Goal: Feedback & Contribution: Submit feedback/report problem

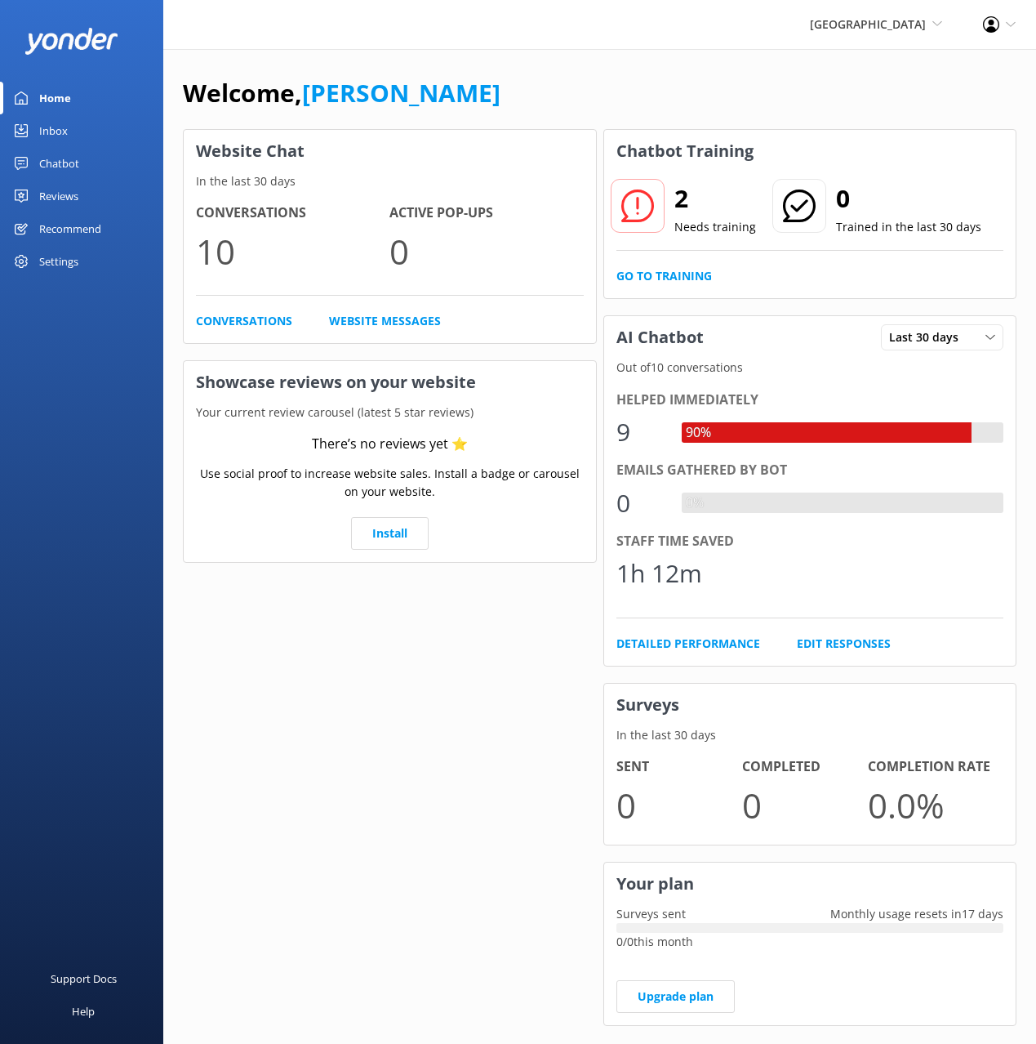
scroll to position [29, 0]
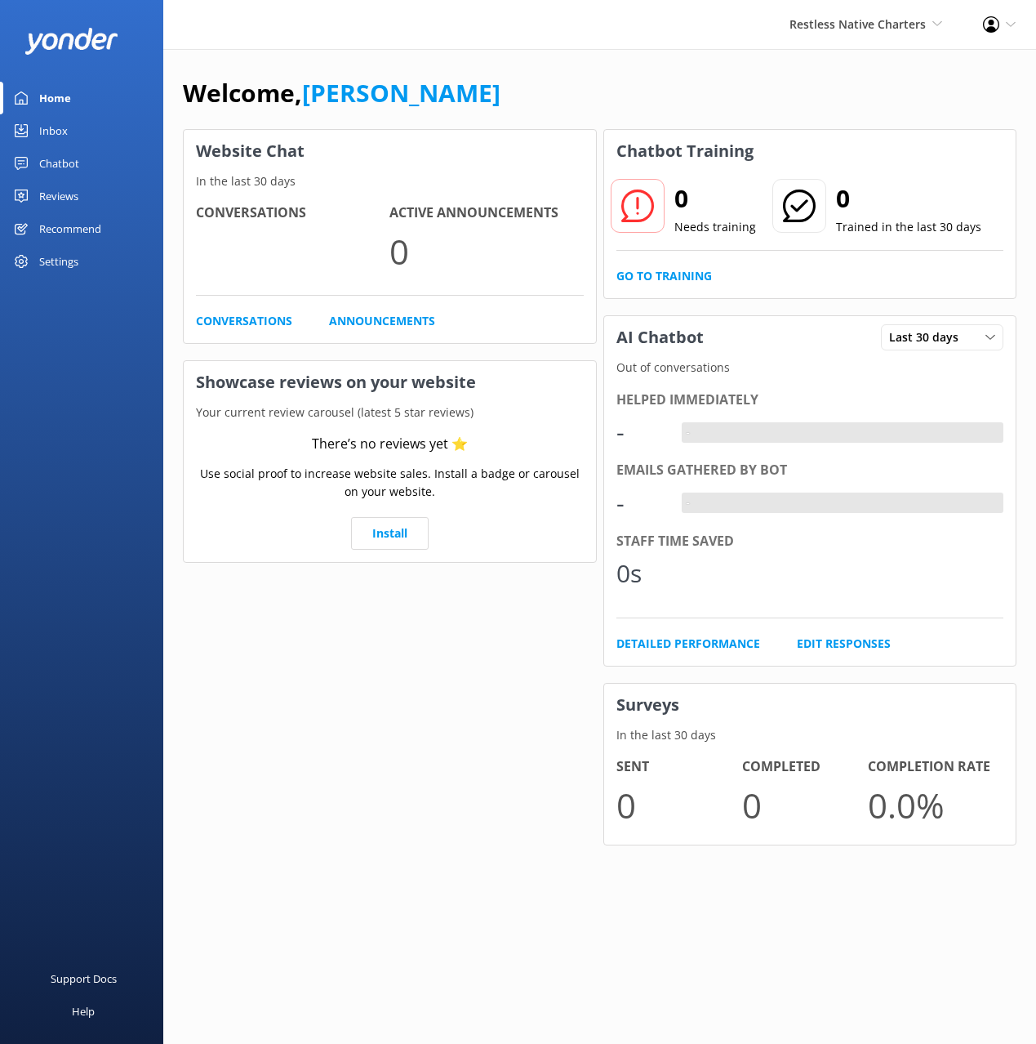
click at [622, 106] on div "Welcome, [PERSON_NAME]" at bounding box center [600, 101] width 834 height 56
click at [67, 169] on div "Chatbot" at bounding box center [59, 163] width 40 height 33
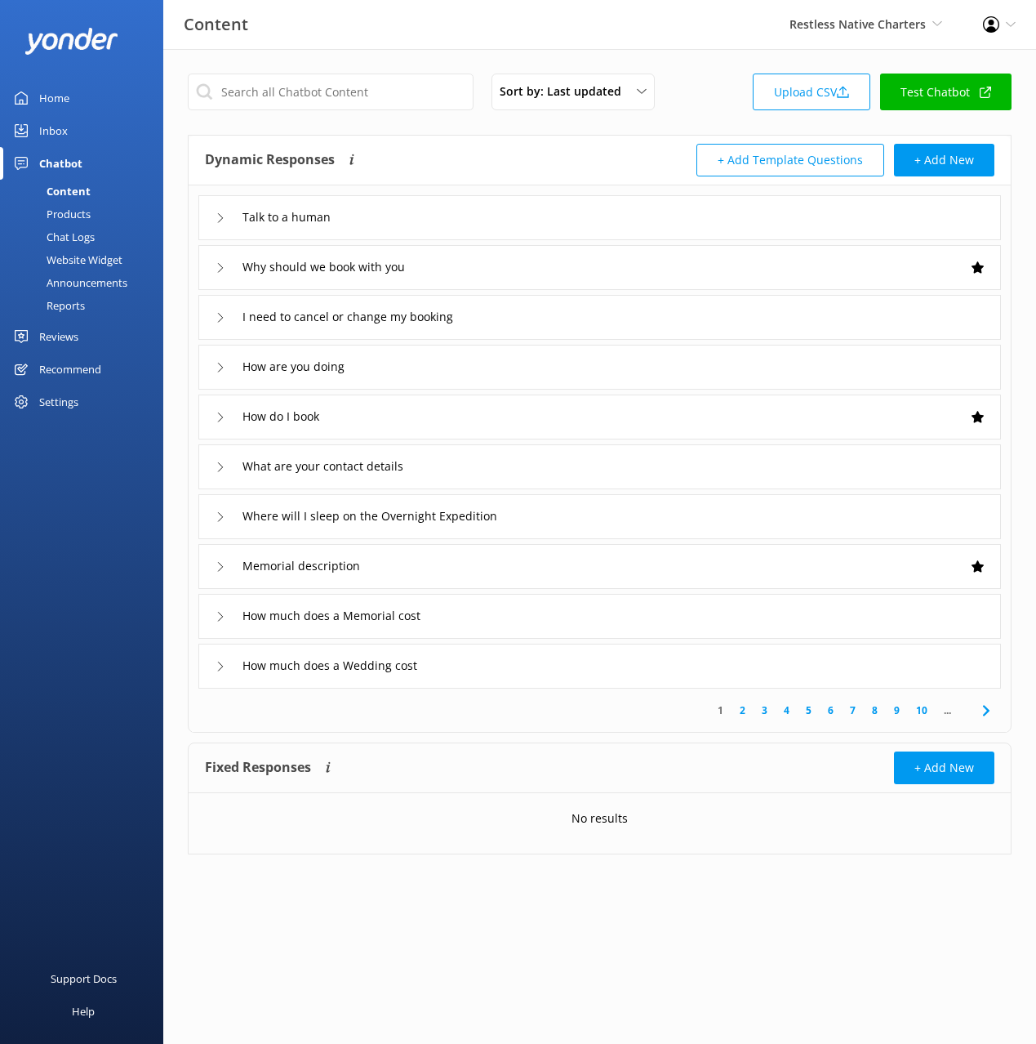
click at [76, 239] on div "Chat Logs" at bounding box center [52, 236] width 85 height 23
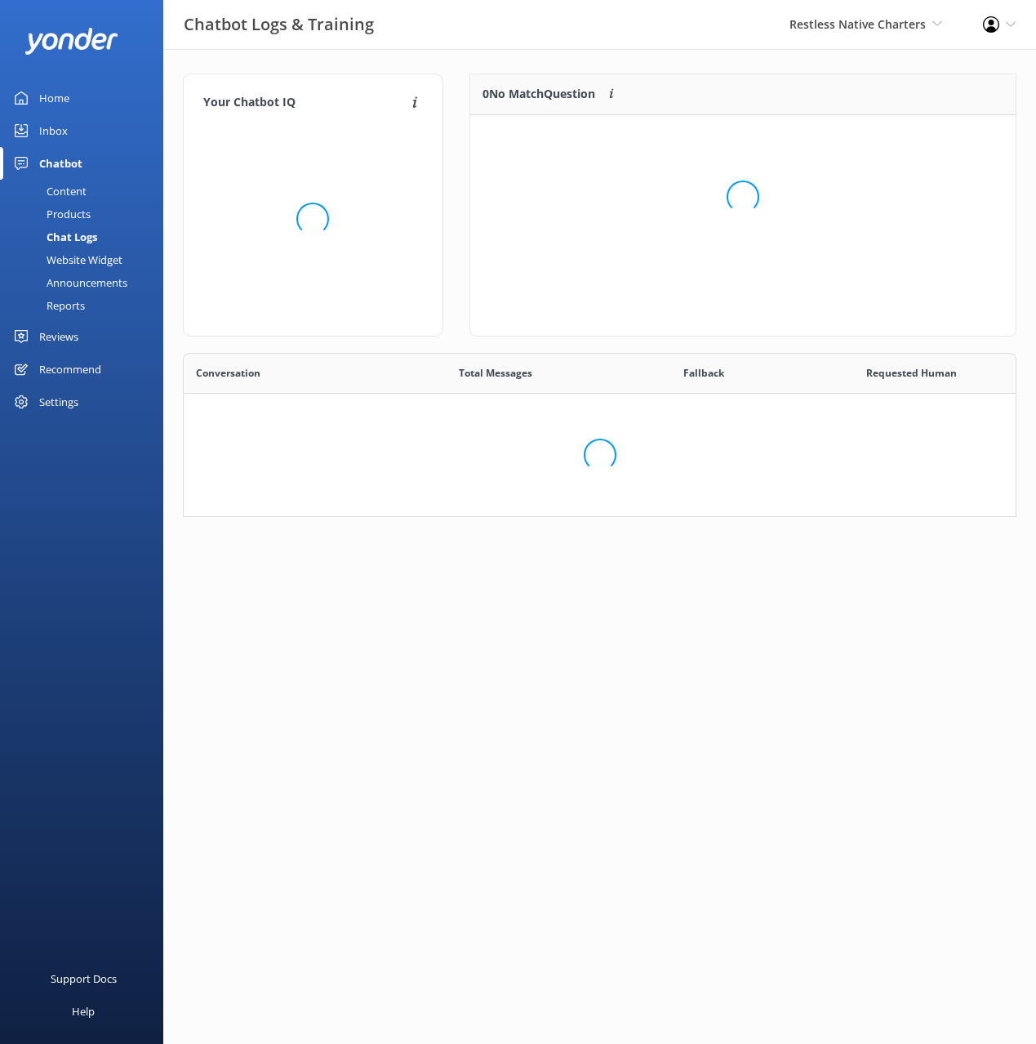
scroll to position [466, 834]
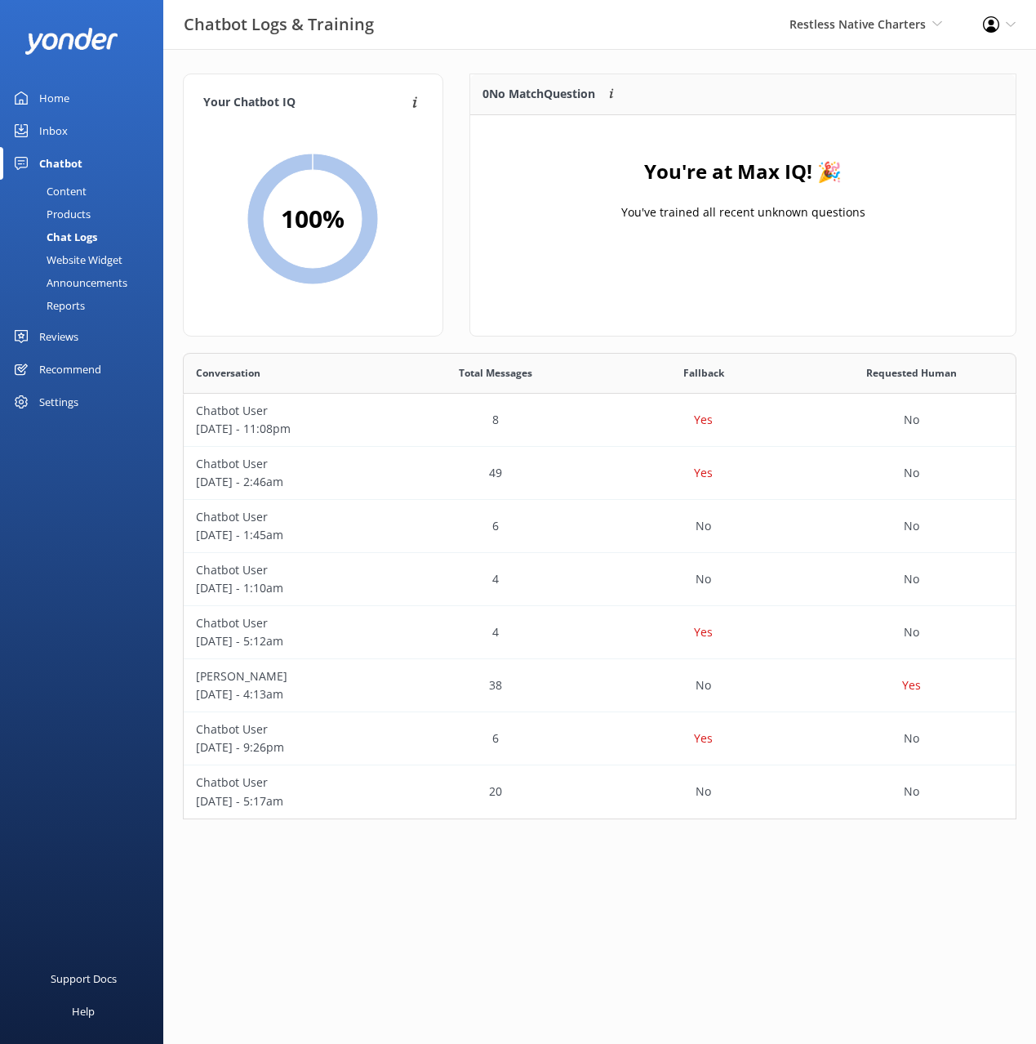
click at [82, 186] on div "Content" at bounding box center [48, 191] width 77 height 23
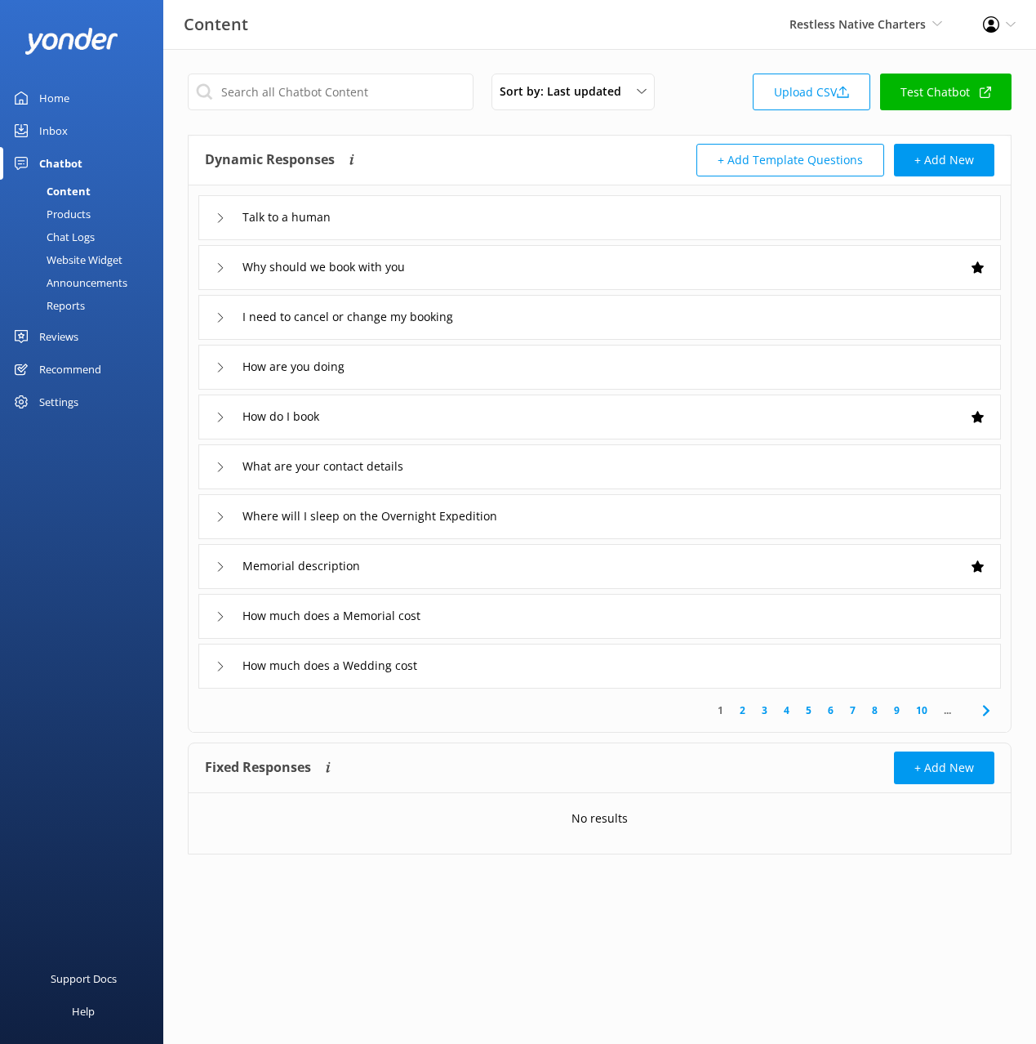
click at [657, 318] on div "I need to cancel or change my booking" at bounding box center [599, 317] width 803 height 45
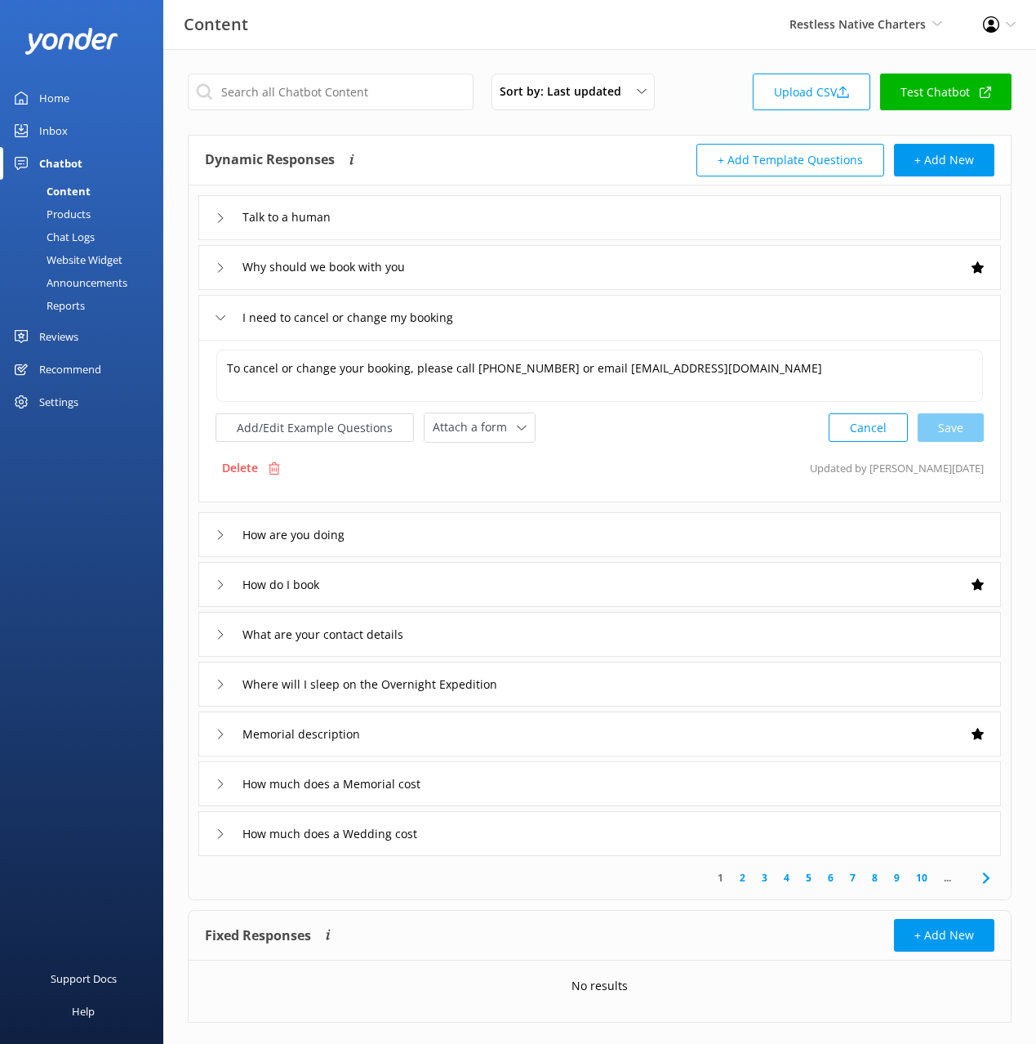
click at [657, 318] on div "I need to cancel or change my booking" at bounding box center [599, 317] width 803 height 45
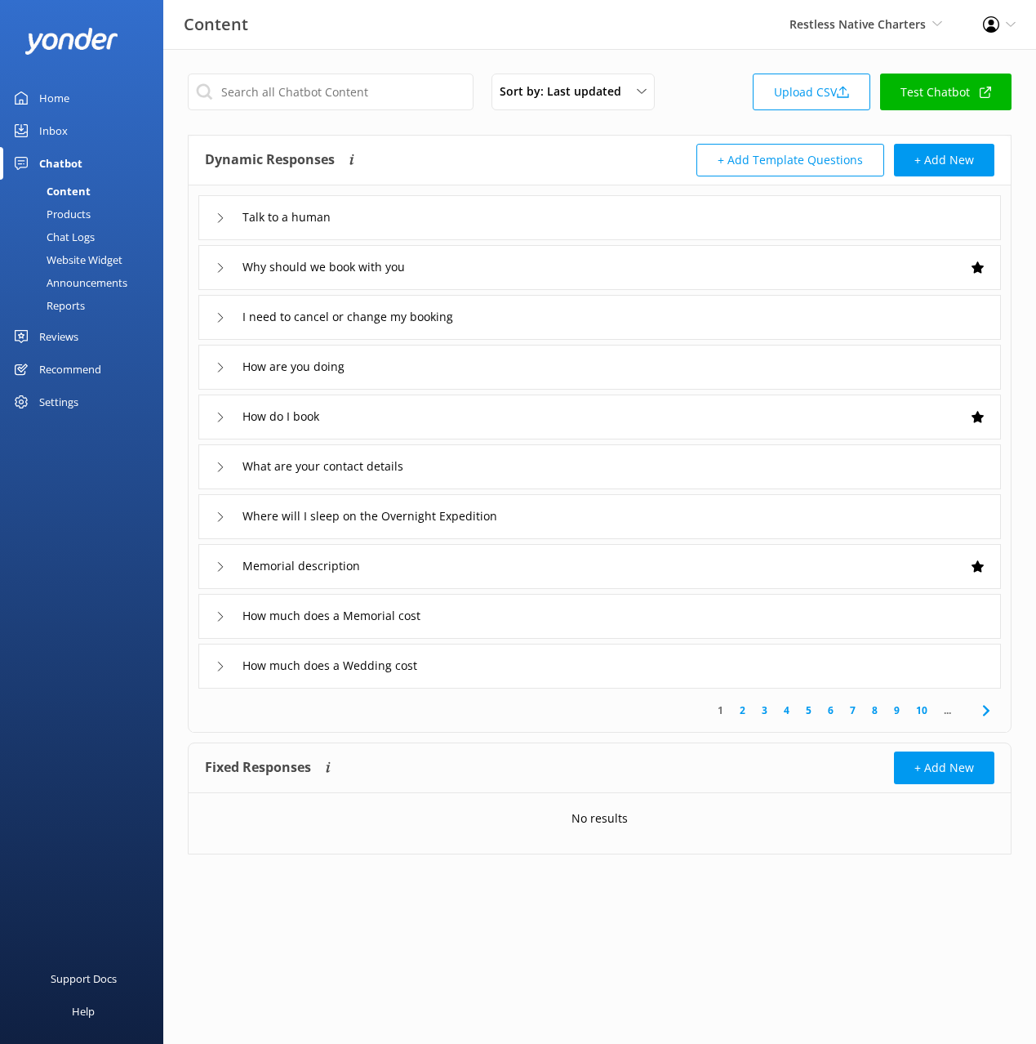
click at [98, 232] on link "Chat Logs" at bounding box center [87, 236] width 154 height 23
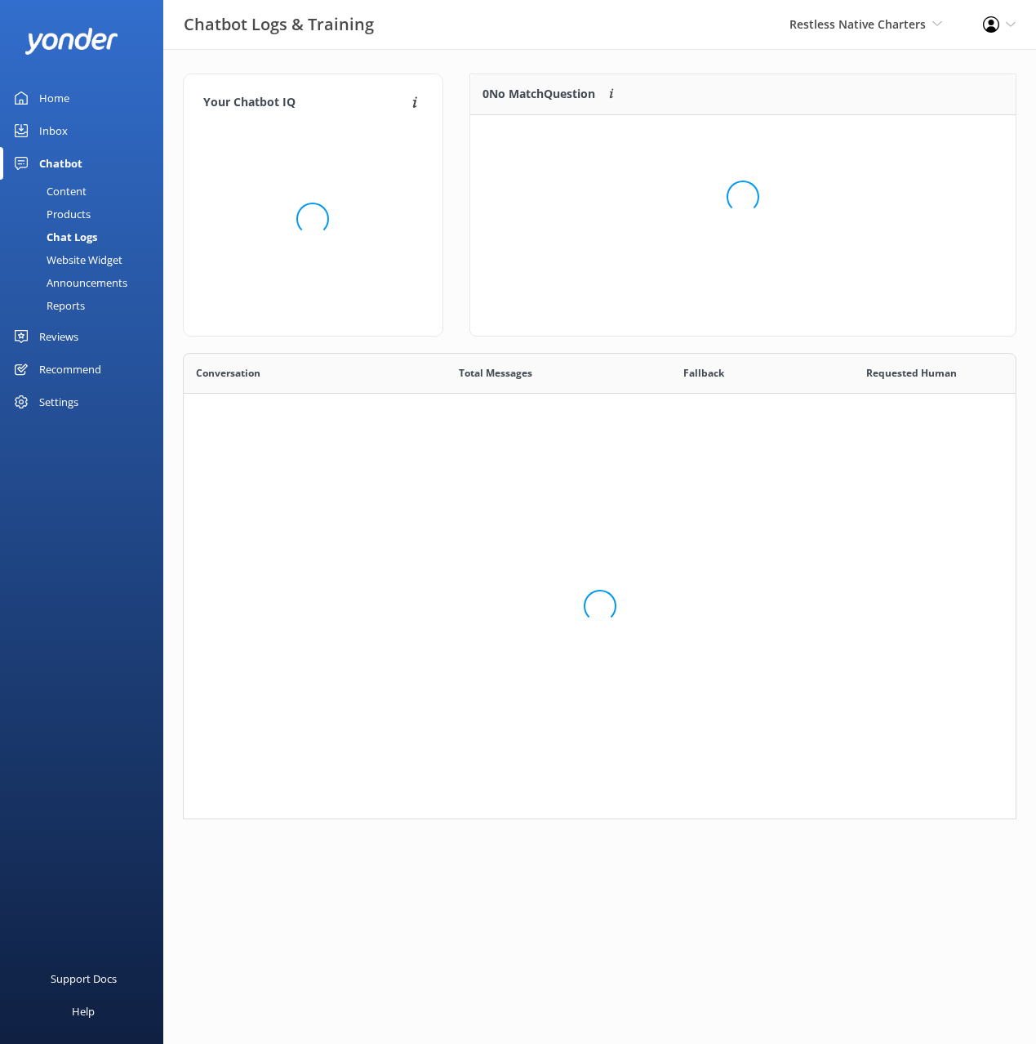
scroll to position [466, 834]
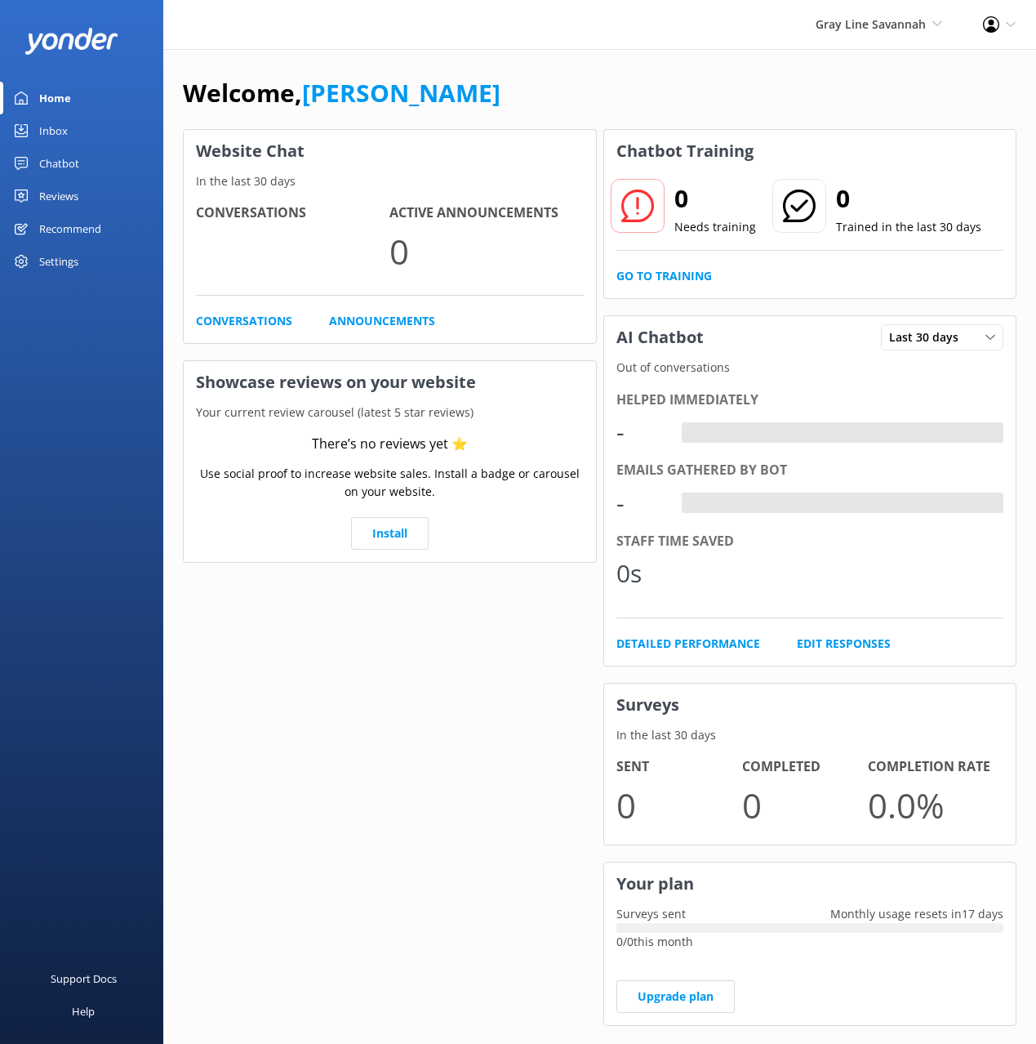
drag, startPoint x: 514, startPoint y: 82, endPoint x: 58, endPoint y: 176, distance: 465.3
click at [513, 82] on div "Welcome, [PERSON_NAME]" at bounding box center [600, 101] width 834 height 56
click at [99, 169] on link "Chatbot" at bounding box center [81, 163] width 163 height 33
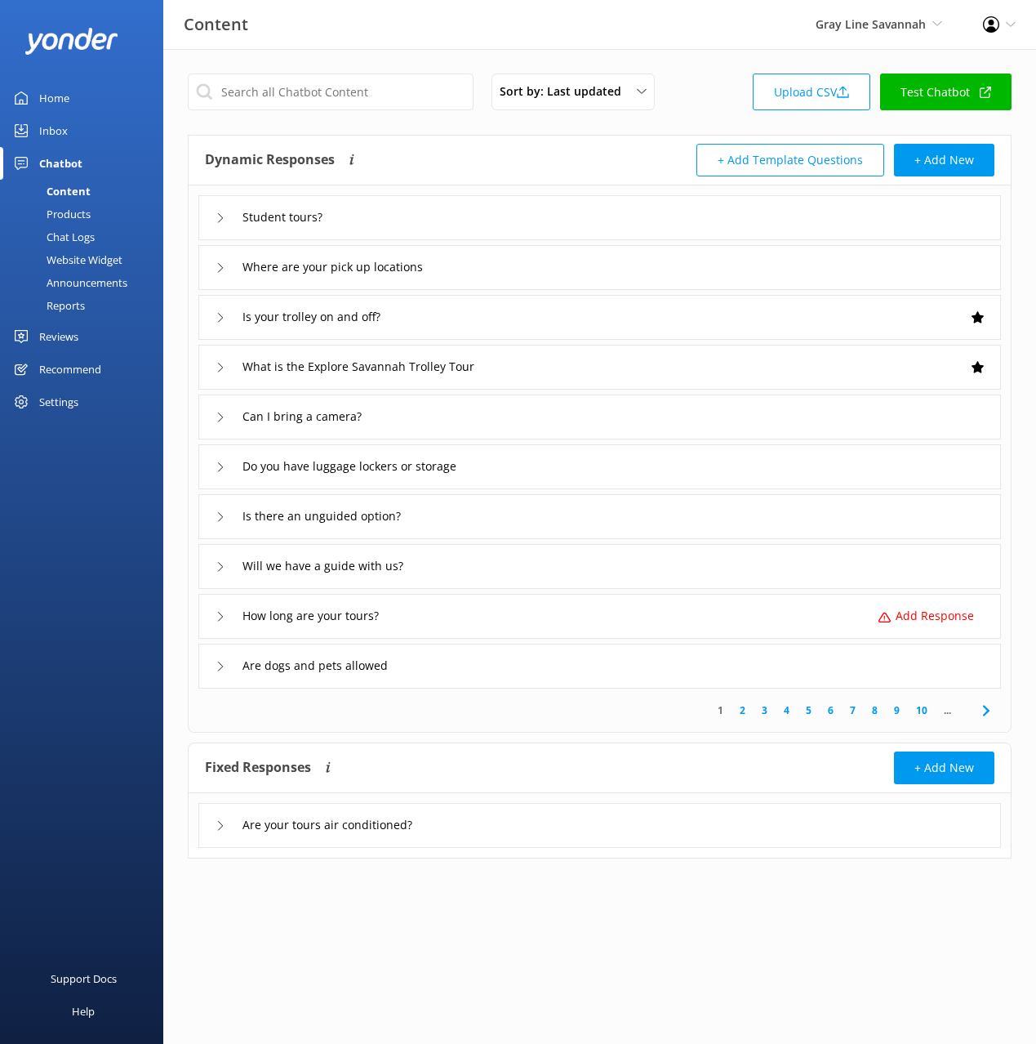
drag, startPoint x: 595, startPoint y: 166, endPoint x: 497, endPoint y: 234, distance: 120.3
click at [595, 166] on div "Dynamic Responses The chatbot will generate a response based on the content inf…" at bounding box center [402, 160] width 395 height 33
click at [489, 235] on div "Student tours?" at bounding box center [599, 217] width 803 height 45
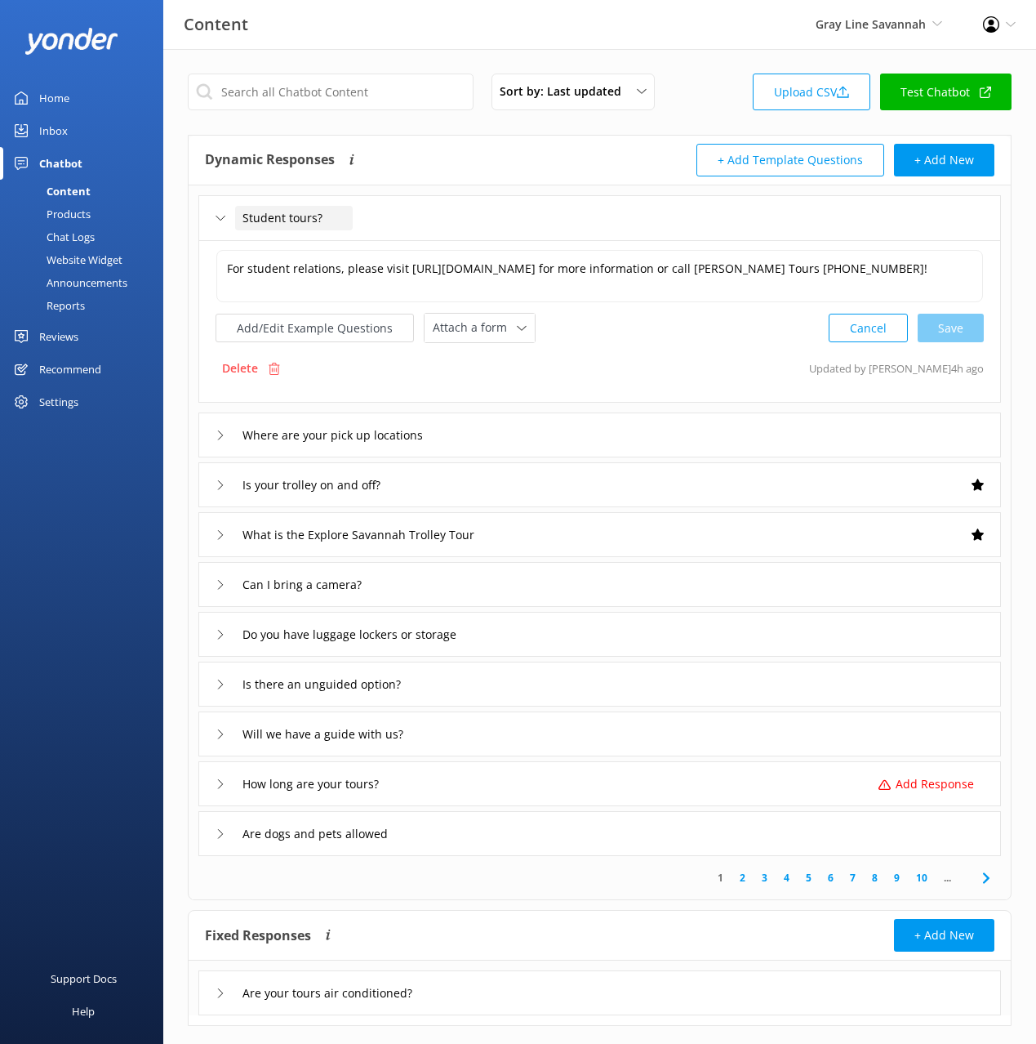
click at [240, 214] on div "Student tours?" at bounding box center [294, 218] width 118 height 24
click at [245, 217] on input "Student tours?" at bounding box center [294, 218] width 118 height 24
click at [411, 215] on input "Do you have student tours?" at bounding box center [329, 218] width 189 height 24
type input "Do you have student tours"
click at [379, 238] on div at bounding box center [384, 243] width 20 height 20
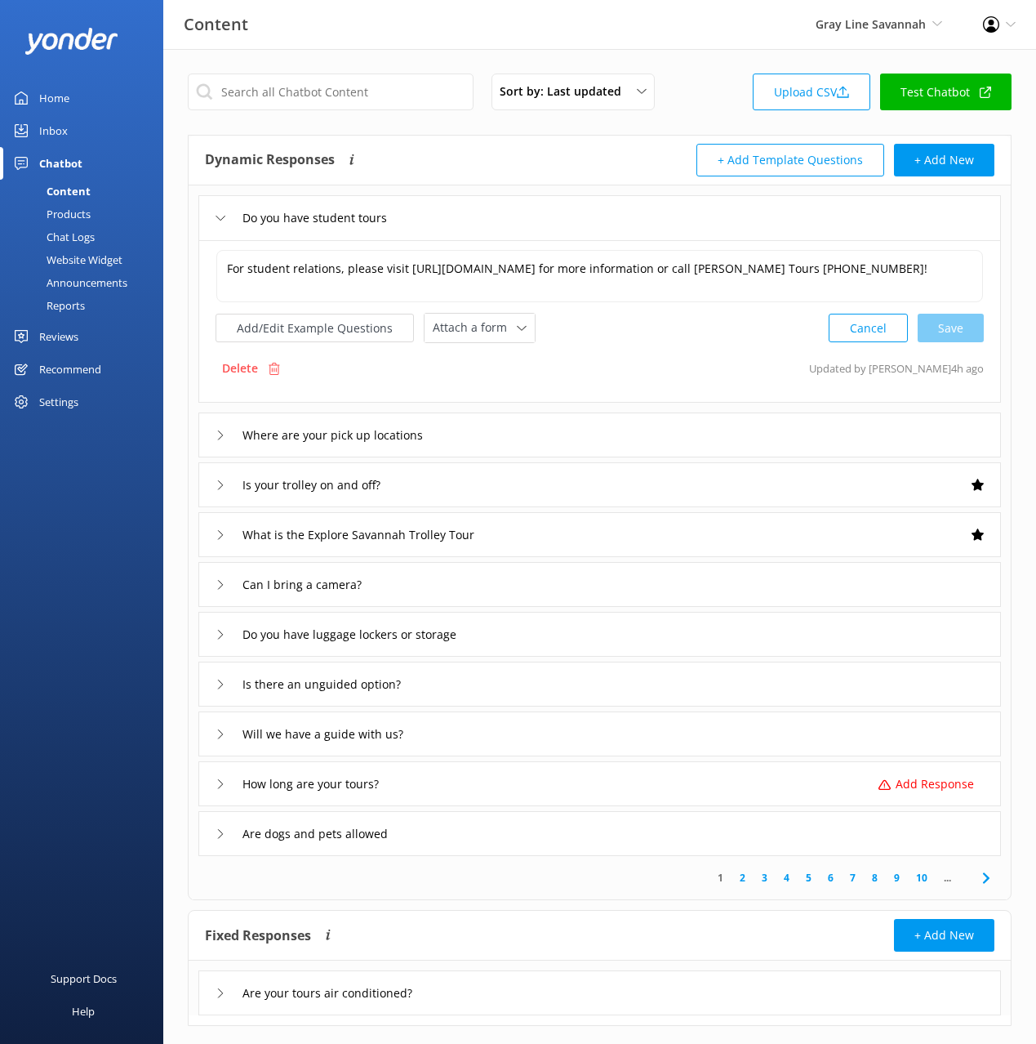
click at [578, 443] on div "Where are your pick up locations" at bounding box center [599, 434] width 803 height 45
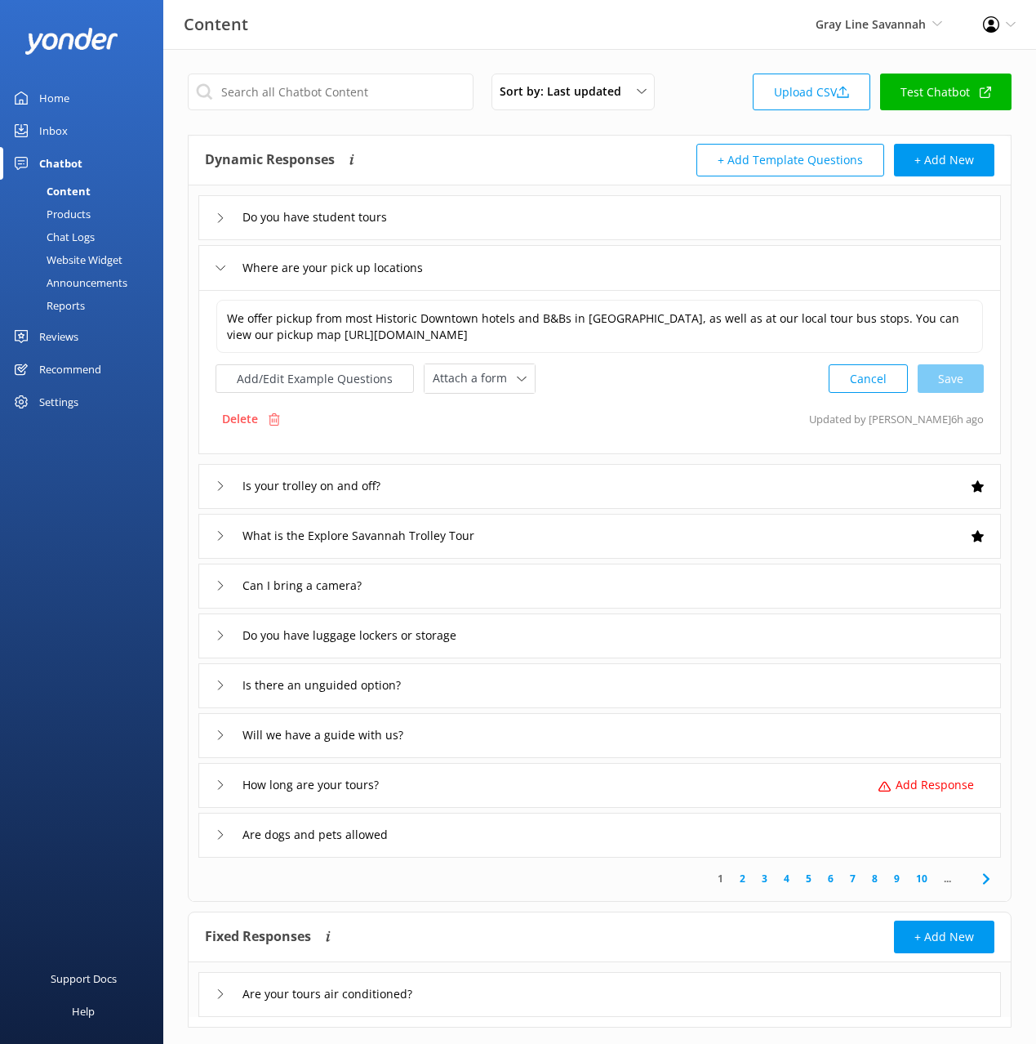
click at [554, 483] on div "Is your trolley on and off?" at bounding box center [599, 486] width 803 height 45
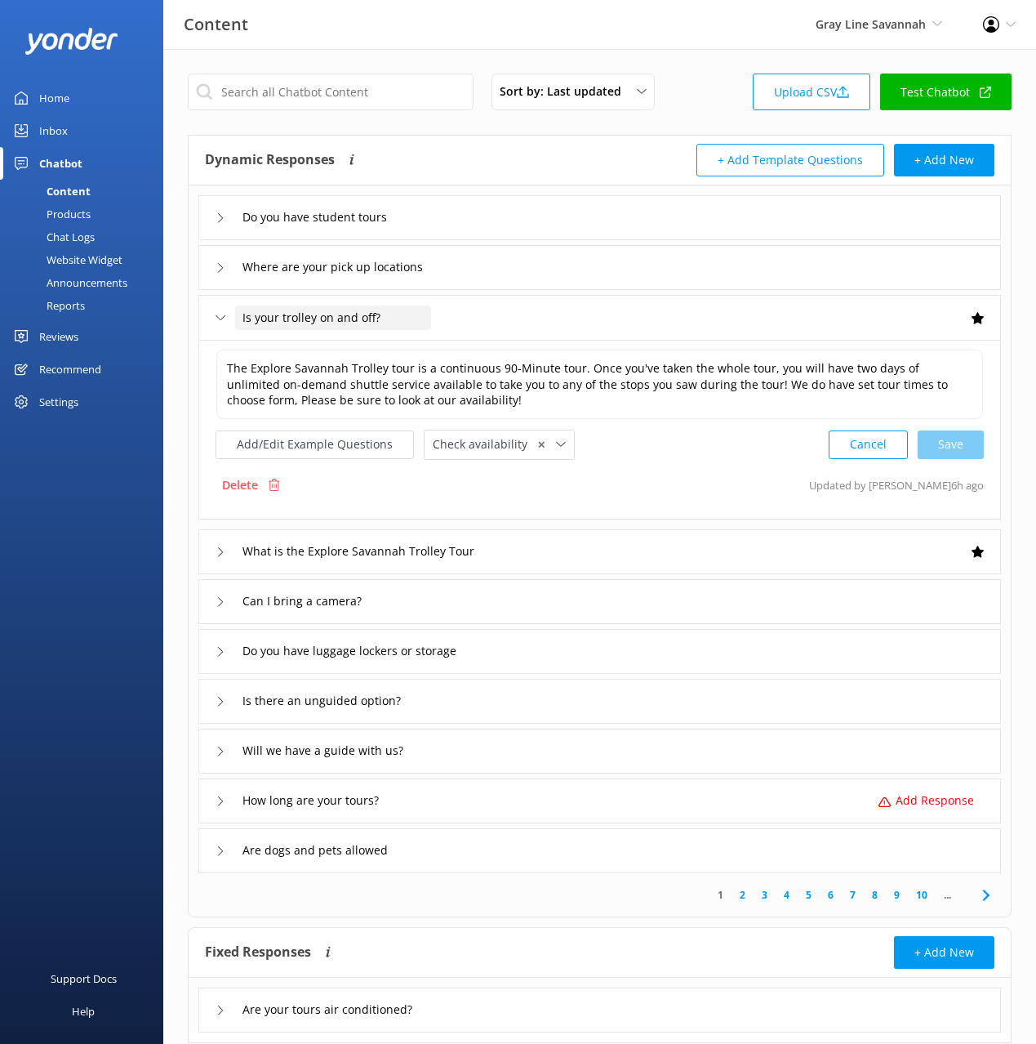
click at [388, 314] on div "Is your trolley on and off?" at bounding box center [333, 317] width 196 height 24
click at [383, 315] on input "Is your trolley on and off?" at bounding box center [333, 317] width 196 height 24
type input "Is your trolley on and off"
click at [391, 336] on div at bounding box center [391, 342] width 20 height 20
click at [332, 438] on button "Add/Edit Example Questions" at bounding box center [315, 444] width 198 height 29
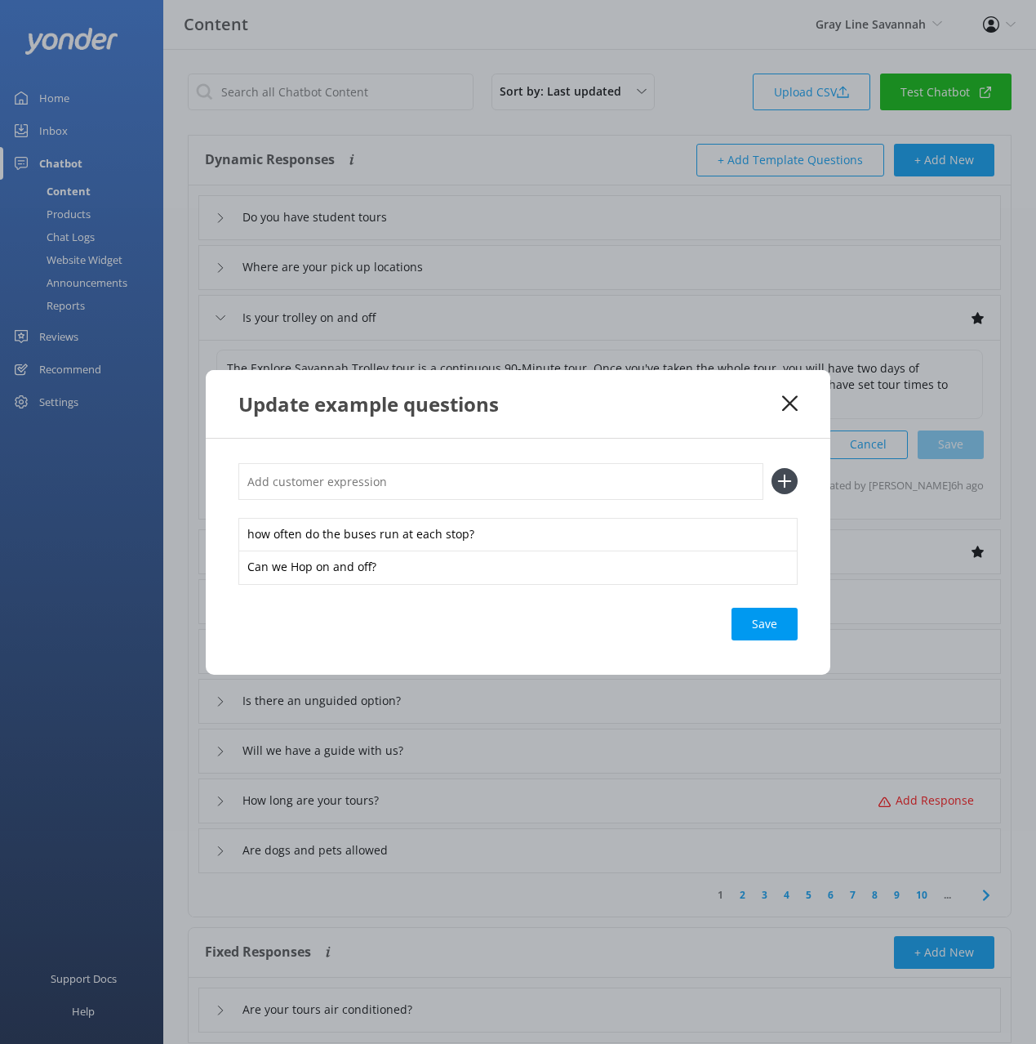
click at [790, 403] on use at bounding box center [790, 403] width 16 height 16
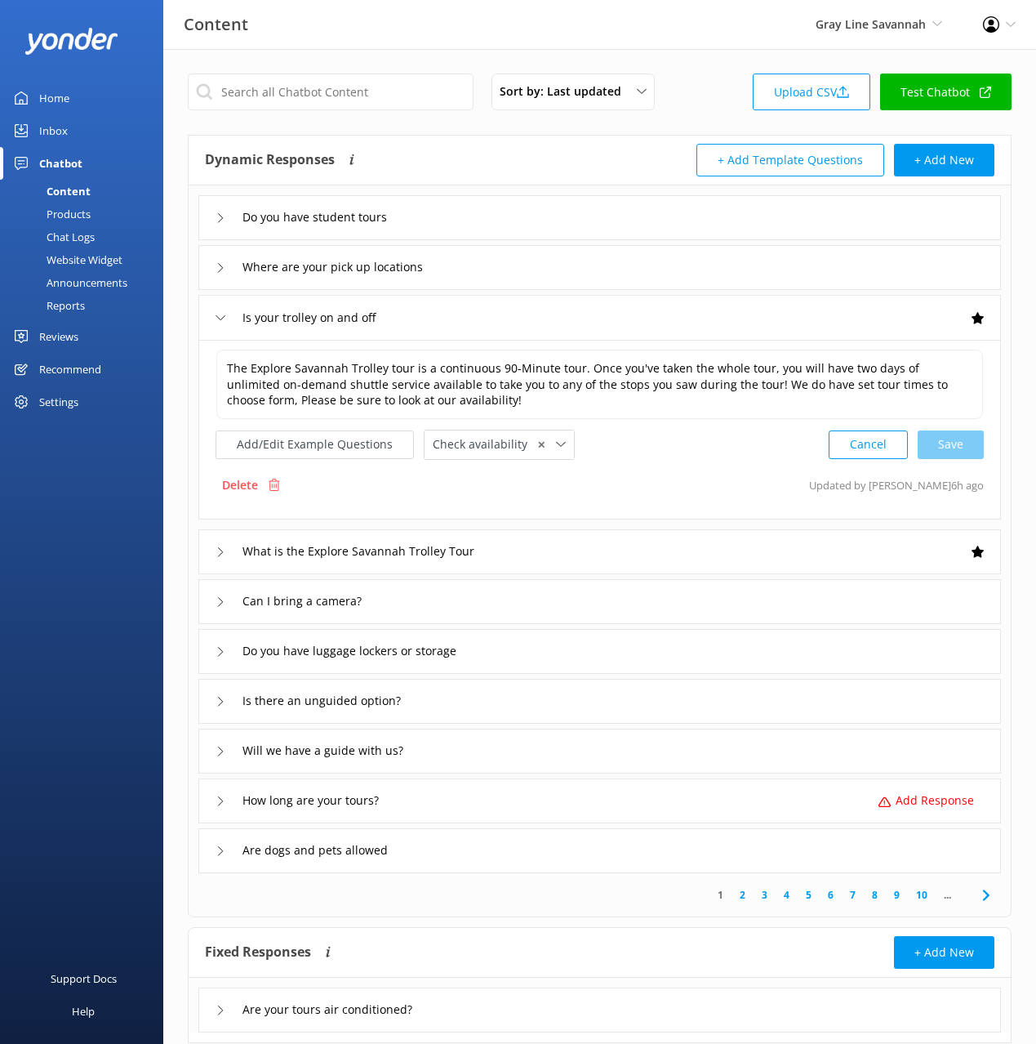
click at [64, 238] on div "Chat Logs" at bounding box center [52, 236] width 85 height 23
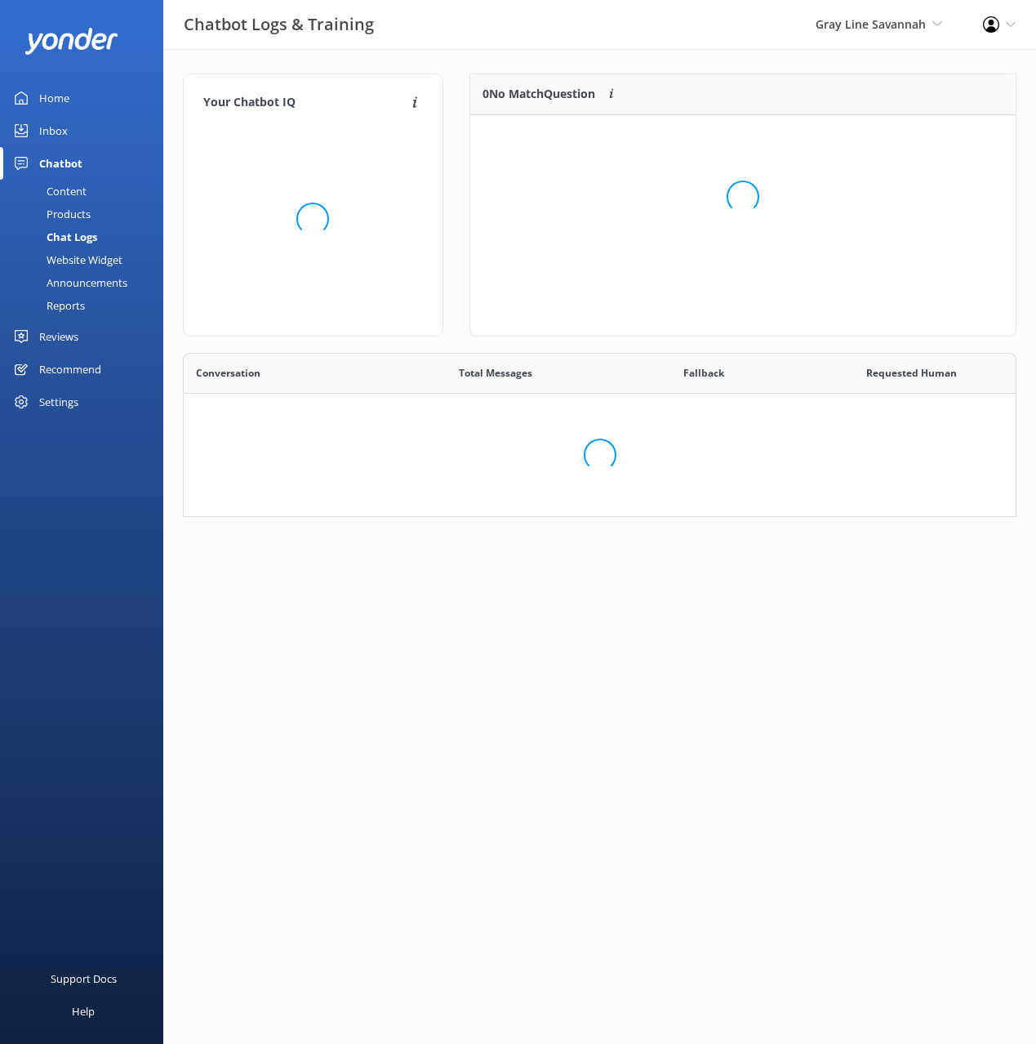
scroll to position [164, 834]
click at [633, 44] on div "Chatbot Logs & Training Gray Line Savannah Black Cat Cruises Banff Airporter In…" at bounding box center [518, 24] width 1036 height 49
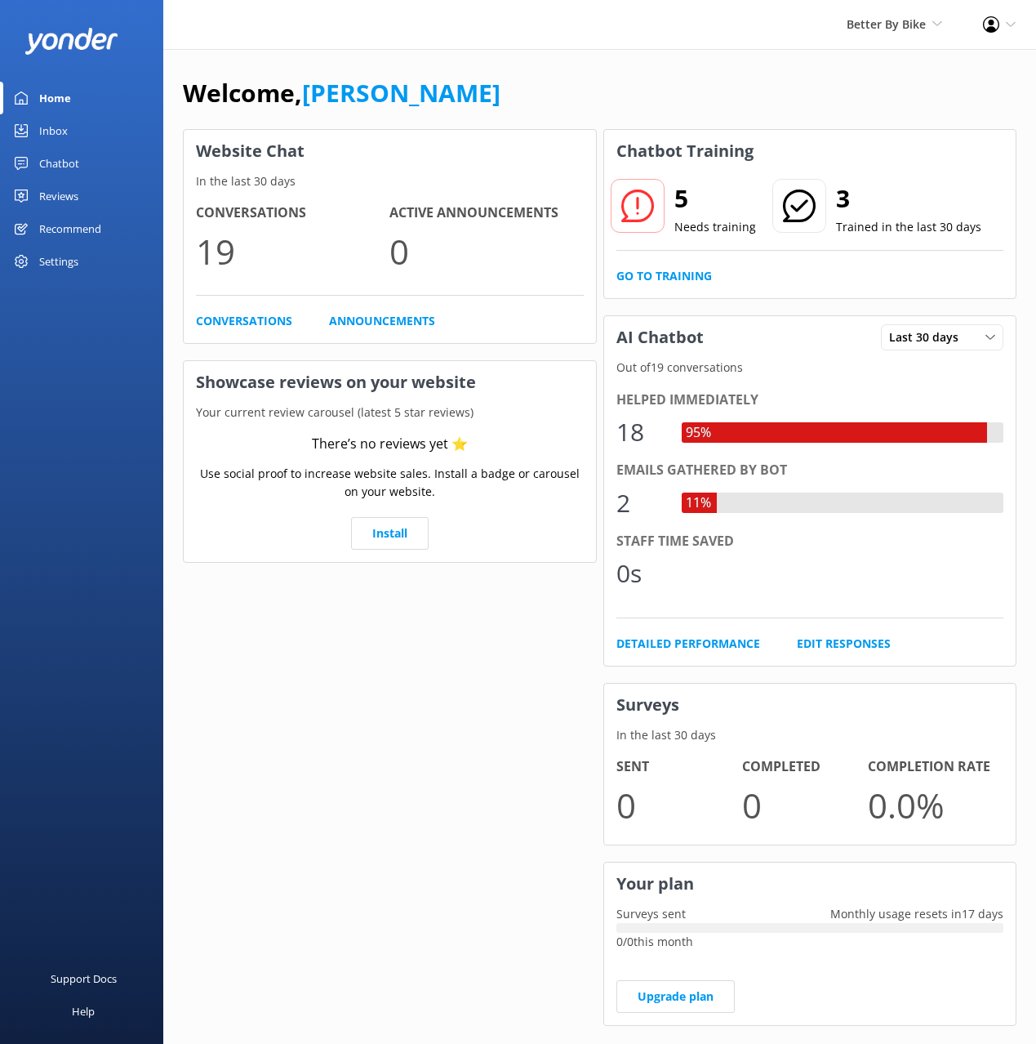
click at [88, 158] on link "Chatbot" at bounding box center [81, 163] width 163 height 33
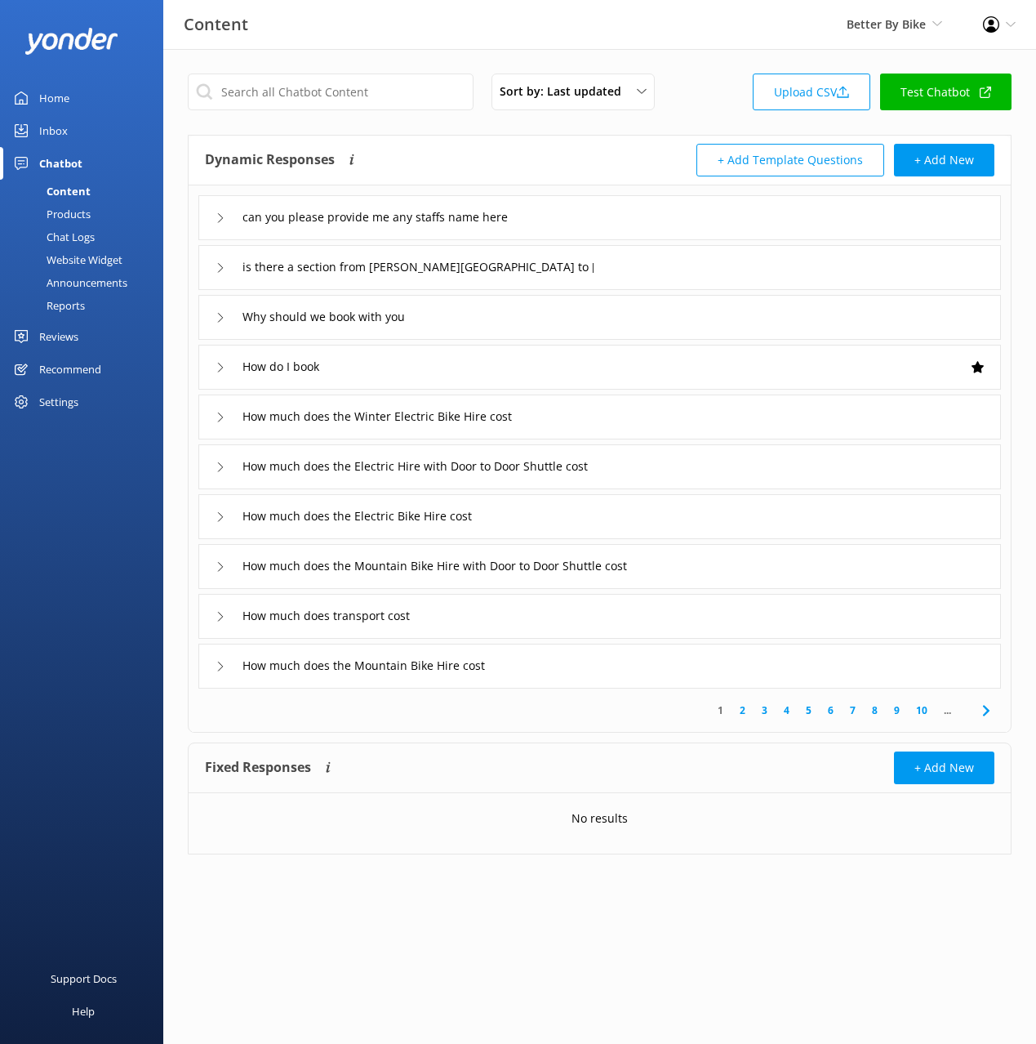
drag, startPoint x: 527, startPoint y: 158, endPoint x: 532, endPoint y: 179, distance: 21.0
click at [527, 158] on div "Dynamic Responses The chatbot will generate a response based on the content inf…" at bounding box center [402, 160] width 395 height 33
click at [734, 216] on div "can you please provide me any staffs name here" at bounding box center [599, 217] width 803 height 45
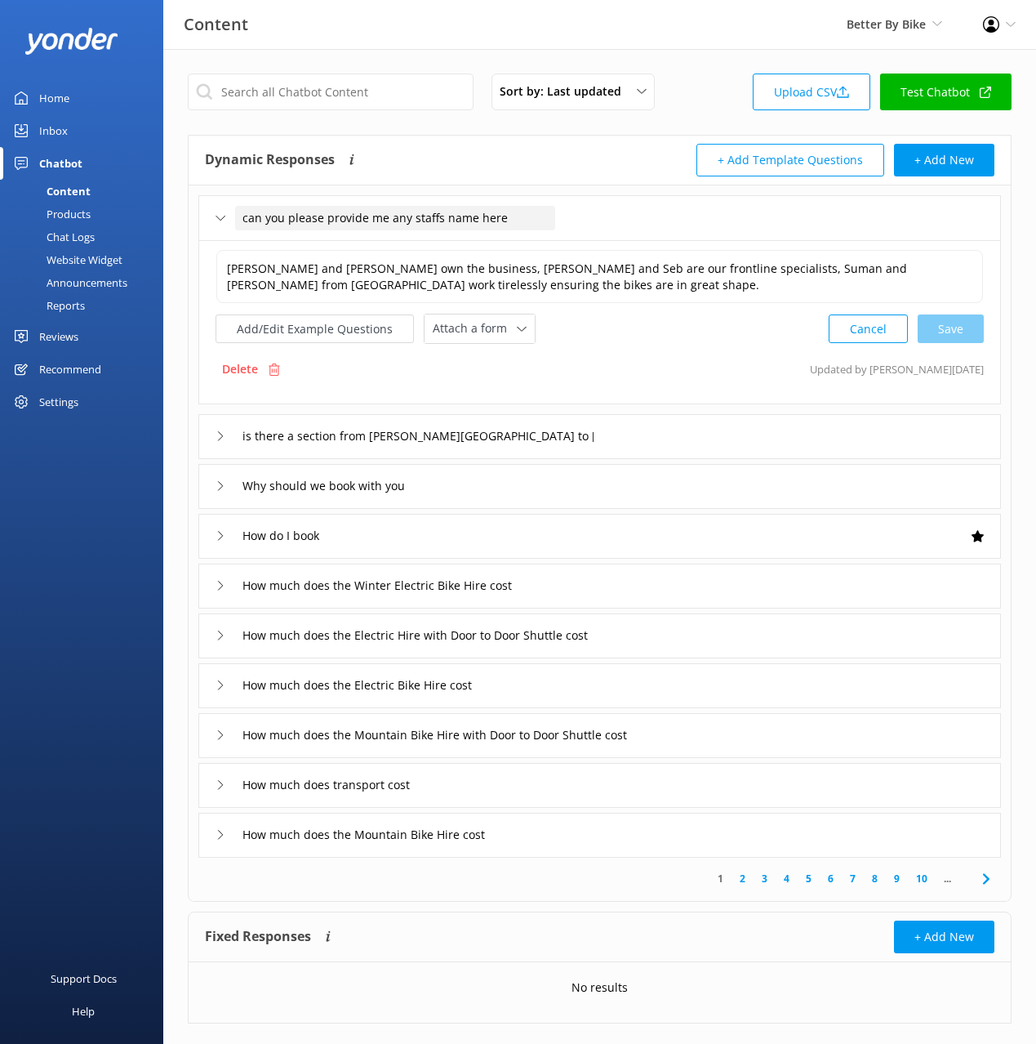
click at [412, 213] on span "can you please provide me any staffs name here" at bounding box center [375, 218] width 265 height 18
drag, startPoint x: 396, startPoint y: 218, endPoint x: 446, endPoint y: 223, distance: 50.1
click at [397, 218] on input "can you please provide me any staffs name here" at bounding box center [395, 218] width 320 height 24
type input "What are your staff names"
click at [385, 235] on div at bounding box center [384, 243] width 20 height 20
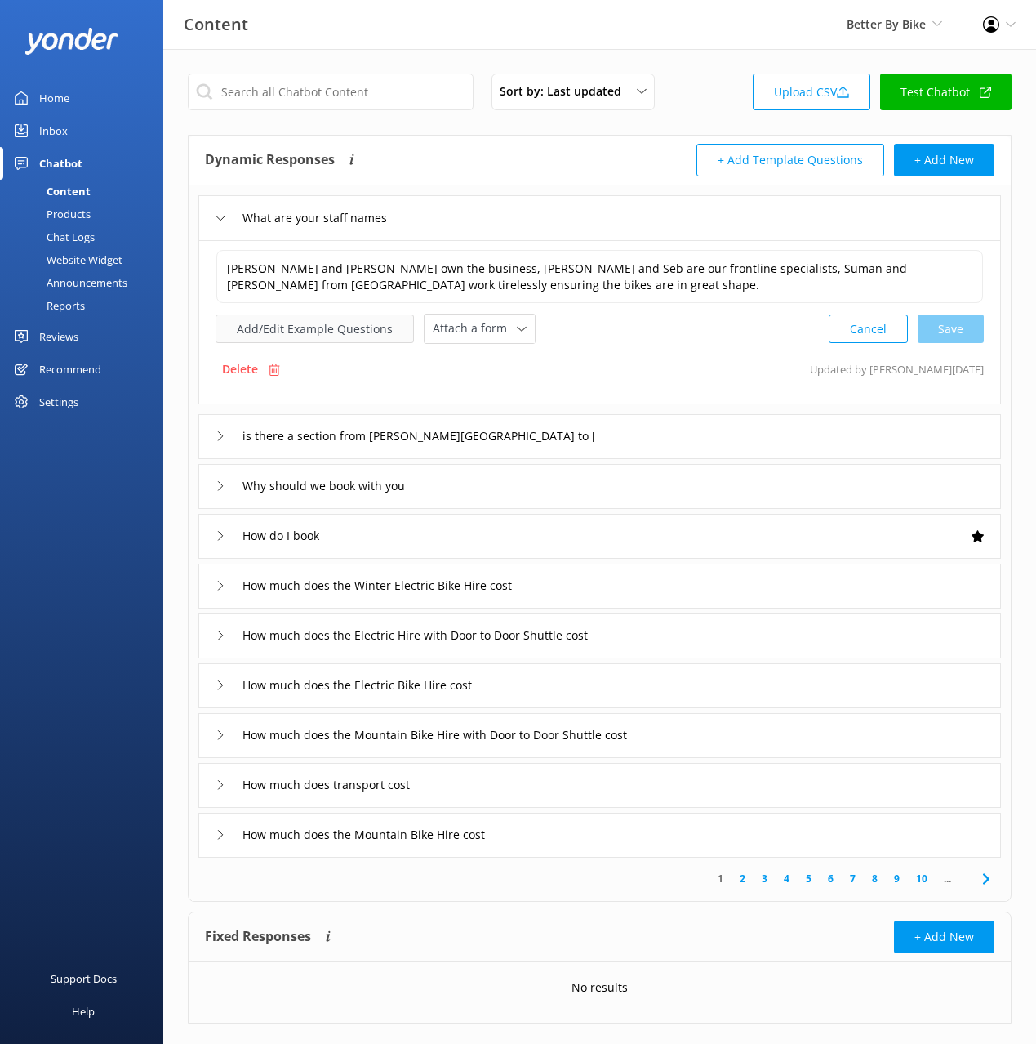
click at [350, 336] on button "Add/Edit Example Questions" at bounding box center [315, 328] width 198 height 29
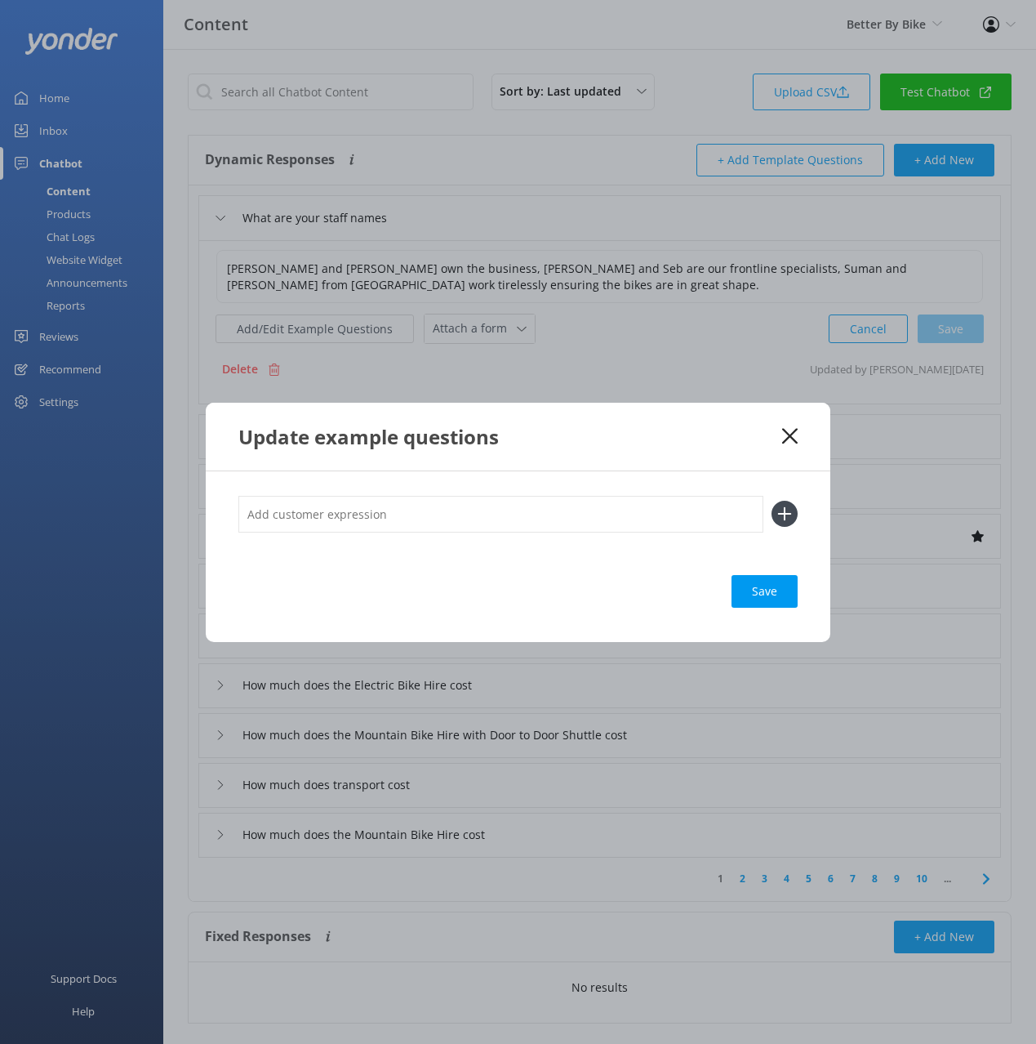
drag, startPoint x: 727, startPoint y: 509, endPoint x: 774, endPoint y: 517, distance: 48.1
click at [729, 509] on input "text" at bounding box center [500, 514] width 525 height 37
paste input "can you please provide me any staffs name here"
type input "can you please provide me any staffs name here"
click at [786, 510] on icon at bounding box center [785, 514] width 26 height 26
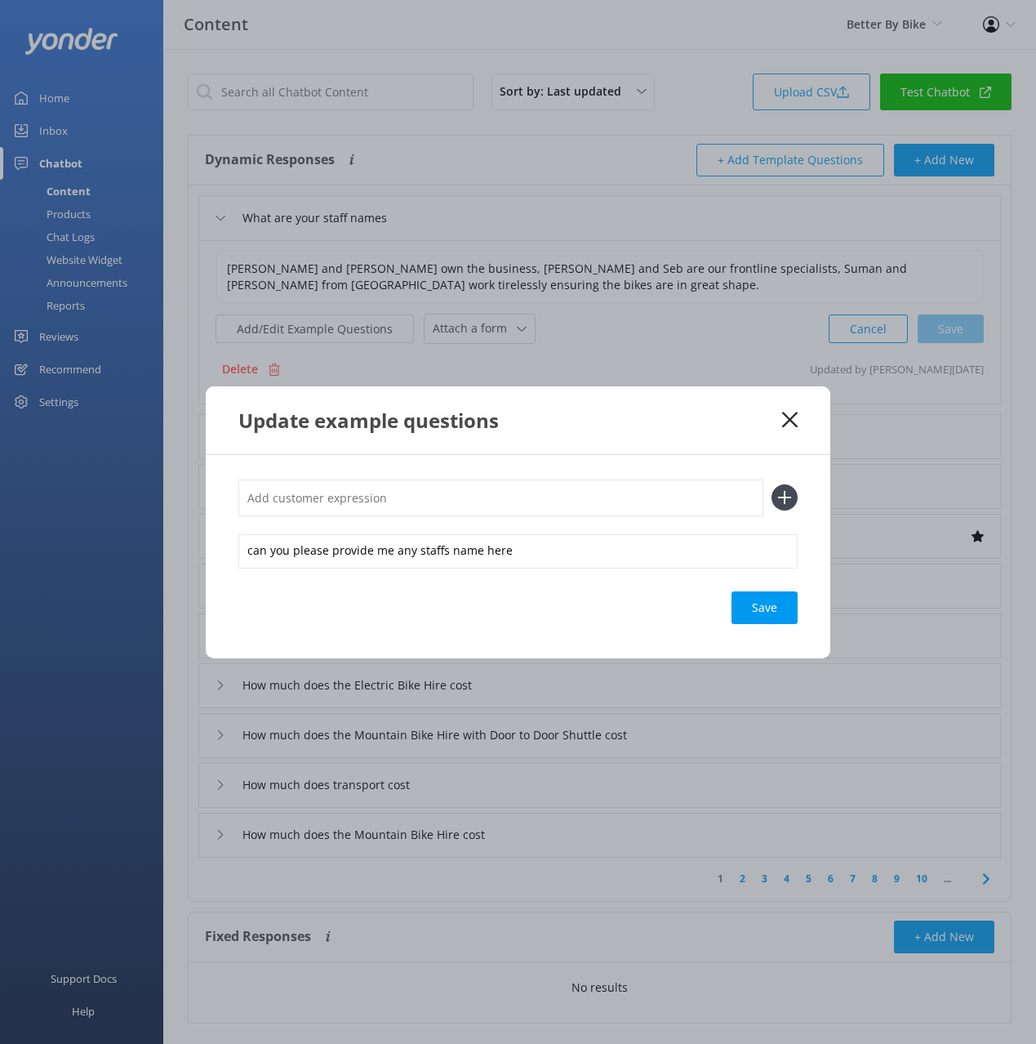
click at [767, 604] on div "Save" at bounding box center [765, 607] width 66 height 33
drag, startPoint x: 792, startPoint y: 420, endPoint x: 784, endPoint y: 424, distance: 9.1
click at [792, 420] on icon at bounding box center [790, 420] width 16 height 16
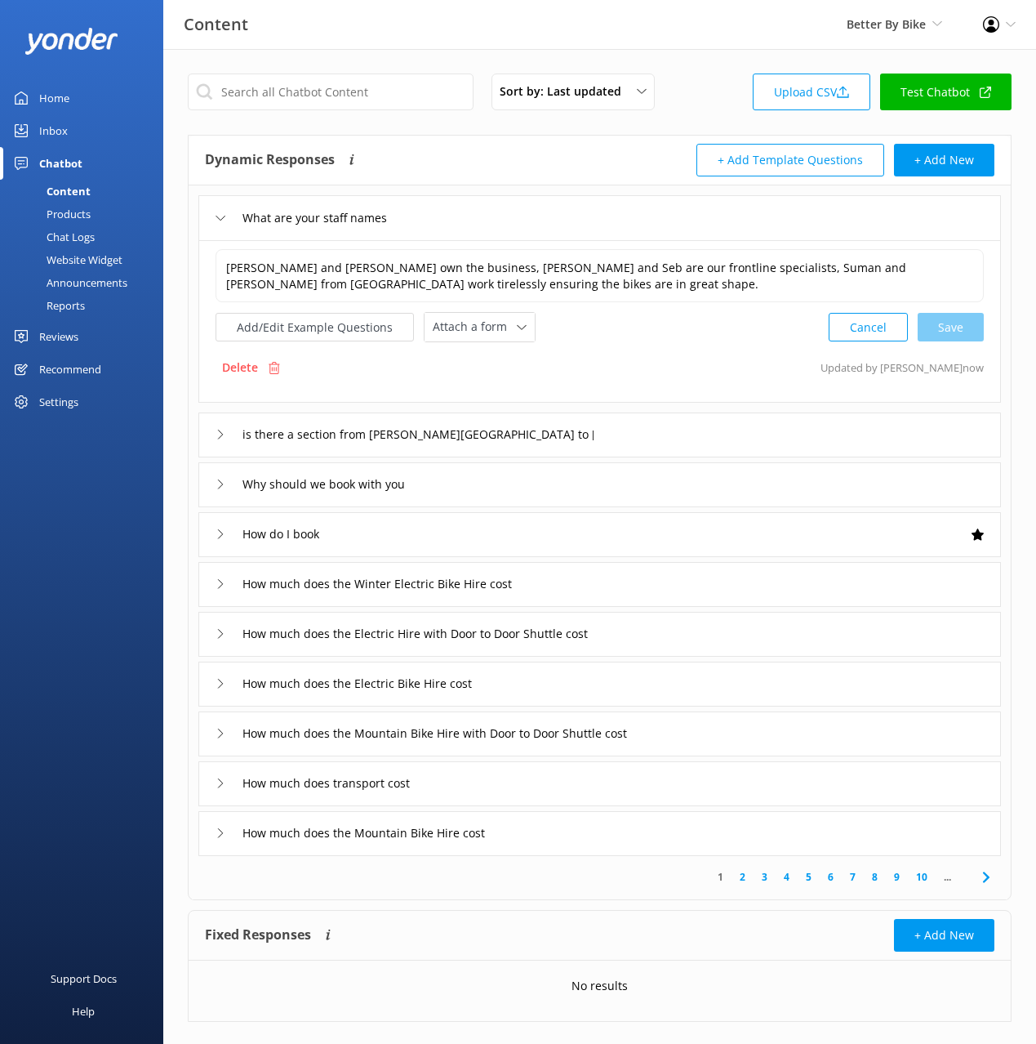
click at [692, 429] on div "is there a section from arthurs point to queenstown?" at bounding box center [599, 434] width 803 height 45
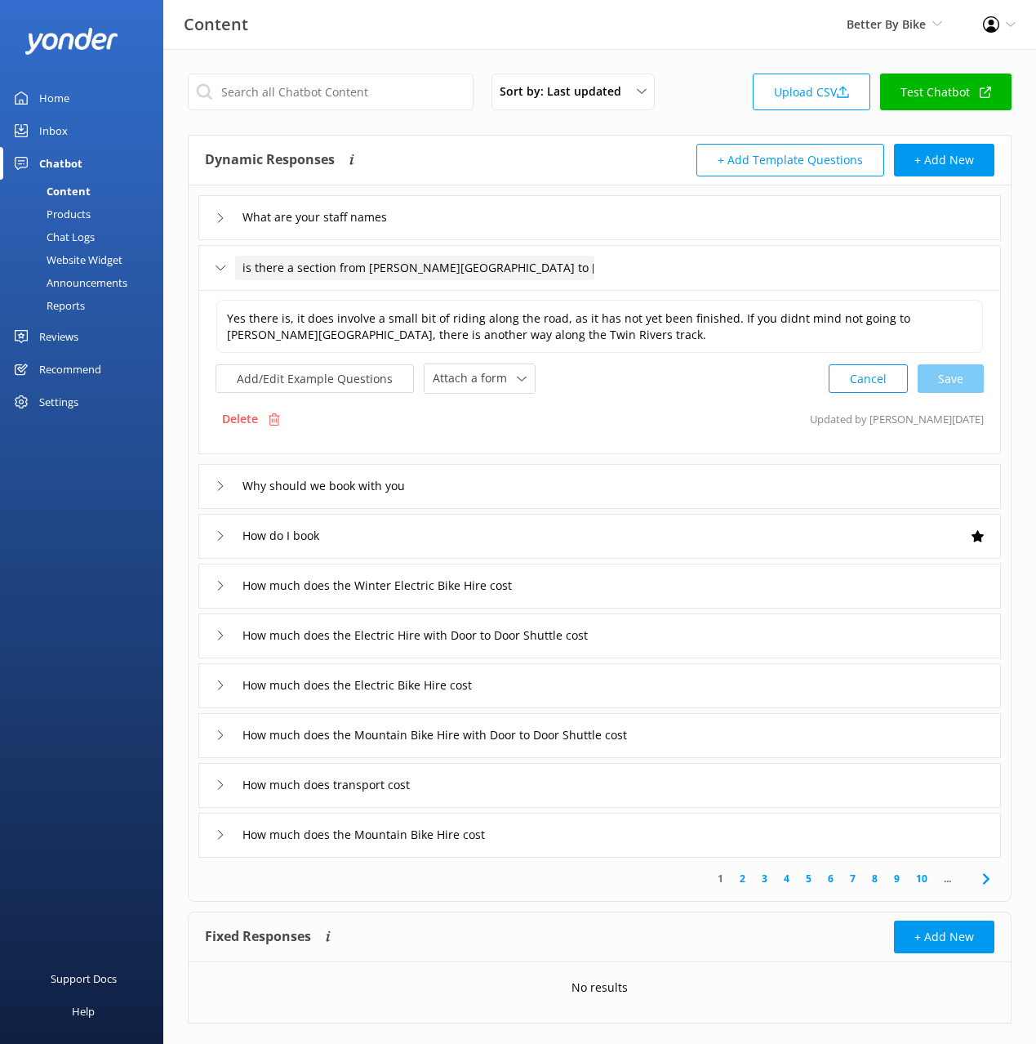
click at [248, 267] on span "is there a section from arthurs point to queenstown?" at bounding box center [477, 268] width 469 height 18
drag, startPoint x: 250, startPoint y: 269, endPoint x: 254, endPoint y: 294, distance: 24.8
click at [250, 269] on input "is there a section from arthurs point to queenstown?" at bounding box center [414, 268] width 359 height 24
click at [375, 266] on input "Is there a section from arthurs point to queenstown?" at bounding box center [414, 268] width 359 height 24
click at [371, 269] on input "Is there a section from arthurs point to queenstown?" at bounding box center [414, 268] width 359 height 24
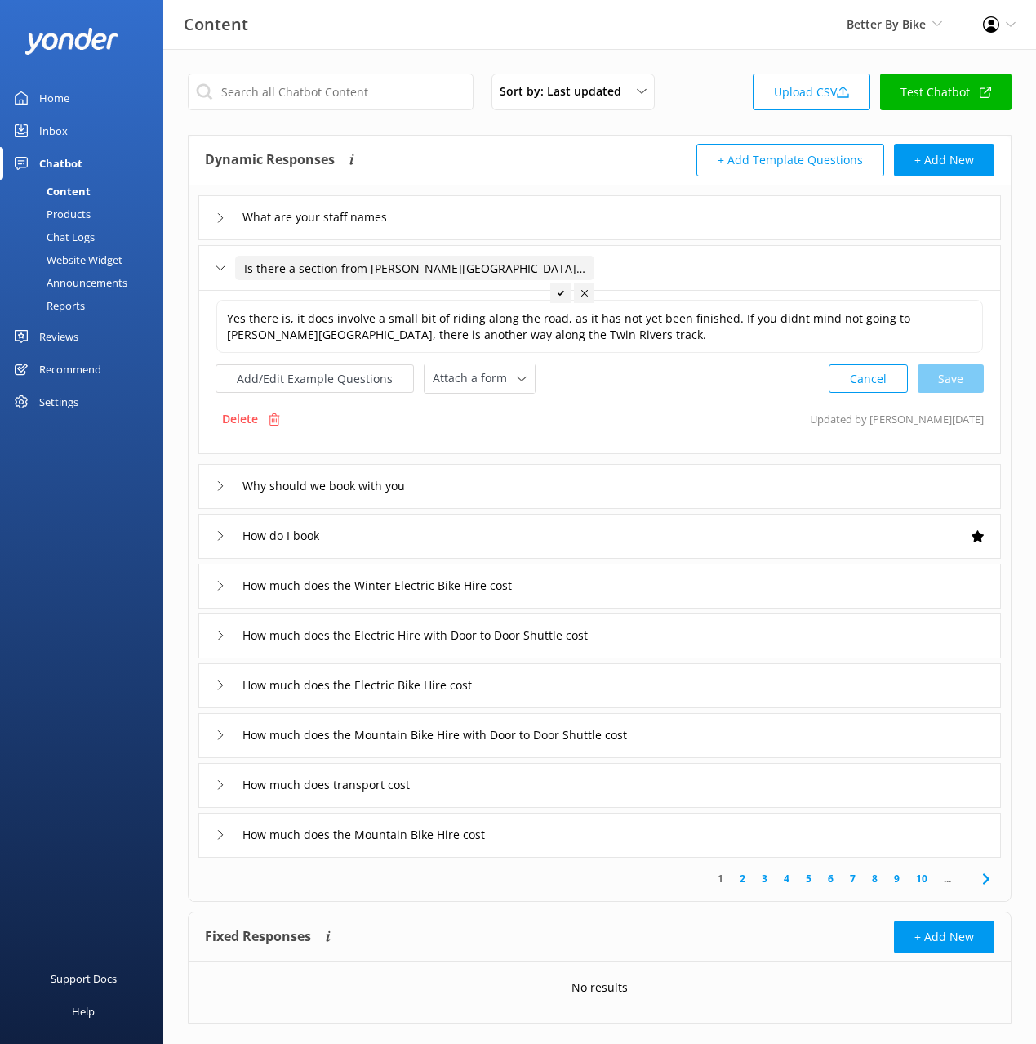
drag, startPoint x: 420, startPoint y: 268, endPoint x: 416, endPoint y: 278, distance: 11.1
click at [419, 269] on input "Is there a section from Arthurs point to queenstown?" at bounding box center [414, 268] width 359 height 24
click at [541, 271] on input "Is there a section from Arthurs Point to Queenstown?" at bounding box center [414, 268] width 359 height 24
type input "Is there a section from Arthurs Point to Queenstown"
click at [551, 290] on icon at bounding box center [554, 293] width 7 height 7
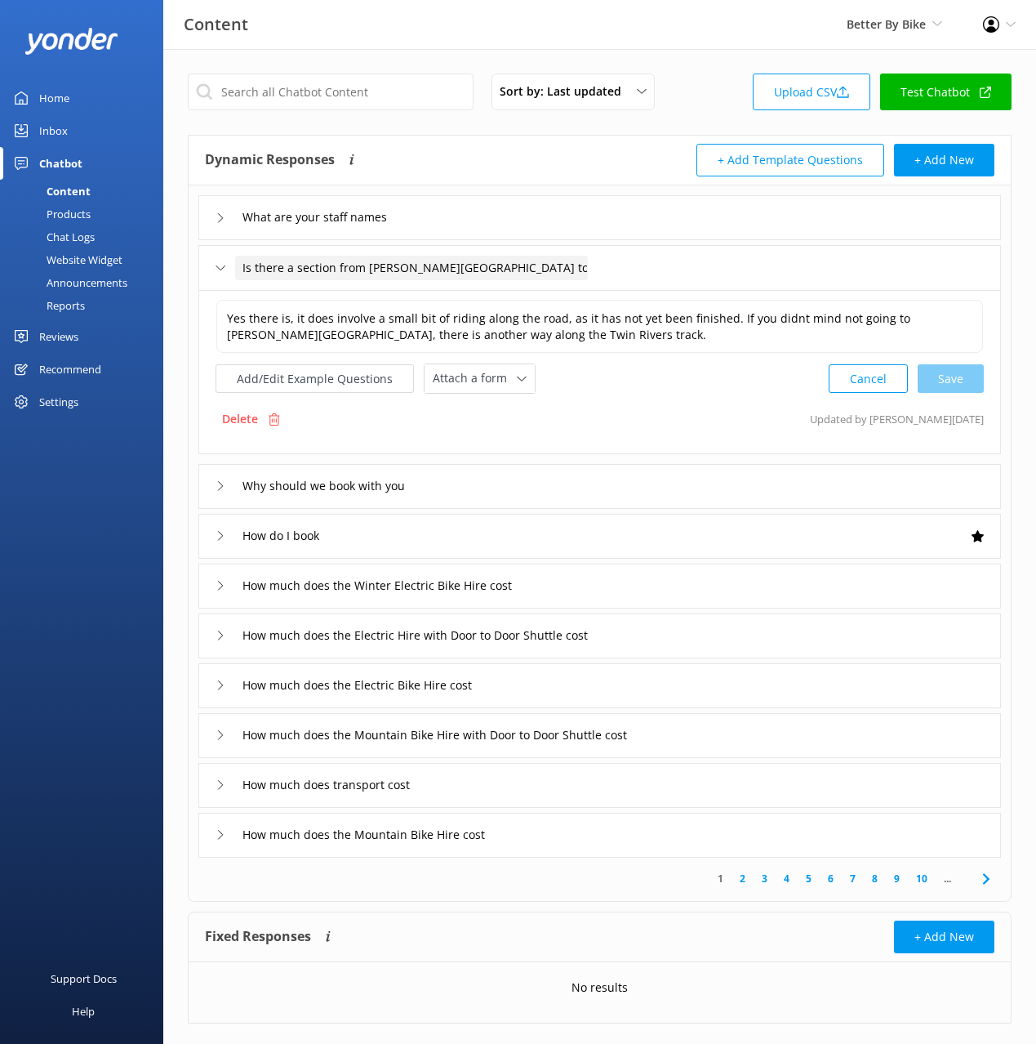
click at [412, 263] on span "Is there a section from Arthurs Point to Queenstown" at bounding box center [475, 268] width 464 height 18
click at [407, 263] on input "Is there a section from Arthurs Point to Queenstown" at bounding box center [411, 268] width 353 height 24
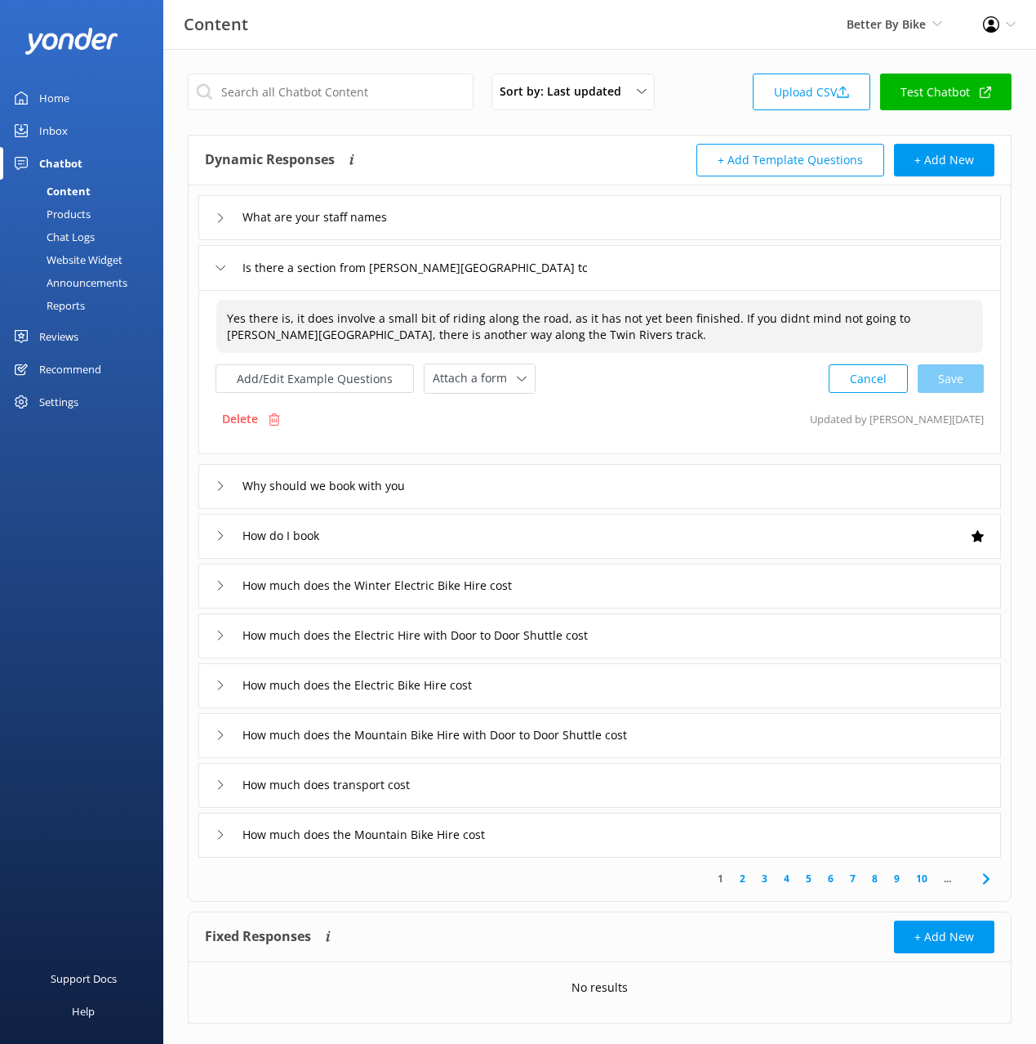
click at [488, 330] on div "Yes there is, it does involve a small bit of riding along the road, as it has n…" at bounding box center [599, 326] width 767 height 53
click at [488, 329] on textarea "Yes there is, it does involve a small bit of riding along the road, as it has n…" at bounding box center [599, 326] width 765 height 51
click at [412, 314] on span "Yes there is, it does involve a small bit of riding along the road, as it has n…" at bounding box center [569, 326] width 684 height 32
click at [760, 314] on textarea "Yes there is, it does involve a small bit of riding along the road, as it has n…" at bounding box center [599, 326] width 765 height 51
click at [759, 315] on textarea "Yes there is, it does involve a small bit of riding along the road, as it has n…" at bounding box center [599, 326] width 765 height 51
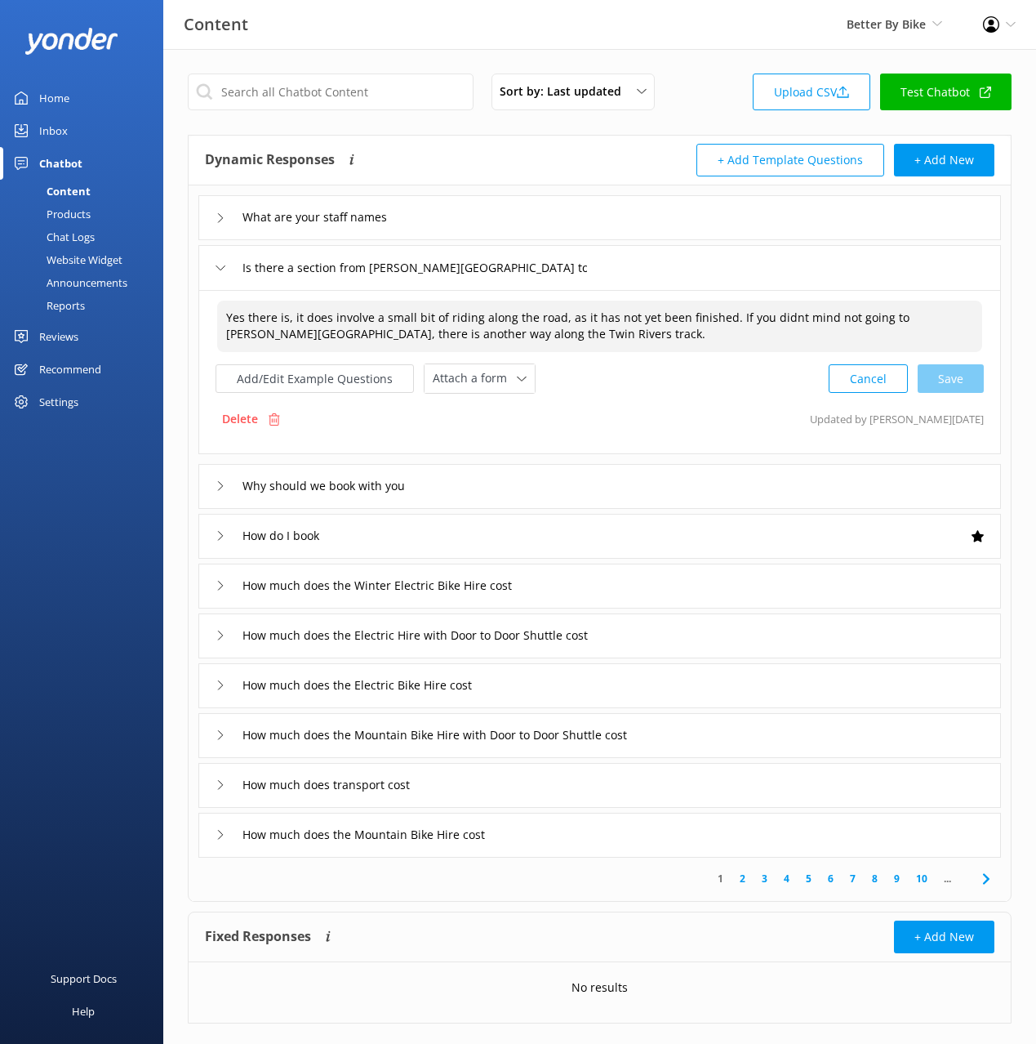
paste textarea "There is a section that connects Arthur’s Point to Queenstown, but it’s not ful…"
type textarea "There is a section that connects Arthur’s Point to Queenstown, but it’s not ful…"
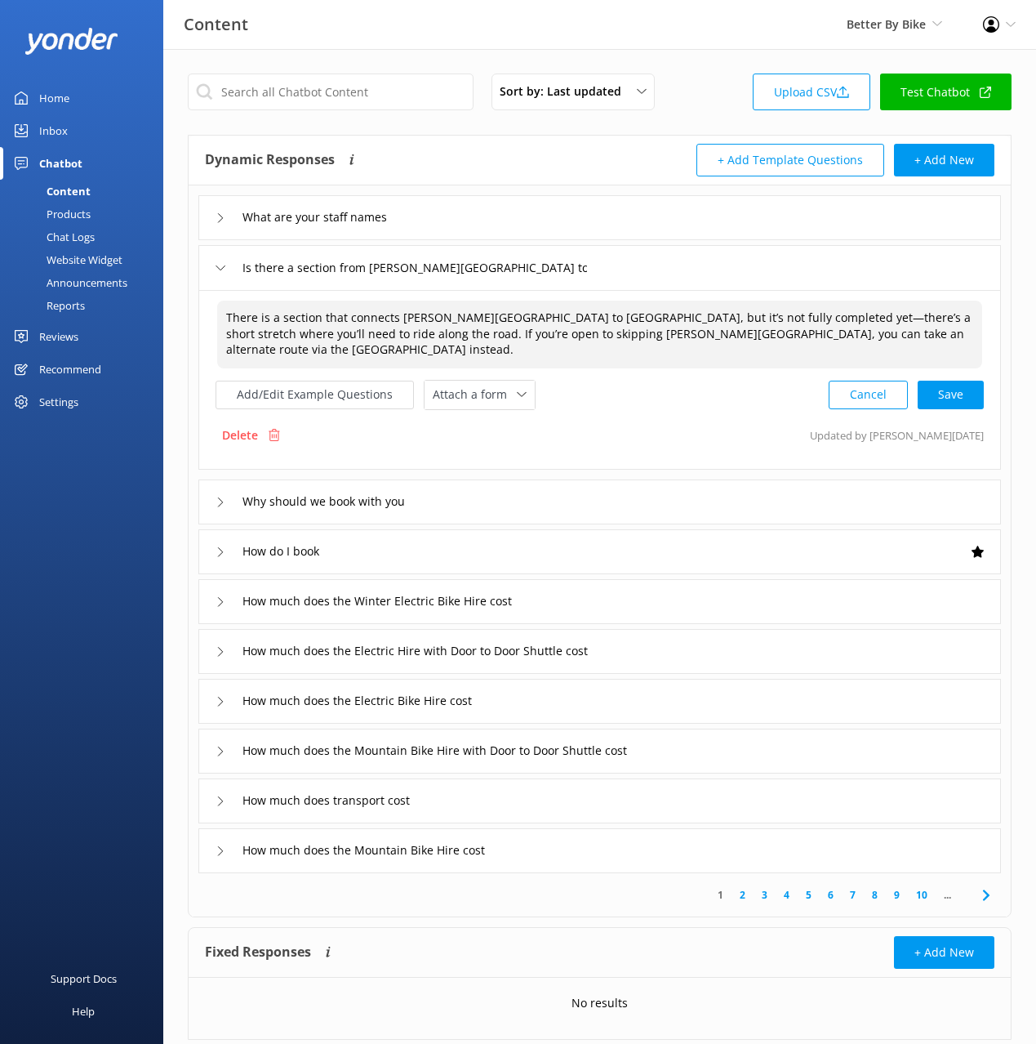
click at [943, 385] on div "Cancel Save" at bounding box center [906, 395] width 155 height 30
click at [584, 487] on div "Why should we book with you" at bounding box center [599, 500] width 803 height 45
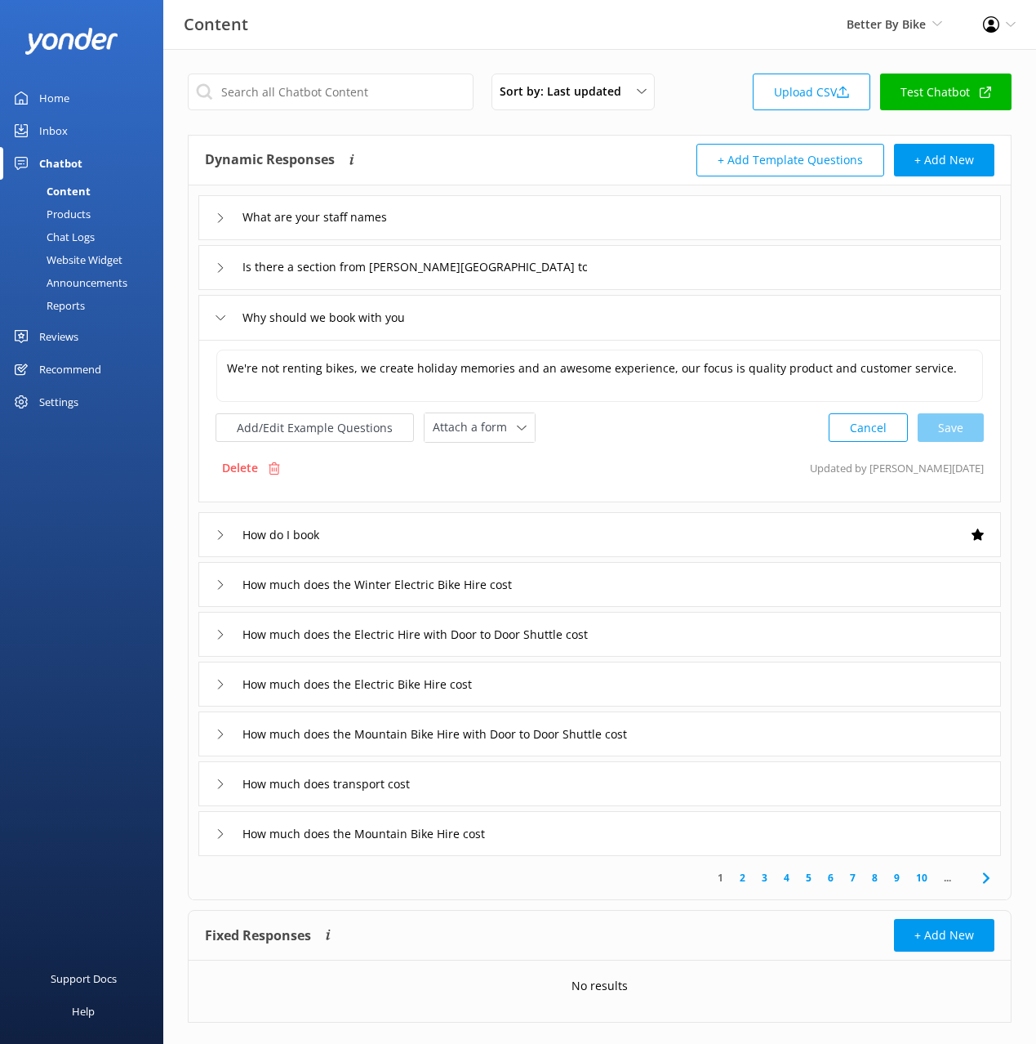
click at [69, 239] on div "Chat Logs" at bounding box center [52, 236] width 85 height 23
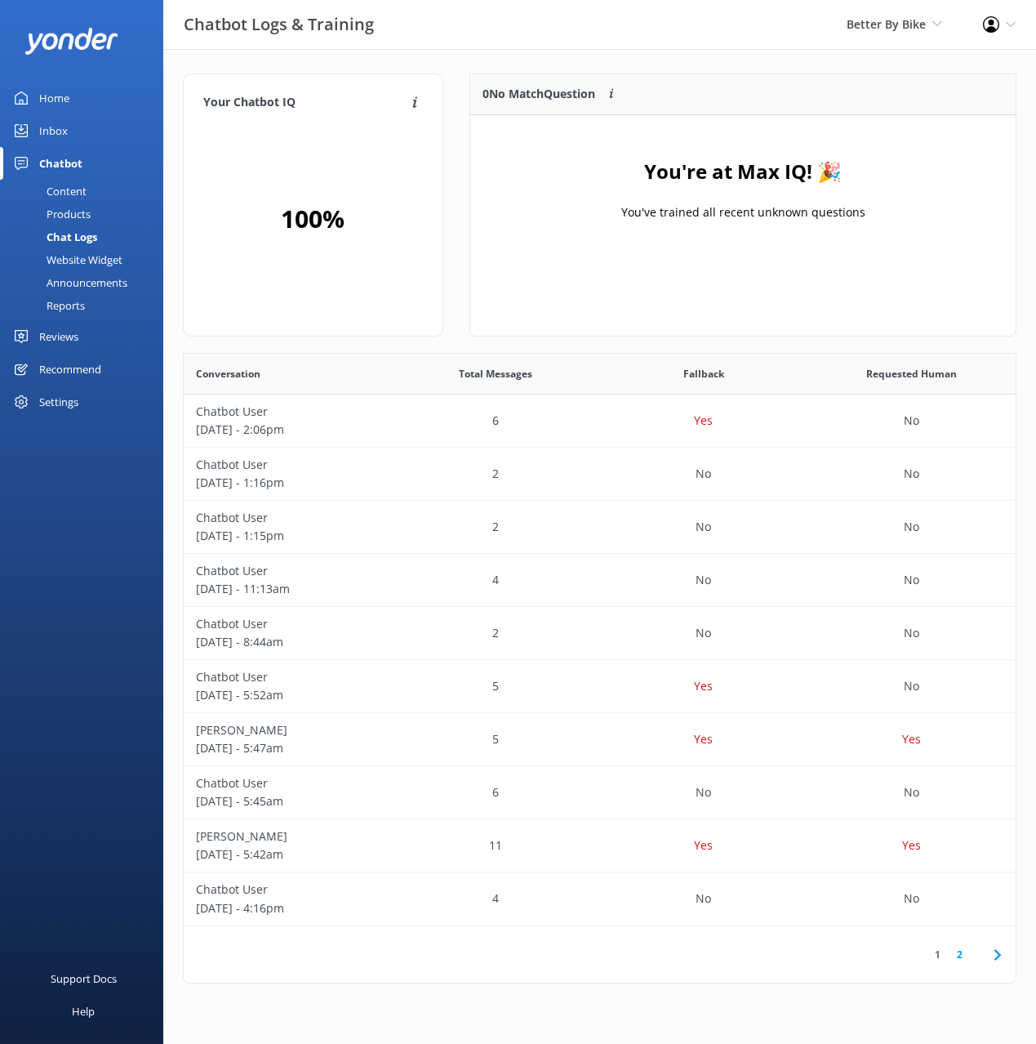
scroll to position [572, 832]
drag, startPoint x: 75, startPoint y: 99, endPoint x: 86, endPoint y: 99, distance: 10.6
click at [75, 99] on link "Home" at bounding box center [81, 98] width 163 height 33
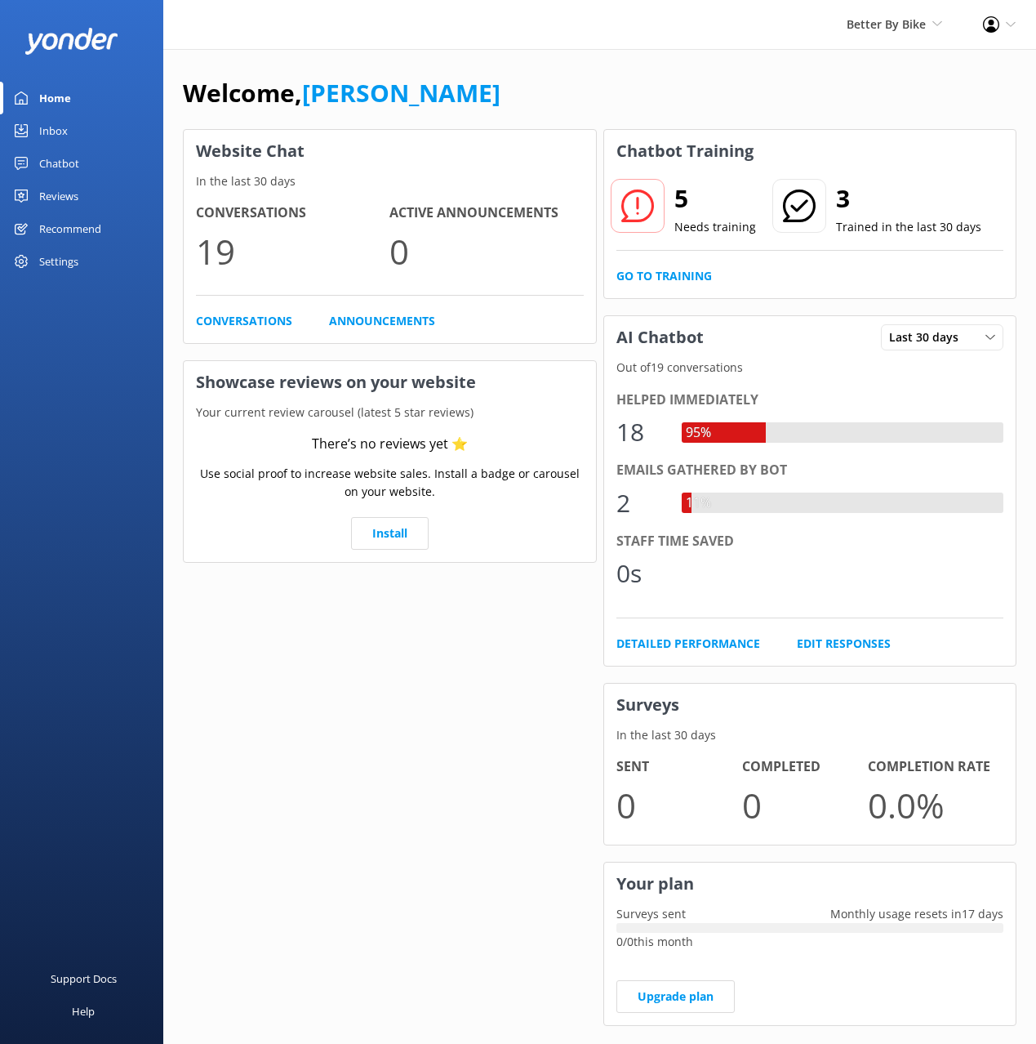
click at [833, 79] on div "Welcome, Mikayla" at bounding box center [600, 101] width 834 height 56
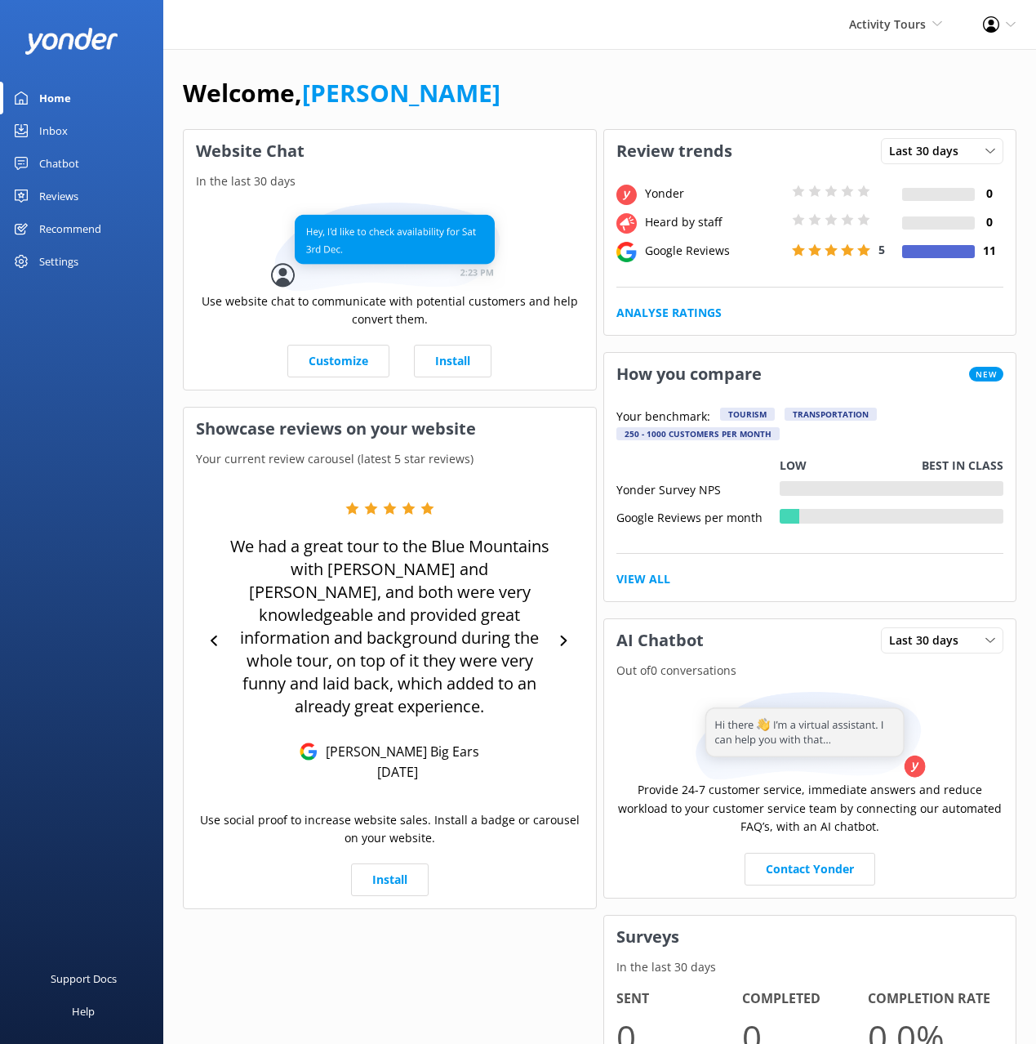
click at [53, 158] on div "Chatbot" at bounding box center [59, 163] width 40 height 33
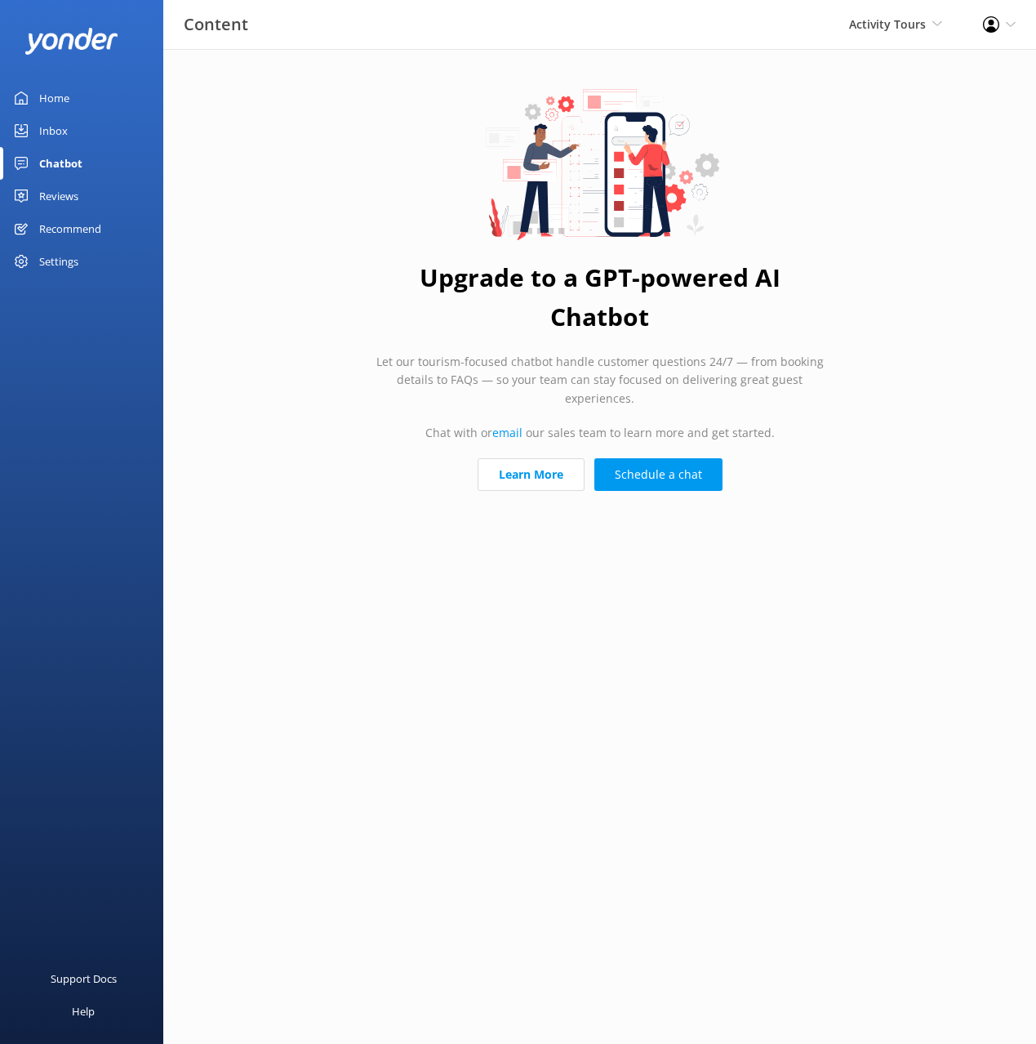
click at [79, 198] on link "Reviews" at bounding box center [81, 196] width 163 height 33
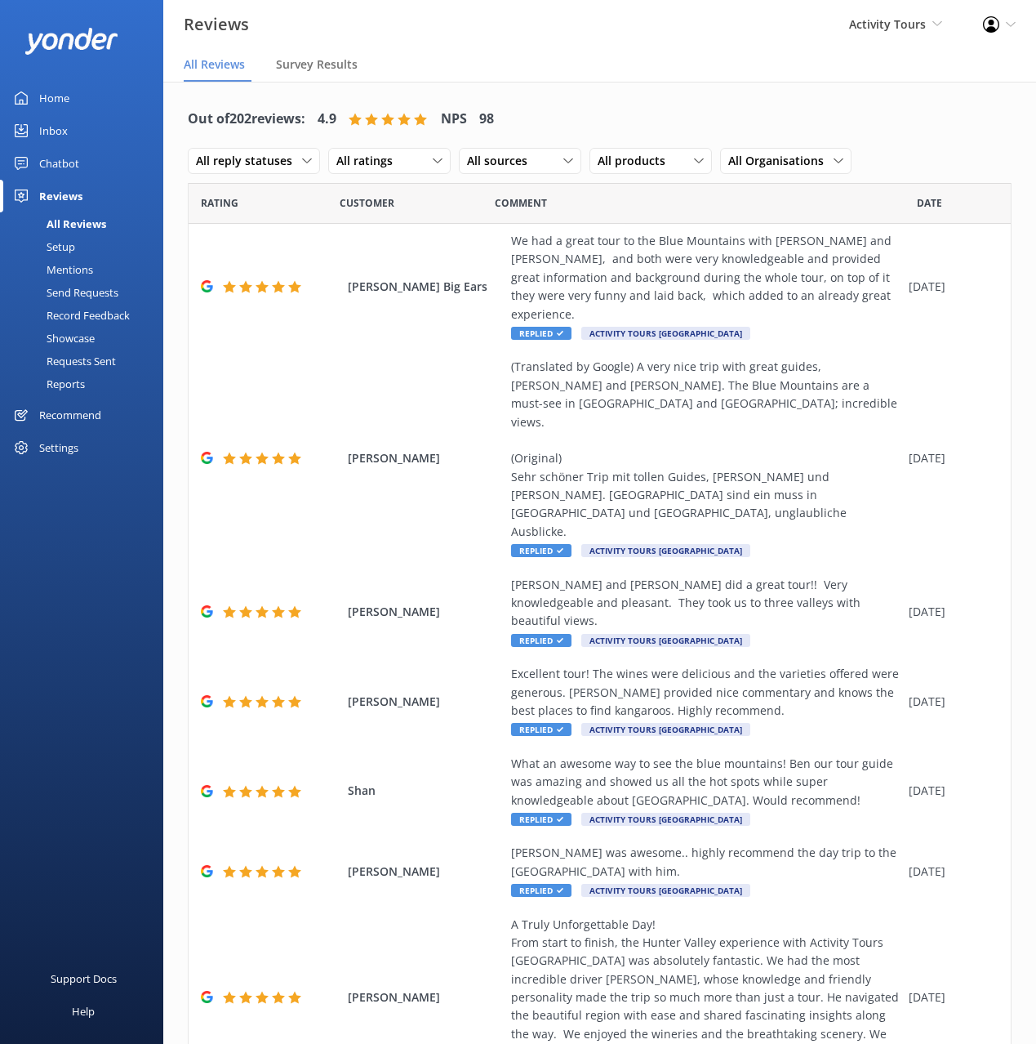
click at [682, 90] on div "Out of 202 reviews: 4.9 NPS 98 All reply statuses All reply statuses Needs a re…" at bounding box center [599, 736] width 873 height 1308
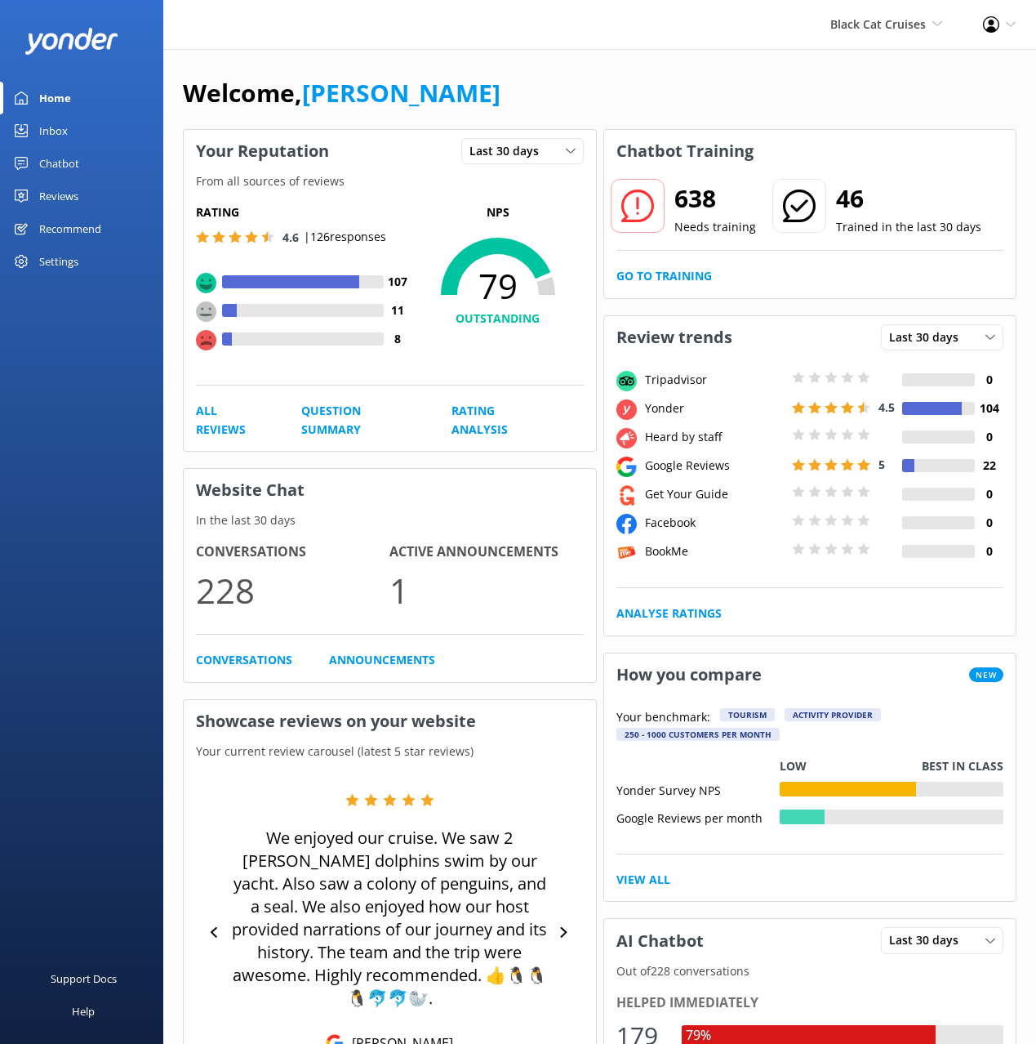
click at [663, 56] on div "Welcome, [PERSON_NAME] Your Reputation Last 30 days Last 7 days Last 30 days Fr…" at bounding box center [599, 949] width 873 height 1801
click at [640, 110] on div "Welcome, Mikayla" at bounding box center [600, 101] width 834 height 56
click at [59, 176] on div "Chatbot" at bounding box center [59, 163] width 40 height 33
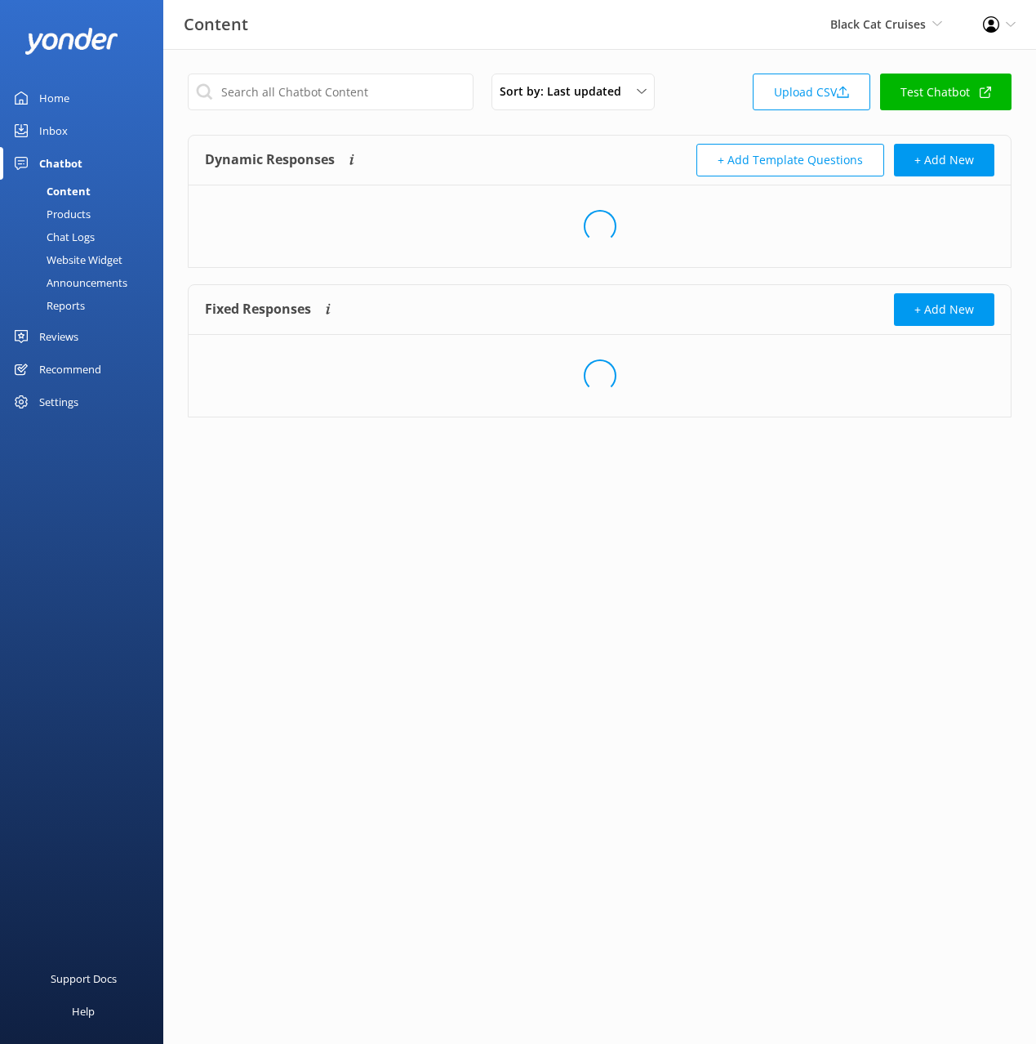
click at [518, 154] on div "Dynamic Responses The chatbot will generate a response based on the content inf…" at bounding box center [402, 160] width 395 height 33
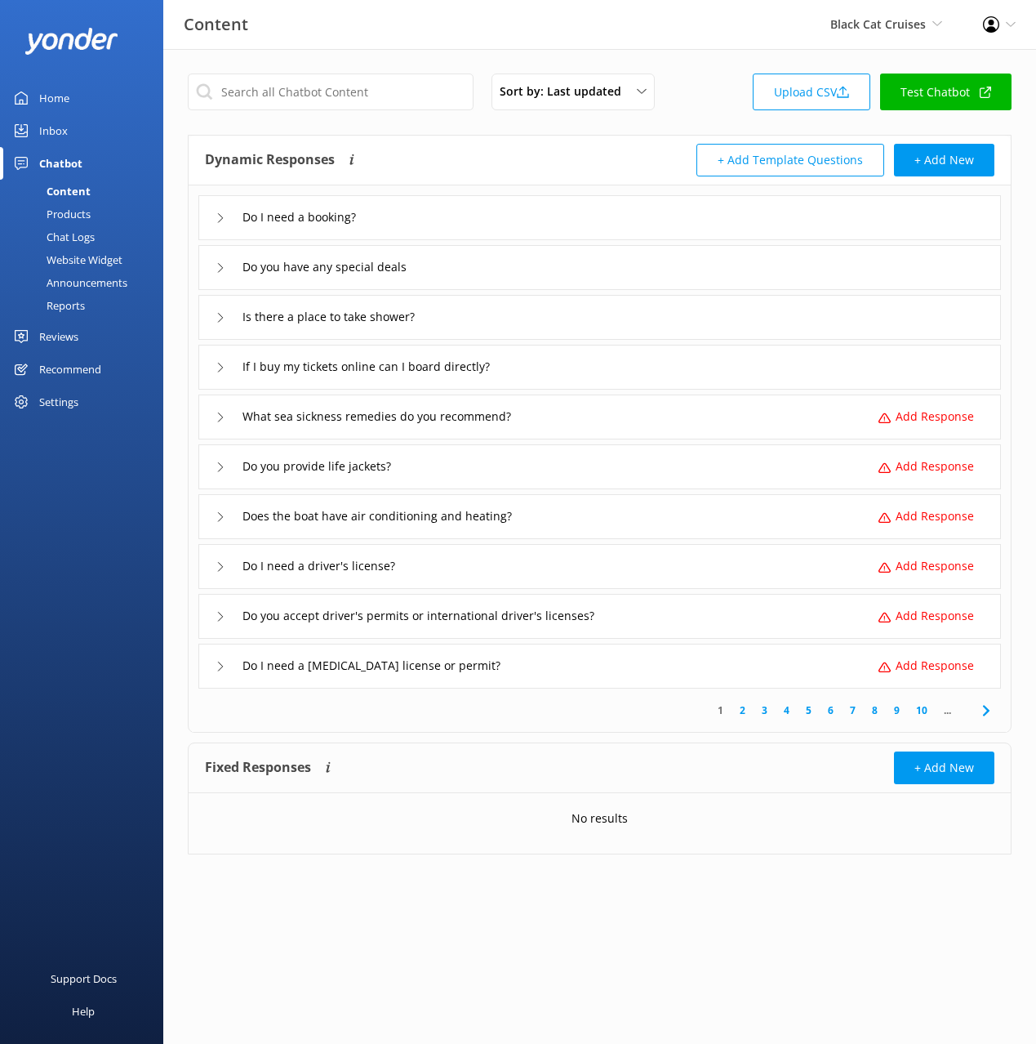
click at [631, 430] on div "What sea sickness remedies do you recommend? Add Response" at bounding box center [599, 416] width 803 height 45
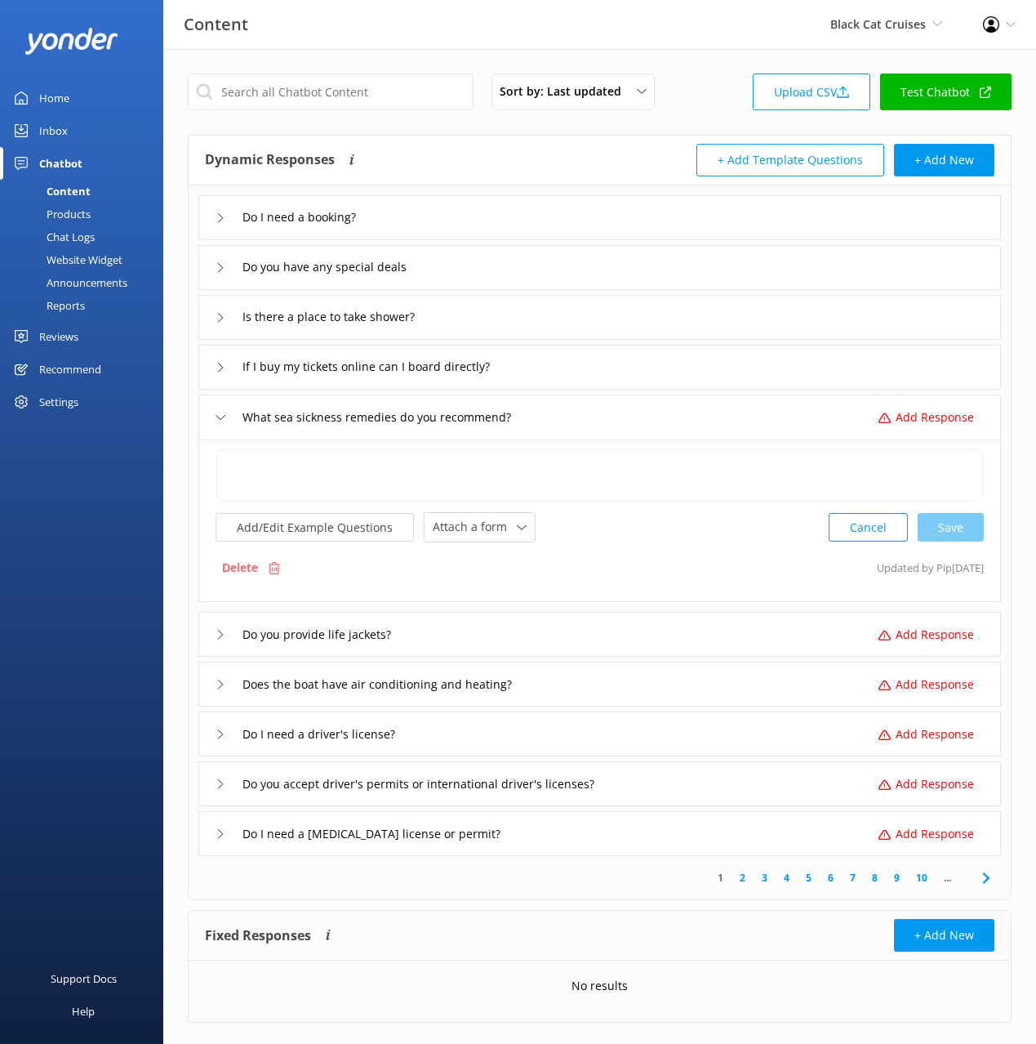
click at [631, 430] on div "What sea sickness remedies do you recommend? Add Response" at bounding box center [599, 416] width 803 height 45
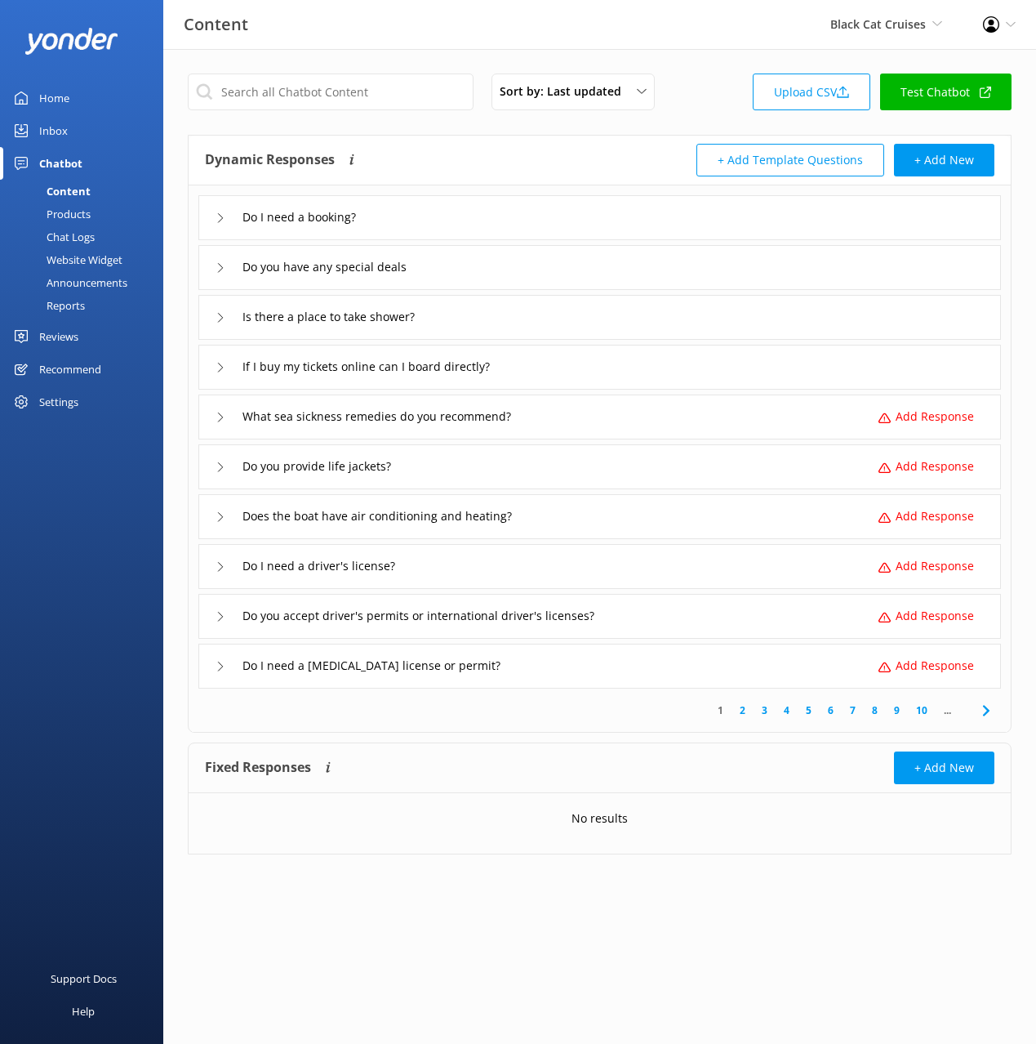
click at [468, 216] on div "Do I need a booking?" at bounding box center [599, 217] width 803 height 45
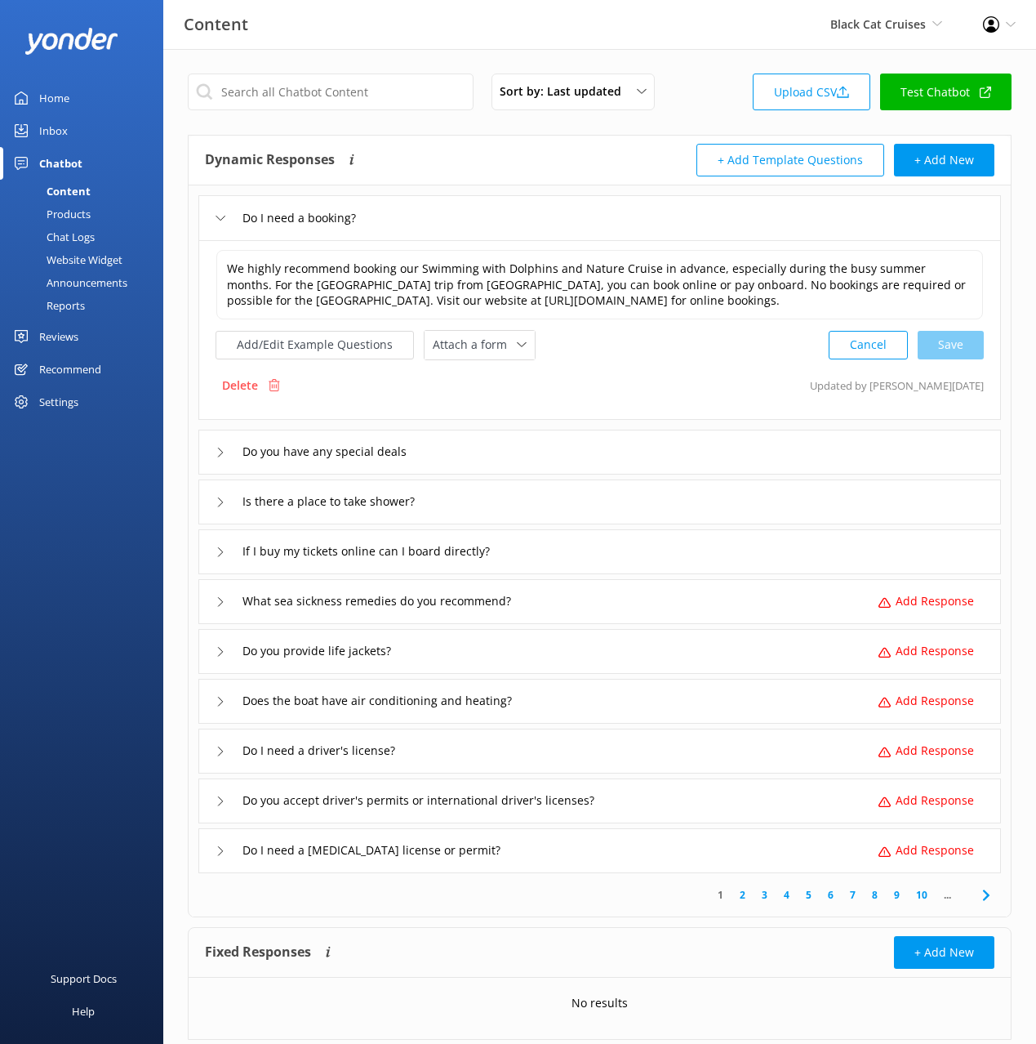
click at [468, 215] on div "Do I need a booking?" at bounding box center [599, 217] width 803 height 45
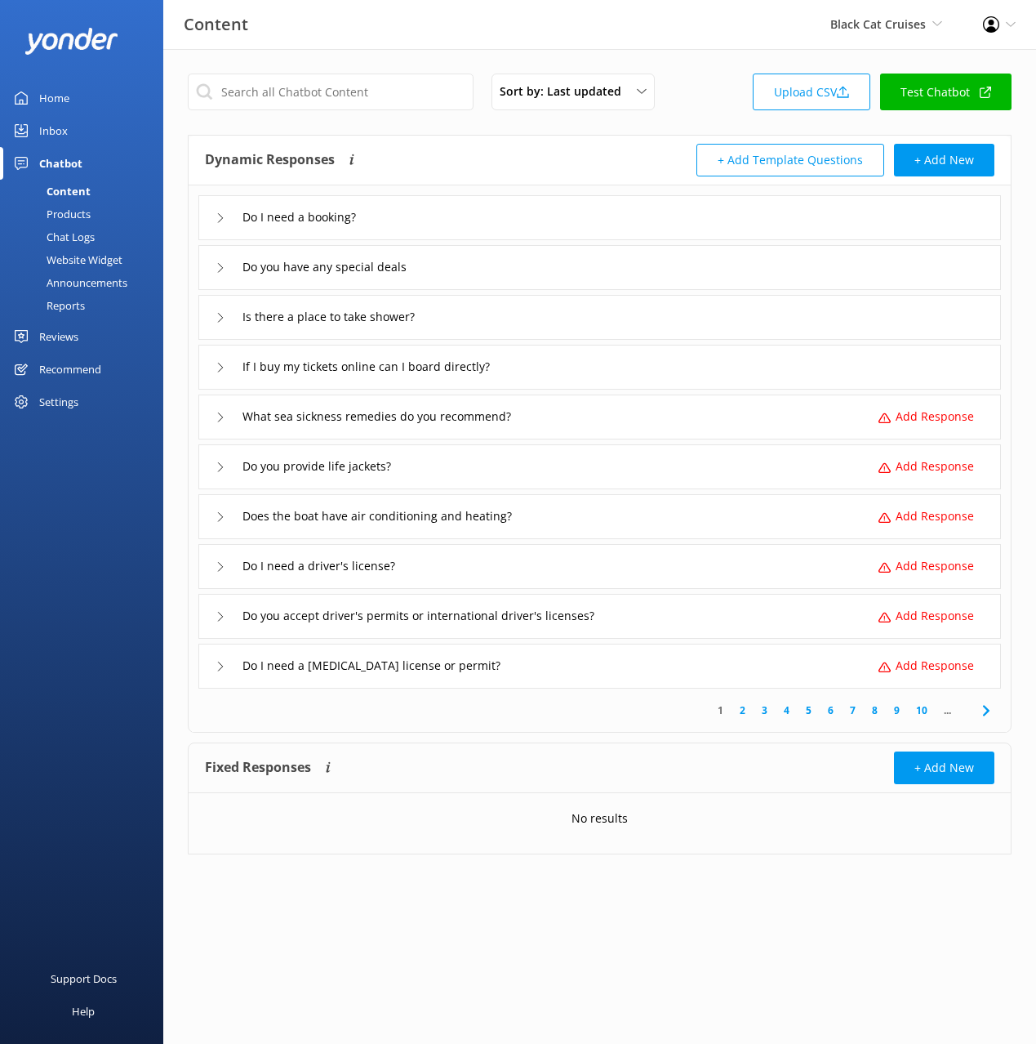
drag, startPoint x: 70, startPoint y: 213, endPoint x: 131, endPoint y: 212, distance: 61.3
click at [70, 213] on div "Products" at bounding box center [50, 214] width 81 height 23
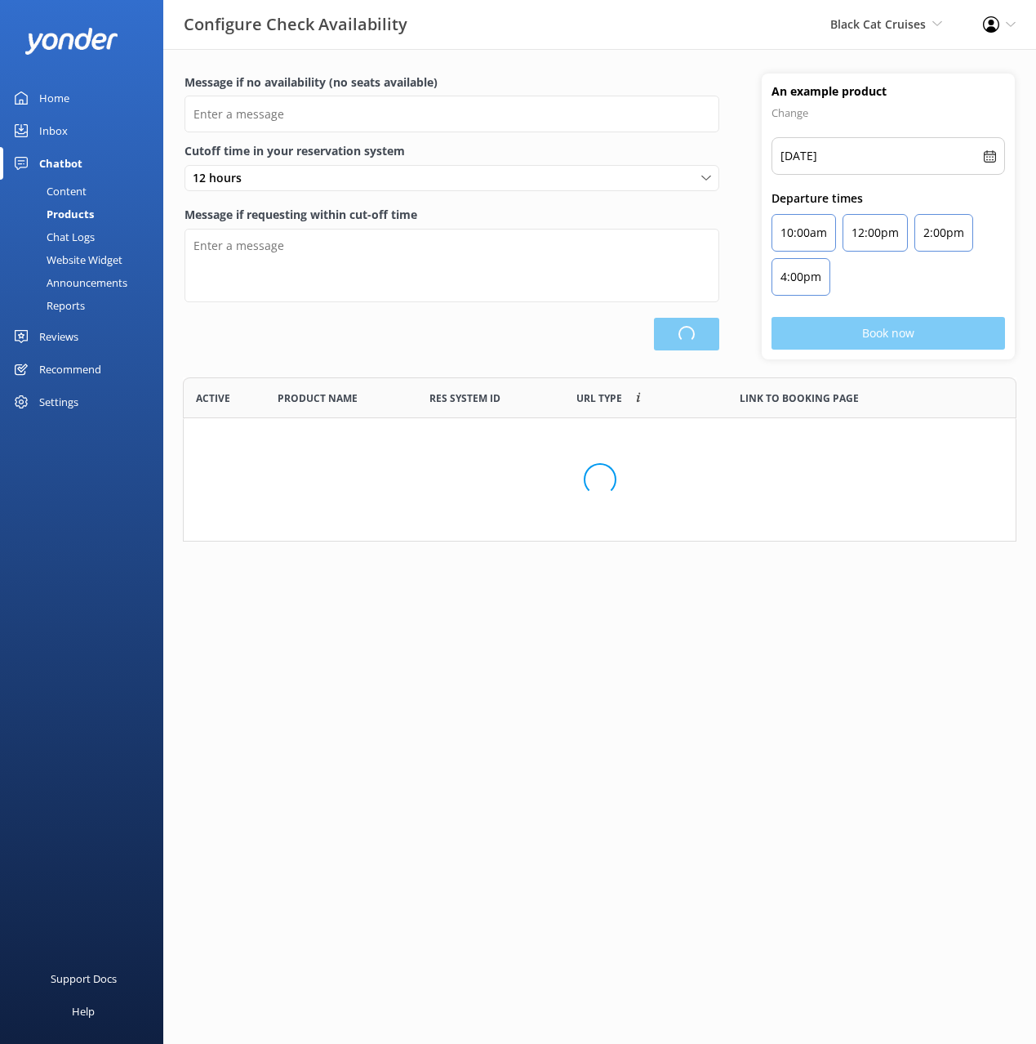
type input "There are no seats available, please check an alternative day"
type textarea "Our online booking system closes {hours} prior to departure. Please contact us …"
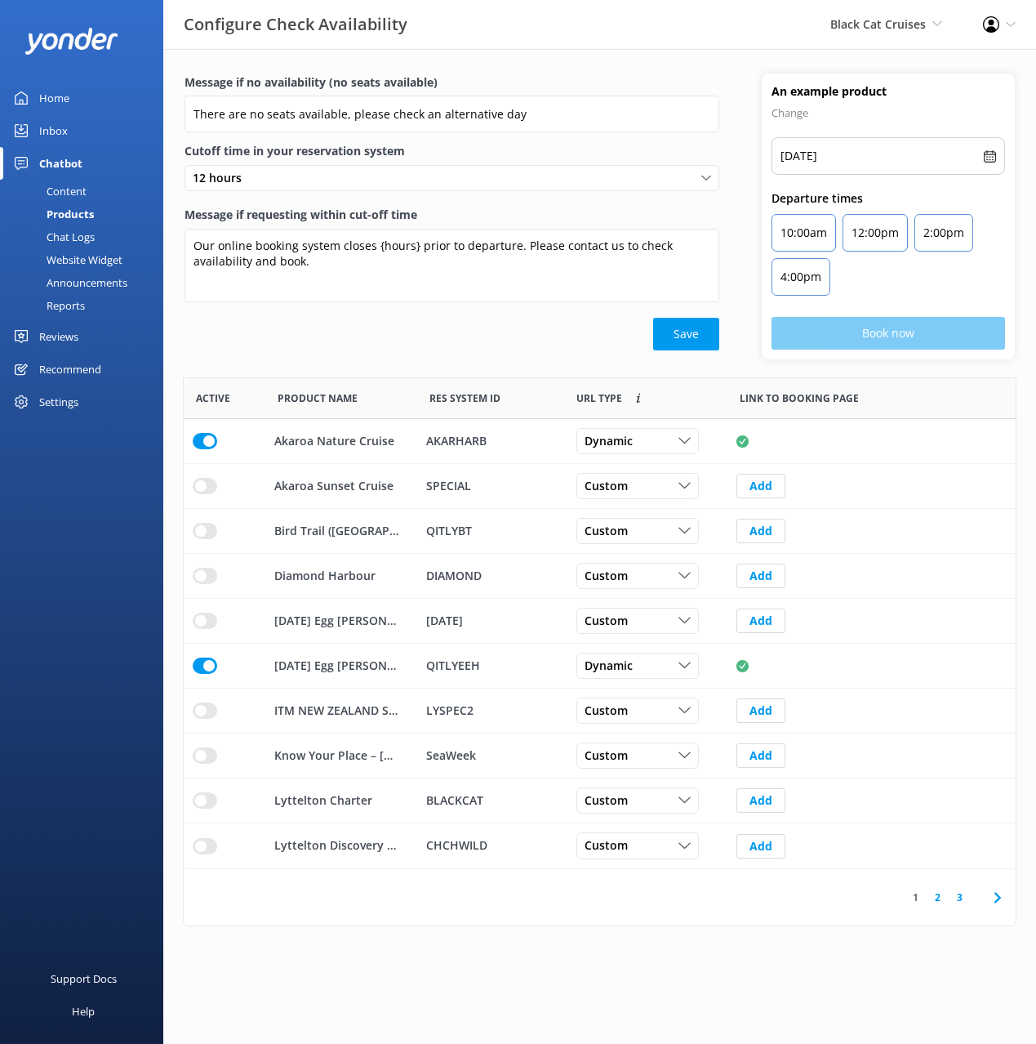
click at [407, 345] on div "Save" at bounding box center [452, 334] width 535 height 33
click at [770, 969] on main "Message if no availability (no seats available) There are no seats available, p…" at bounding box center [599, 546] width 873 height 995
click at [999, 897] on use at bounding box center [997, 897] width 7 height 11
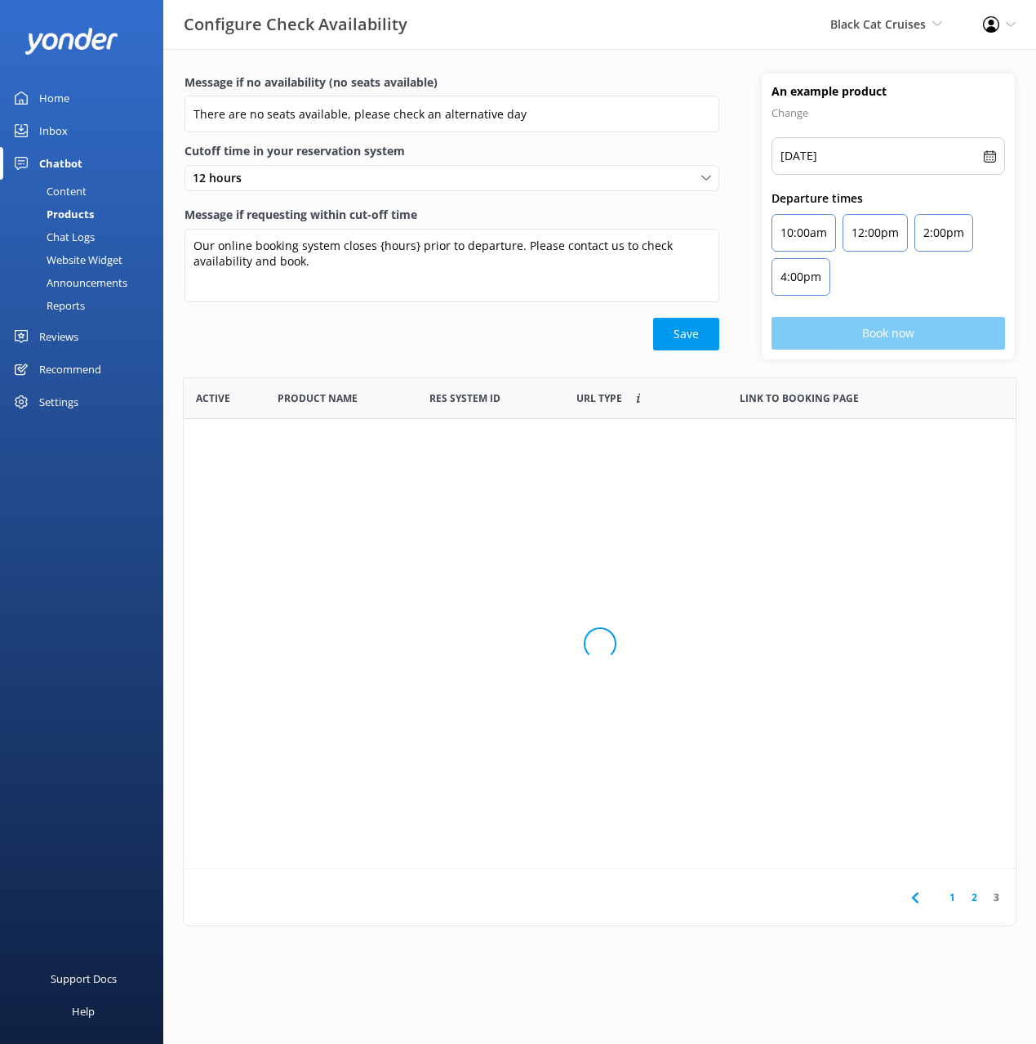
scroll to position [356, 832]
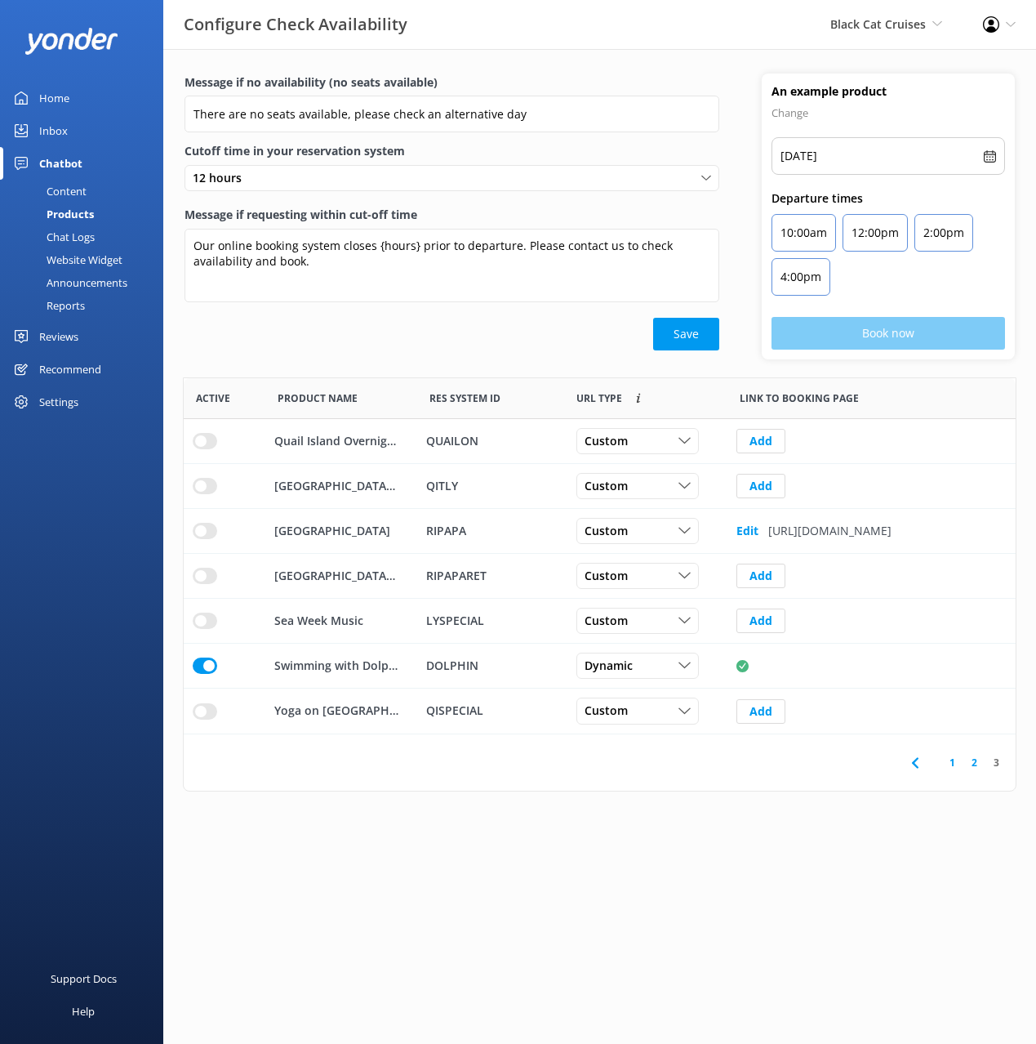
click at [999, 897] on main "Message if no availability (no seats available) There are no seats available, p…" at bounding box center [599, 546] width 873 height 995
click at [103, 190] on link "Content" at bounding box center [87, 191] width 154 height 23
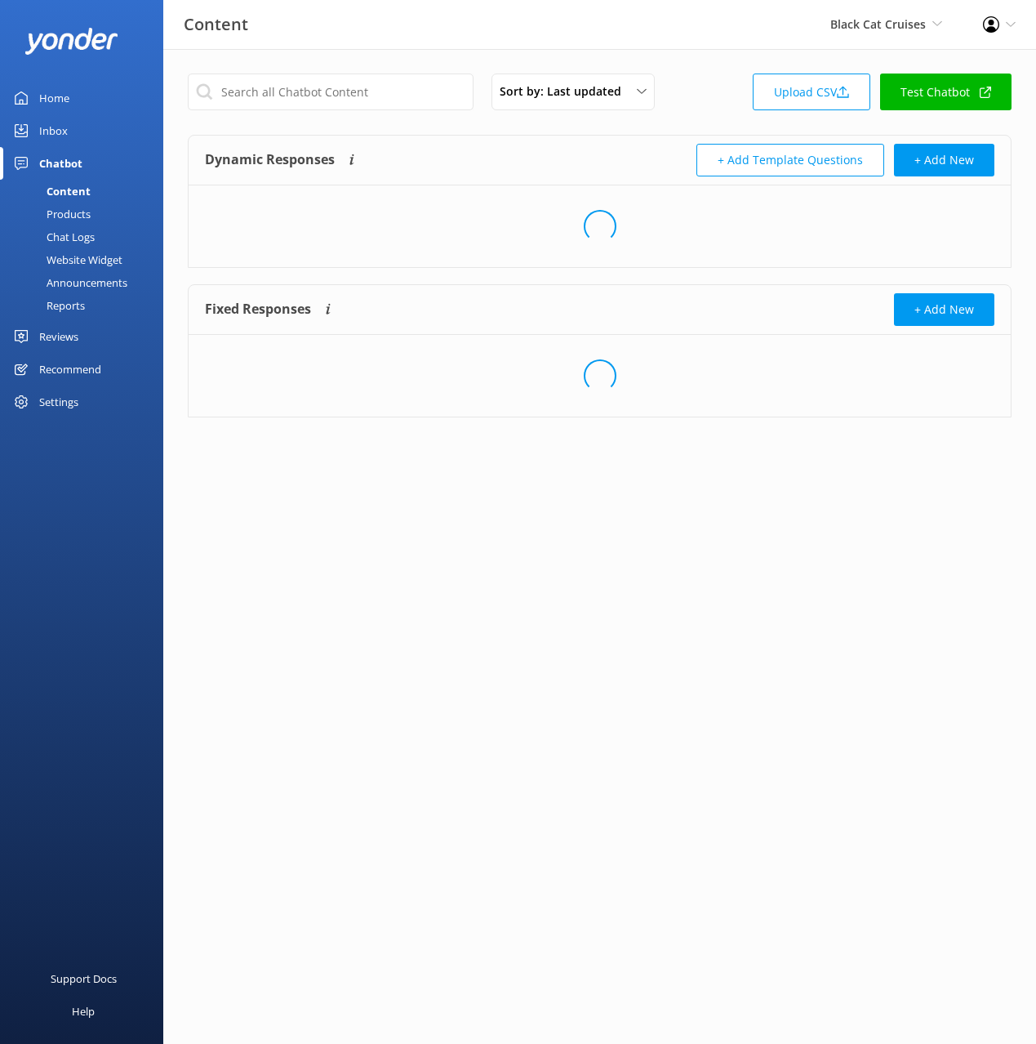
click at [584, 153] on div "Dynamic Responses The chatbot will generate a response based on the content inf…" at bounding box center [402, 160] width 395 height 33
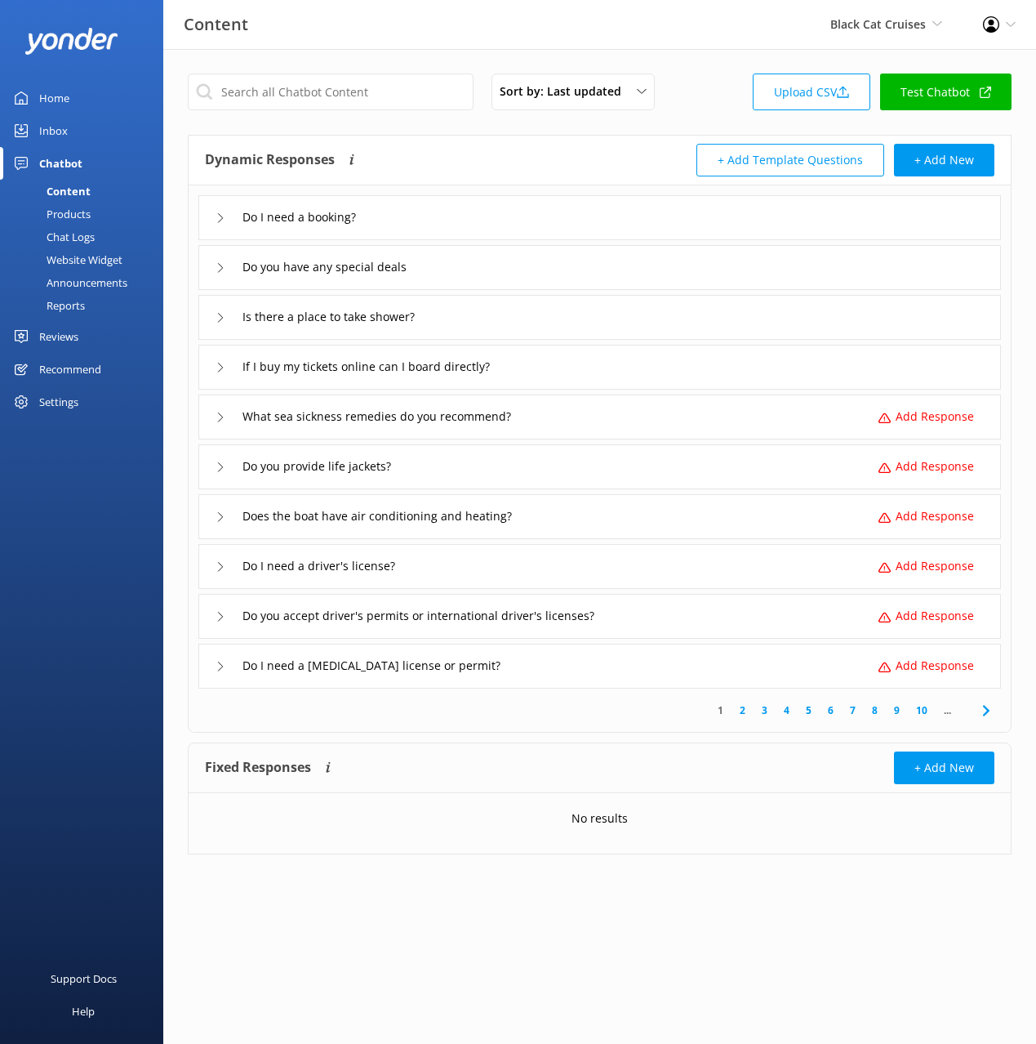
click at [470, 219] on div "Do I need a booking?" at bounding box center [599, 217] width 803 height 45
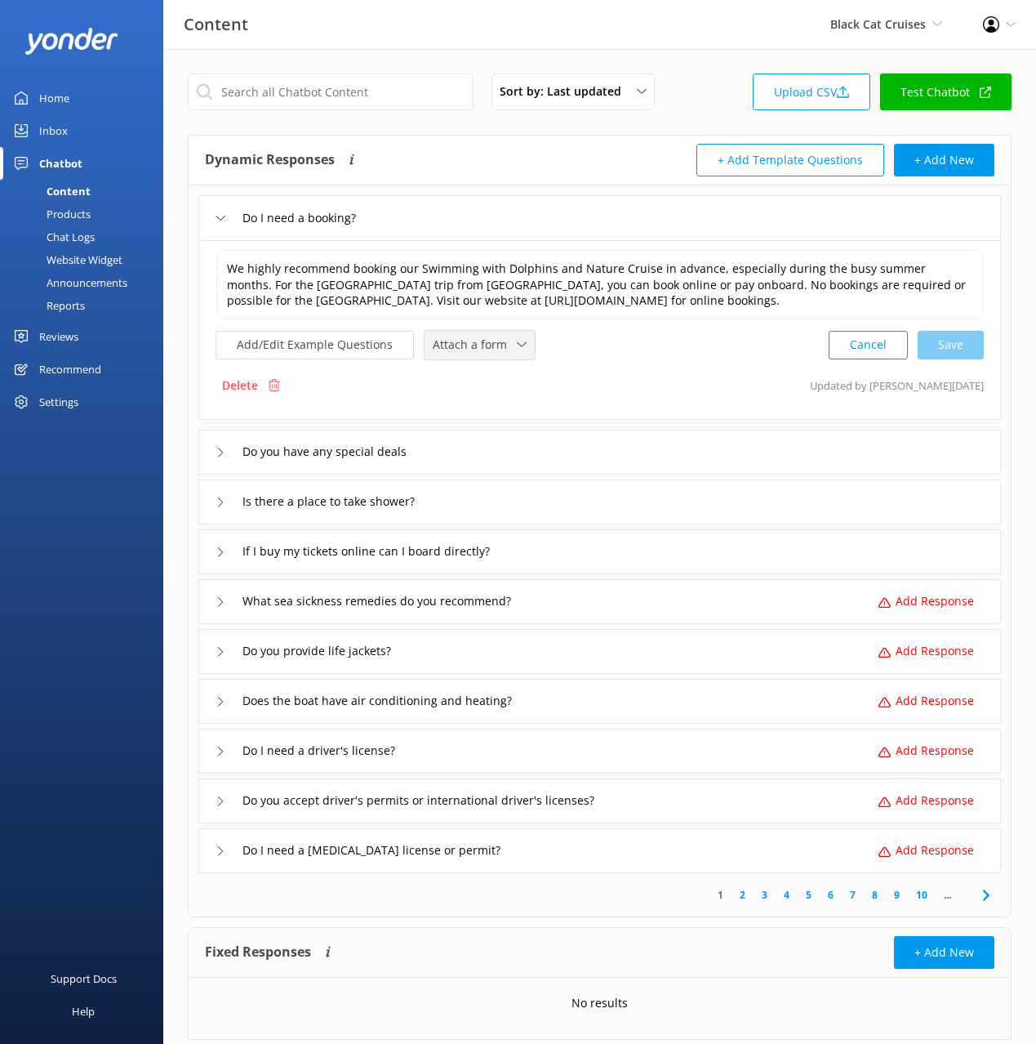
drag, startPoint x: 456, startPoint y: 339, endPoint x: 479, endPoint y: 367, distance: 36.6
click at [457, 339] on span "Attach a form" at bounding box center [475, 345] width 84 height 18
click at [499, 412] on div "Check availability" at bounding box center [474, 412] width 81 height 16
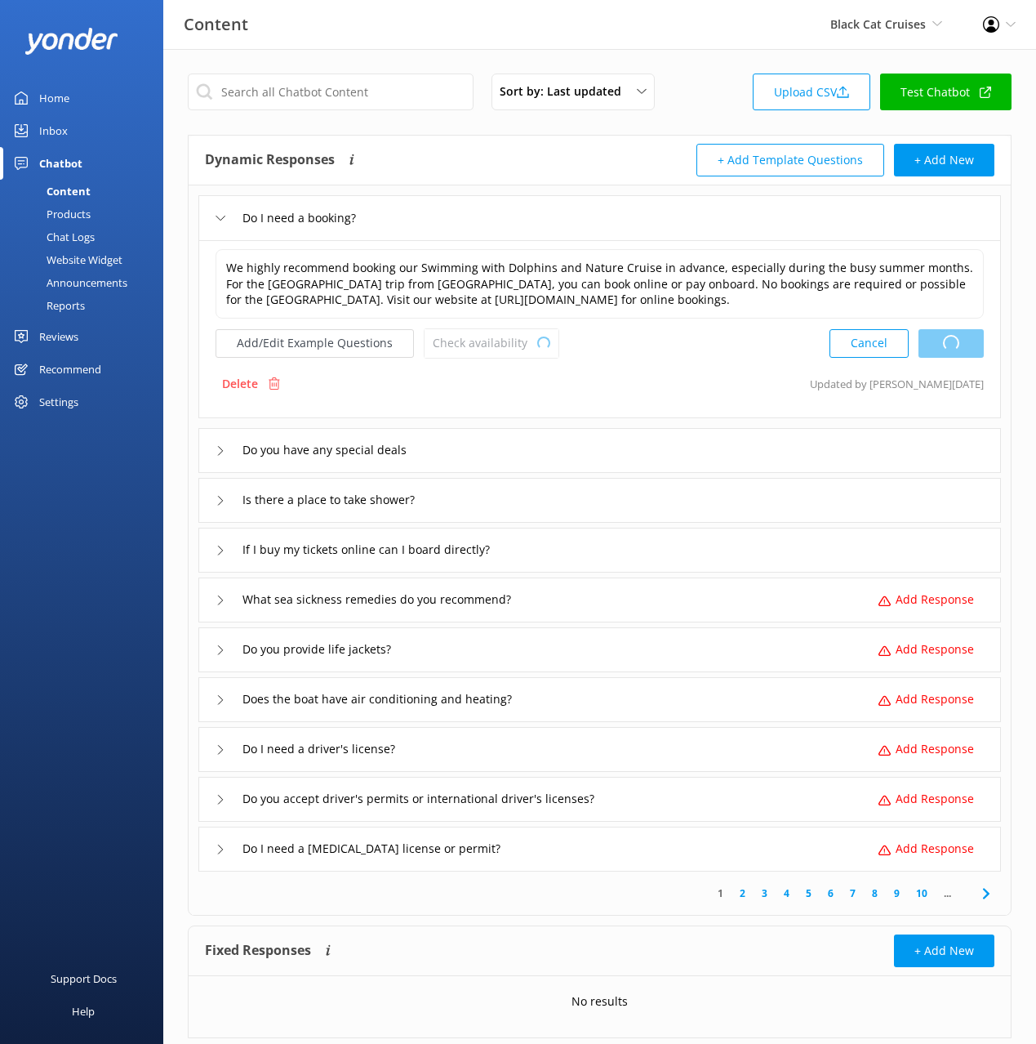
scroll to position [1, 0]
click at [562, 438] on div "Do you have any special deals" at bounding box center [599, 449] width 803 height 45
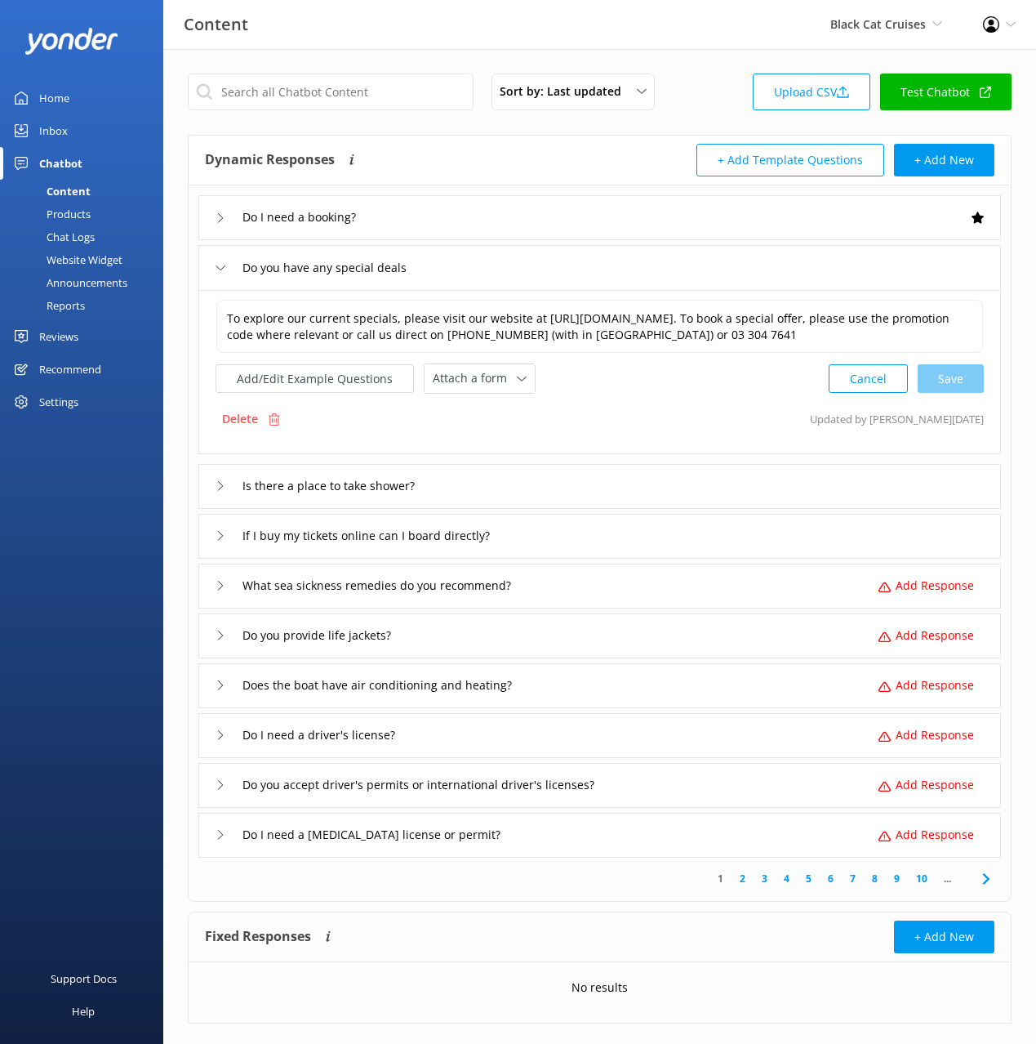
click at [567, 498] on div "Is there a place to take shower?" at bounding box center [599, 486] width 803 height 45
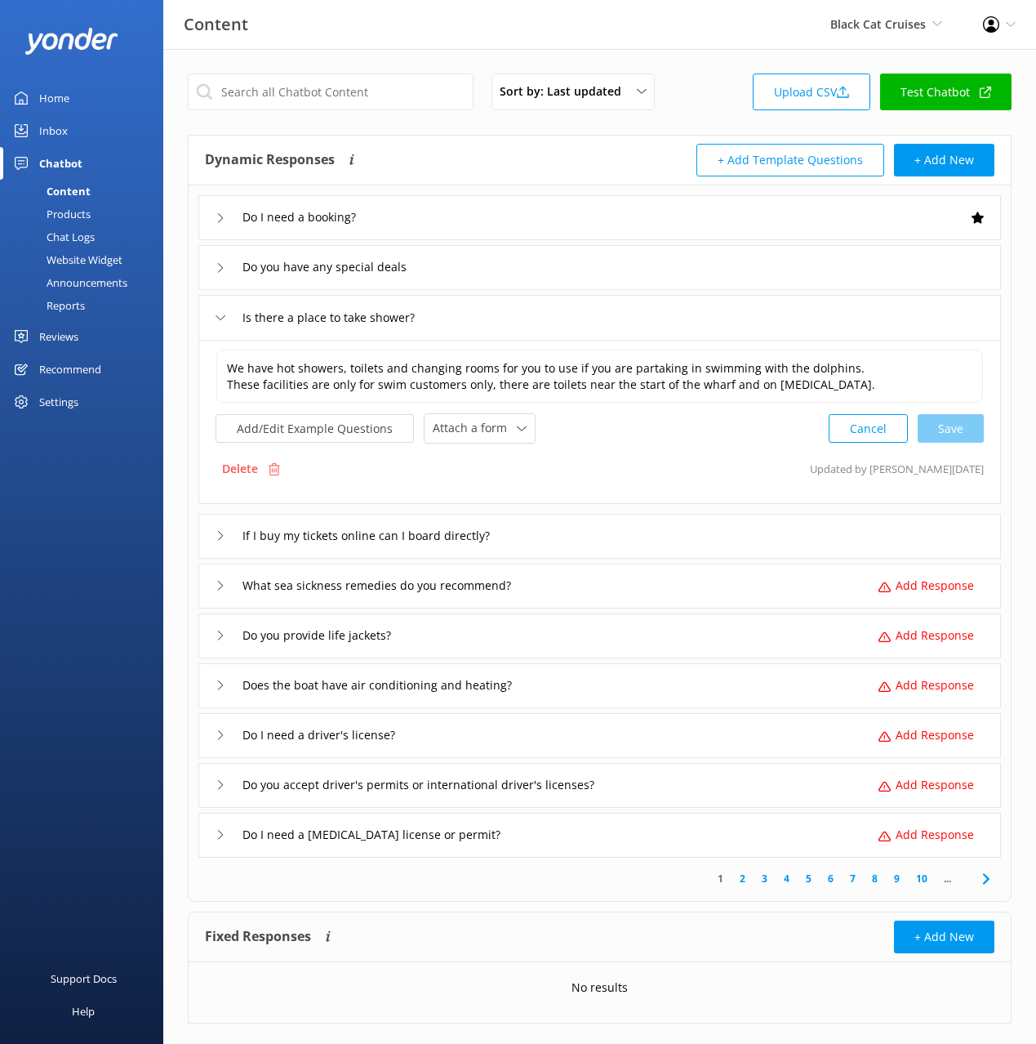
click at [613, 523] on div "If I buy my tickets online can I board directly?" at bounding box center [599, 536] width 803 height 45
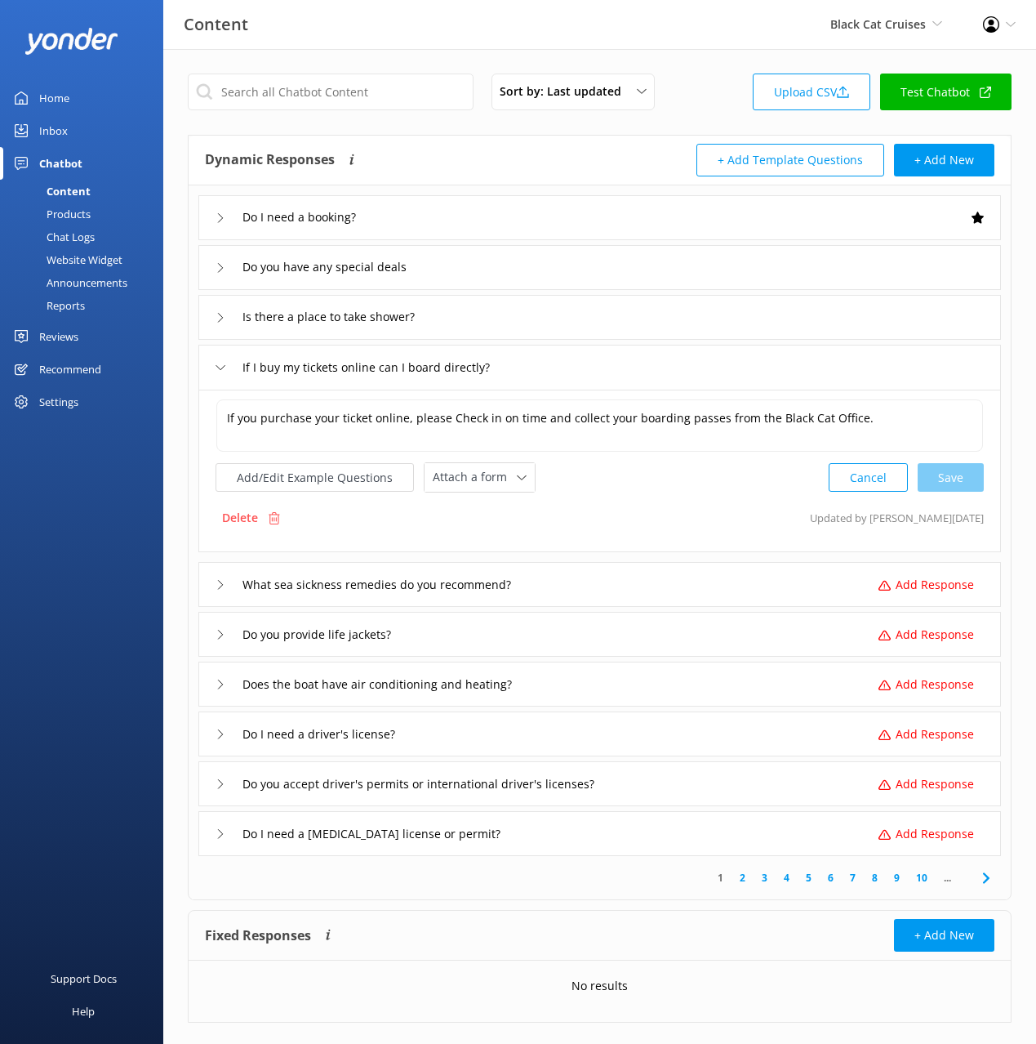
click at [984, 877] on icon at bounding box center [987, 878] width 20 height 20
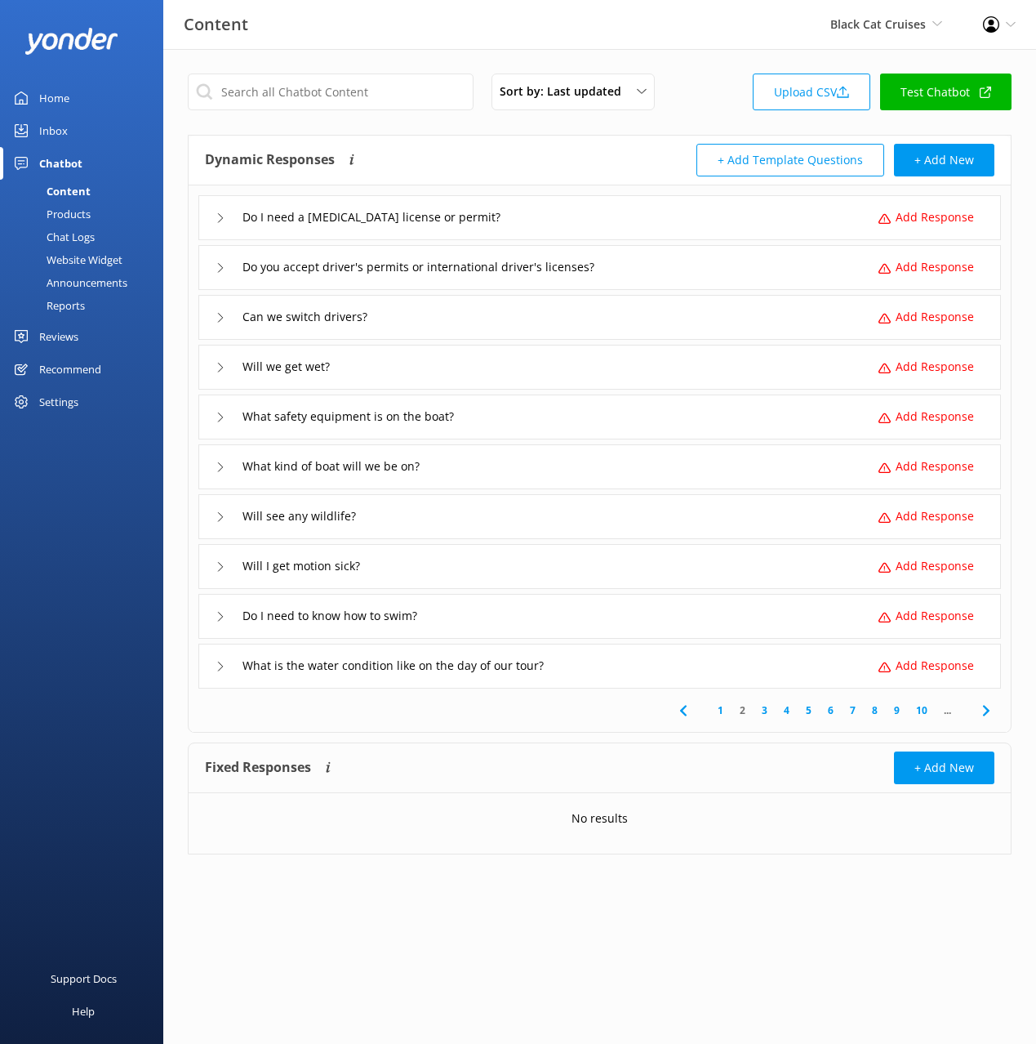
click at [472, 362] on div "Will we get wet? Add Response" at bounding box center [599, 367] width 803 height 45
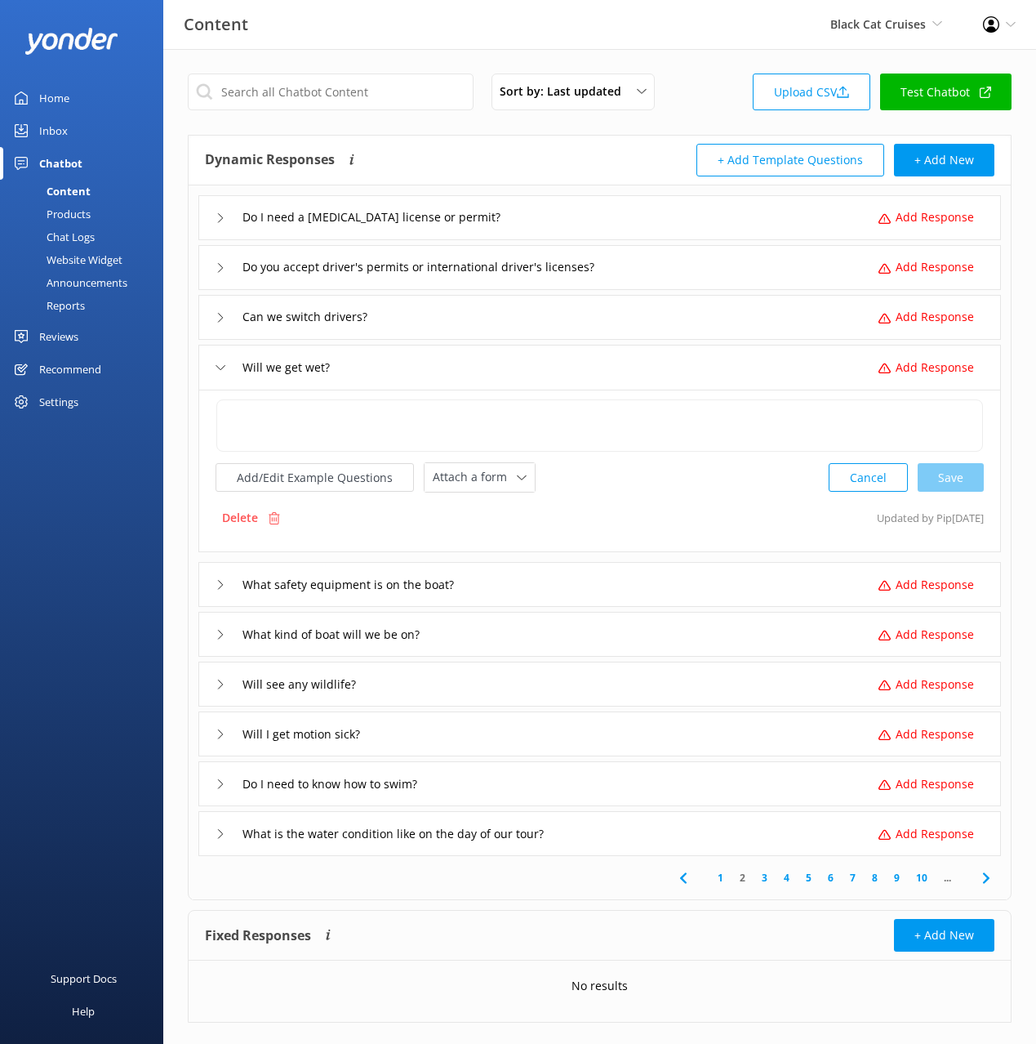
click at [472, 361] on div "Will we get wet? Add Response" at bounding box center [599, 367] width 803 height 45
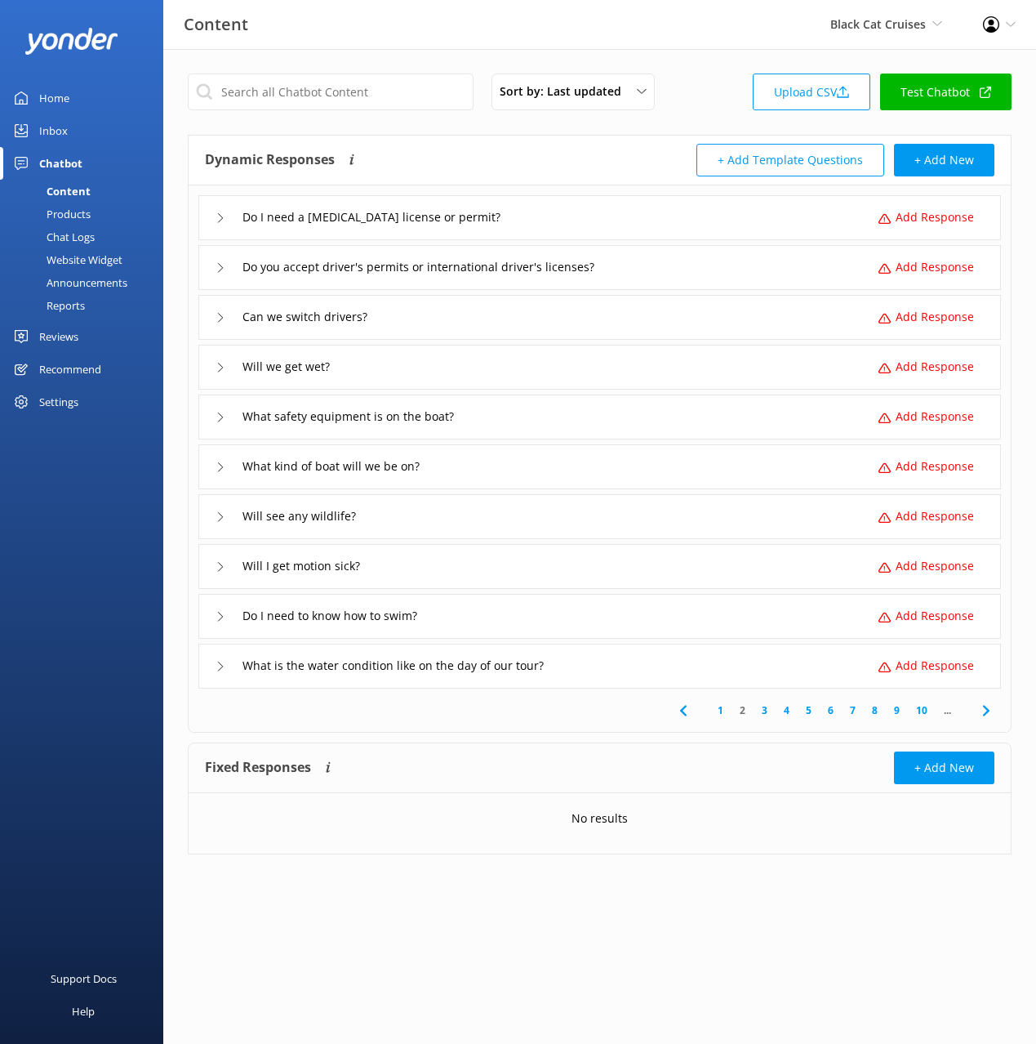
click at [991, 712] on icon at bounding box center [987, 711] width 20 height 20
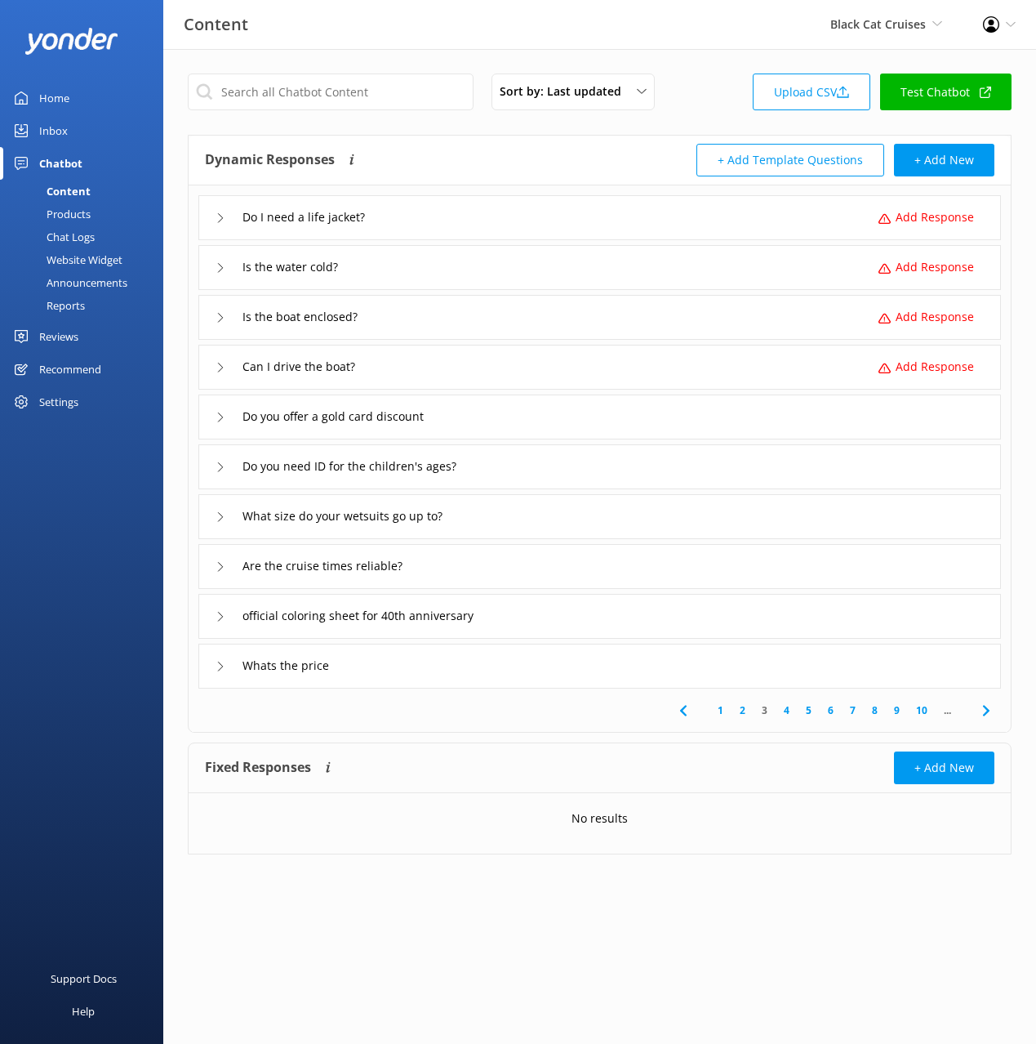
click at [593, 620] on div "official coloring sheet for 40th anniversary" at bounding box center [599, 616] width 803 height 45
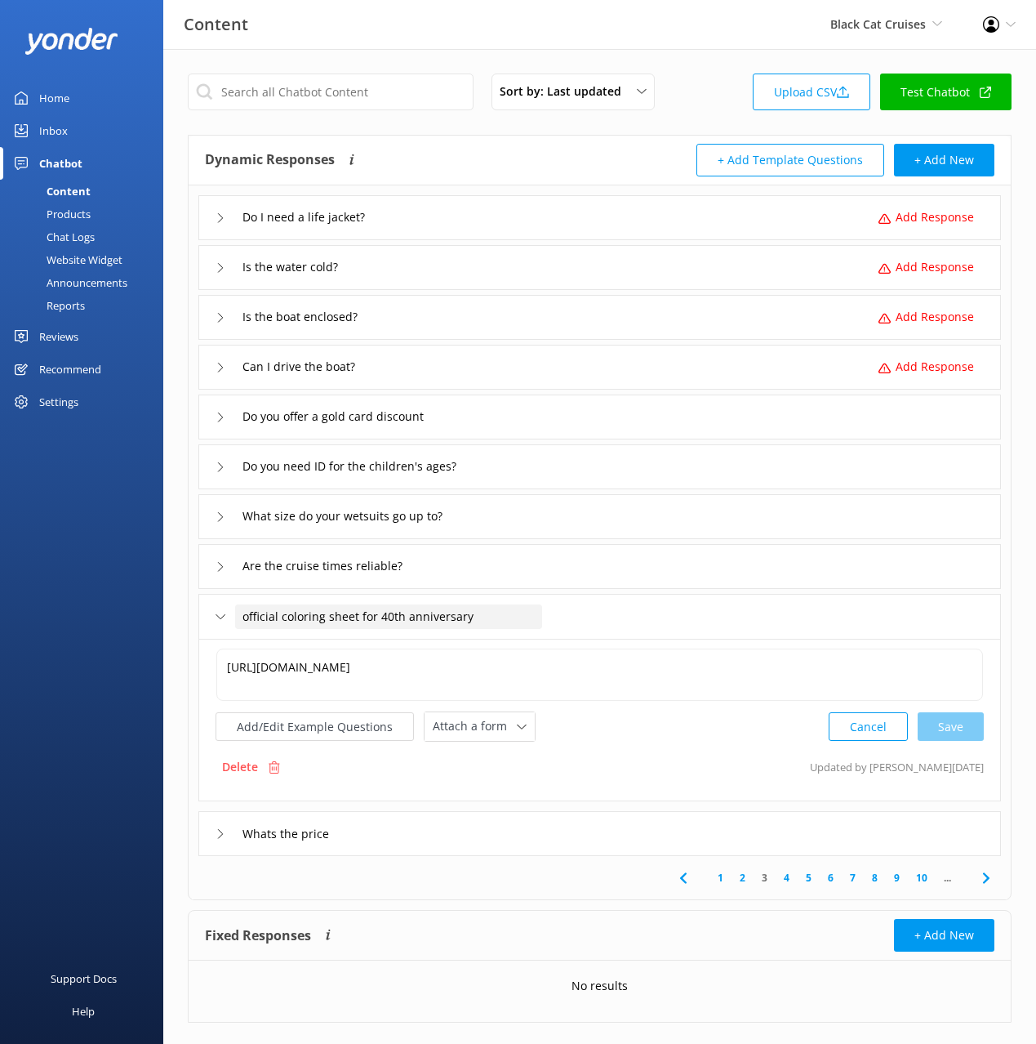
click at [255, 620] on span "official coloring sheet for 40th anniversary" at bounding box center [358, 617] width 231 height 18
click at [241, 616] on input "official coloring sheet for 40th anniversary" at bounding box center [388, 616] width 307 height 24
click at [414, 617] on input "Where can I find the official coloring sheet for 40th anniversary" at bounding box center [457, 616] width 444 height 24
type input "Where can I find the official colouring sheet for 40th anniversary"
click at [652, 637] on div at bounding box center [652, 641] width 20 height 20
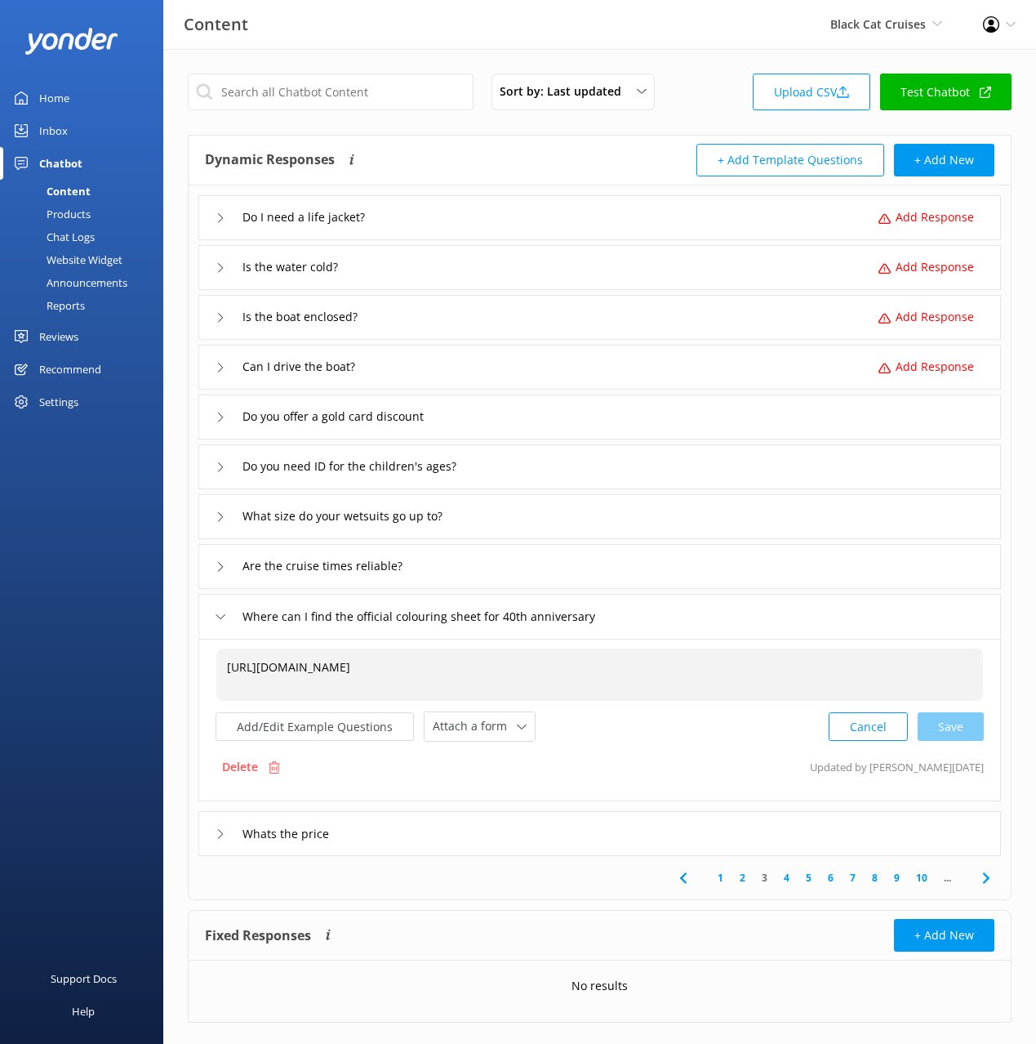
click at [229, 666] on span "https://www.blackcat.co.nz/wp-content/uploads/2025/10/40th-Colouring-Comp-FINAL…" at bounding box center [288, 667] width 123 height 16
click at [226, 663] on textarea "https://www.blackcat.co.nz/wp-content/uploads/2025/10/40th-Colouring-Comp-FINAL…" at bounding box center [599, 674] width 765 height 51
click at [234, 667] on textarea "The offical colouring sheet can be found https://www.blackcat.co.nz/wp-content/…" at bounding box center [599, 674] width 765 height 51
click at [233, 667] on textarea "The offical colouring sheet can be found https://www.blackcat.co.nz/wp-content/…" at bounding box center [599, 674] width 765 height 51
type textarea "Our 40th anniversary offical colouring sheet can be found https://www.blackcat.…"
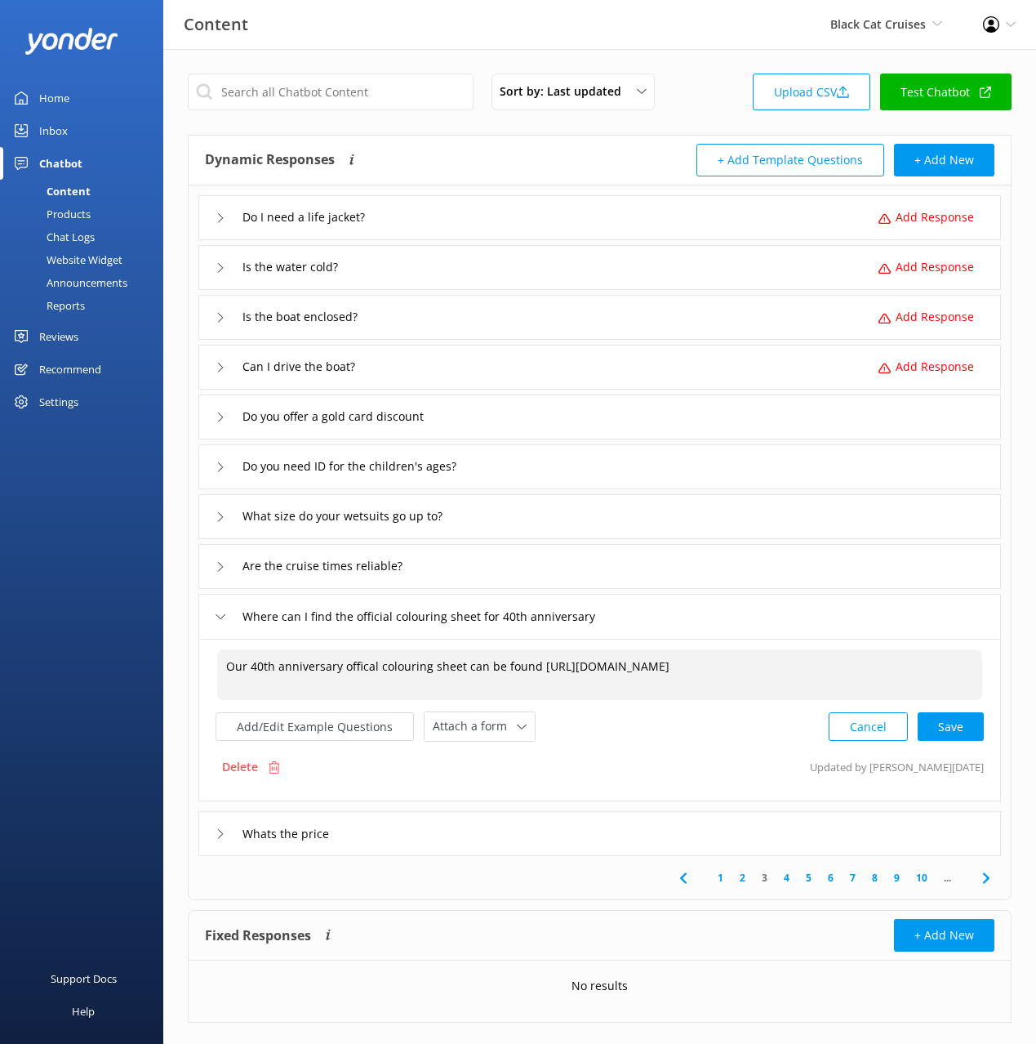
click at [972, 720] on div "Cancel Save" at bounding box center [906, 726] width 155 height 30
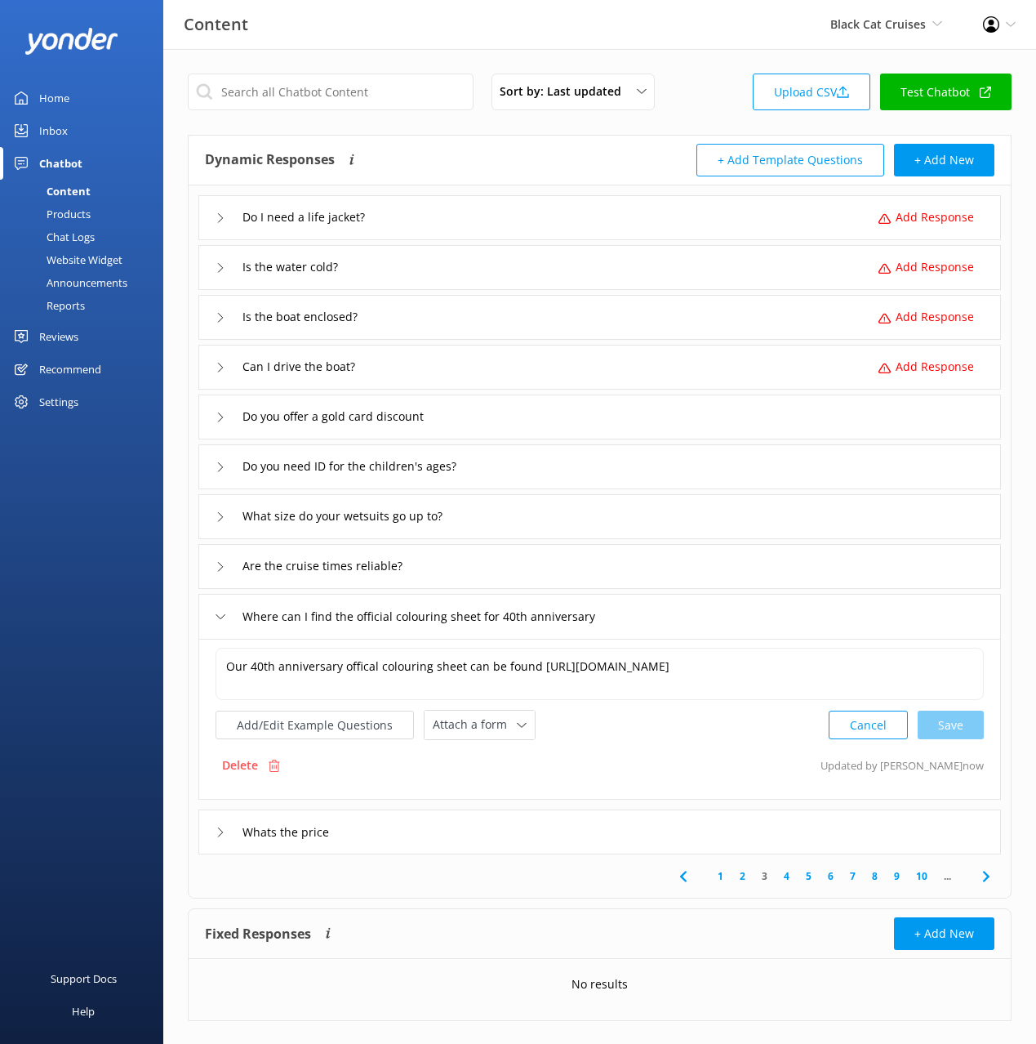
click at [506, 567] on div "Are the cruise times reliable?" at bounding box center [599, 566] width 803 height 45
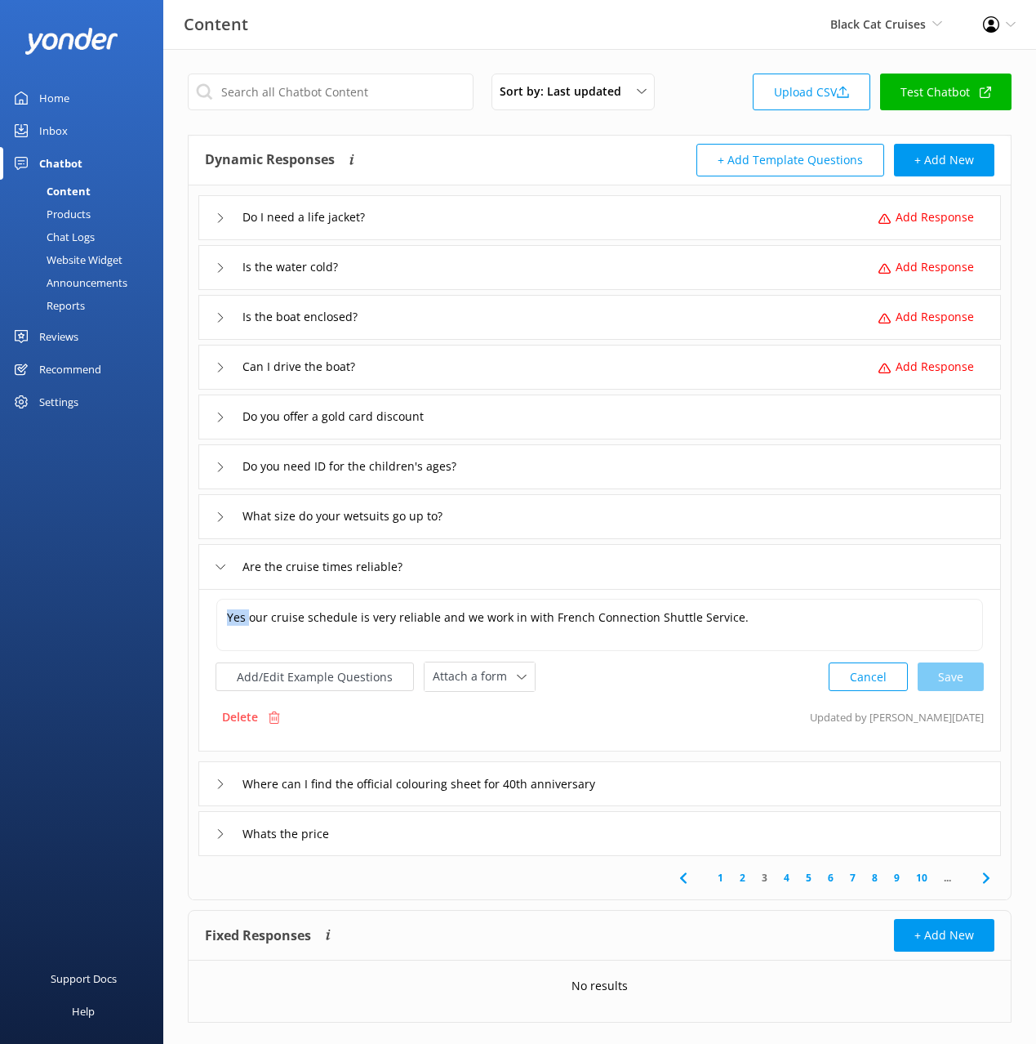
drag, startPoint x: 252, startPoint y: 613, endPoint x: 244, endPoint y: 597, distance: 17.9
click at [244, 596] on div "Yes our cruise schedule is very reliable and we work in with French Connection …" at bounding box center [599, 670] width 803 height 163
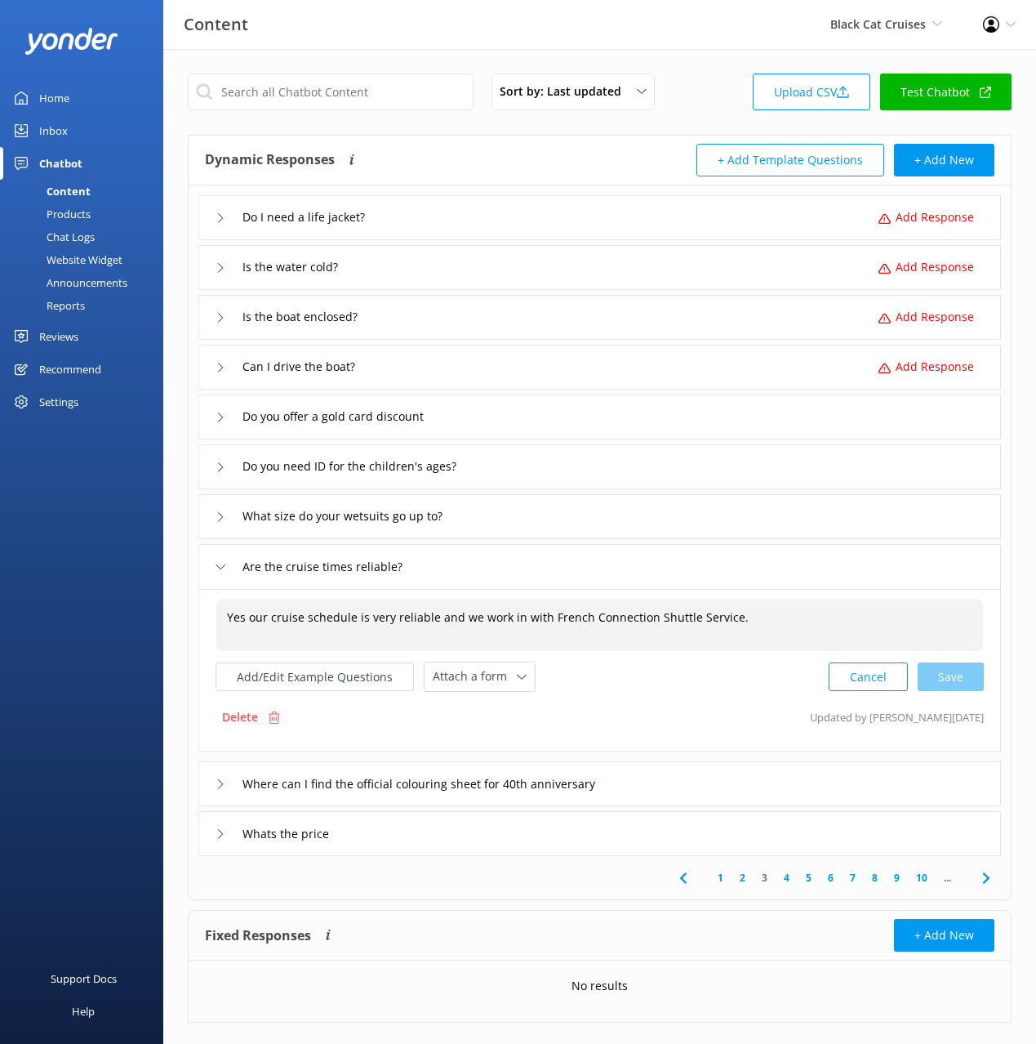
click at [258, 611] on span "Yes our cruise schedule is very reliable and we work in with French Connection …" at bounding box center [488, 617] width 522 height 16
drag, startPoint x: 251, startPoint y: 621, endPoint x: 243, endPoint y: 601, distance: 20.9
click at [243, 601] on textarea "Yes our cruise schedule is very reliable and we work in with French Connection …" at bounding box center [599, 624] width 765 height 51
click at [252, 626] on textarea "Yes our cruise schedule is very reliable and we work in with French Connection …" at bounding box center [599, 624] width 765 height 51
drag, startPoint x: 253, startPoint y: 618, endPoint x: 220, endPoint y: 617, distance: 33.5
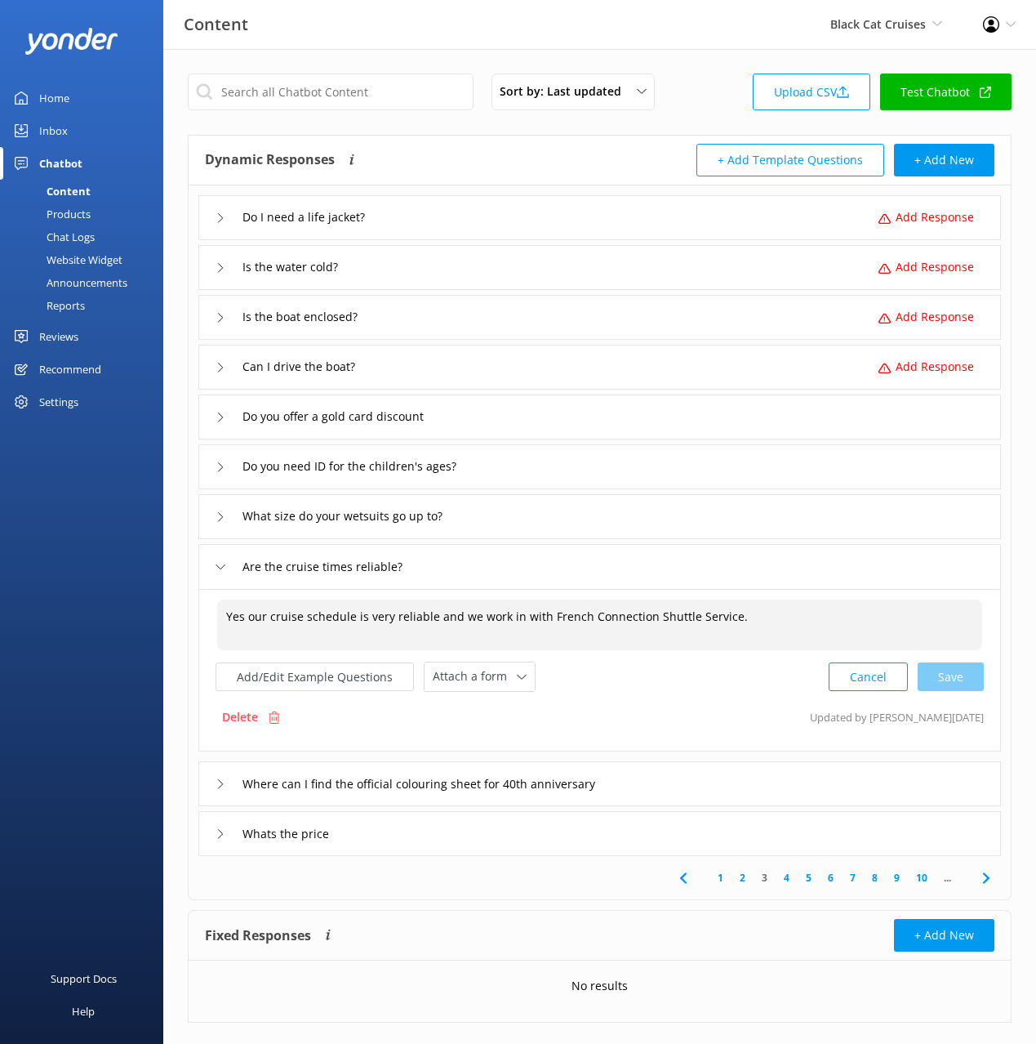
click at [220, 617] on textarea "Yes our cruise schedule is very reliable and we work in with French Connection …" at bounding box center [599, 624] width 765 height 51
type textarea "Our cruise schedule is very reliable and we work in with French Connection Shut…"
click at [965, 671] on div "Cancel Loading.." at bounding box center [907, 675] width 154 height 30
click at [451, 672] on span "Attach a form" at bounding box center [475, 675] width 84 height 18
click at [499, 745] on div "Check availability" at bounding box center [474, 742] width 81 height 16
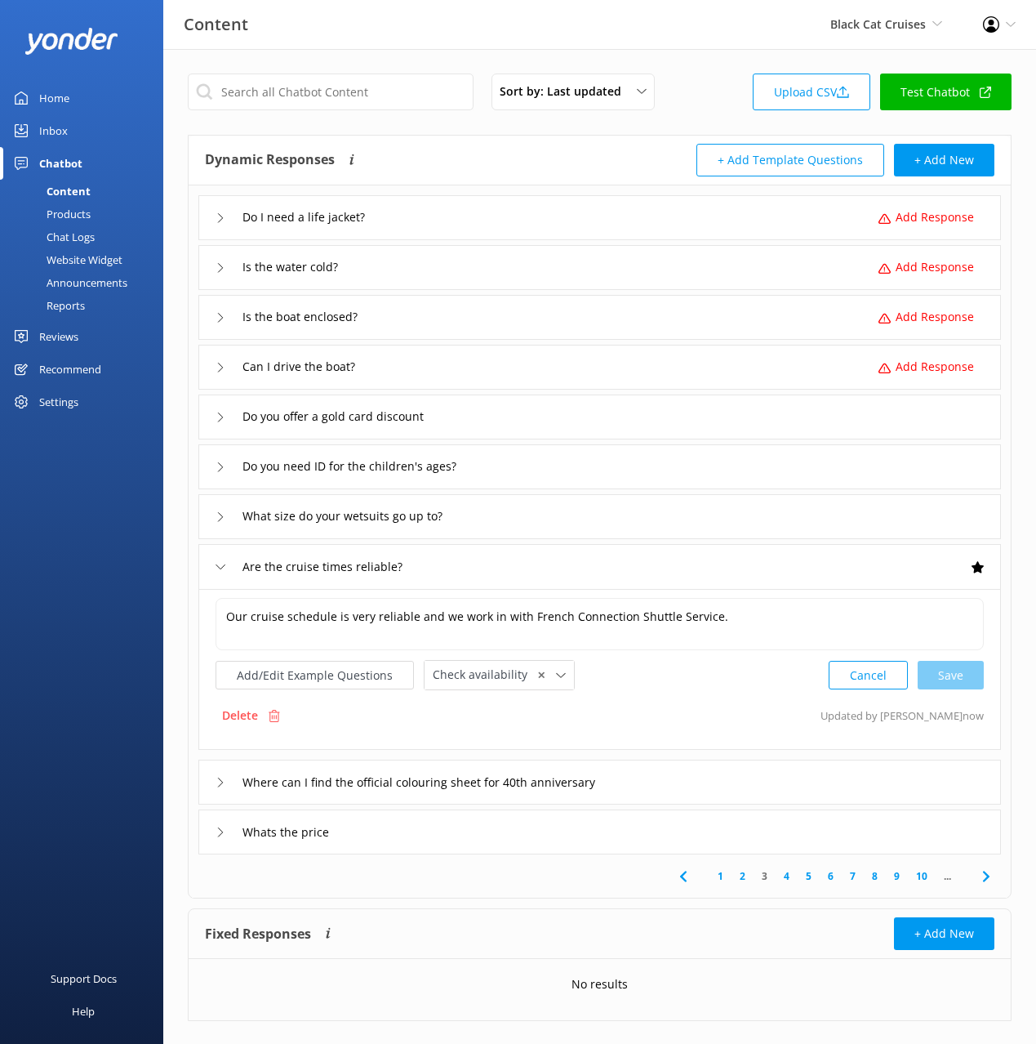
click at [563, 840] on div "Whats the price" at bounding box center [599, 831] width 803 height 45
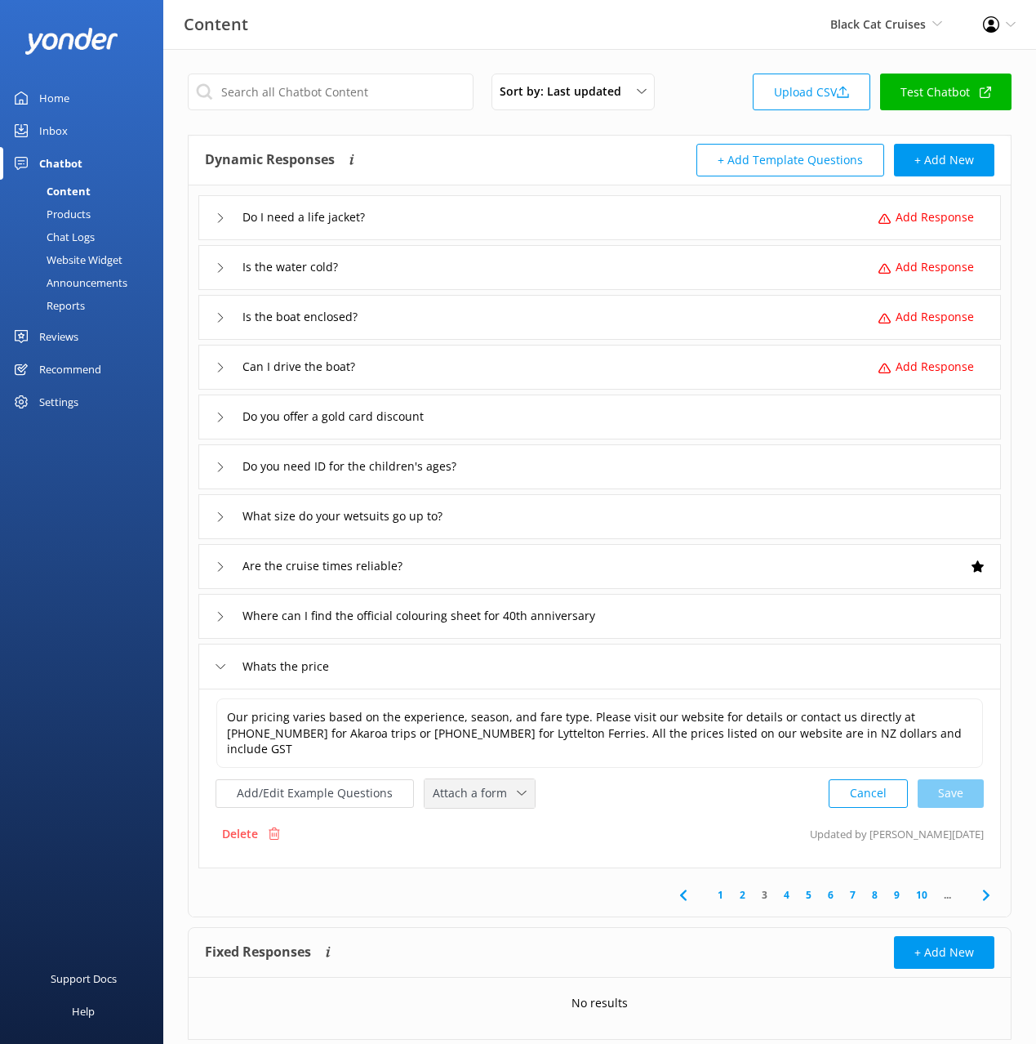
drag, startPoint x: 461, startPoint y: 780, endPoint x: 489, endPoint y: 817, distance: 47.2
click at [461, 784] on span "Attach a form" at bounding box center [475, 793] width 84 height 18
click at [494, 853] on div "Check availability" at bounding box center [474, 861] width 81 height 16
click at [990, 884] on icon at bounding box center [987, 894] width 20 height 20
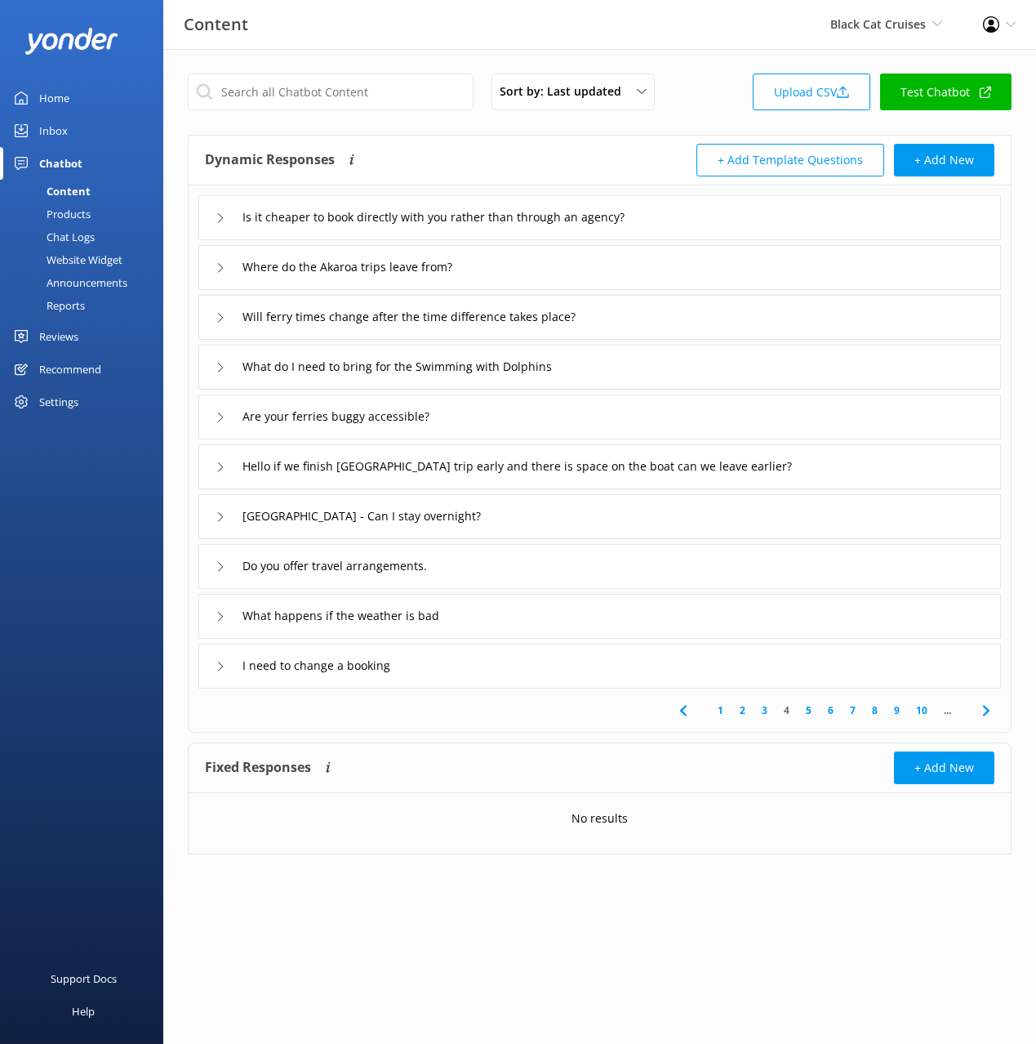
click at [755, 216] on div "Is it cheaper to book directly with you rather than through an agency?" at bounding box center [599, 217] width 803 height 45
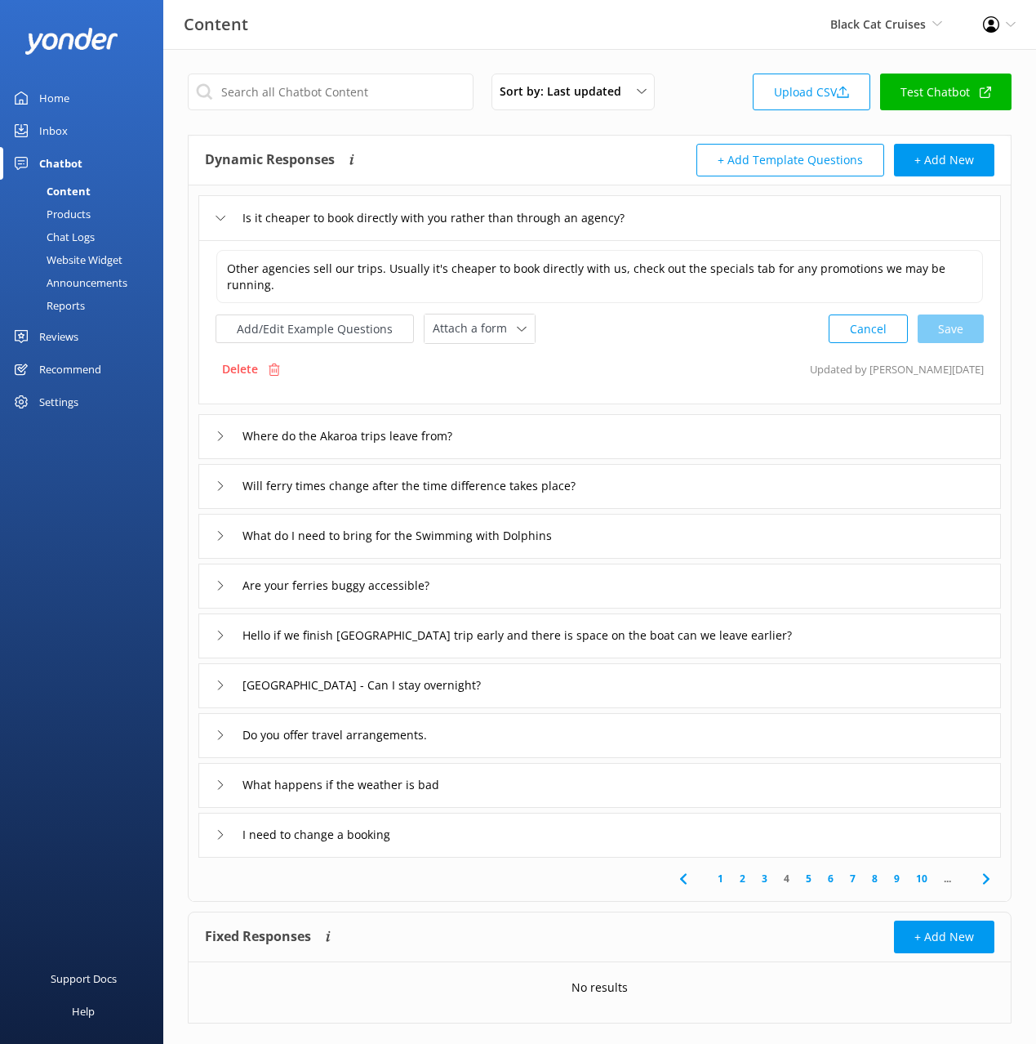
click at [565, 420] on div "Where do the Akaroa trips leave from?" at bounding box center [599, 436] width 803 height 45
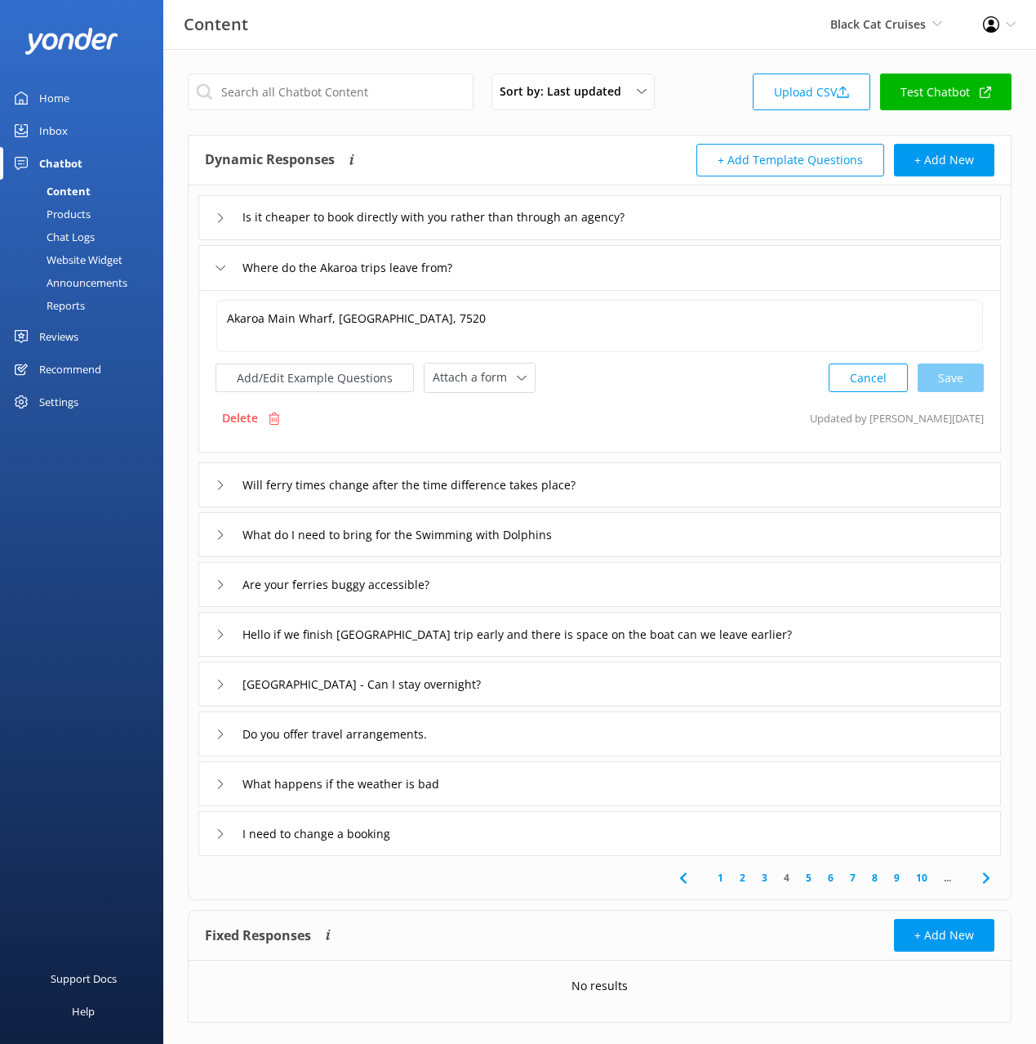
click at [726, 210] on div "Is it cheaper to book directly with you rather than through an agency?" at bounding box center [599, 217] width 803 height 45
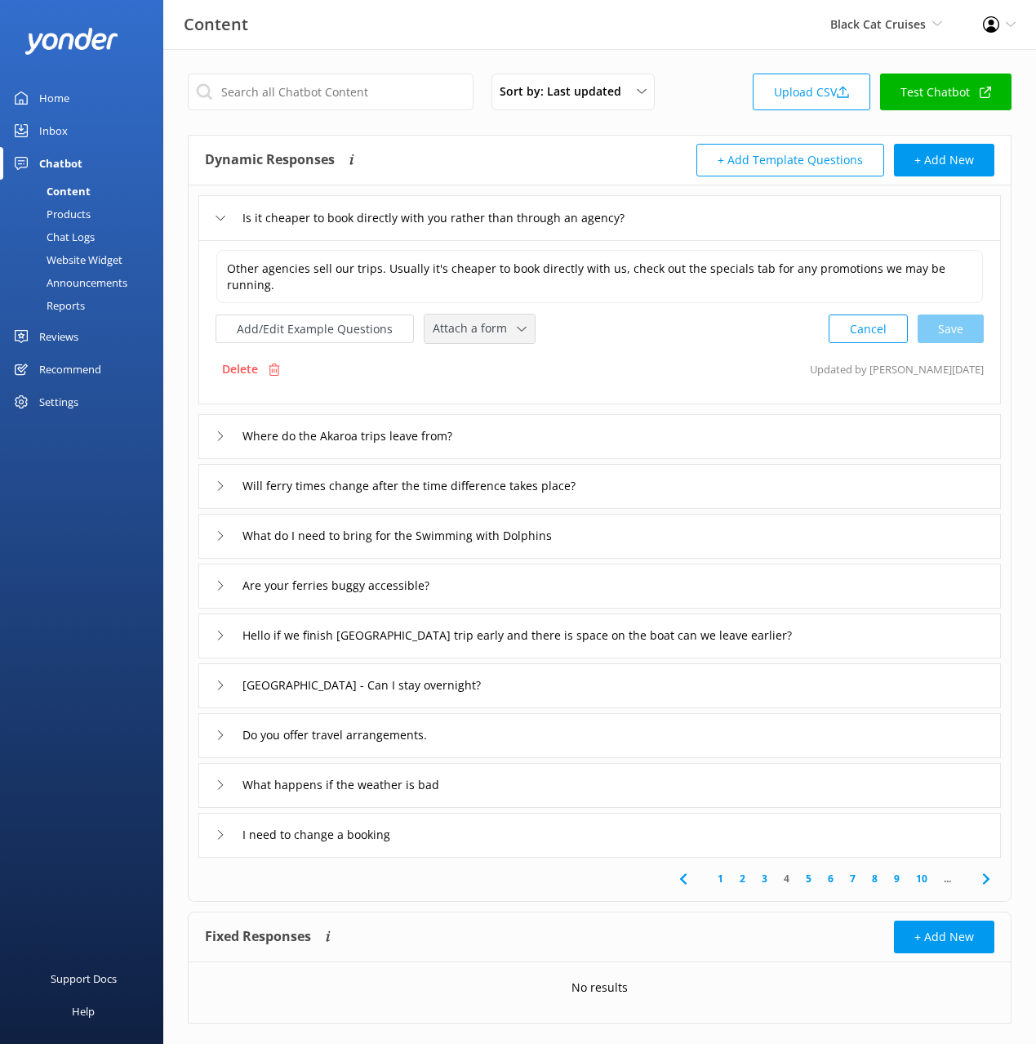
drag, startPoint x: 470, startPoint y: 328, endPoint x: 473, endPoint y: 364, distance: 36.0
click at [470, 330] on span "Attach a form" at bounding box center [475, 328] width 84 height 18
click at [474, 389] on div "Check availability" at bounding box center [474, 397] width 81 height 16
click at [554, 433] on div "Where do the Akaroa trips leave from?" at bounding box center [599, 434] width 803 height 45
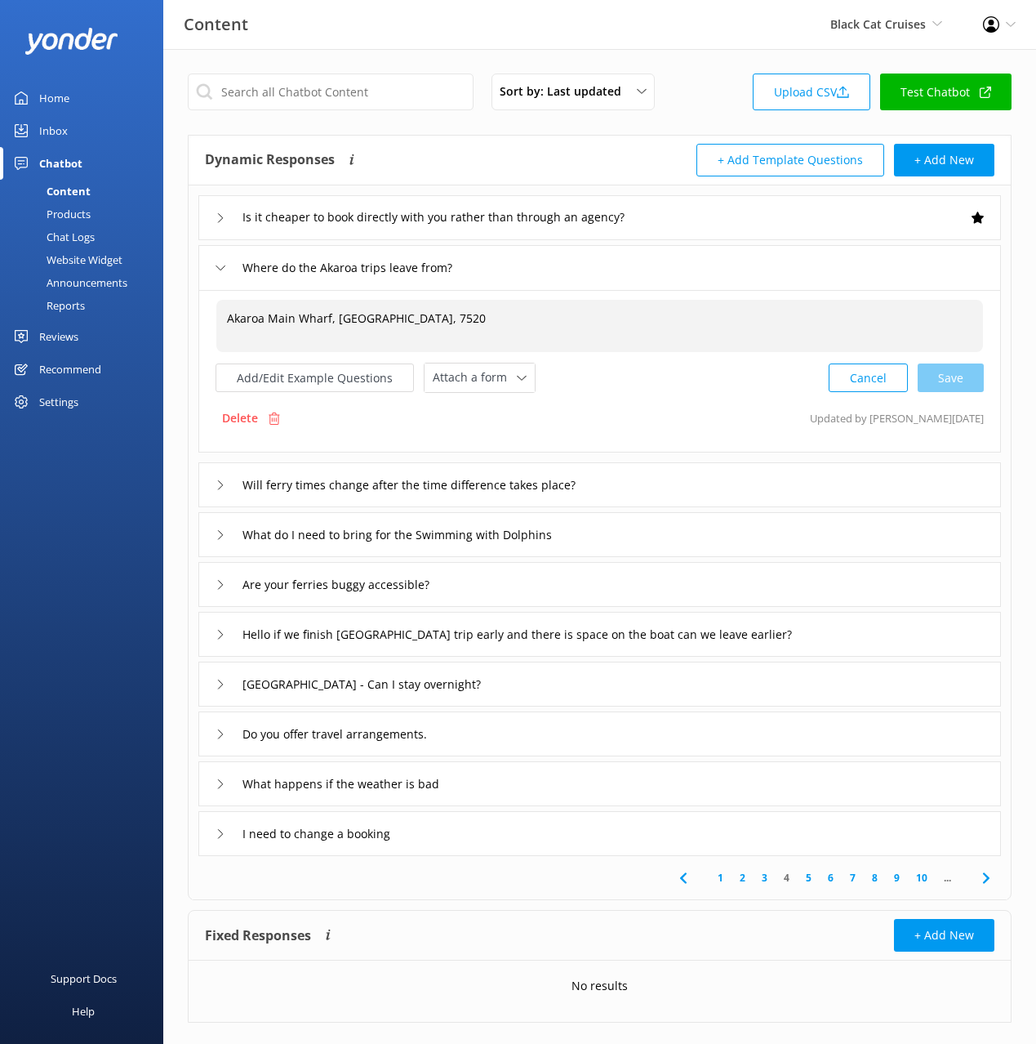
click at [227, 328] on div "Akaroa Main Wharf, Akaroa, 7520" at bounding box center [599, 326] width 767 height 52
click at [230, 318] on textarea "Akaroa Main Wharf, Akaroa, 7520" at bounding box center [599, 326] width 765 height 51
drag, startPoint x: 764, startPoint y: 332, endPoint x: 771, endPoint y: 336, distance: 8.8
click at [764, 332] on textarea "Our Akaroa Tours depart frm Akaroa Main Wharf, Akaroa, 7520" at bounding box center [599, 326] width 765 height 51
type textarea "Our Akaroa Tours depart frm Akaroa Main Wharf, Akaroa, 7520."
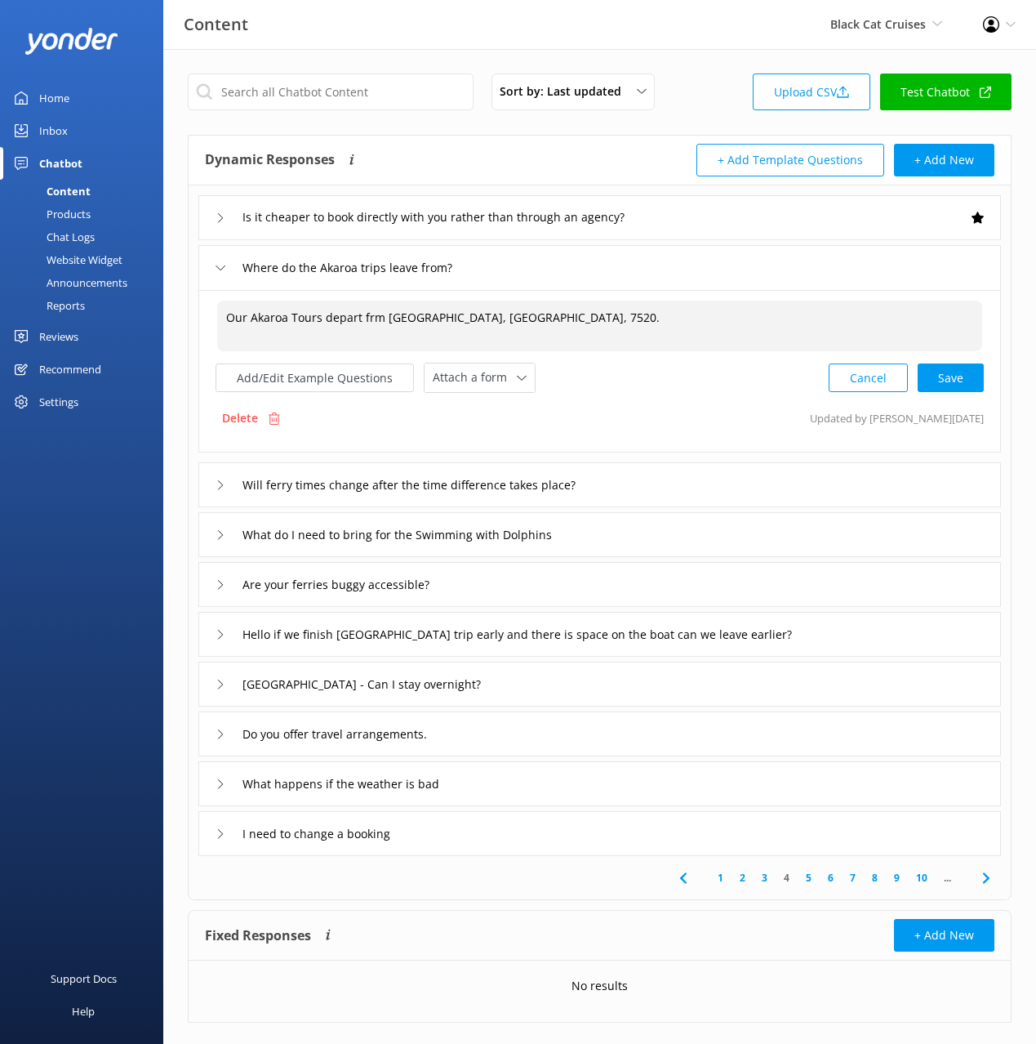
click at [936, 375] on div "Cancel Save" at bounding box center [906, 378] width 155 height 30
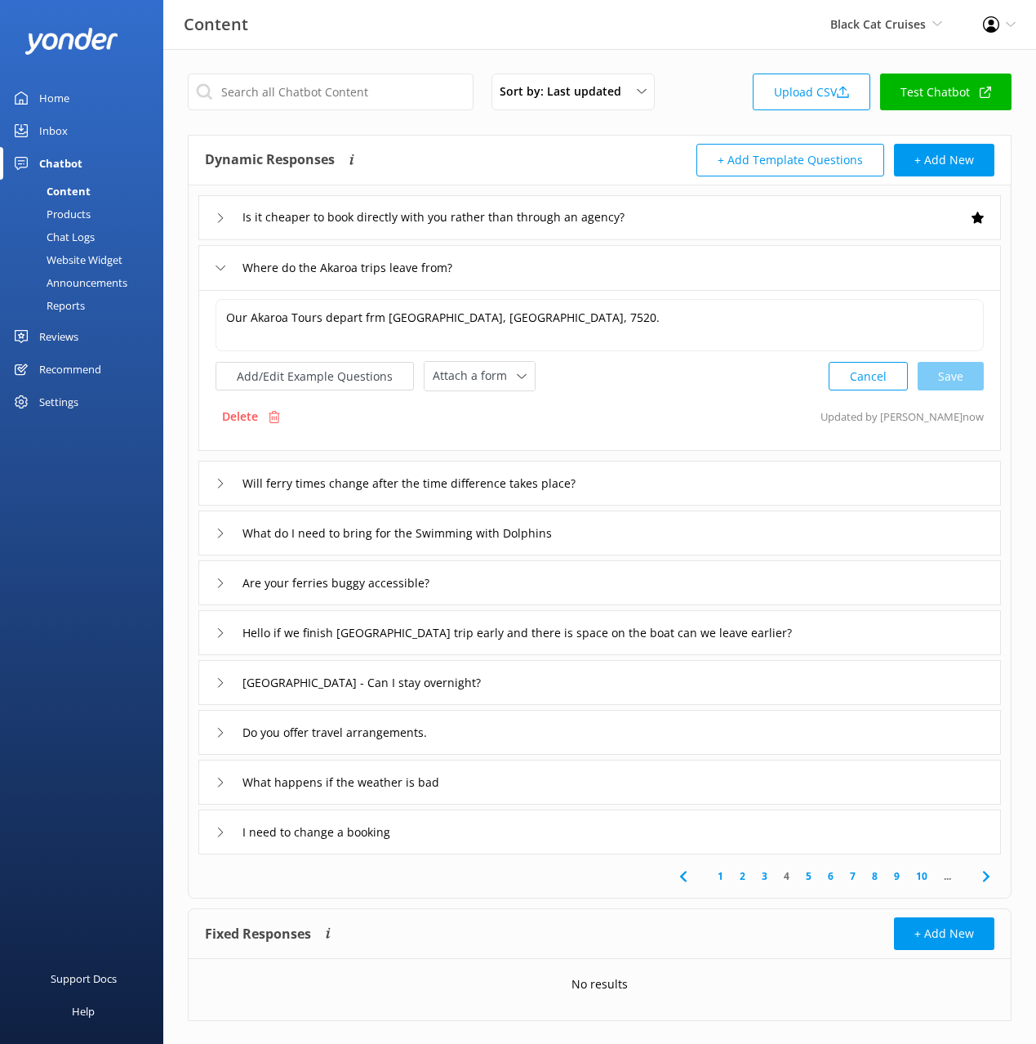
click at [706, 485] on div "Will ferry times change after the time difference takes place?" at bounding box center [599, 483] width 803 height 45
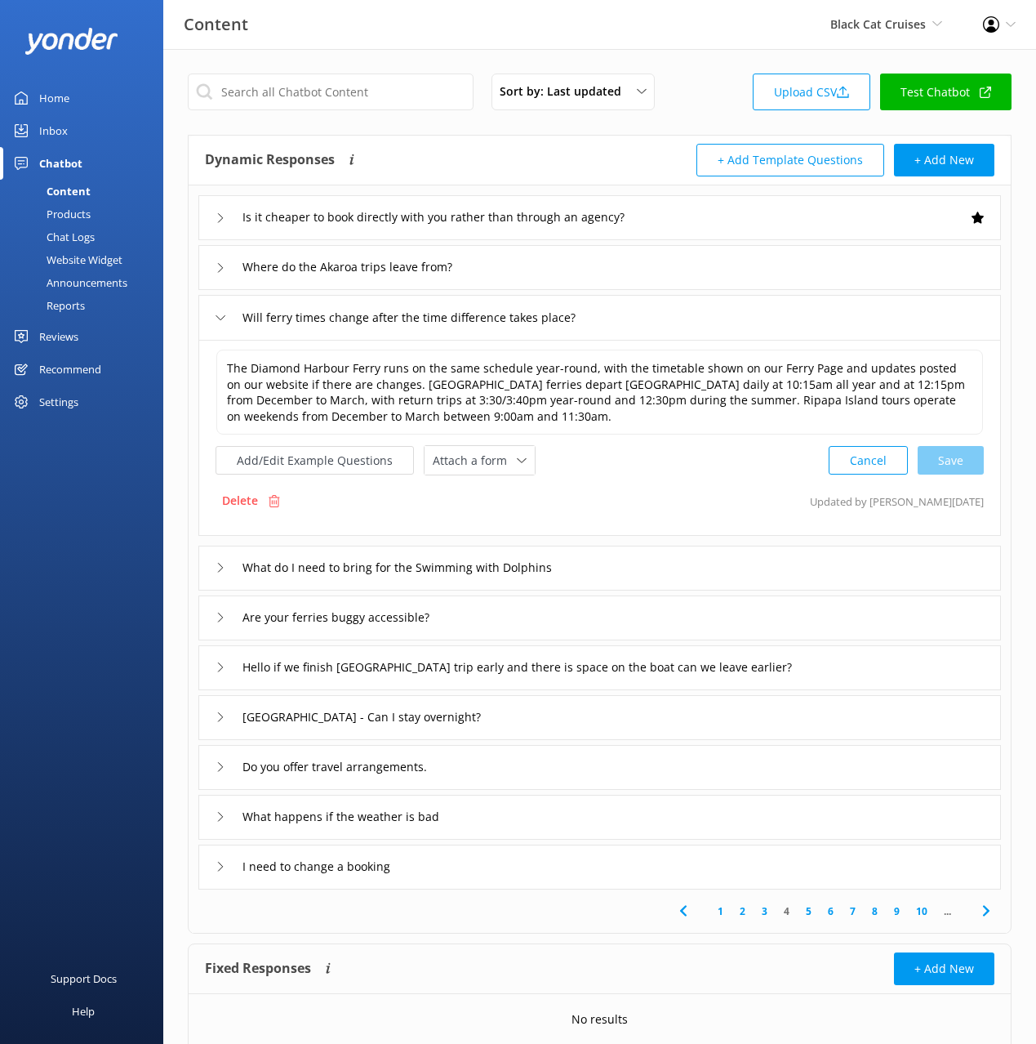
click at [647, 565] on div "What do I need to bring for the Swimming with Dolphins" at bounding box center [599, 568] width 803 height 45
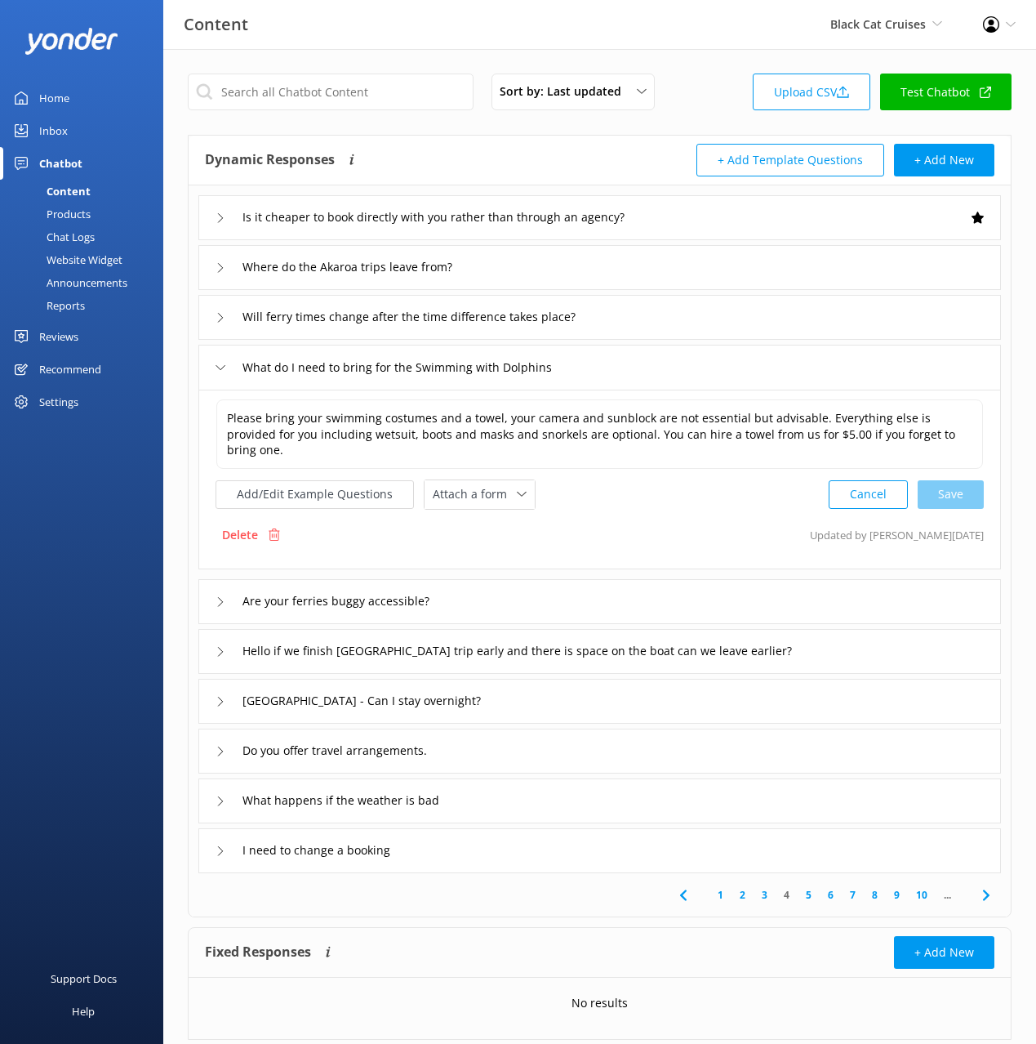
click at [626, 581] on div "Are your ferries buggy accessible?" at bounding box center [599, 601] width 803 height 45
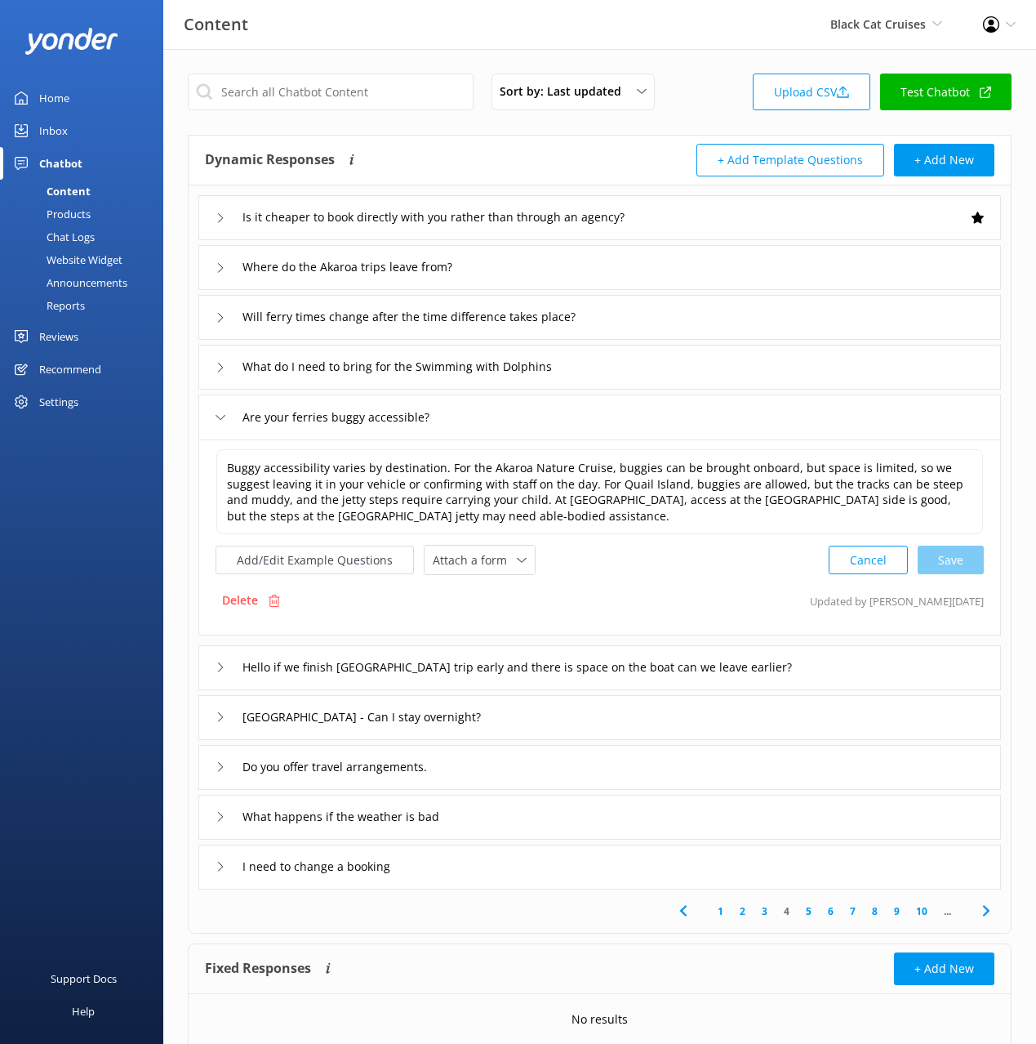
click at [888, 668] on div "Hello if we finish Quail Island trip early and there is space on the boat can w…" at bounding box center [599, 667] width 803 height 45
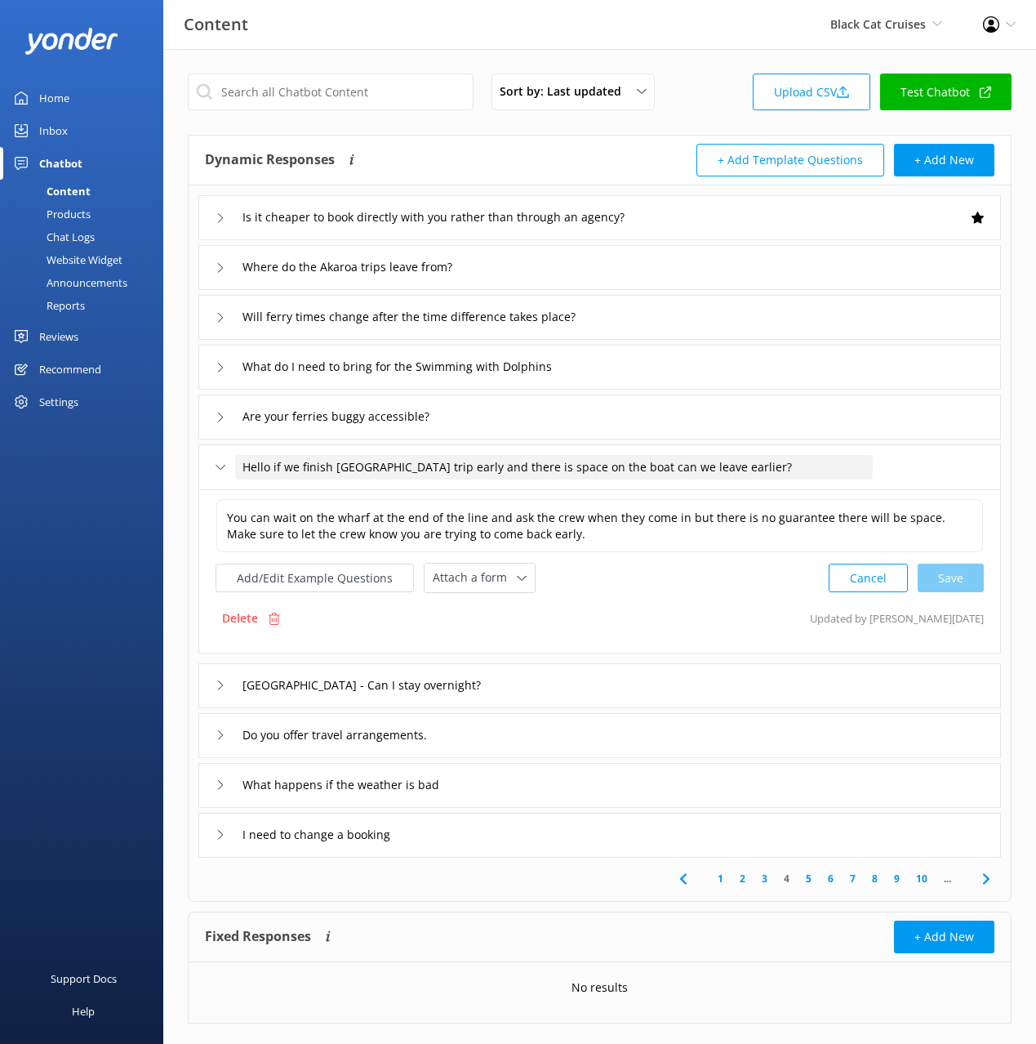
click at [276, 466] on span "Hello if we finish Quail Island trip early and there is space on the boat can w…" at bounding box center [518, 467] width 550 height 18
click at [277, 465] on input "Hello if we finish Quail Island trip early and there is space on the boat can w…" at bounding box center [554, 467] width 638 height 24
drag, startPoint x: 276, startPoint y: 465, endPoint x: 238, endPoint y: 464, distance: 37.6
click at [238, 465] on input "Hello if we finish Quail Island trip early and there is space on the boat can w…" at bounding box center [554, 467] width 638 height 24
type input "If we finish [GEOGRAPHIC_DATA] trip early and there is space on the boat can we…"
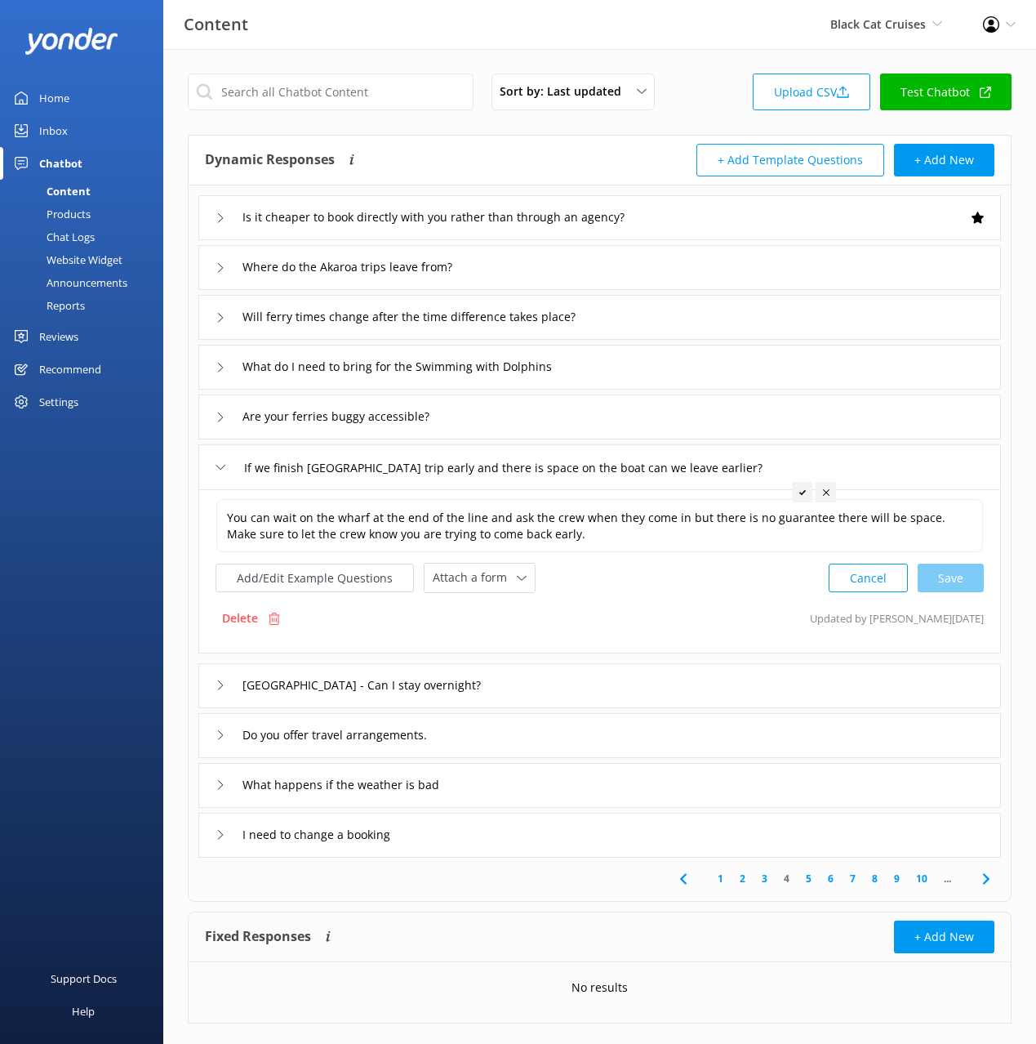
click at [804, 495] on icon at bounding box center [802, 492] width 7 height 7
click at [563, 742] on div "Do you offer travel arrangements." at bounding box center [599, 735] width 803 height 45
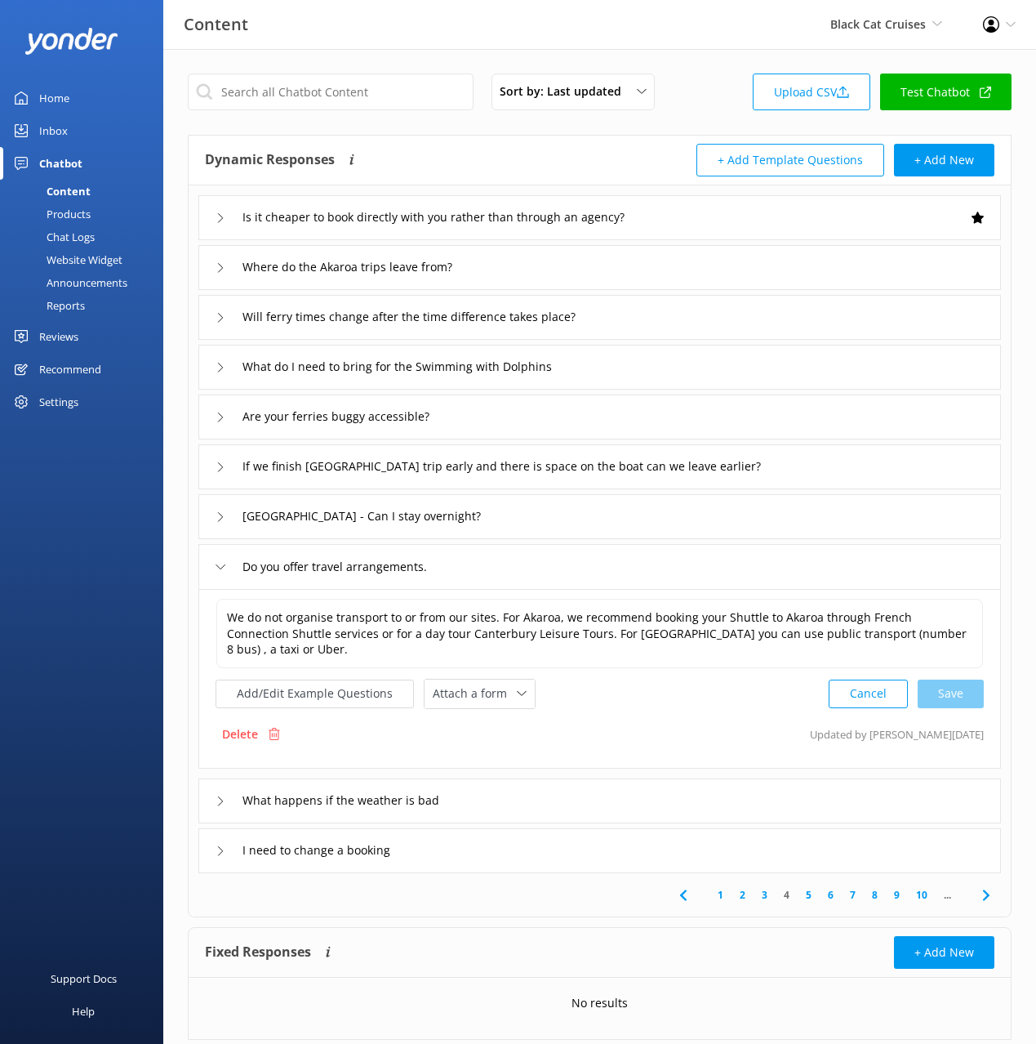
click at [539, 789] on div "What happens if the weather is bad" at bounding box center [599, 800] width 803 height 45
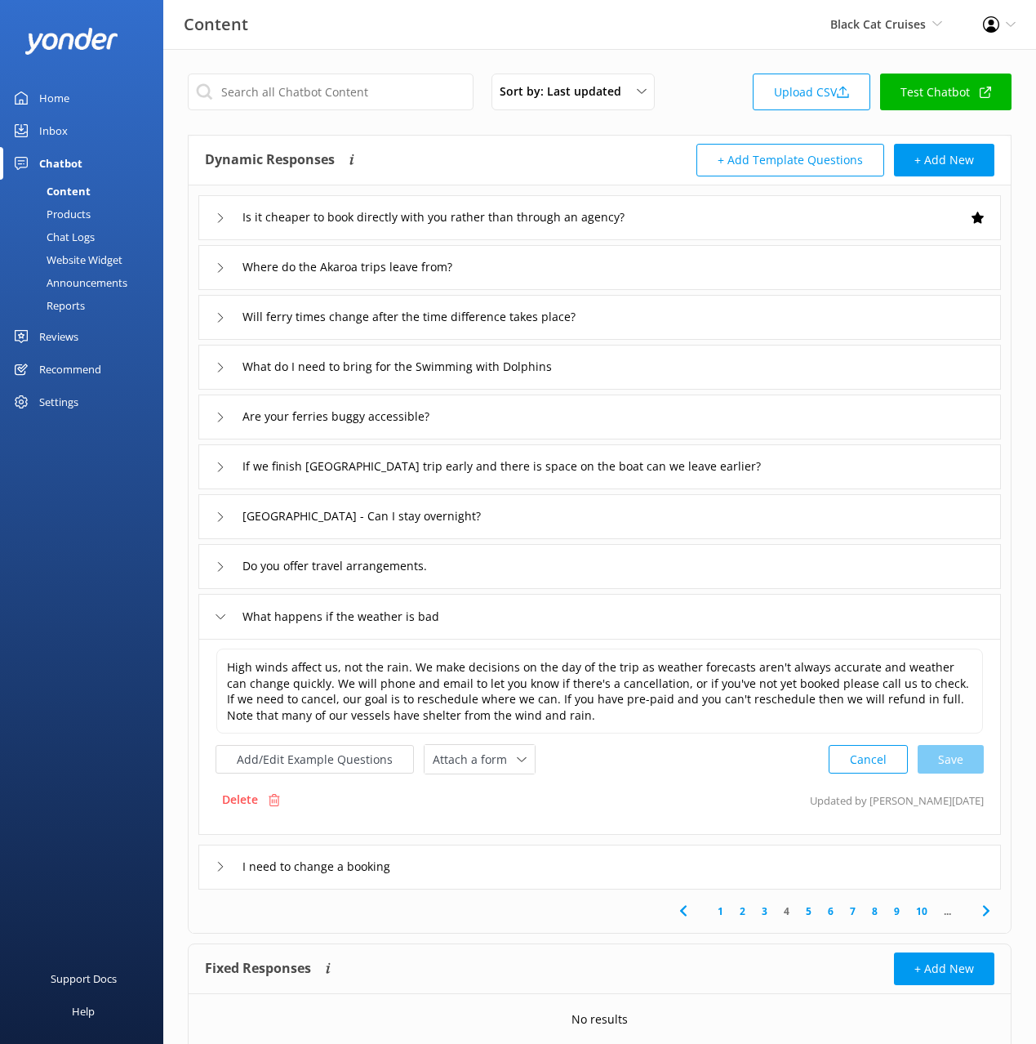
drag, startPoint x: 525, startPoint y: 841, endPoint x: 532, endPoint y: 847, distance: 9.3
click at [526, 842] on div "Is it cheaper to book directly with you rather than through an agency? Where do…" at bounding box center [600, 537] width 822 height 704
click at [557, 861] on div "I need to change a booking" at bounding box center [599, 866] width 803 height 45
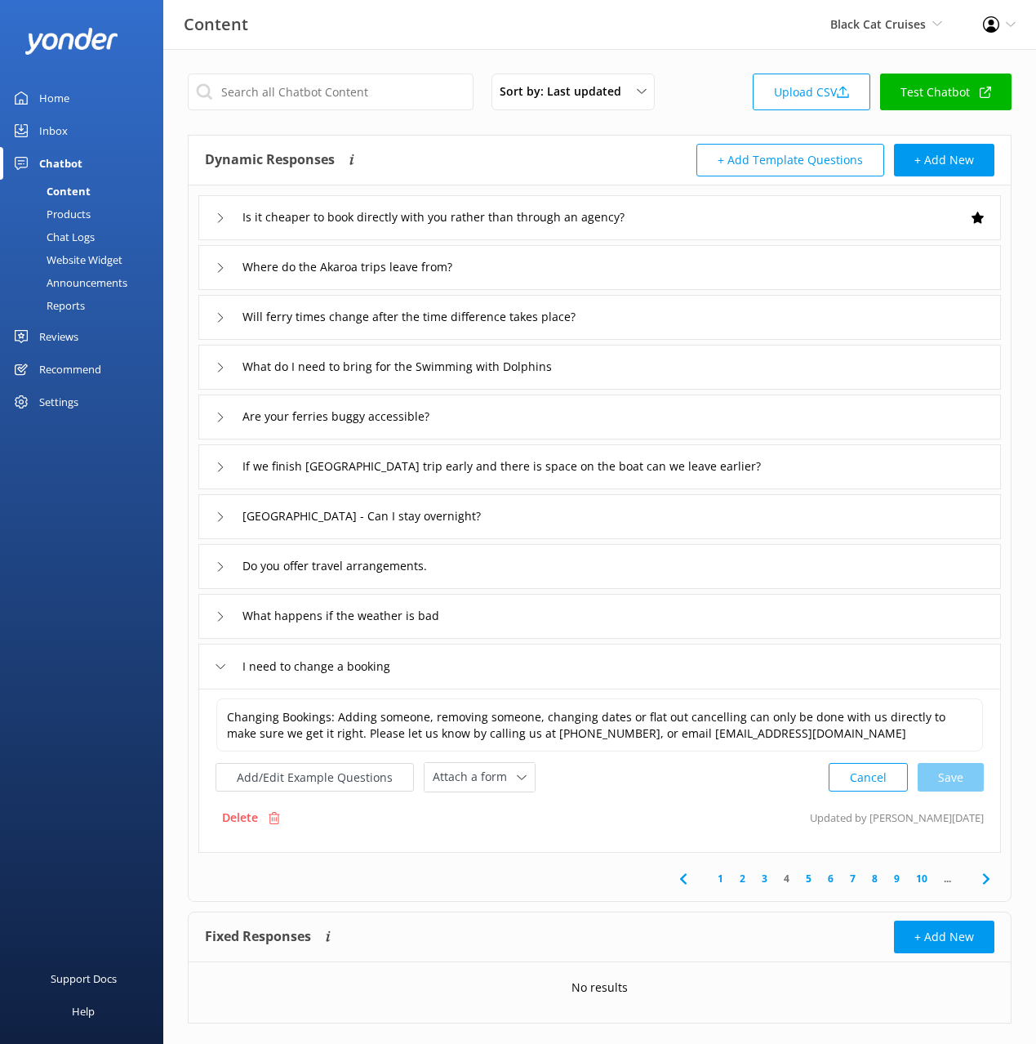
click at [986, 879] on use at bounding box center [985, 878] width 7 height 11
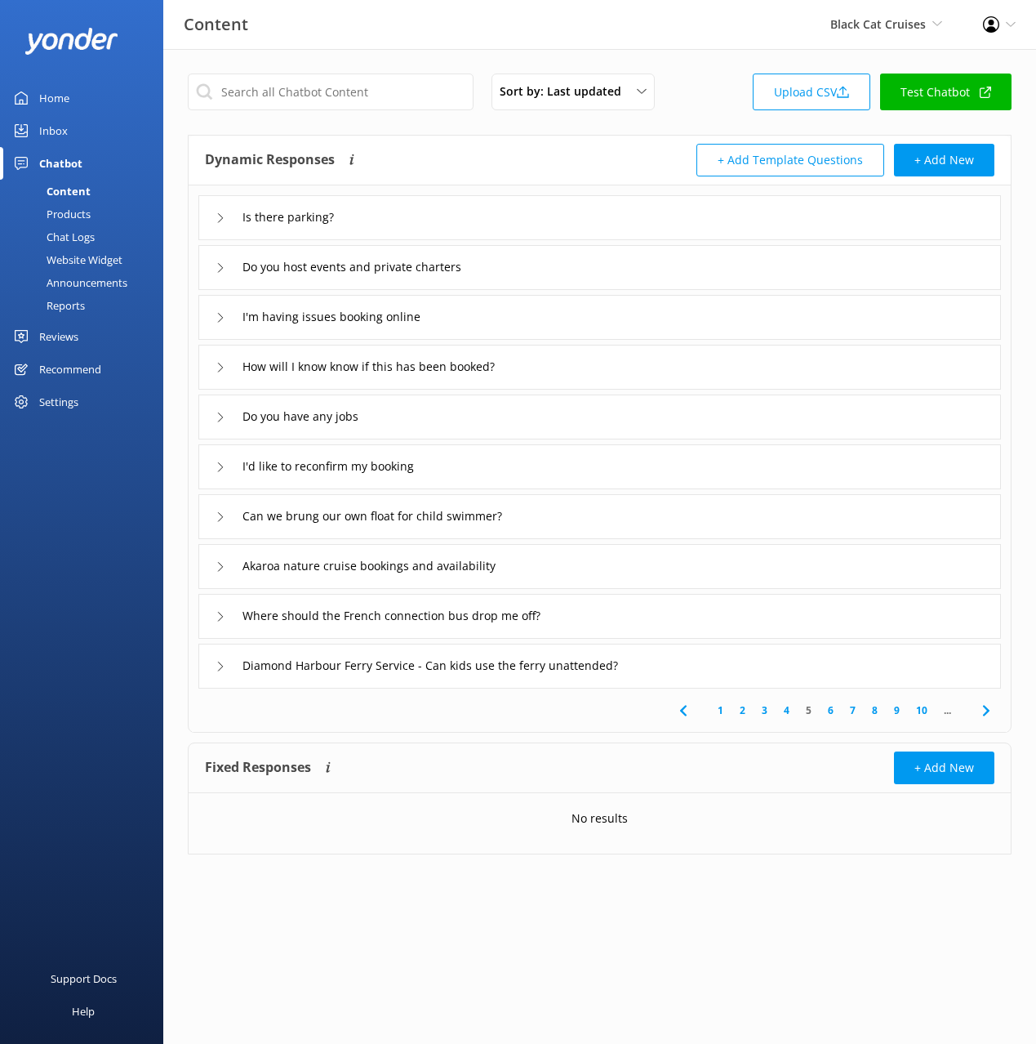
click at [512, 314] on div "I'm having issues booking online" at bounding box center [599, 317] width 803 height 45
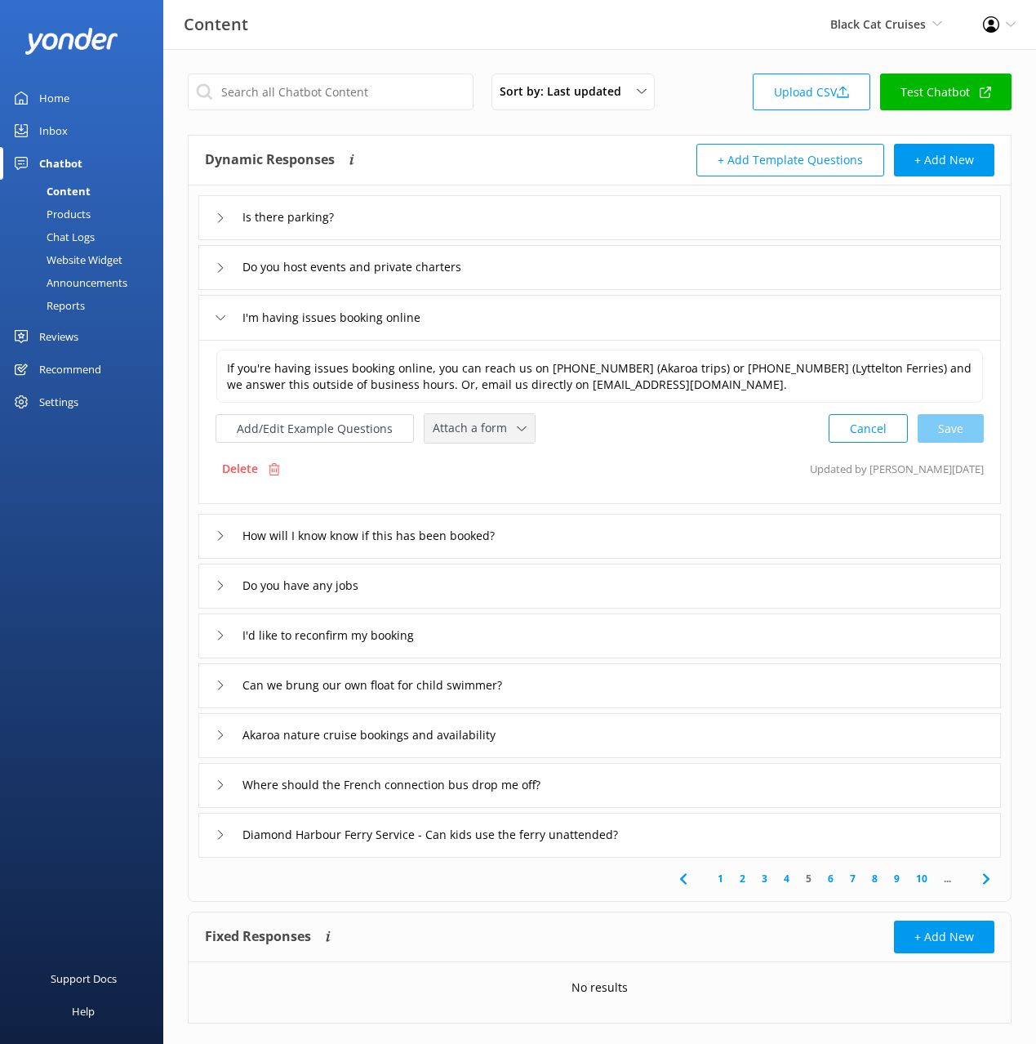
drag, startPoint x: 467, startPoint y: 422, endPoint x: 465, endPoint y: 461, distance: 38.5
click at [467, 422] on span "Attach a form" at bounding box center [475, 428] width 84 height 18
click at [465, 463] on div "Leave contact details" at bounding box center [484, 463] width 100 height 16
click at [312, 692] on span "Can we brung our own float for child swimmer?" at bounding box center [373, 684] width 260 height 18
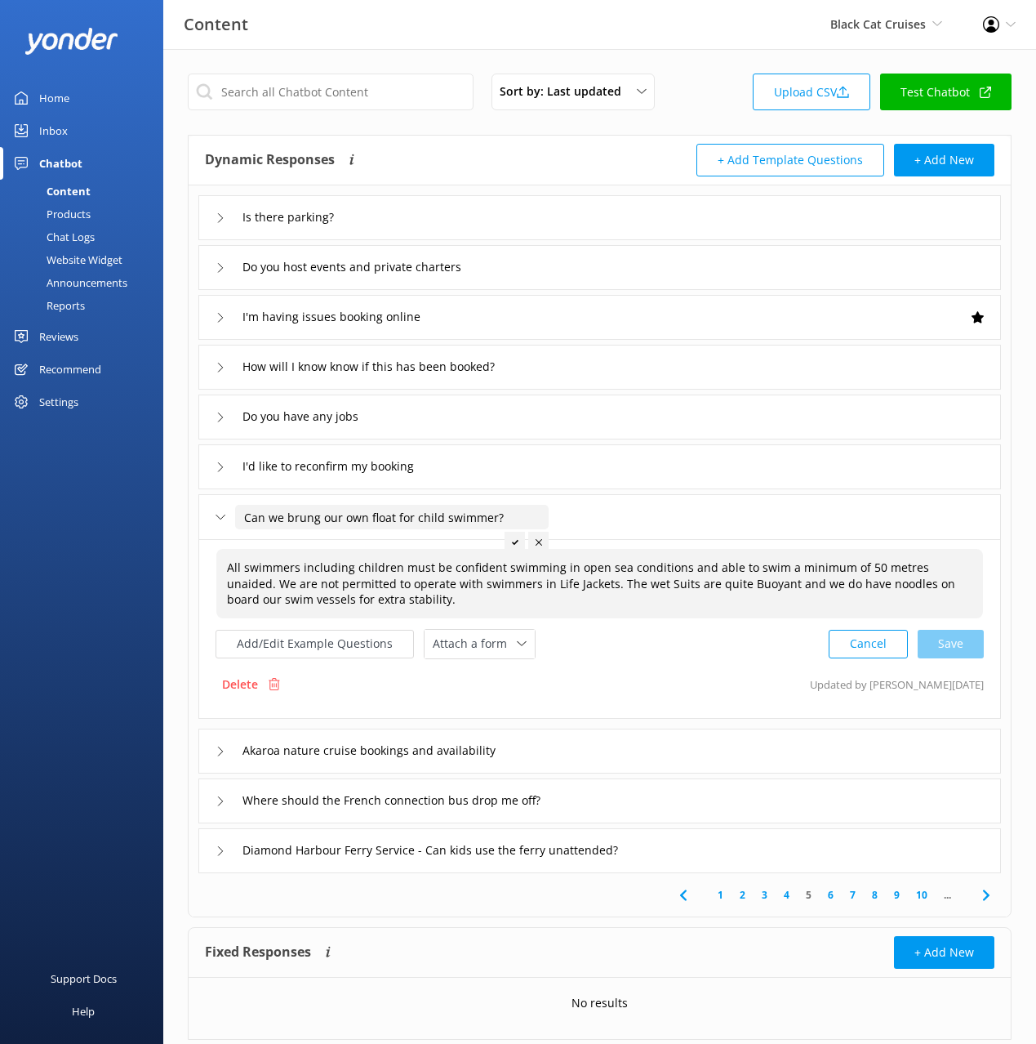
drag, startPoint x: 307, startPoint y: 516, endPoint x: 305, endPoint y: 559, distance: 42.5
click at [307, 516] on input "Can we brung our own float for child swimmer?" at bounding box center [392, 517] width 314 height 24
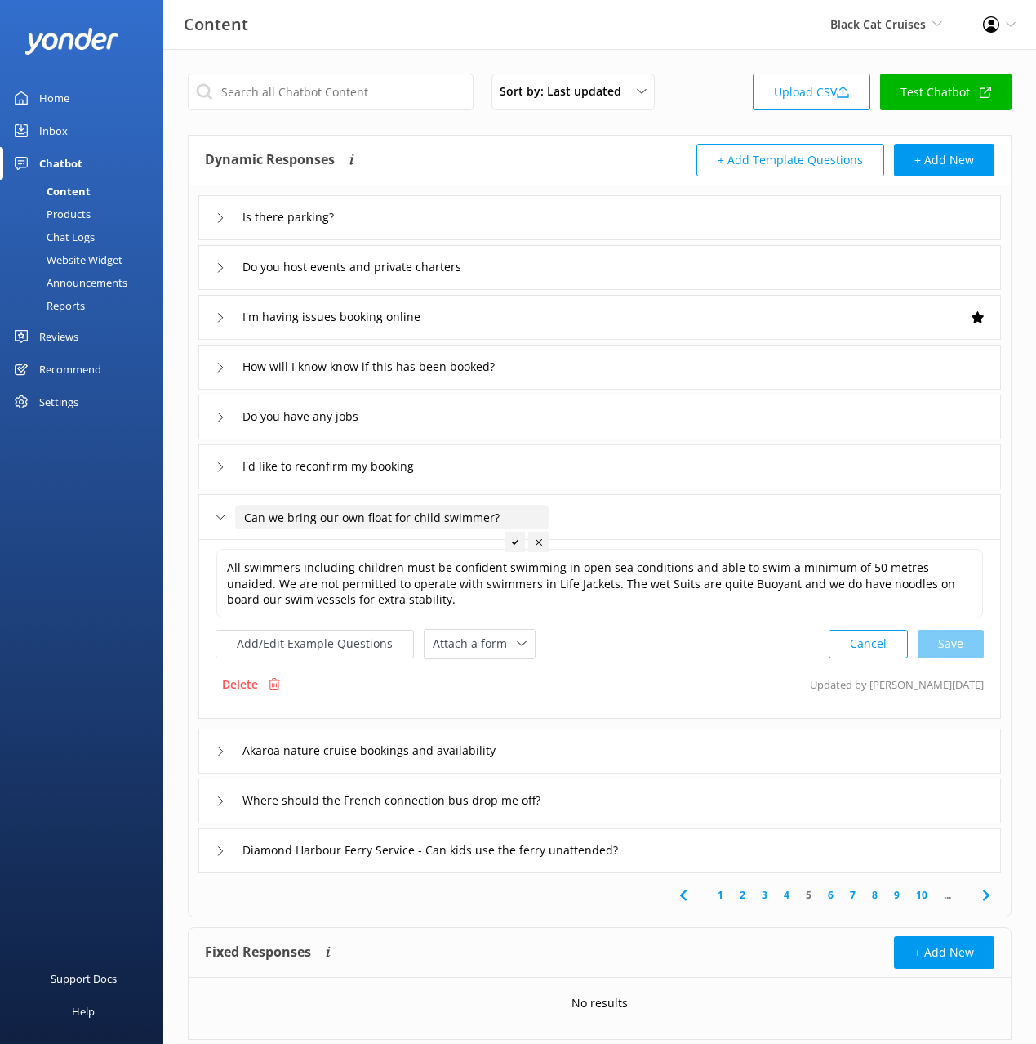
type input "Can we bring our own float for child swimmer?"
click at [514, 544] on icon at bounding box center [515, 542] width 7 height 7
click at [647, 757] on div "Akaroa nature cruise bookings and availability" at bounding box center [599, 750] width 803 height 45
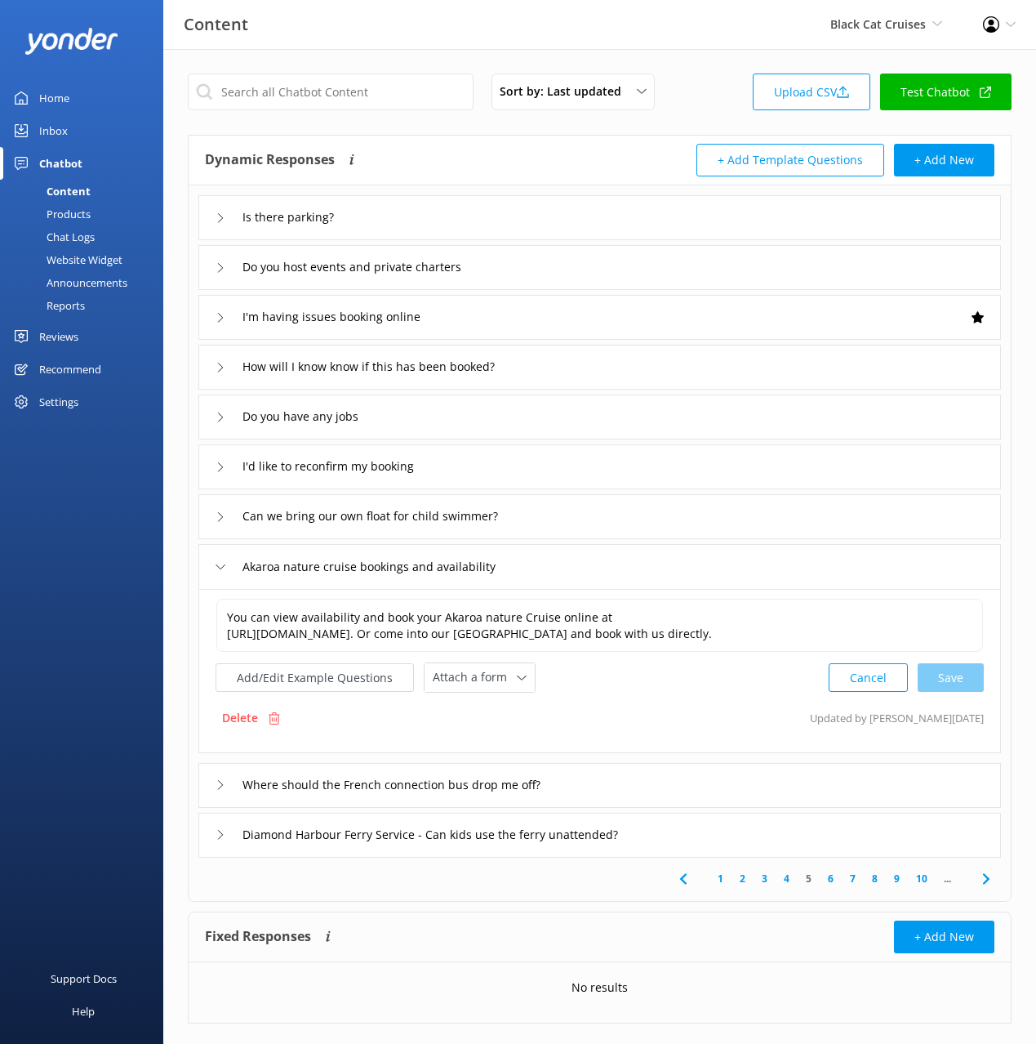
drag, startPoint x: 984, startPoint y: 884, endPoint x: 966, endPoint y: 854, distance: 34.5
click at [984, 884] on use at bounding box center [985, 878] width 7 height 11
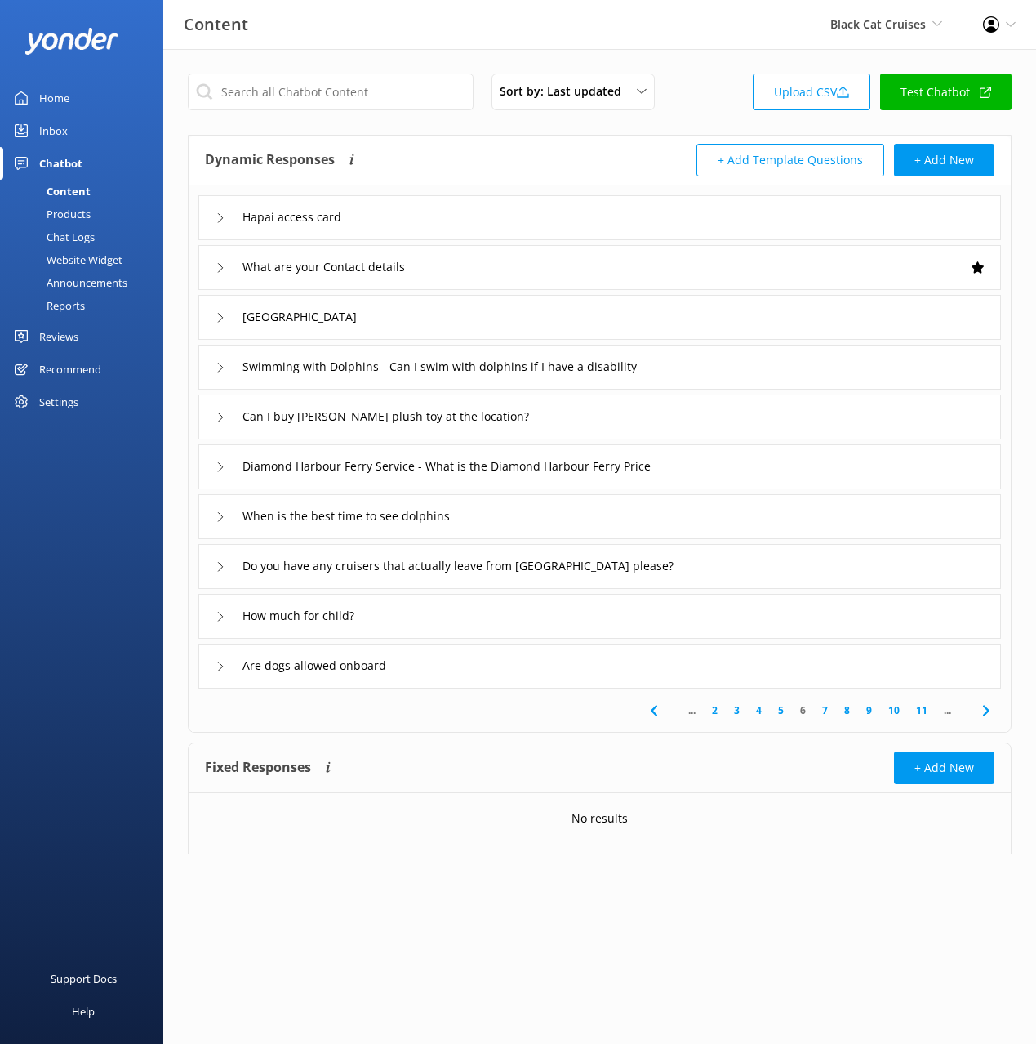
drag, startPoint x: 470, startPoint y: 215, endPoint x: 385, endPoint y: 215, distance: 84.9
click at [470, 215] on div "Hapai access card" at bounding box center [599, 217] width 803 height 45
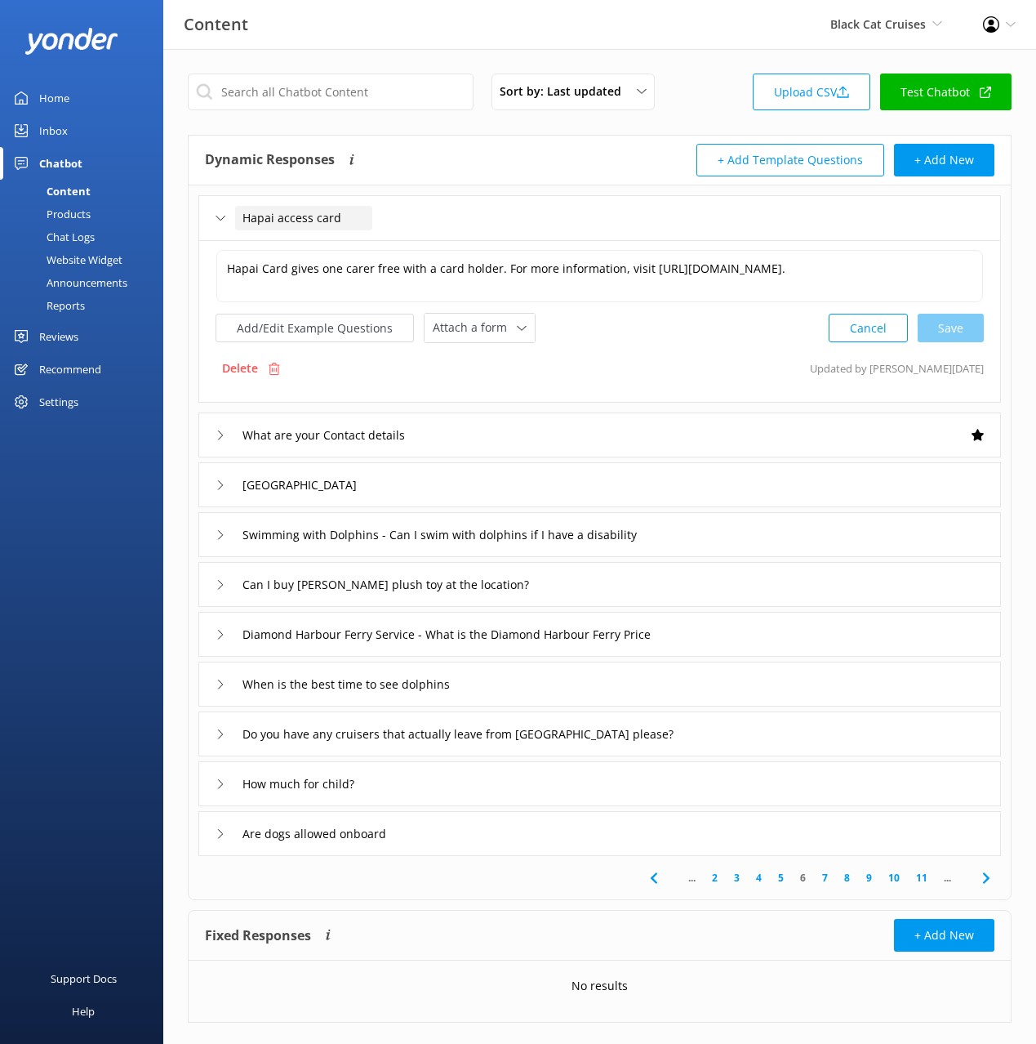
click at [243, 214] on span "Hapai access card" at bounding box center [292, 218] width 99 height 18
click at [247, 214] on input "Hapai access card" at bounding box center [303, 218] width 137 height 24
drag, startPoint x: 432, startPoint y: 213, endPoint x: 421, endPoint y: 239, distance: 28.5
click at [432, 213] on input "Do you accept Hapai access card" at bounding box center [346, 218] width 222 height 24
type input "Do you accept Hapai access cards"
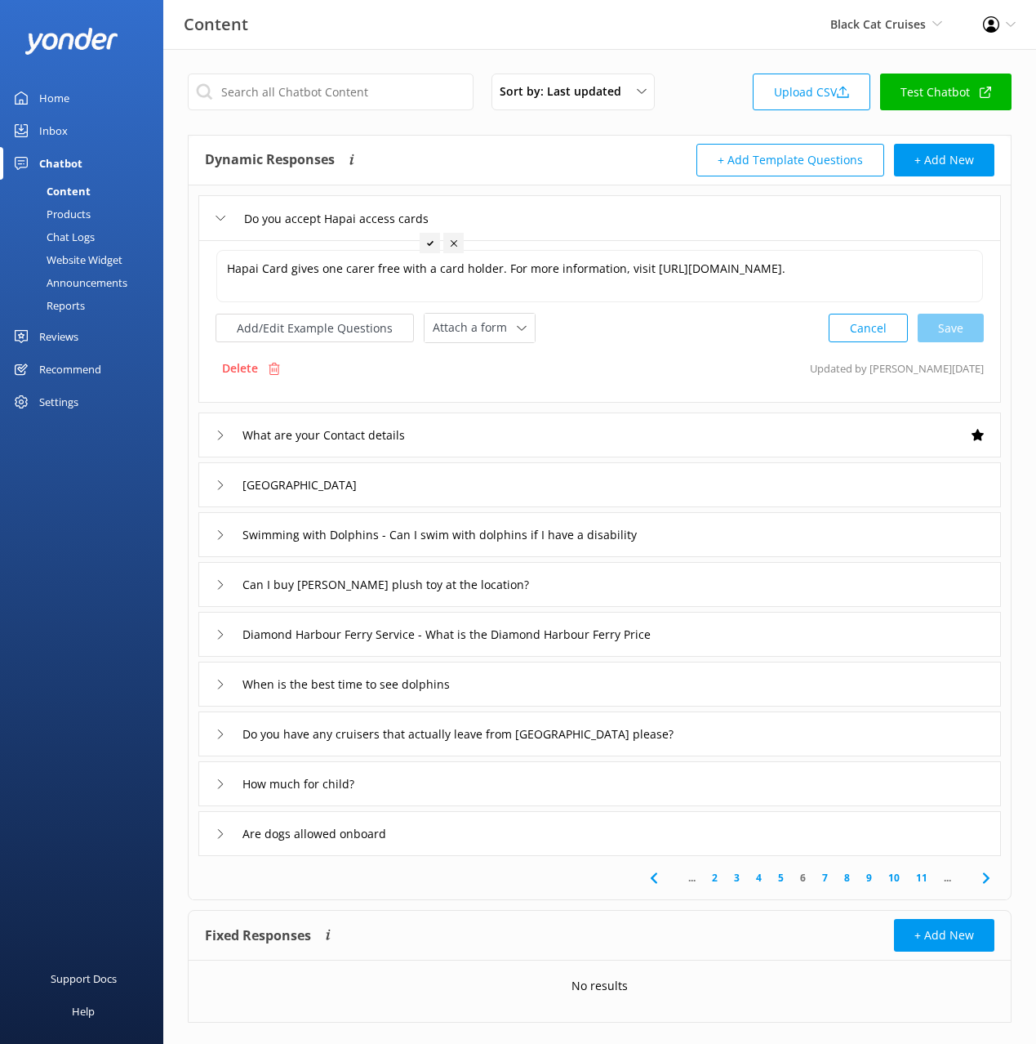
click at [427, 243] on use at bounding box center [430, 242] width 7 height 5
click at [560, 491] on div "Quail Island Ferry" at bounding box center [599, 484] width 803 height 45
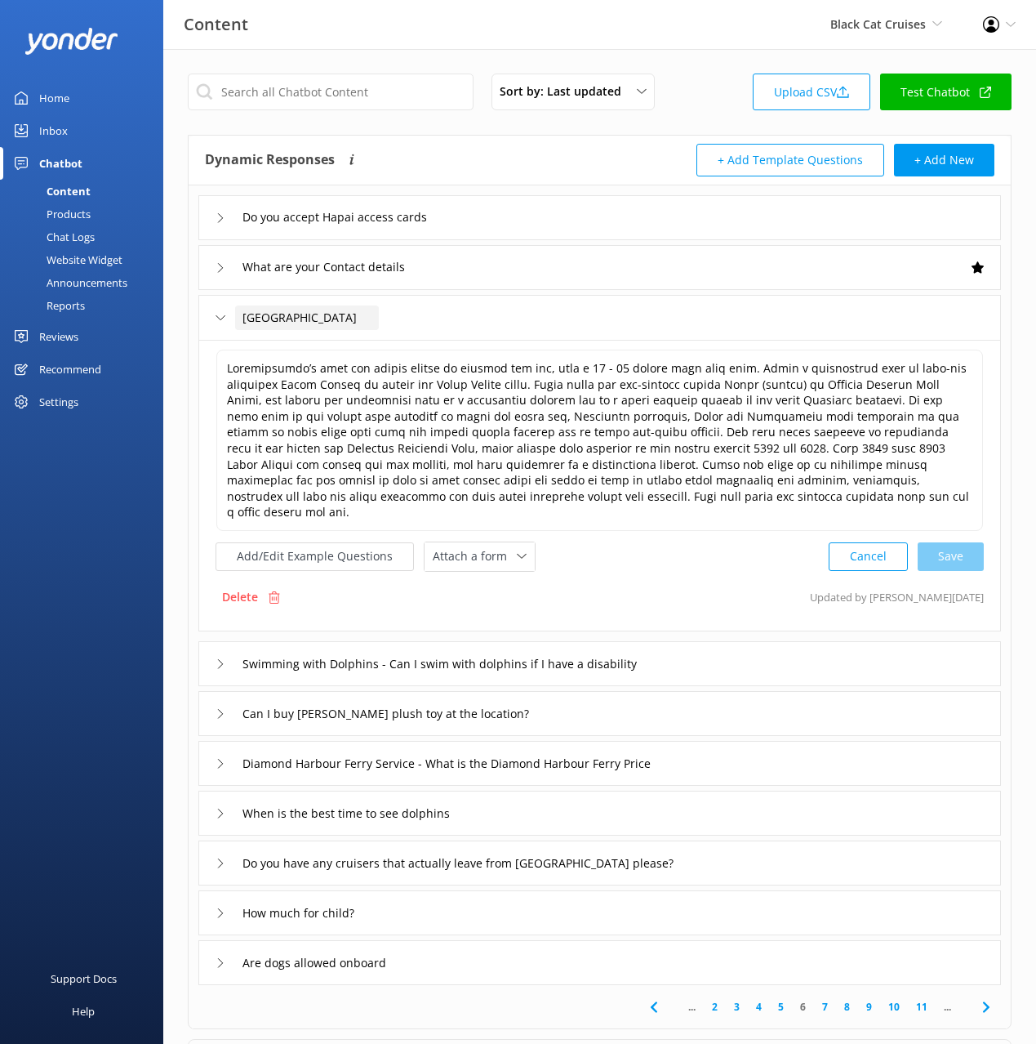
click at [241, 316] on div "Quail Island Ferry" at bounding box center [307, 317] width 144 height 24
click at [245, 315] on input "Quail Island Ferry" at bounding box center [307, 317] width 144 height 24
type input "What is the [GEOGRAPHIC_DATA]"
click at [412, 336] on div at bounding box center [417, 342] width 20 height 20
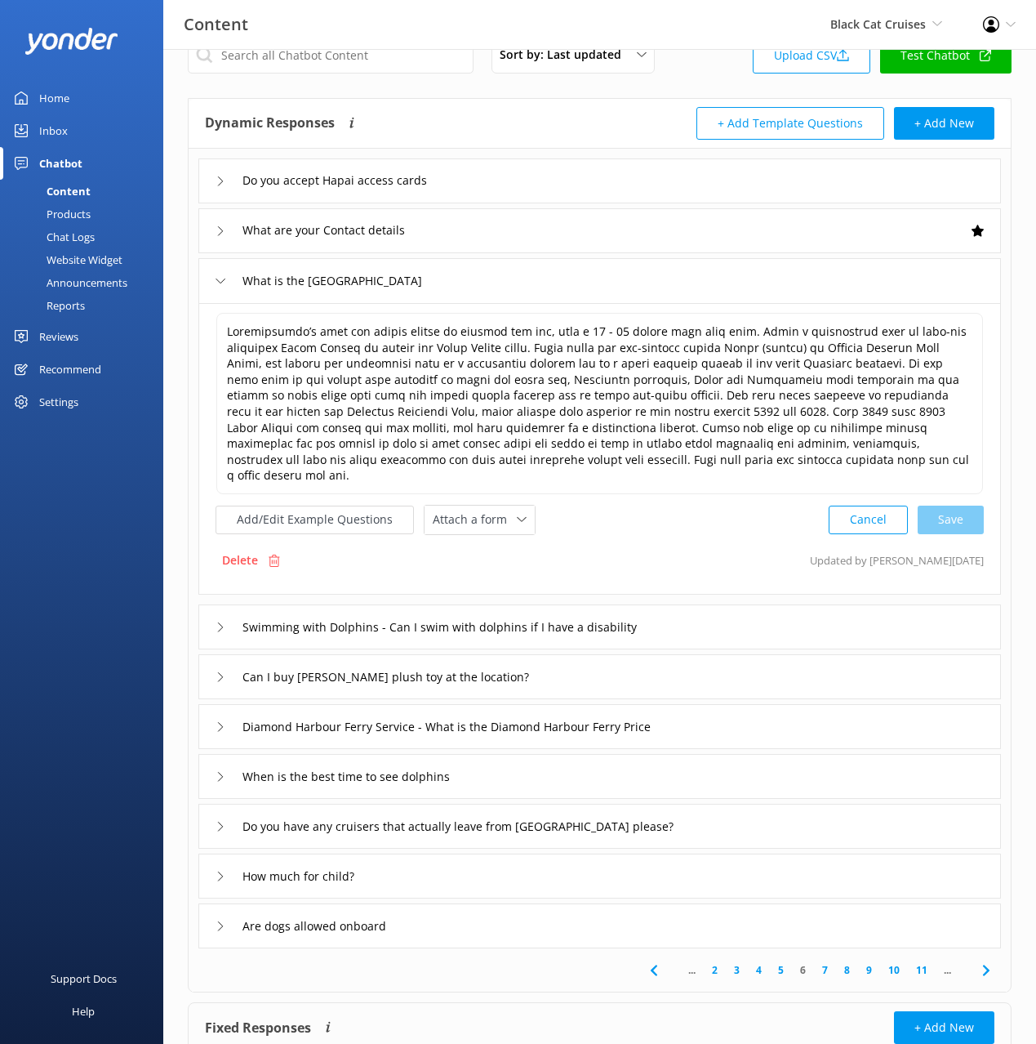
scroll to position [46, 0]
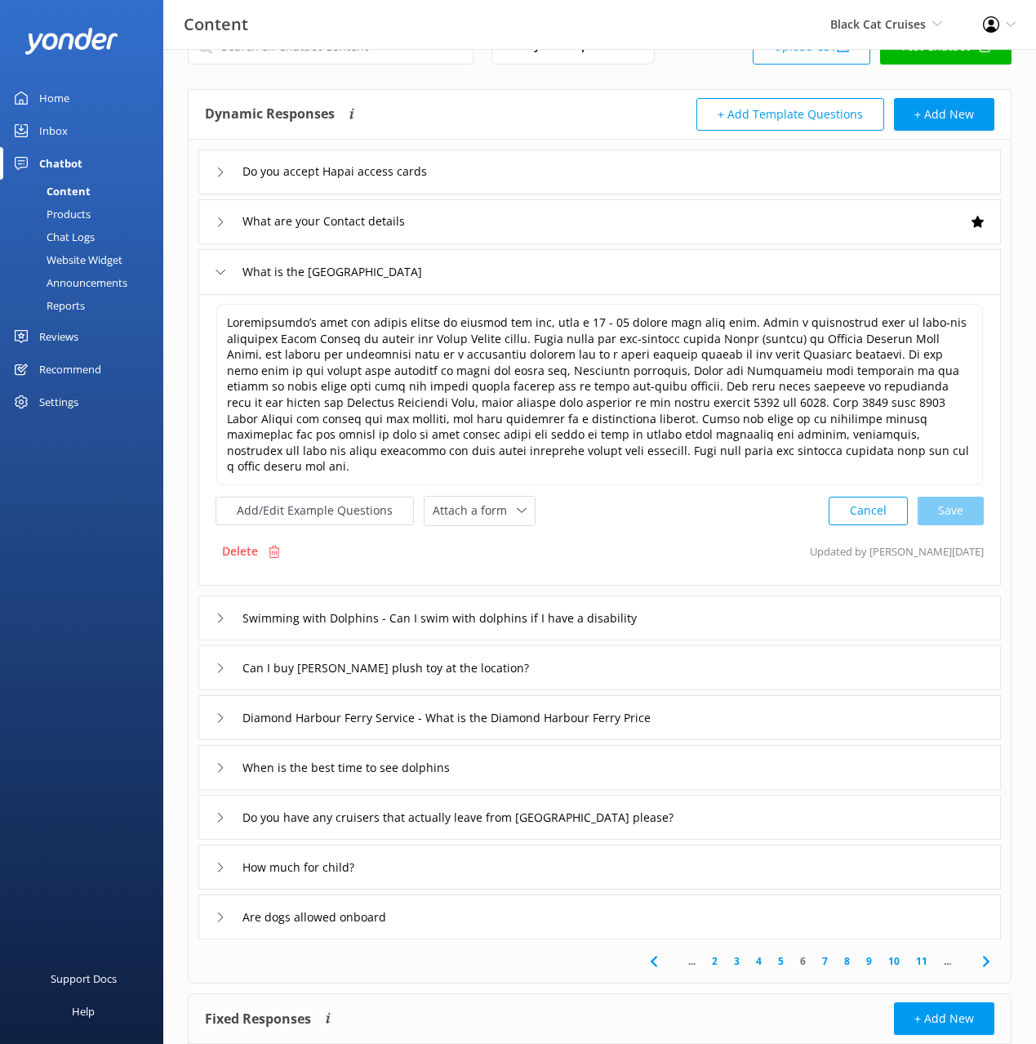
click at [987, 955] on use at bounding box center [985, 960] width 7 height 11
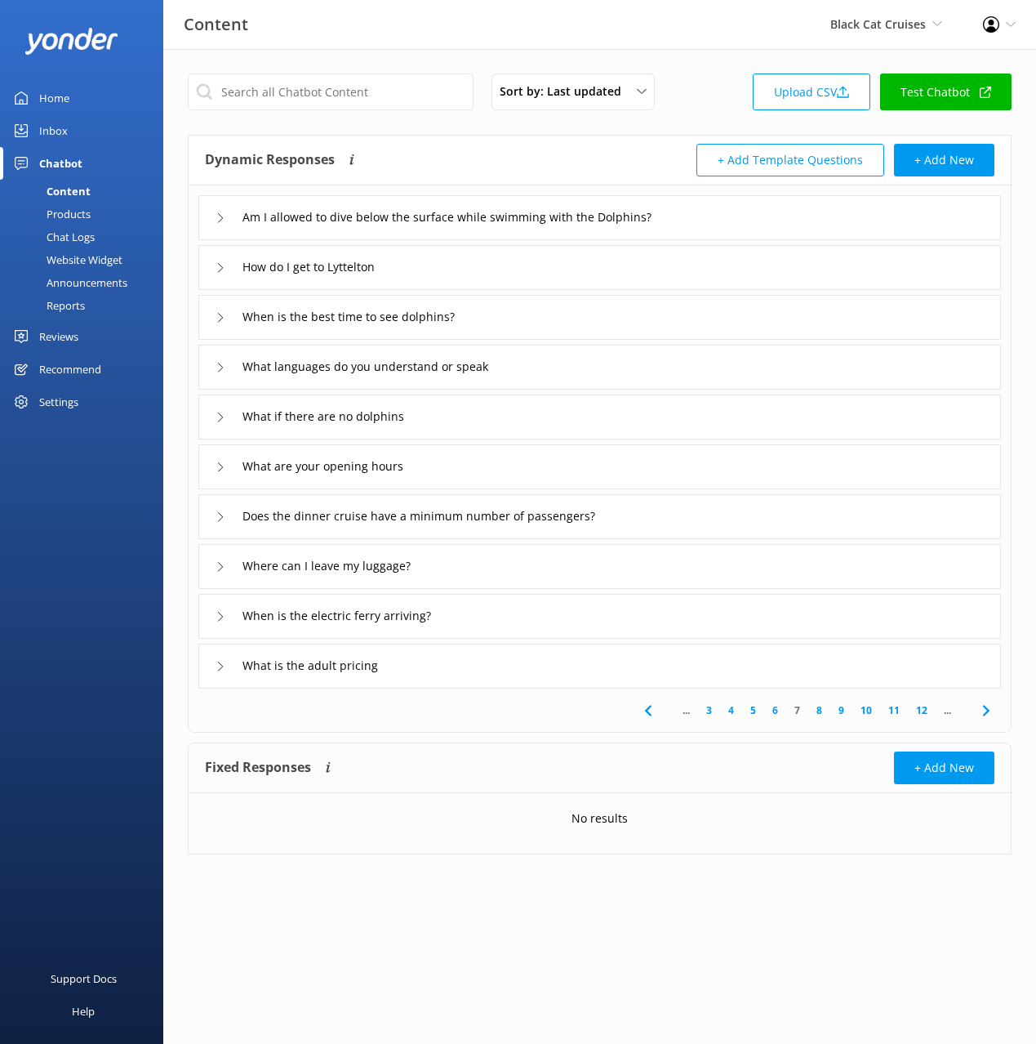
click at [996, 708] on span at bounding box center [986, 710] width 37 height 37
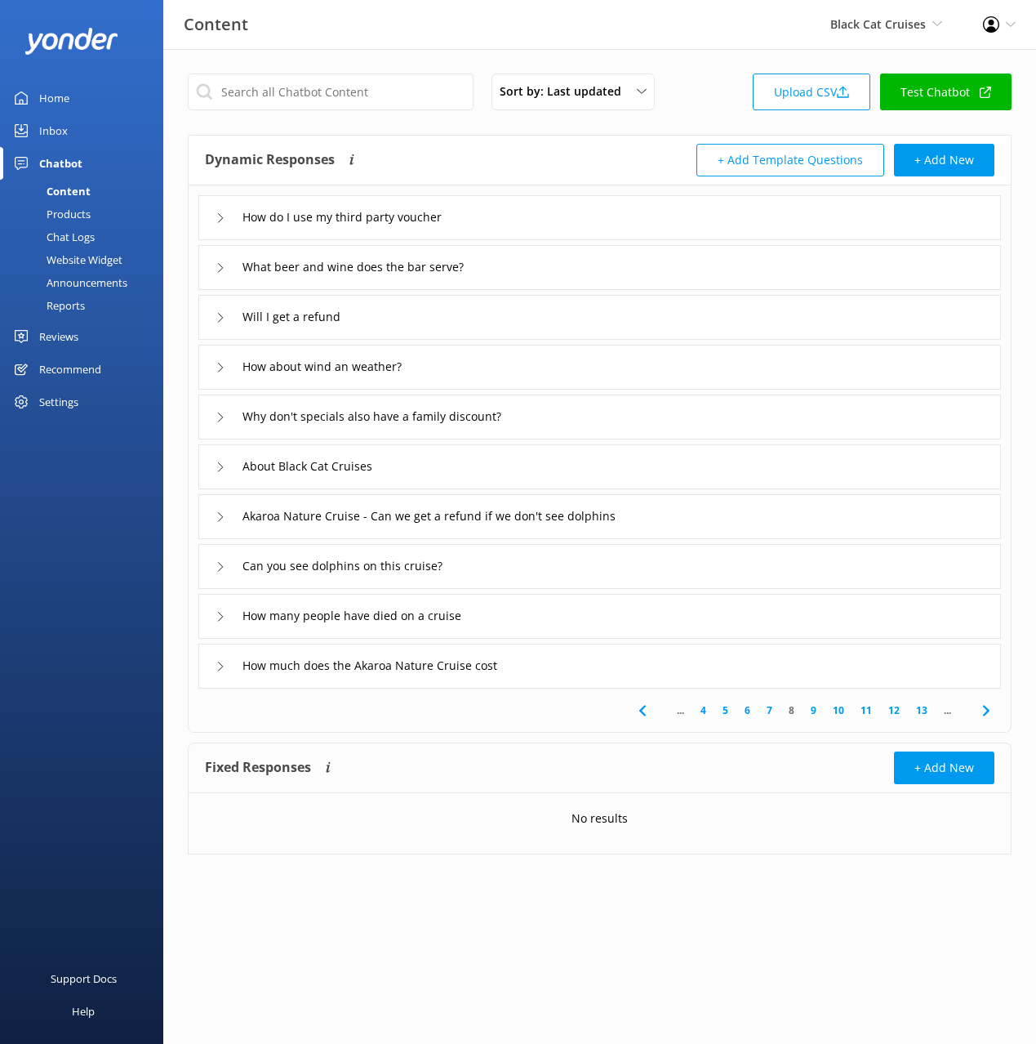
click at [996, 708] on span at bounding box center [986, 710] width 37 height 37
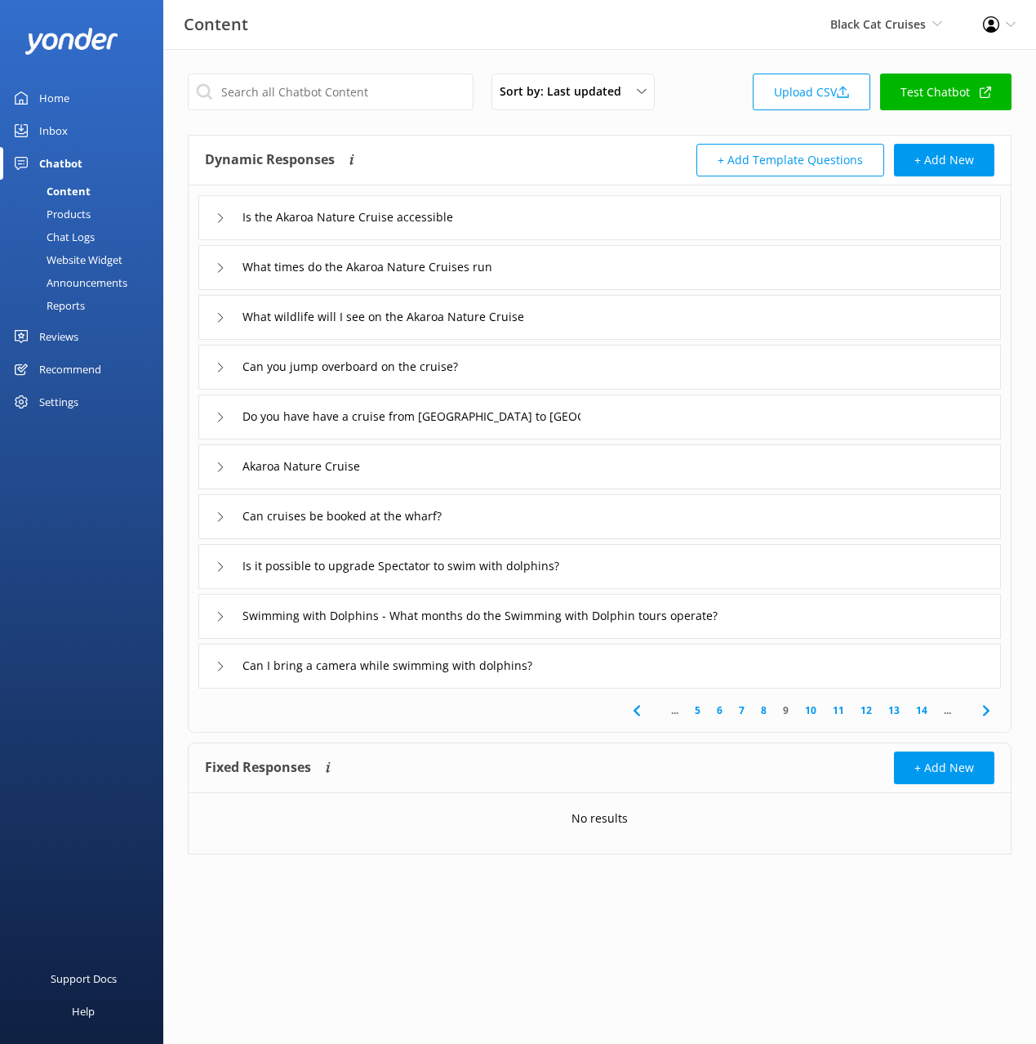
click at [996, 708] on span at bounding box center [986, 710] width 37 height 37
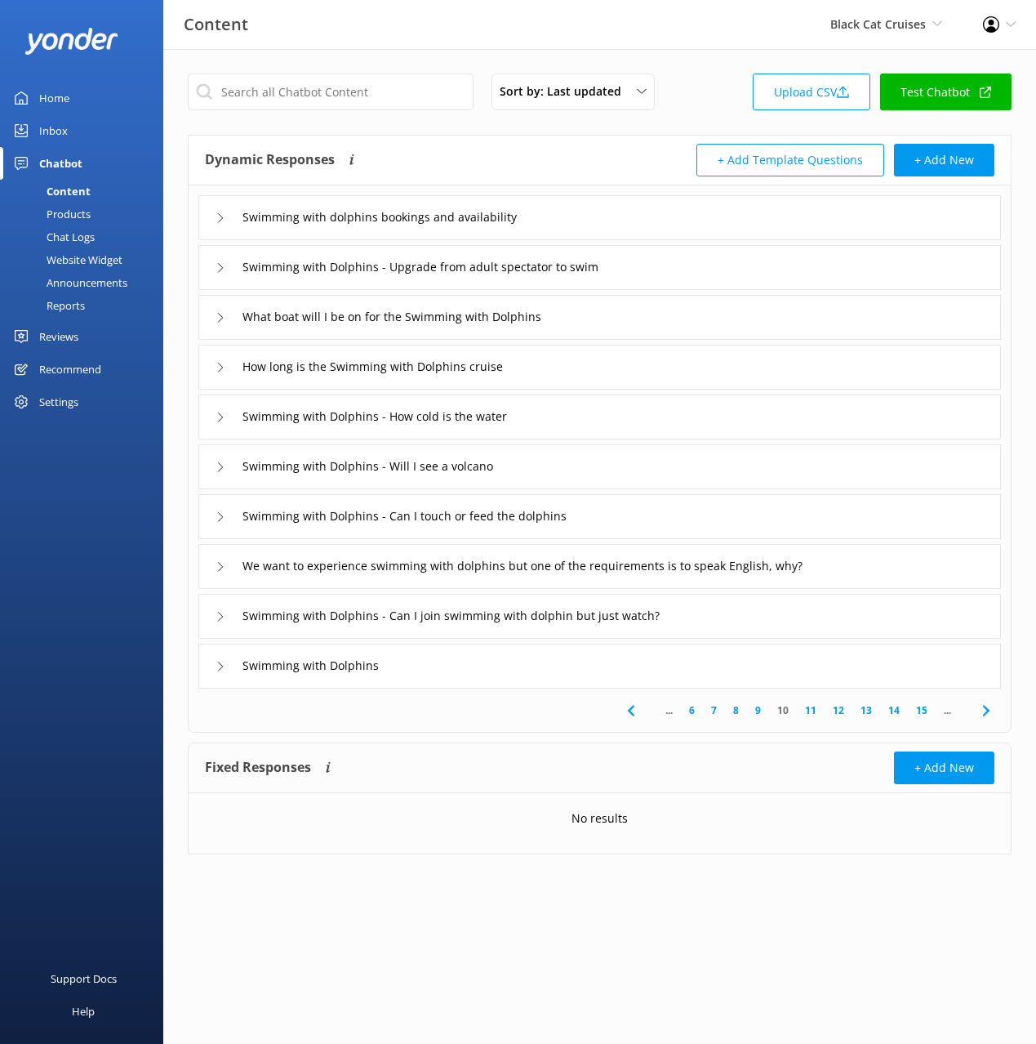
click at [996, 708] on span at bounding box center [986, 710] width 37 height 37
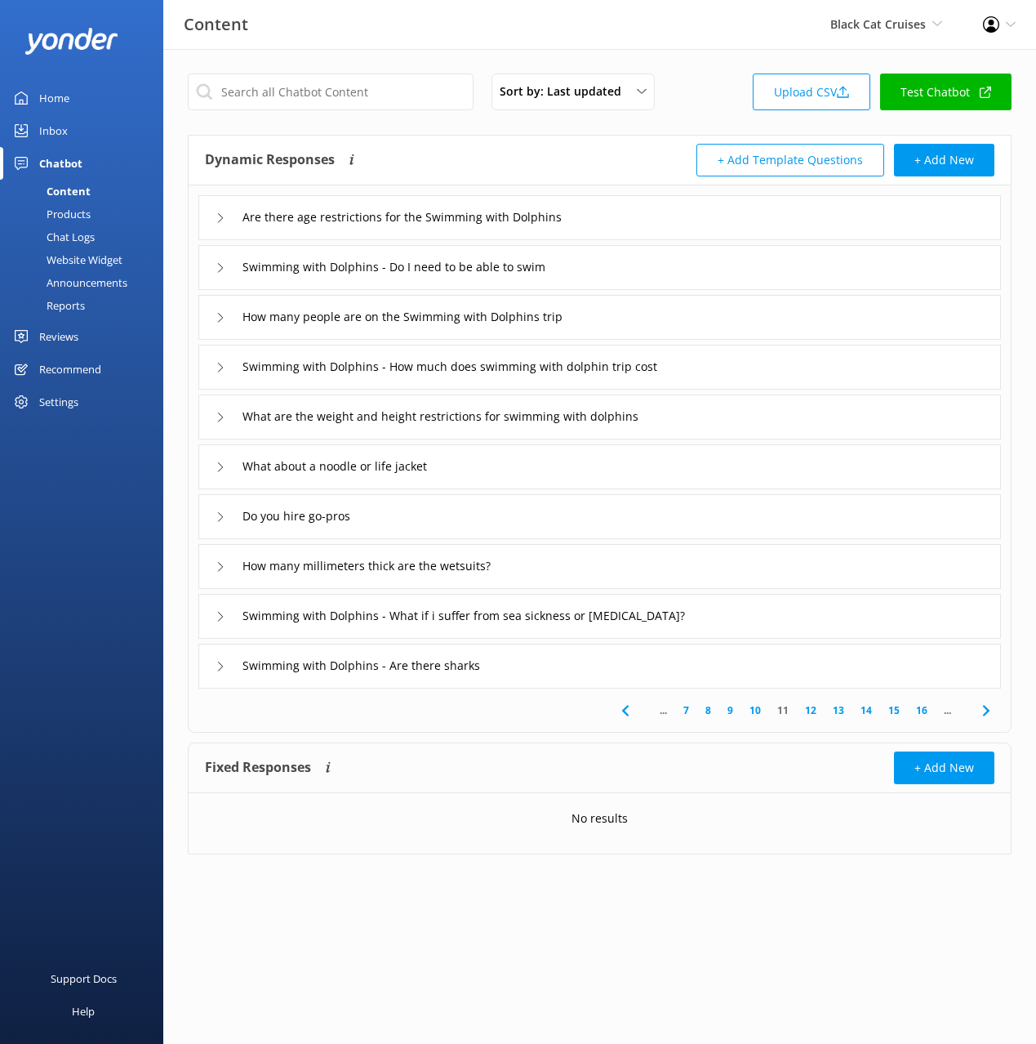
drag, startPoint x: 75, startPoint y: 523, endPoint x: 104, endPoint y: 176, distance: 347.4
click at [73, 520] on div "Home Inbox Chatbot Content Products Chat Logs Website Widget Announcements Repo…" at bounding box center [81, 522] width 163 height 1044
click at [87, 233] on div "Chat Logs" at bounding box center [52, 236] width 85 height 23
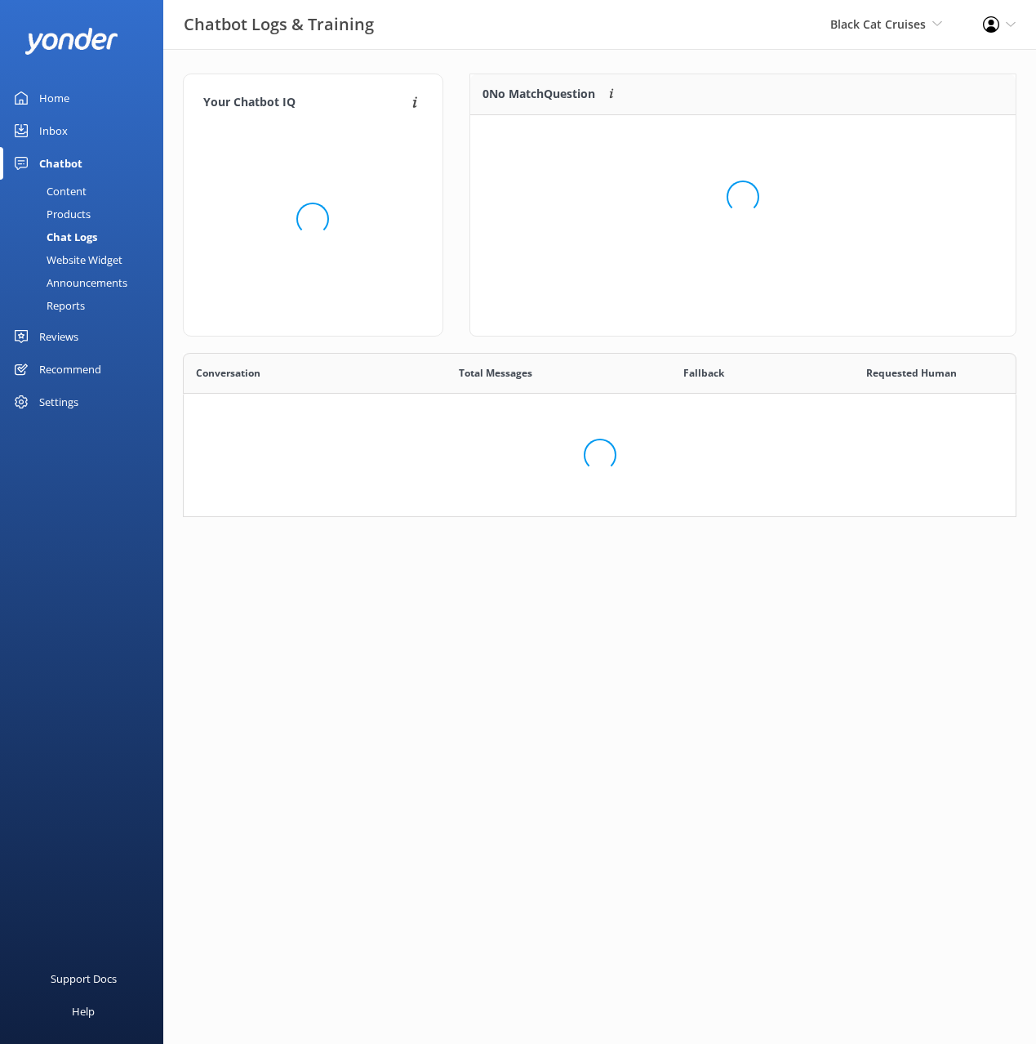
scroll to position [572, 832]
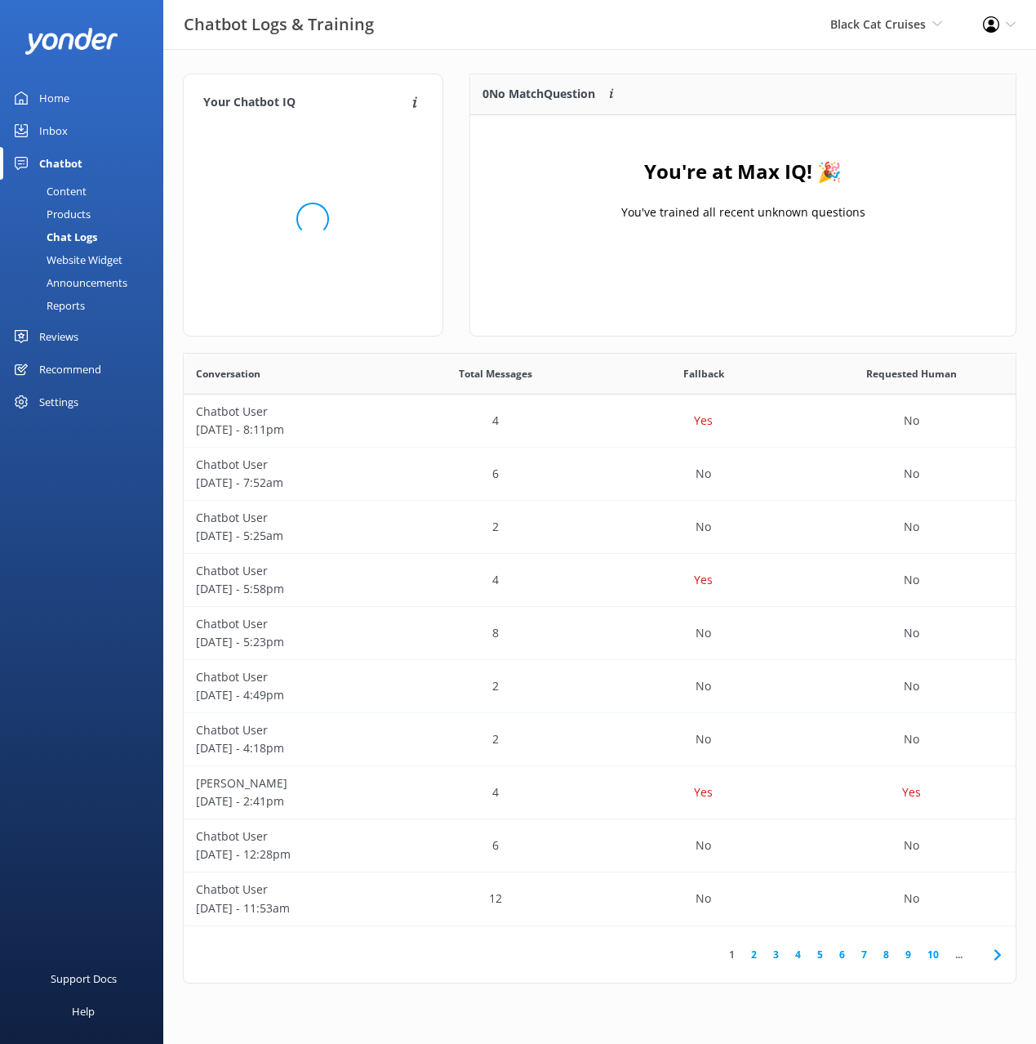
click at [512, 62] on div "Your Chatbot IQ Your Chatbot IQ is the percentage of trained FAQs against untra…" at bounding box center [599, 532] width 873 height 967
drag, startPoint x: 78, startPoint y: 92, endPoint x: 88, endPoint y: 94, distance: 10.7
click at [78, 92] on link "Home" at bounding box center [81, 98] width 163 height 33
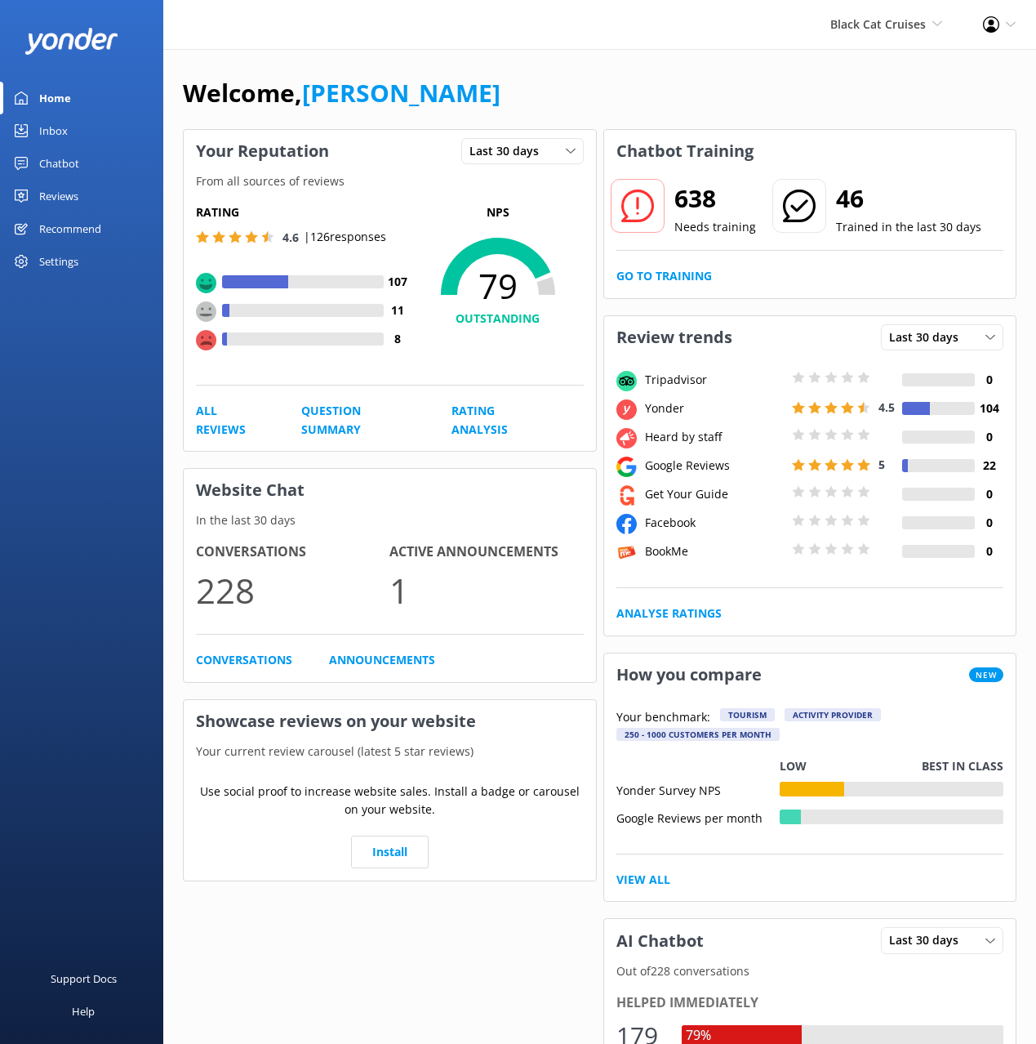
drag, startPoint x: 668, startPoint y: 105, endPoint x: 669, endPoint y: 115, distance: 9.8
click at [668, 105] on div "Welcome, [PERSON_NAME]" at bounding box center [600, 101] width 834 height 56
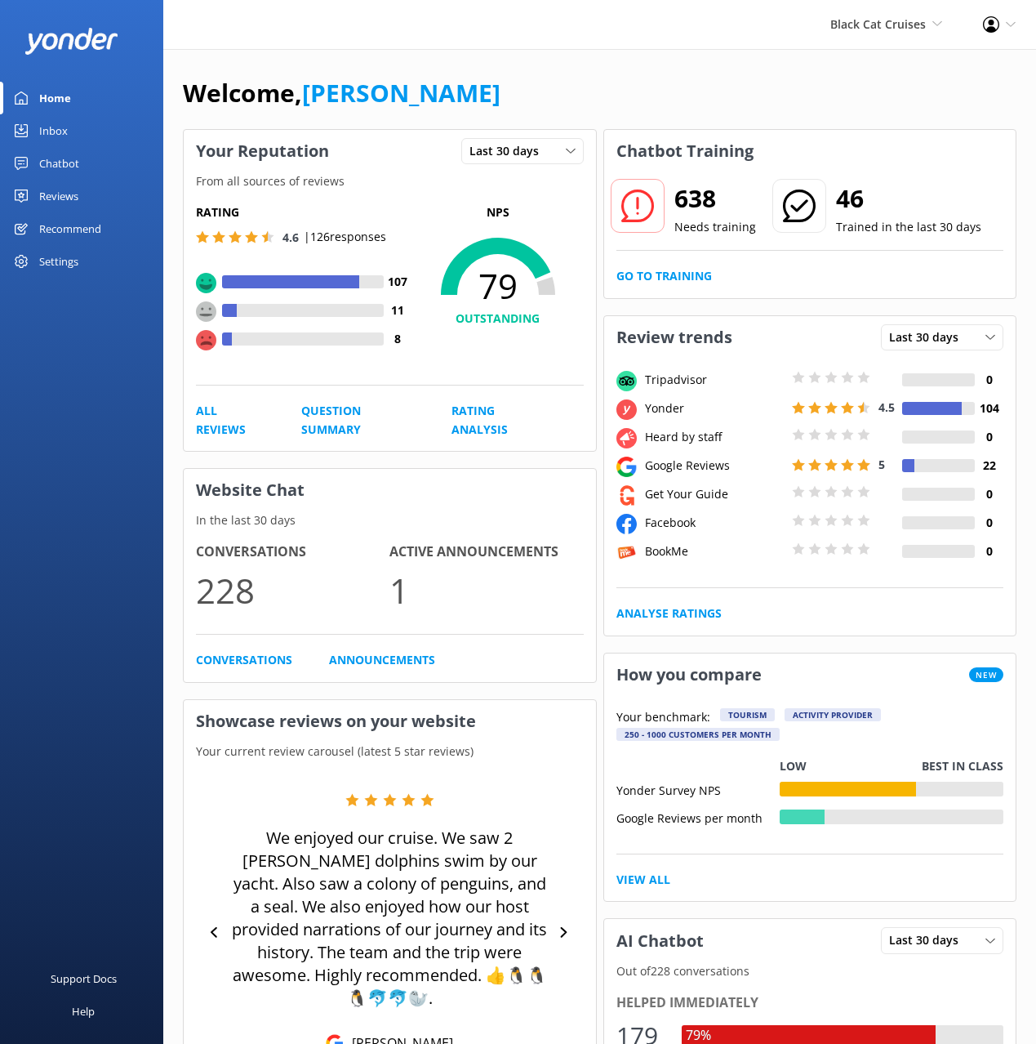
click at [717, 113] on div "Welcome, [PERSON_NAME]" at bounding box center [600, 101] width 834 height 56
click at [661, 273] on link "Go to Training" at bounding box center [665, 276] width 96 height 18
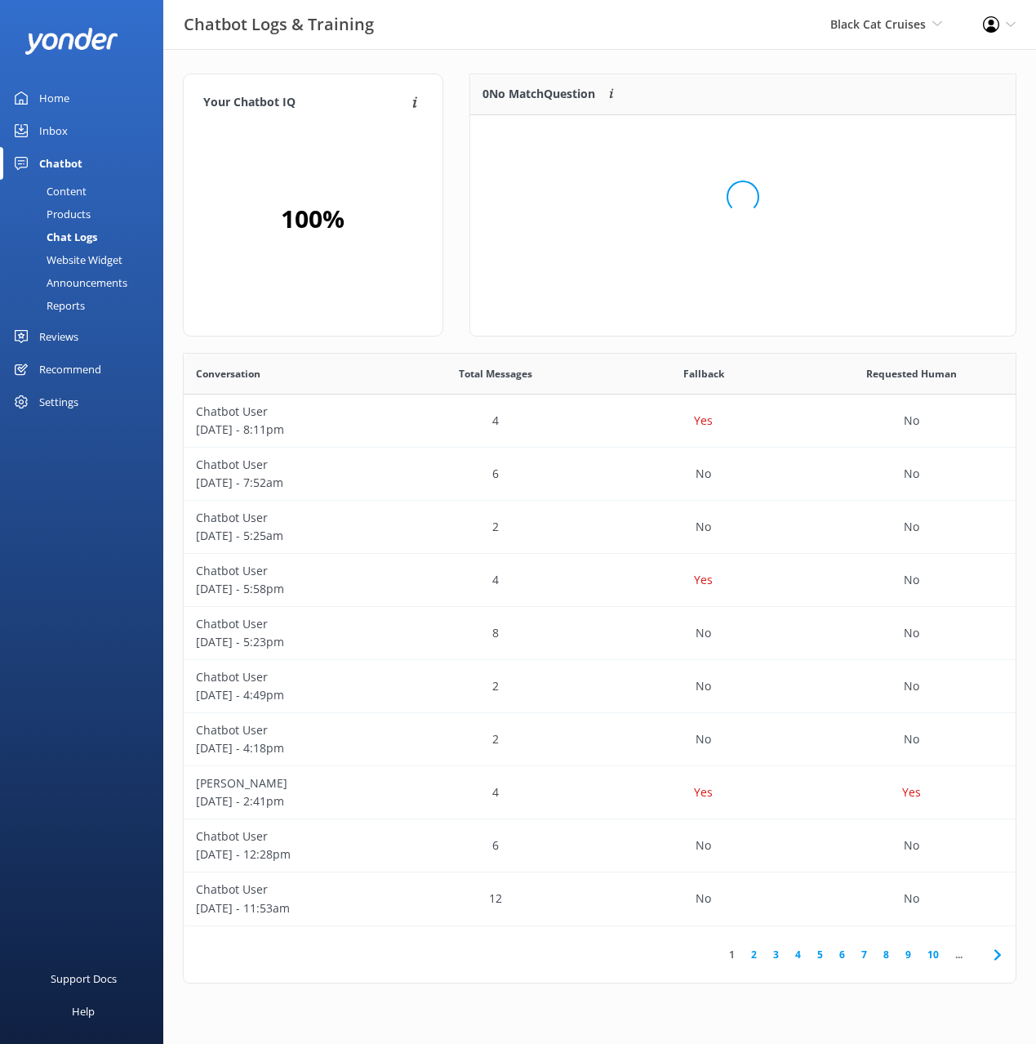
scroll to position [572, 832]
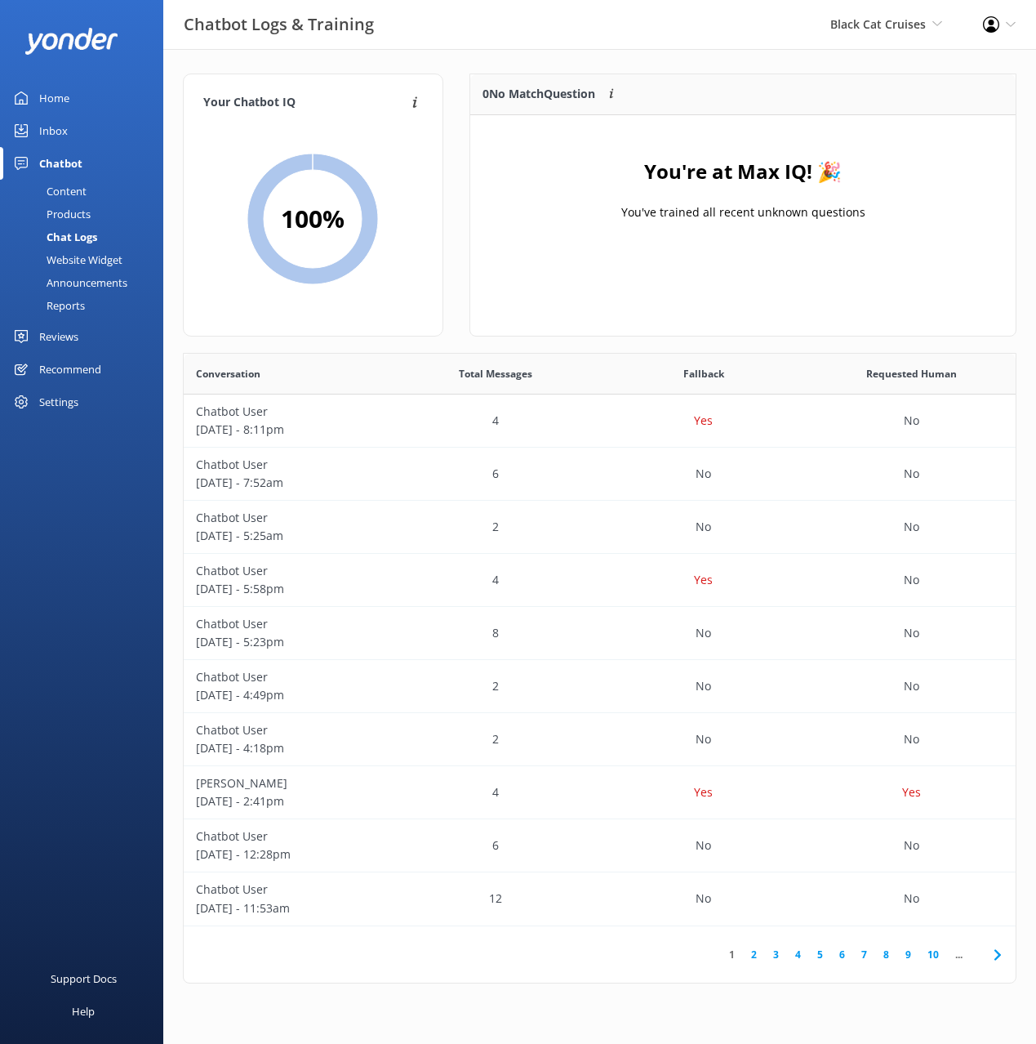
drag, startPoint x: 56, startPoint y: 101, endPoint x: 122, endPoint y: 96, distance: 67.1
click at [56, 101] on div "Home" at bounding box center [54, 98] width 30 height 33
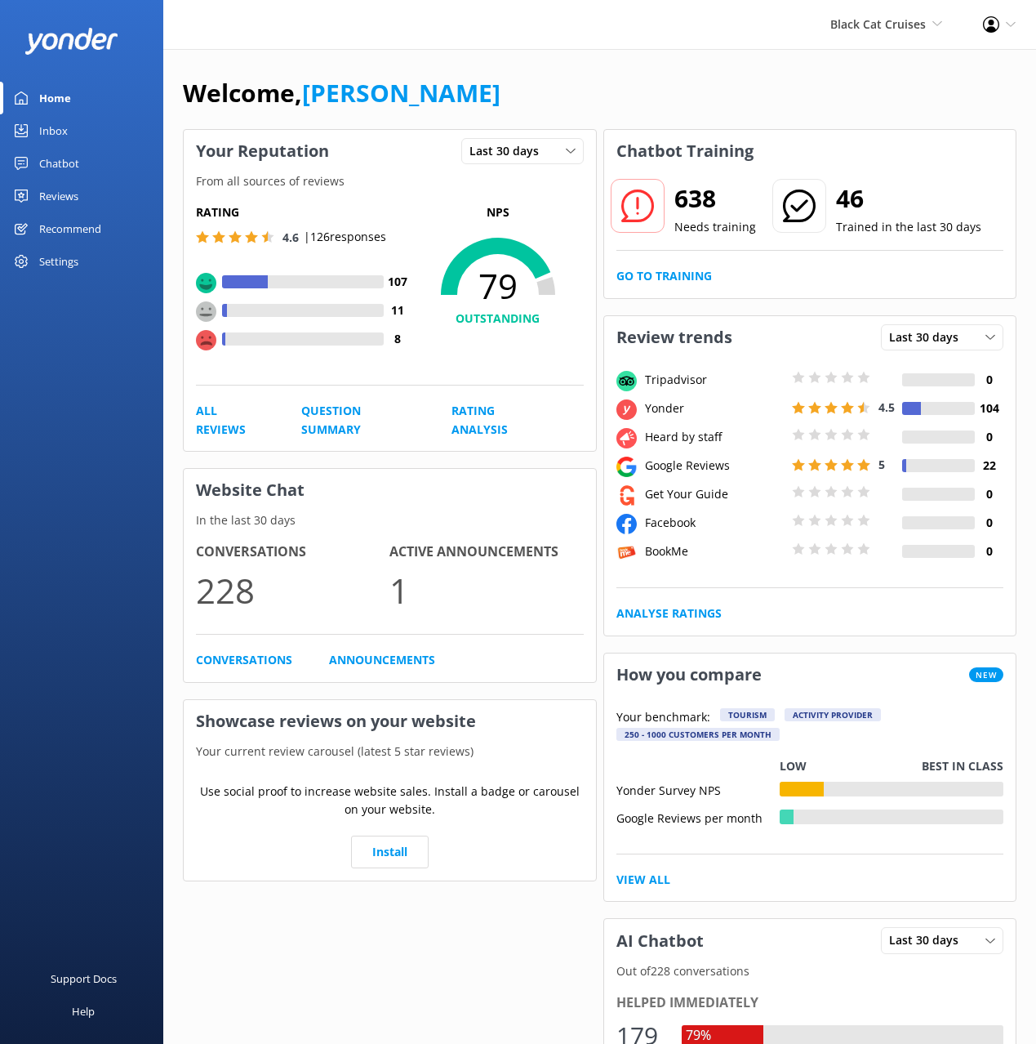
click at [577, 69] on div "Welcome, Mikayla Your Reputation Last 30 days Last 7 days Last 30 days From all…" at bounding box center [599, 949] width 873 height 1801
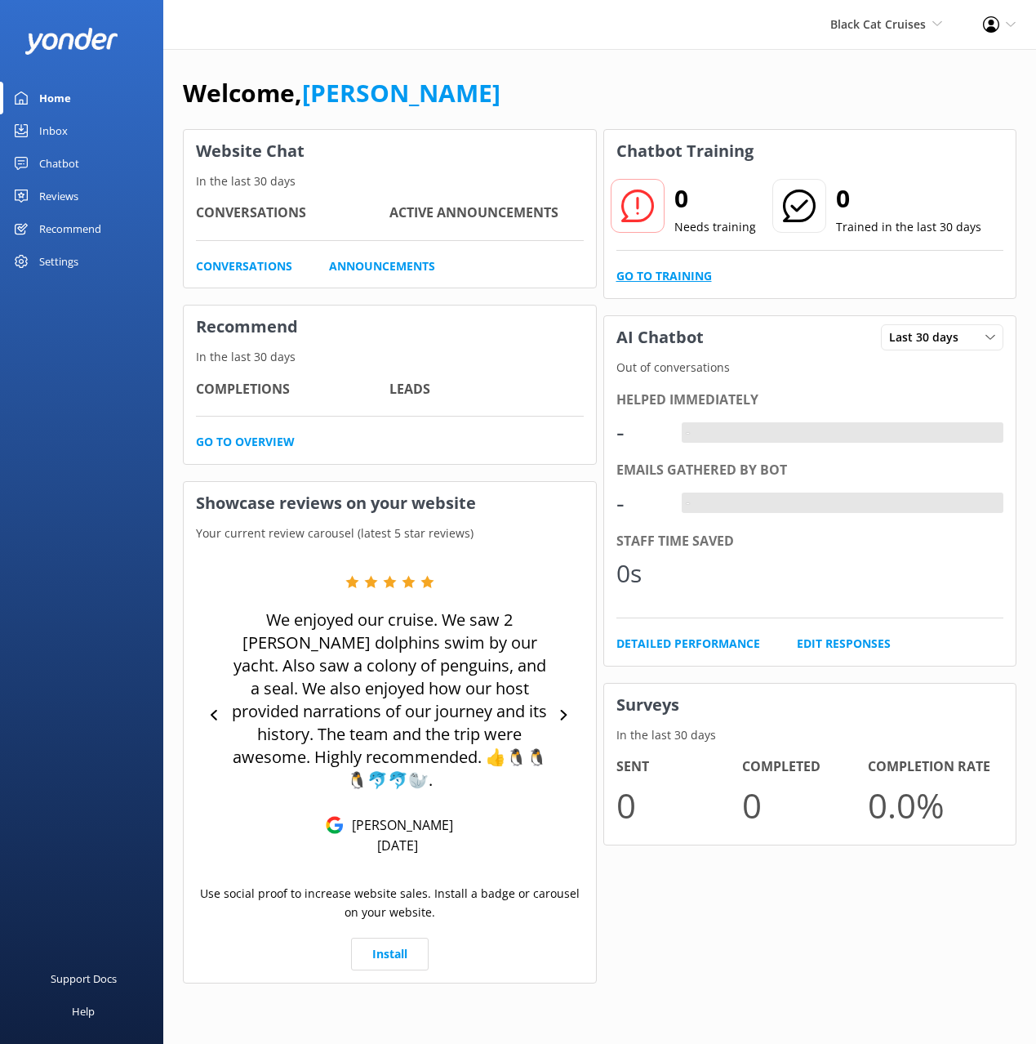
click at [687, 278] on link "Go to Training" at bounding box center [665, 276] width 96 height 18
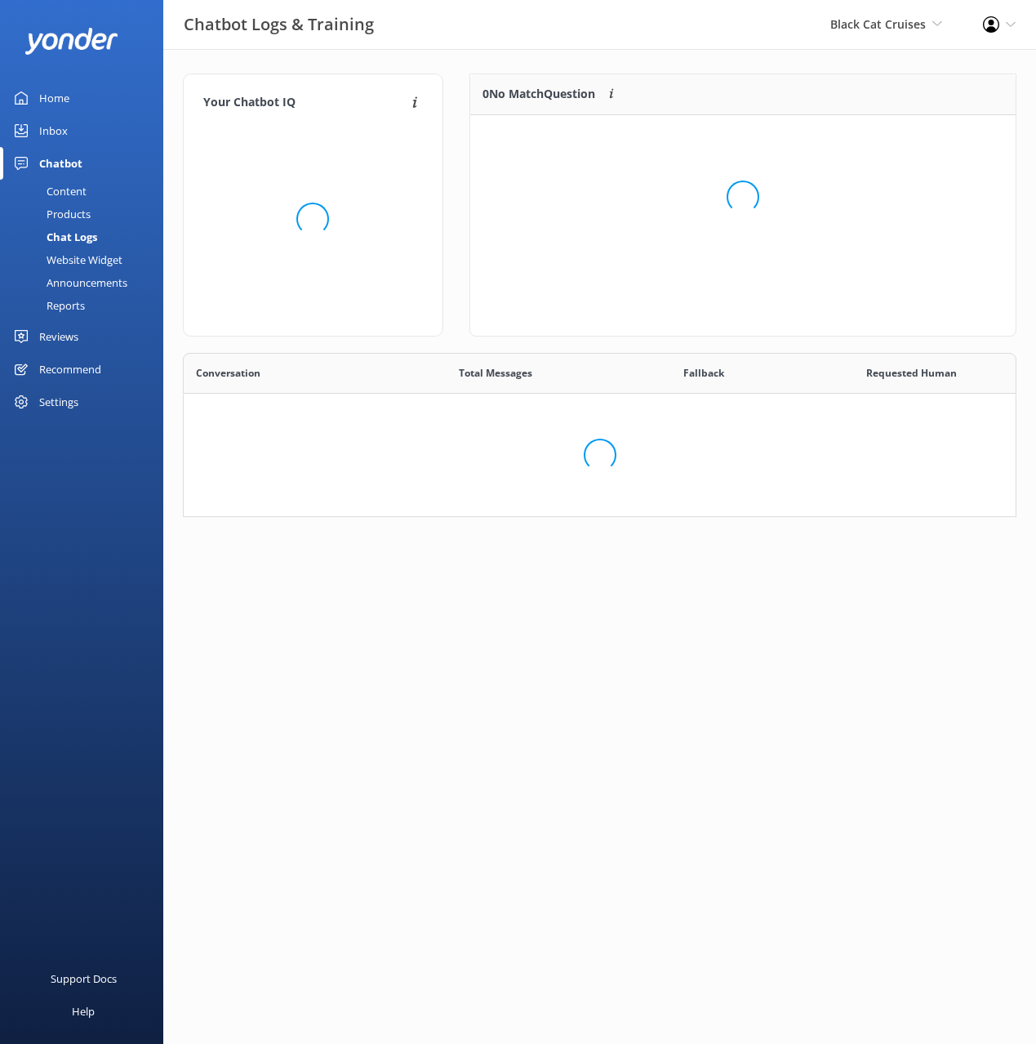
scroll to position [572, 832]
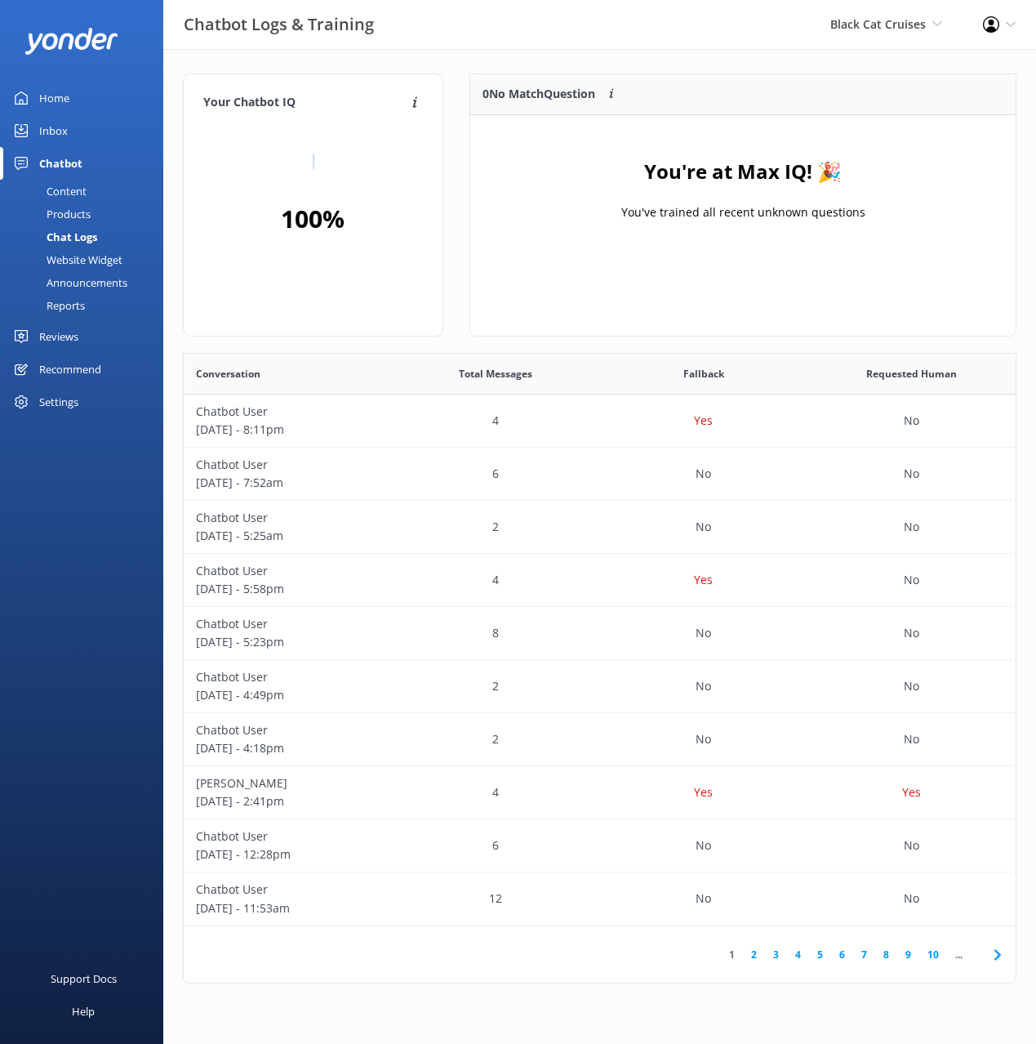
click at [676, 283] on div "0 No Match Question Customers sometimes ask questions that don't fully match an…" at bounding box center [743, 204] width 547 height 263
click at [78, 216] on div "Products" at bounding box center [50, 214] width 81 height 23
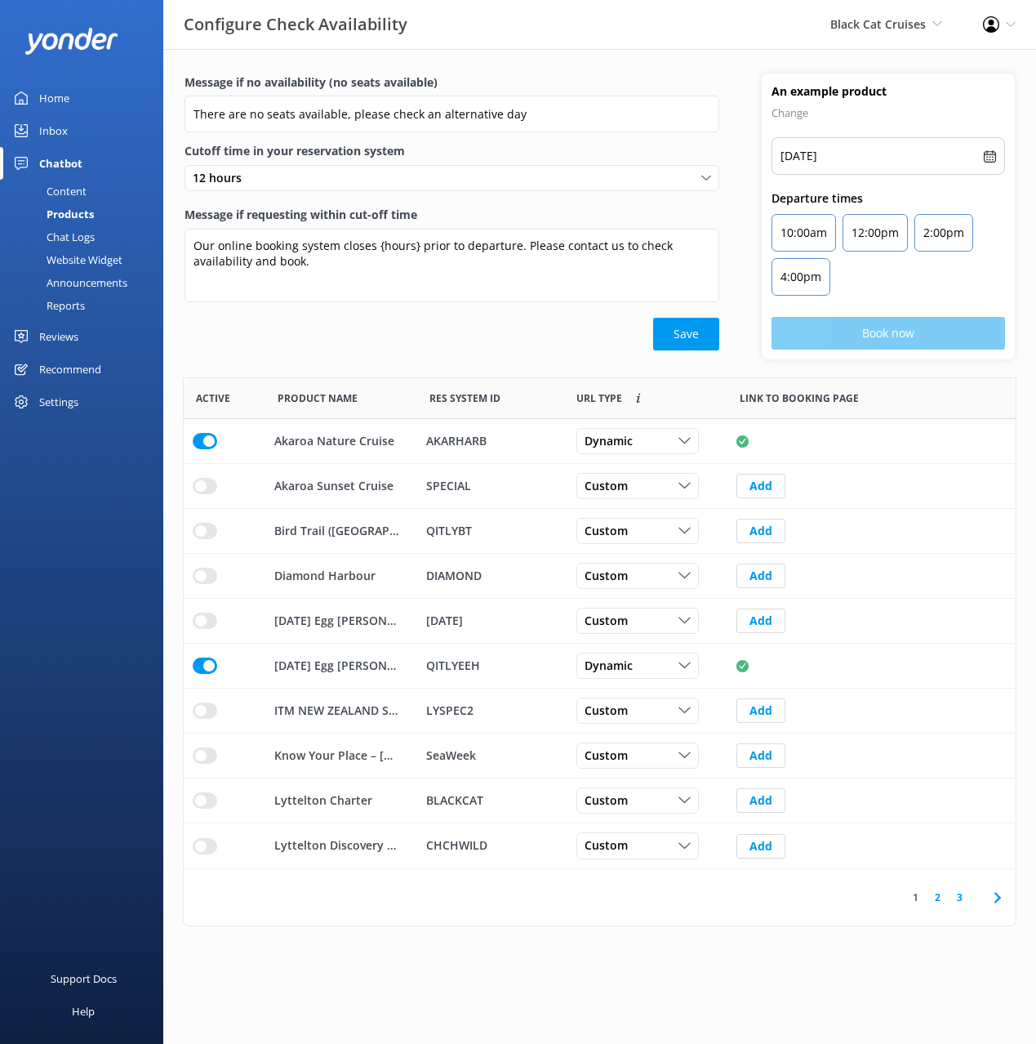
scroll to position [491, 832]
click at [91, 261] on div "Website Widget" at bounding box center [66, 259] width 113 height 23
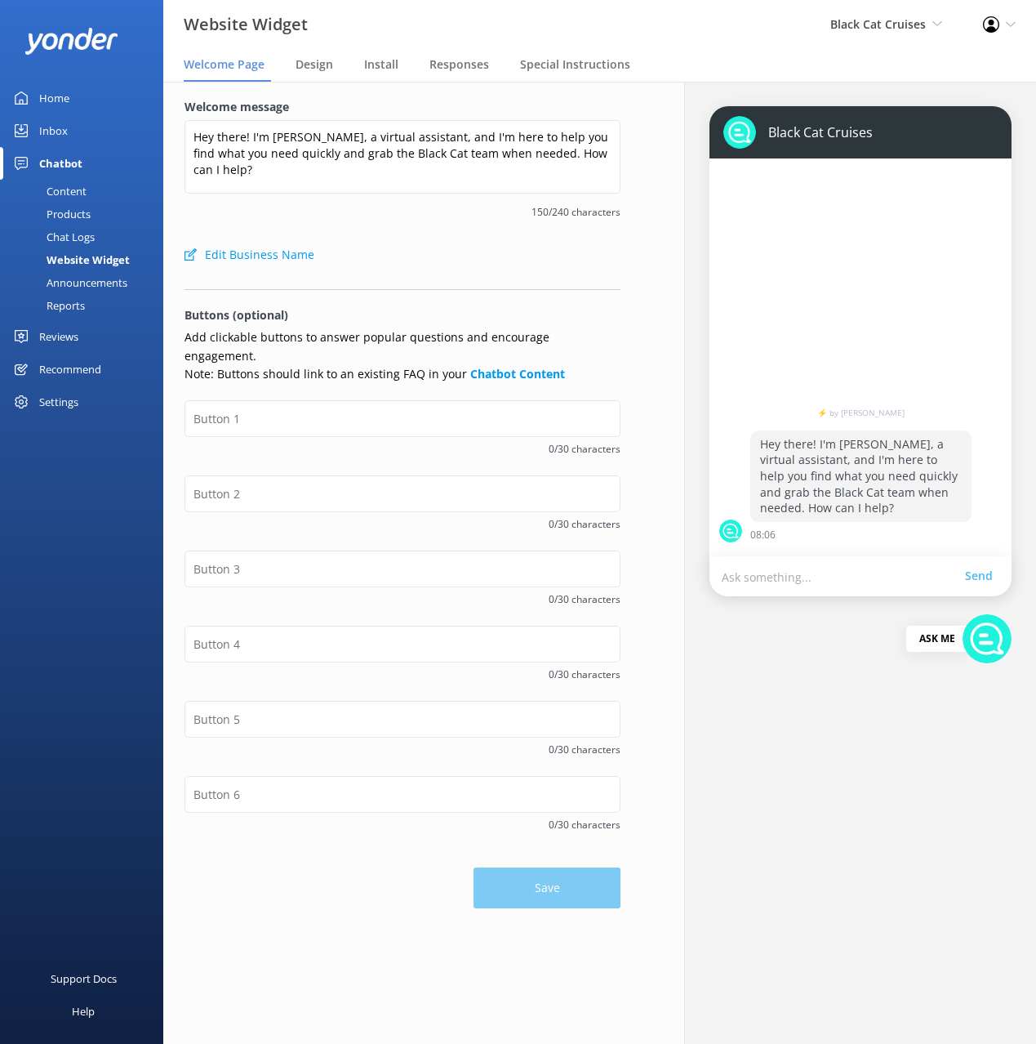
drag, startPoint x: 389, startPoint y: 261, endPoint x: 238, endPoint y: 595, distance: 367.0
click at [389, 261] on div "Edit Business Name" at bounding box center [403, 254] width 436 height 33
click at [357, 226] on div "Welcome message Hey there! I'm Kiri, a virtual assistant, and I'm here to help …" at bounding box center [403, 168] width 436 height 140
click at [305, 61] on span "Design" at bounding box center [315, 64] width 38 height 16
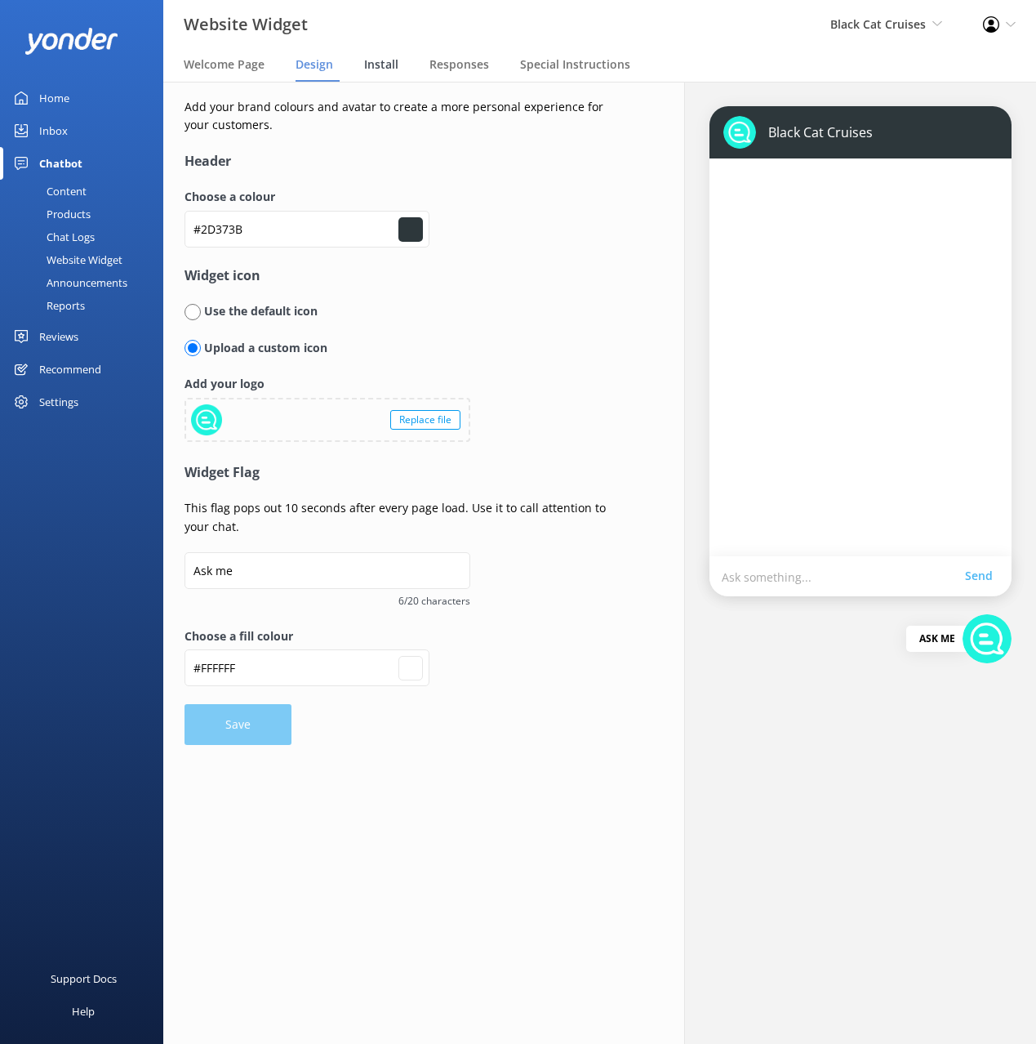
click at [382, 76] on div "Install" at bounding box center [384, 65] width 41 height 33
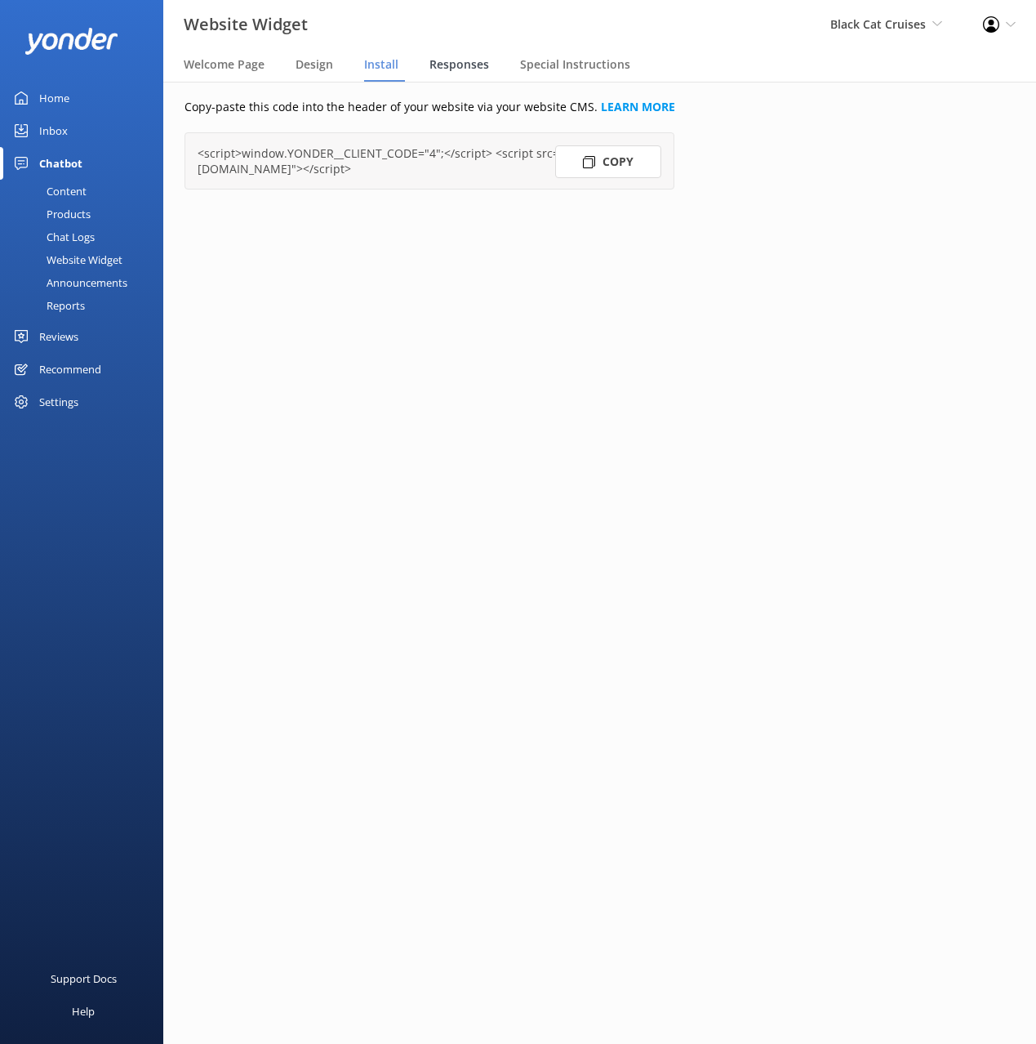
click at [439, 55] on div "Responses" at bounding box center [463, 65] width 66 height 33
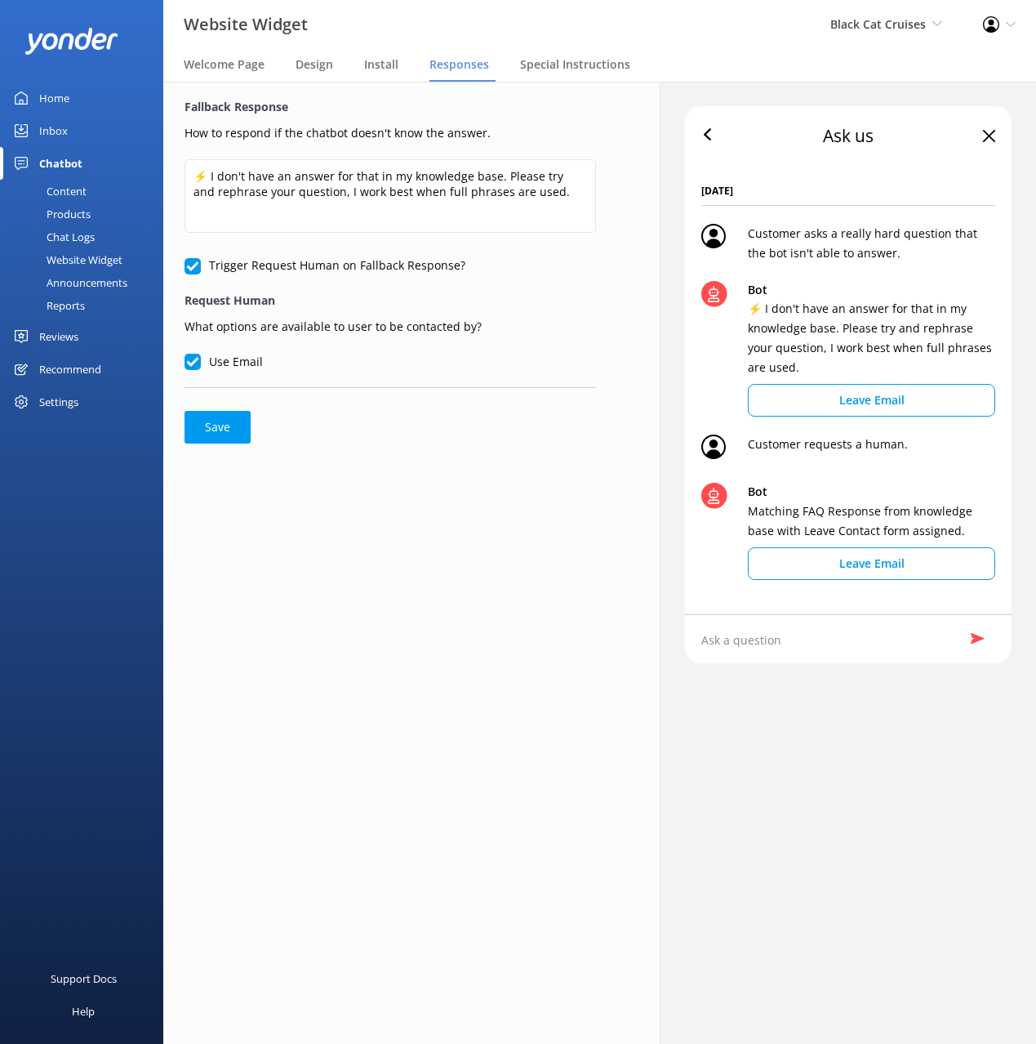
click at [613, 117] on div "Fallback Response How to respond if the chatbot doesn't know the answer. ⚡ I do…" at bounding box center [390, 271] width 454 height 378
click at [584, 69] on span "Special Instructions" at bounding box center [575, 64] width 110 height 16
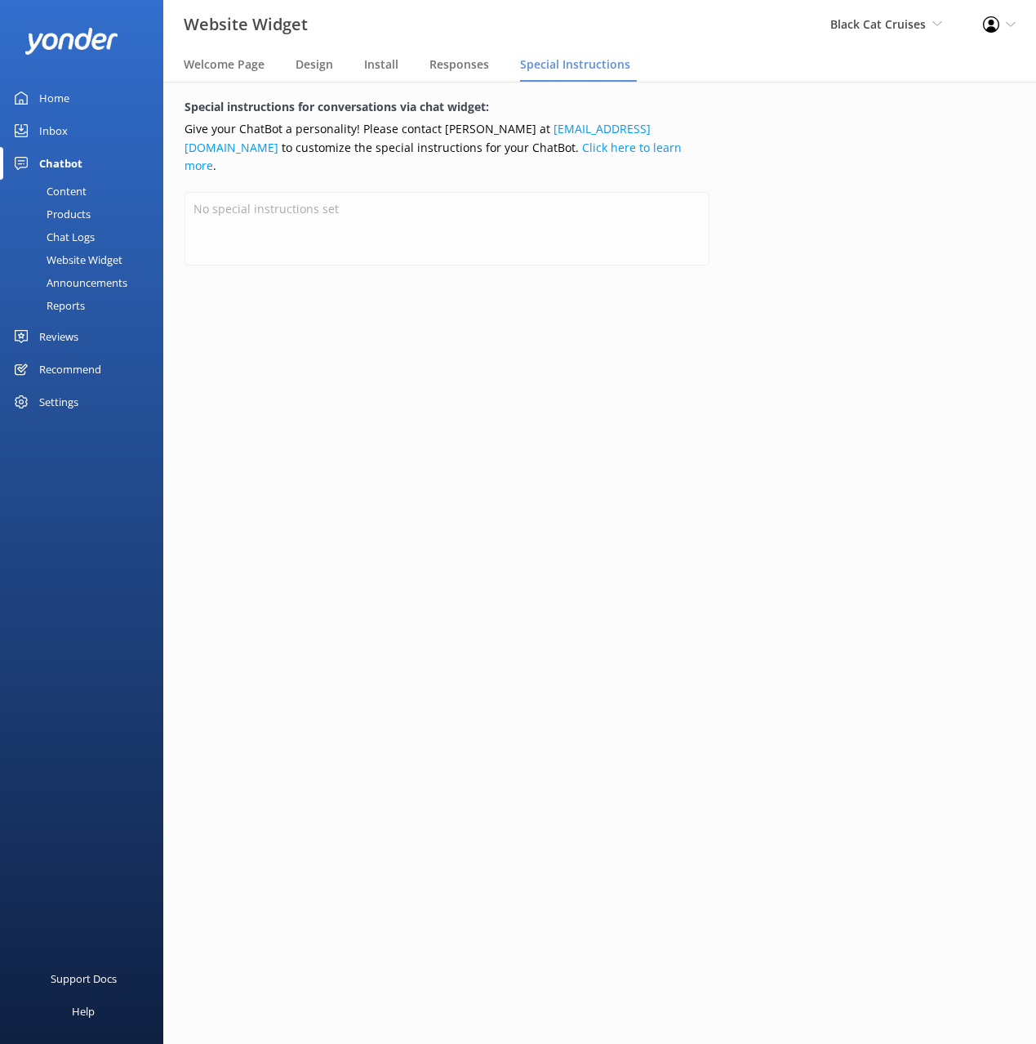
click at [315, 63] on span "Design" at bounding box center [315, 64] width 38 height 16
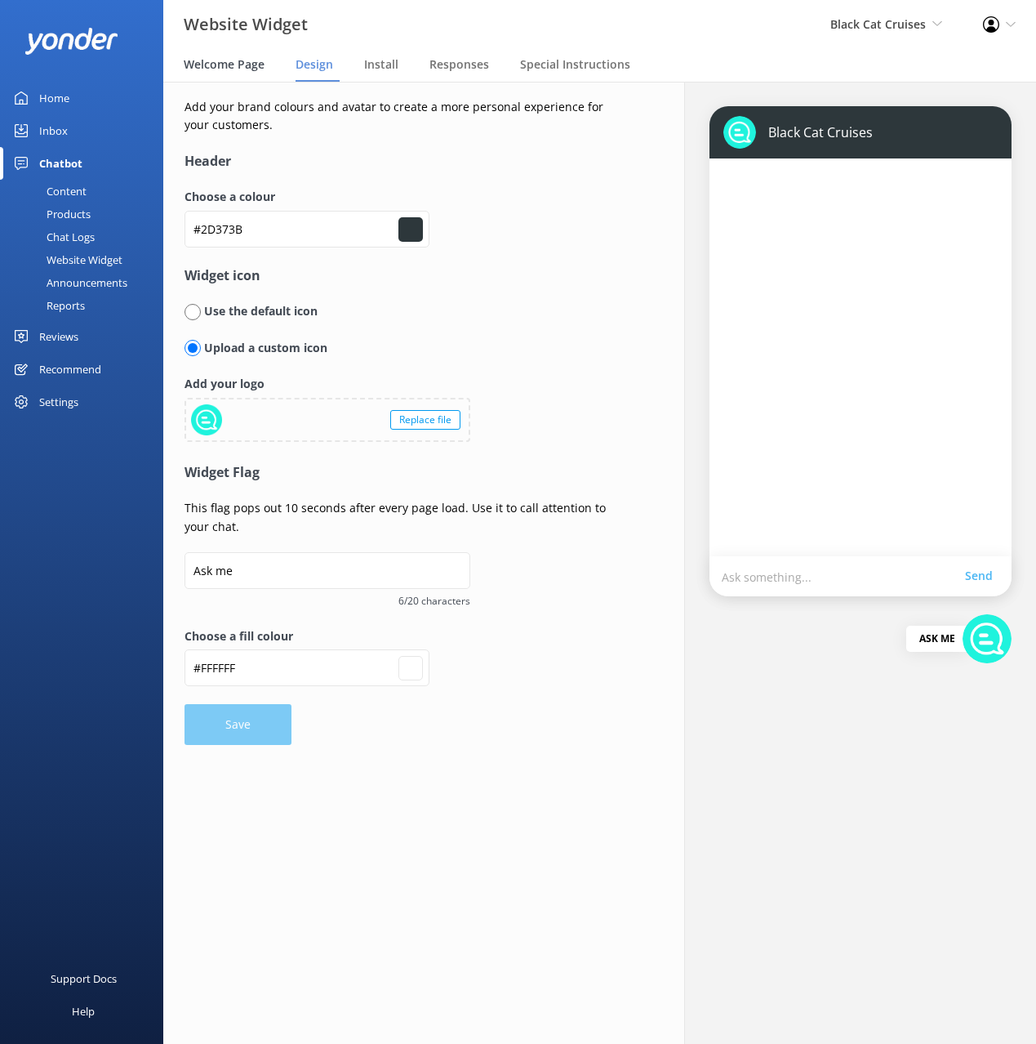
click at [220, 67] on span "Welcome Page" at bounding box center [224, 64] width 81 height 16
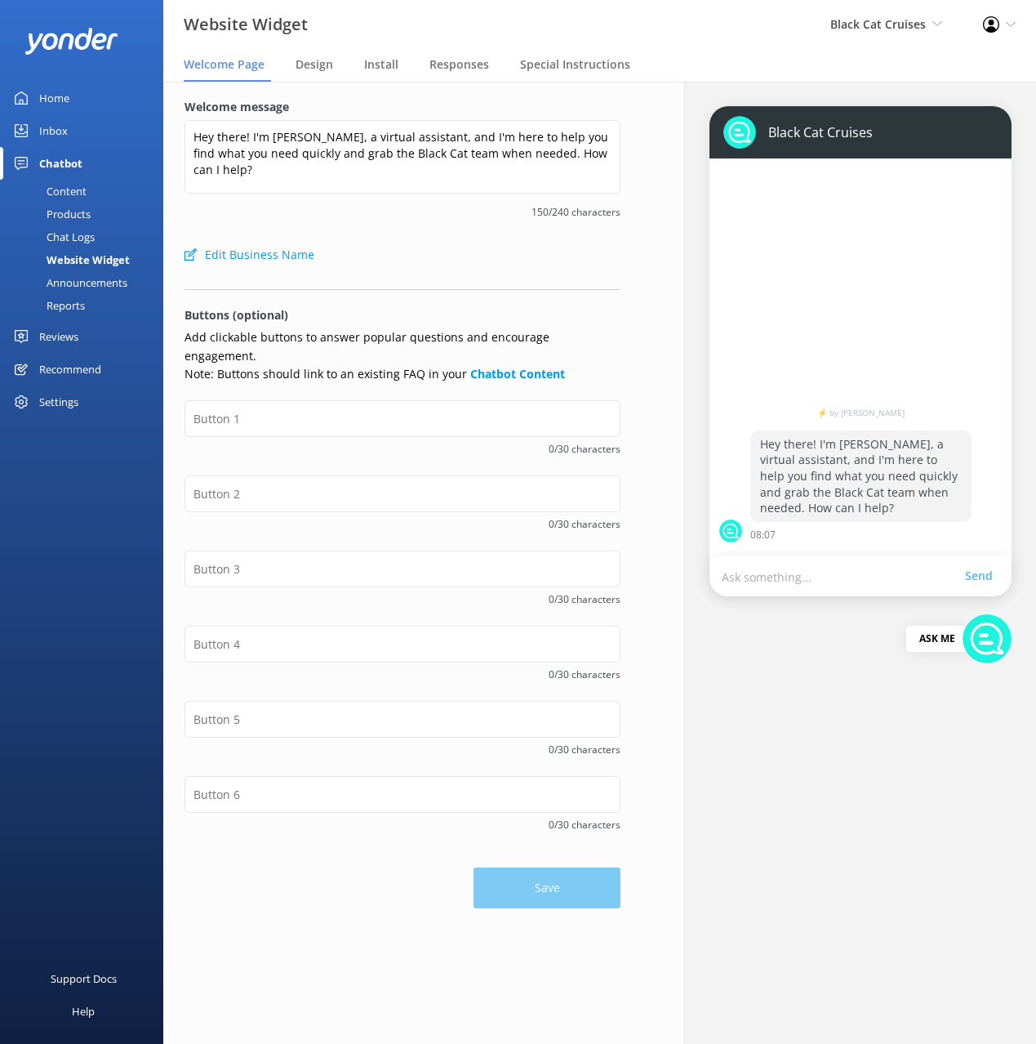
drag, startPoint x: 68, startPoint y: 190, endPoint x: 103, endPoint y: 229, distance: 52.0
click at [68, 190] on div "Content" at bounding box center [48, 191] width 77 height 23
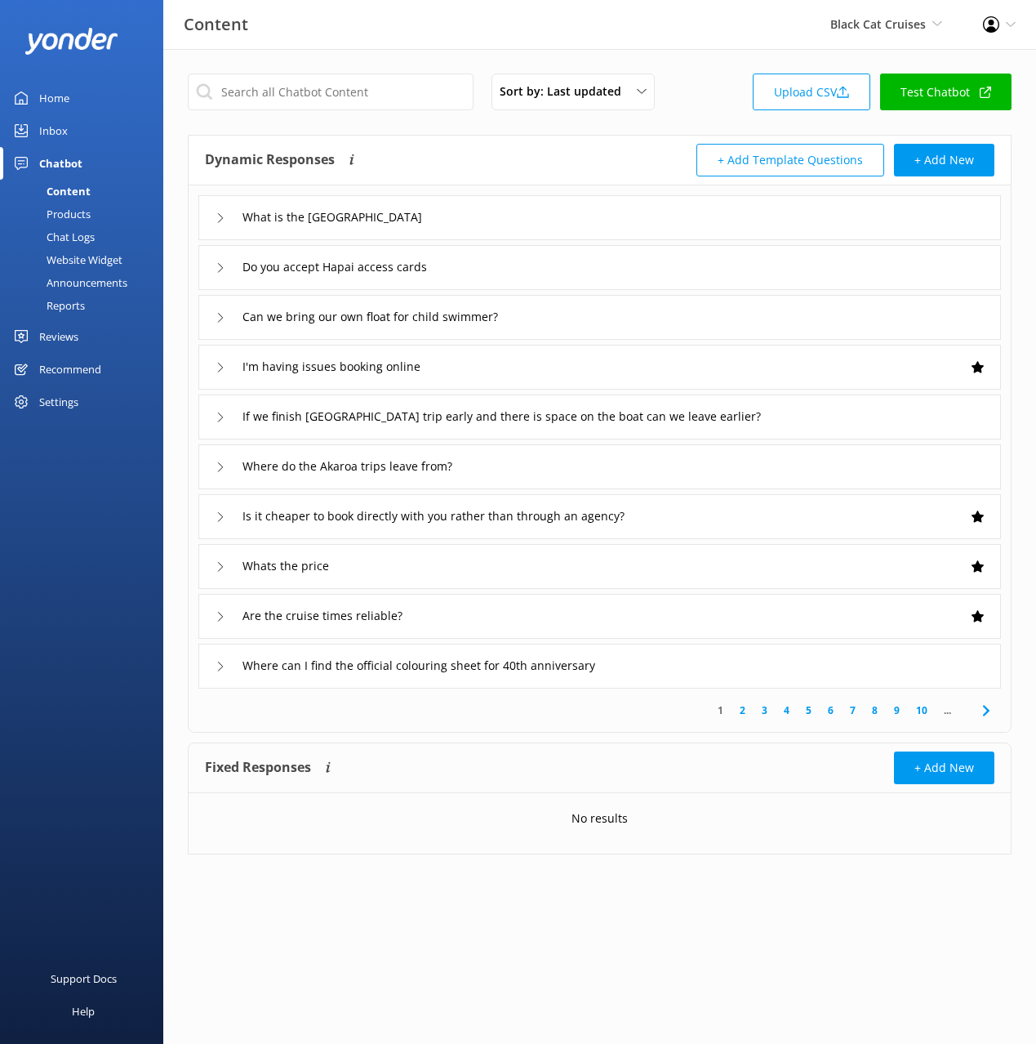
click at [73, 216] on div "Products" at bounding box center [50, 214] width 81 height 23
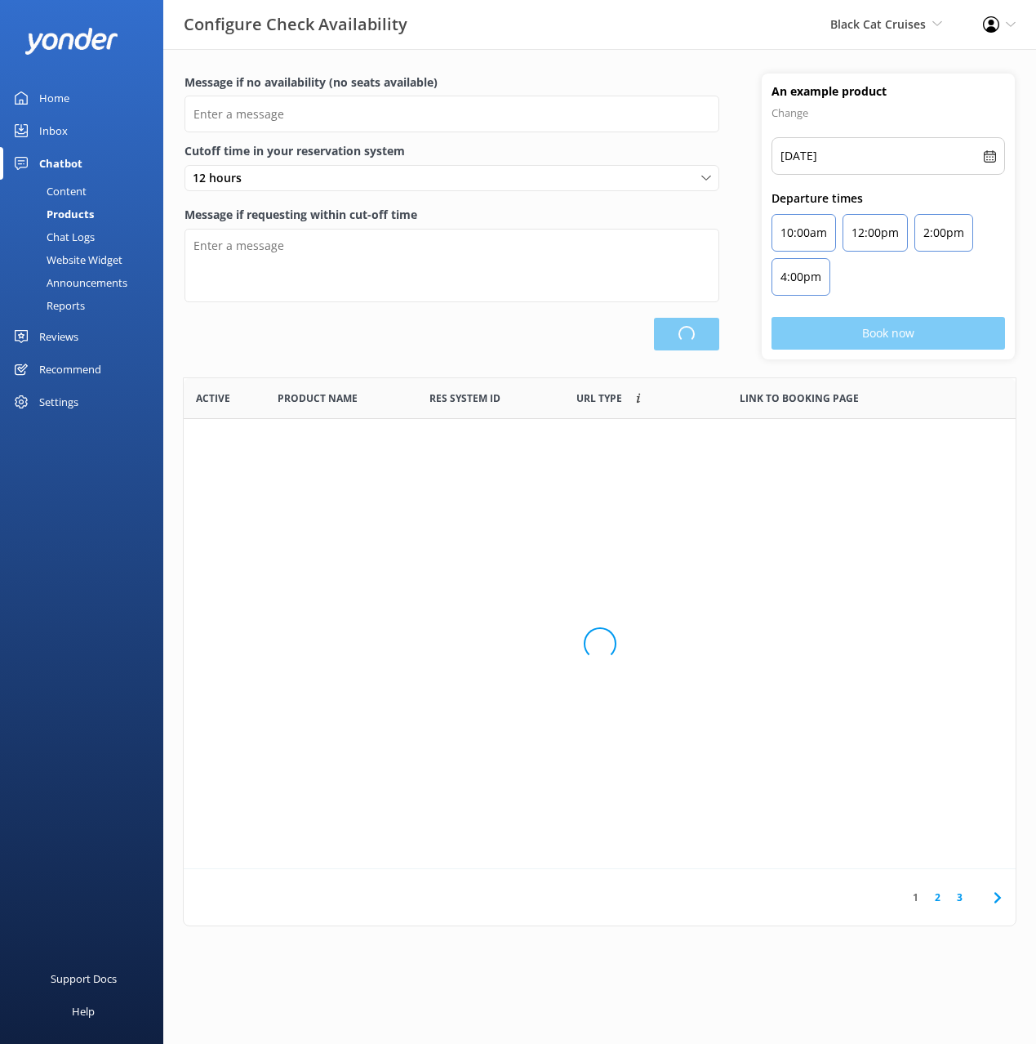
scroll to position [491, 832]
type input "There are no seats available, please check an alternative day"
type textarea "Our online booking system closes {hours} prior to departure. Please contact us …"
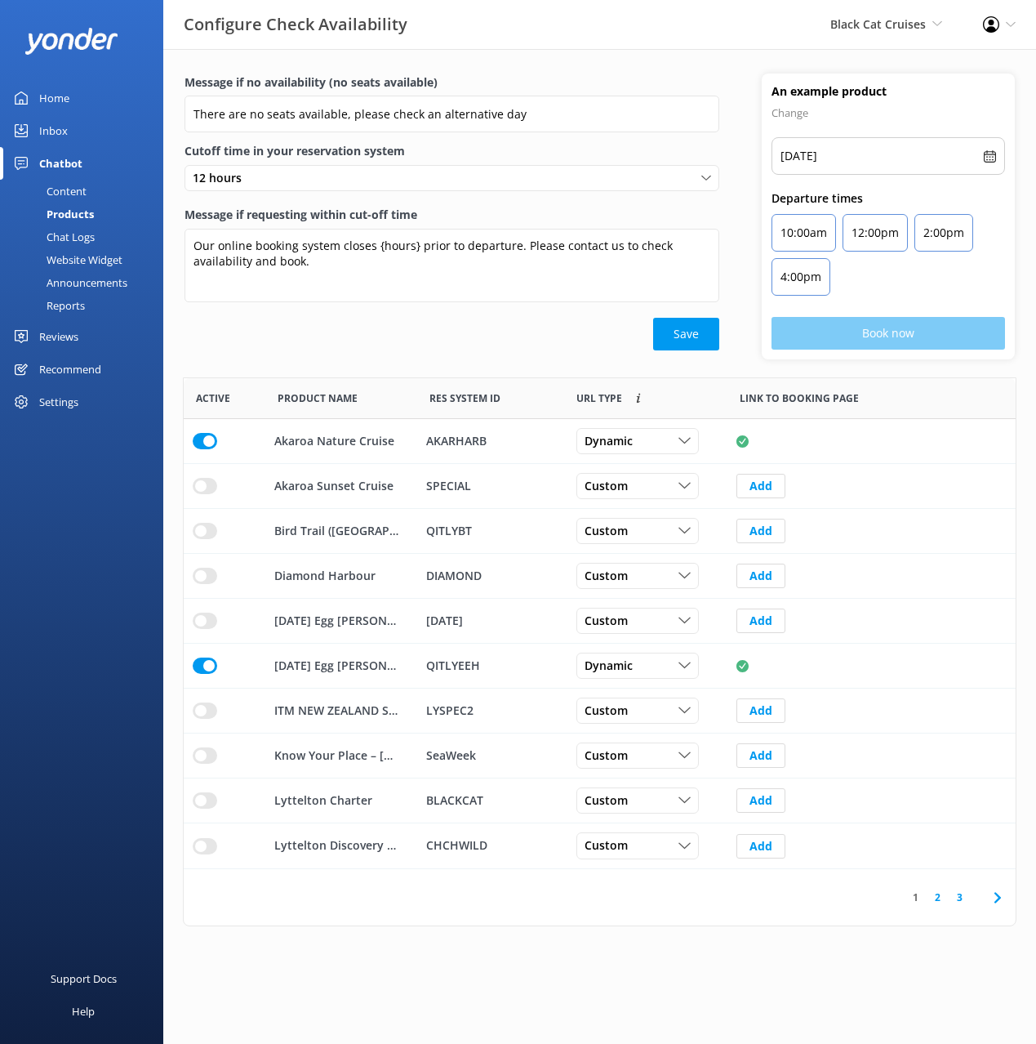
drag, startPoint x: 688, startPoint y: 78, endPoint x: 971, endPoint y: 41, distance: 285.7
click at [688, 78] on label "Message if no availability (no seats available)" at bounding box center [452, 82] width 535 height 18
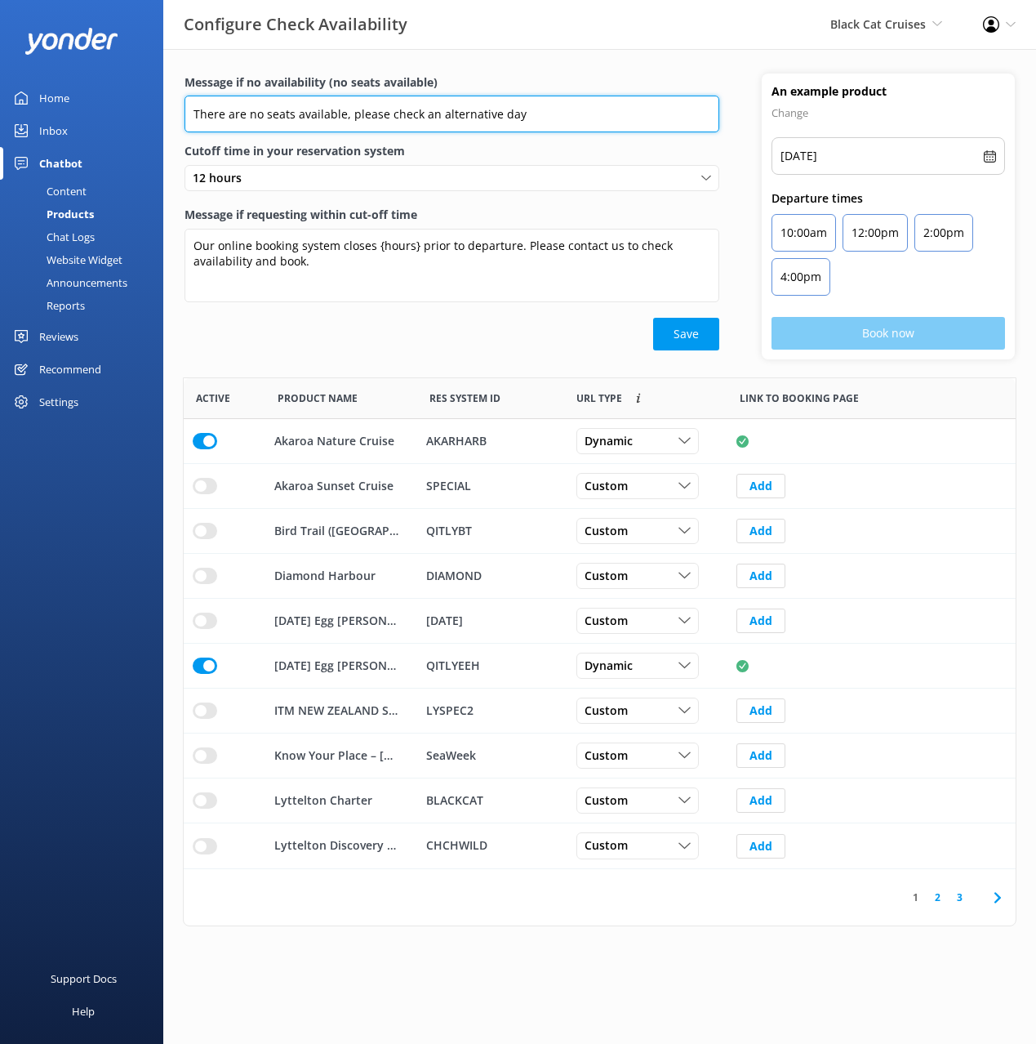
click at [688, 96] on input "There are no seats available, please check an alternative day" at bounding box center [452, 114] width 535 height 37
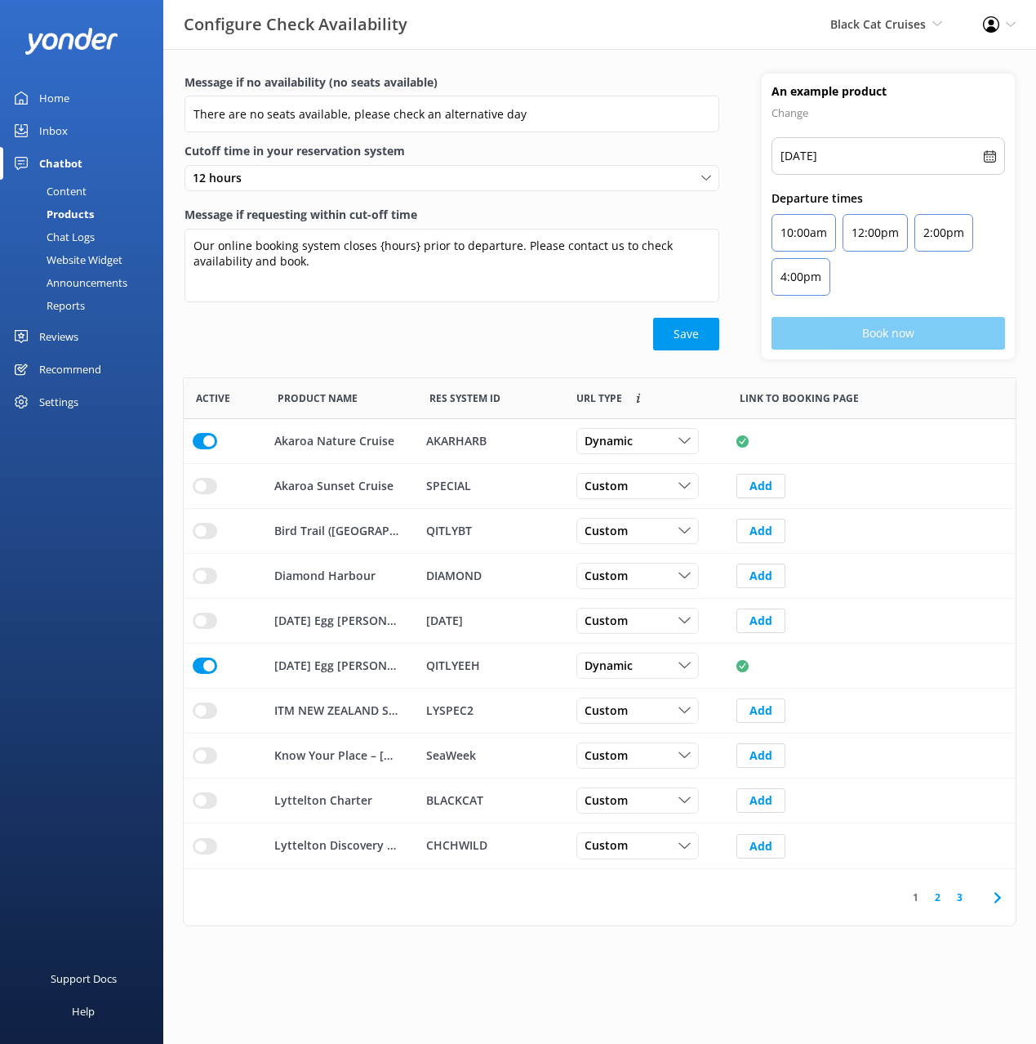
click at [428, 325] on div "Save" at bounding box center [452, 334] width 535 height 33
click at [634, 979] on main "Message if no availability (no seats available) There are no seats available, p…" at bounding box center [599, 546] width 873 height 995
click at [997, 890] on icon at bounding box center [998, 898] width 20 height 20
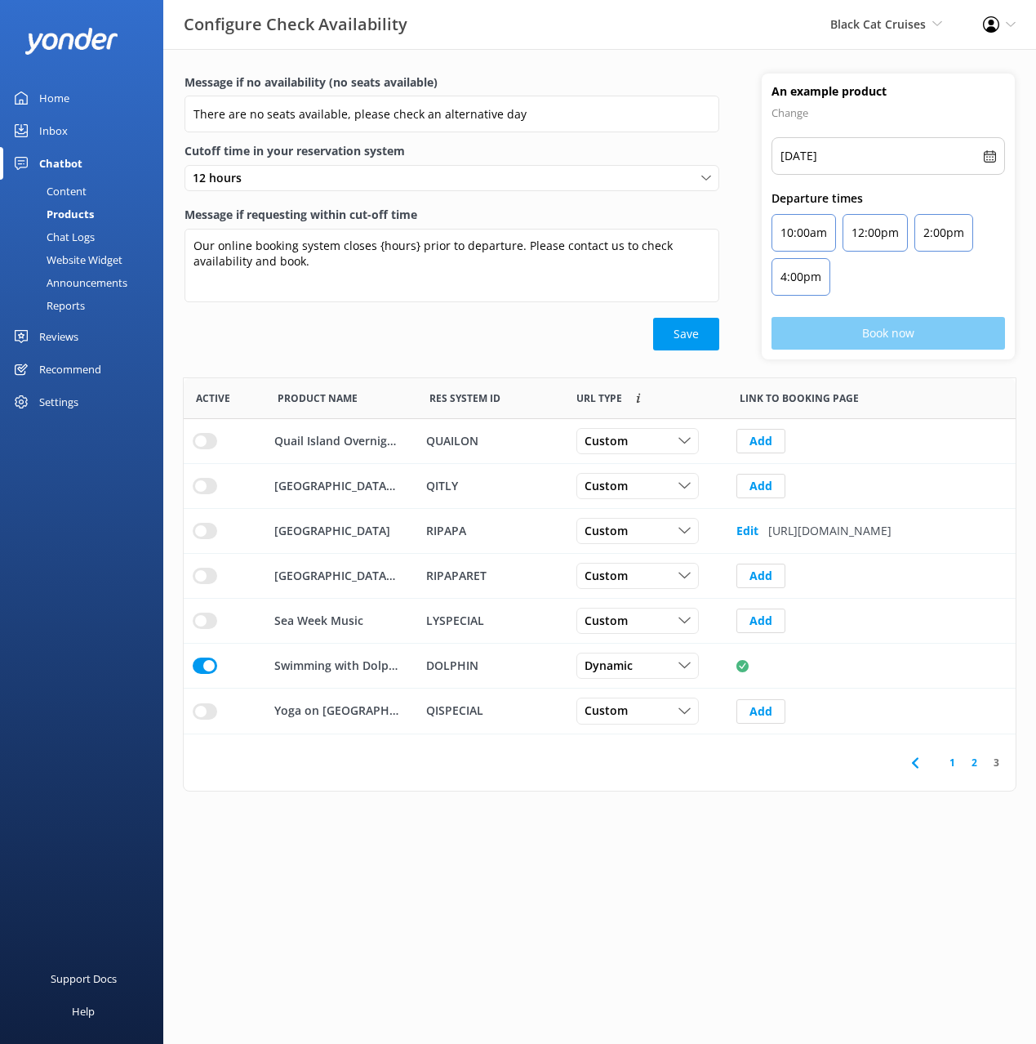
scroll to position [356, 832]
click at [914, 764] on icon at bounding box center [916, 763] width 20 height 20
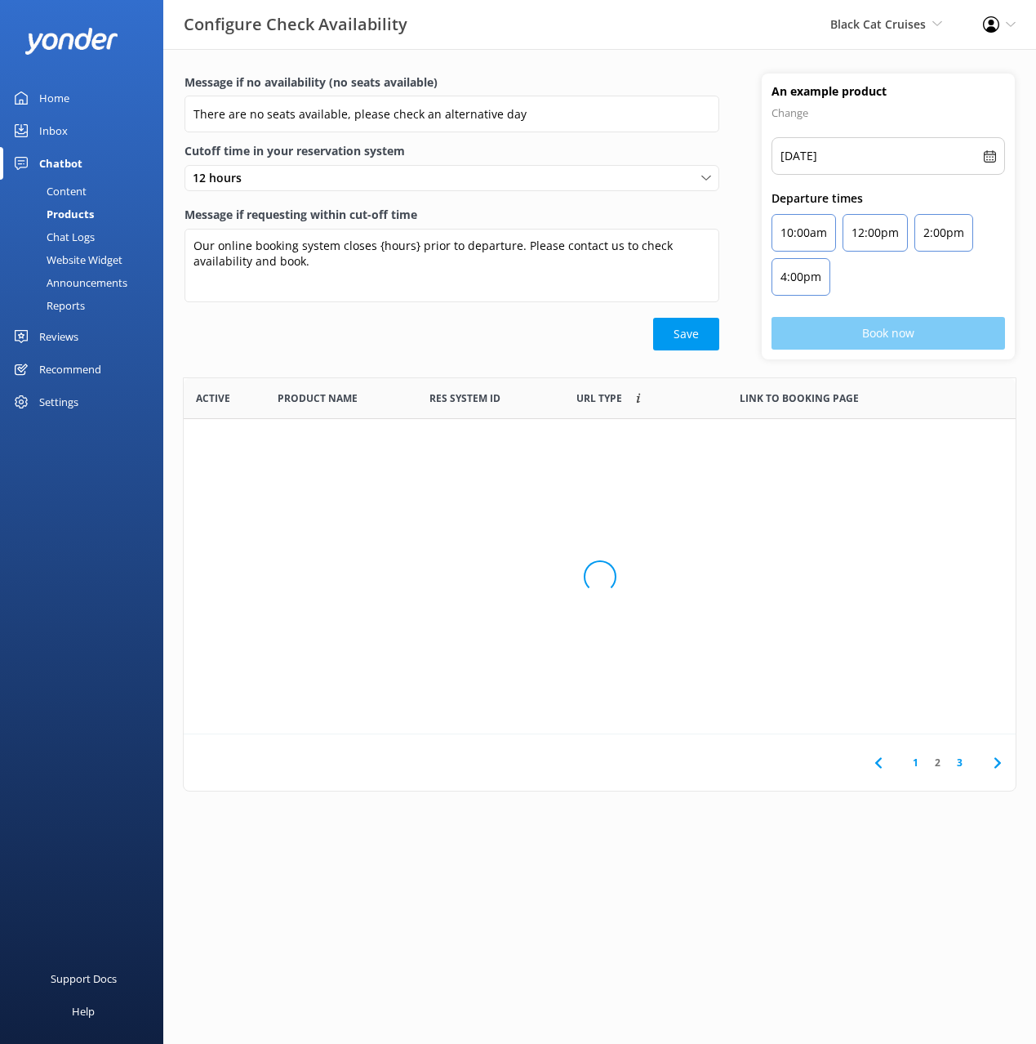
scroll to position [491, 832]
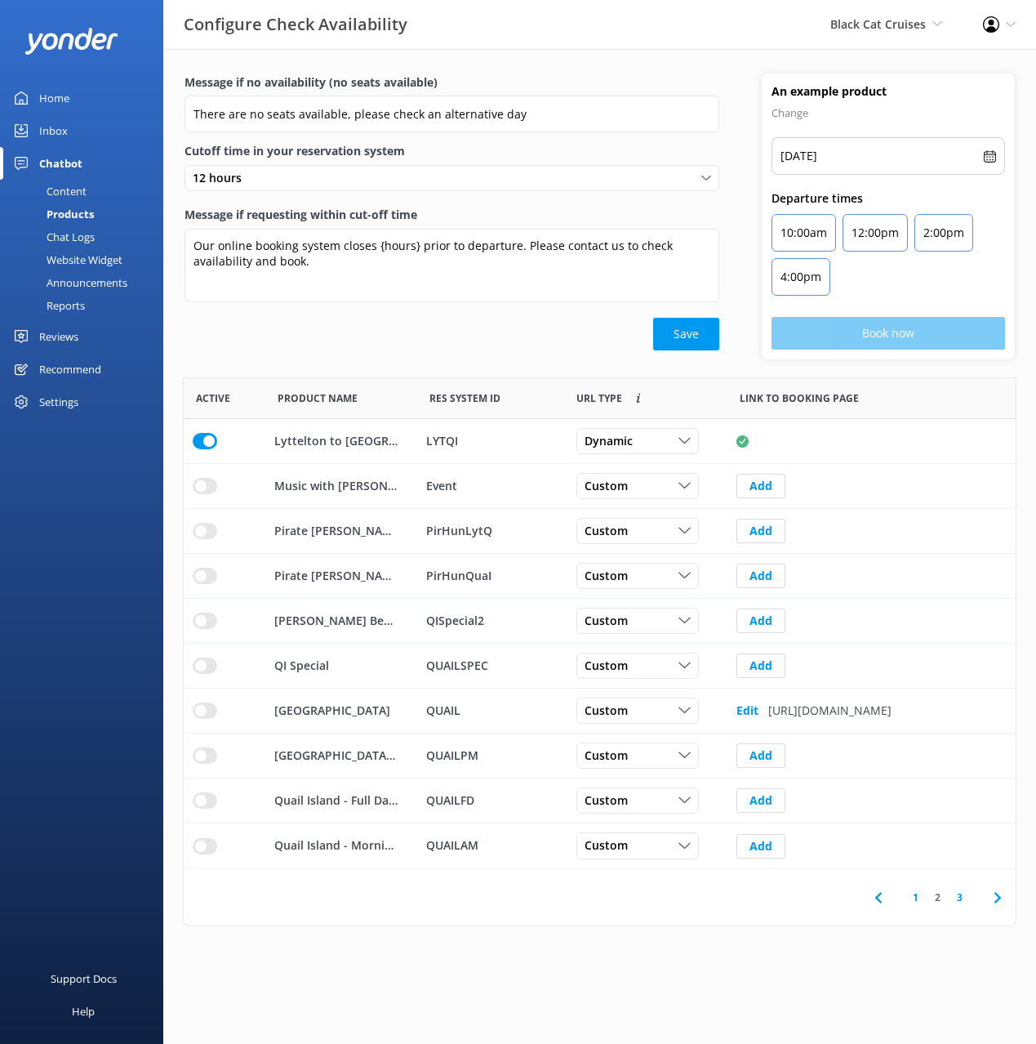
click at [291, 333] on div "Save" at bounding box center [452, 334] width 535 height 33
click at [884, 897] on icon at bounding box center [879, 898] width 20 height 20
click at [884, 897] on div "1 2 3" at bounding box center [600, 897] width 832 height 56
click at [995, 897] on icon at bounding box center [998, 898] width 20 height 20
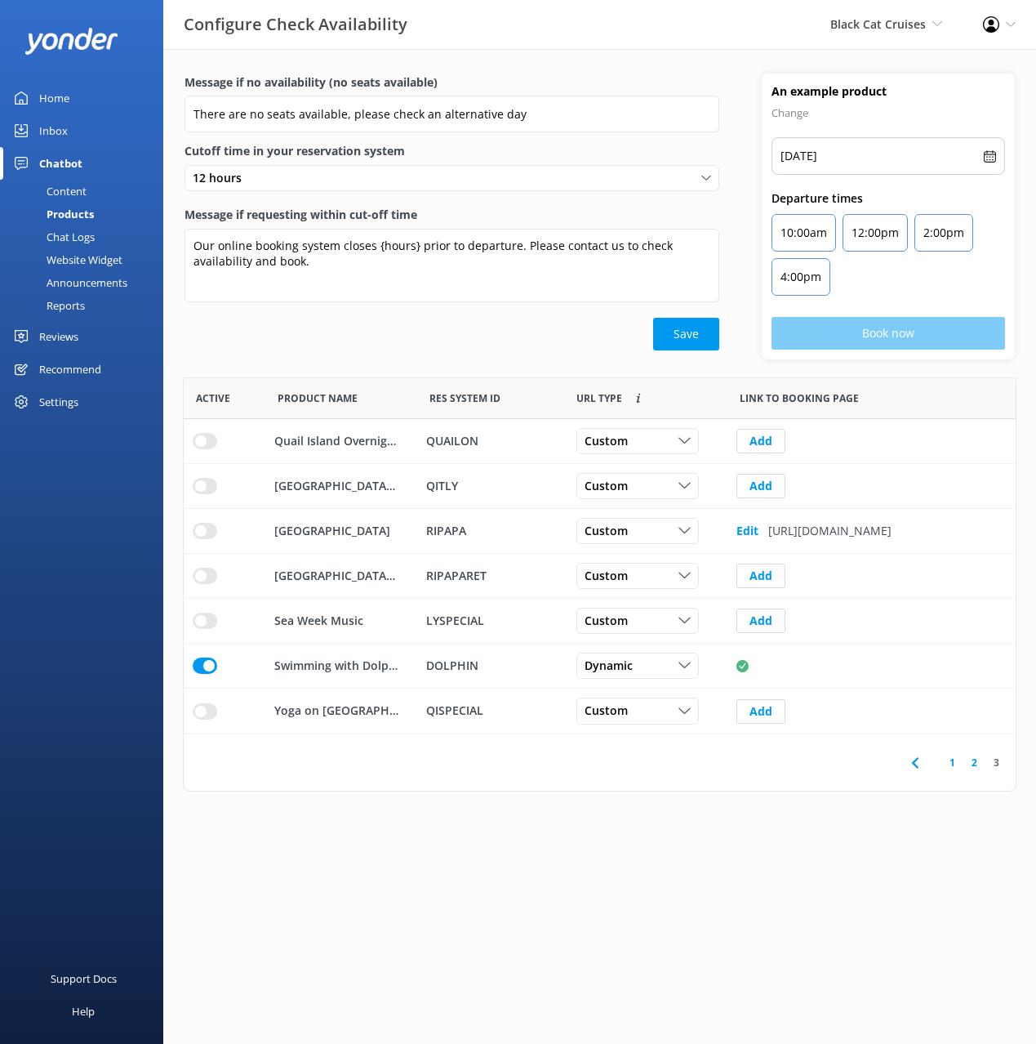
scroll to position [356, 832]
click at [917, 759] on use at bounding box center [914, 762] width 7 height 11
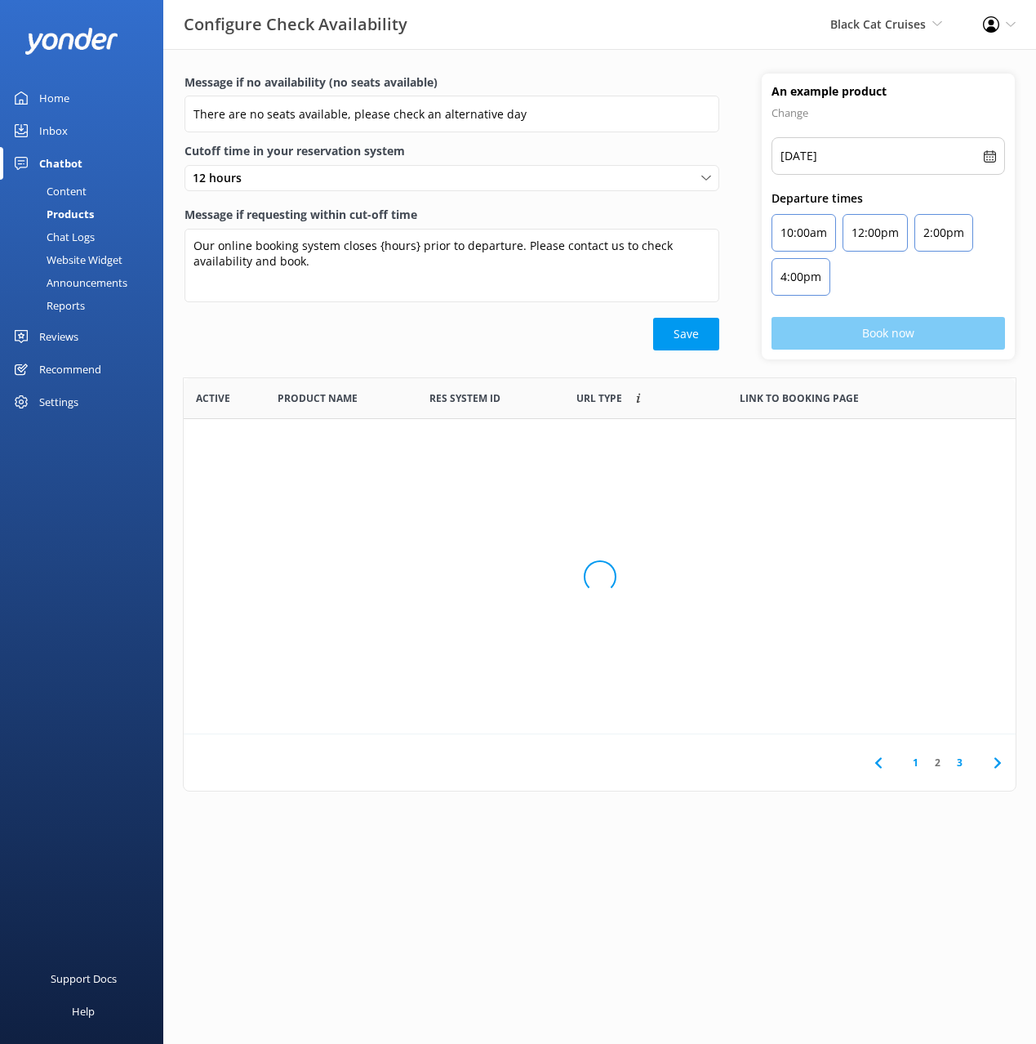
scroll to position [491, 832]
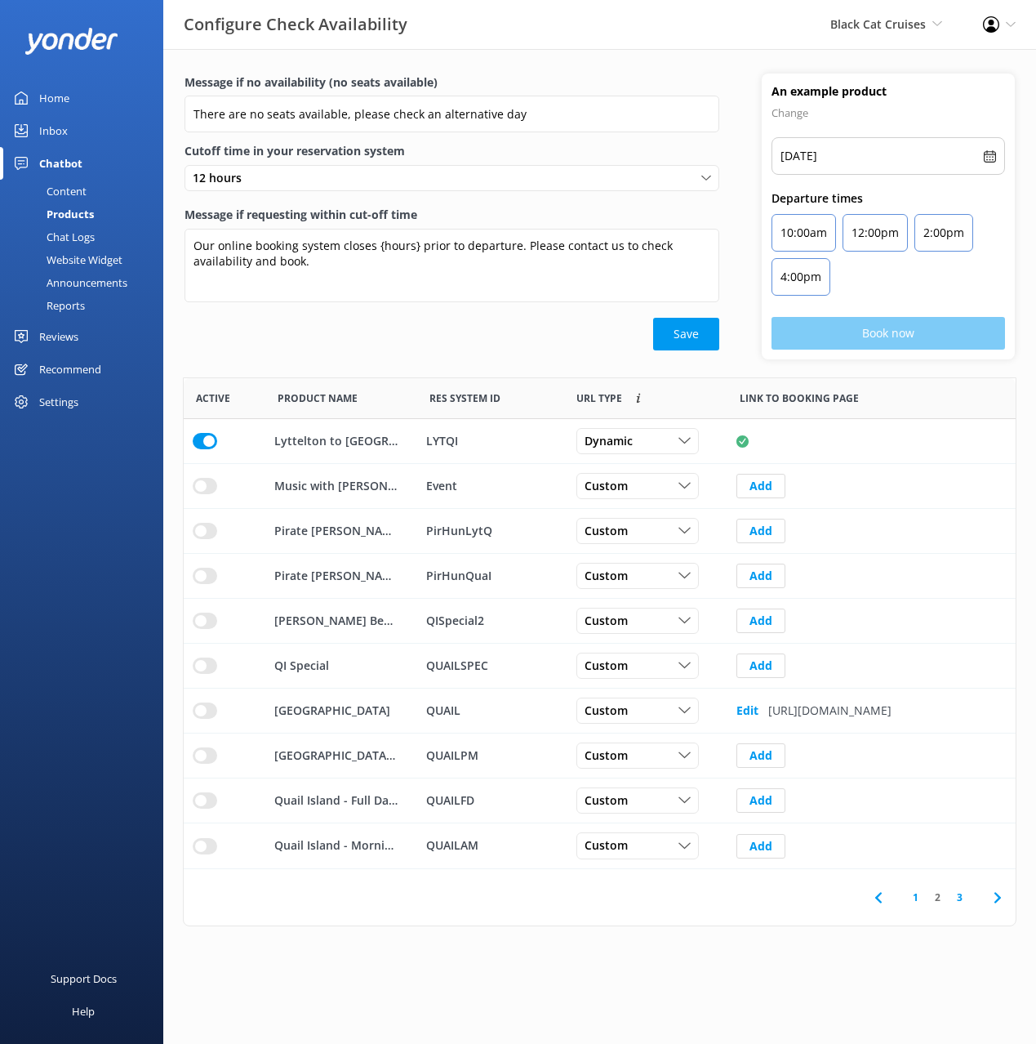
click at [61, 243] on div "Chat Logs" at bounding box center [52, 236] width 85 height 23
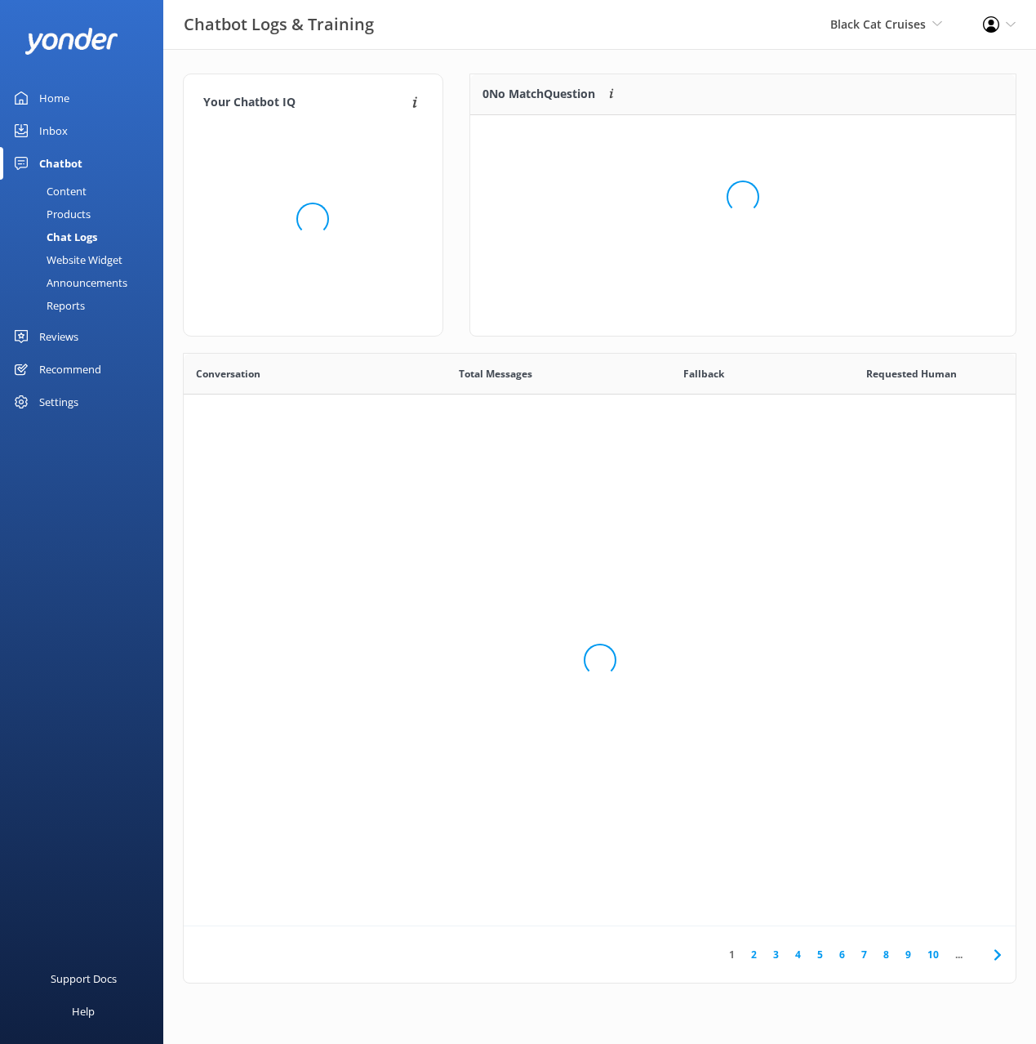
scroll to position [572, 832]
click at [75, 260] on div "Website Widget" at bounding box center [66, 259] width 113 height 23
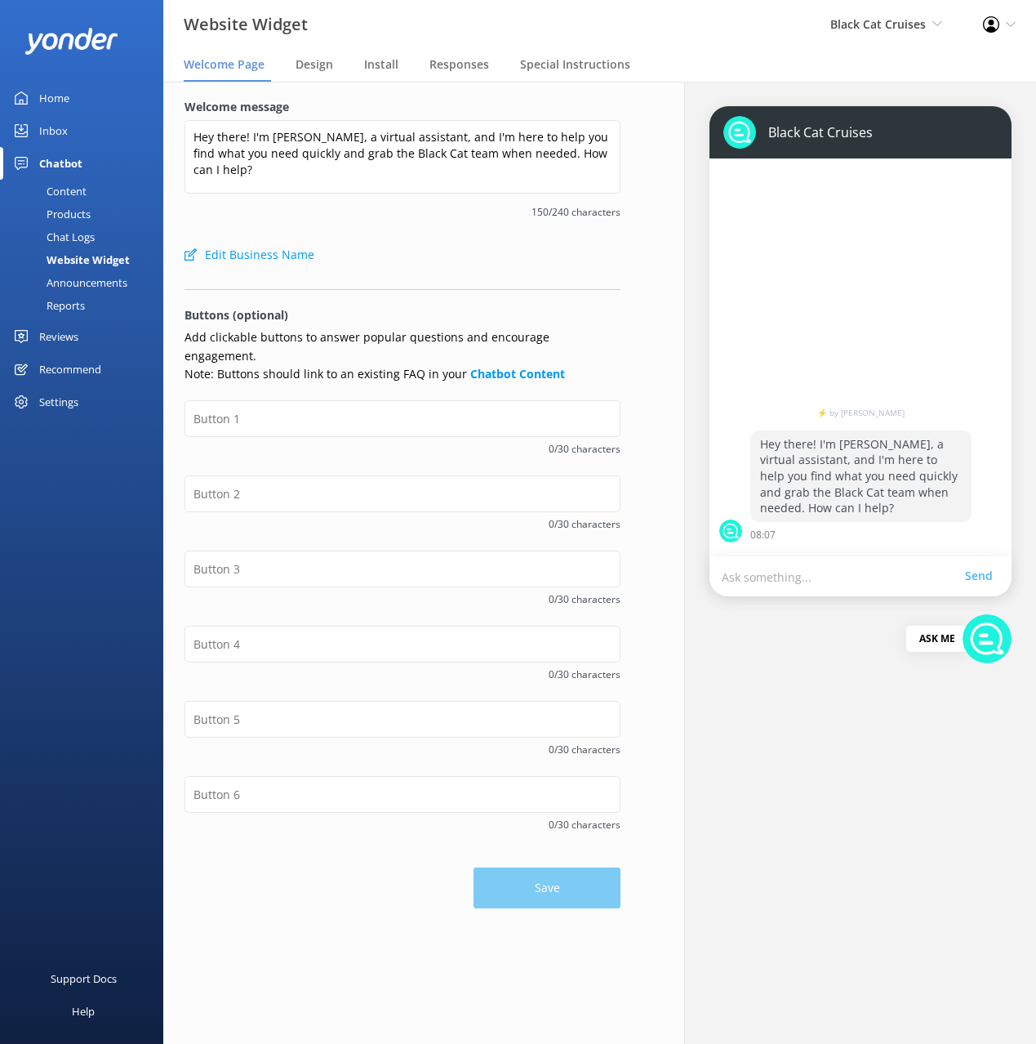
click at [82, 279] on div "Announcements" at bounding box center [69, 282] width 118 height 23
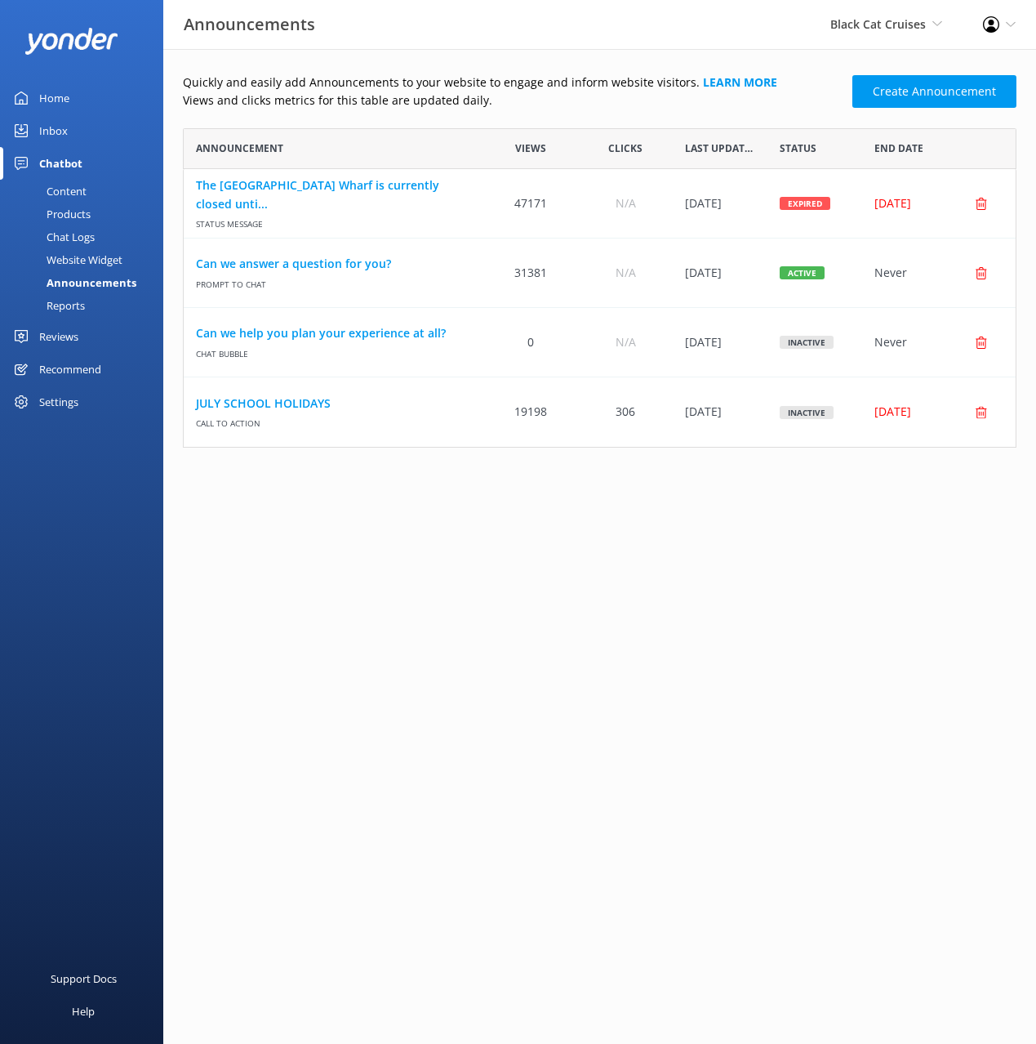
scroll to position [319, 834]
click at [556, 113] on div "Quickly and easily add Announcements to your website to engage and inform websi…" at bounding box center [600, 260] width 834 height 374
click at [106, 401] on div "Settings" at bounding box center [81, 401] width 163 height 33
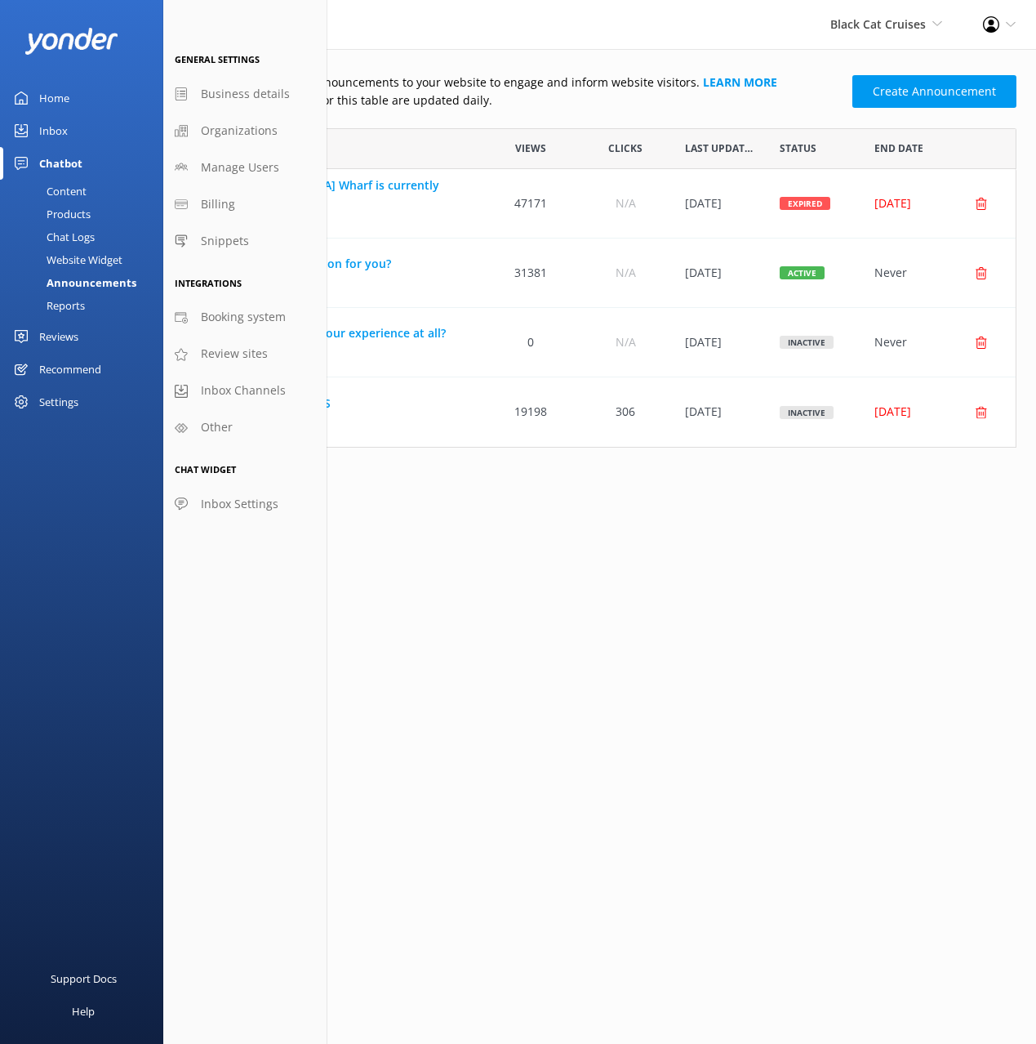
drag, startPoint x: 267, startPoint y: 398, endPoint x: 523, endPoint y: 440, distance: 259.1
click at [267, 398] on span "Inbox Channels" at bounding box center [243, 390] width 85 height 18
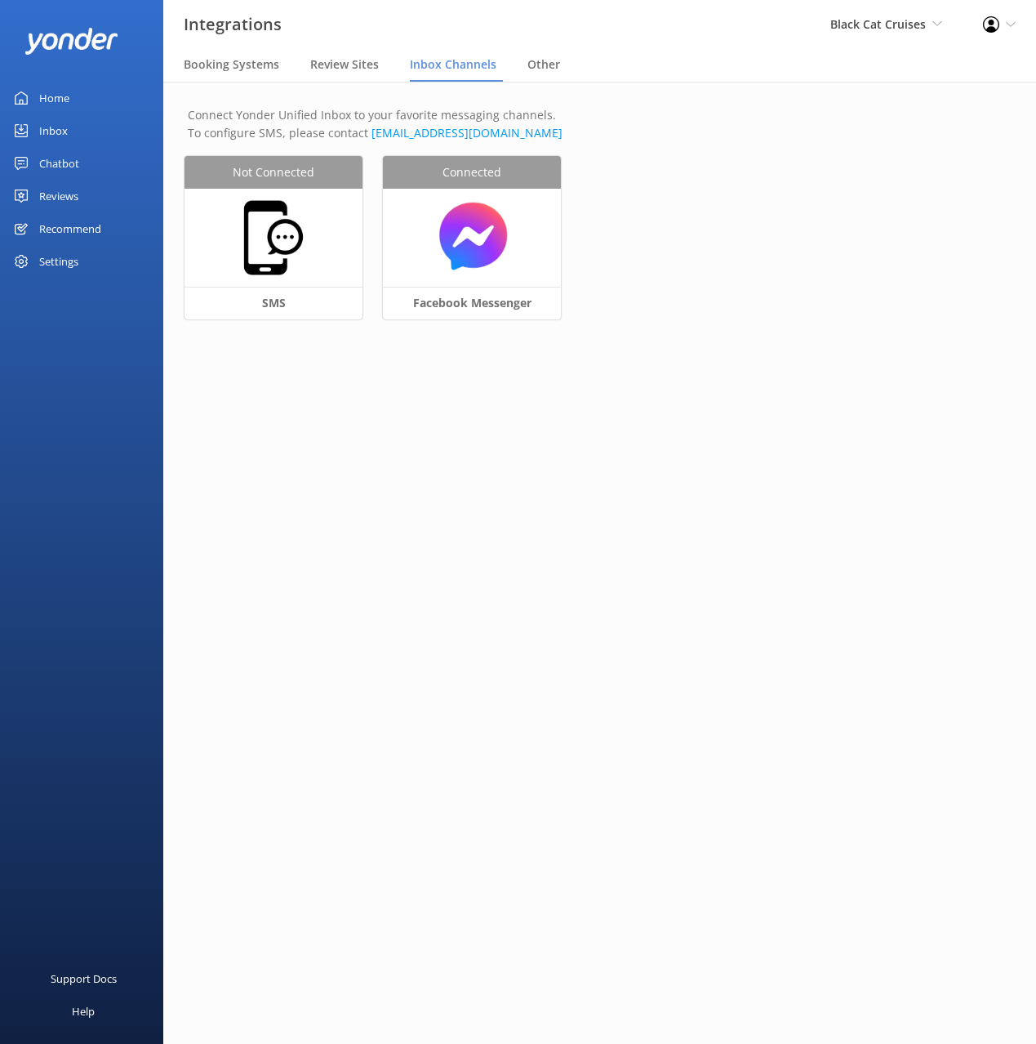
click at [676, 444] on main "Connect Yonder Unified Inbox to your favorite messaging channels. To configure …" at bounding box center [599, 563] width 873 height 962
click at [672, 448] on main "Connect Yonder Unified Inbox to your favorite messaging channels. To configure …" at bounding box center [599, 563] width 873 height 962
click at [81, 164] on link "Chatbot" at bounding box center [81, 163] width 163 height 33
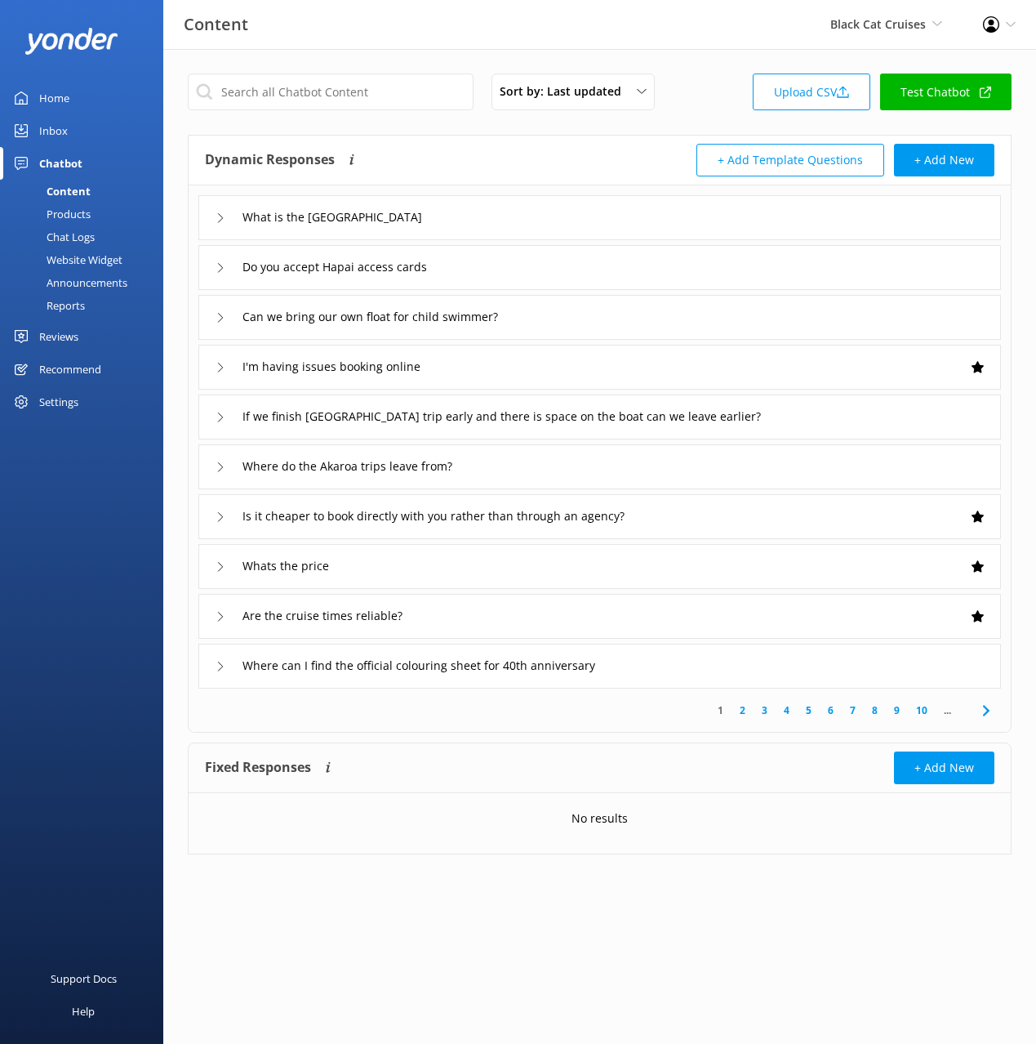
click at [79, 279] on div "Announcements" at bounding box center [69, 282] width 118 height 23
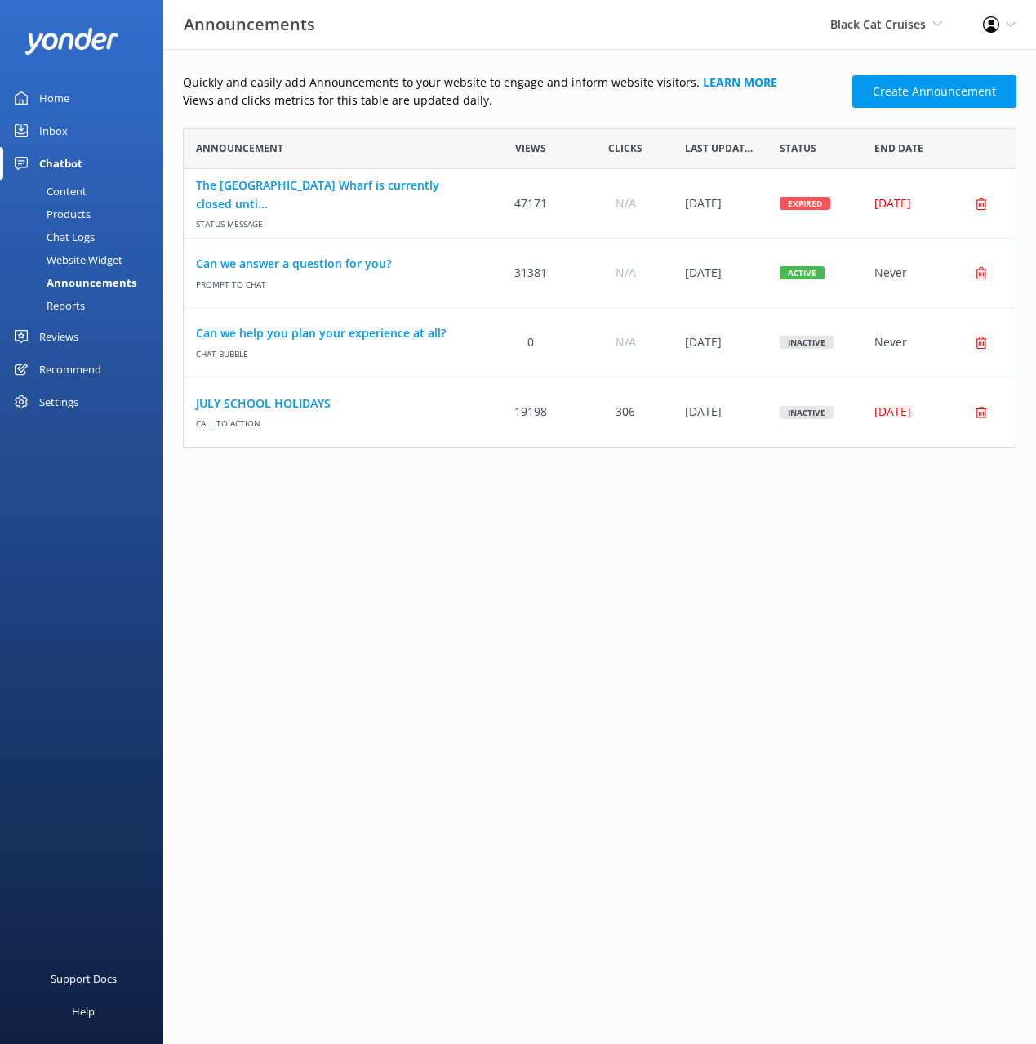
scroll to position [319, 834]
click at [579, 120] on div "Quickly and easily add Announcements to your website to engage and inform websi…" at bounding box center [600, 260] width 834 height 374
click at [590, 114] on div "Quickly and easily add Announcements to your website to engage and inform websi…" at bounding box center [600, 260] width 834 height 374
drag, startPoint x: 804, startPoint y: 513, endPoint x: 897, endPoint y: 134, distance: 390.4
click at [807, 501] on main "Quickly and easily add Announcements to your website to engage and inform websi…" at bounding box center [599, 546] width 873 height 995
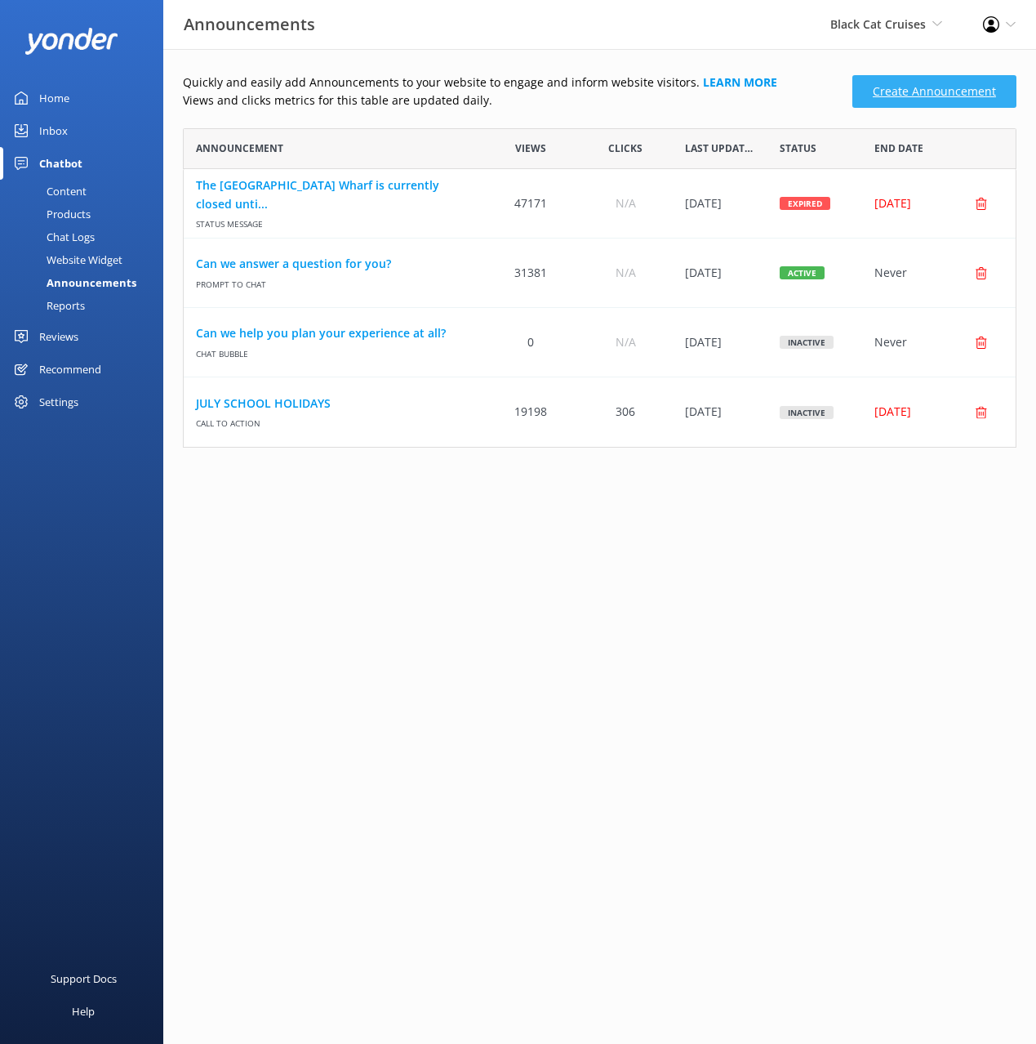
click at [906, 98] on link "Create Announcement" at bounding box center [935, 91] width 164 height 33
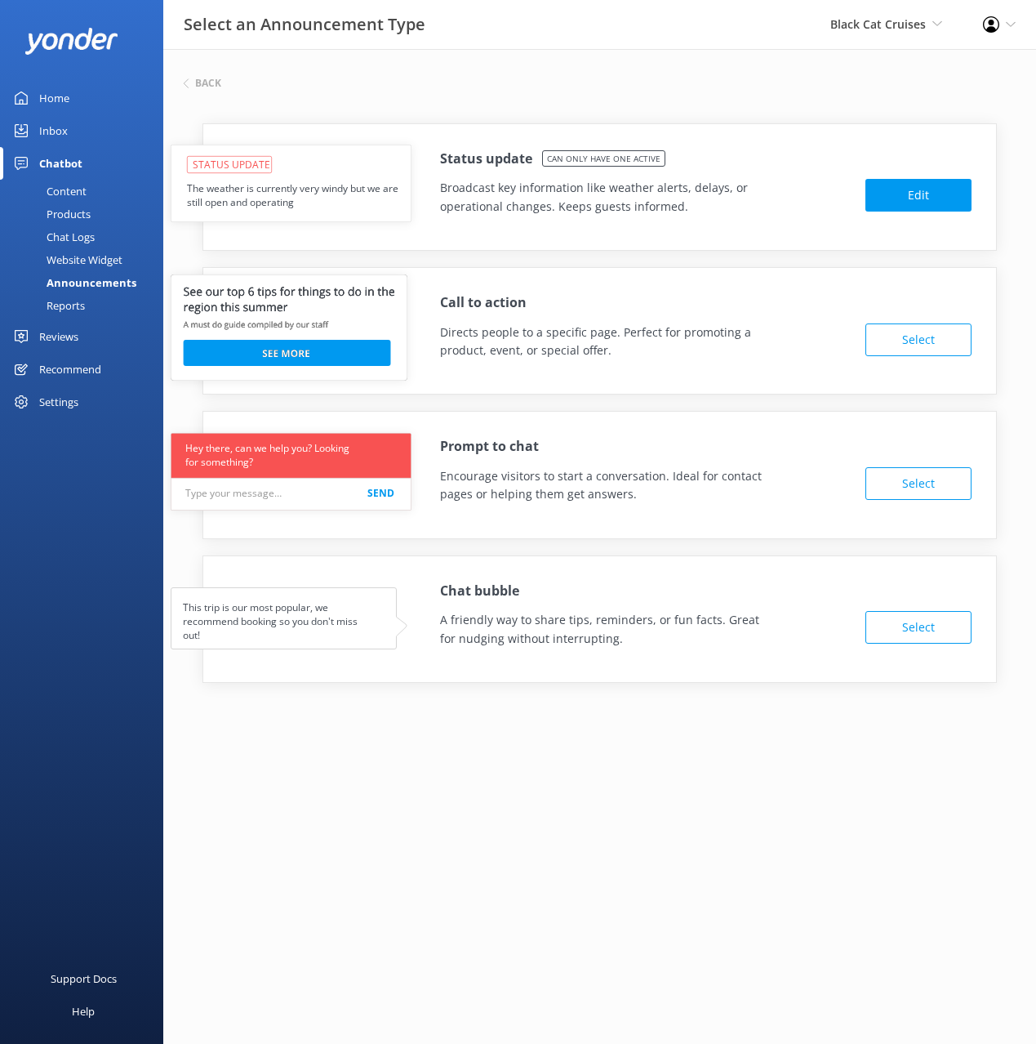
click at [804, 154] on div "Status update Can only have one active" at bounding box center [706, 159] width 532 height 21
click at [303, 112] on div "Status update Can only have one active Broadcast key information like weather a…" at bounding box center [600, 416] width 834 height 634
click at [441, 72] on div "Back Status update Can only have one active Broadcast key information like weat…" at bounding box center [599, 406] width 873 height 715
click at [428, 91] on div "Back" at bounding box center [600, 83] width 834 height 21
click at [201, 81] on h6 "Back" at bounding box center [208, 83] width 26 height 10
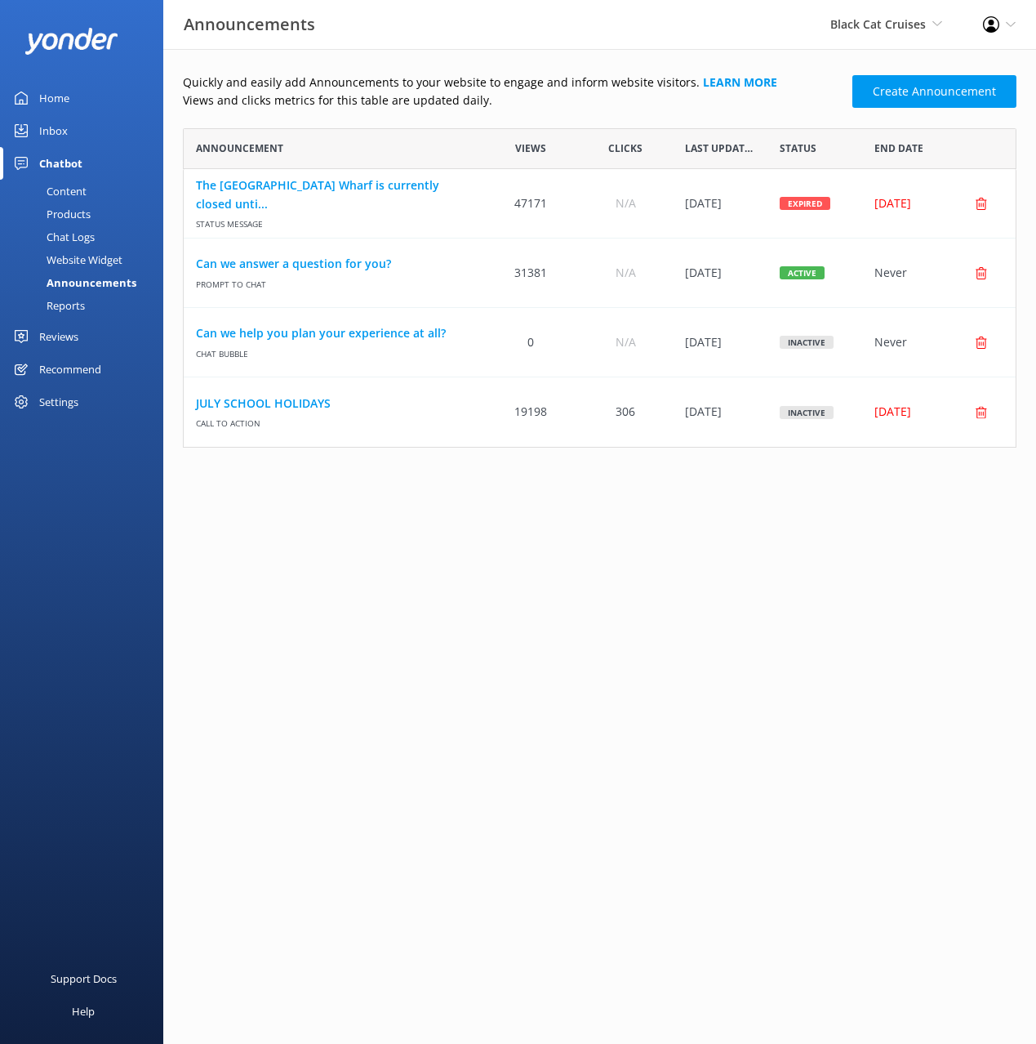
scroll to position [319, 834]
click at [707, 562] on main "Quickly and easily add Announcements to your website to engage and inform websi…" at bounding box center [599, 546] width 873 height 995
click at [701, 574] on main "Quickly and easily add Announcements to your website to engage and inform websi…" at bounding box center [599, 546] width 873 height 995
drag, startPoint x: 613, startPoint y: 118, endPoint x: 537, endPoint y: 230, distance: 136.4
click at [613, 118] on div "Quickly and easily add Announcements to your website to engage and inform websi…" at bounding box center [600, 260] width 834 height 374
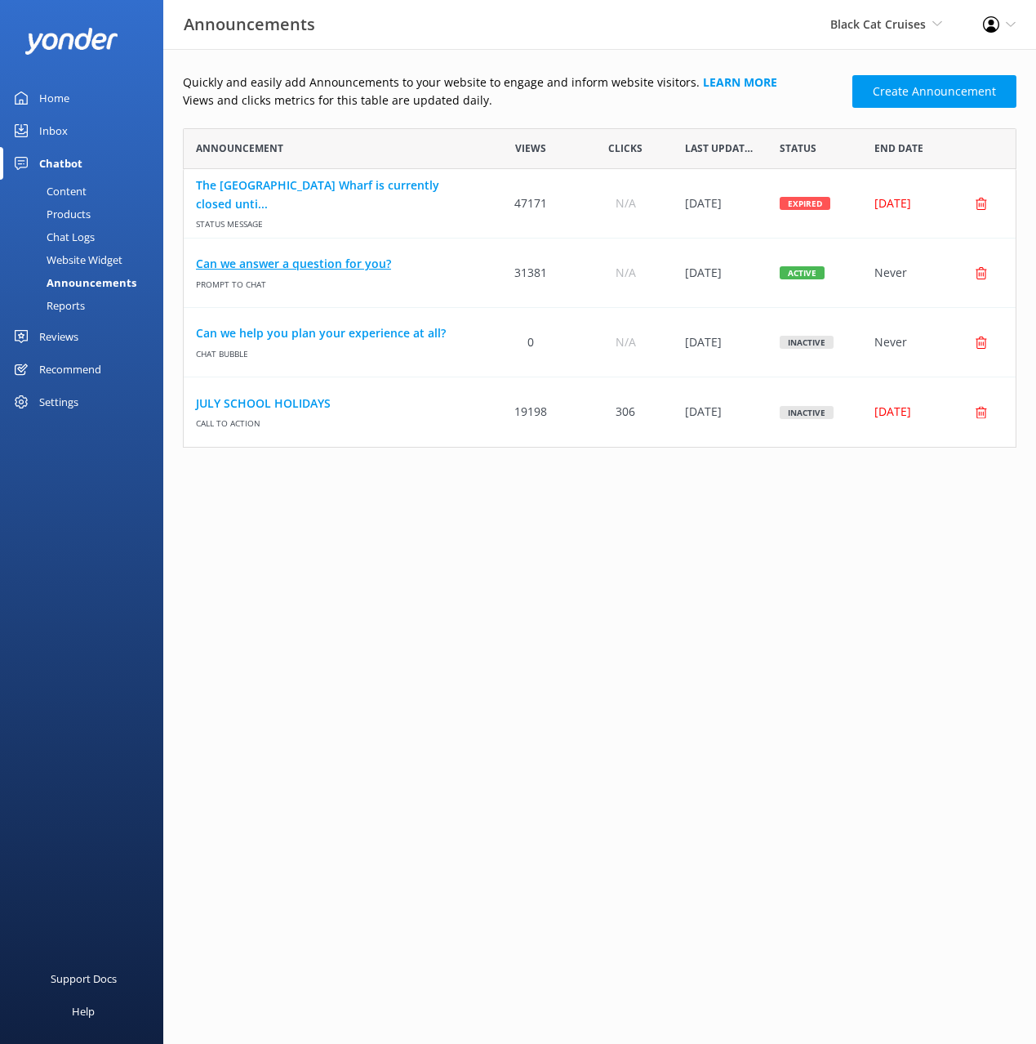
click at [274, 260] on link "Can we answer a question for you?" at bounding box center [333, 264] width 275 height 18
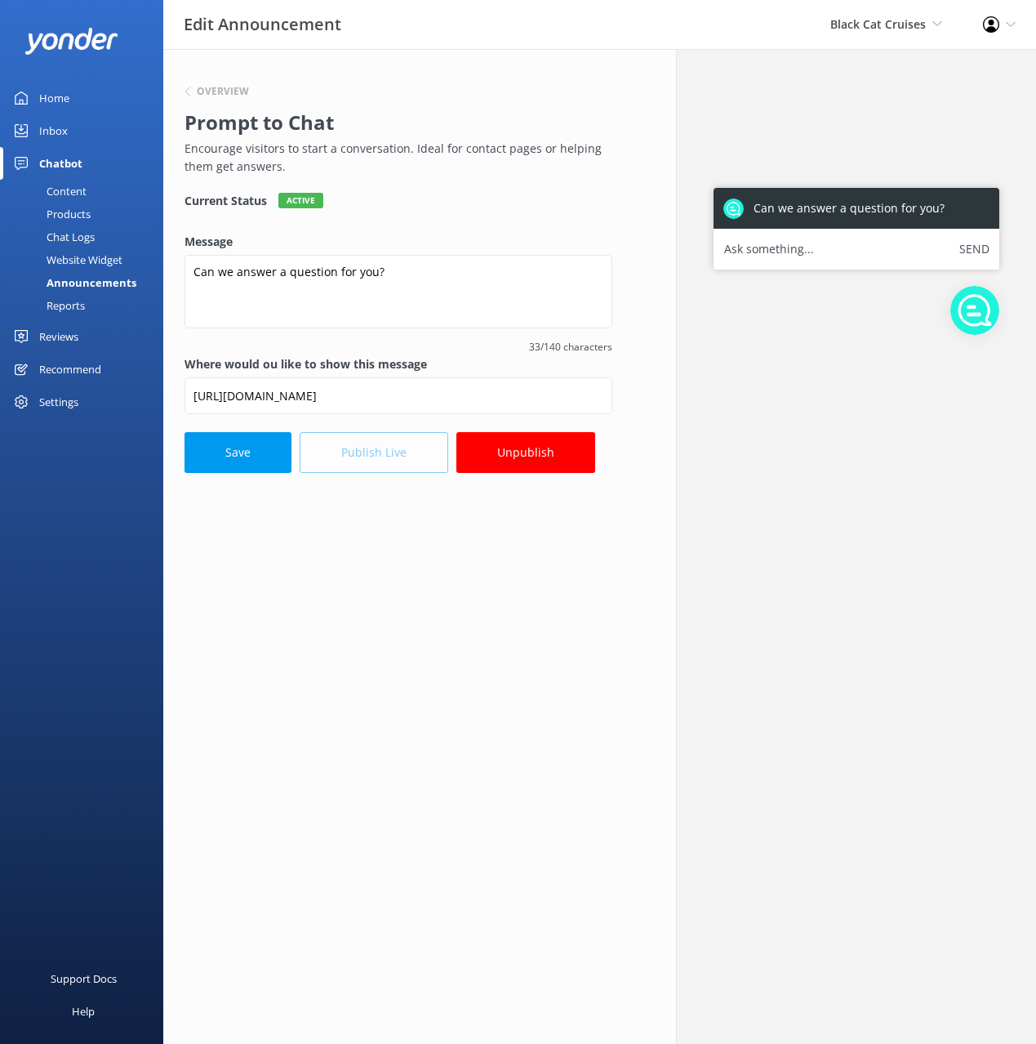
click at [529, 616] on div "Overview Prompt to Chat Encourage visitors to start a conversation. Ideal for c…" at bounding box center [398, 546] width 513 height 995
click at [220, 92] on h6 "Overview" at bounding box center [223, 92] width 52 height 10
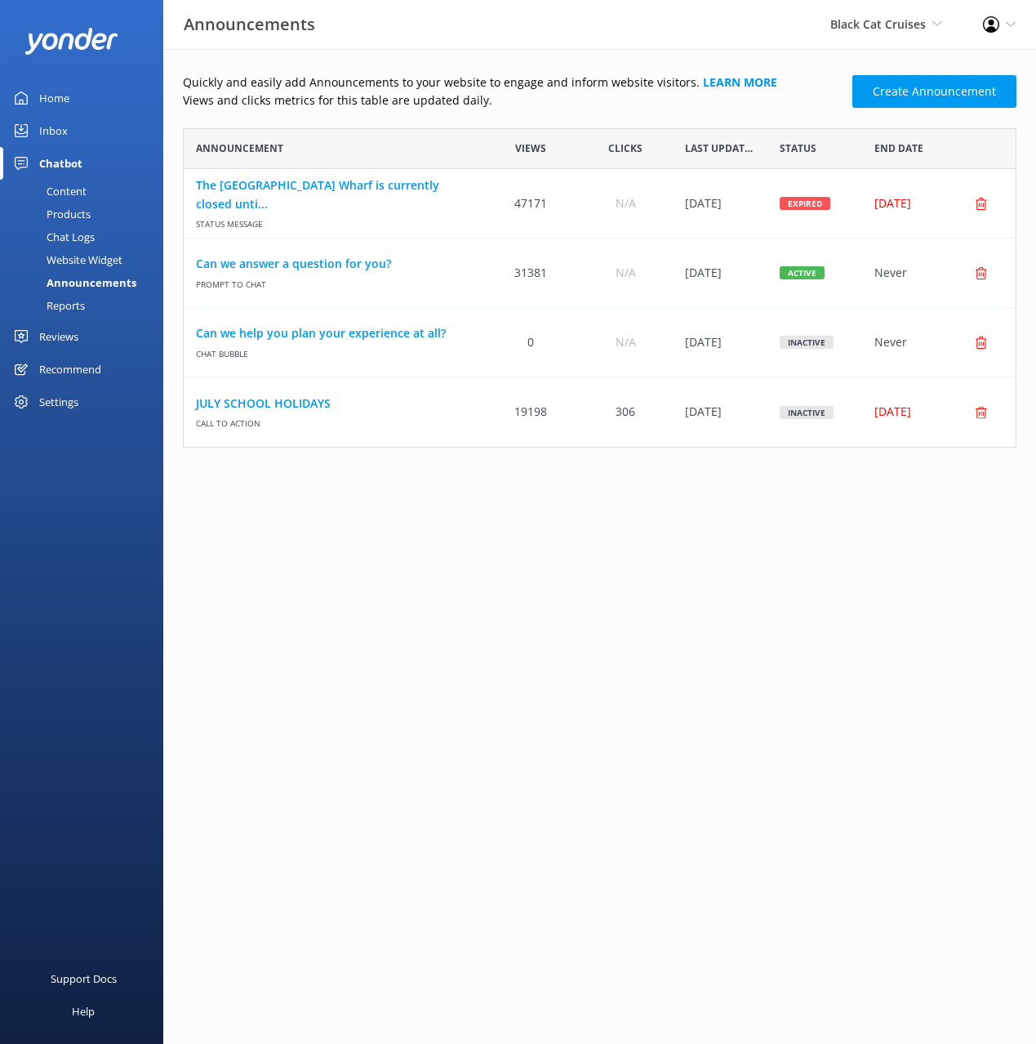
scroll to position [319, 834]
click at [559, 614] on main "Quickly and easily add Announcements to your website to engage and inform websi…" at bounding box center [599, 546] width 873 height 995
click at [560, 603] on main "Quickly and easily add Announcements to your website to engage and inform websi…" at bounding box center [599, 546] width 873 height 995
click at [800, 72] on div "Quickly and easily add Announcements to your website to engage and inform websi…" at bounding box center [599, 264] width 873 height 431
drag, startPoint x: 710, startPoint y: 519, endPoint x: 759, endPoint y: 259, distance: 264.3
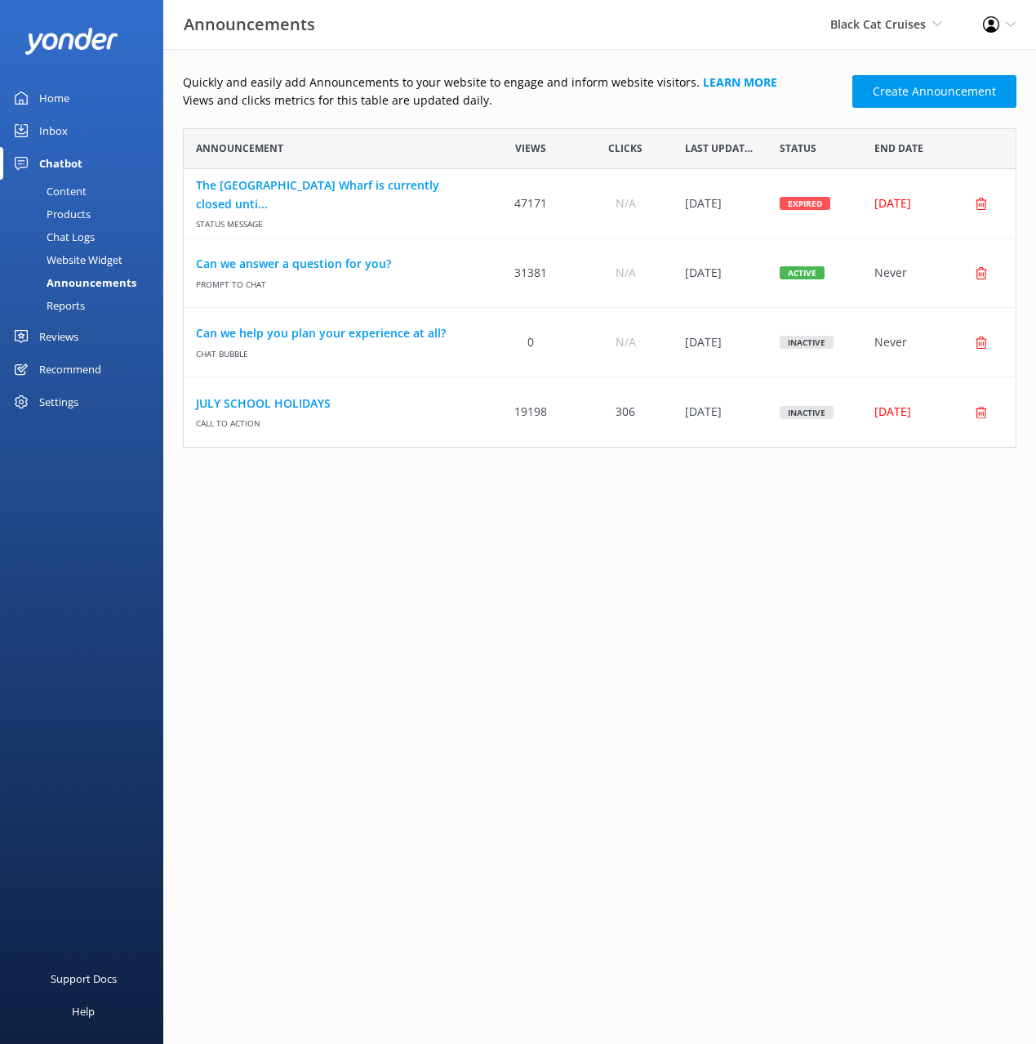
click at [711, 518] on main "Quickly and easily add Announcements to your website to engage and inform websi…" at bounding box center [599, 546] width 873 height 995
click at [857, 28] on span "Black Cat Cruises" at bounding box center [879, 24] width 96 height 16
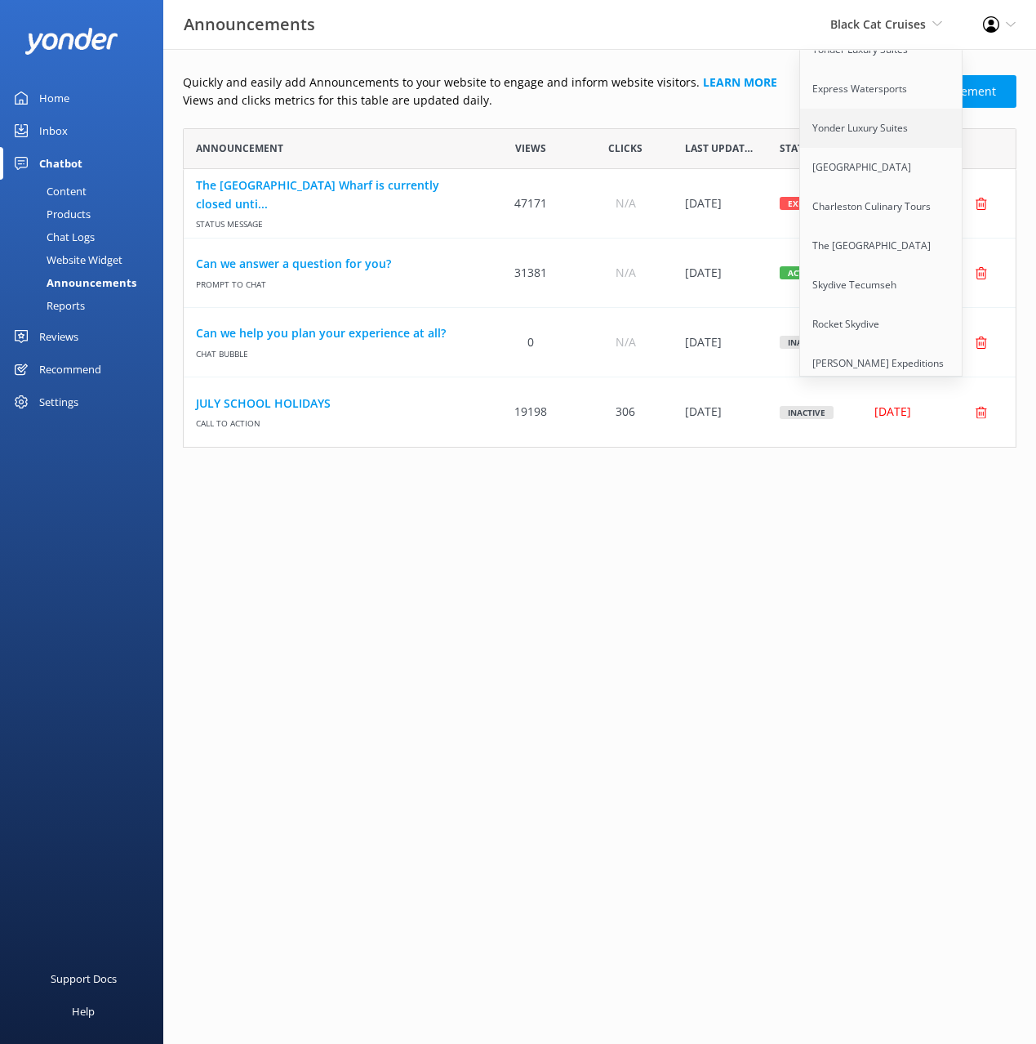
scroll to position [221, 0]
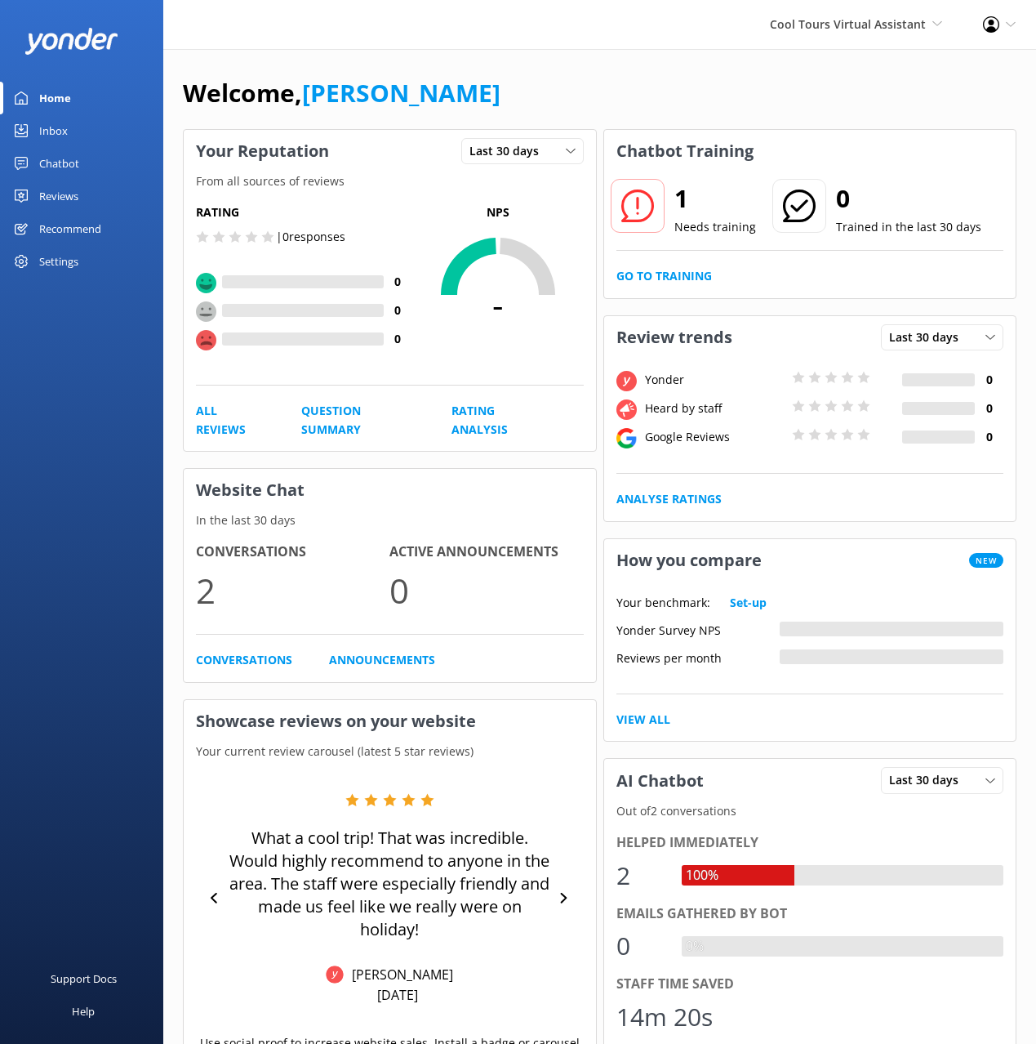
drag, startPoint x: 86, startPoint y: 160, endPoint x: 83, endPoint y: 188, distance: 27.9
click at [85, 161] on link "Chatbot" at bounding box center [81, 163] width 163 height 33
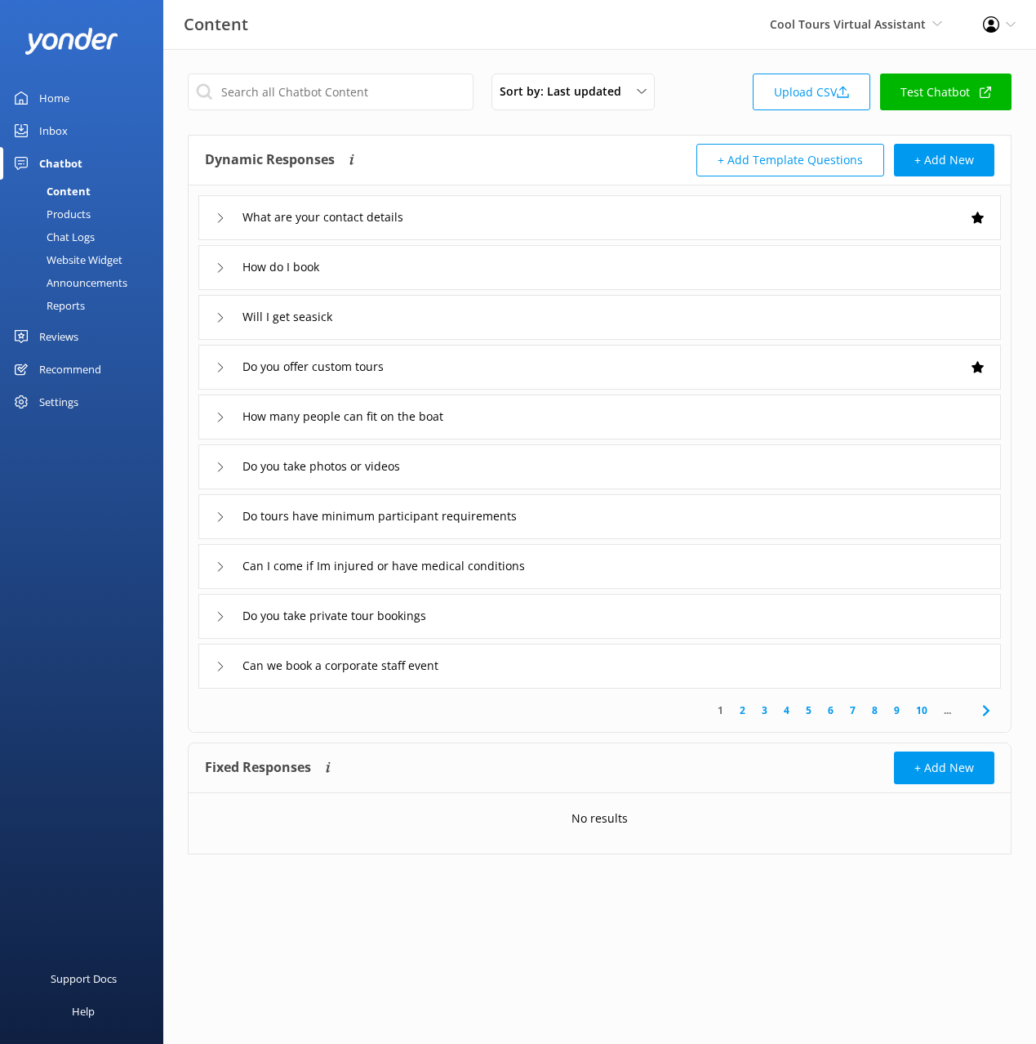
click at [90, 282] on div "Announcements" at bounding box center [69, 282] width 118 height 23
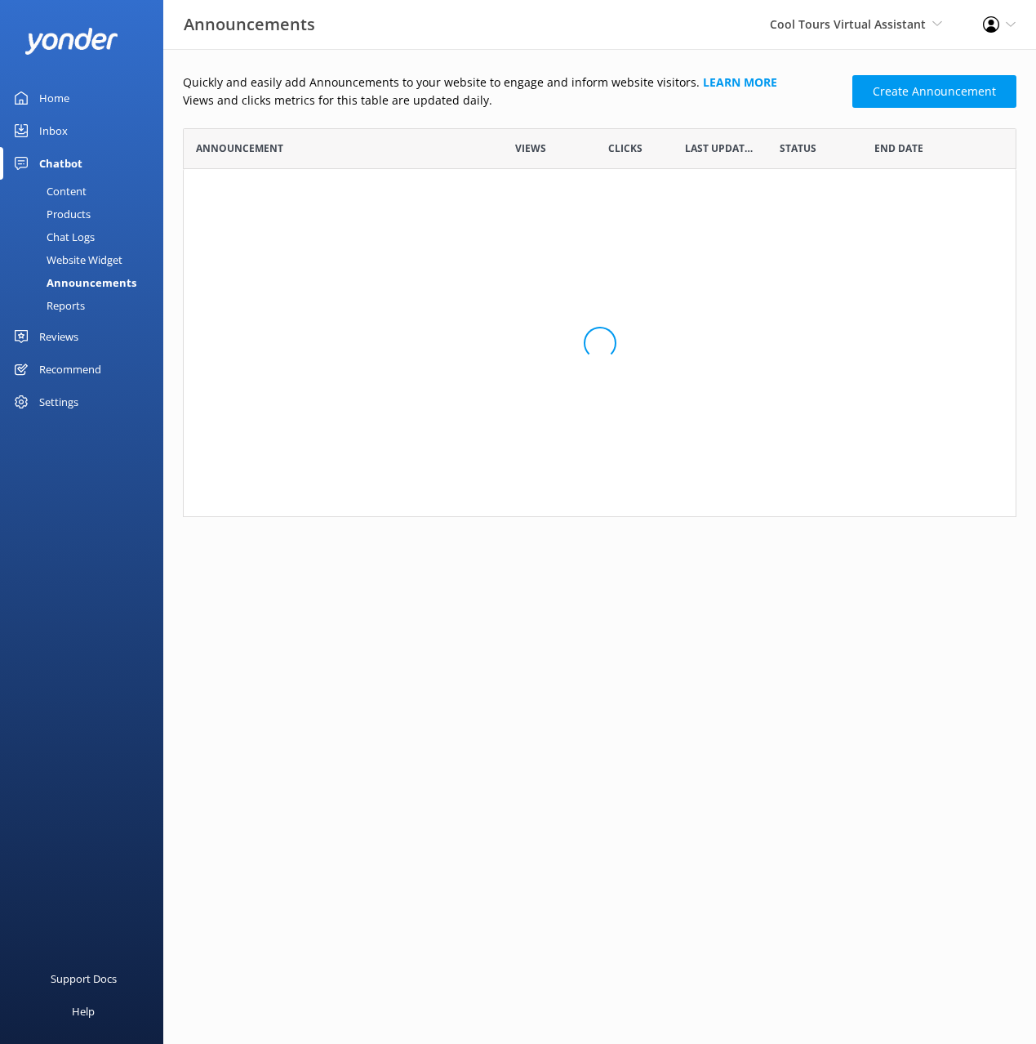
scroll to position [389, 834]
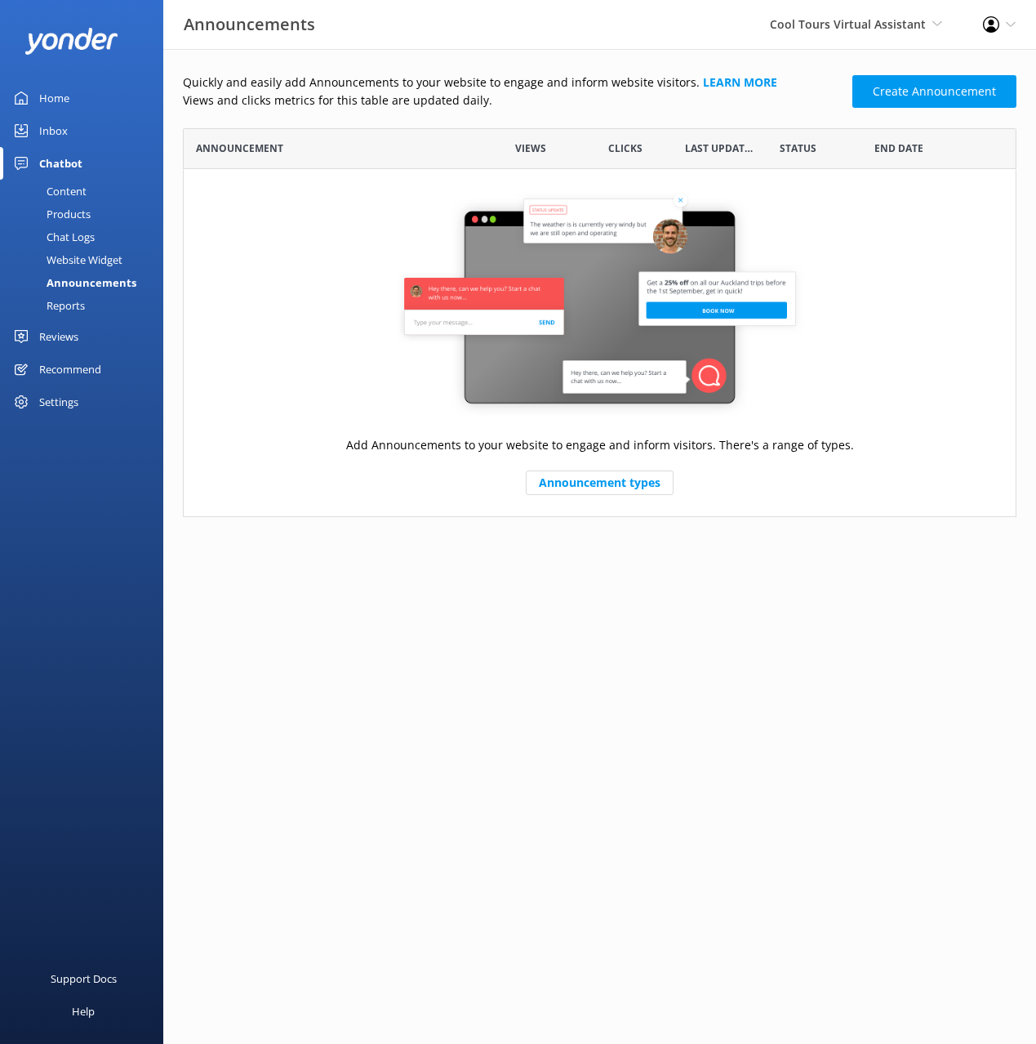
click at [737, 107] on p "Views and clicks metrics for this table are updated daily." at bounding box center [513, 100] width 660 height 18
click at [771, 109] on p "Views and clicks metrics for this table are updated daily." at bounding box center [513, 100] width 660 height 18
click at [889, 101] on link "Create Announcement" at bounding box center [935, 91] width 164 height 33
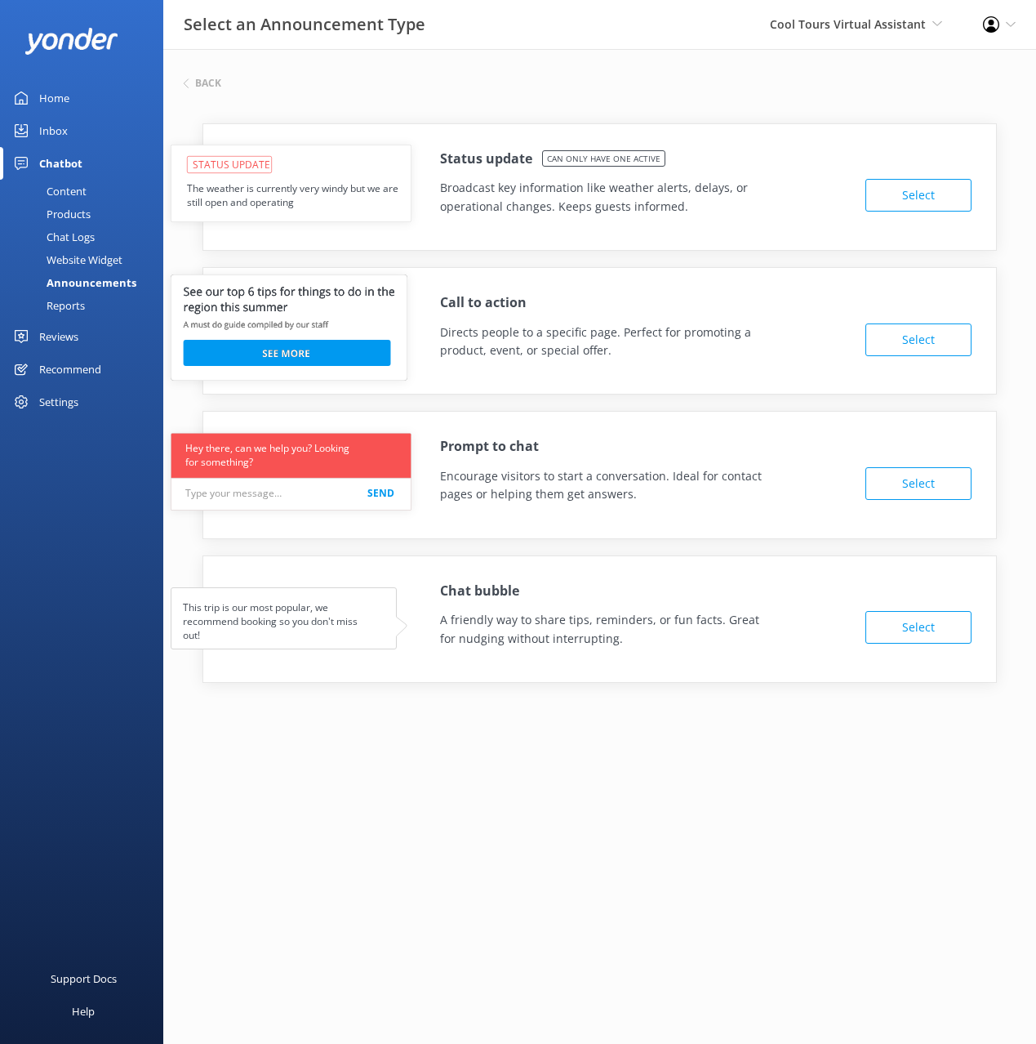
click at [661, 99] on div "Status update Can only have one active Broadcast key information like weather a…" at bounding box center [600, 416] width 834 height 634
drag, startPoint x: 749, startPoint y: 271, endPoint x: 765, endPoint y: 276, distance: 17.1
click at [751, 272] on div "Call to action Directs people to a specific page. Perfect for promoting a produ…" at bounding box center [600, 330] width 795 height 127
click at [921, 336] on button "Select" at bounding box center [919, 339] width 106 height 33
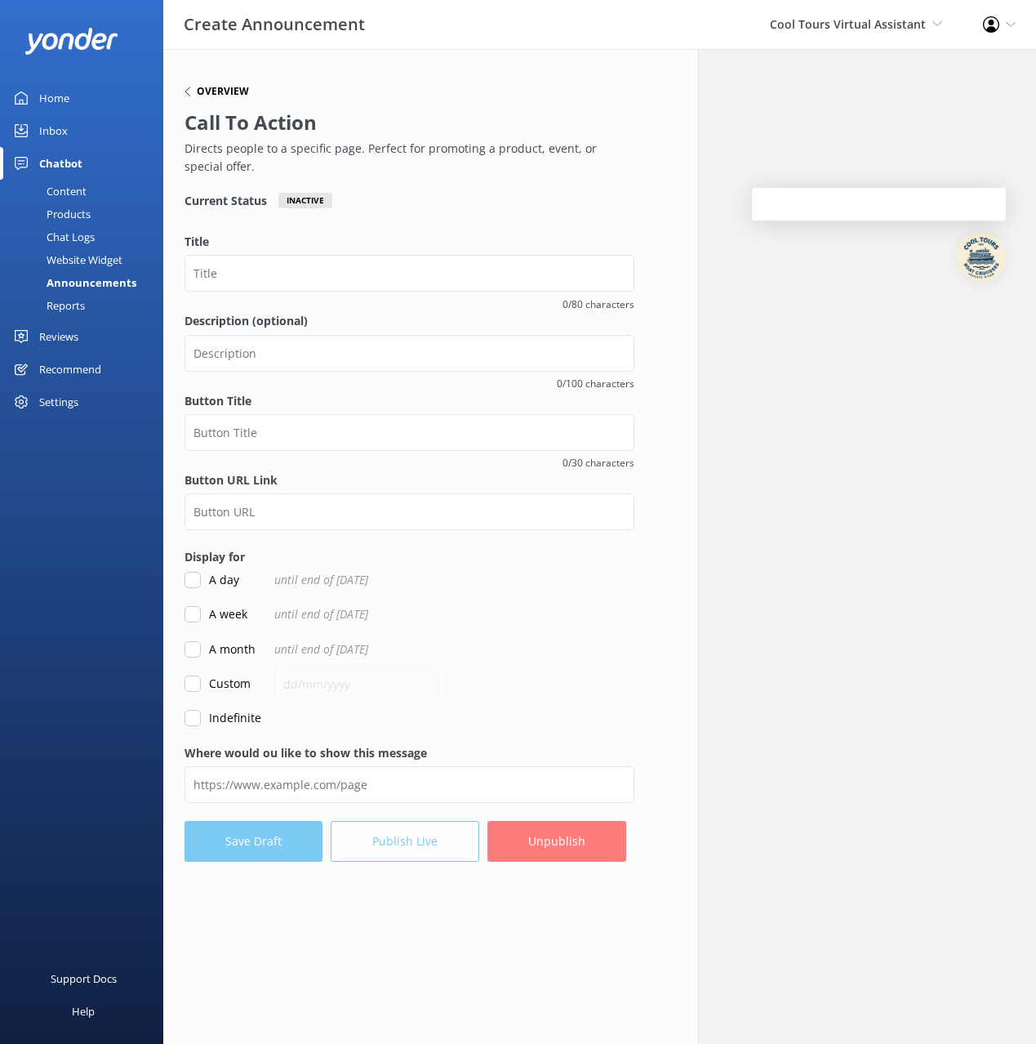
click at [216, 87] on h6 "Overview" at bounding box center [223, 92] width 52 height 10
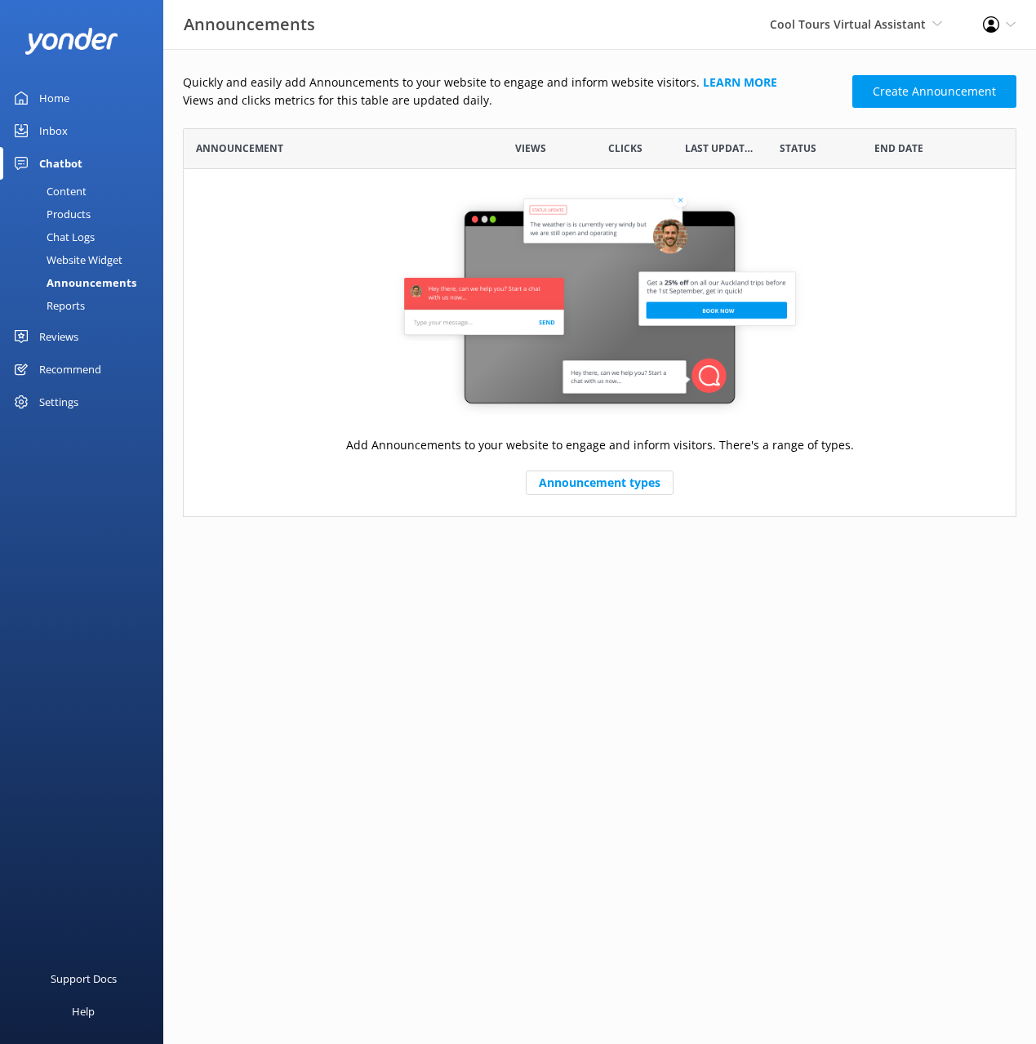
scroll to position [389, 834]
click at [929, 96] on link "Create Announcement" at bounding box center [935, 91] width 164 height 33
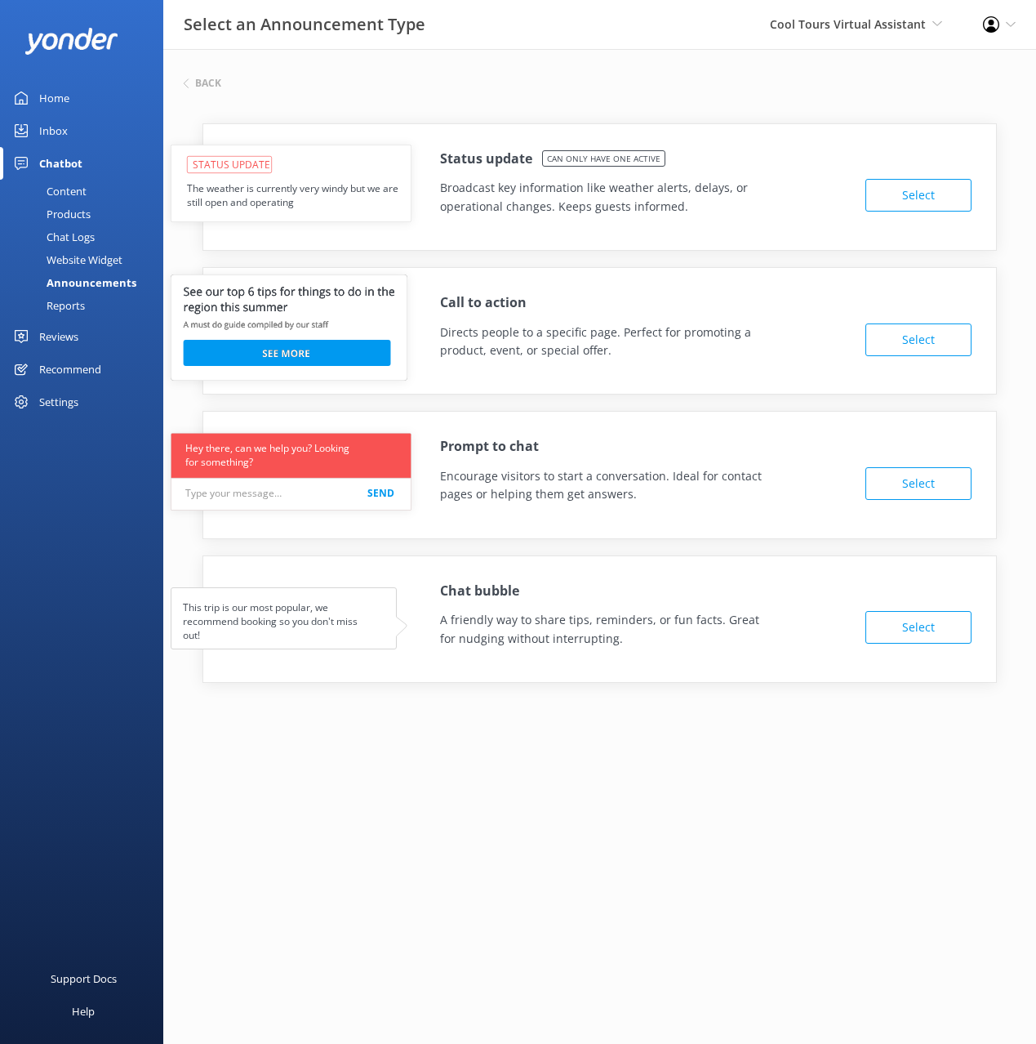
drag, startPoint x: 591, startPoint y: 422, endPoint x: 878, endPoint y: 531, distance: 306.5
click at [597, 425] on div "Prompt to chat Encourage visitors to start a conversation. Ideal for contact pa…" at bounding box center [600, 474] width 795 height 127
click at [915, 618] on button "Select" at bounding box center [919, 627] width 106 height 33
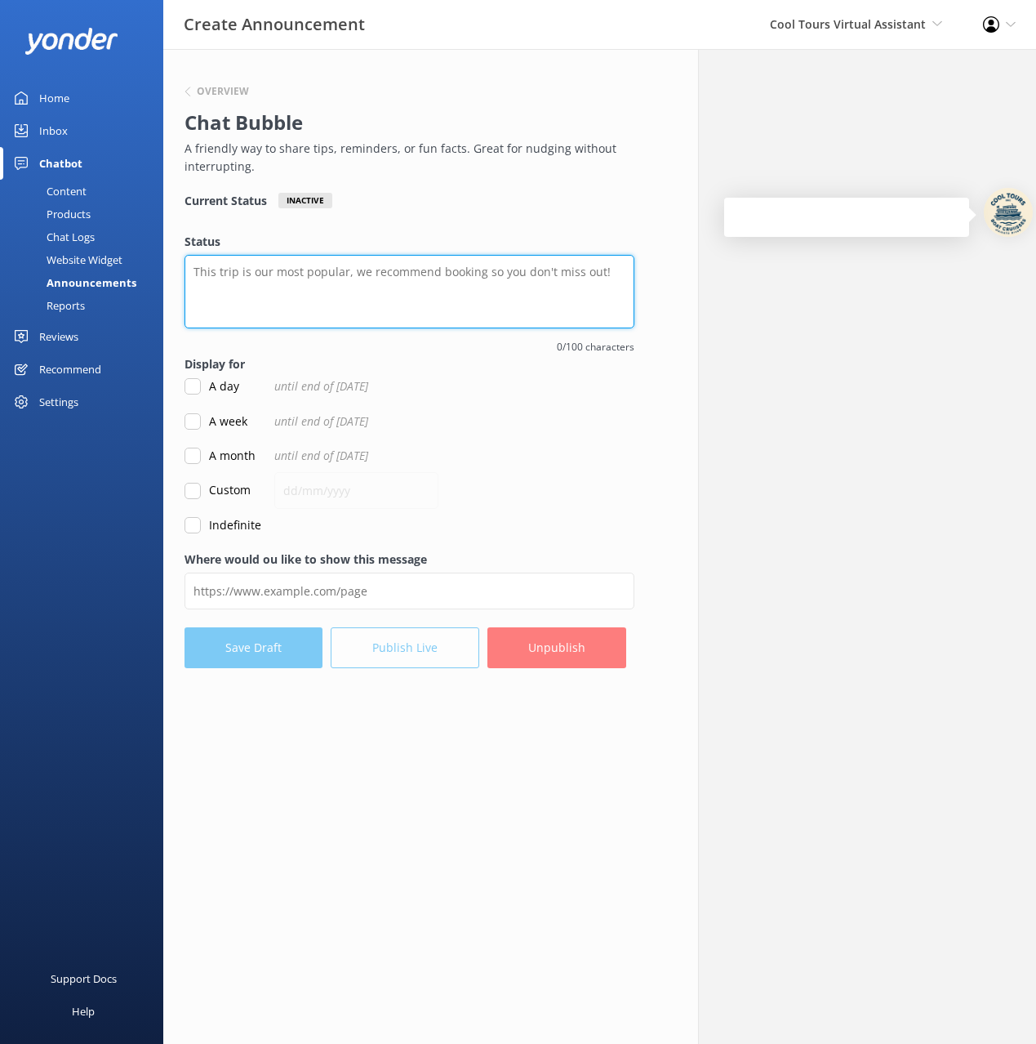
click at [310, 285] on textarea "Status" at bounding box center [410, 291] width 450 height 73
type textarea "Lim"
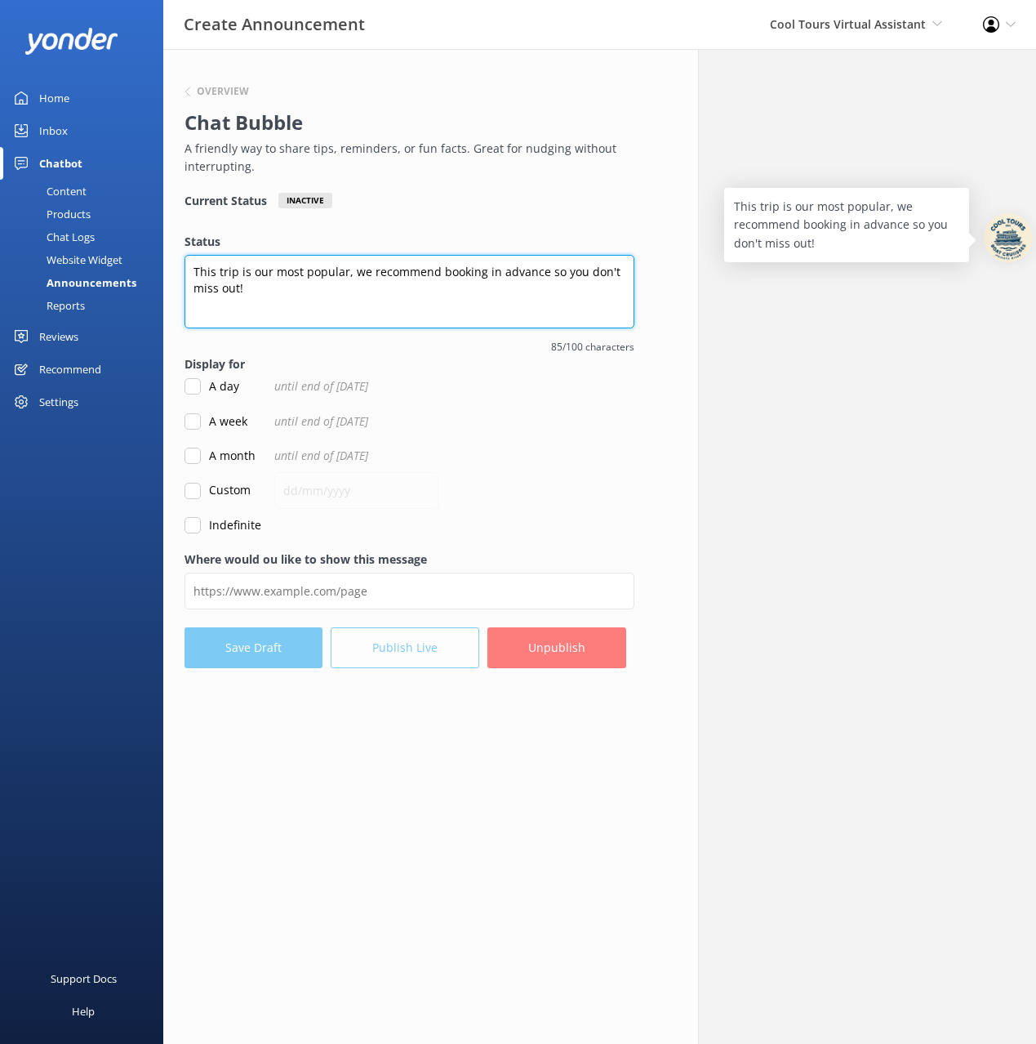
type textarea "This trip is our most popular, we recommend booking in advance so you don't mis…"
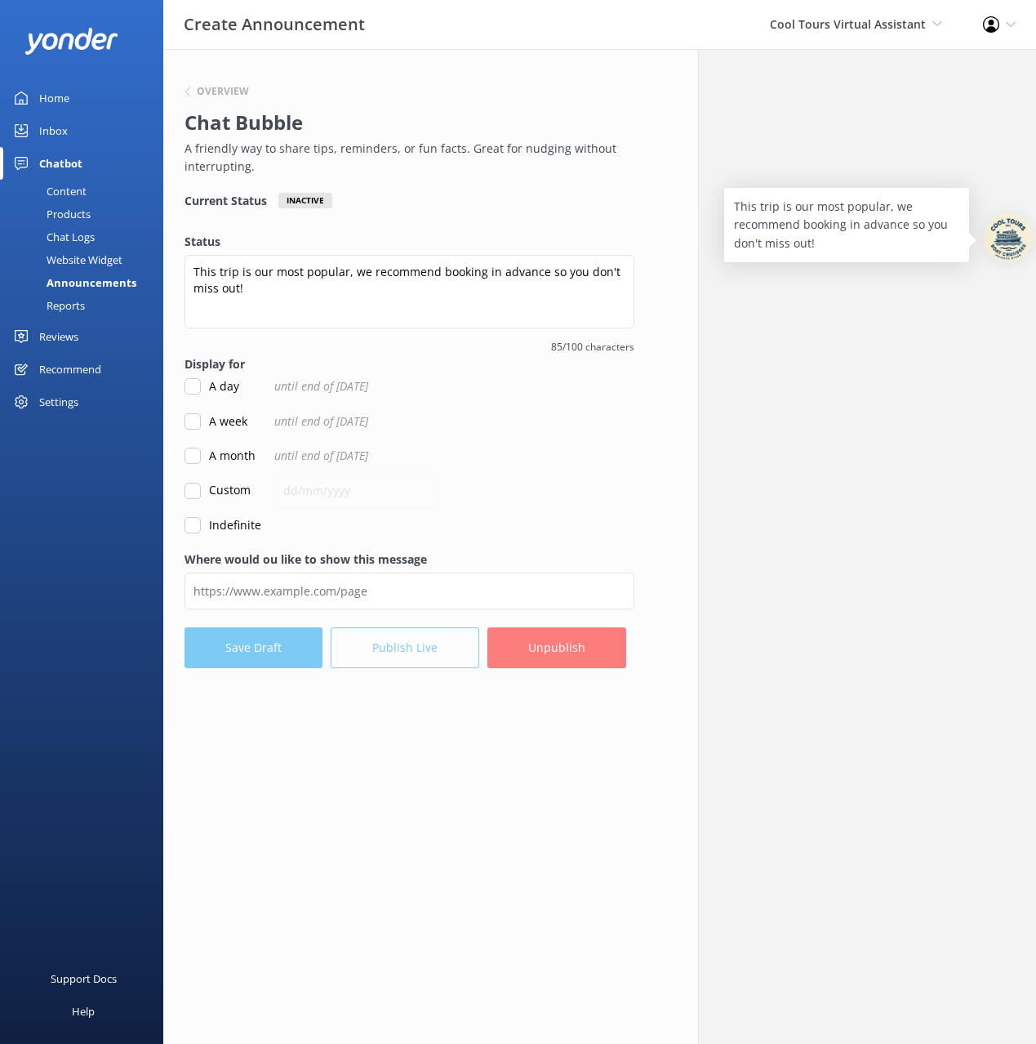
click at [297, 333] on div "This trip is our most popular, we recommend booking in advance so you don't mis…" at bounding box center [410, 295] width 450 height 80
click at [194, 385] on input "A day" at bounding box center [193, 386] width 16 height 16
checkbox input "true"
drag, startPoint x: 341, startPoint y: 759, endPoint x: 340, endPoint y: 640, distance: 118.4
click at [341, 759] on div "Overview Chat Bubble A friendly way to share tips, reminders, or fun facts. Gre…" at bounding box center [409, 546] width 535 height 995
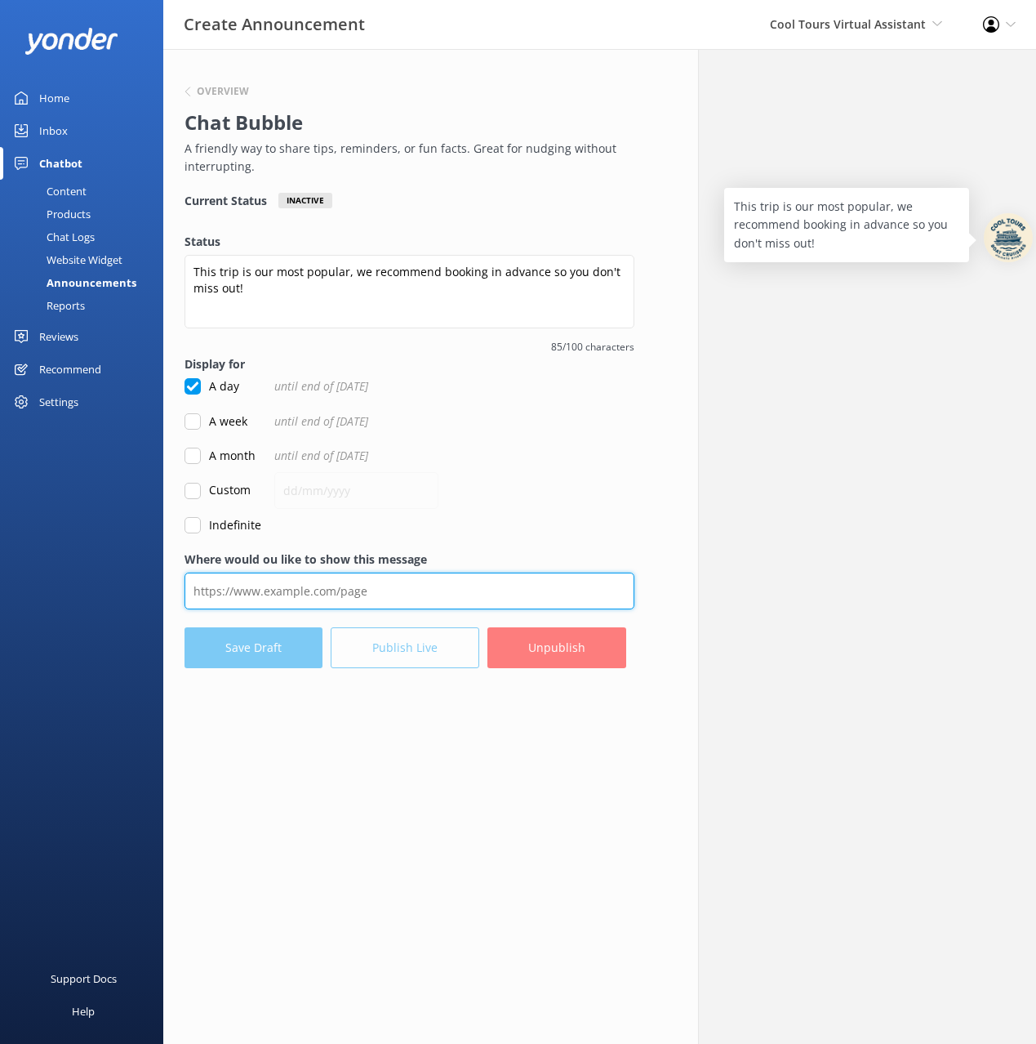
click at [325, 590] on input "Where would ou like to show this message" at bounding box center [410, 590] width 450 height 37
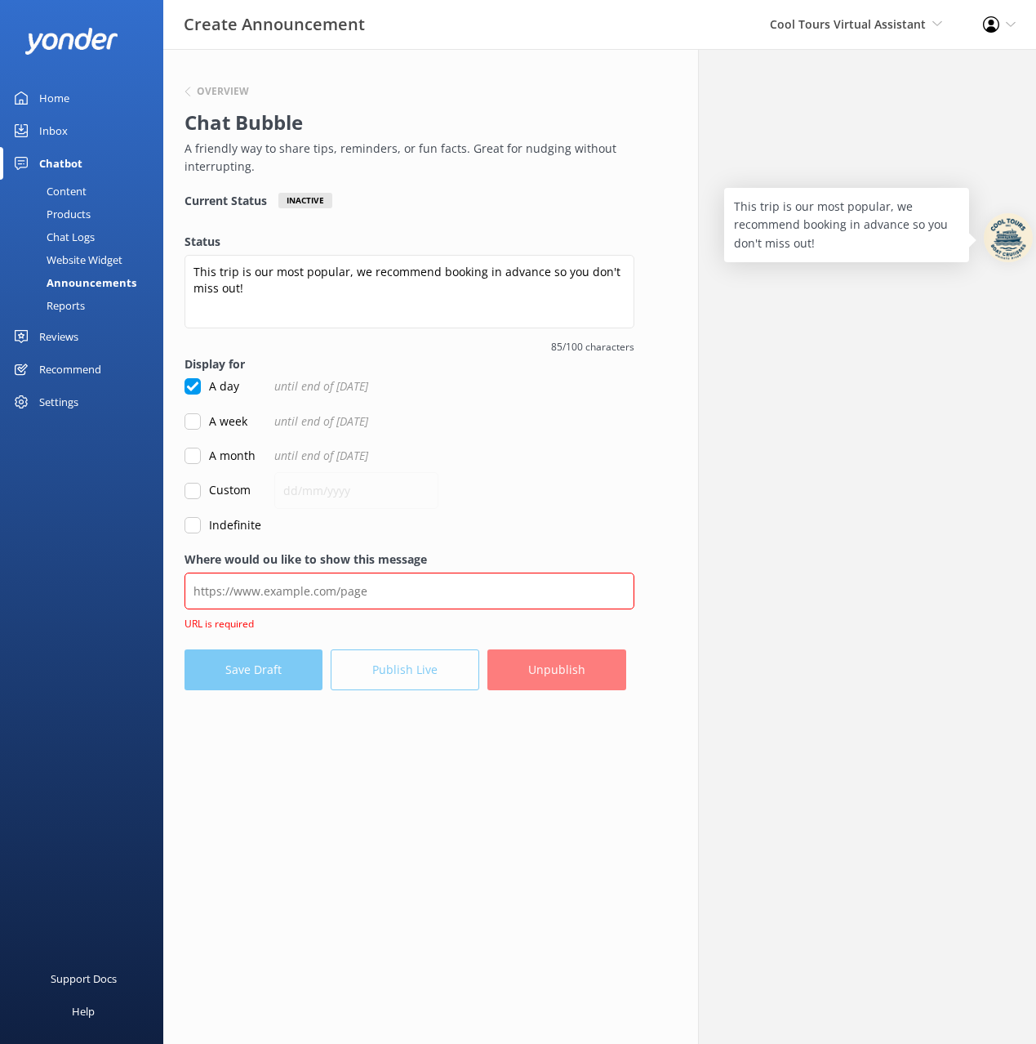
click at [568, 757] on div "Overview Chat Bubble A friendly way to share tips, reminders, or fun facts. Gre…" at bounding box center [409, 546] width 535 height 995
drag, startPoint x: 419, startPoint y: 818, endPoint x: 348, endPoint y: 659, distance: 174.4
click at [418, 817] on div "Overview Chat Bubble A friendly way to share tips, reminders, or fun facts. Gre…" at bounding box center [409, 546] width 535 height 995
click at [305, 591] on input "Where would ou like to show this message" at bounding box center [410, 590] width 450 height 37
click at [438, 800] on div "Overview Chat Bubble A friendly way to share tips, reminders, or fun facts. Gre…" at bounding box center [409, 546] width 535 height 995
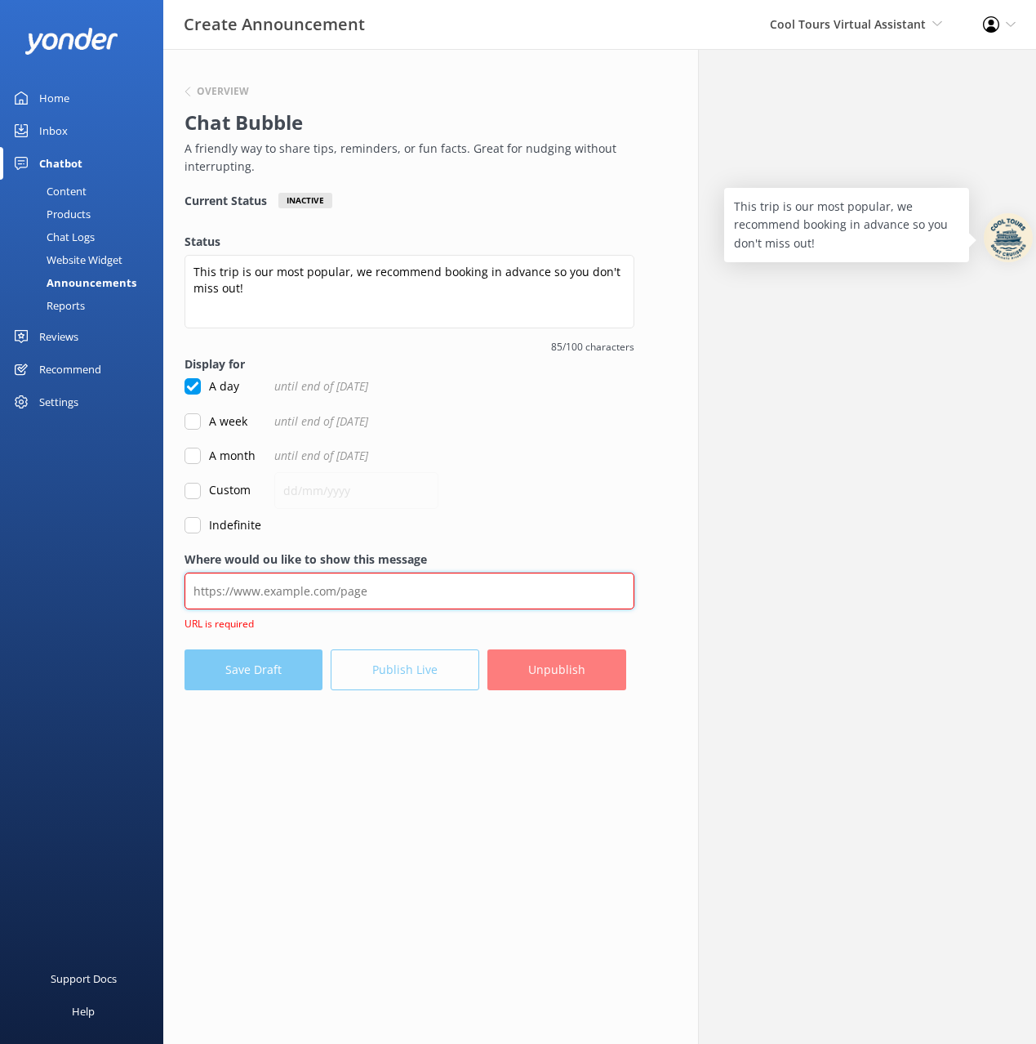
click at [437, 588] on input "Where would ou like to show this message" at bounding box center [410, 590] width 450 height 37
paste input "https://iris-mustard-rjlg.squarespace.com/?ap=21&env=dev"
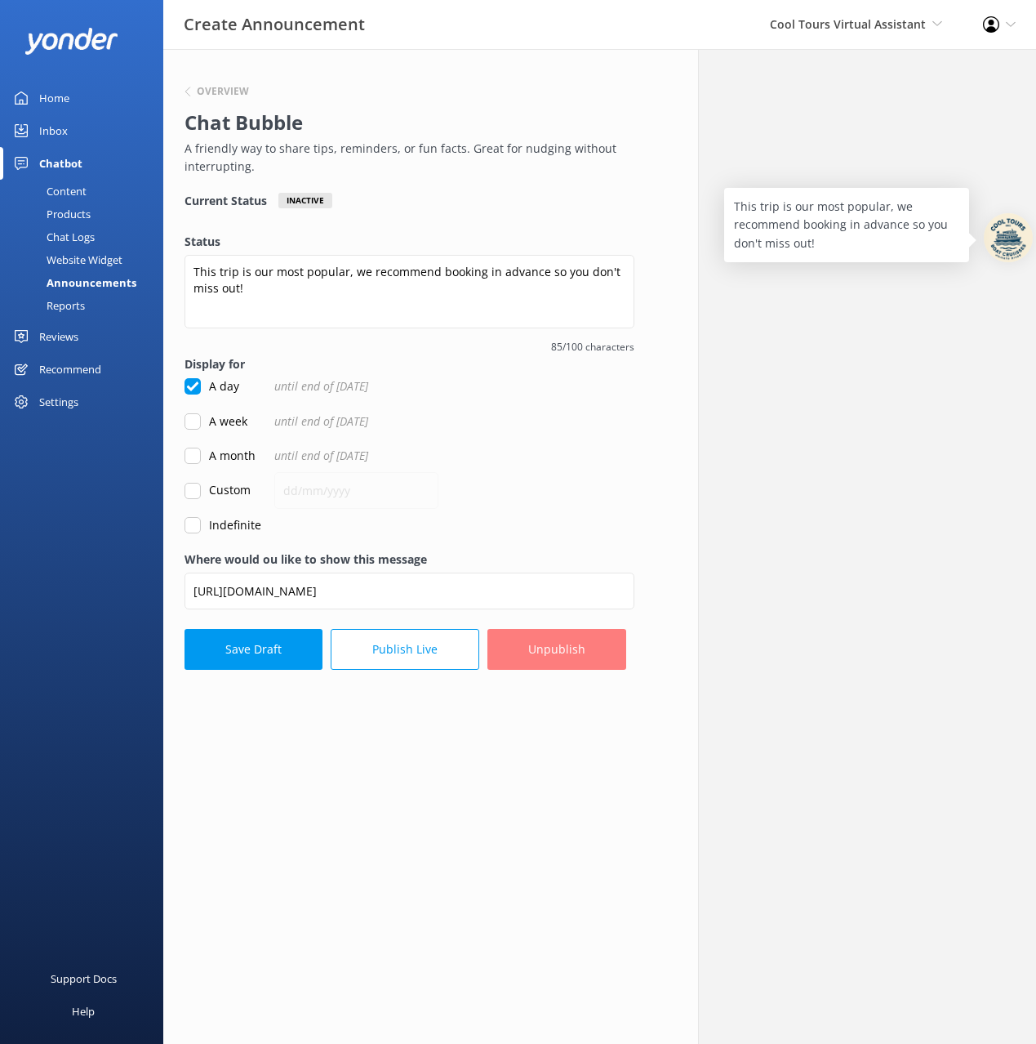
click at [566, 756] on div "Overview Chat Bubble A friendly way to share tips, reminders, or fun facts. Gre…" at bounding box center [409, 546] width 535 height 995
click at [452, 767] on div "Overview Chat Bubble A friendly way to share tips, reminders, or fun facts. Gre…" at bounding box center [409, 546] width 535 height 995
click at [456, 590] on input "https://iris-mustard-rjlg.squarespace.com/?ap=21&env=dev" at bounding box center [410, 590] width 450 height 37
type input "https://iris-mustard-rjlg.squarespace.com/?ap=477&env=dev"
drag, startPoint x: 525, startPoint y: 768, endPoint x: 484, endPoint y: 670, distance: 106.2
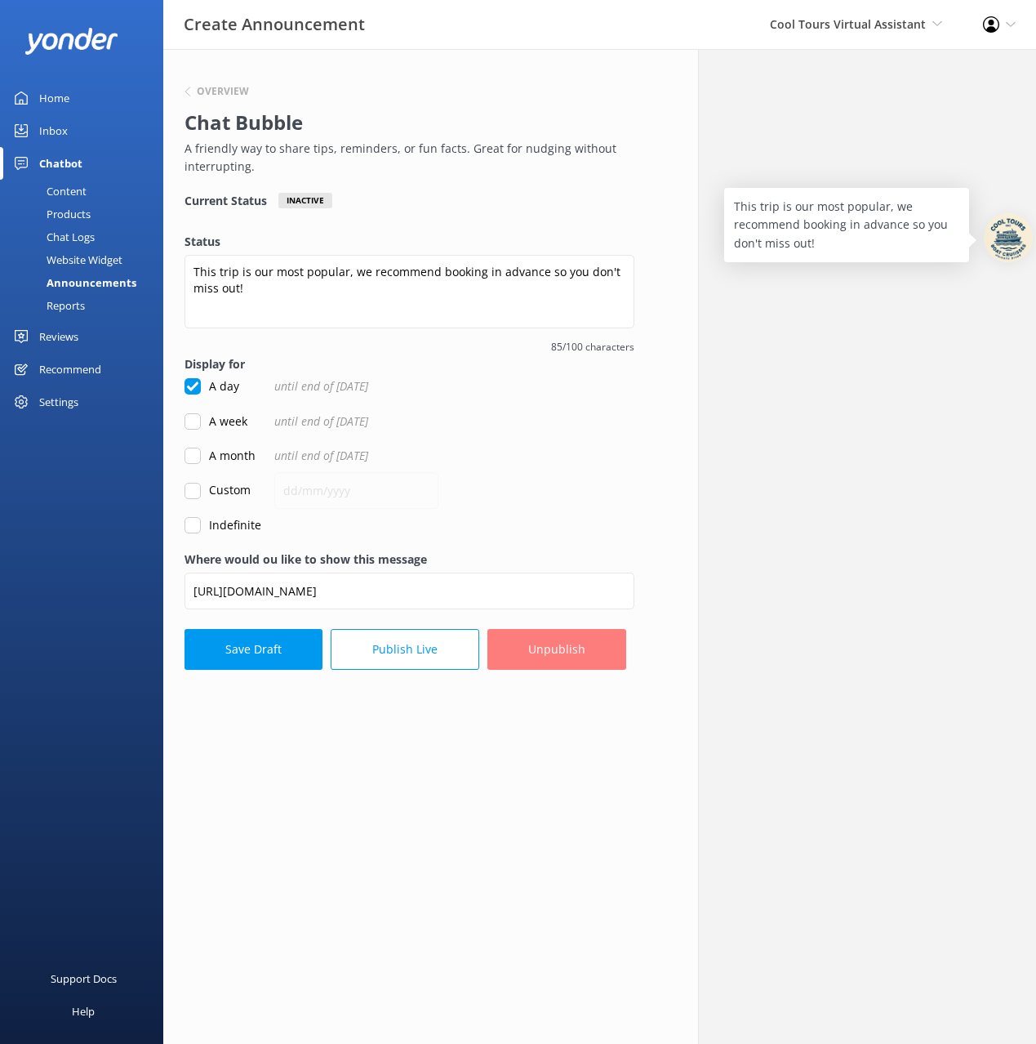
click at [525, 768] on div "Overview Chat Bubble A friendly way to share tips, reminders, or fun facts. Gre…" at bounding box center [409, 546] width 535 height 995
drag, startPoint x: 443, startPoint y: 722, endPoint x: 396, endPoint y: 647, distance: 88.8
click at [443, 721] on div "Overview Chat Bubble A friendly way to share tips, reminders, or fun facts. Gre…" at bounding box center [409, 546] width 535 height 995
drag, startPoint x: 397, startPoint y: 644, endPoint x: 421, endPoint y: 674, distance: 38.3
click at [396, 644] on button "Publish Live" at bounding box center [405, 649] width 149 height 41
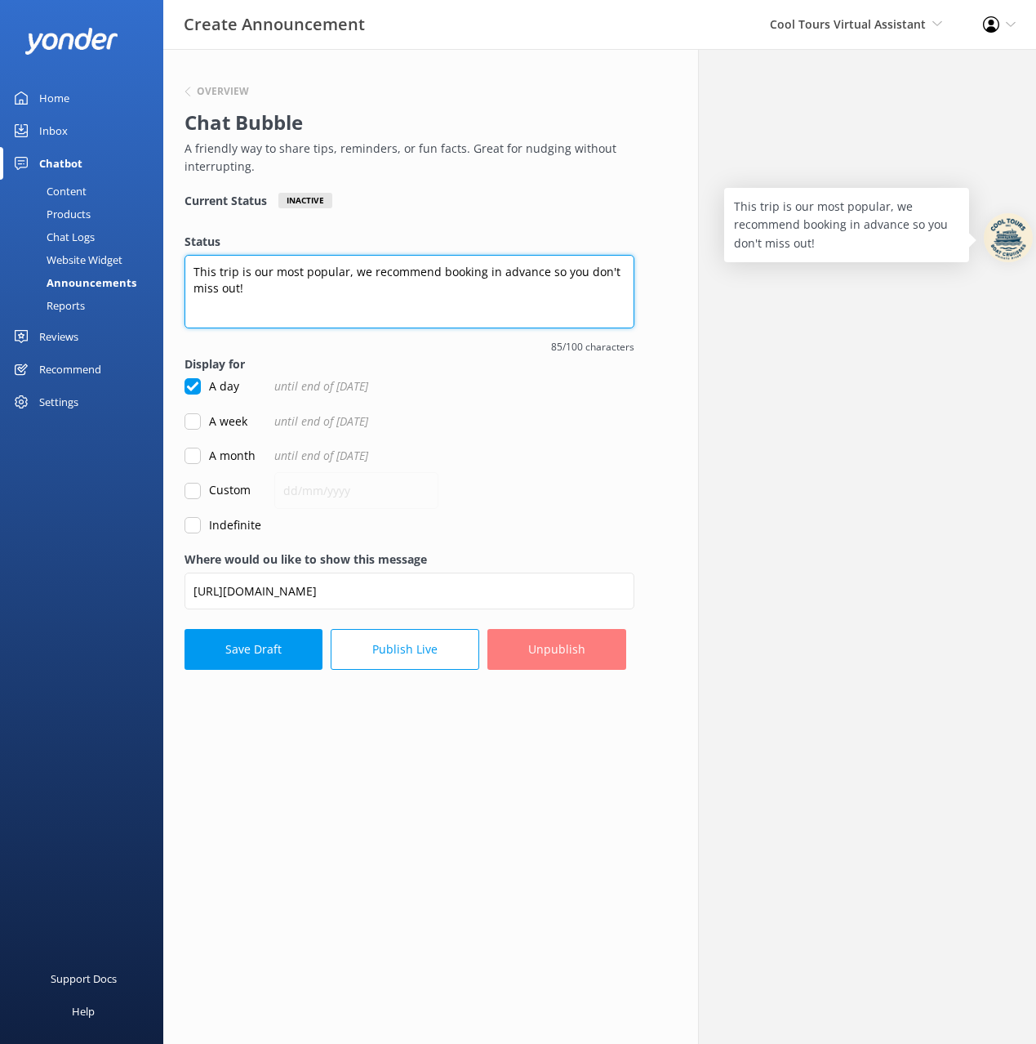
click at [336, 291] on textarea "This trip is our most popular, we recommend booking in advance so you don't mis…" at bounding box center [410, 291] width 450 height 73
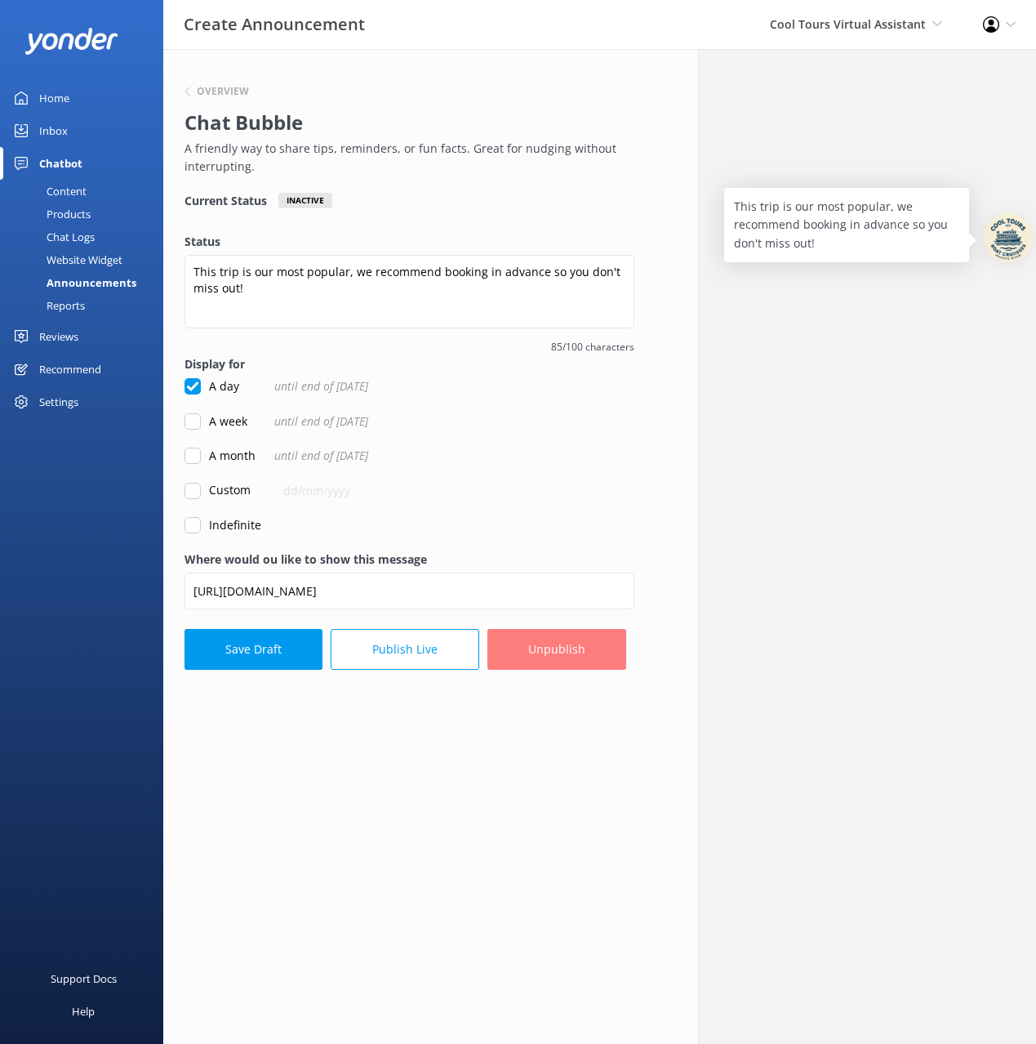
click at [398, 171] on p "A friendly way to share tips, reminders, or fun facts. Great for nudging withou…" at bounding box center [406, 158] width 442 height 37
click at [378, 593] on input "https://iris-mustard-rjlg.squarespace.com/?ap=477&env=dev" at bounding box center [410, 590] width 450 height 37
click at [450, 590] on input "https://iris-mustard-rjlg.squarespace.com/?ap=477&env=dev" at bounding box center [410, 590] width 450 height 37
drag, startPoint x: 306, startPoint y: 60, endPoint x: 221, endPoint y: 89, distance: 89.9
click at [304, 61] on div "Overview Chat Bubble A friendly way to share tips, reminders, or fun facts. Gre…" at bounding box center [409, 371] width 492 height 645
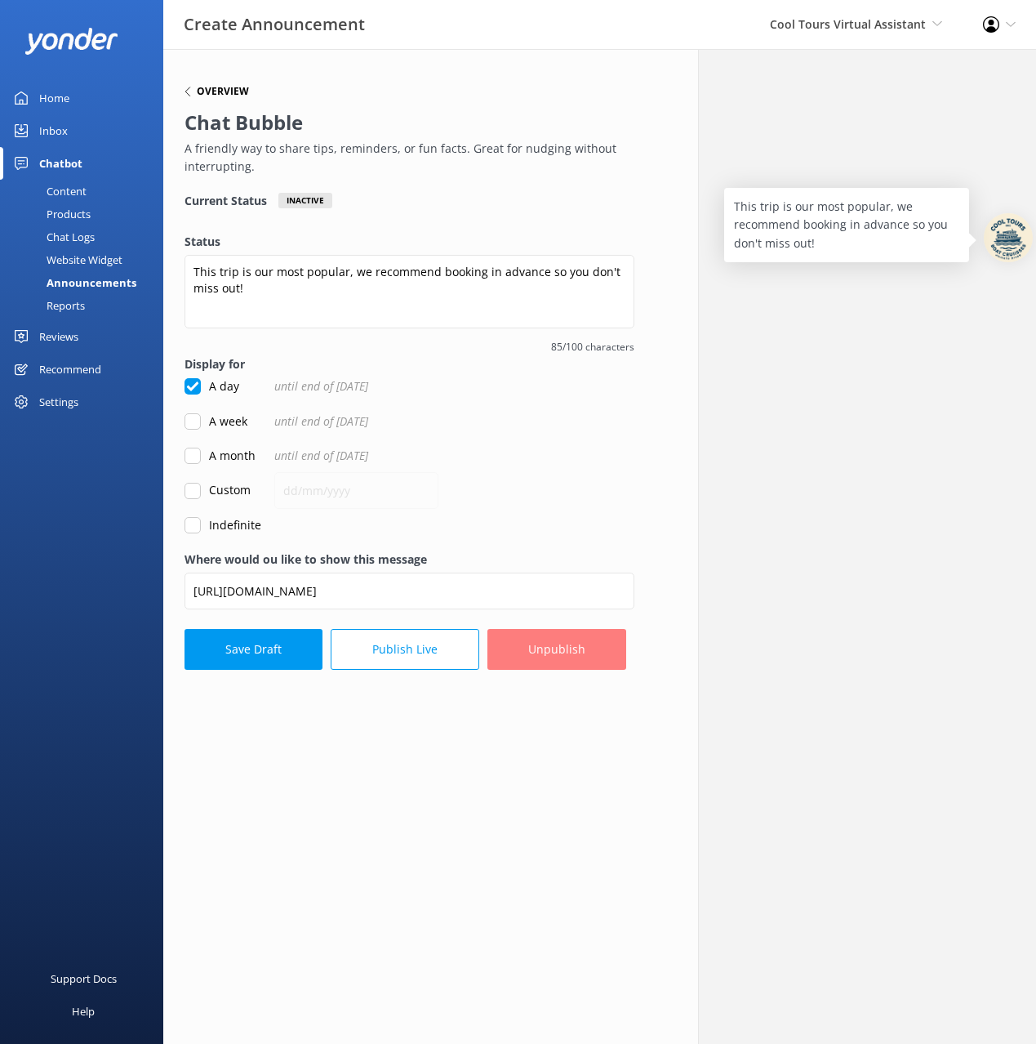
click at [211, 87] on h6 "Overview" at bounding box center [223, 92] width 52 height 10
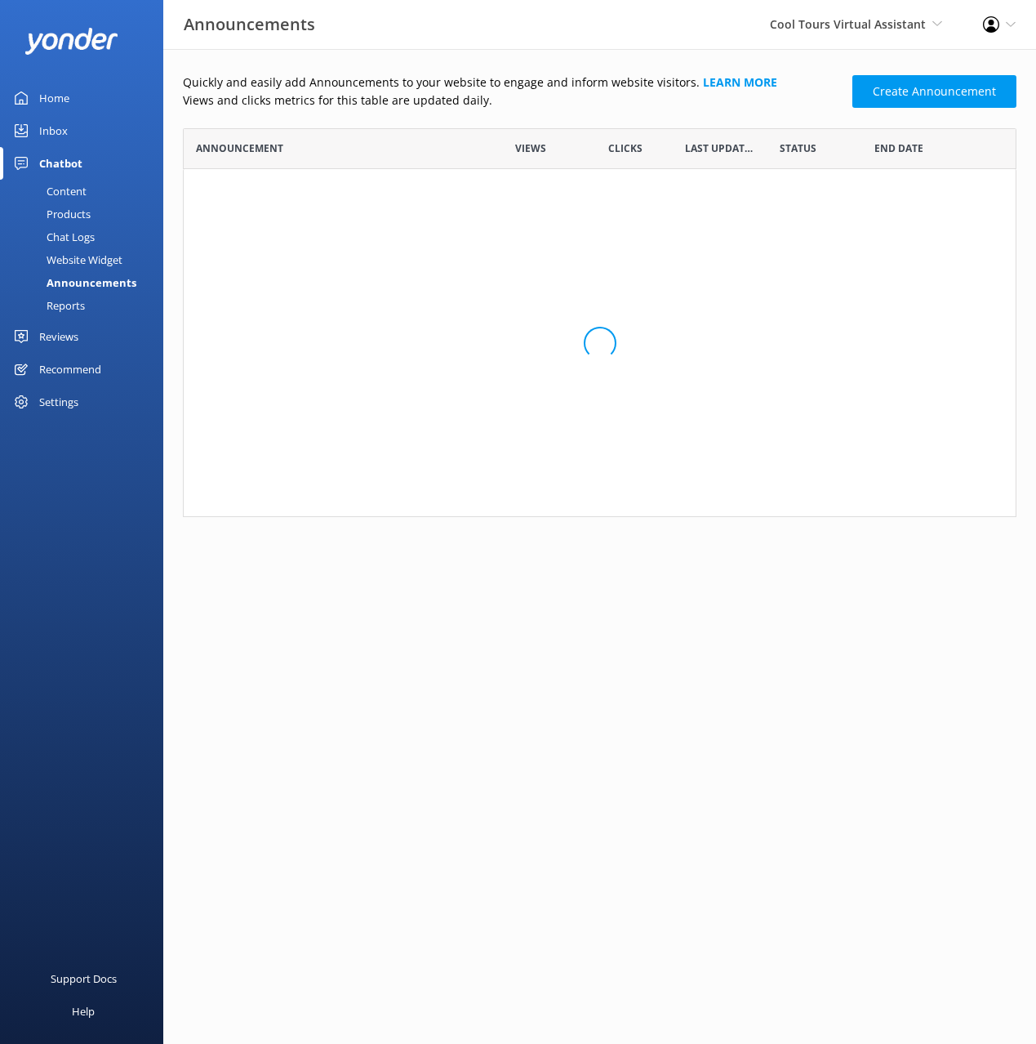
scroll to position [389, 834]
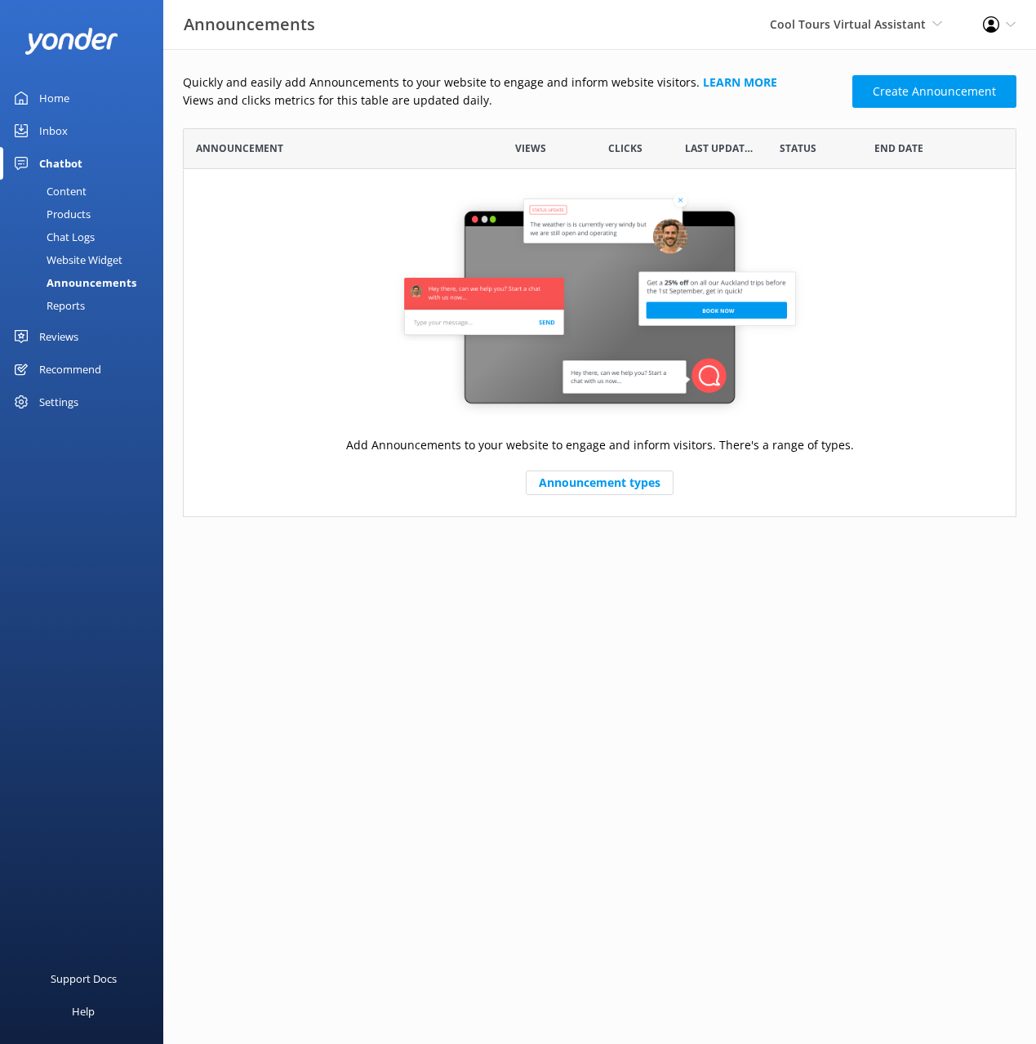
drag, startPoint x: 813, startPoint y: 472, endPoint x: 919, endPoint y: 155, distance: 334.2
click at [813, 471] on div "Add Announcements to your website to engage and inform visitors. There's a rang…" at bounding box center [600, 342] width 834 height 347
click at [931, 100] on link "Create Announcement" at bounding box center [935, 91] width 164 height 33
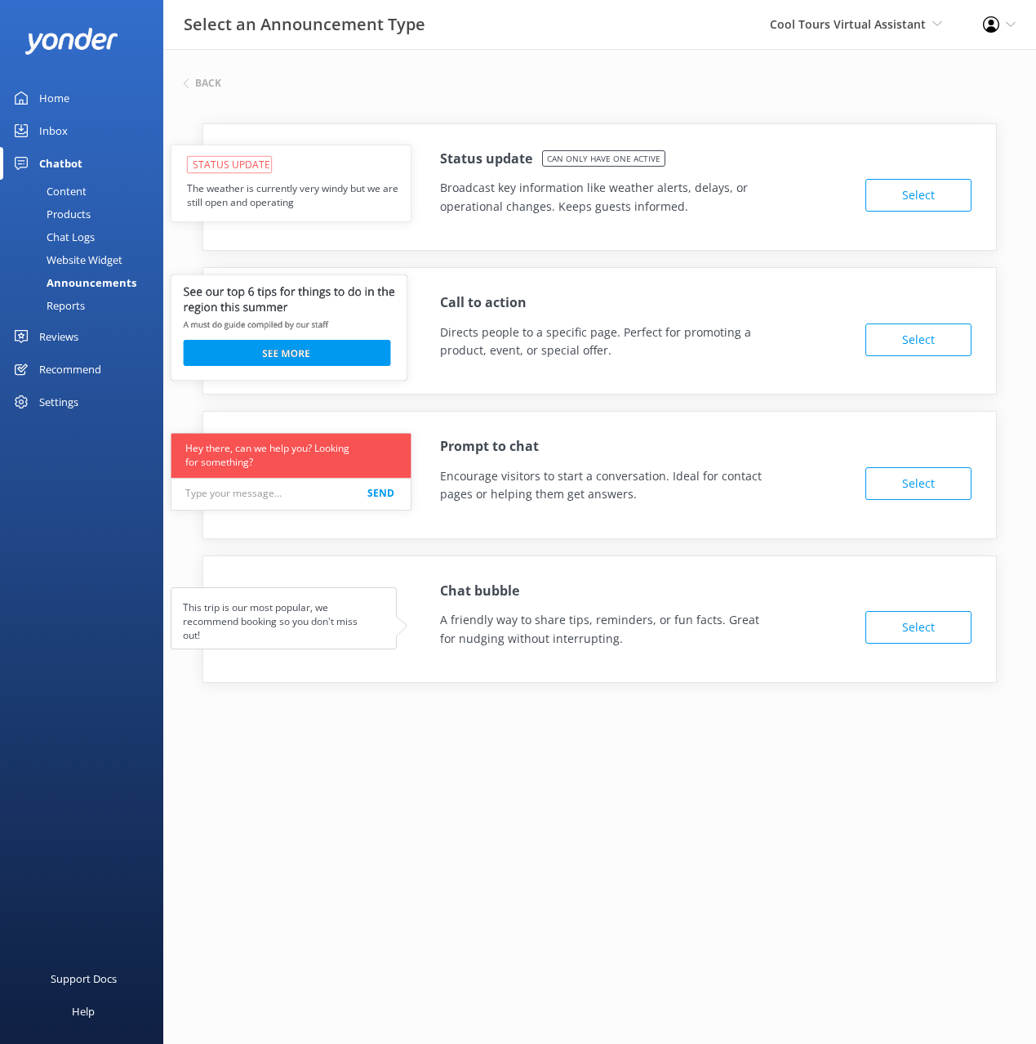
drag, startPoint x: 698, startPoint y: 321, endPoint x: 788, endPoint y: 211, distance: 142.2
click at [701, 317] on div "Call to action Directs people to a specific page. Perfect for promoting a produ…" at bounding box center [706, 330] width 532 height 77
click at [915, 627] on button "Select" at bounding box center [919, 627] width 106 height 33
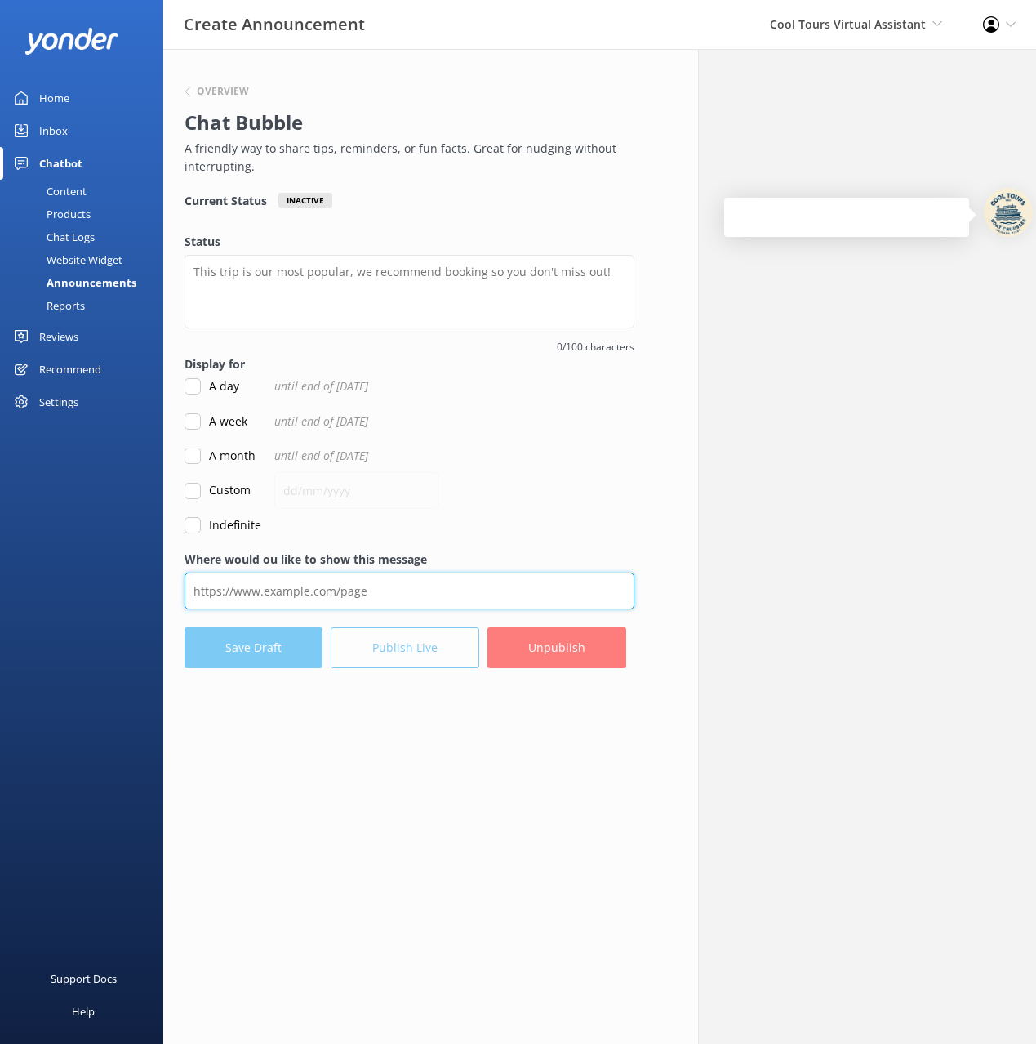
click at [350, 598] on input "Where would ou like to show this message" at bounding box center [410, 590] width 450 height 37
paste input "https://iris-mustard-rjlg.squarespace.com/?ap=477&env=dev"
type input "https://iris-mustard-rjlg.squarespace.com/?ap=477&env=dev"
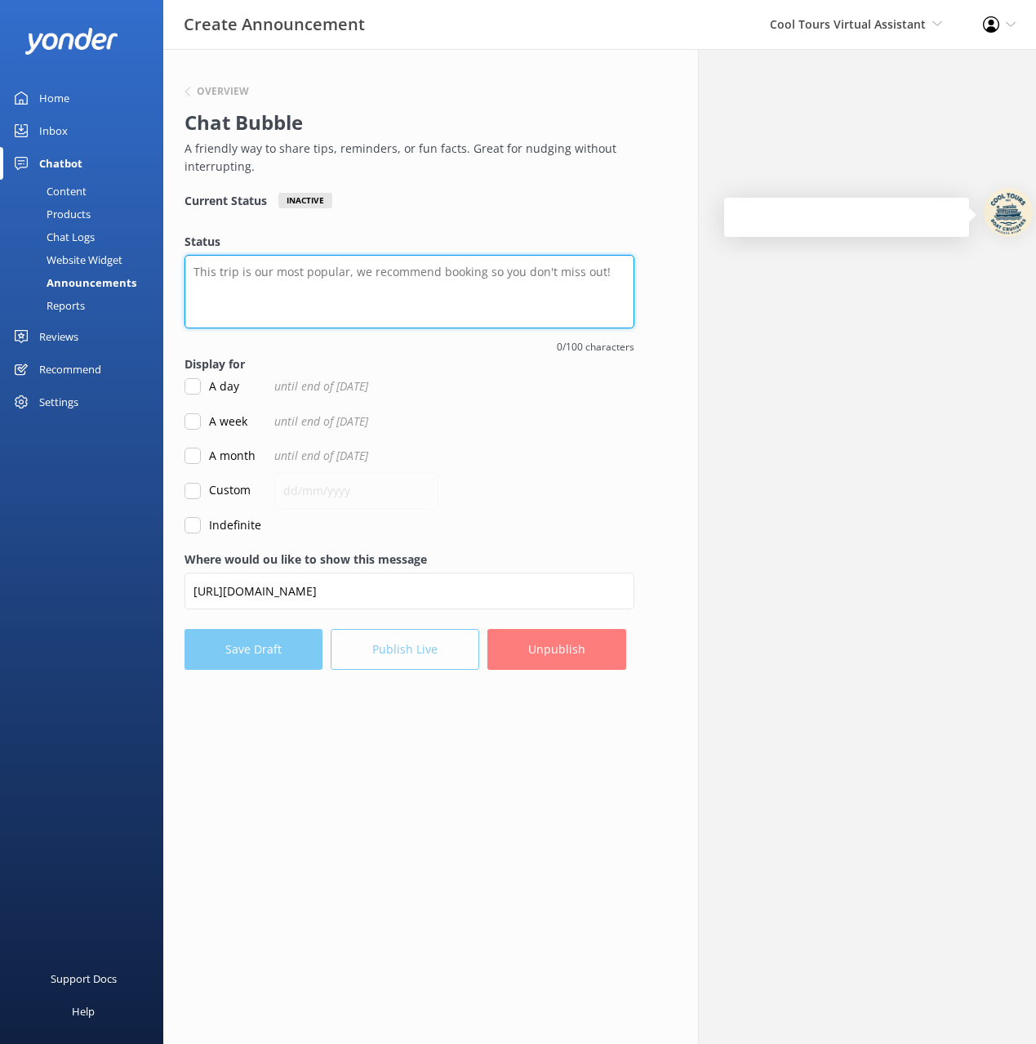
click at [308, 270] on textarea "Status" at bounding box center [410, 291] width 450 height 73
drag, startPoint x: 307, startPoint y: 271, endPoint x: 295, endPoint y: 274, distance: 12.5
click at [305, 272] on textarea "Status" at bounding box center [410, 291] width 450 height 73
paste textarea "This trip is our most popular, we recommend booking in advance so you don't mis…"
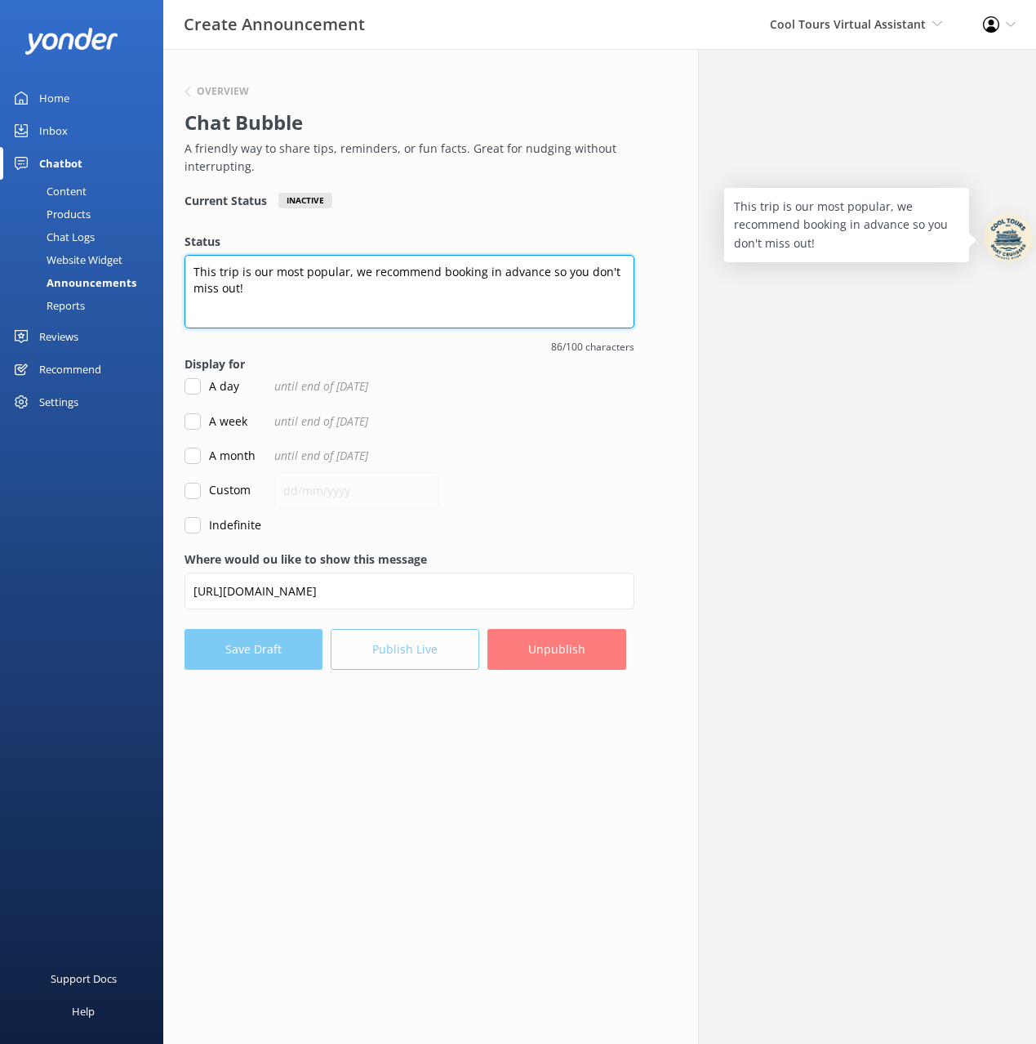
click at [196, 284] on textarea "This trip is our most popular, we recommend booking in advance so you don't mis…" at bounding box center [410, 291] width 450 height 73
type textarea "This trip is our most popular, we recommend booking in advance so you don't mis…"
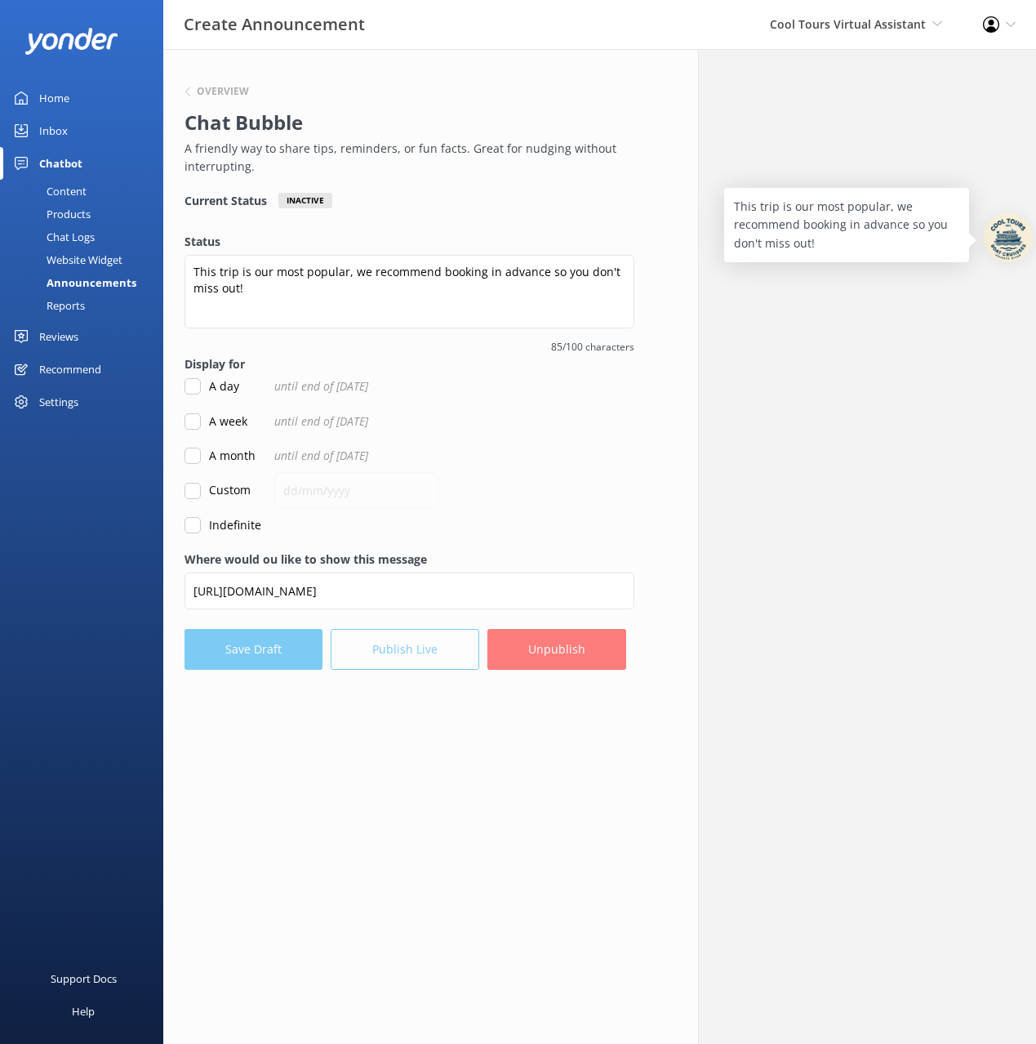
drag, startPoint x: 466, startPoint y: 875, endPoint x: 394, endPoint y: 677, distance: 211.1
click at [467, 875] on div "Overview Chat Bubble A friendly way to share tips, reminders, or fun facts. Gre…" at bounding box center [409, 546] width 535 height 995
click at [207, 383] on label "A day" at bounding box center [212, 386] width 55 height 18
click at [201, 383] on input "A day" at bounding box center [193, 386] width 16 height 16
drag, startPoint x: 427, startPoint y: 724, endPoint x: 416, endPoint y: 691, distance: 35.4
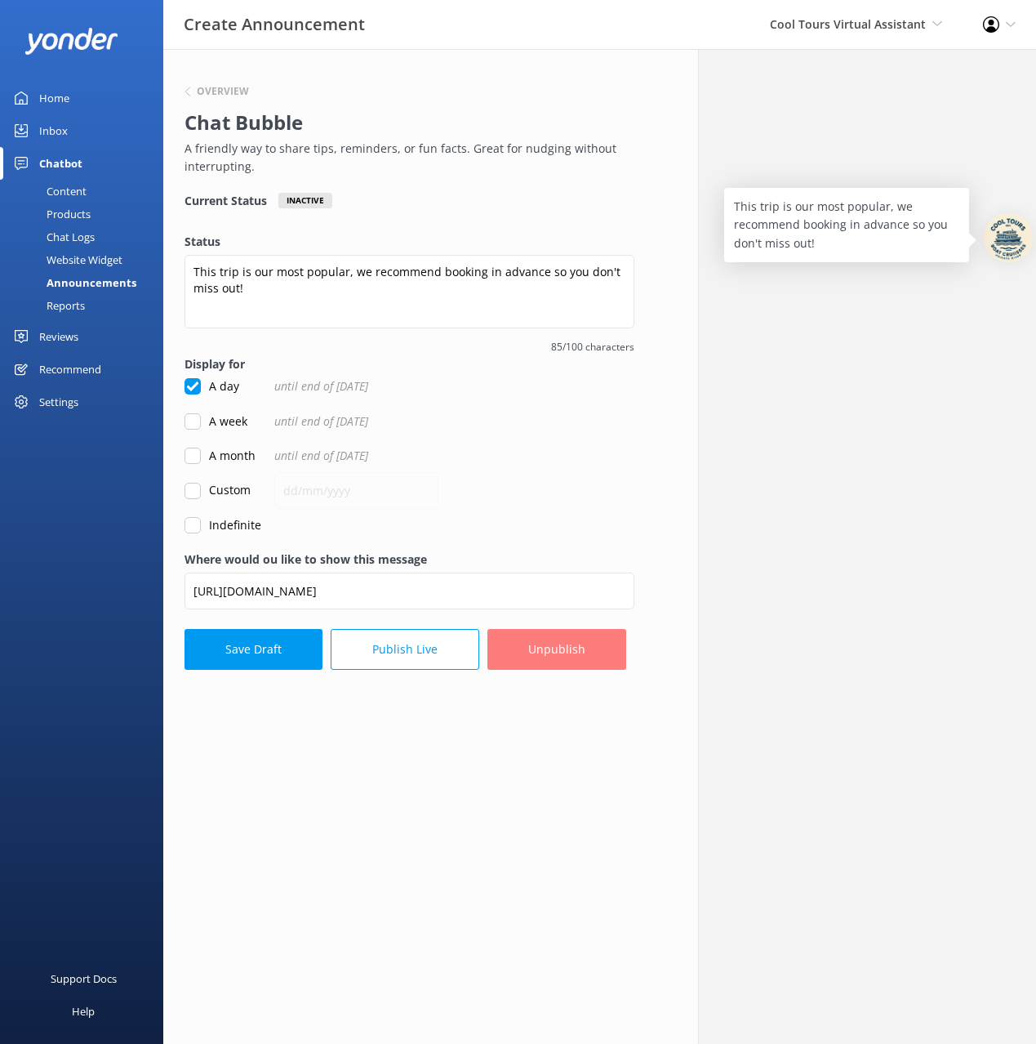
click at [427, 724] on div "Overview Chat Bubble A friendly way to share tips, reminders, or fun facts. Gre…" at bounding box center [409, 546] width 535 height 995
click at [212, 387] on label "A day" at bounding box center [212, 386] width 55 height 18
click at [201, 387] on input "A day" at bounding box center [193, 386] width 16 height 16
click at [398, 717] on div "Overview Chat Bubble A friendly way to share tips, reminders, or fun facts. Gre…" at bounding box center [409, 546] width 535 height 995
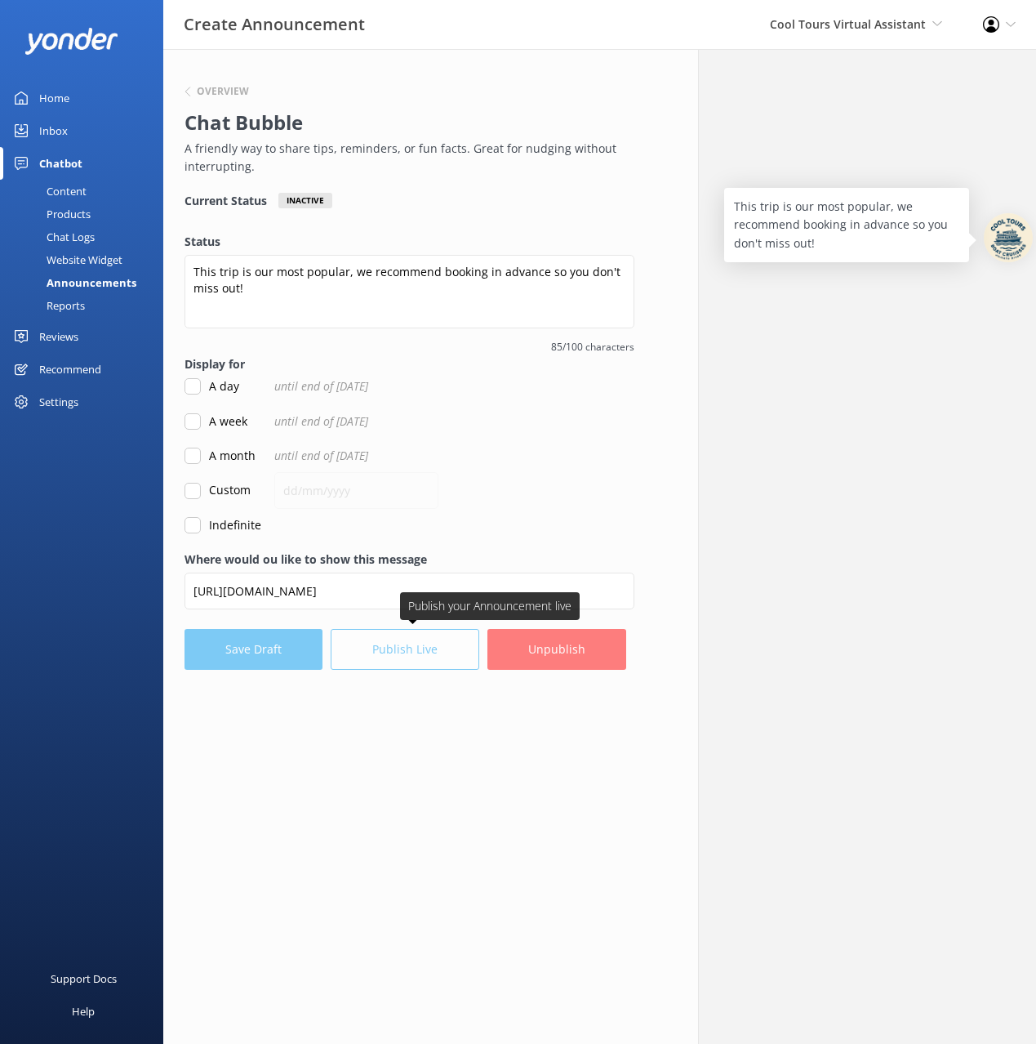
click at [394, 648] on span "Publish Live" at bounding box center [409, 649] width 157 height 41
drag, startPoint x: 192, startPoint y: 385, endPoint x: 330, endPoint y: 729, distance: 371.2
click at [193, 385] on input "A day" at bounding box center [193, 386] width 16 height 16
checkbox input "true"
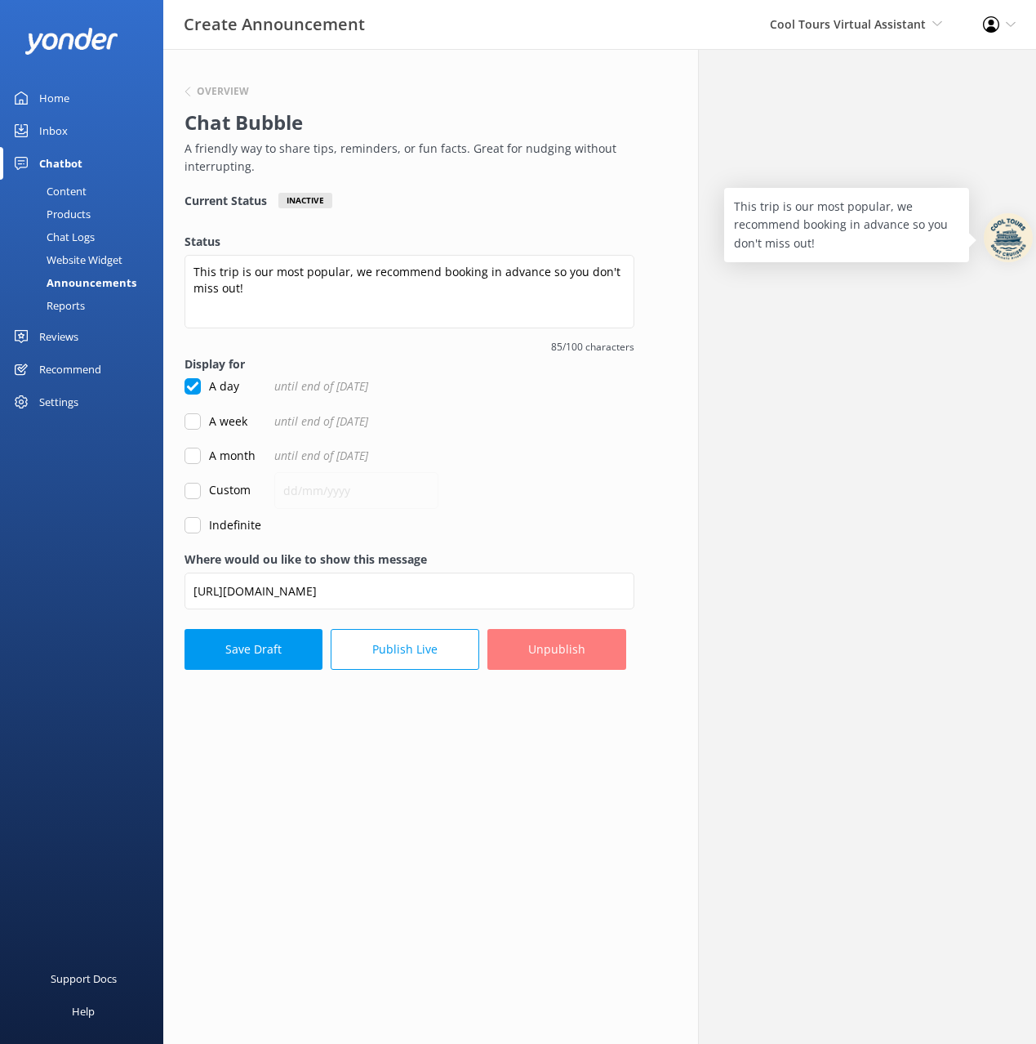
drag, startPoint x: 369, startPoint y: 768, endPoint x: 374, endPoint y: 756, distance: 13.2
click at [371, 765] on div "Overview Chat Bubble A friendly way to share tips, reminders, or fun facts. Gre…" at bounding box center [409, 546] width 535 height 995
click at [404, 652] on button "Publish Live" at bounding box center [405, 649] width 149 height 41
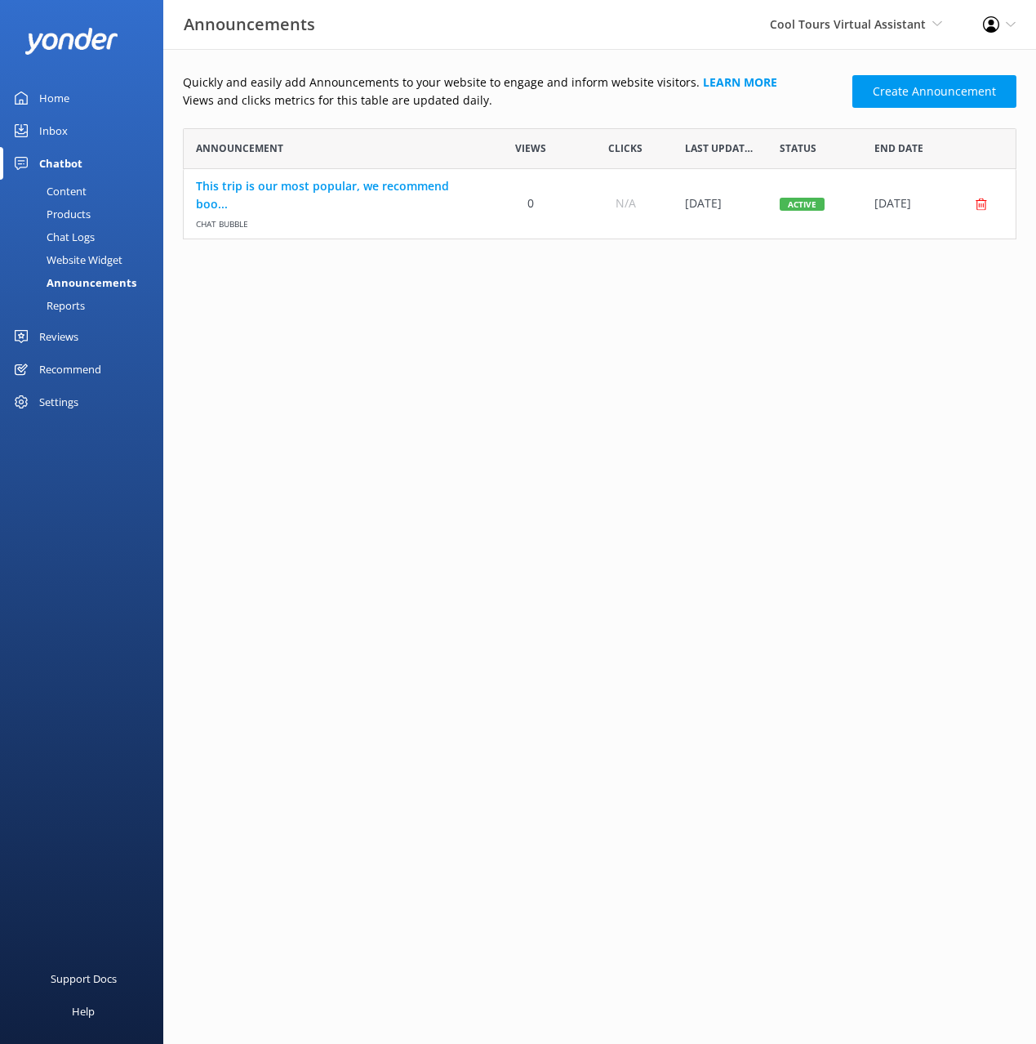
scroll to position [111, 834]
click at [527, 693] on main "Quickly and easily add Announcements to your website to engage and inform websi…" at bounding box center [599, 546] width 873 height 995
click at [581, 430] on main "Quickly and easily add Announcements to your website to engage and inform websi…" at bounding box center [599, 546] width 873 height 995
click at [962, 274] on main "Quickly and easily add Announcements to your website to engage and inform websi…" at bounding box center [599, 546] width 873 height 995
drag, startPoint x: 708, startPoint y: 335, endPoint x: 607, endPoint y: 104, distance: 252.3
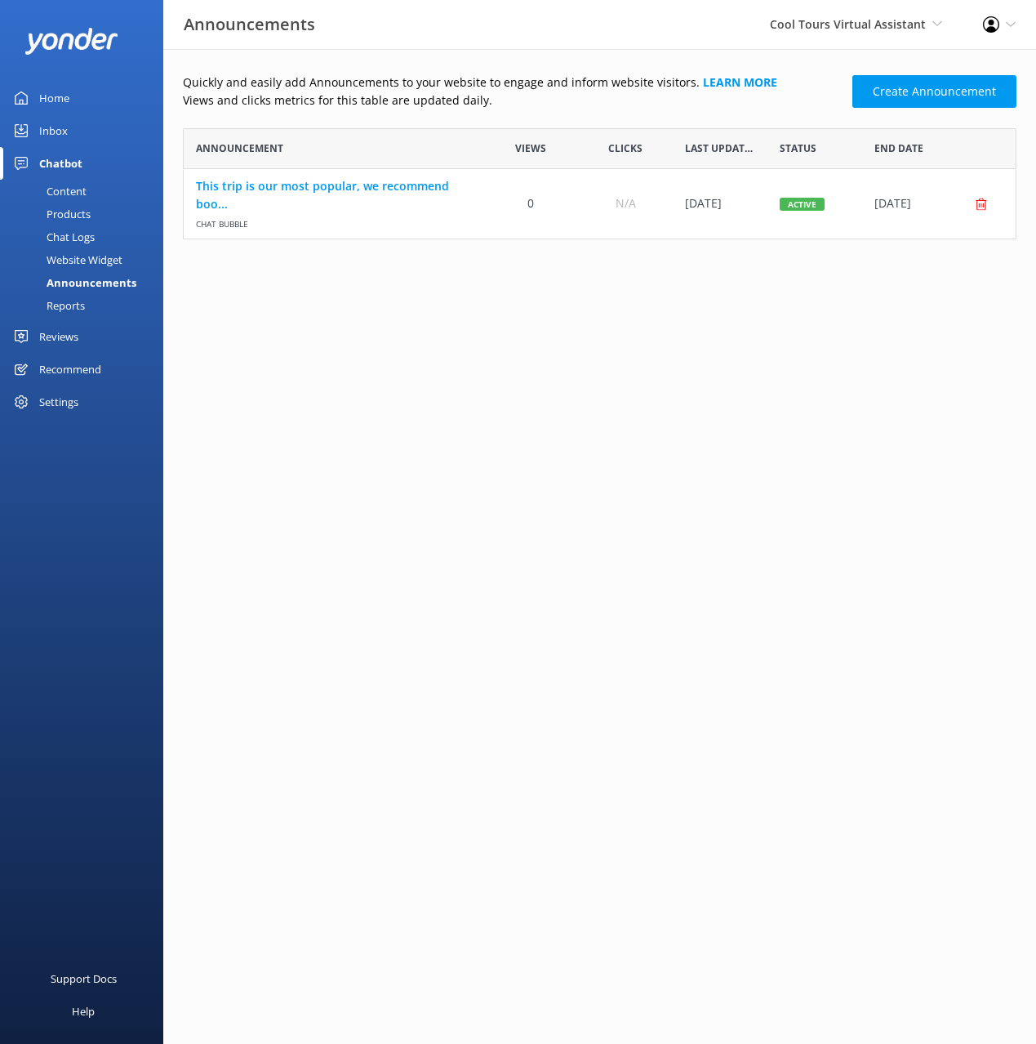
click at [708, 334] on main "Quickly and easily add Announcements to your website to engage and inform websi…" at bounding box center [599, 546] width 873 height 995
click at [585, 105] on p "Views and clicks metrics for this table are updated daily." at bounding box center [513, 100] width 660 height 18
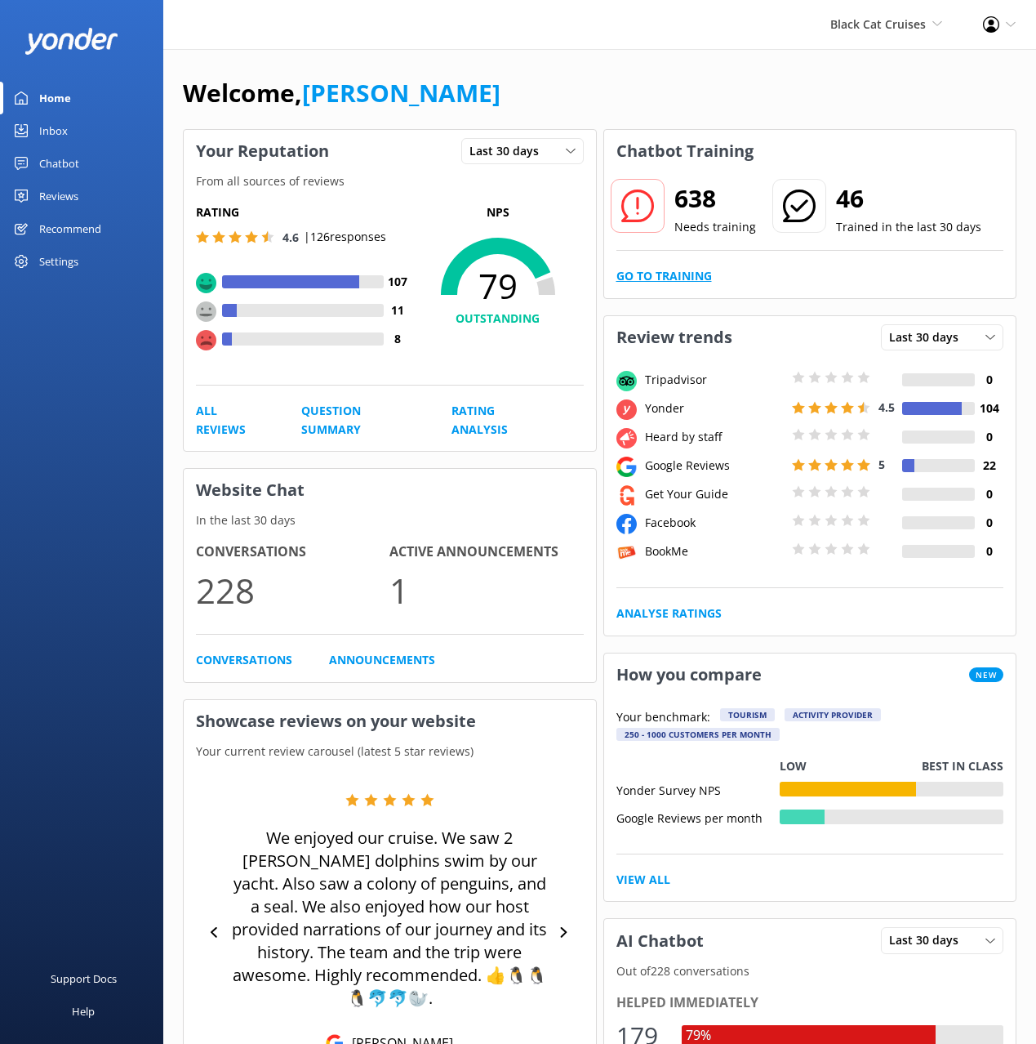
click at [688, 281] on link "Go to Training" at bounding box center [665, 276] width 96 height 18
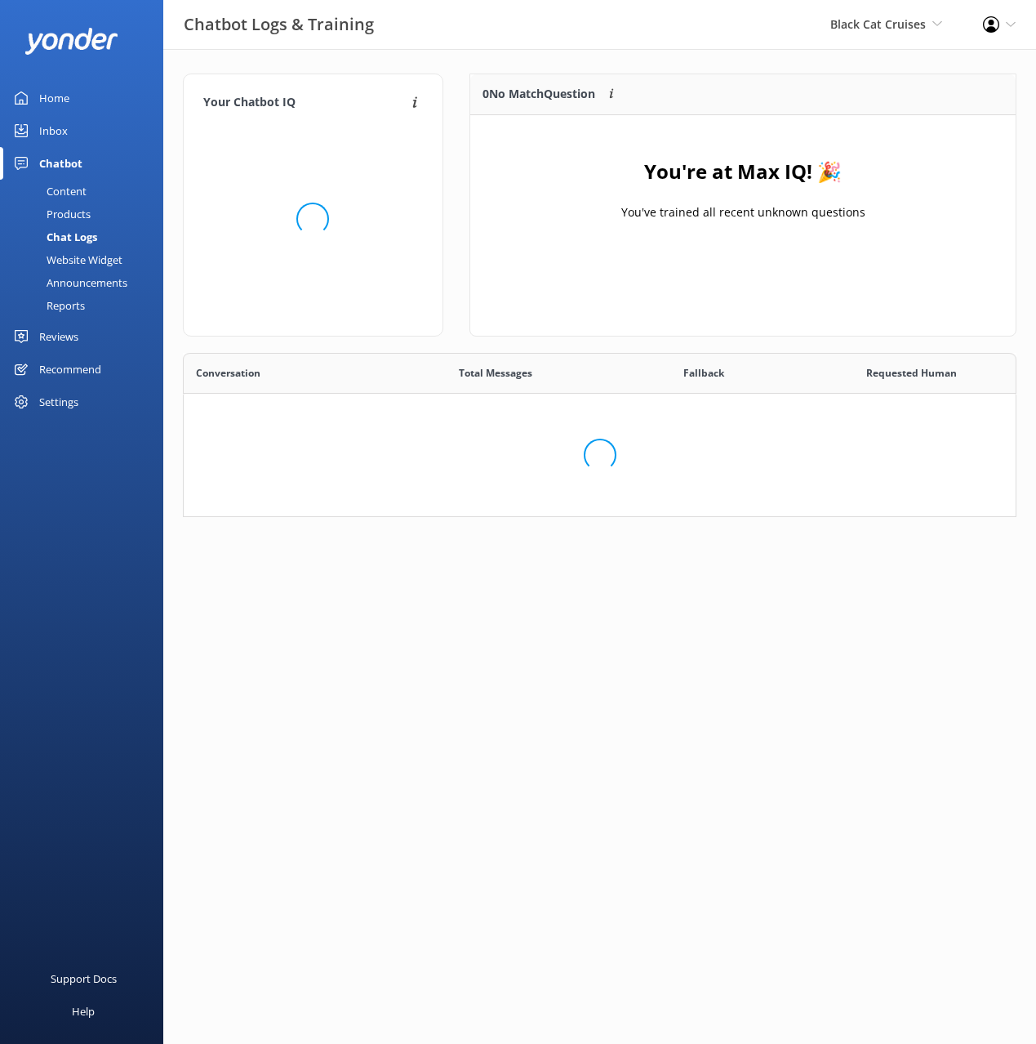
scroll to position [572, 832]
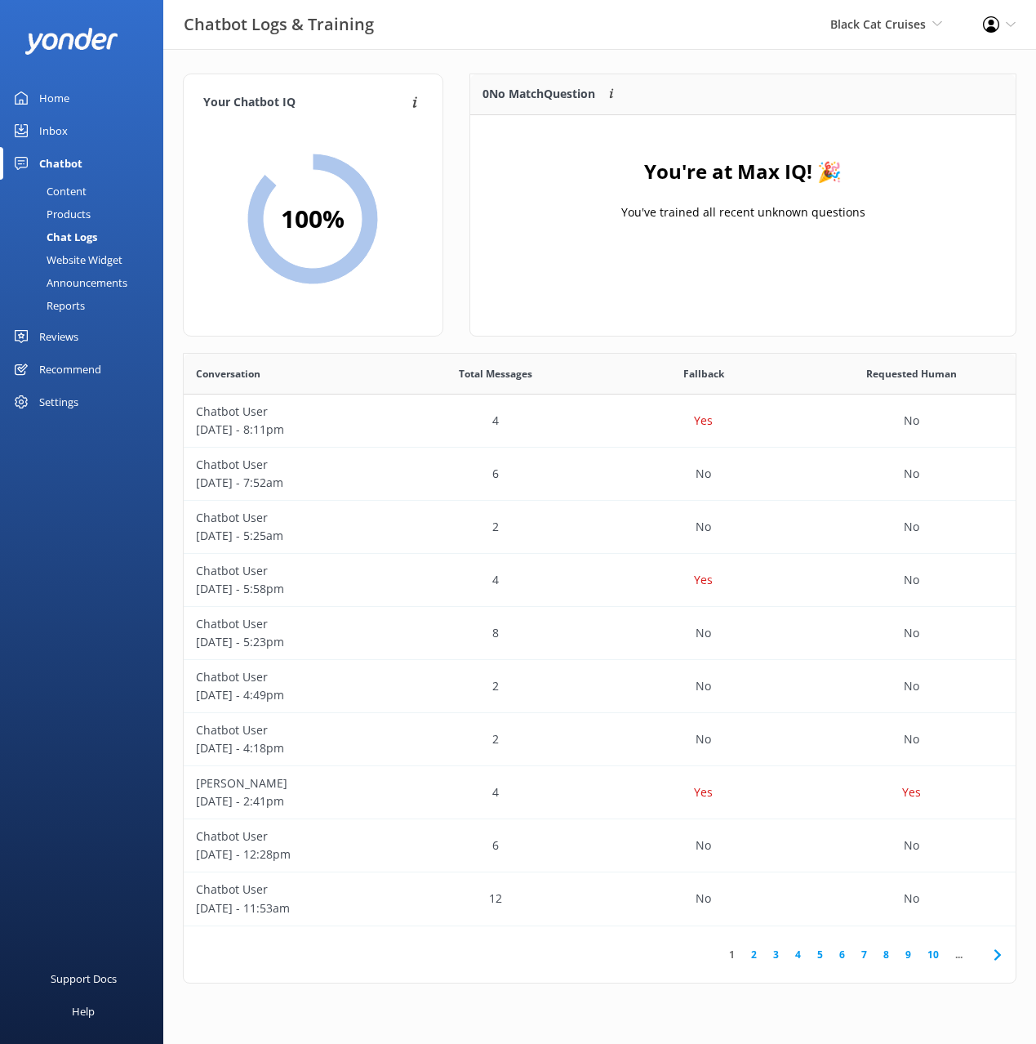
click at [98, 284] on div "Announcements" at bounding box center [69, 282] width 118 height 23
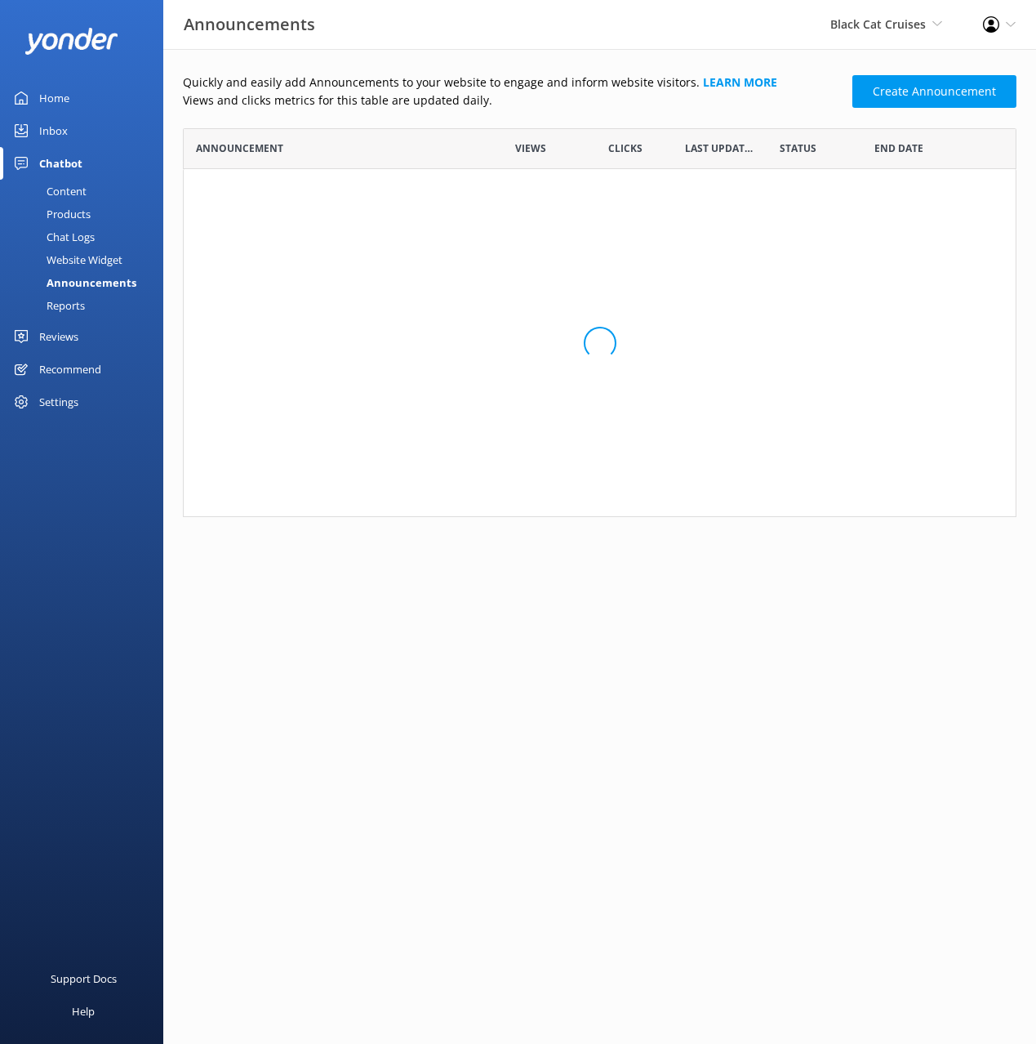
scroll to position [1, 1]
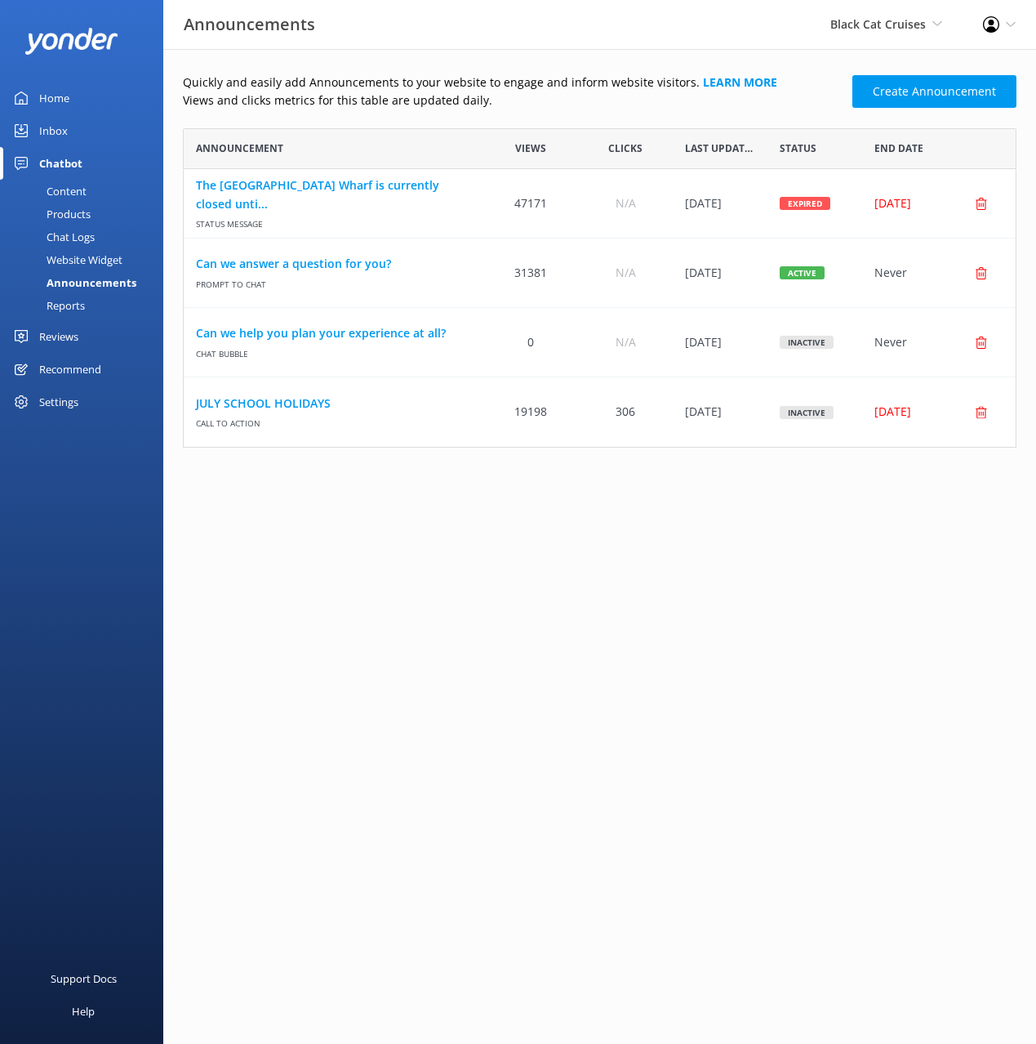
click at [687, 105] on p "Views and clicks metrics for this table are updated daily." at bounding box center [513, 100] width 660 height 18
click at [726, 509] on main "Quickly and easily add Announcements to your website to engage and inform websi…" at bounding box center [599, 546] width 873 height 995
click at [82, 306] on div "Reports" at bounding box center [47, 305] width 75 height 23
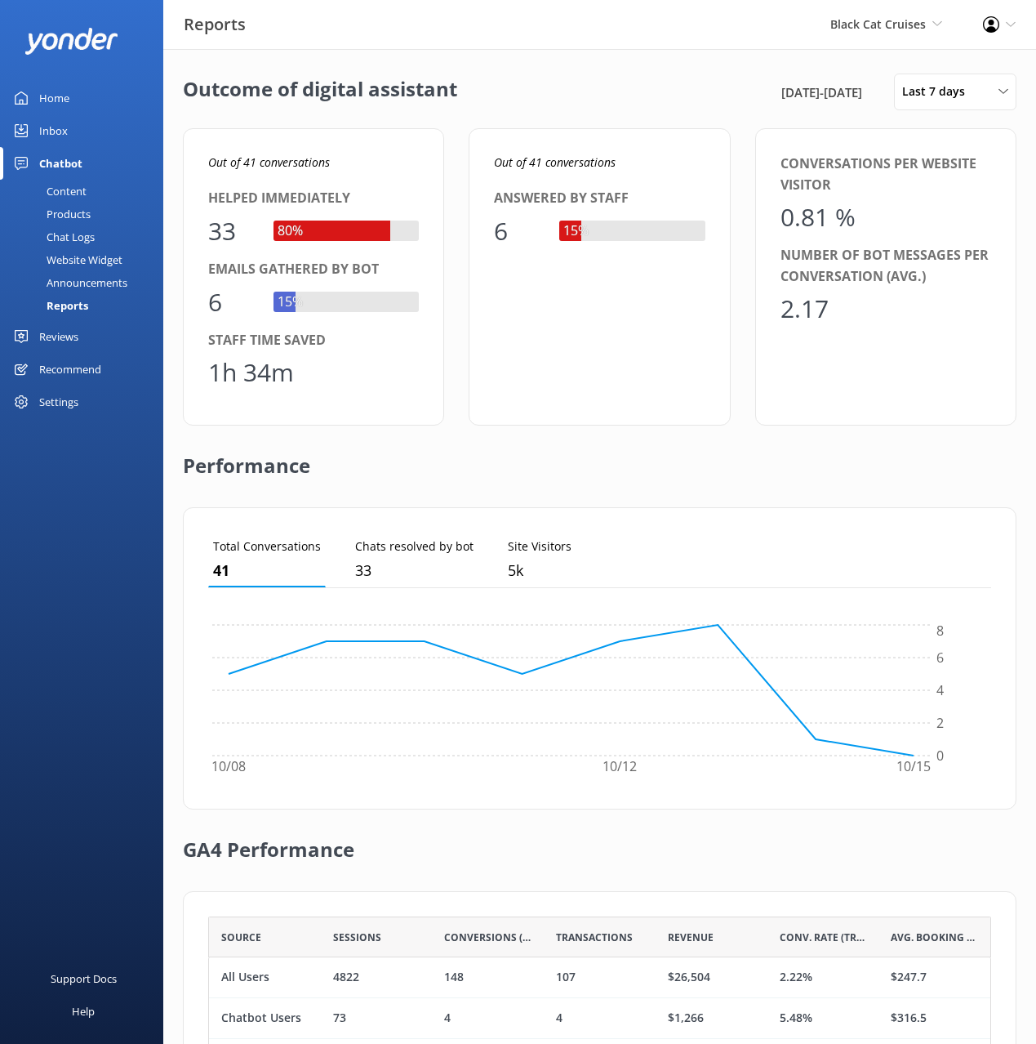
drag, startPoint x: 338, startPoint y: 107, endPoint x: 200, endPoint y: 227, distance: 182.9
click at [337, 107] on h2 "Outcome of digital assistant" at bounding box center [320, 91] width 274 height 37
click at [67, 196] on div "Content" at bounding box center [48, 191] width 77 height 23
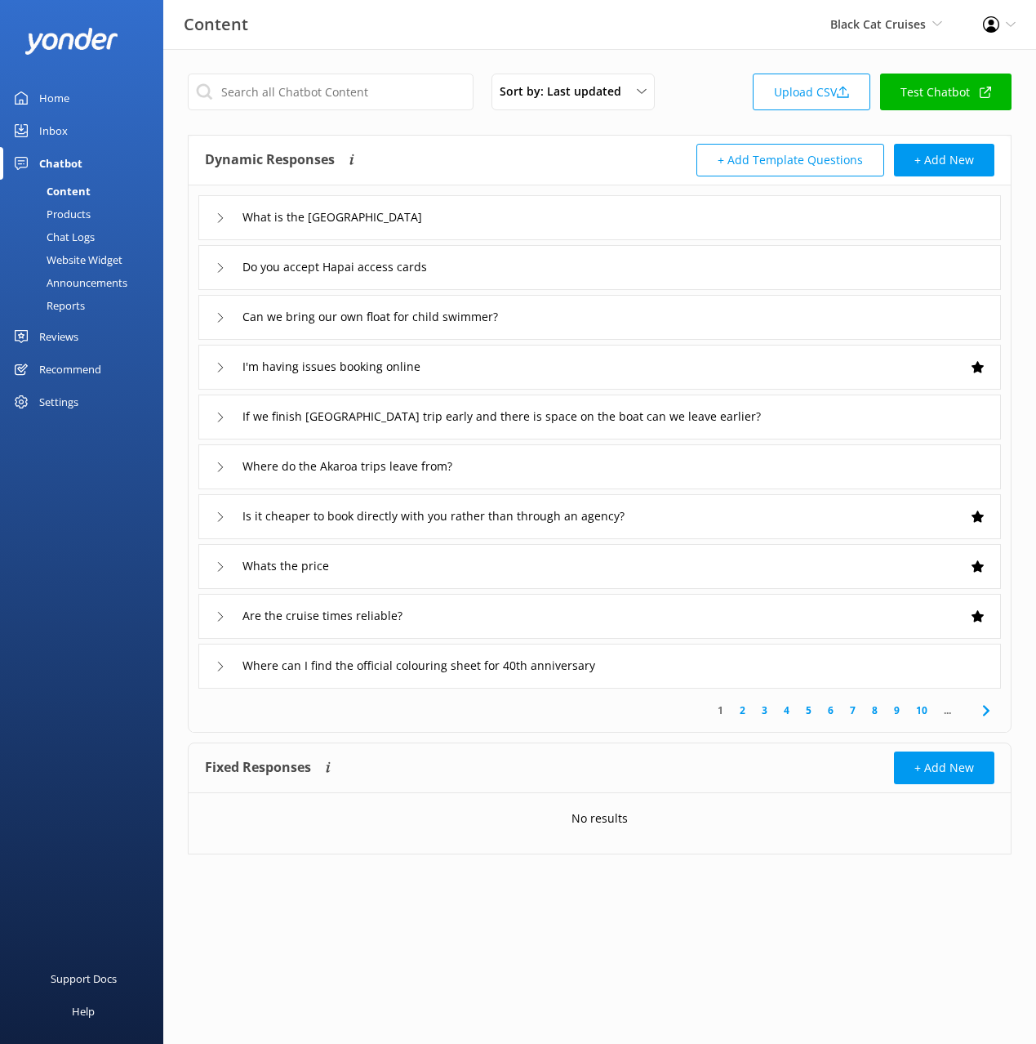
click at [517, 149] on div "Dynamic Responses The chatbot will generate a response based on the content inf…" at bounding box center [402, 160] width 395 height 33
drag, startPoint x: 73, startPoint y: 216, endPoint x: 143, endPoint y: 213, distance: 70.3
click at [73, 216] on div "Products" at bounding box center [50, 214] width 81 height 23
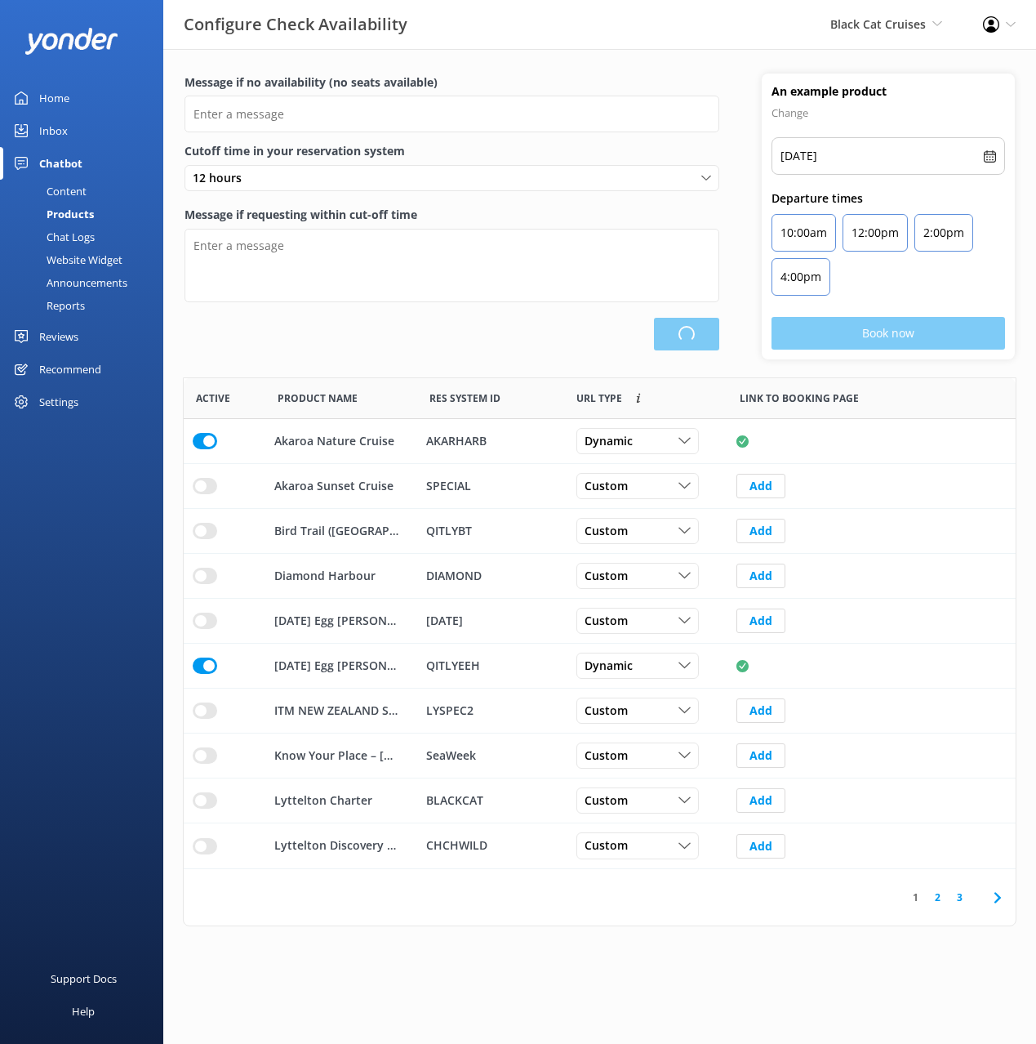
scroll to position [491, 832]
type input "There are no seats available, please check an alternative day"
type textarea "Our online booking system closes {hours} prior to departure. Please contact us …"
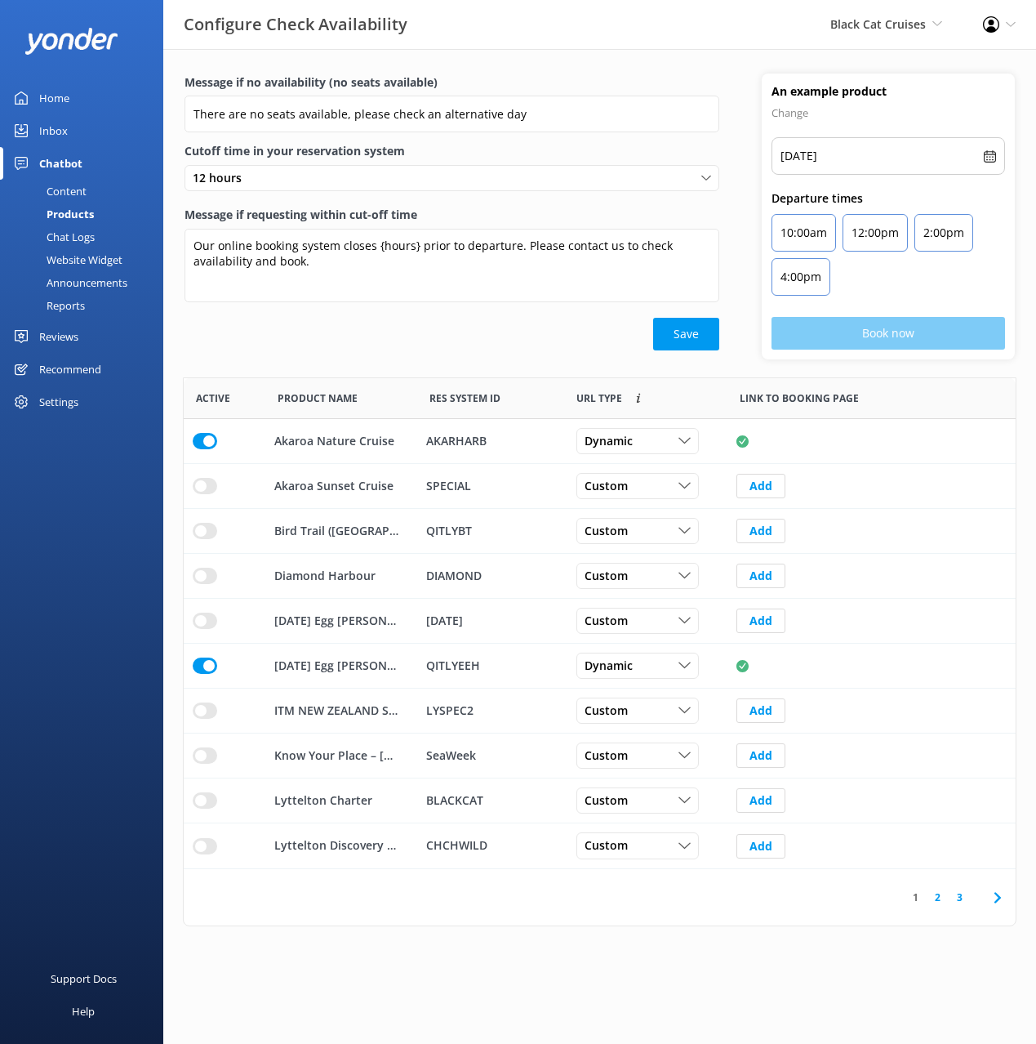
drag, startPoint x: 77, startPoint y: 190, endPoint x: 78, endPoint y: 199, distance: 9.1
click at [77, 190] on div "Content" at bounding box center [48, 191] width 77 height 23
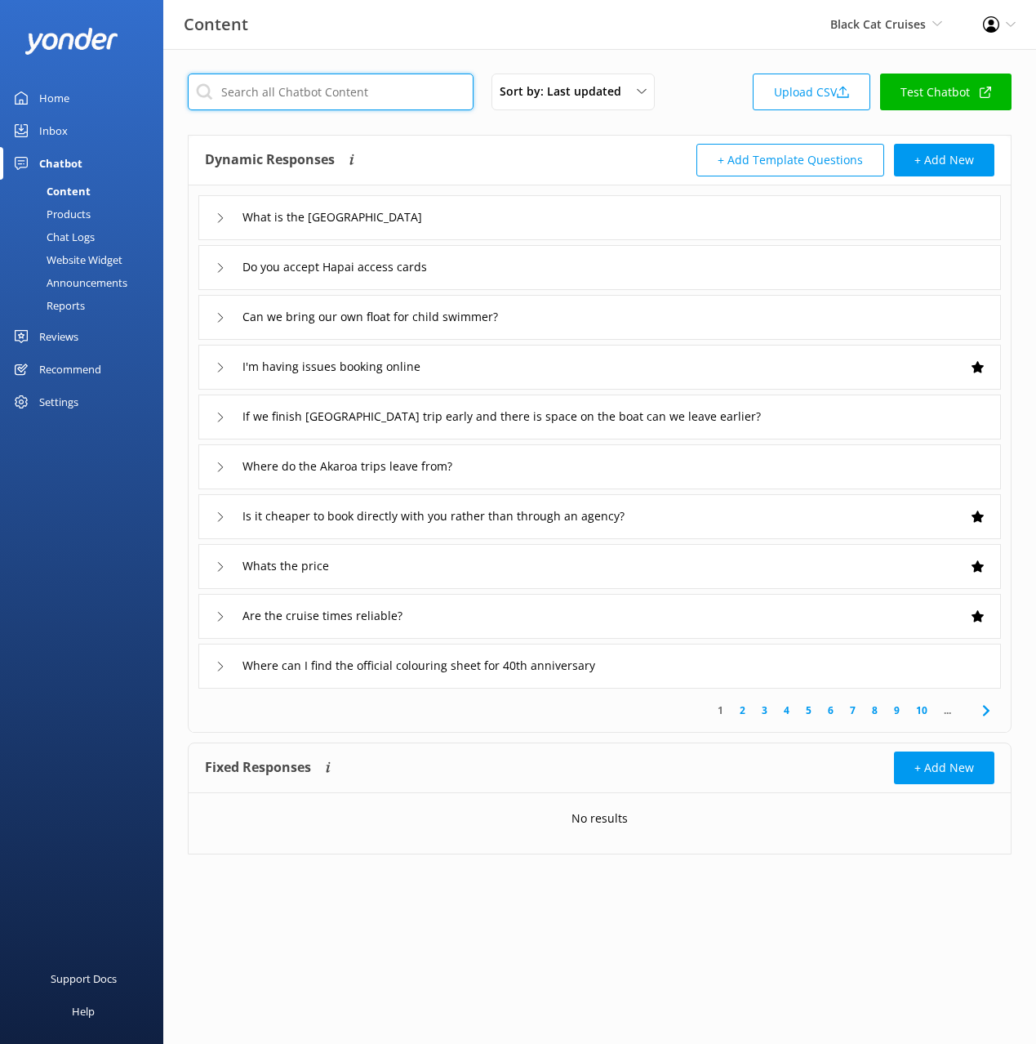
click at [358, 96] on input "text" at bounding box center [331, 91] width 286 height 37
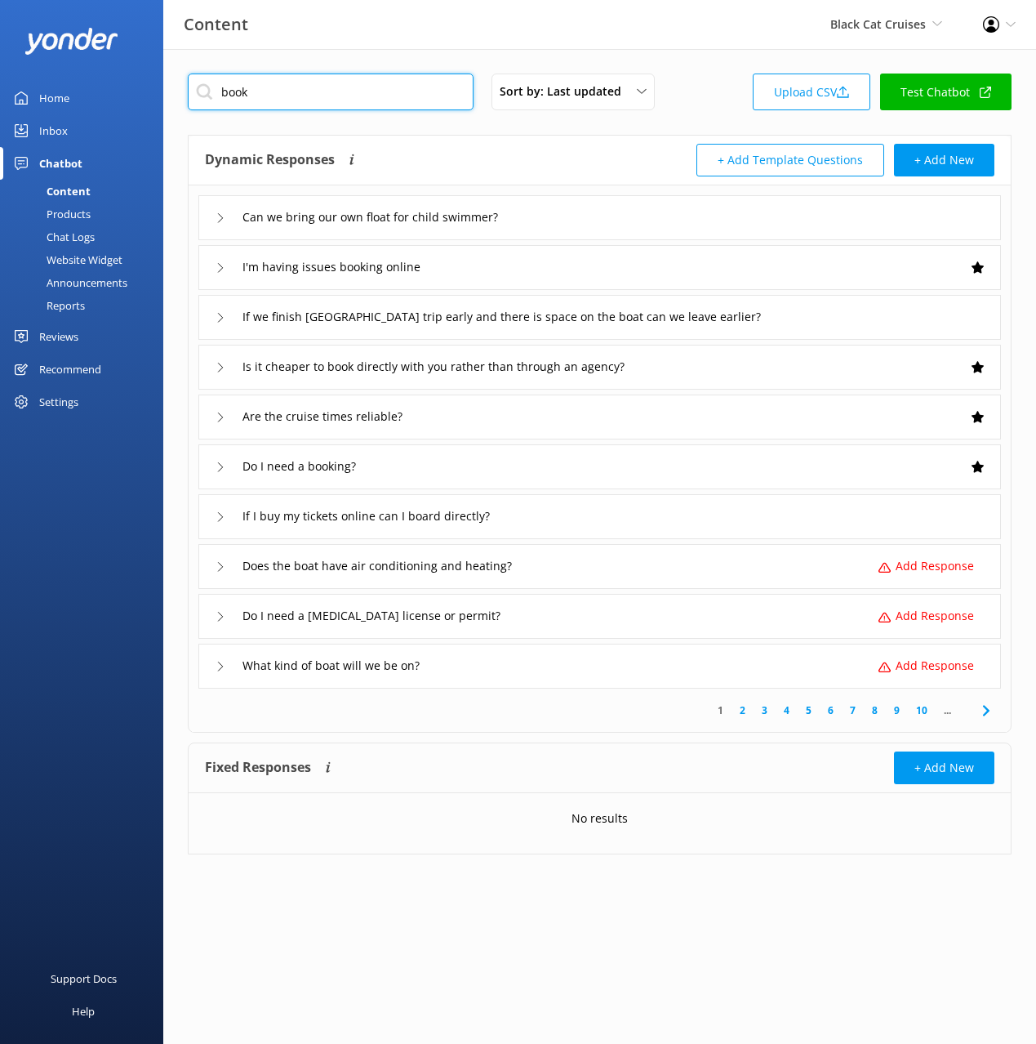
type input "book"
click at [508, 136] on div "Dynamic Responses The chatbot will generate a response based on the content inf…" at bounding box center [600, 161] width 822 height 50
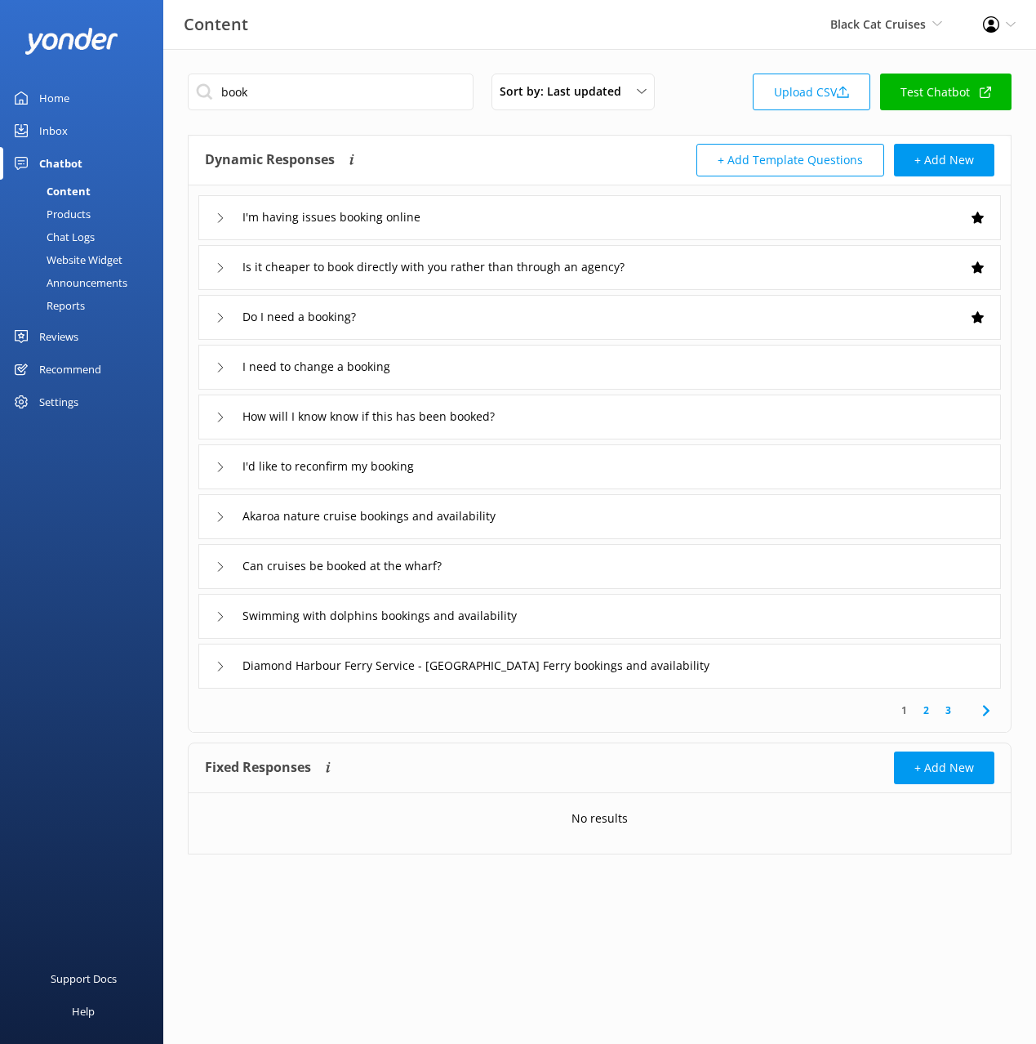
click at [990, 706] on icon at bounding box center [987, 711] width 20 height 20
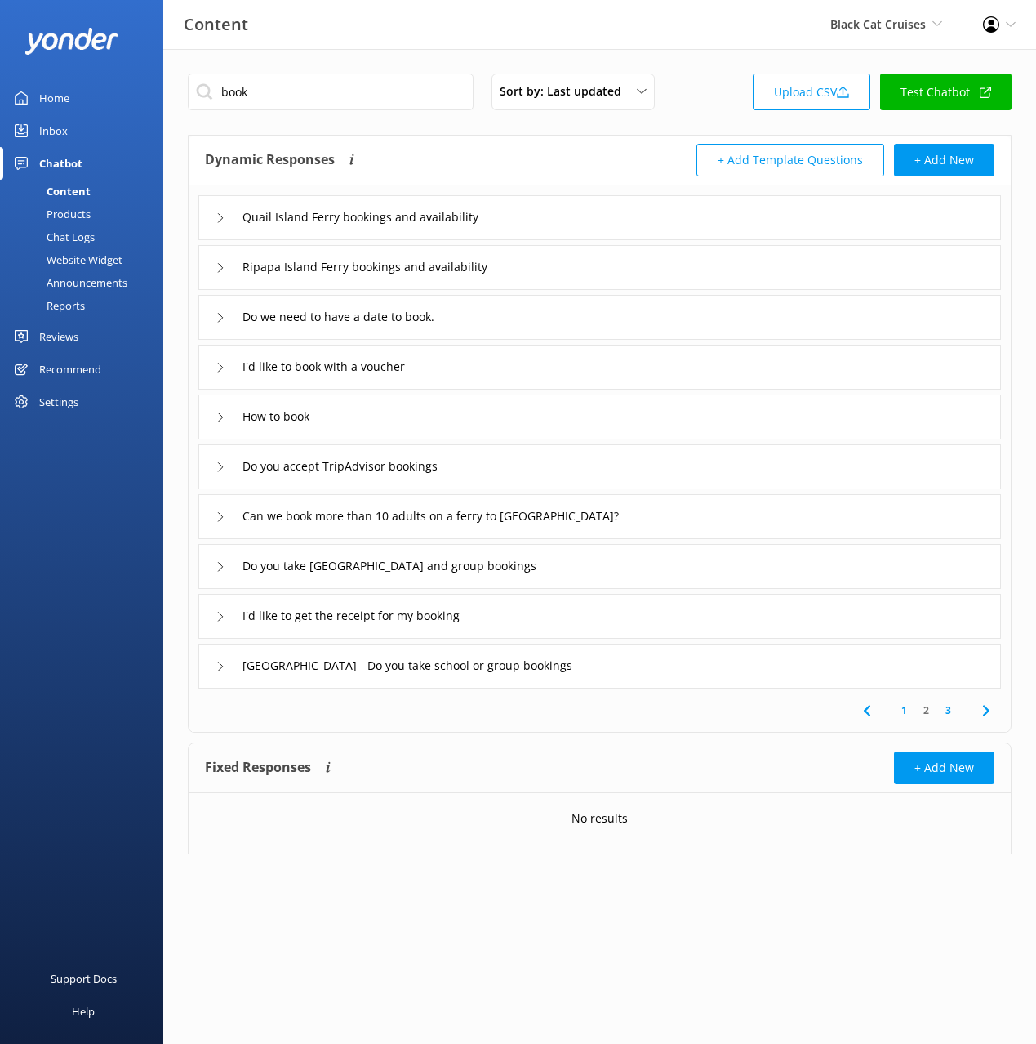
click at [986, 710] on icon at bounding box center [987, 711] width 20 height 20
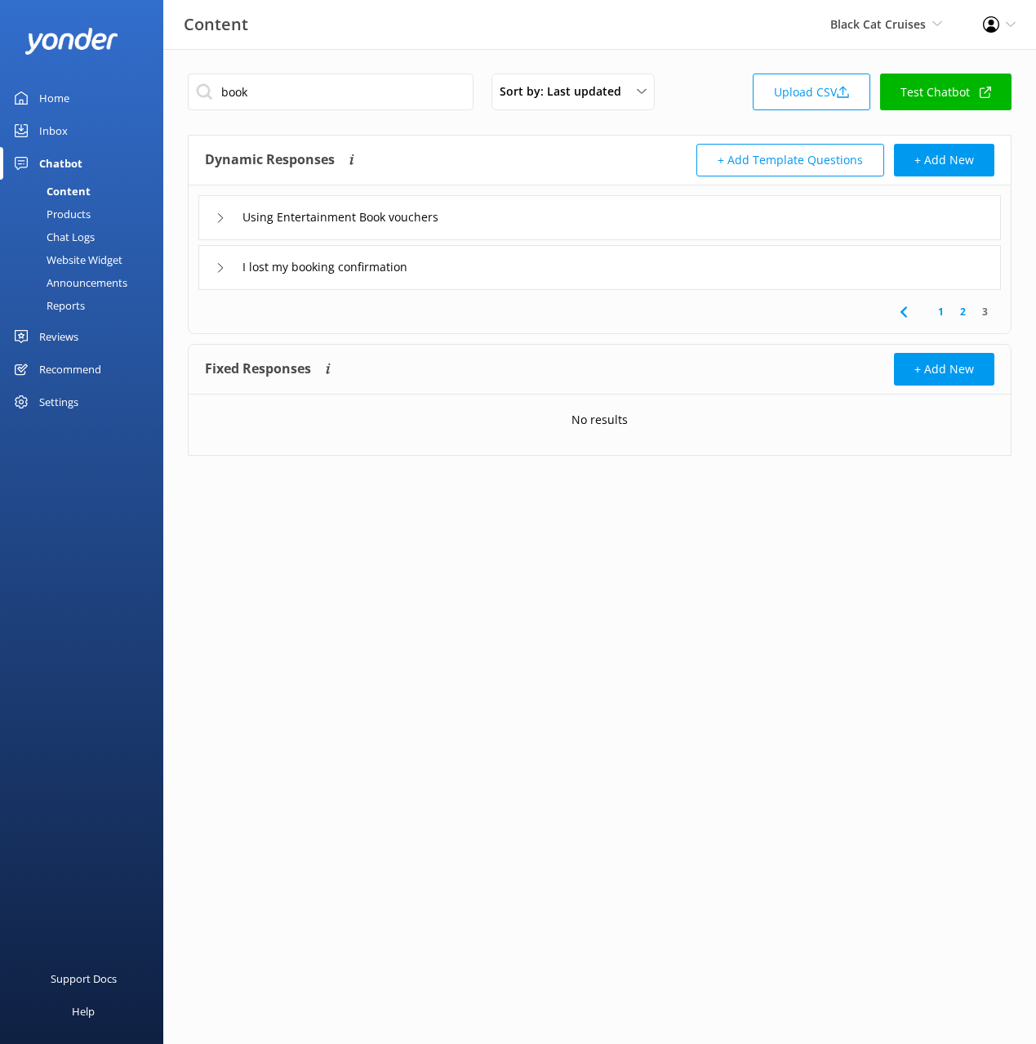
click at [950, 314] on link "1" at bounding box center [941, 312] width 22 height 16
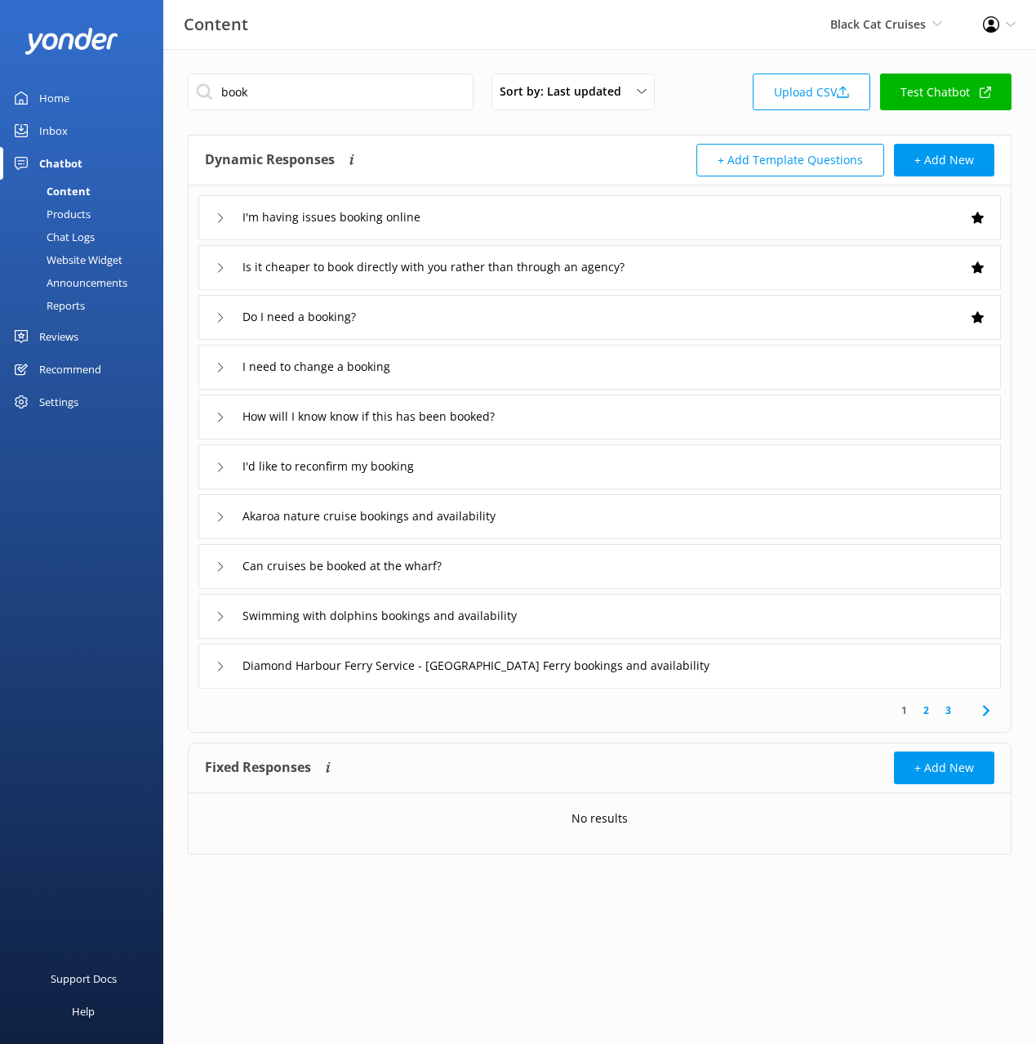
click at [508, 131] on div "book Sort by: Last updated Title (A-Z) Last updated Upload CSV Test Chatbot Dyn…" at bounding box center [599, 546] width 873 height 995
click at [926, 715] on link "2" at bounding box center [926, 710] width 22 height 16
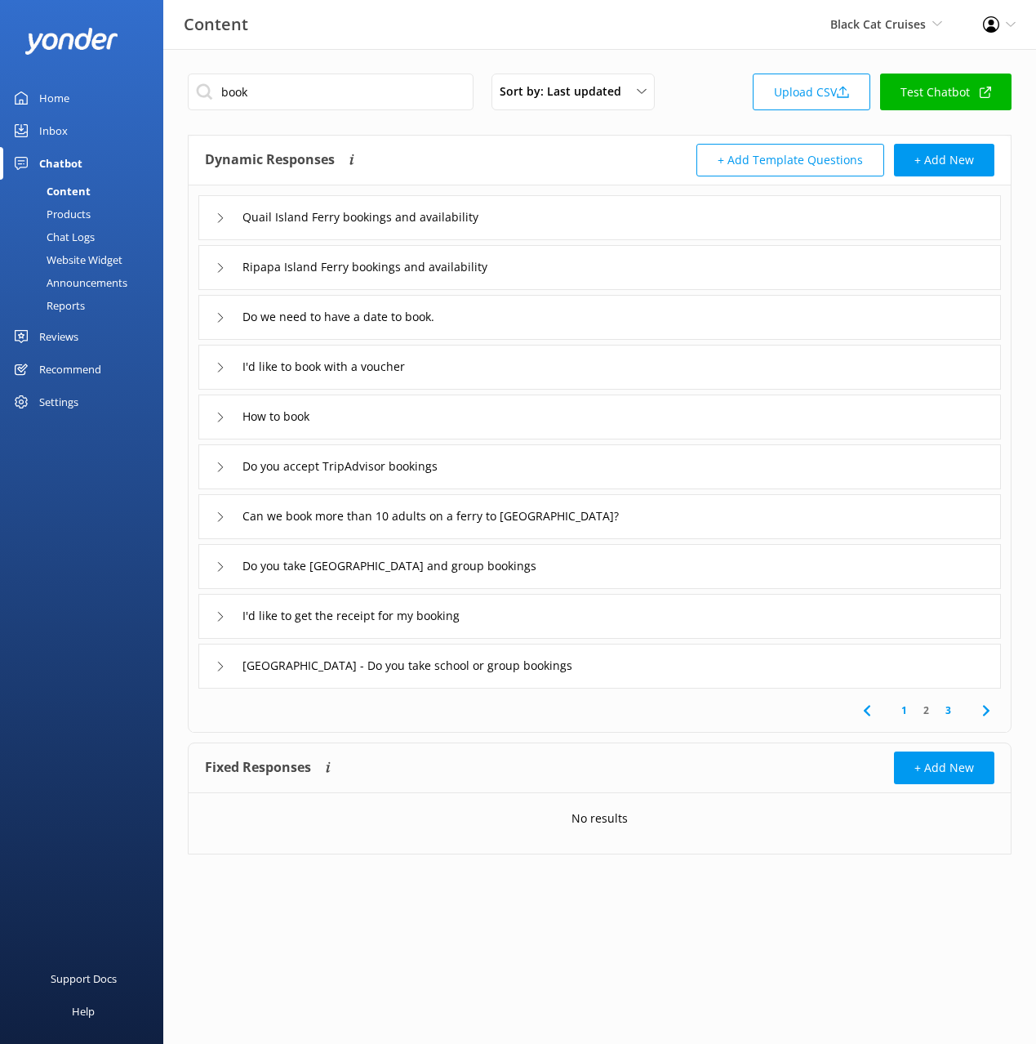
click at [948, 712] on link "3" at bounding box center [948, 710] width 22 height 16
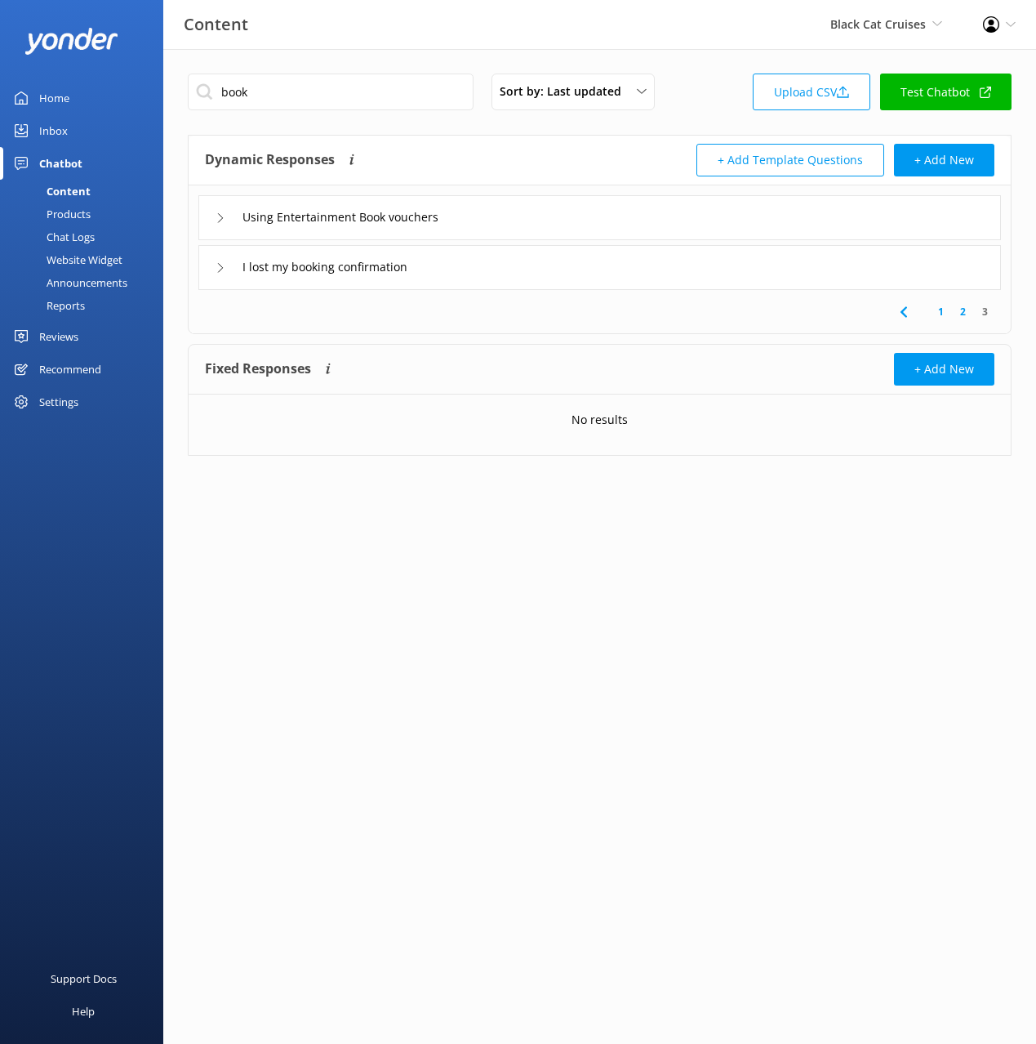
drag, startPoint x: 433, startPoint y: 60, endPoint x: 399, endPoint y: 143, distance: 90.1
click at [433, 60] on div "book Sort by: Last updated Title (A-Z) Last updated Upload CSV Test Chatbot Dyn…" at bounding box center [599, 546] width 873 height 995
click at [960, 313] on link "2" at bounding box center [963, 312] width 22 height 16
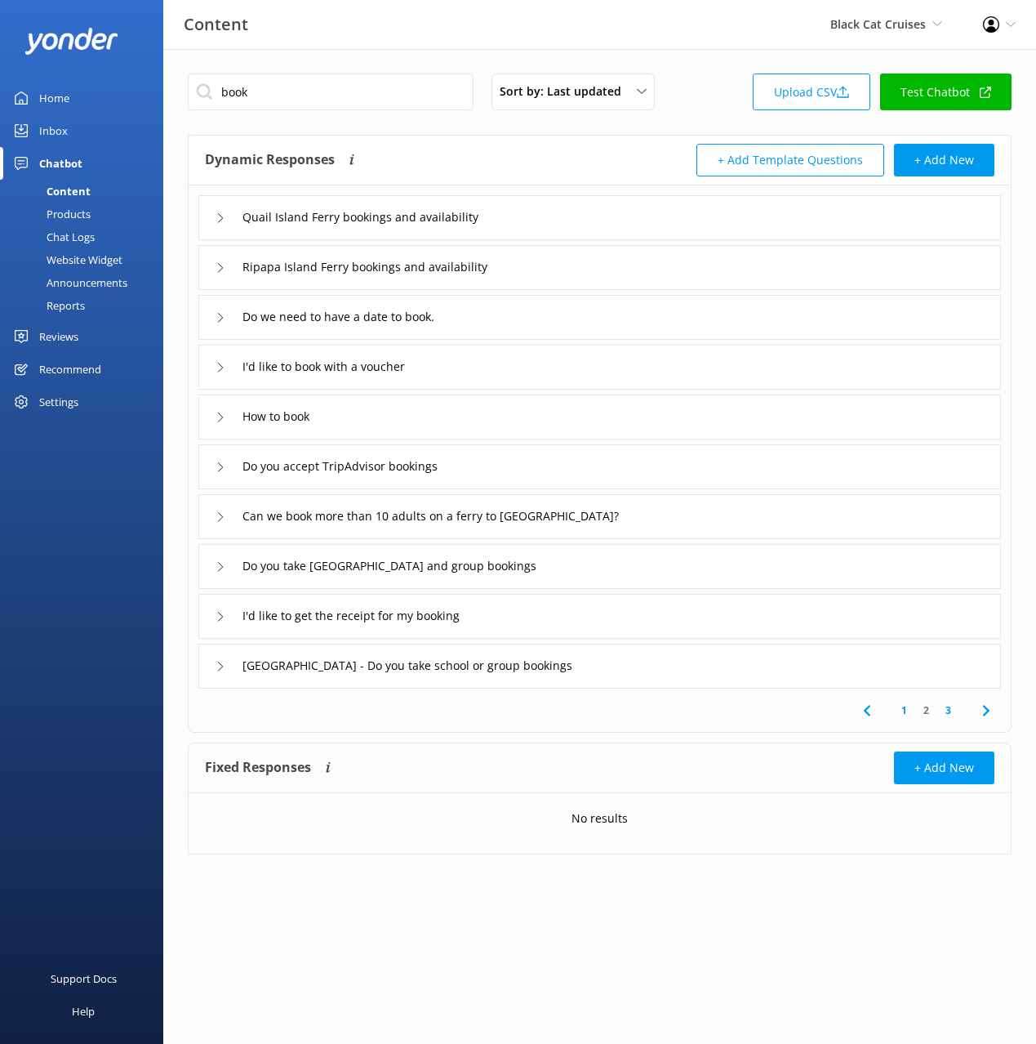
click at [524, 417] on div "How to book" at bounding box center [599, 416] width 803 height 45
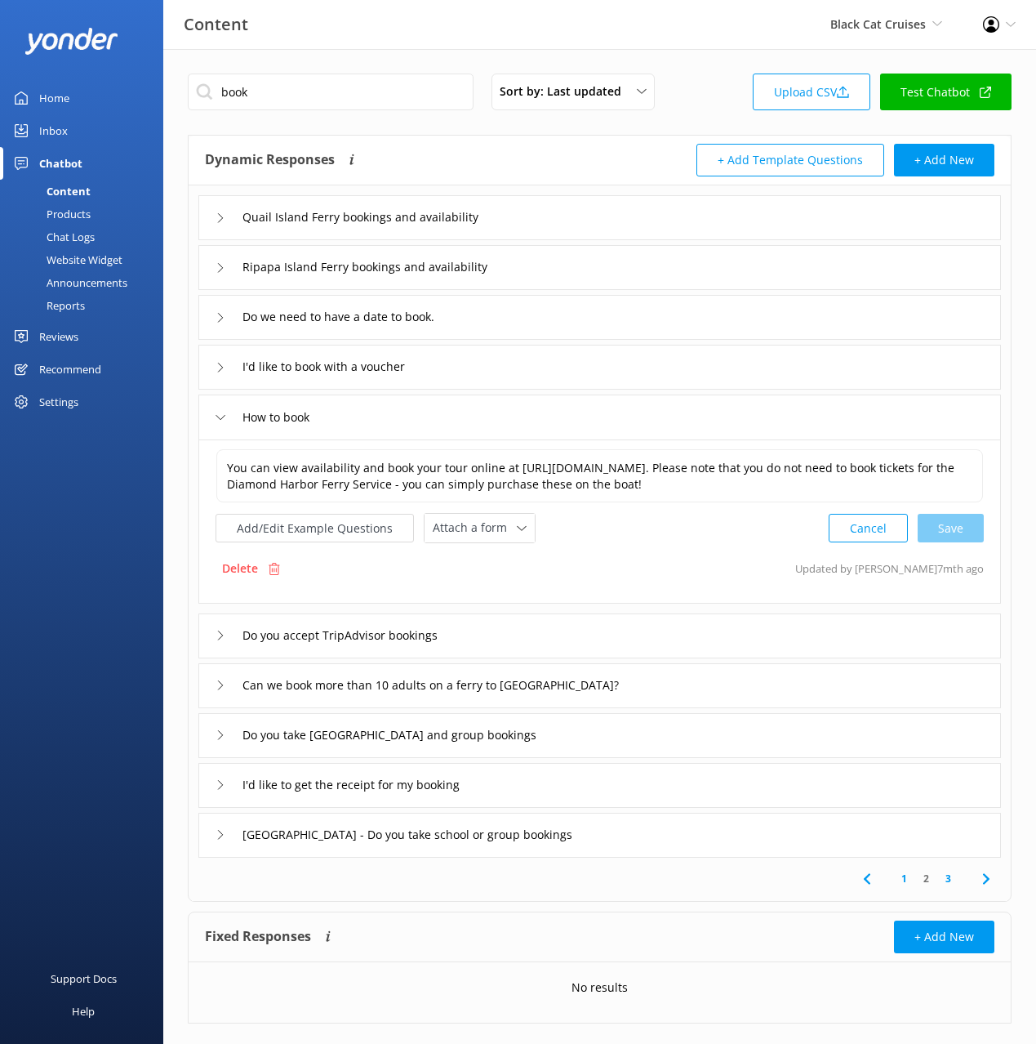
click at [84, 213] on div "Products" at bounding box center [50, 214] width 81 height 23
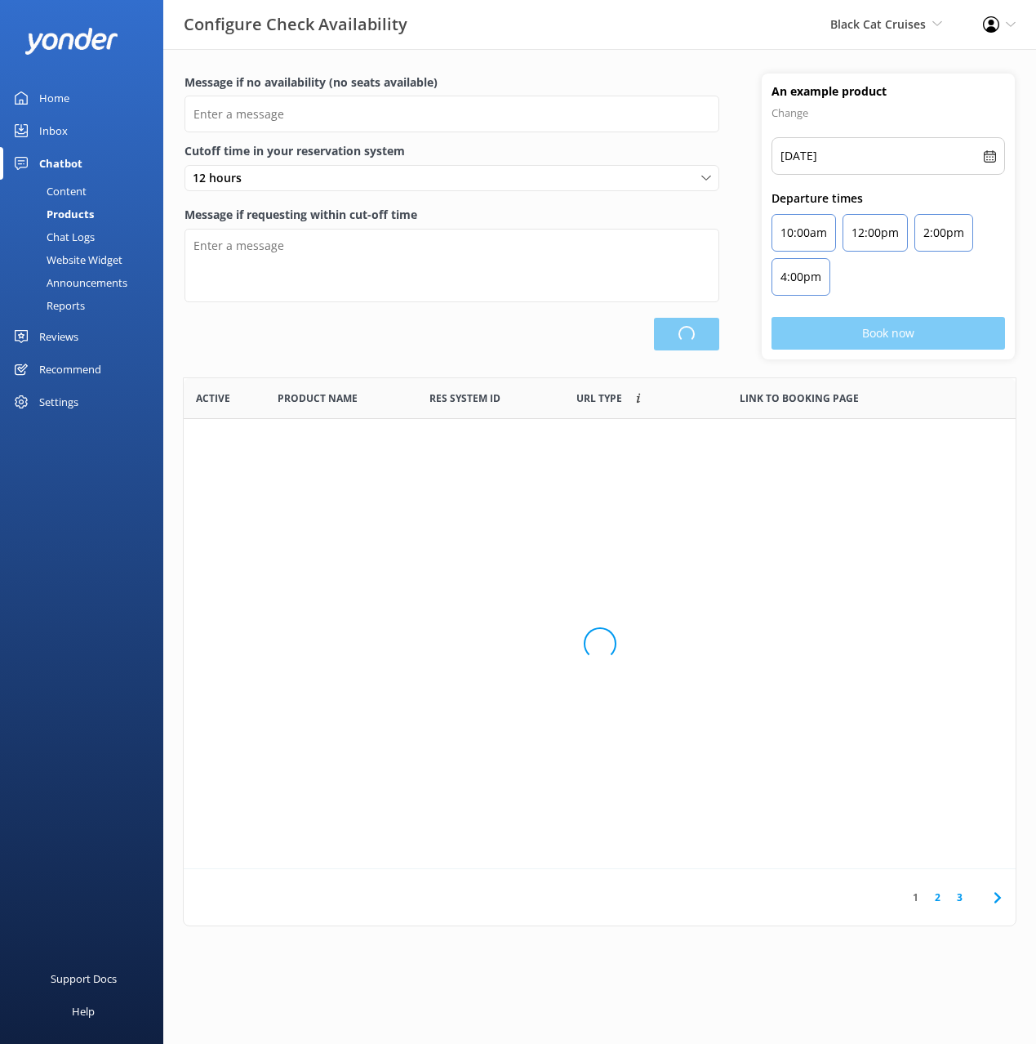
scroll to position [491, 832]
type input "There are no seats available, please check an alternative day"
type textarea "Our online booking system closes {hours} prior to departure. Please contact us …"
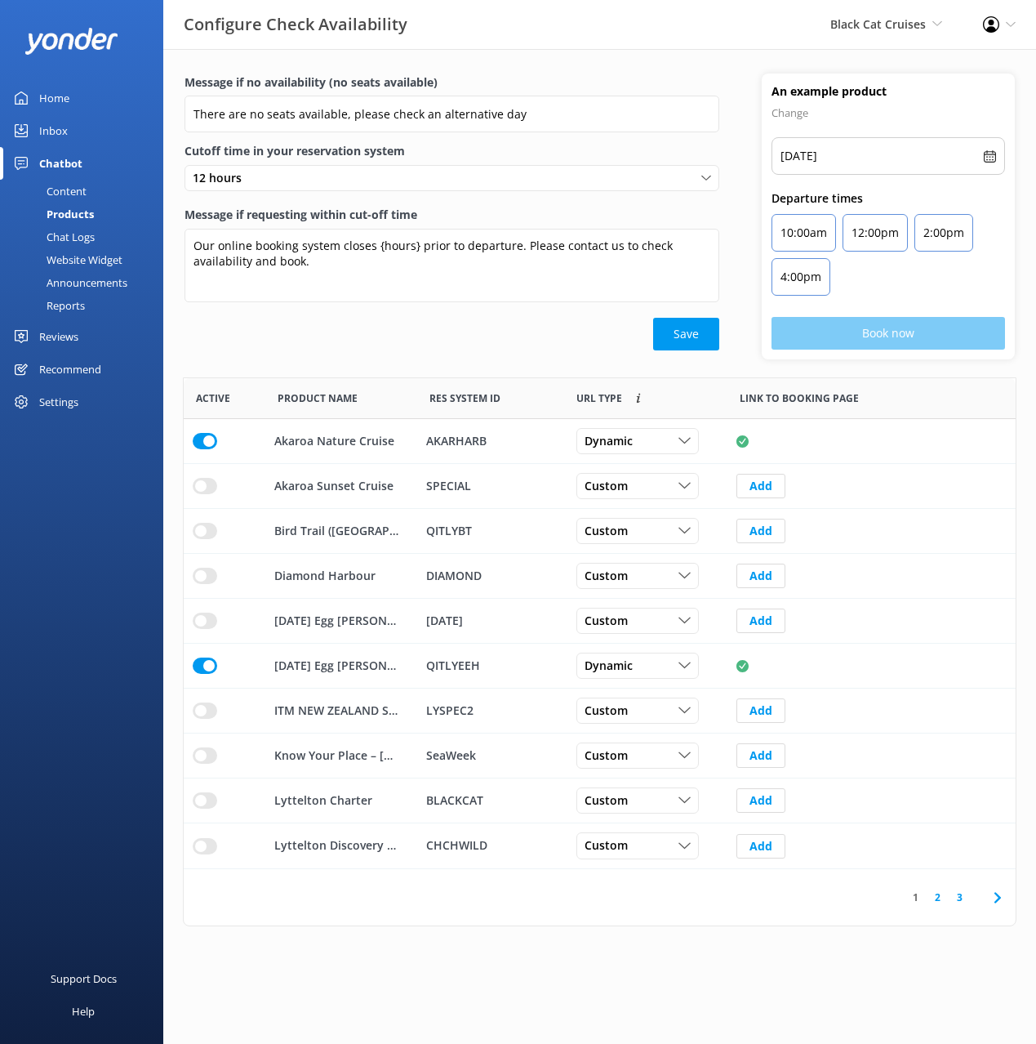
click at [552, 335] on div "Save" at bounding box center [452, 334] width 535 height 33
click at [63, 342] on div "Reviews" at bounding box center [58, 336] width 39 height 33
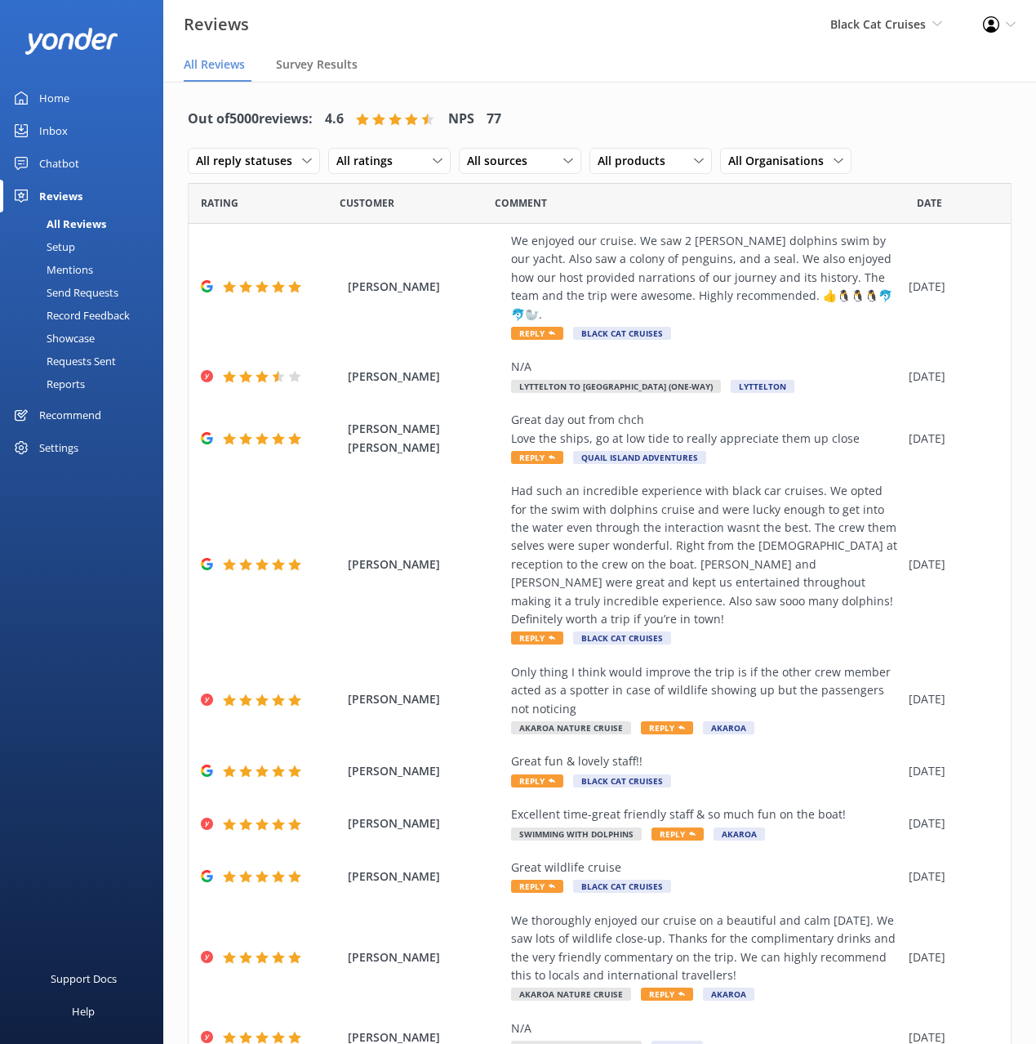
click at [542, 93] on div "Out of 5000 reviews: 4.6 NPS 77 All reply statuses All reply statuses Needs a r…" at bounding box center [599, 608] width 873 height 1052
click at [543, 89] on div "Out of 5000 reviews: 4.6 NPS 77 All reply statuses All reply statuses Needs a r…" at bounding box center [599, 608] width 873 height 1052
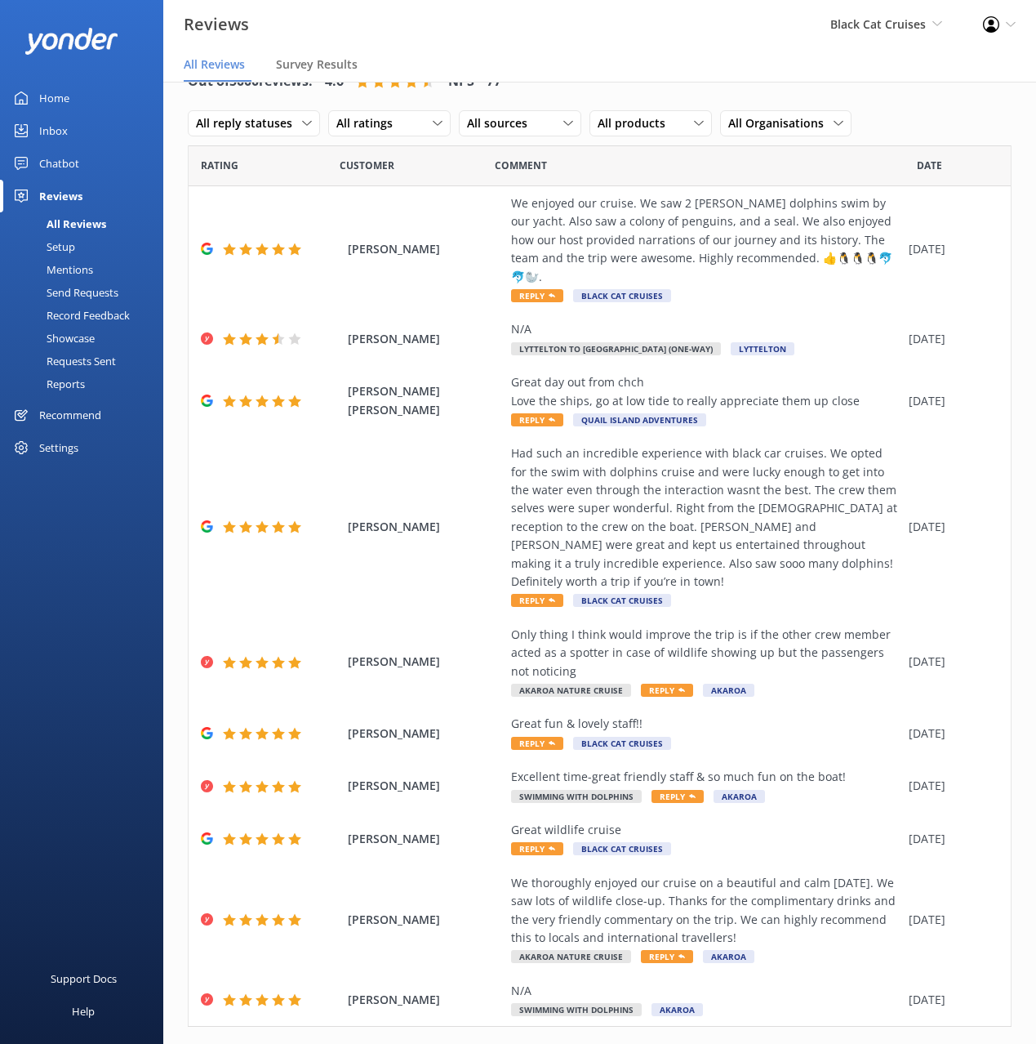
click at [783, 1043] on link "4" at bounding box center [794, 1061] width 22 height 16
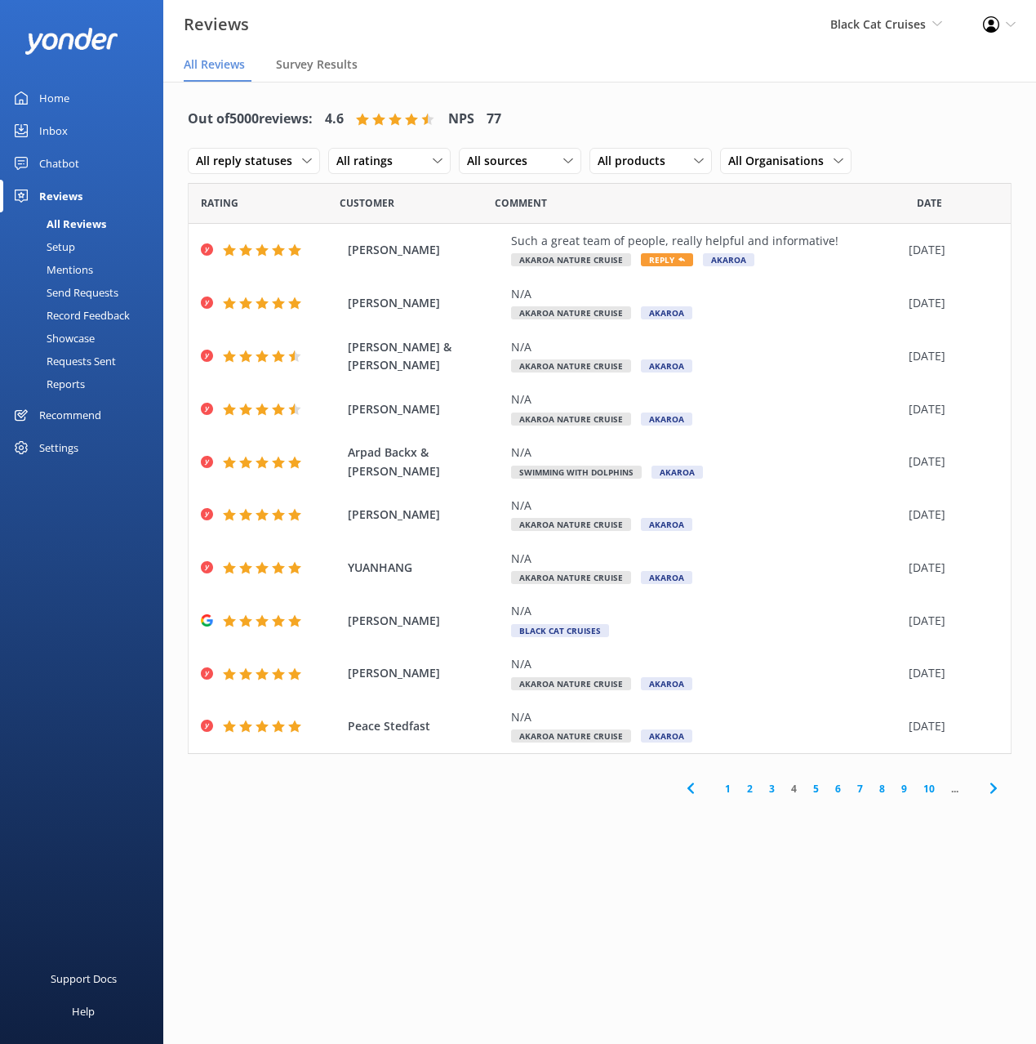
click at [727, 786] on link "1" at bounding box center [728, 789] width 22 height 16
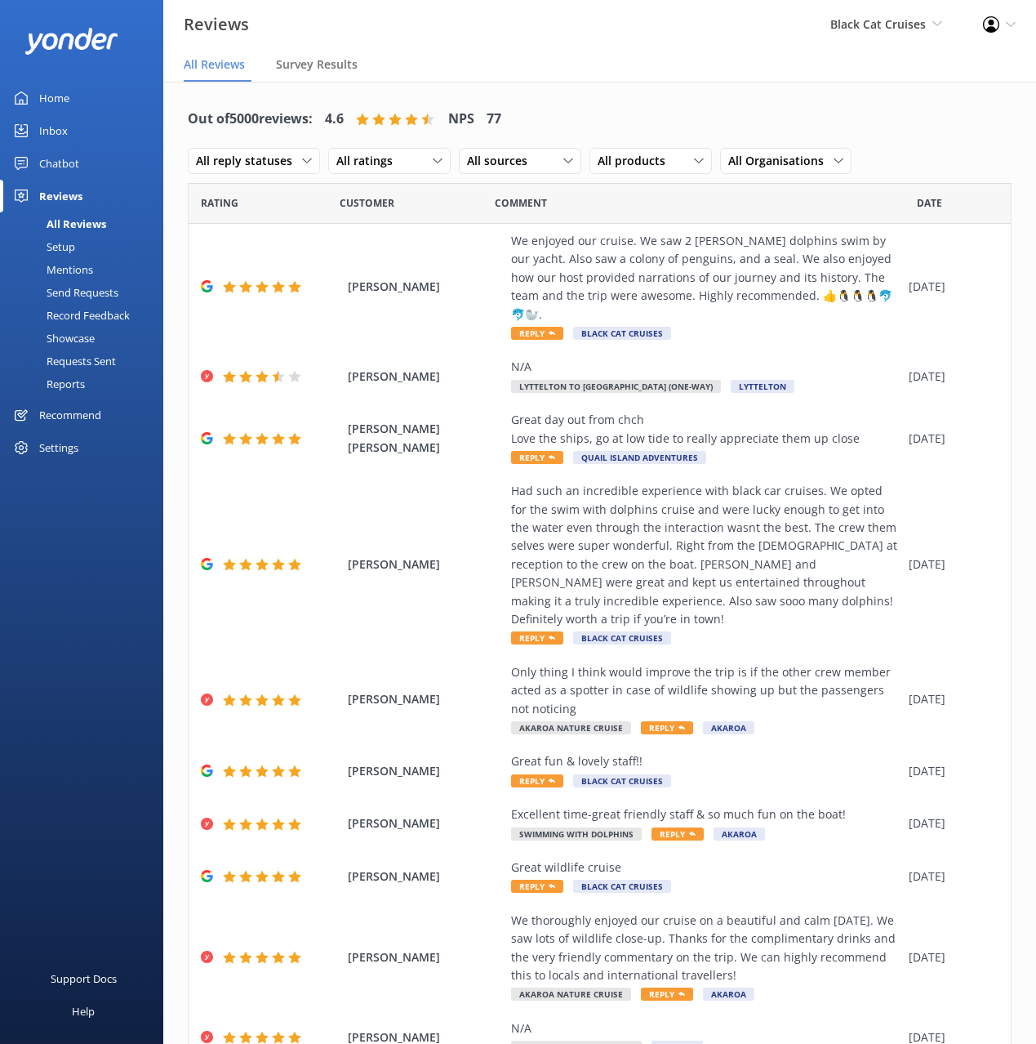
click at [69, 245] on div "Setup" at bounding box center [42, 246] width 65 height 23
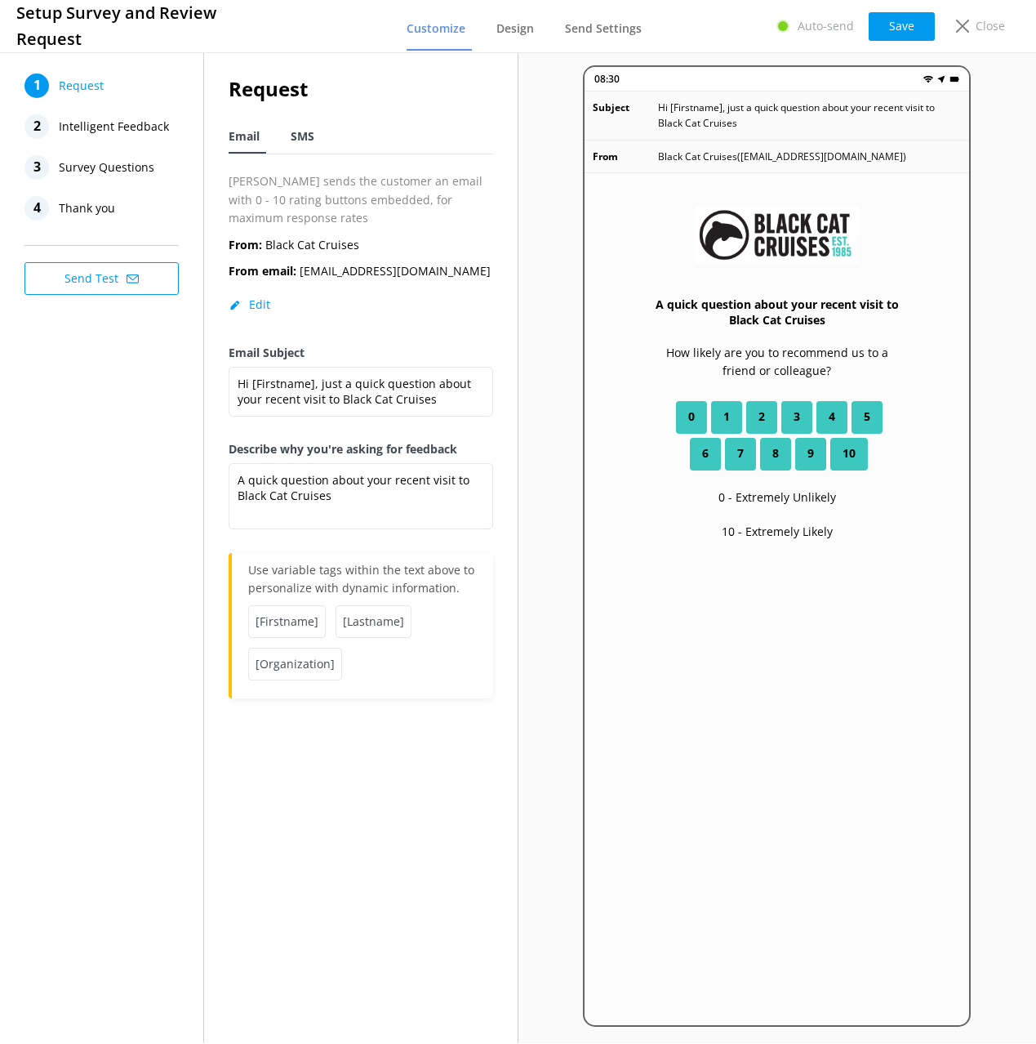
click at [295, 130] on span "SMS" at bounding box center [303, 136] width 24 height 16
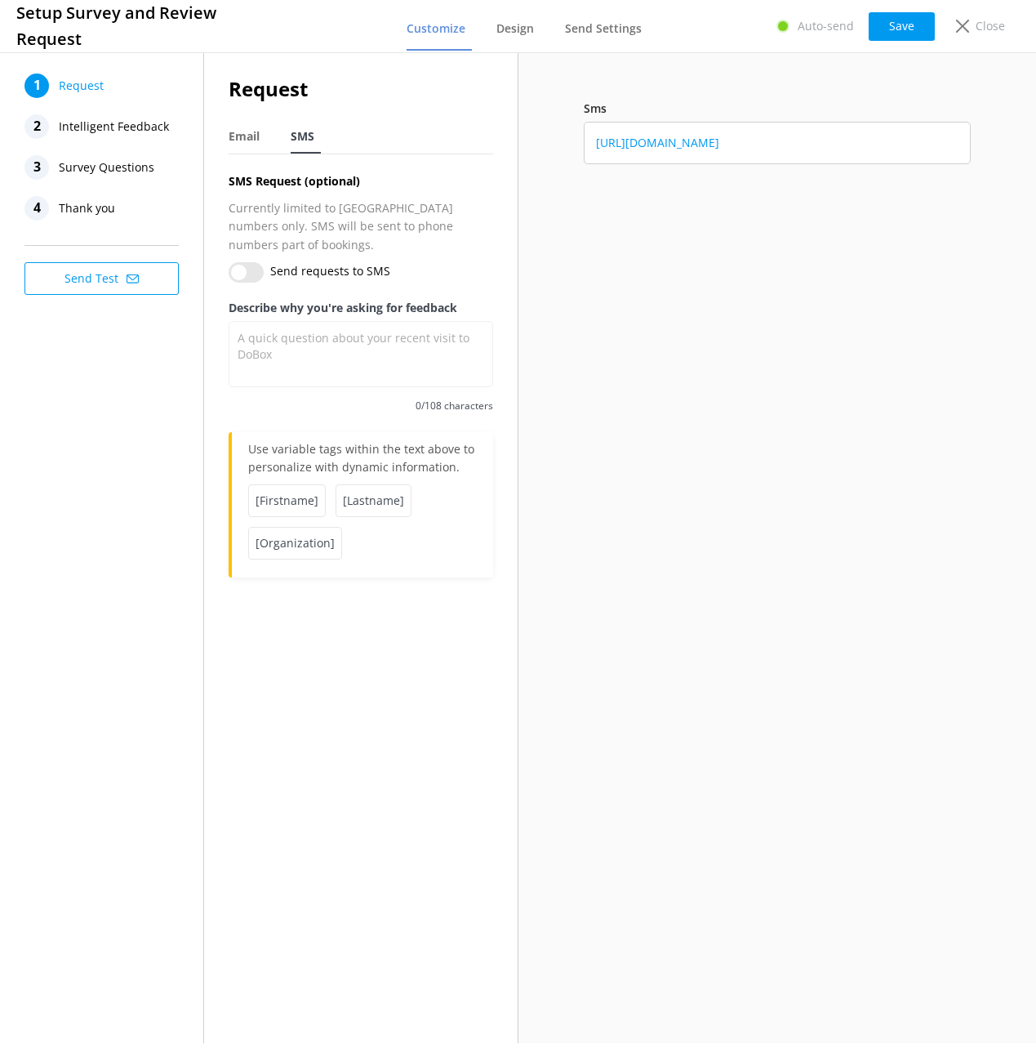
click at [255, 135] on span "Email" at bounding box center [244, 136] width 31 height 16
type textarea "A quick question about your recent visit to Black Cat Cruises"
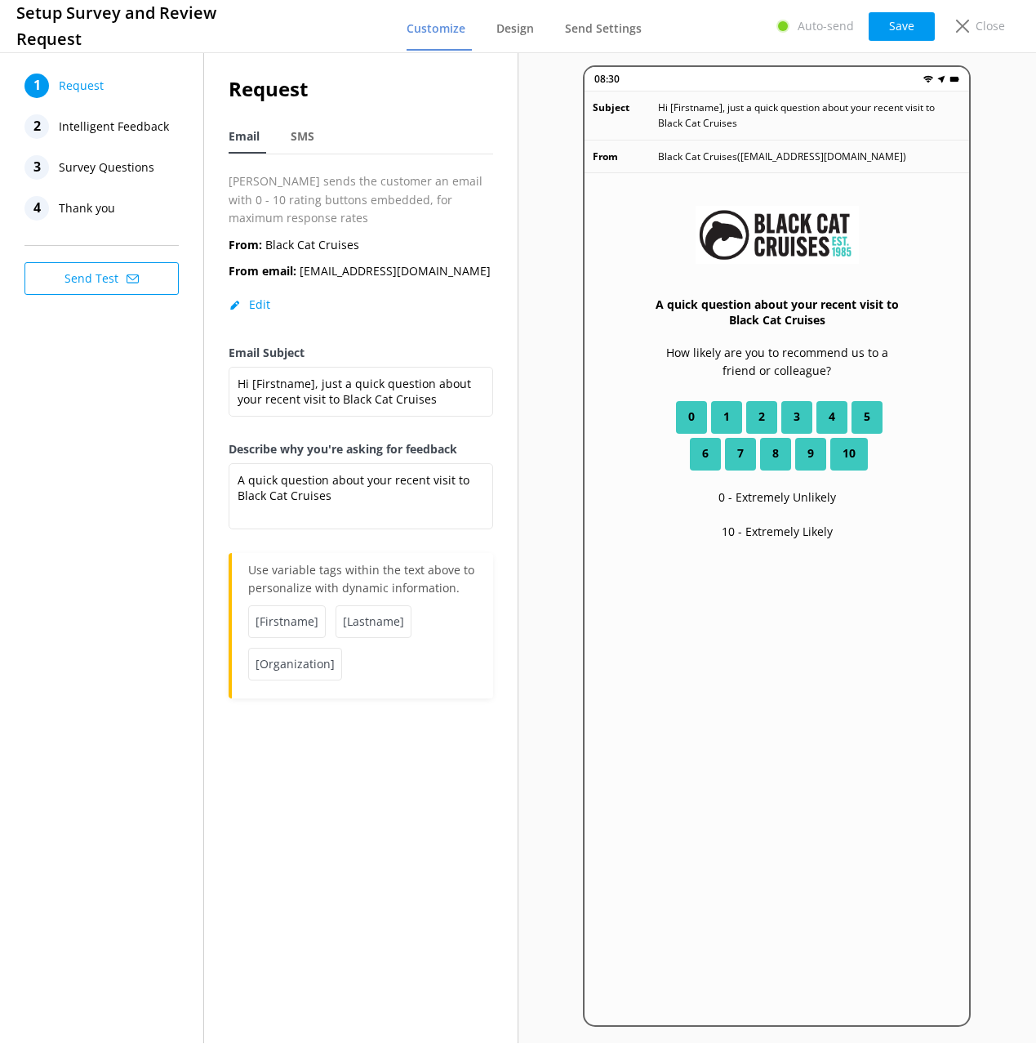
click at [120, 114] on span "Intelligent Feedback" at bounding box center [114, 126] width 110 height 24
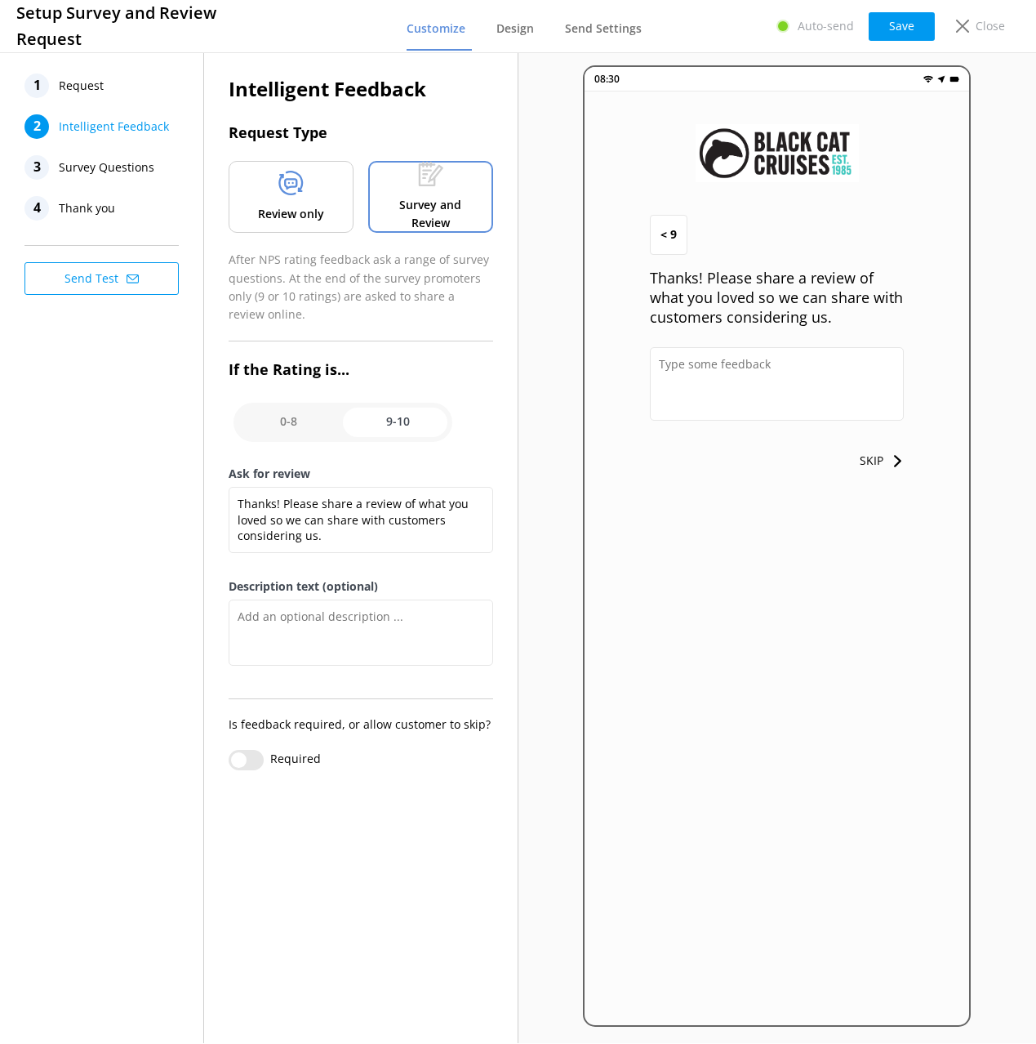
click at [119, 164] on span "Survey Questions" at bounding box center [107, 167] width 96 height 24
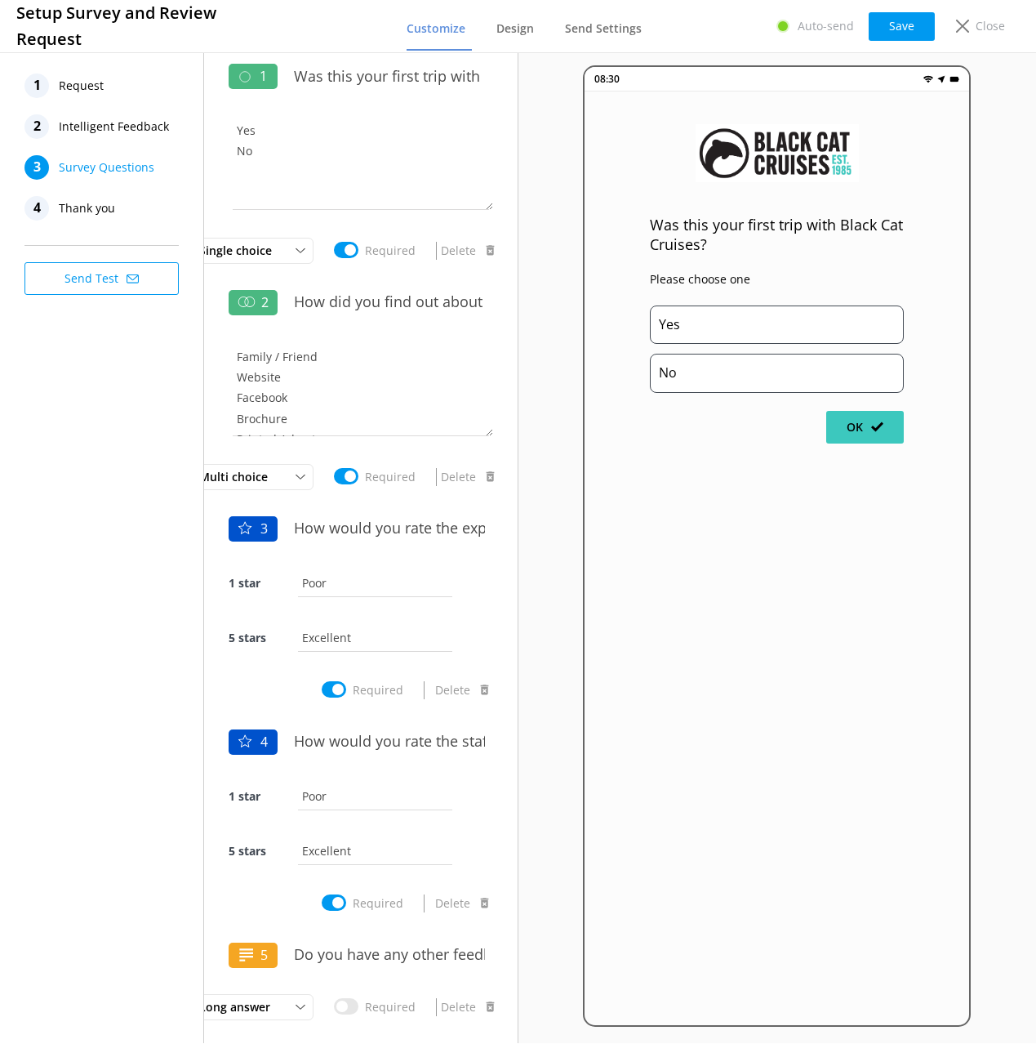
drag, startPoint x: 136, startPoint y: 491, endPoint x: 116, endPoint y: 264, distance: 227.9
click at [135, 481] on div "1 Request 2 Intelligent Feedback 3 Survey Questions 4 Thank you Send Test" at bounding box center [102, 546] width 204 height 994
click at [100, 202] on span "Thank you" at bounding box center [87, 208] width 56 height 24
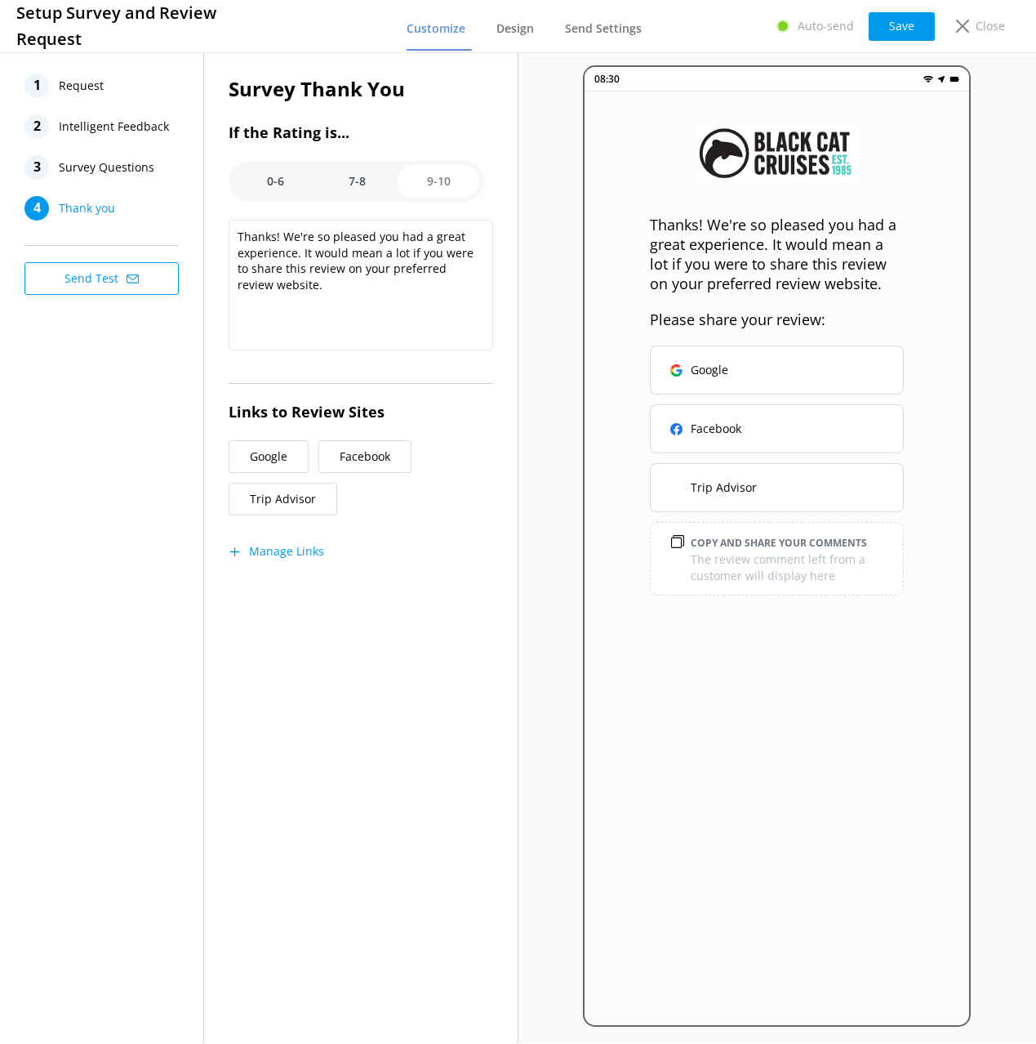
click at [106, 414] on div "1 Request 2 Intelligent Feedback 3 Survey Questions 4 Thank you Send Test" at bounding box center [102, 546] width 204 height 994
click at [296, 550] on button "Manage Links" at bounding box center [277, 551] width 96 height 16
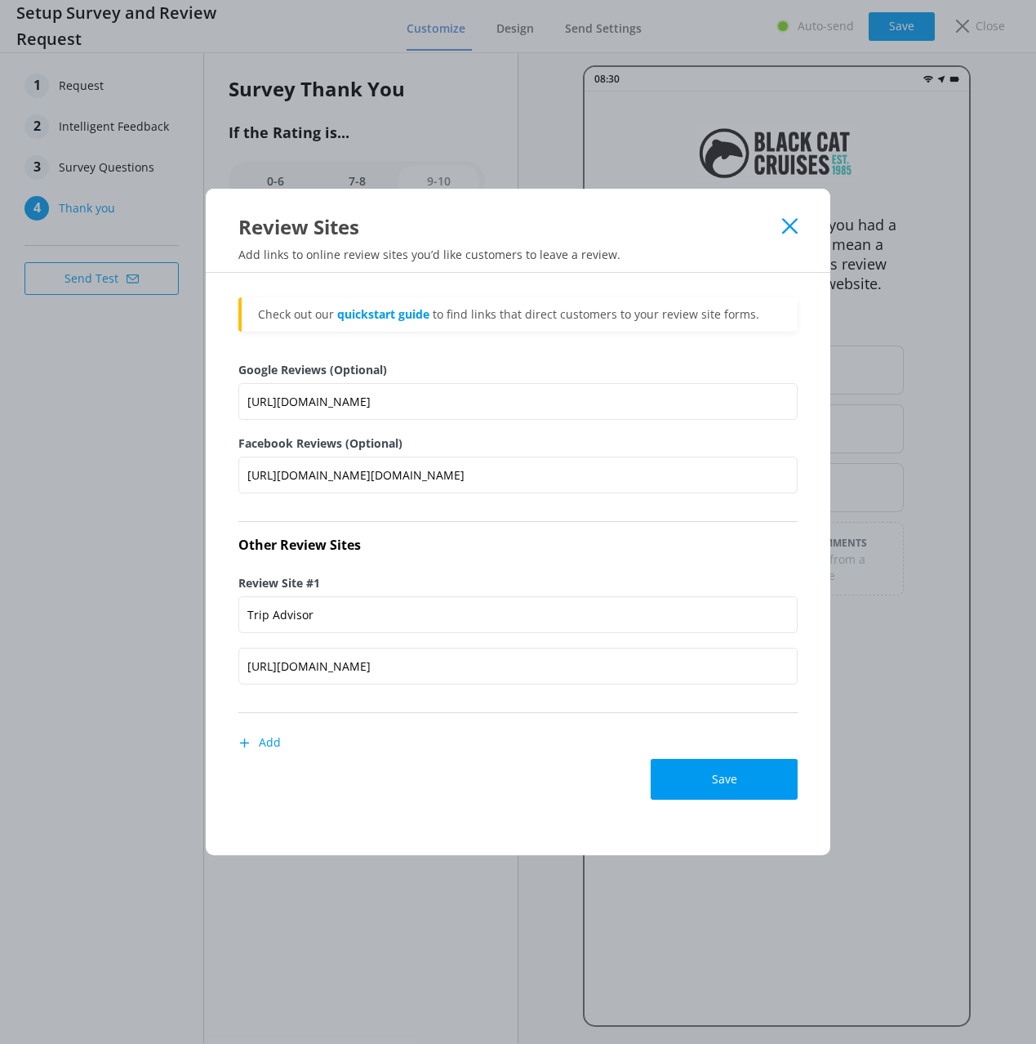
click at [789, 219] on icon at bounding box center [790, 226] width 16 height 16
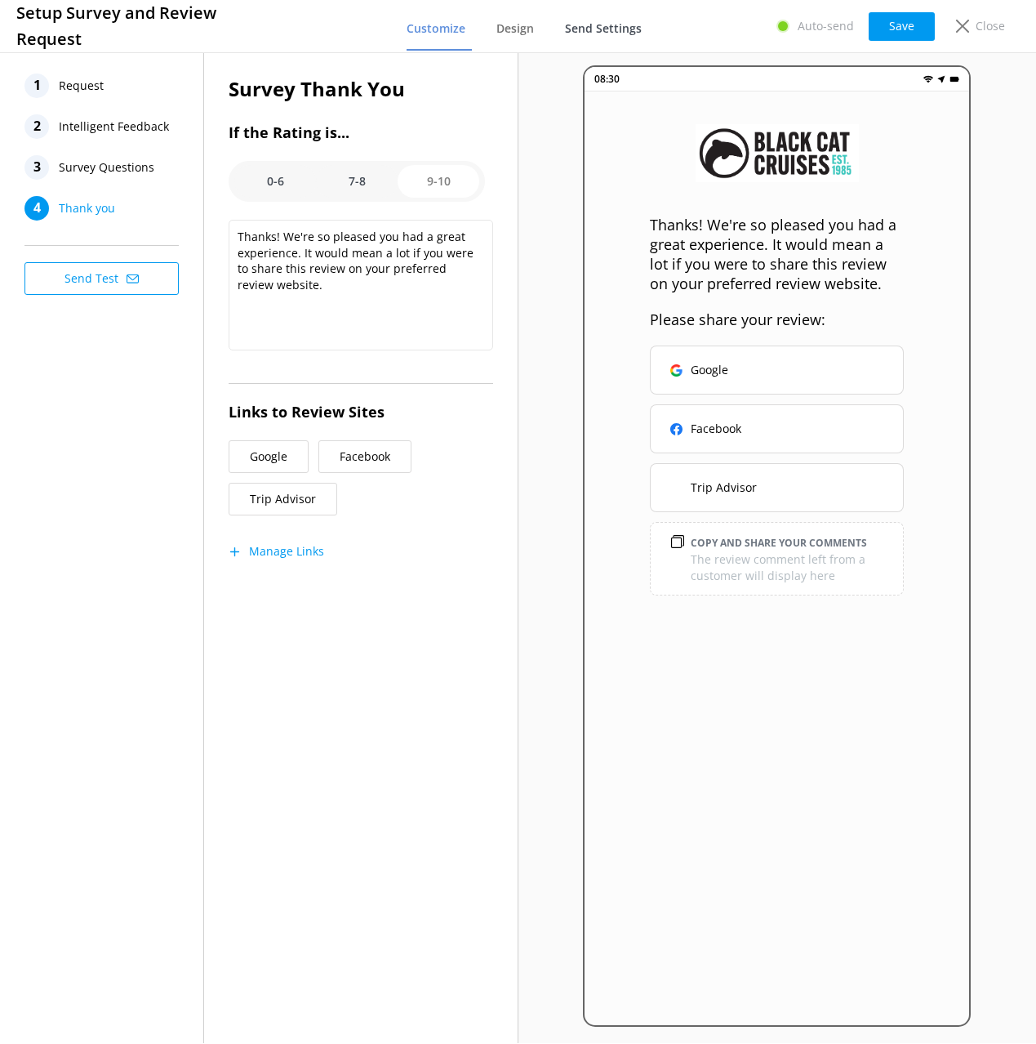
drag, startPoint x: 519, startPoint y: 33, endPoint x: 570, endPoint y: 31, distance: 50.7
click at [519, 33] on span "Design" at bounding box center [516, 28] width 38 height 16
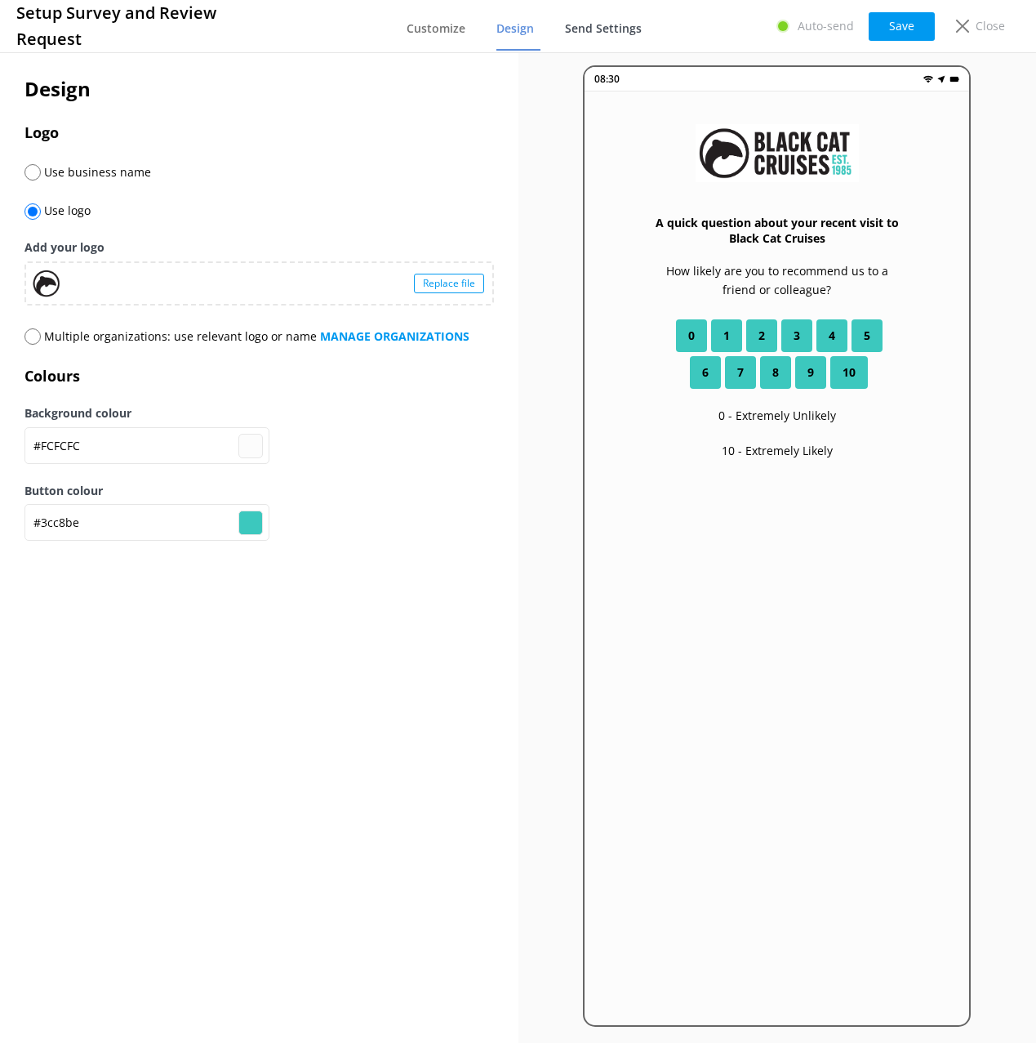
click at [581, 30] on span "Send Settings" at bounding box center [603, 28] width 77 height 16
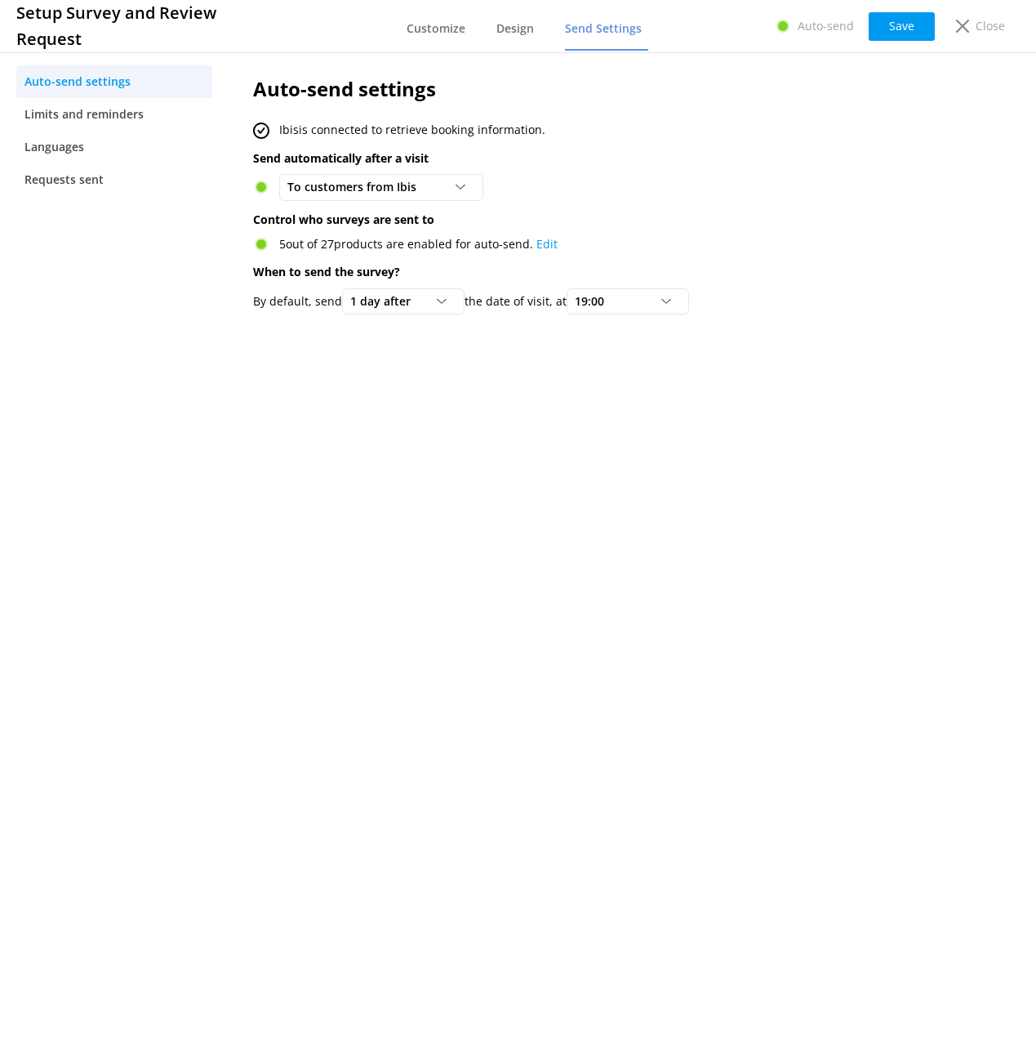
drag, startPoint x: 579, startPoint y: 421, endPoint x: 356, endPoint y: 286, distance: 260.5
click at [575, 419] on div "Auto-send settings Ibis is connected to retrieve booking information. Send auto…" at bounding box center [591, 546] width 725 height 994
drag, startPoint x: 120, startPoint y: 114, endPoint x: 171, endPoint y: 212, distance: 110.7
click at [119, 114] on span "Limits and reminders" at bounding box center [83, 114] width 119 height 18
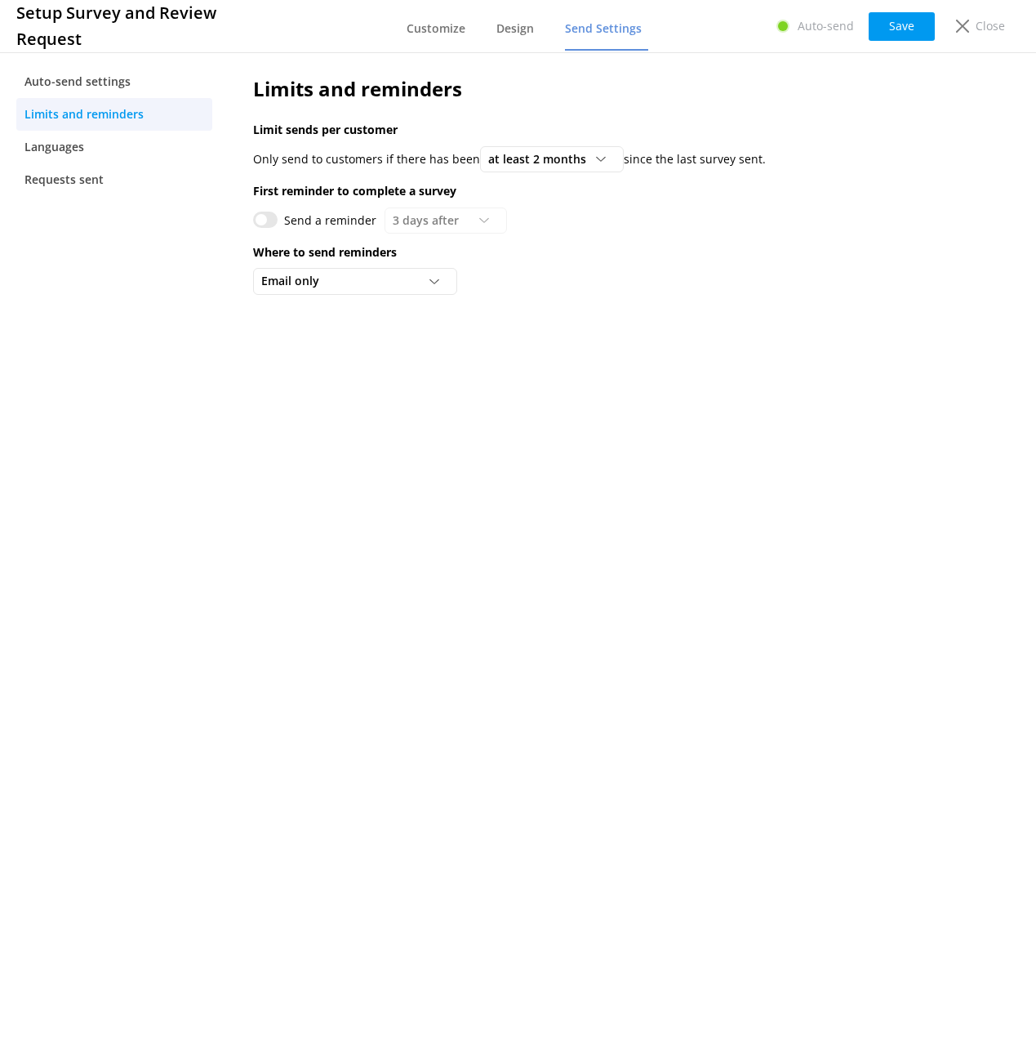
drag, startPoint x: 484, startPoint y: 461, endPoint x: 456, endPoint y: 457, distance: 28.1
click at [483, 461] on div "Limits and reminders Limit sends per customer Only send to customers if there h…" at bounding box center [591, 546] width 725 height 994
click at [960, 29] on icon at bounding box center [962, 26] width 13 height 13
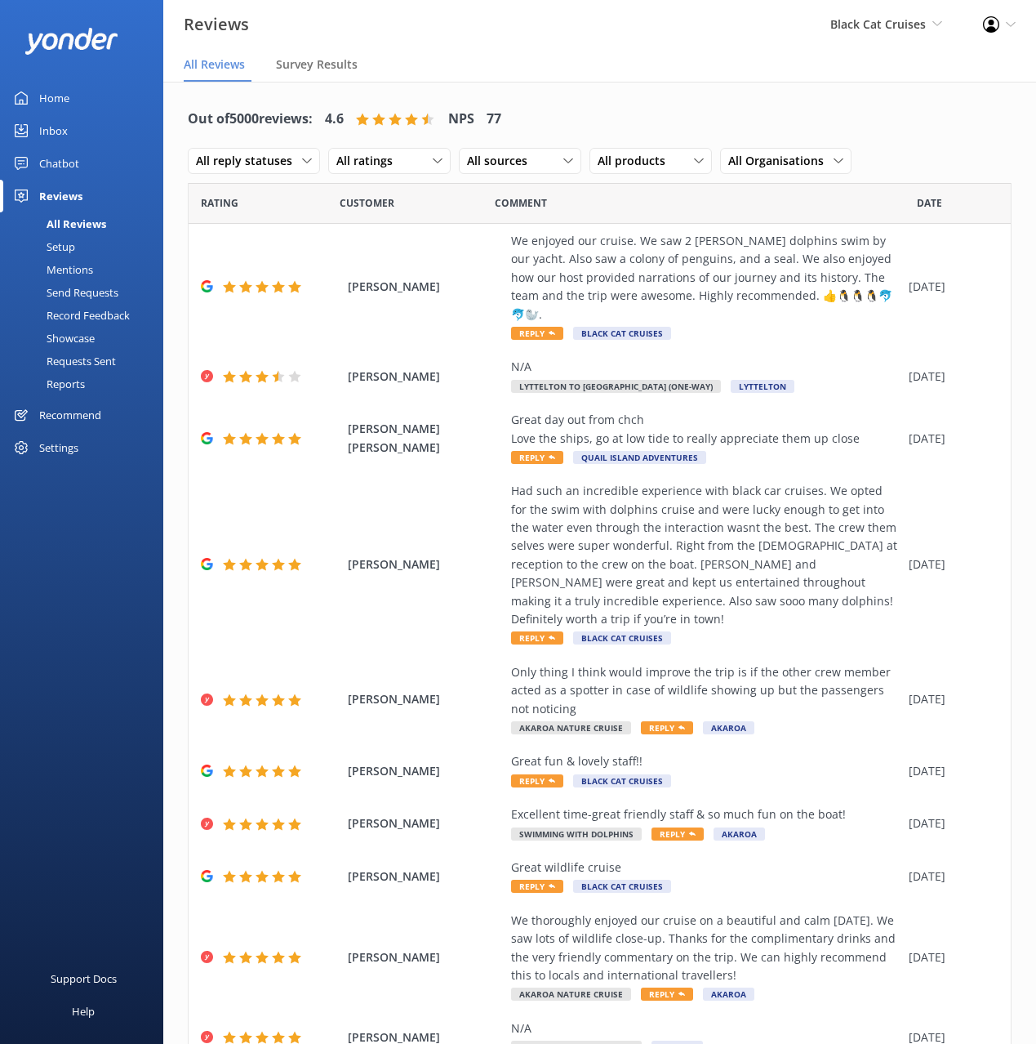
click at [68, 267] on div "Mentions" at bounding box center [51, 269] width 83 height 23
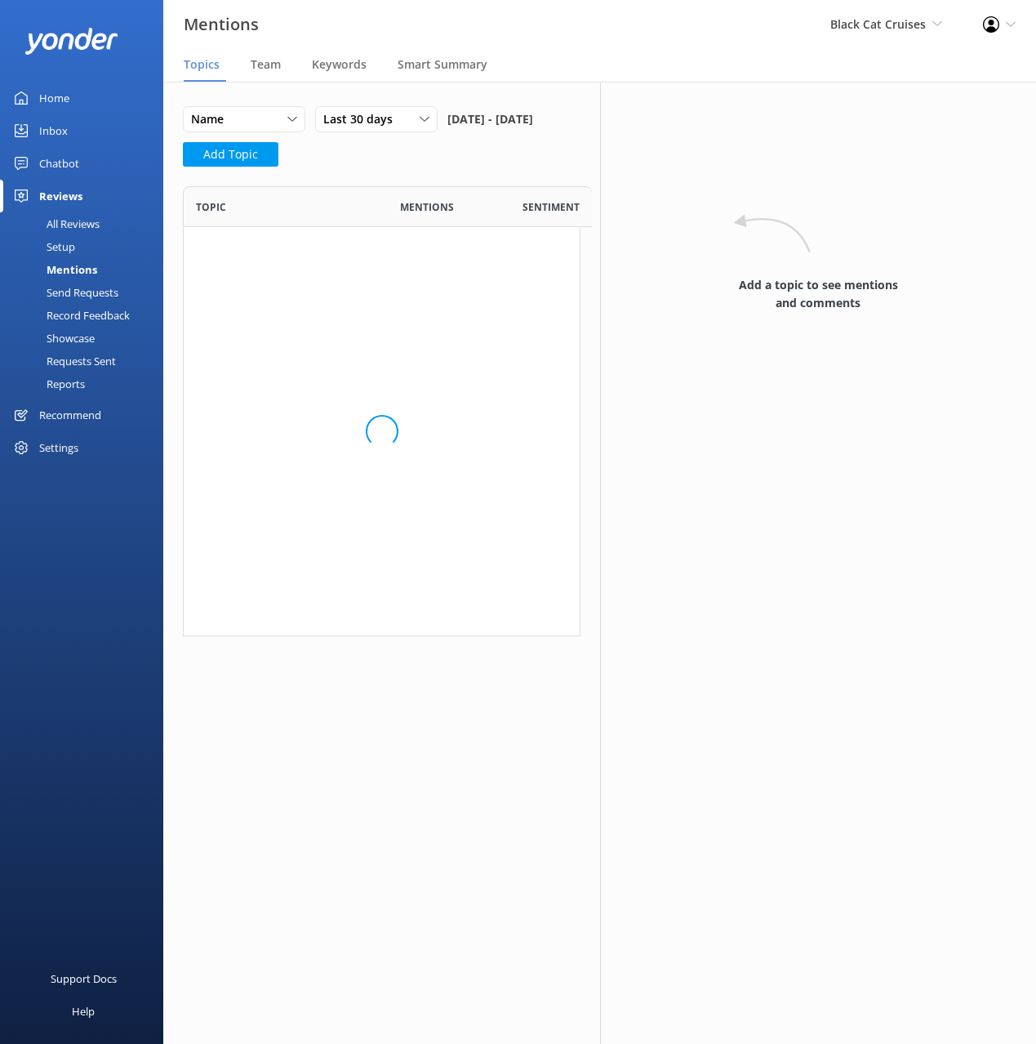
scroll to position [450, 397]
click at [474, 176] on div "Name Name Highest mentions Last 30 days Last 7 days Last 30 days Last 90 days L…" at bounding box center [382, 141] width 398 height 70
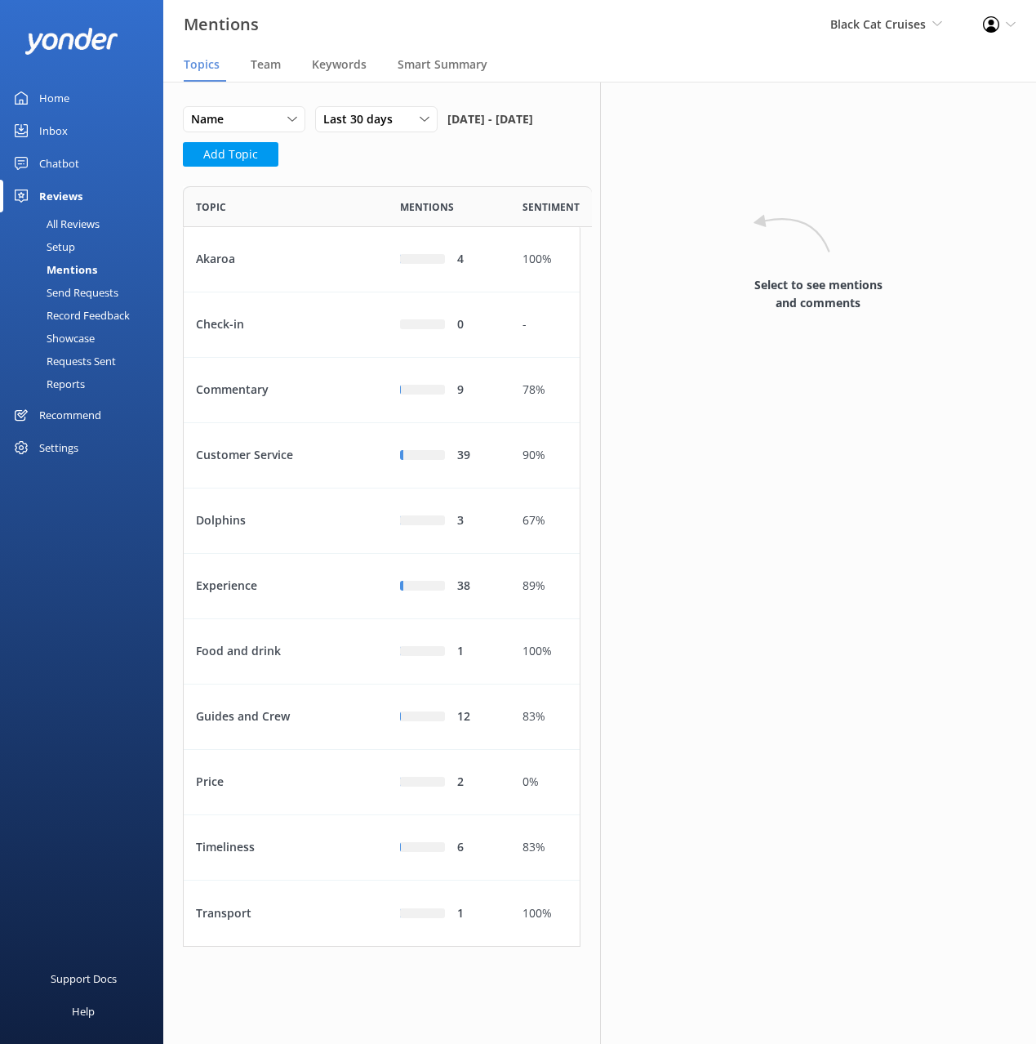
scroll to position [760, 397]
drag, startPoint x: 487, startPoint y: 191, endPoint x: 327, endPoint y: 116, distance: 176.1
click at [479, 176] on div "Name Name Highest mentions Last 30 days Last 7 days Last 30 days Last 90 days L…" at bounding box center [382, 141] width 398 height 70
click at [267, 69] on span "Team" at bounding box center [266, 64] width 30 height 16
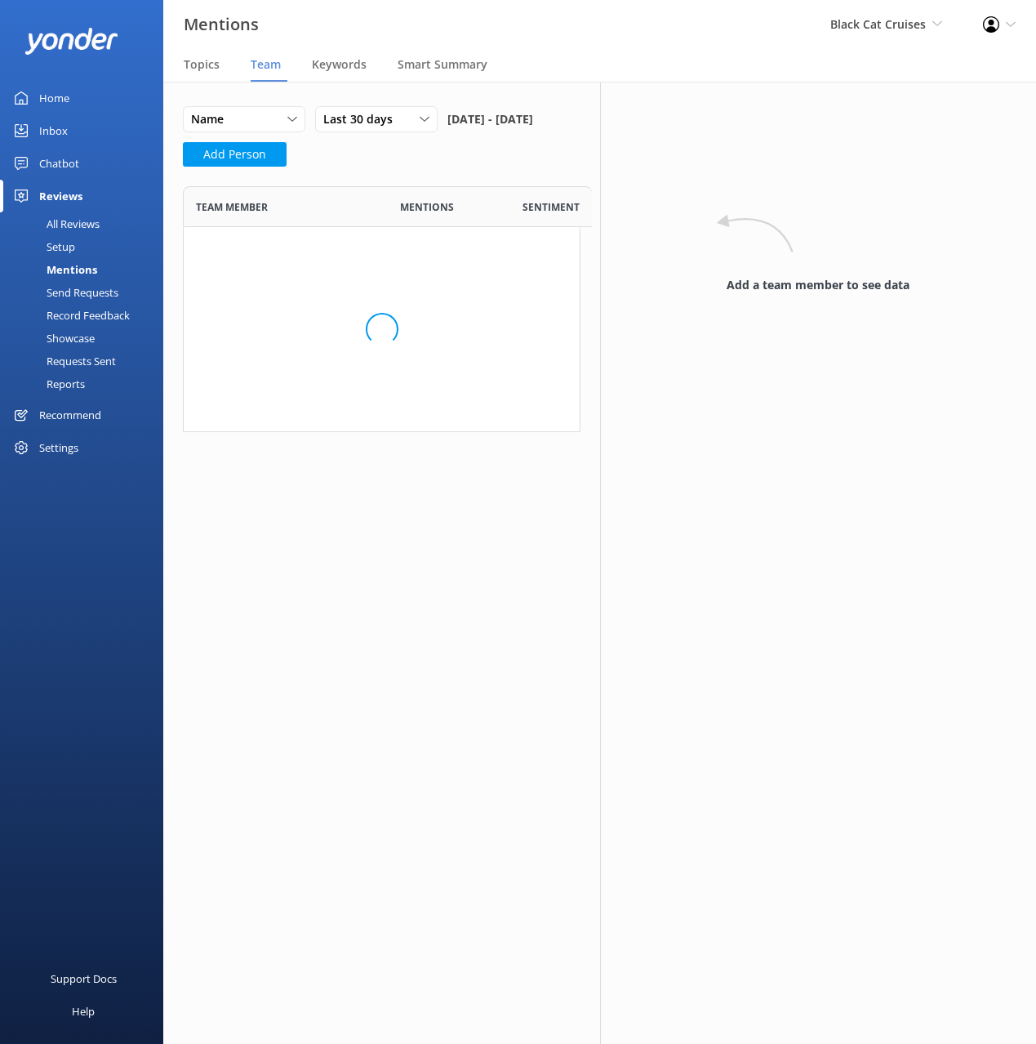
scroll to position [246, 397]
click at [537, 133] on div "Name Name Highest mentions Lowest mentions Last 30 days Last 7 days Last 30 day…" at bounding box center [363, 124] width 360 height 36
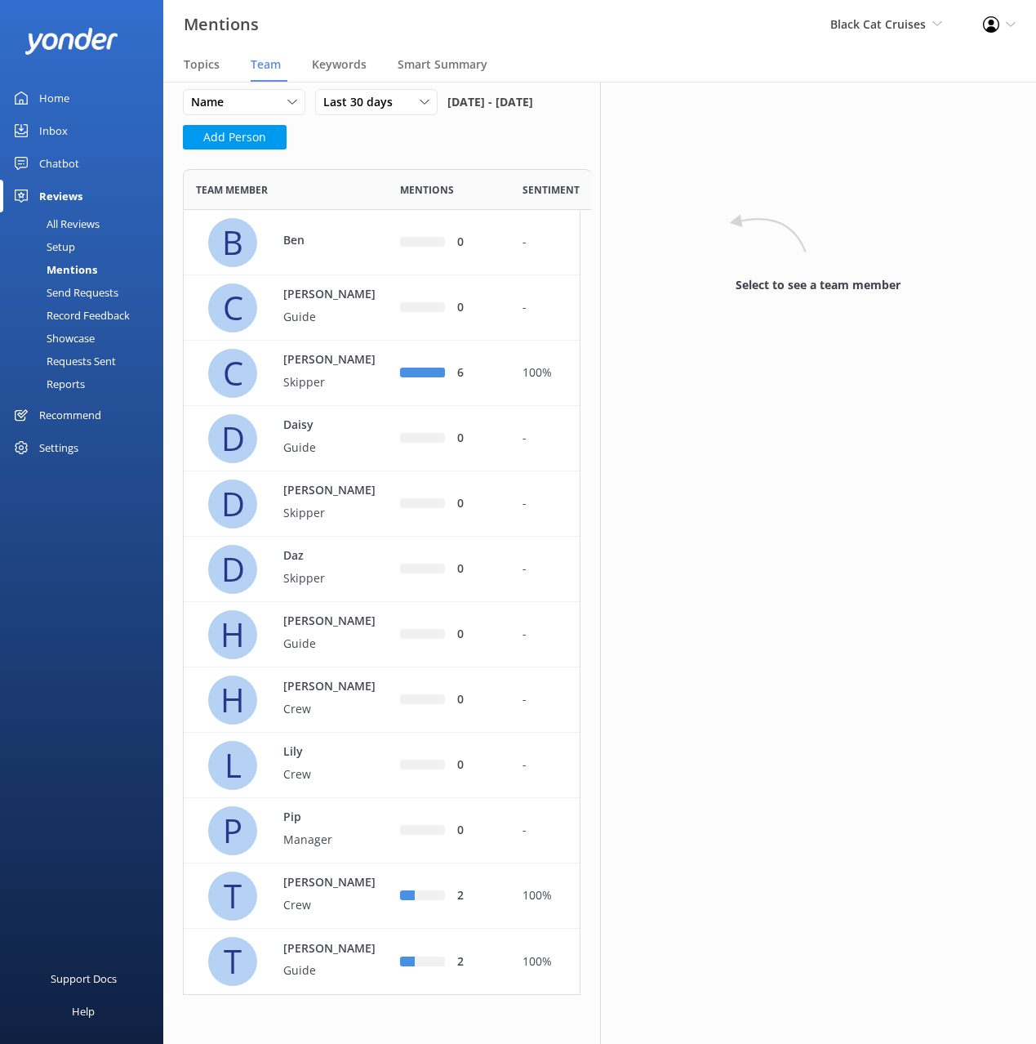
scroll to position [0, 0]
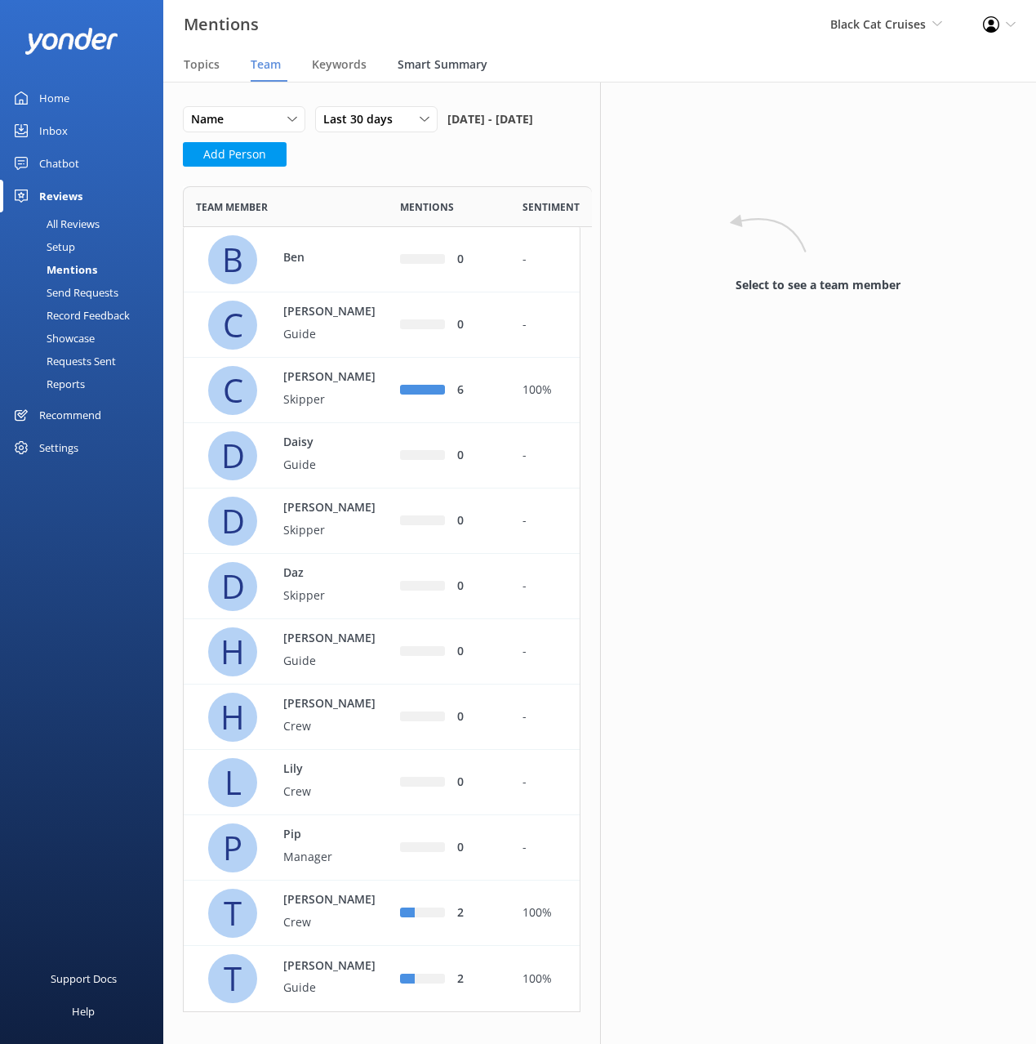
drag, startPoint x: 345, startPoint y: 73, endPoint x: 436, endPoint y: 61, distance: 91.4
click at [346, 73] on div "Keywords" at bounding box center [342, 65] width 61 height 33
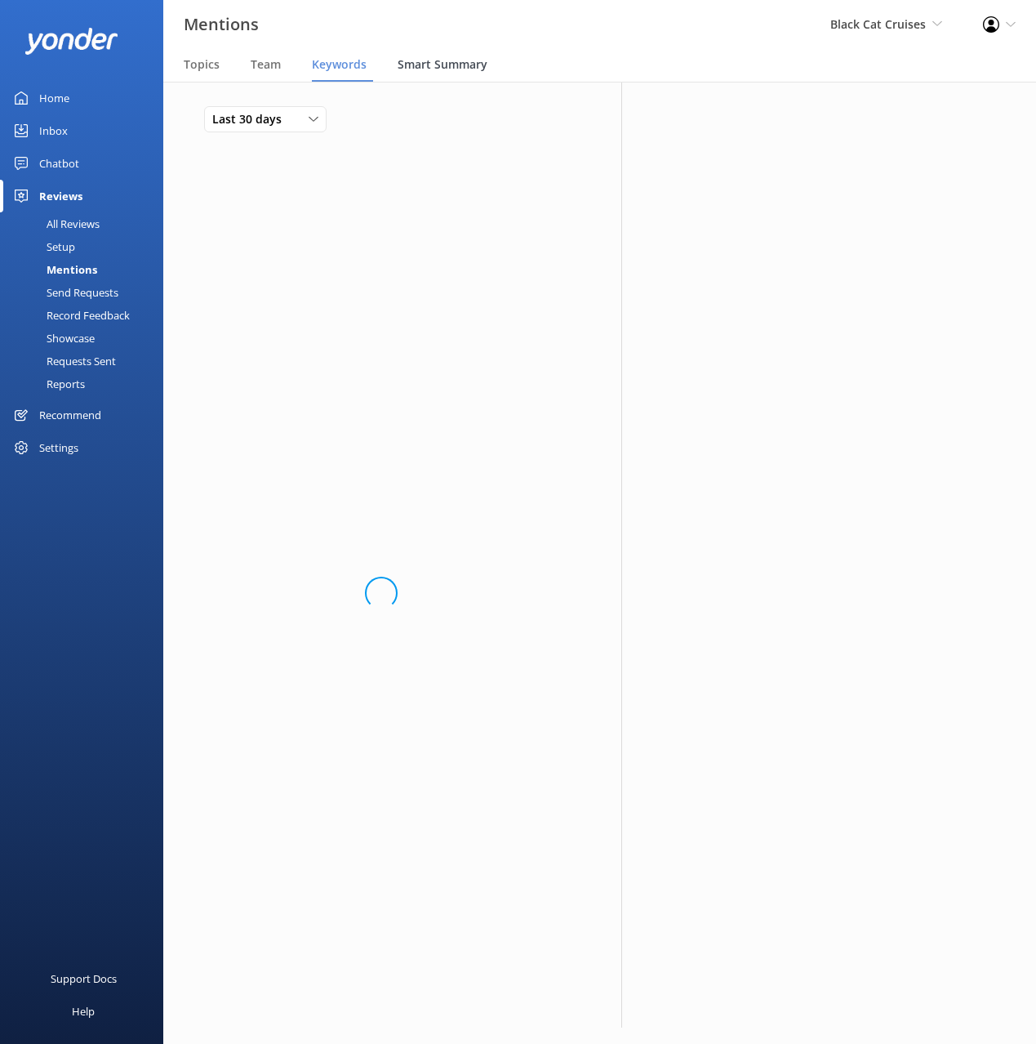
click at [439, 60] on span "Smart Summary" at bounding box center [443, 64] width 90 height 16
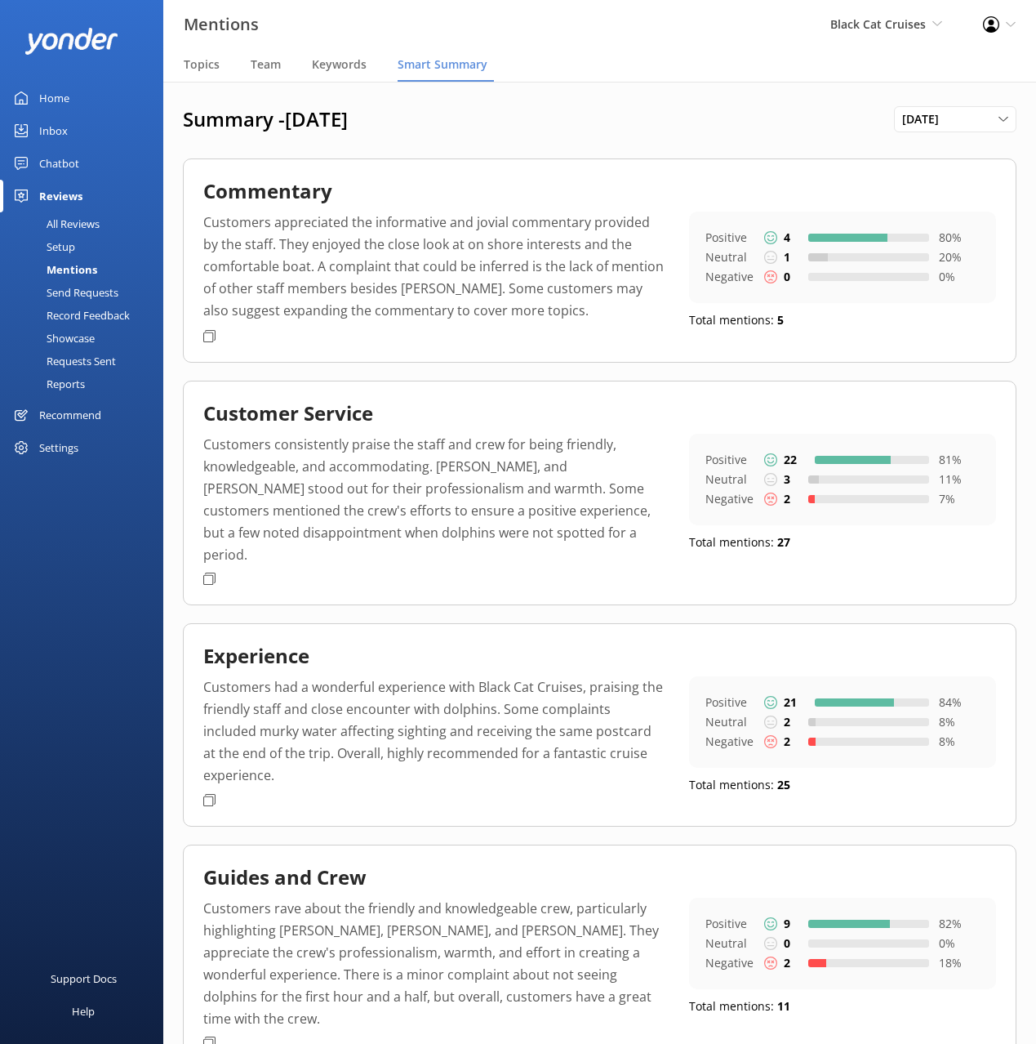
drag, startPoint x: 627, startPoint y: 117, endPoint x: 614, endPoint y: 135, distance: 22.2
click at [626, 117] on h1 "Summary - September 2025" at bounding box center [538, 119] width 711 height 24
click at [80, 314] on div "Record Feedback" at bounding box center [70, 315] width 120 height 23
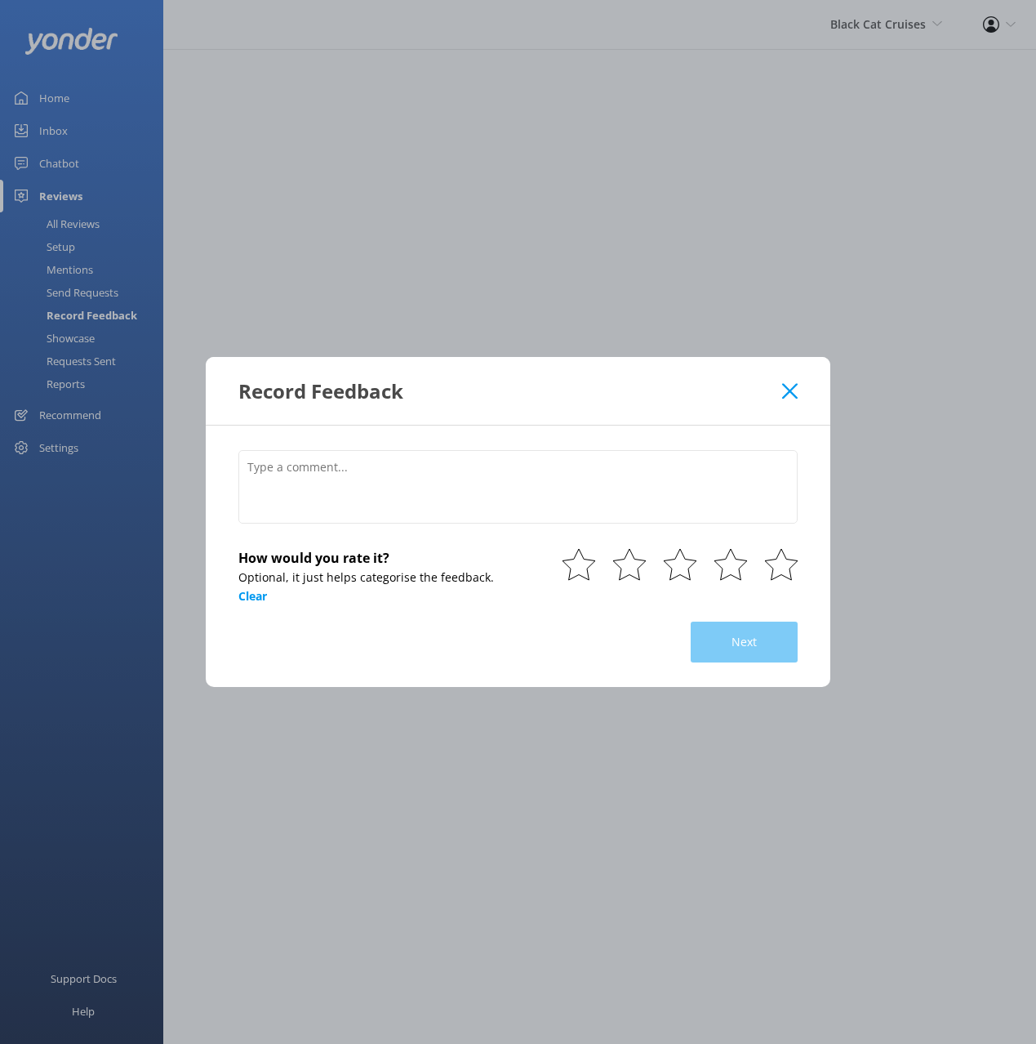
click at [788, 388] on use at bounding box center [790, 391] width 16 height 16
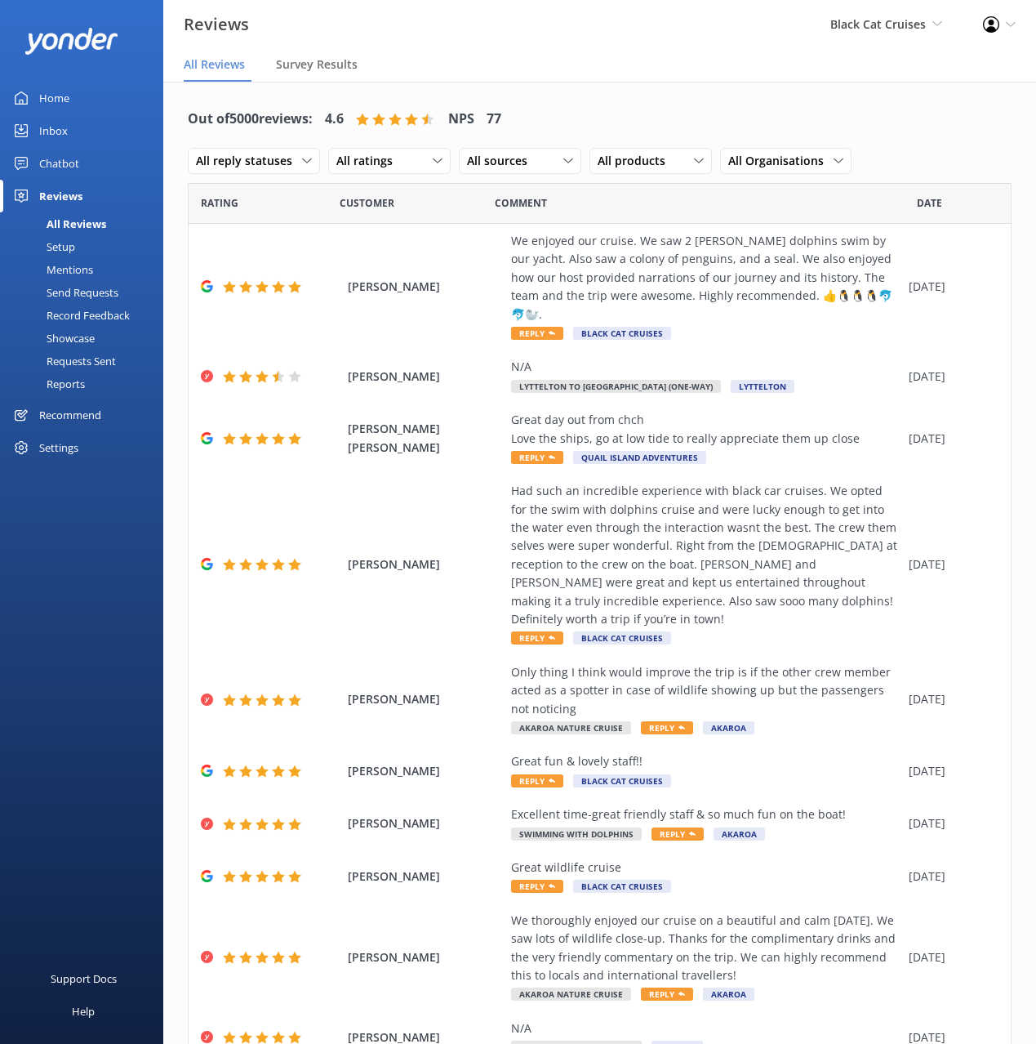
click at [74, 387] on div "Reports" at bounding box center [47, 383] width 75 height 23
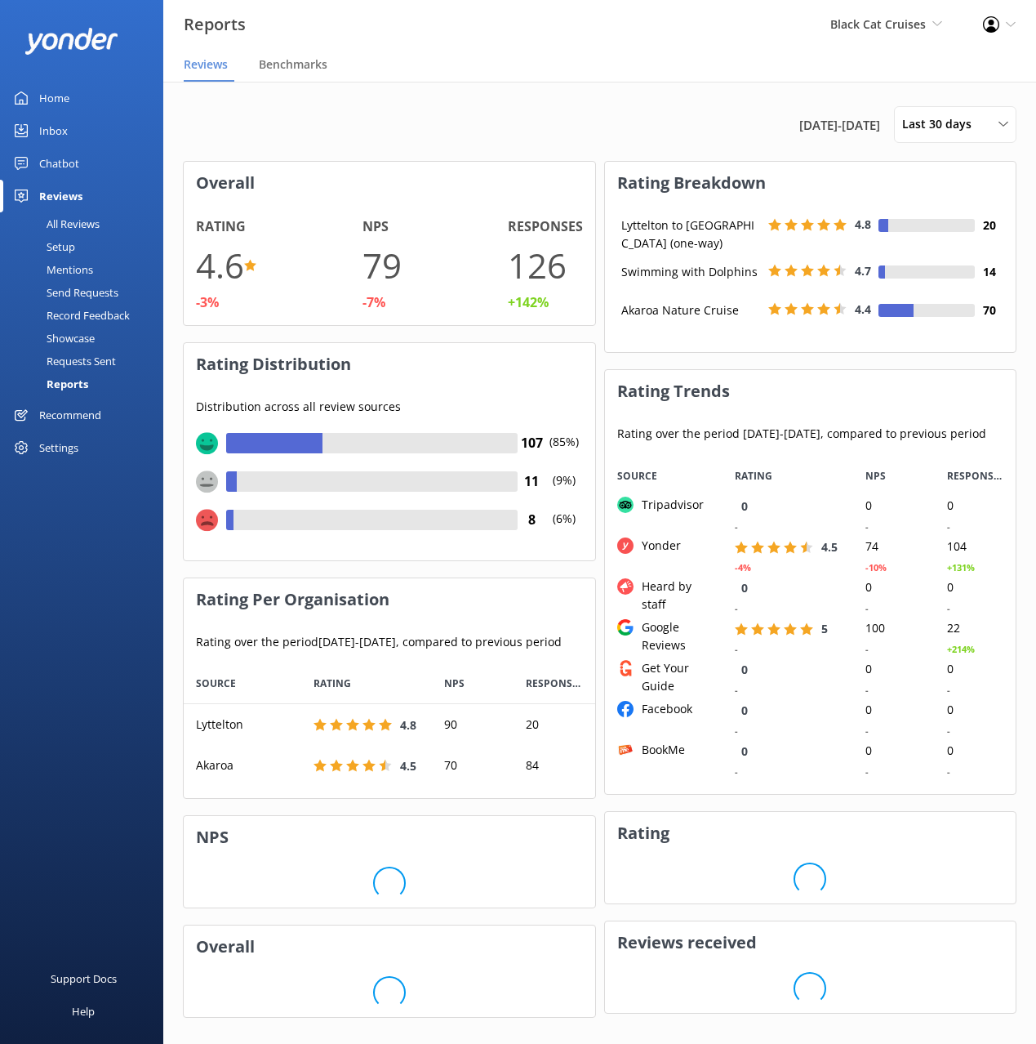
scroll to position [135, 411]
drag, startPoint x: 61, startPoint y: 412, endPoint x: 60, endPoint y: 487, distance: 74.3
click at [61, 412] on div "Recommend" at bounding box center [70, 415] width 62 height 33
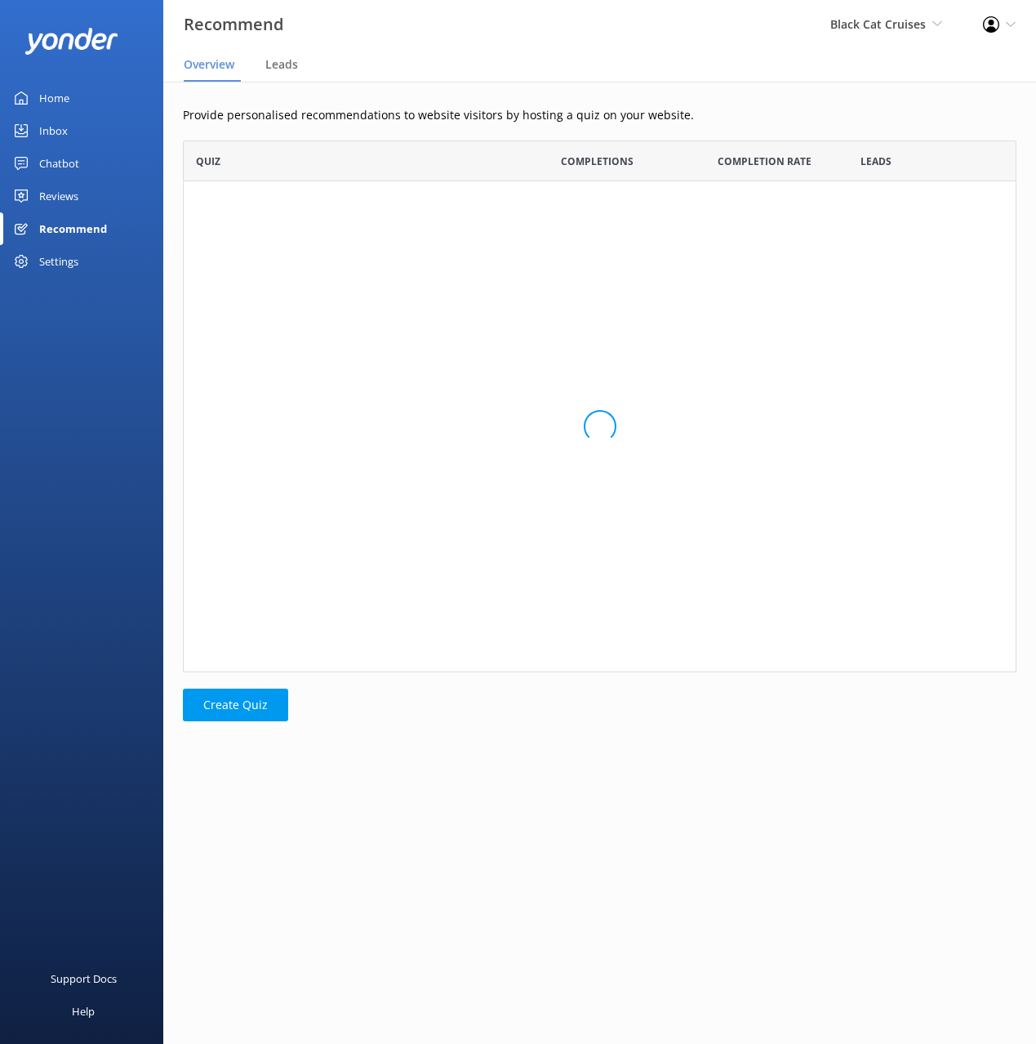
scroll to position [532, 834]
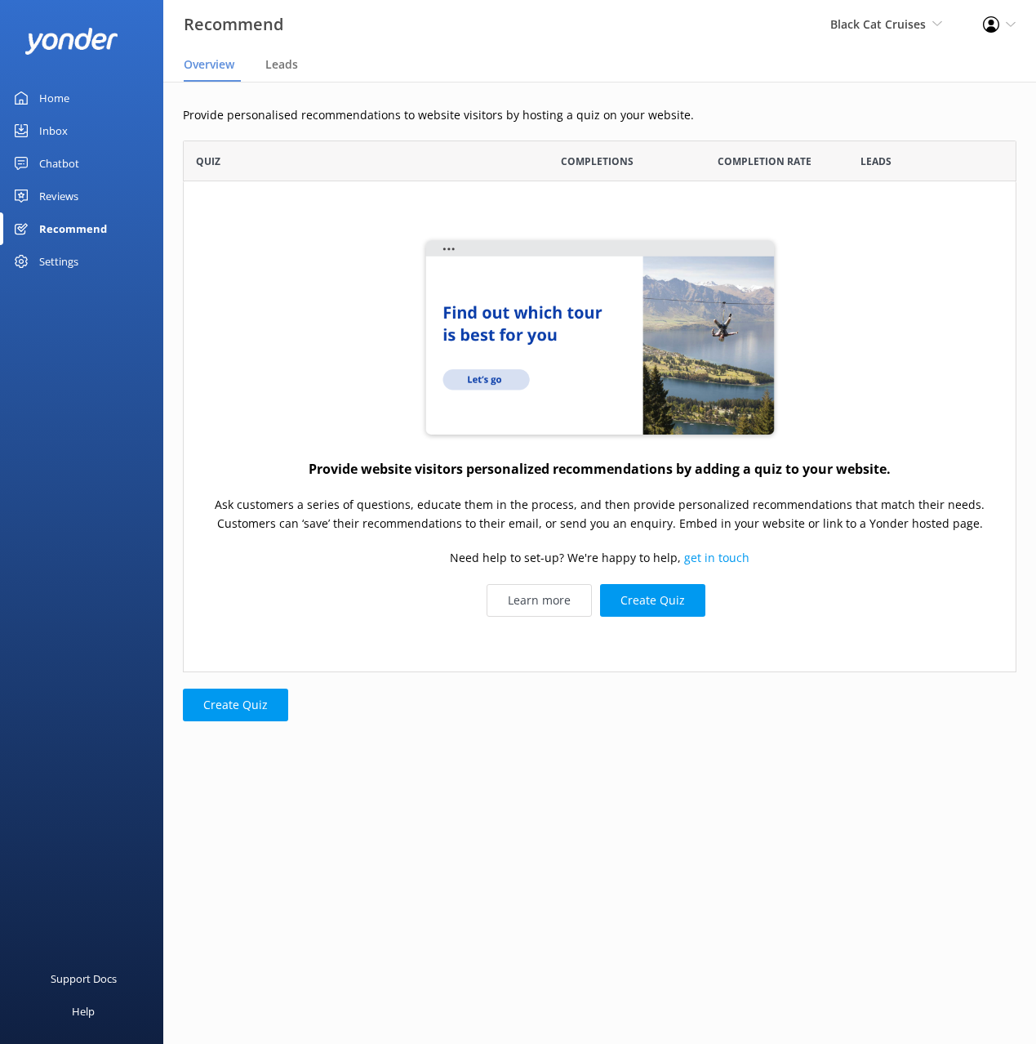
click at [67, 559] on div "Support Docs Help" at bounding box center [81, 783] width 163 height 522
drag, startPoint x: 273, startPoint y: 529, endPoint x: 174, endPoint y: 372, distance: 186.0
click at [272, 528] on p "Ask customers a series of questions, educate them in the process, and then prov…" at bounding box center [599, 515] width 799 height 37
click at [55, 256] on div "Settings" at bounding box center [58, 261] width 39 height 33
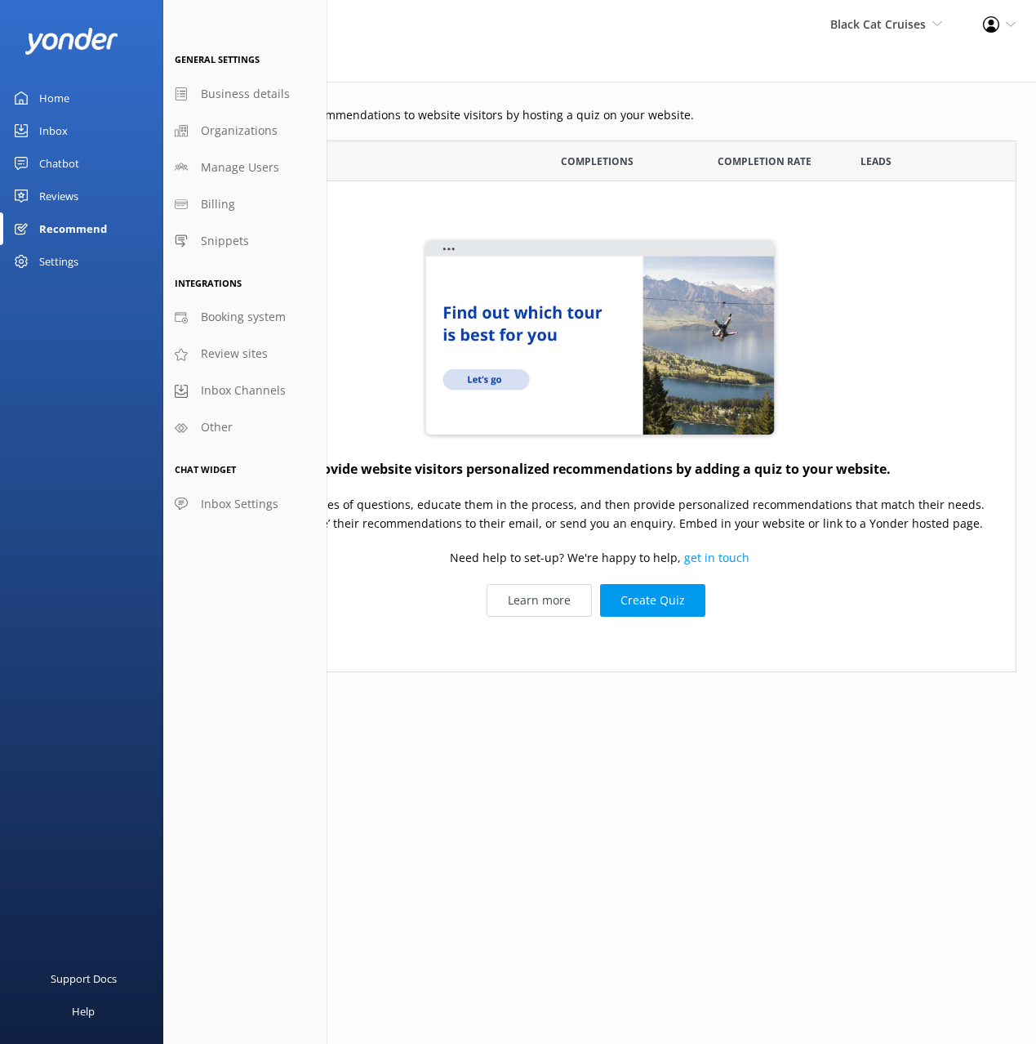
click at [67, 103] on div "Home" at bounding box center [54, 98] width 30 height 33
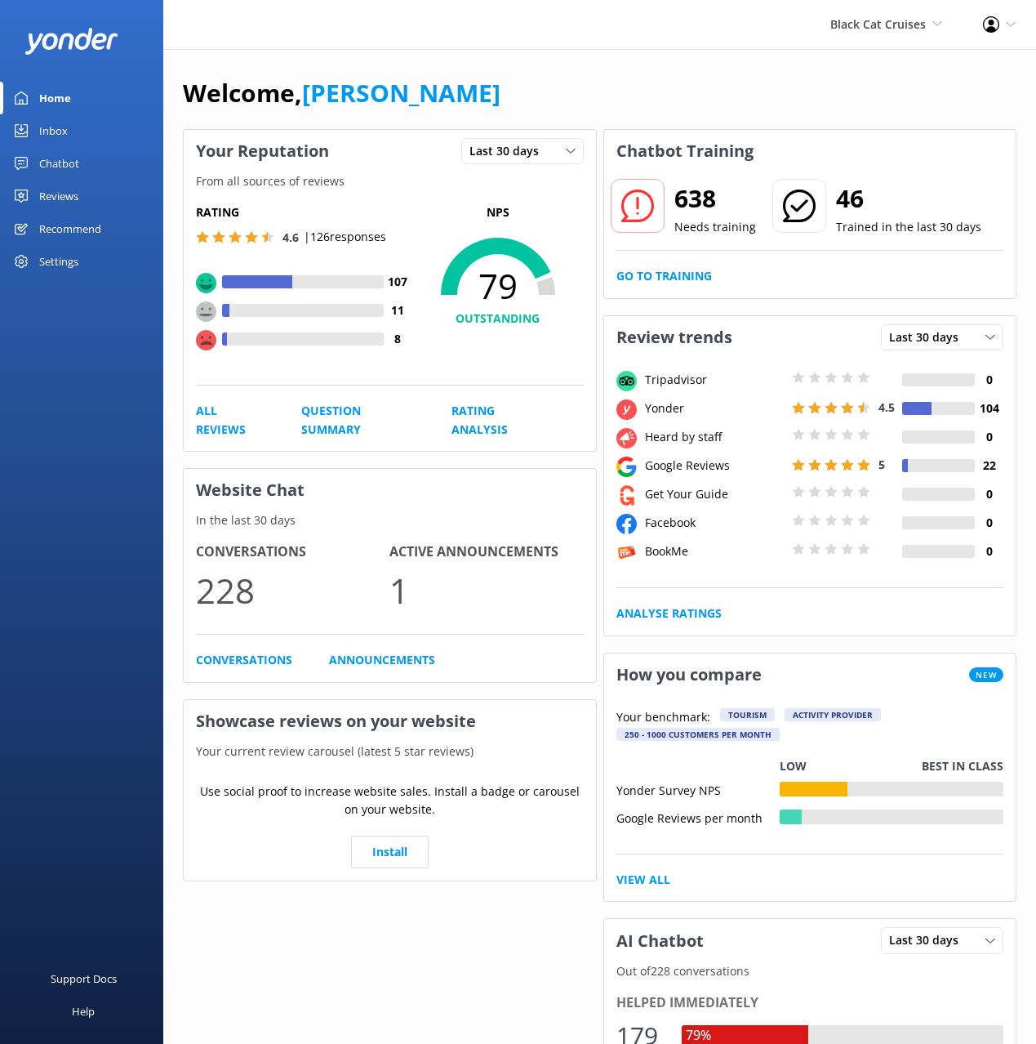
drag, startPoint x: 558, startPoint y: 86, endPoint x: 523, endPoint y: 73, distance: 37.5
click at [558, 86] on div "Welcome, [PERSON_NAME]" at bounding box center [600, 101] width 834 height 56
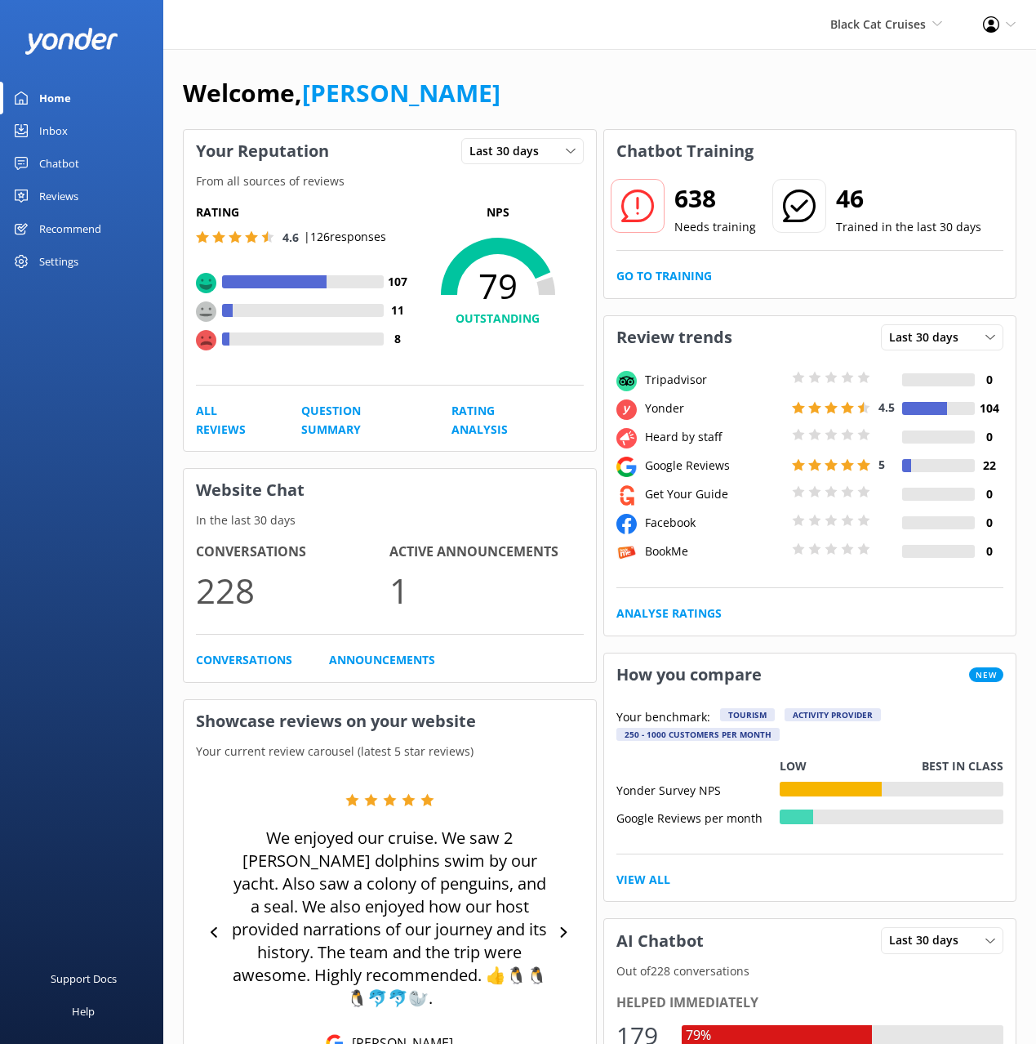
click at [522, 73] on div "Welcome, [PERSON_NAME]" at bounding box center [600, 101] width 834 height 56
click at [728, 180] on h2 "638" at bounding box center [716, 198] width 82 height 39
click at [689, 202] on h2 "638" at bounding box center [716, 198] width 82 height 39
click at [684, 265] on div "638 Needs training 46 Trained in the last 30 days Go to Training" at bounding box center [810, 235] width 412 height 126
click at [689, 274] on link "Go to Training" at bounding box center [665, 276] width 96 height 18
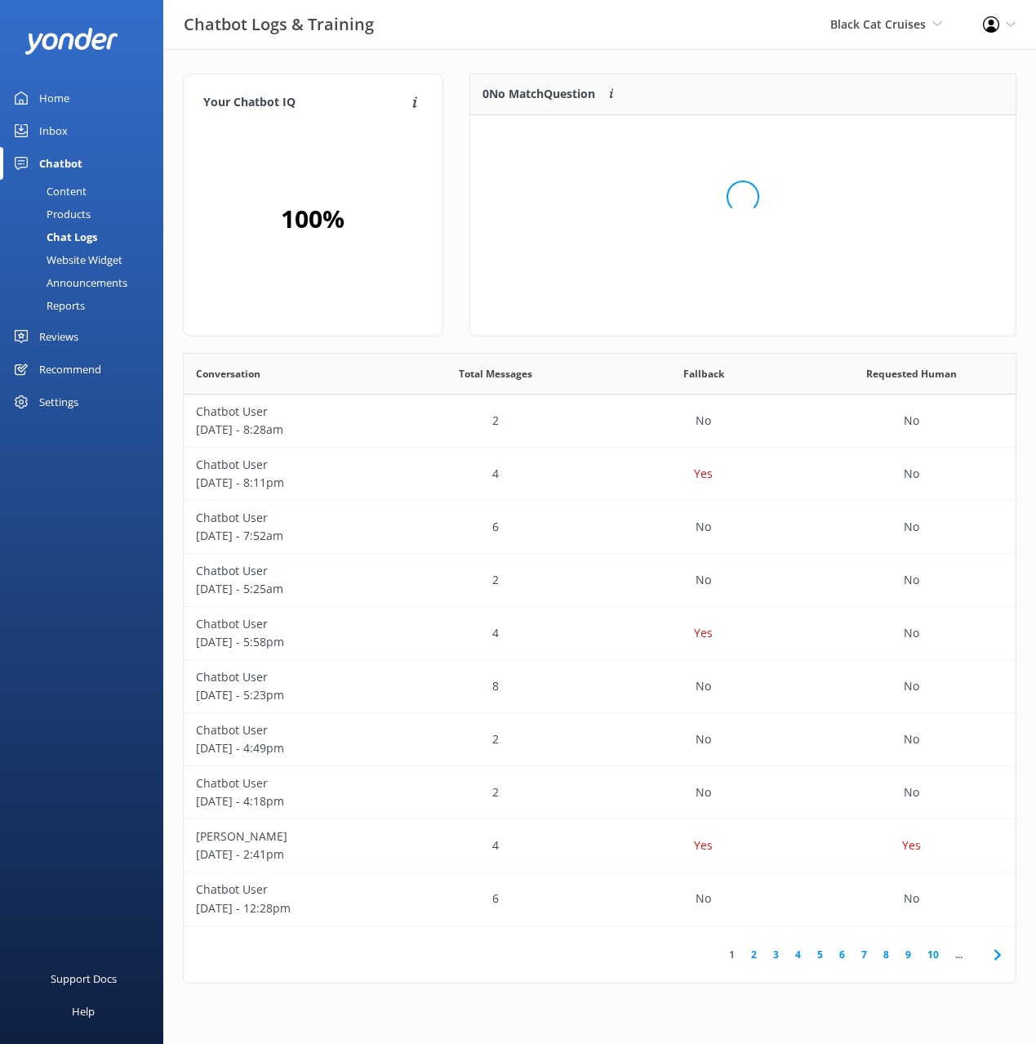
scroll to position [572, 832]
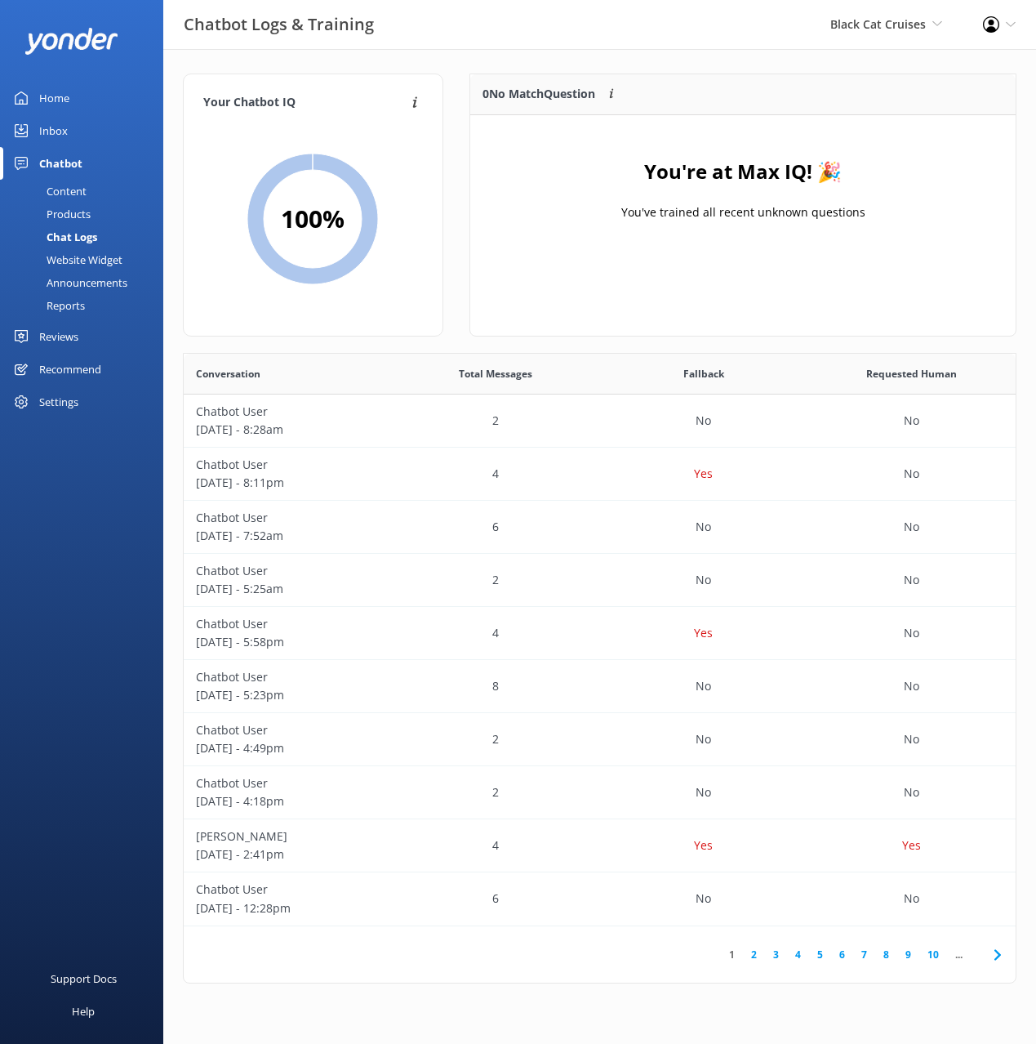
drag, startPoint x: 606, startPoint y: 187, endPoint x: 595, endPoint y: 186, distance: 11.5
click at [605, 187] on div "You're at Max IQ! 🎉 You've trained all recent unknown questions" at bounding box center [743, 196] width 546 height 163
drag, startPoint x: 82, startPoint y: 104, endPoint x: 163, endPoint y: 102, distance: 80.9
click at [82, 103] on link "Home" at bounding box center [81, 98] width 163 height 33
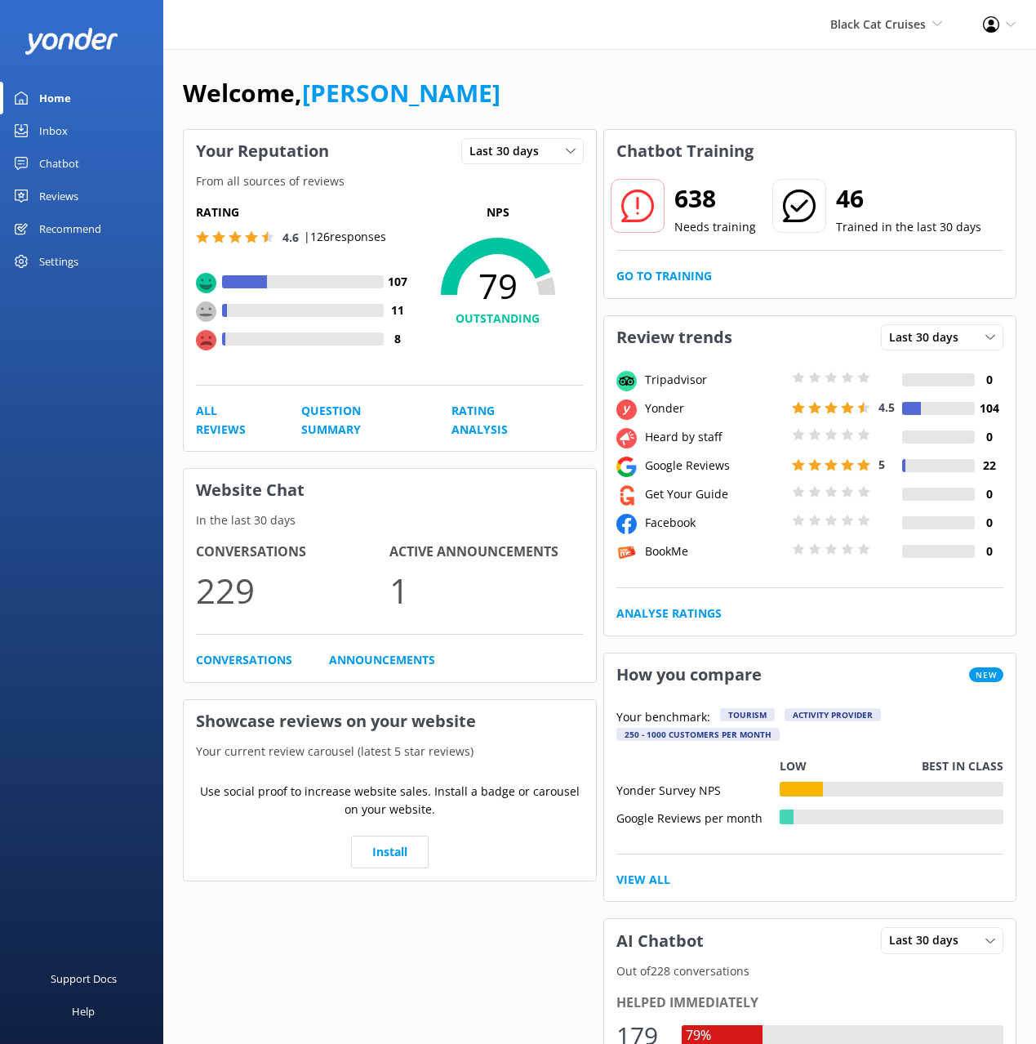
click at [631, 100] on div "Welcome, [PERSON_NAME]" at bounding box center [600, 101] width 834 height 56
click at [671, 96] on div "Welcome, [PERSON_NAME]" at bounding box center [600, 101] width 834 height 56
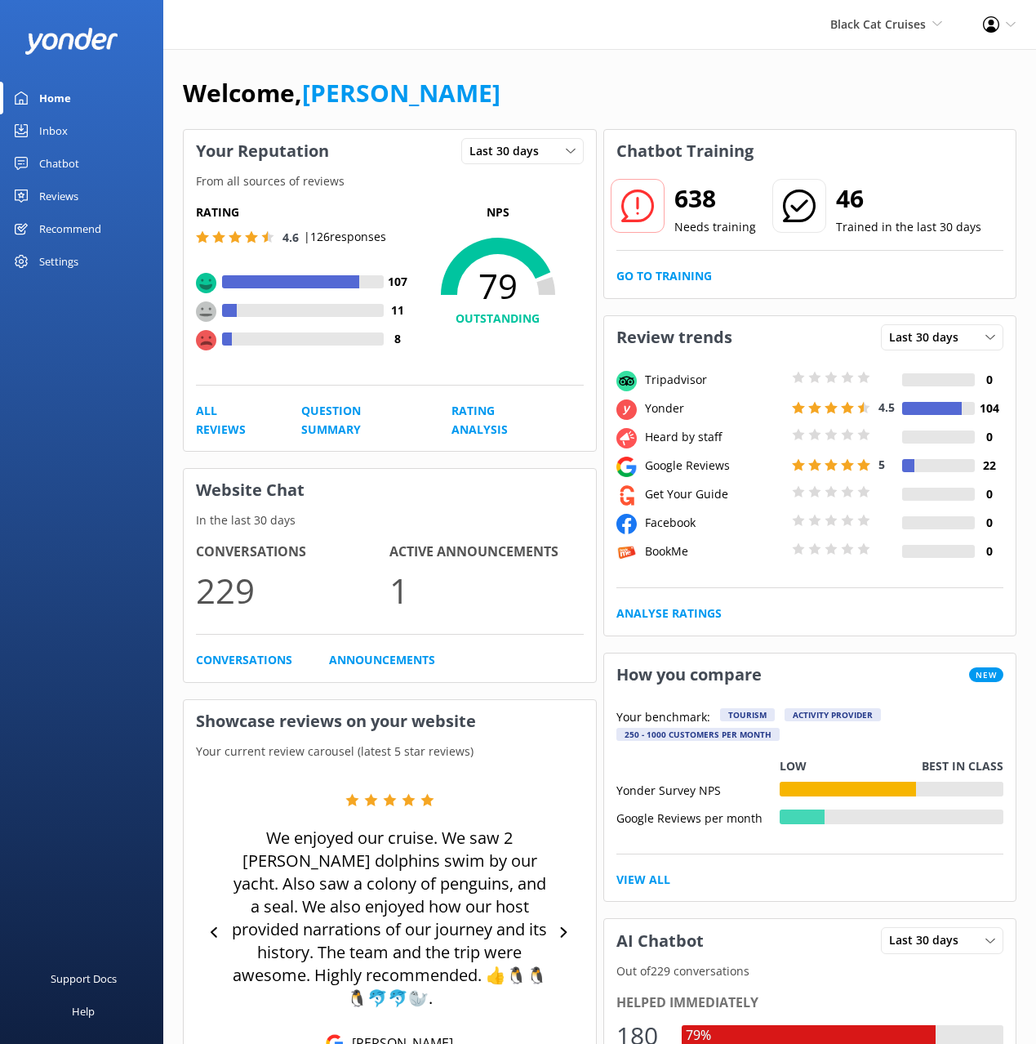
click at [764, 101] on div "Welcome, [PERSON_NAME]" at bounding box center [600, 101] width 834 height 56
drag, startPoint x: 655, startPoint y: 90, endPoint x: 620, endPoint y: 95, distance: 35.5
click at [652, 90] on div "Welcome, [PERSON_NAME]" at bounding box center [600, 101] width 834 height 56
click at [54, 188] on div "Reviews" at bounding box center [58, 196] width 39 height 33
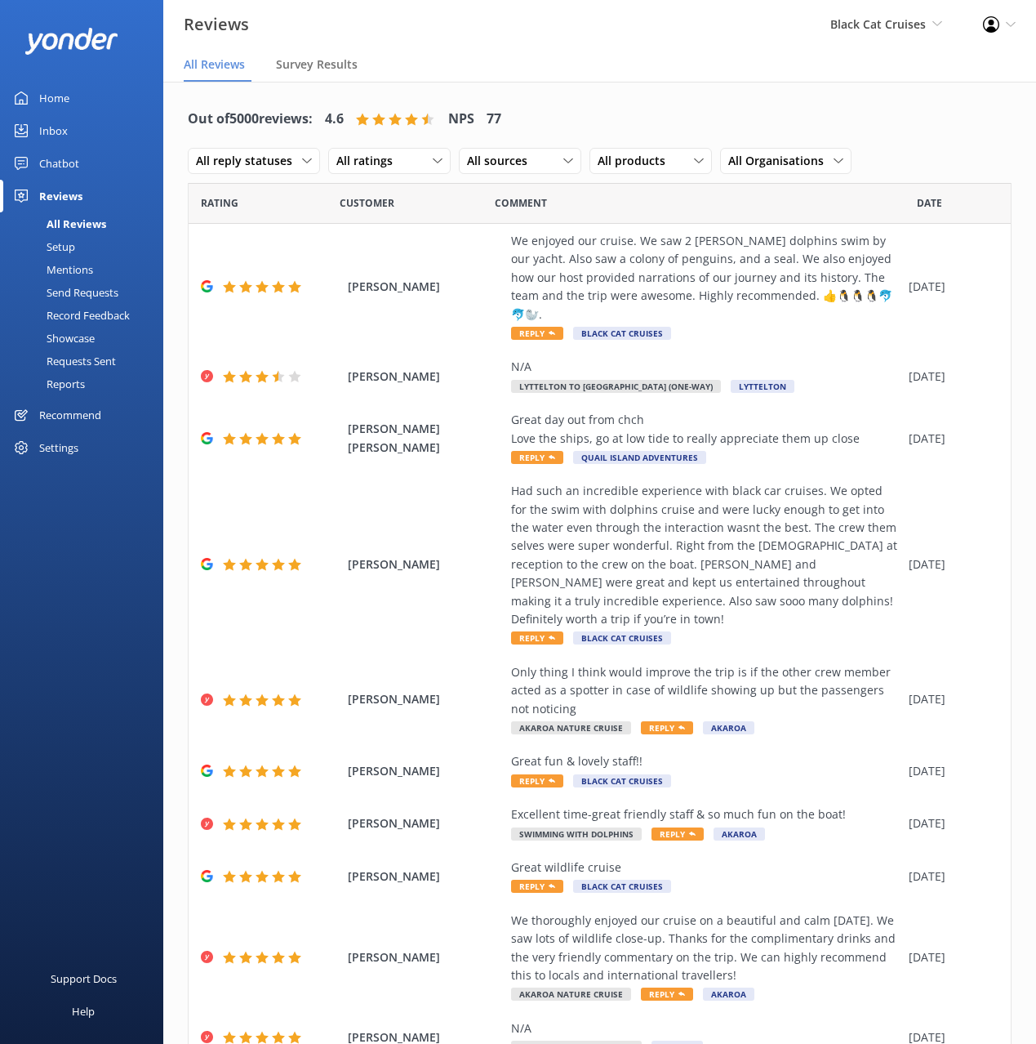
drag, startPoint x: 65, startPoint y: 162, endPoint x: 96, endPoint y: 212, distance: 58.7
click at [65, 162] on div "Chatbot" at bounding box center [59, 163] width 40 height 33
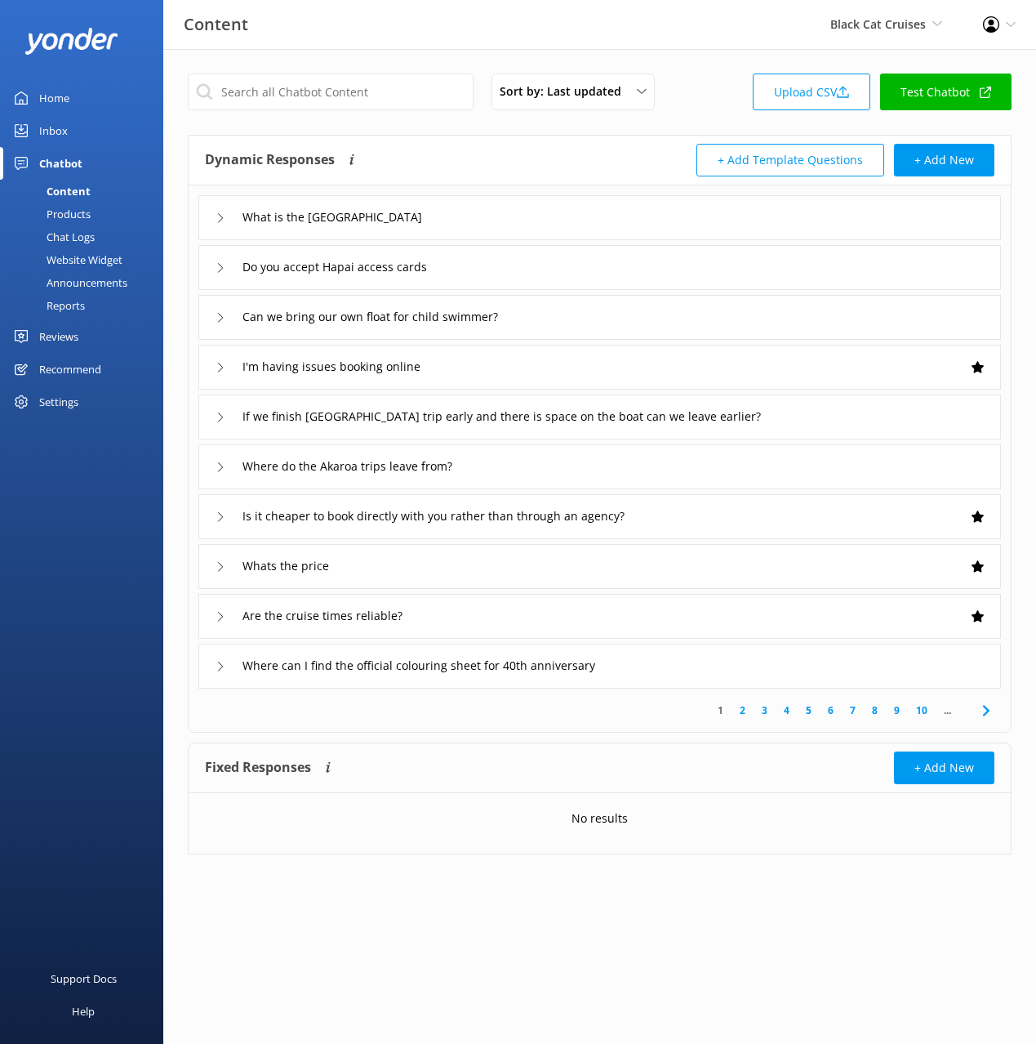
click at [60, 301] on div "Reports" at bounding box center [47, 305] width 75 height 23
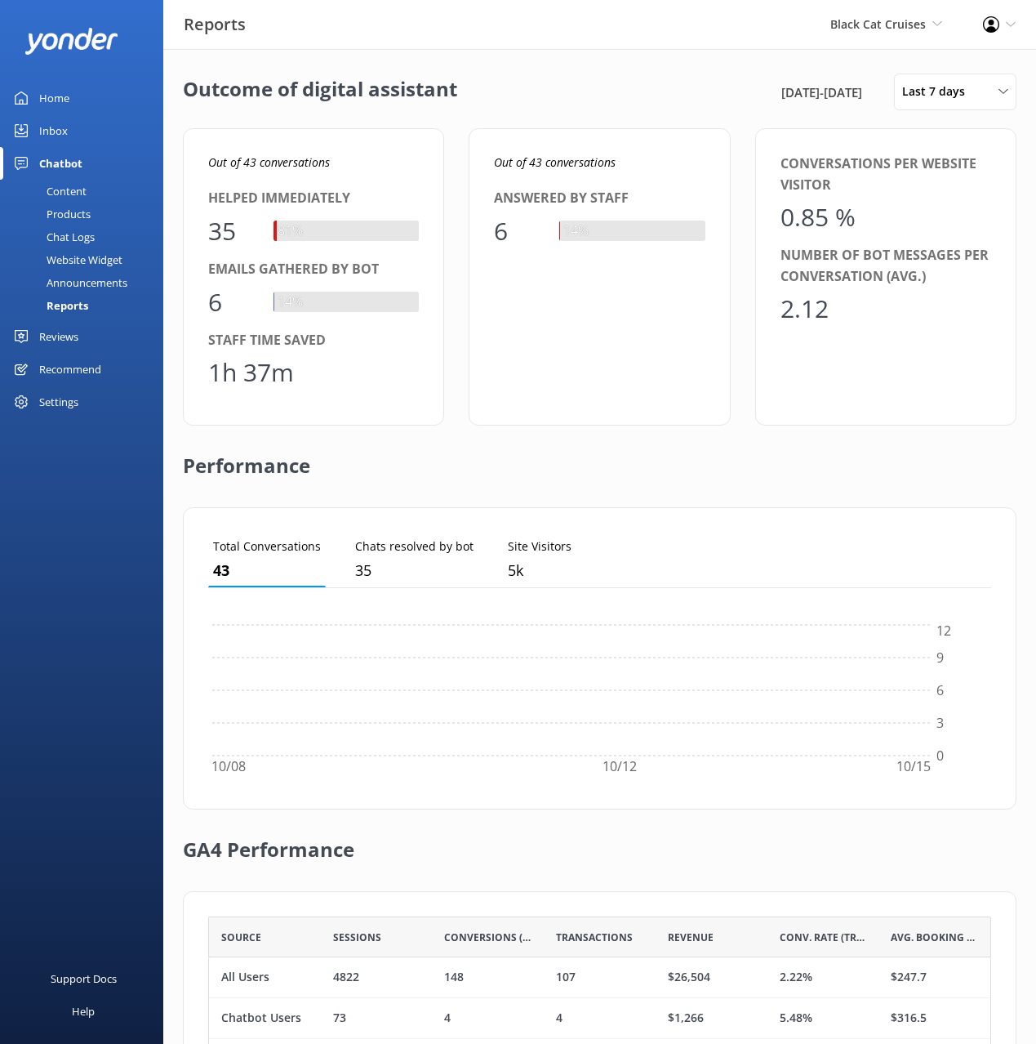
scroll to position [164, 783]
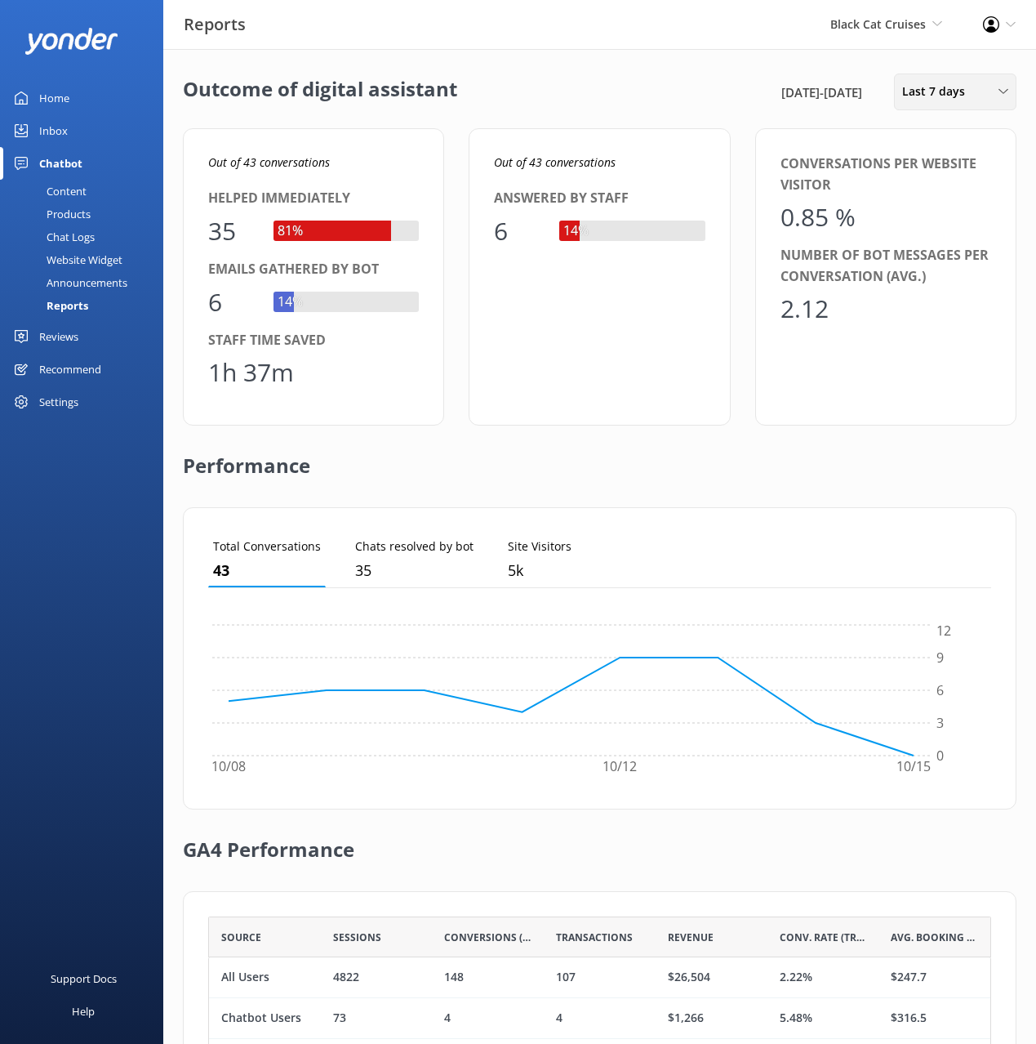
click at [986, 109] on div "Last 7 days Last 7 days Last 30 days Last month Last 90 days Last 180 days Cust…" at bounding box center [955, 91] width 122 height 37
click at [947, 289] on link "Custom" at bounding box center [967, 295] width 145 height 33
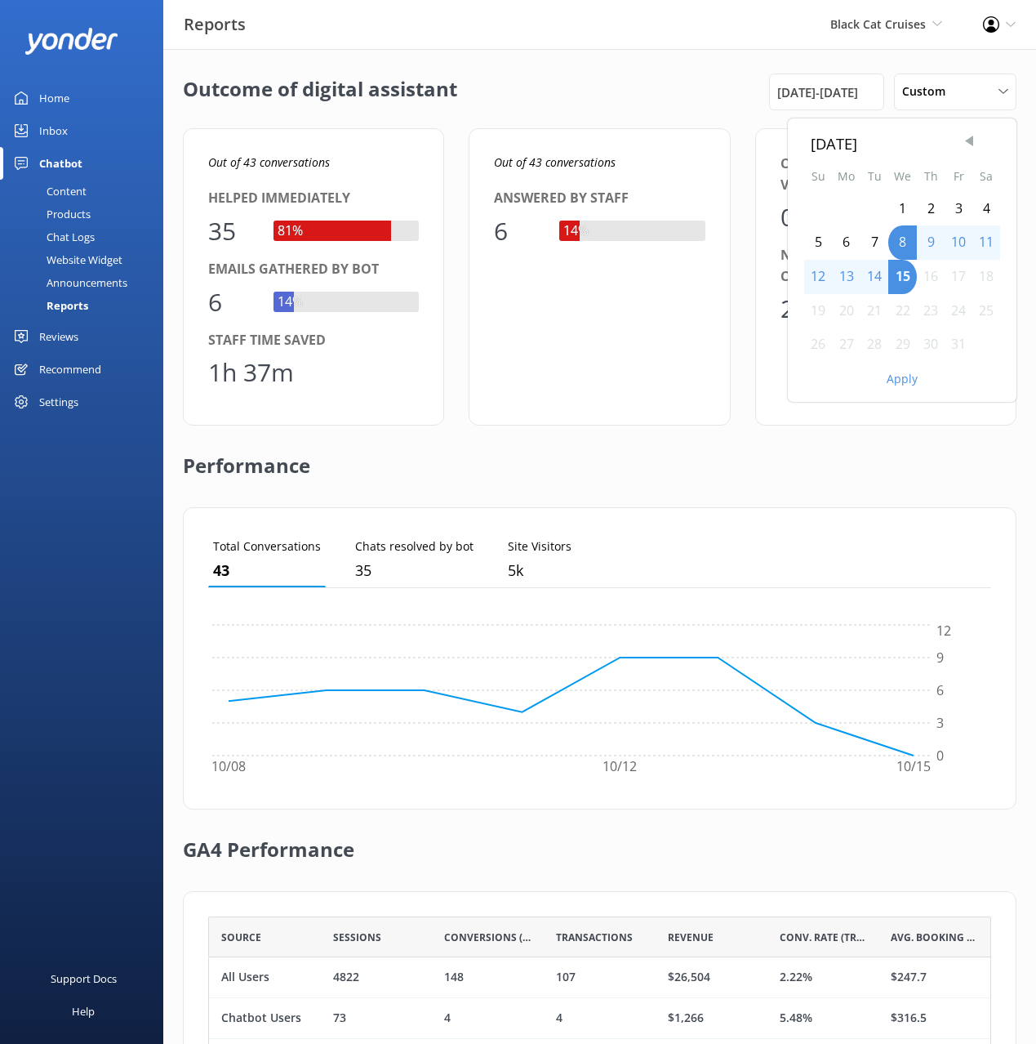
click at [972, 136] on span "Previous Month" at bounding box center [969, 141] width 16 height 16
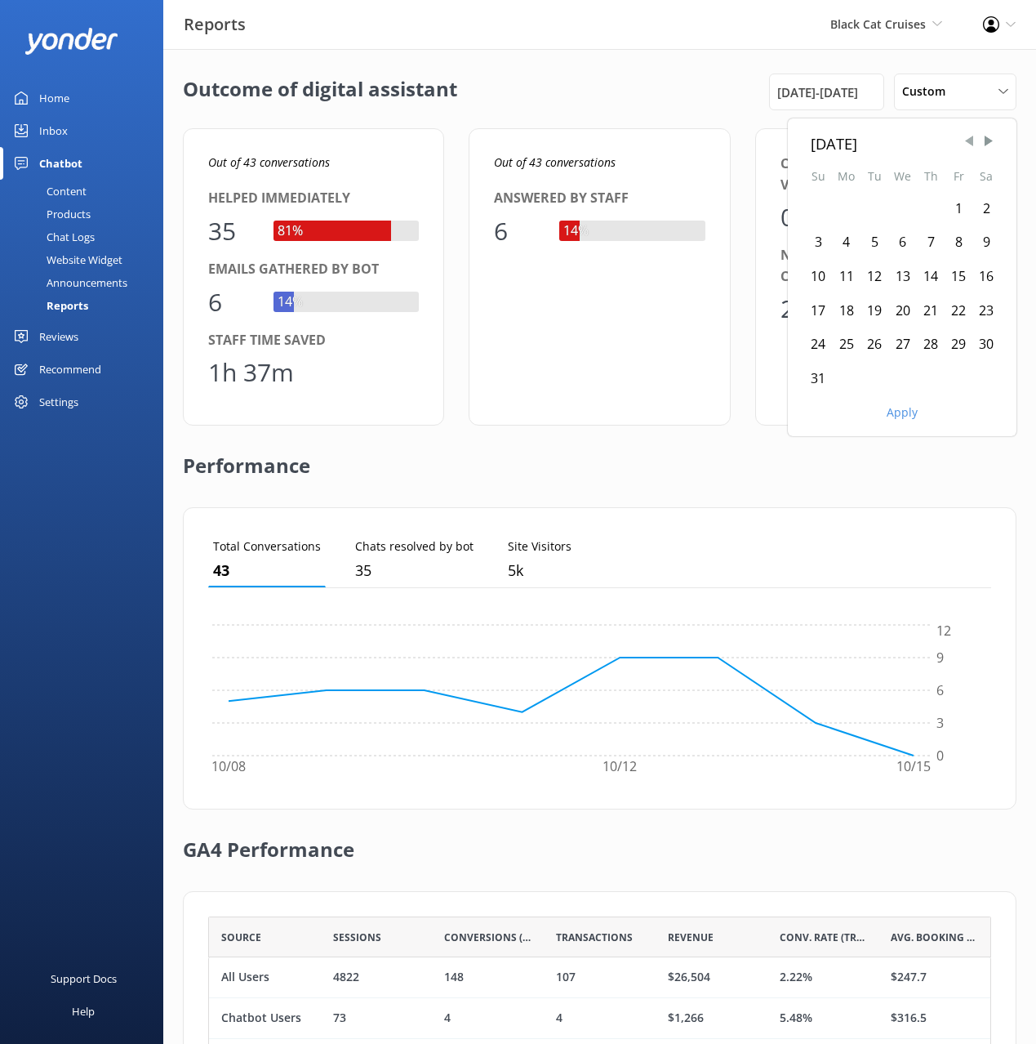
click at [972, 136] on span "Previous Month" at bounding box center [969, 141] width 16 height 16
click at [971, 136] on span "Previous Month" at bounding box center [969, 141] width 16 height 16
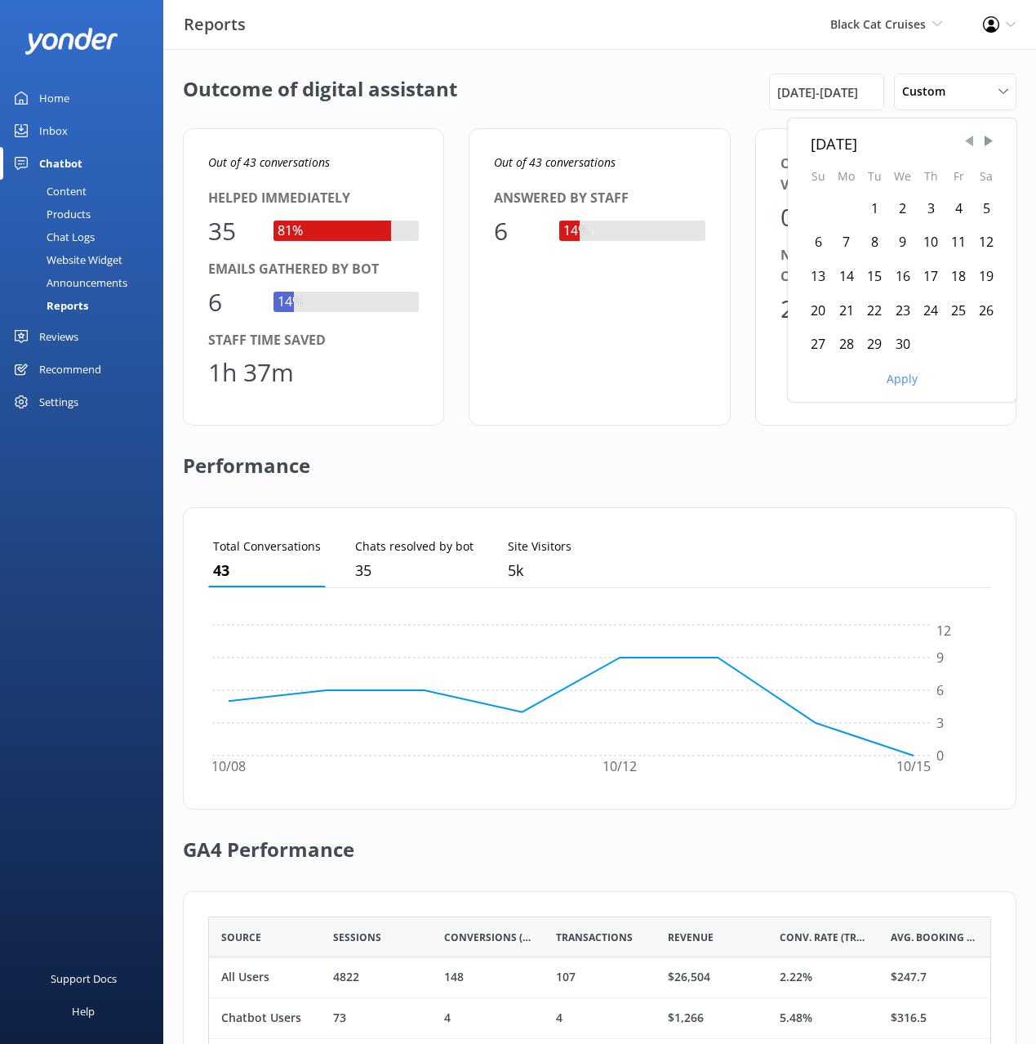
click at [971, 136] on span "Previous Month" at bounding box center [969, 141] width 16 height 16
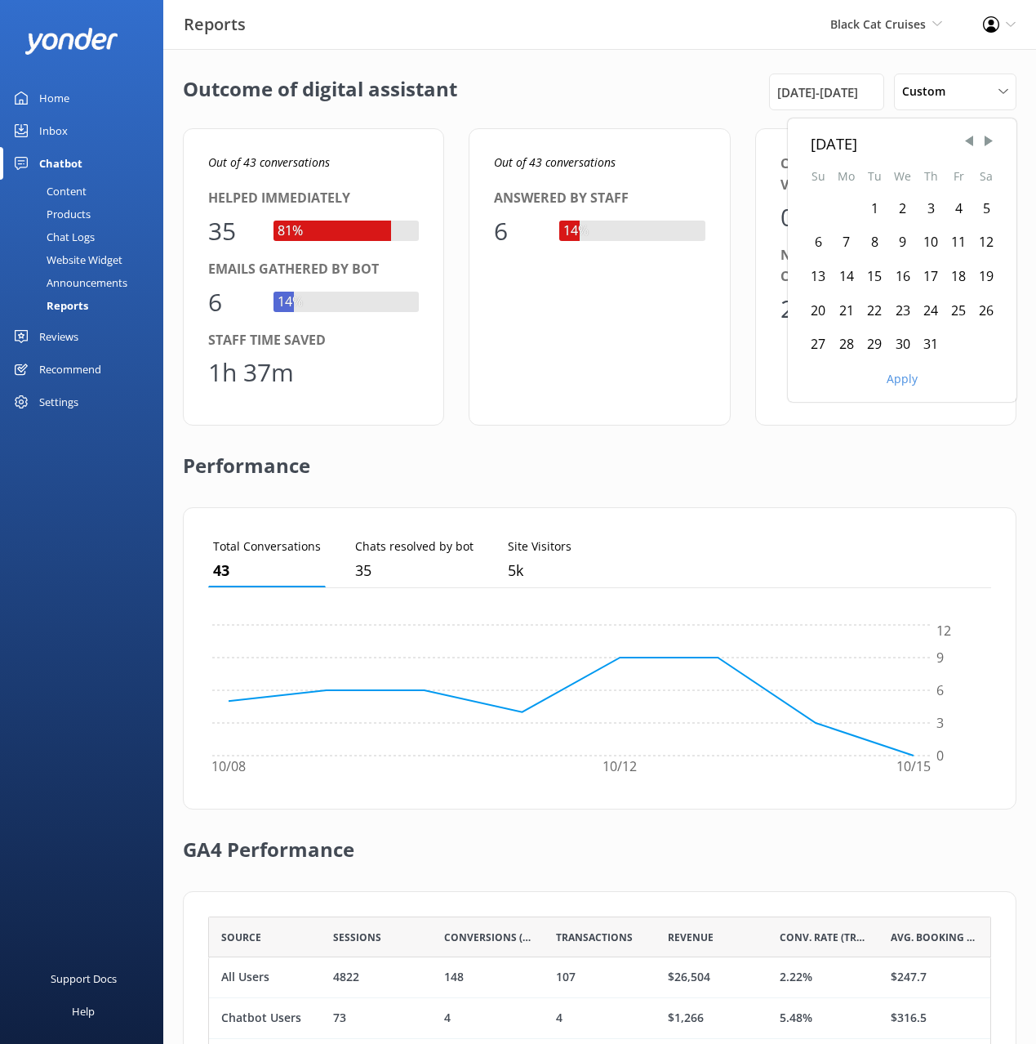
drag, startPoint x: 878, startPoint y: 274, endPoint x: 879, endPoint y: 283, distance: 9.8
click at [878, 274] on div "15" at bounding box center [875, 277] width 28 height 34
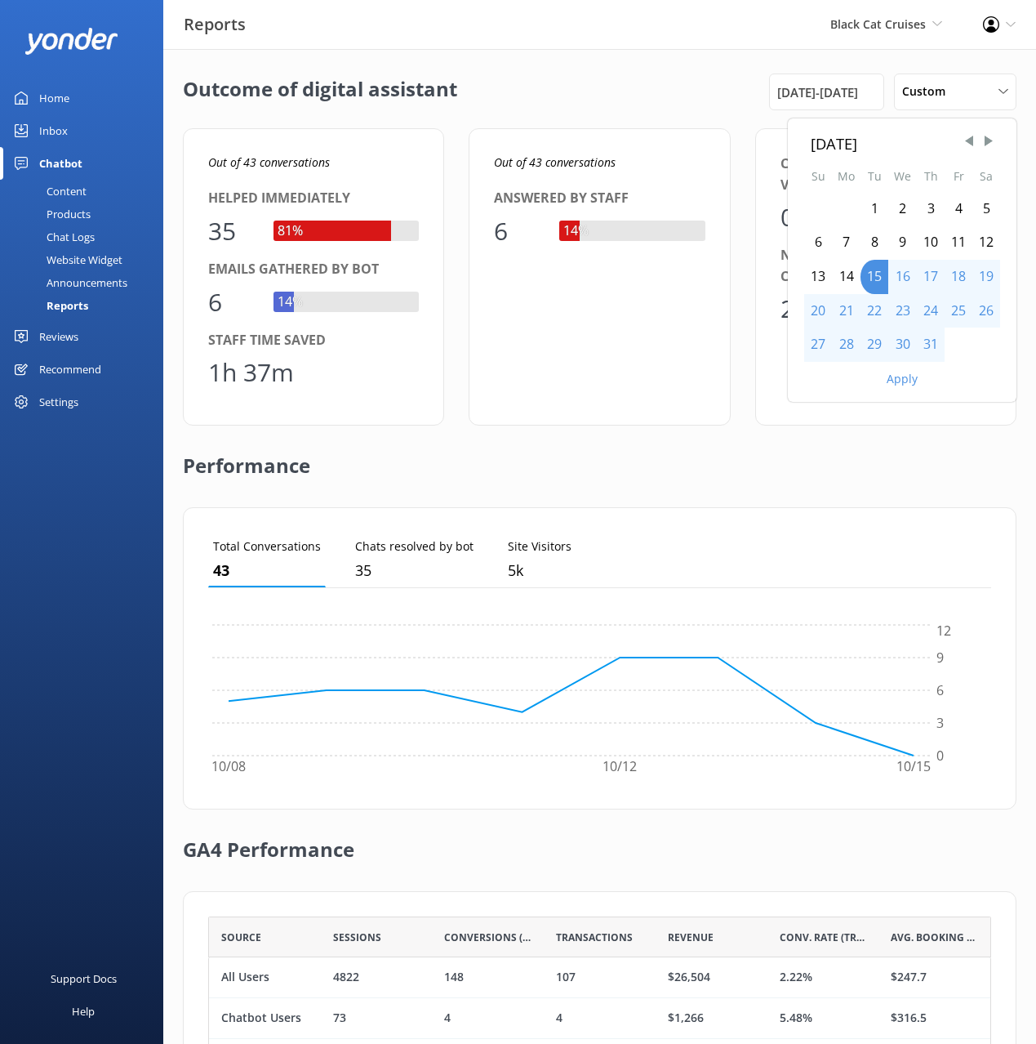
click at [907, 382] on button "Apply" at bounding box center [902, 378] width 31 height 11
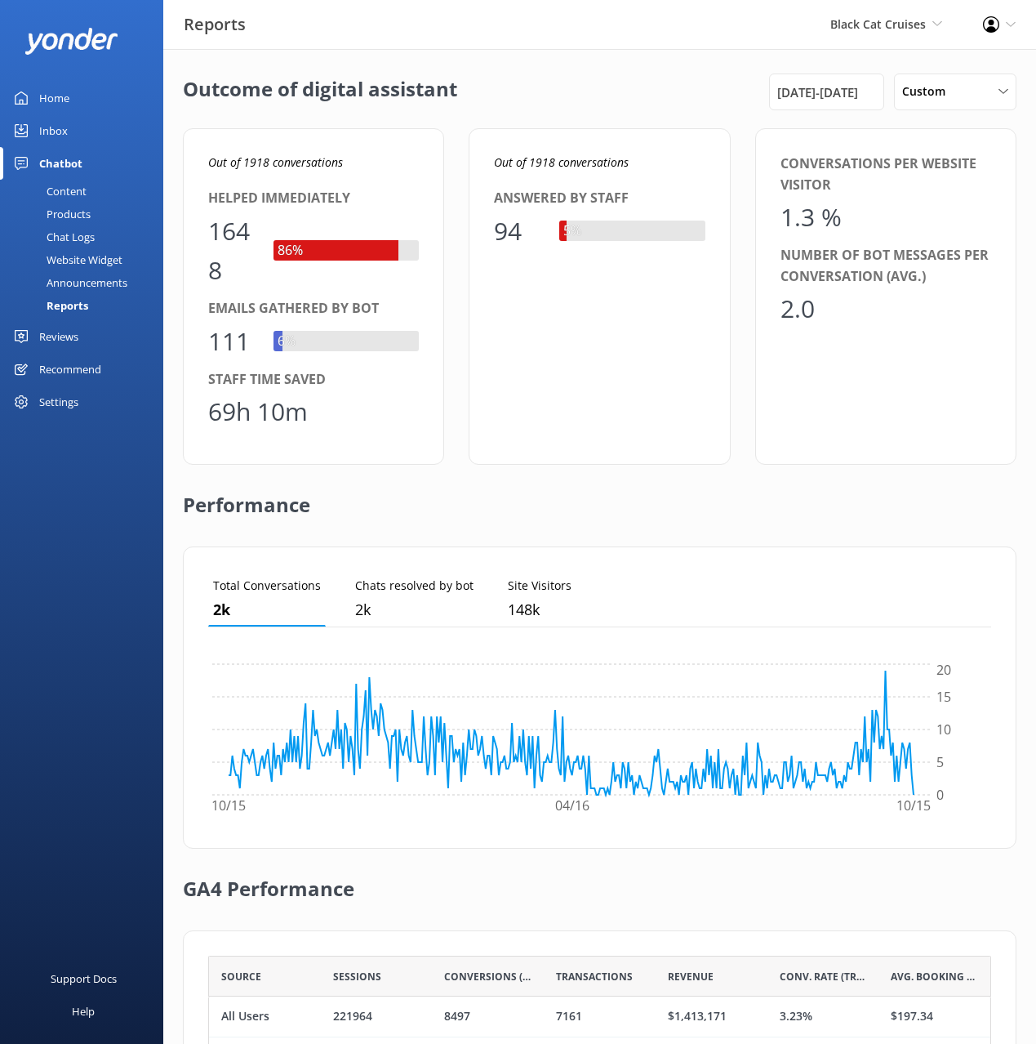
click at [350, 168] on p "Out of 1918 conversations" at bounding box center [313, 163] width 211 height 18
drag, startPoint x: 327, startPoint y: 165, endPoint x: 248, endPoint y: 175, distance: 79.8
click at [241, 166] on p "Out of 1918 conversations" at bounding box center [313, 163] width 211 height 18
copy icon "1918 conversations"
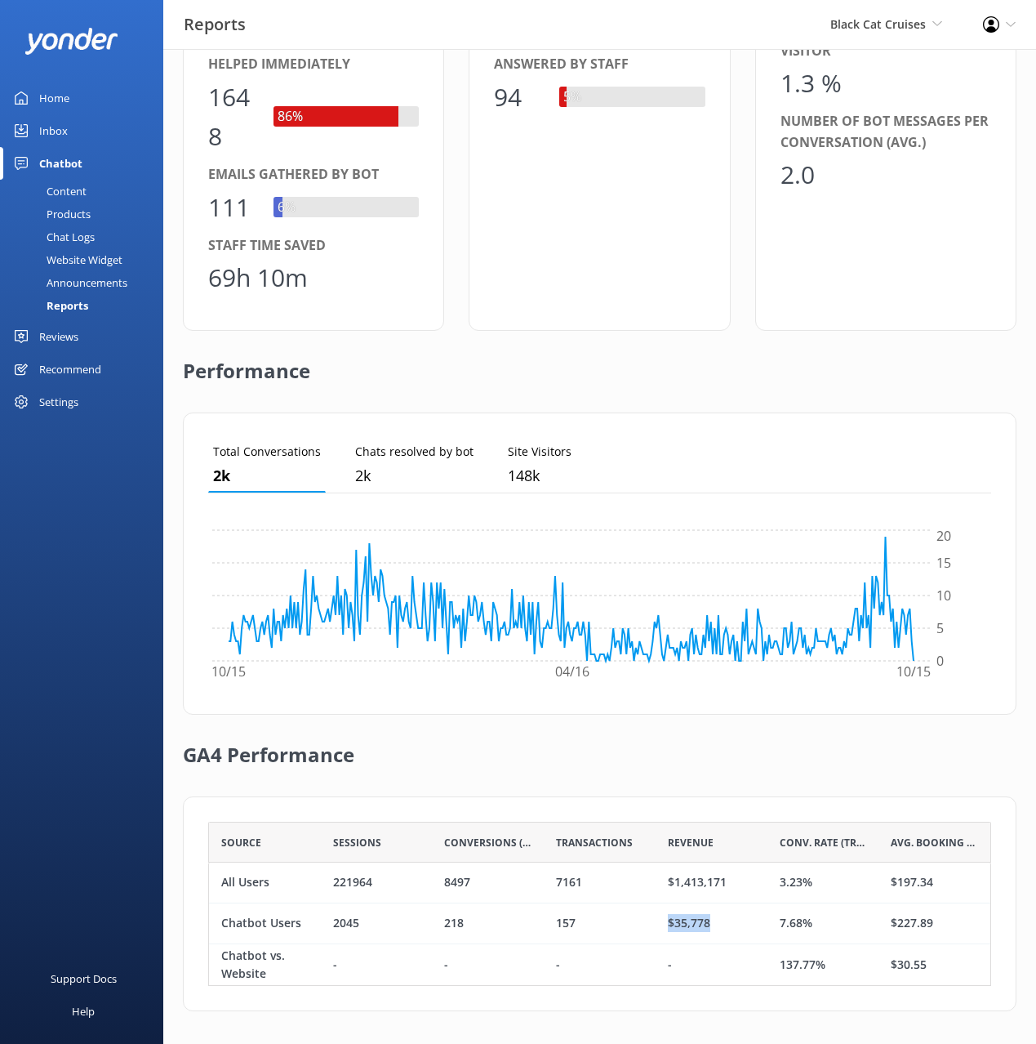
click at [662, 926] on div "$35,778" at bounding box center [712, 923] width 112 height 41
copy div "$35,778"
click at [62, 330] on div "Reviews" at bounding box center [58, 336] width 39 height 33
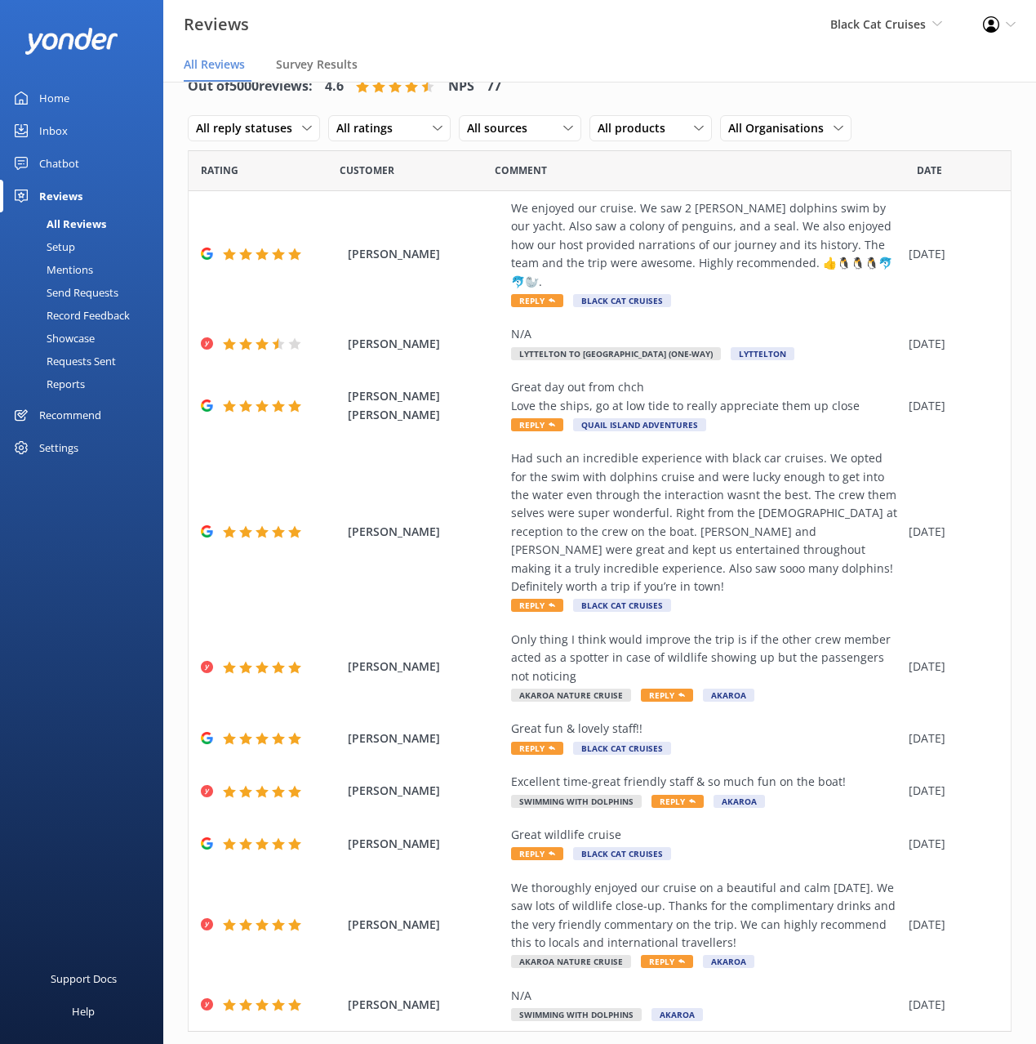
click at [65, 382] on div "Reports" at bounding box center [47, 383] width 75 height 23
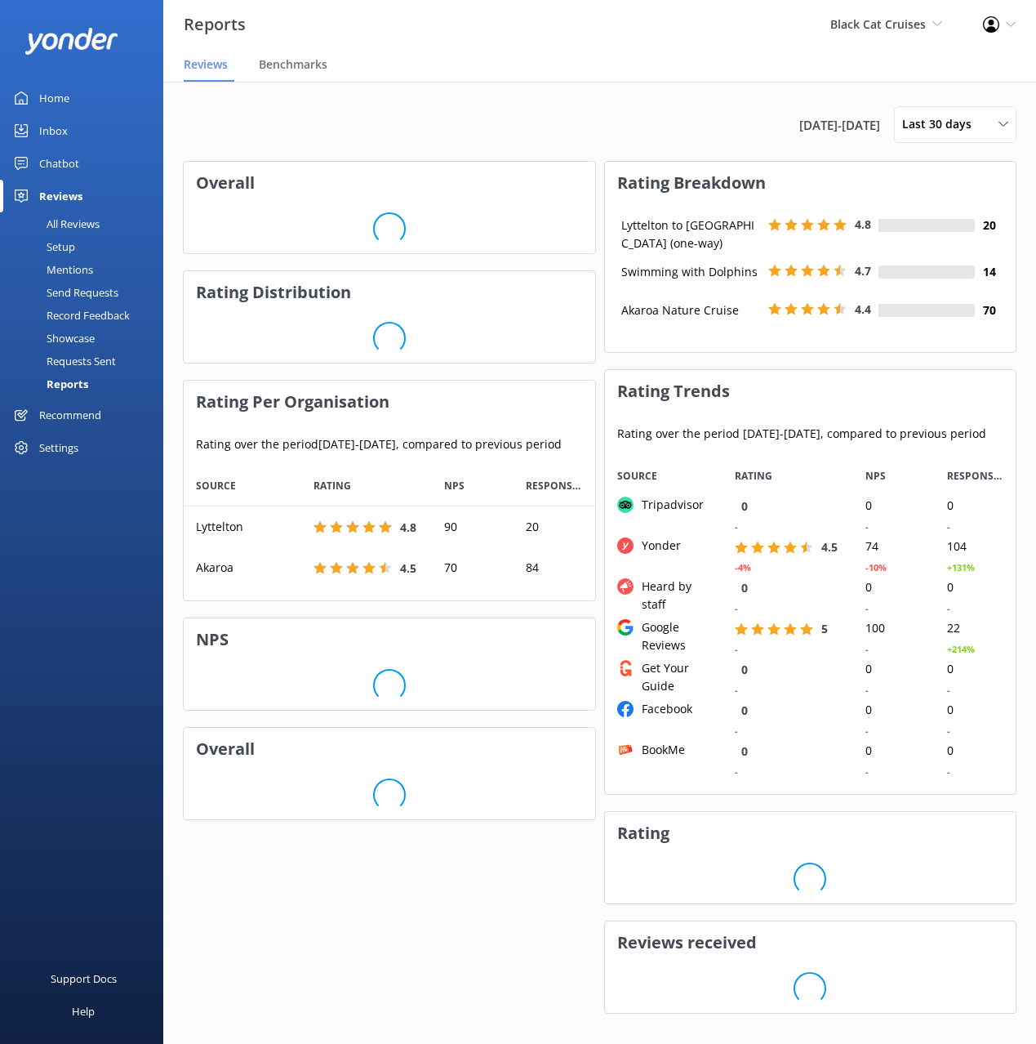
scroll to position [339, 411]
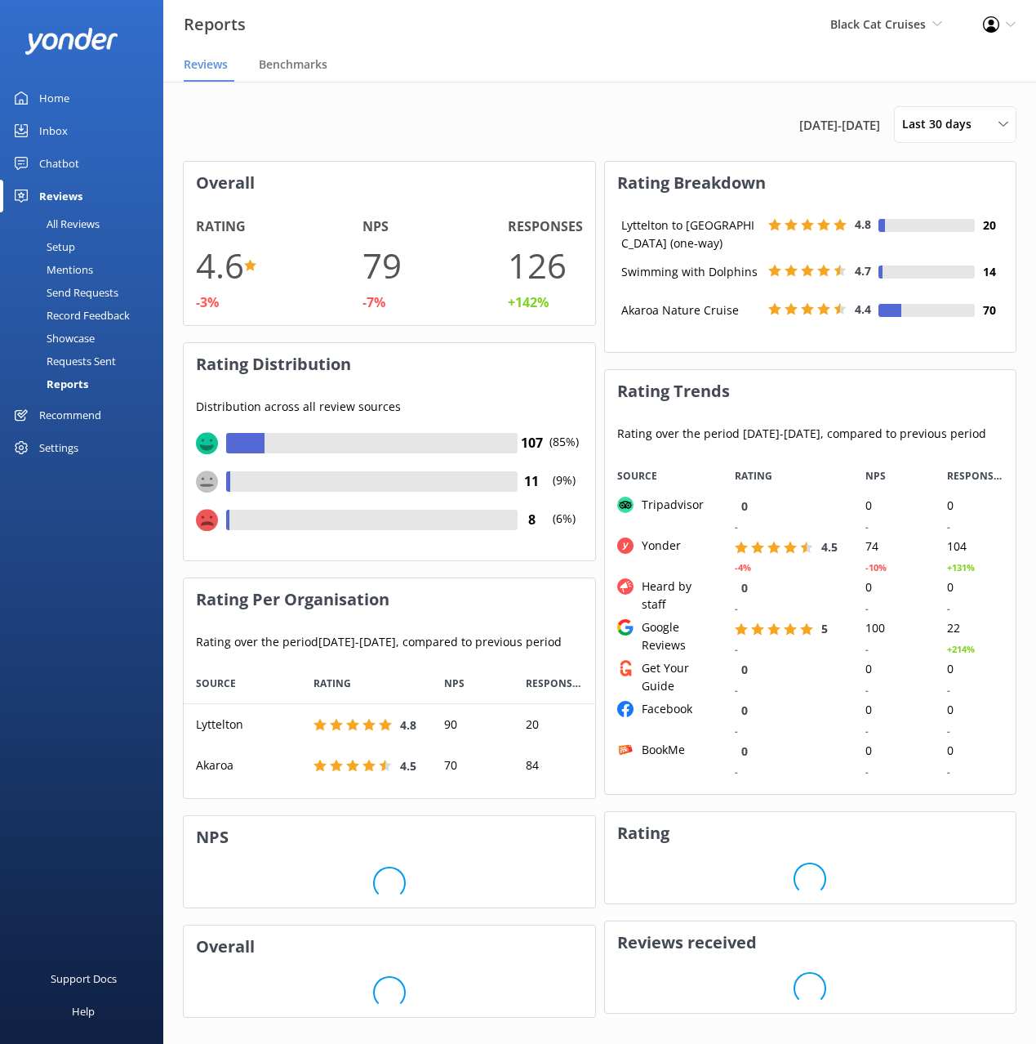
click at [712, 126] on div "[DATE] - [DATE] Last 30 days Last 7 days Last 30 days Last 90 days Last 180 day…" at bounding box center [600, 124] width 834 height 37
click at [936, 119] on span "Last 30 days" at bounding box center [941, 124] width 79 height 18
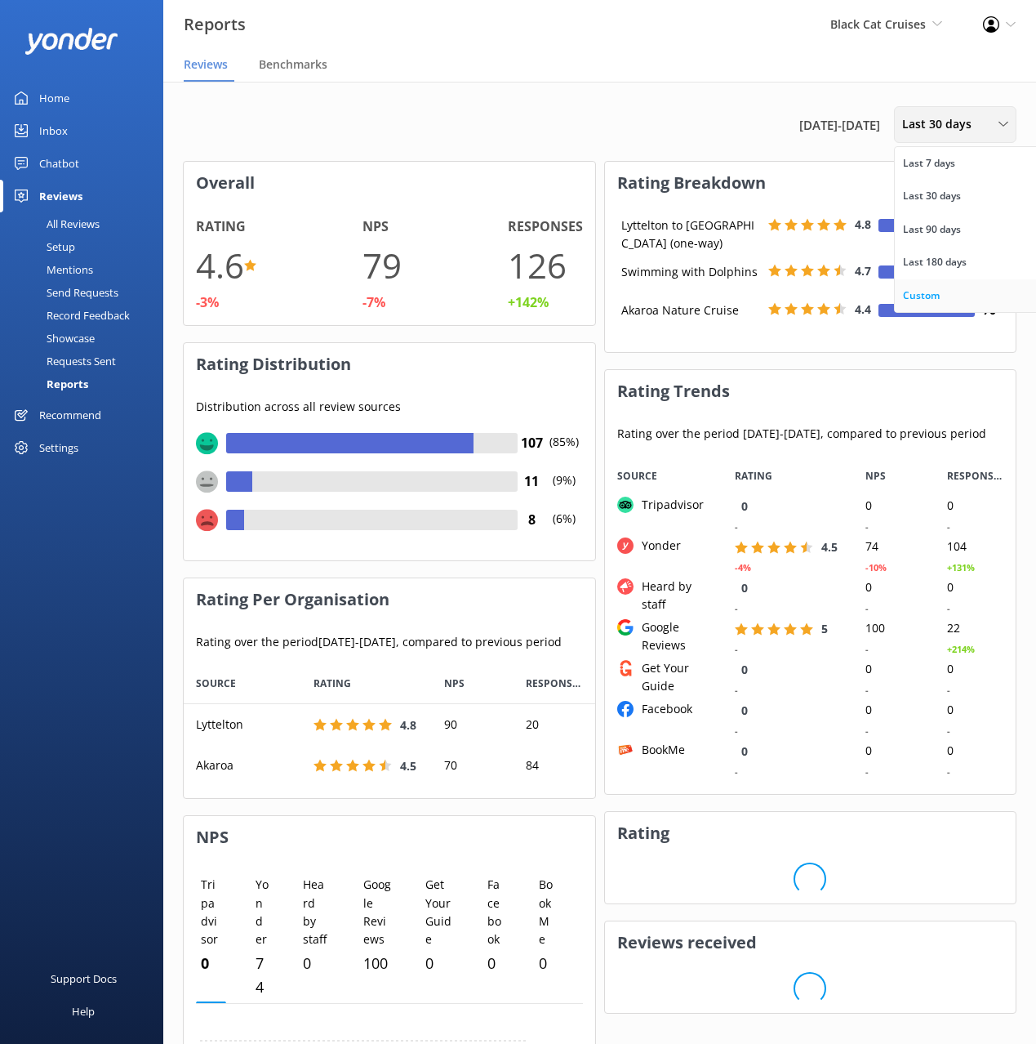
click at [946, 296] on link "Custom" at bounding box center [967, 295] width 145 height 33
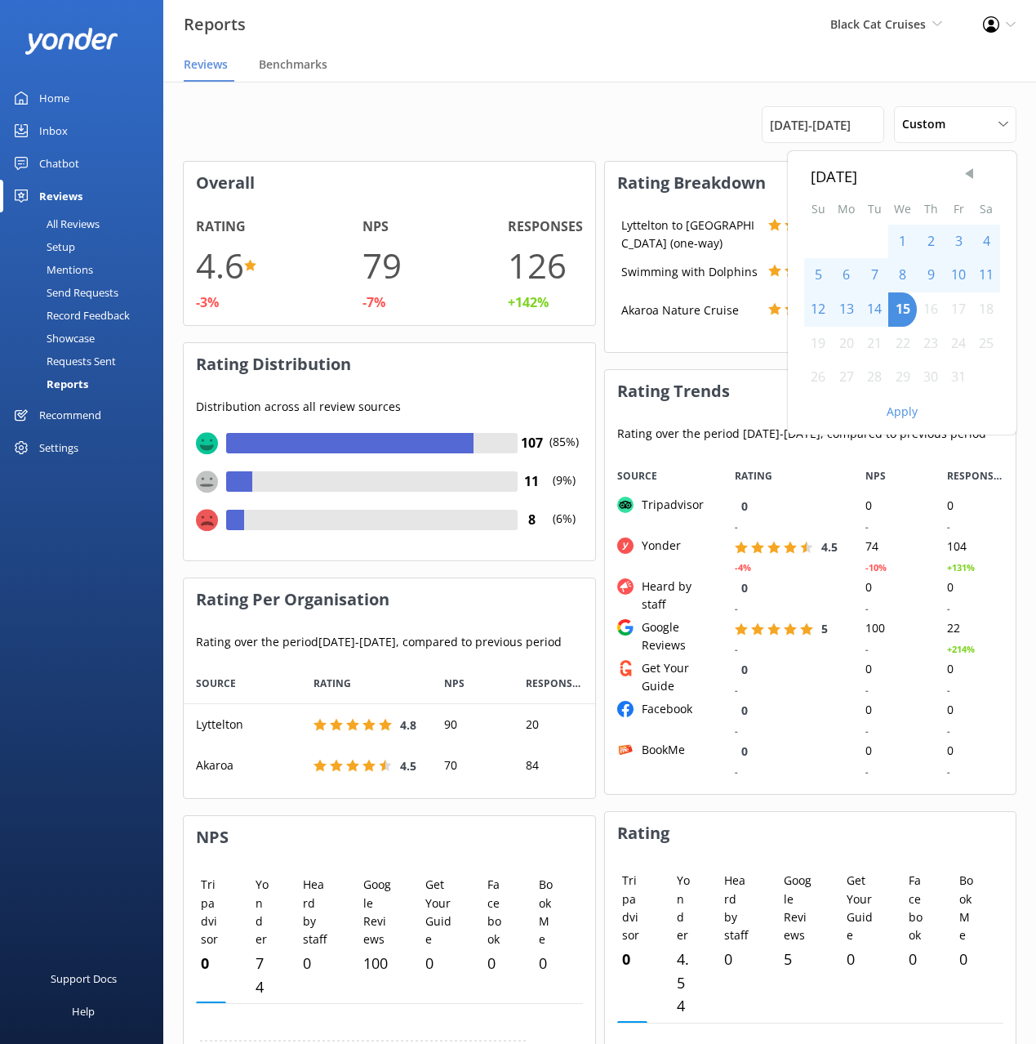
click at [976, 170] on span "Previous Month" at bounding box center [969, 174] width 16 height 16
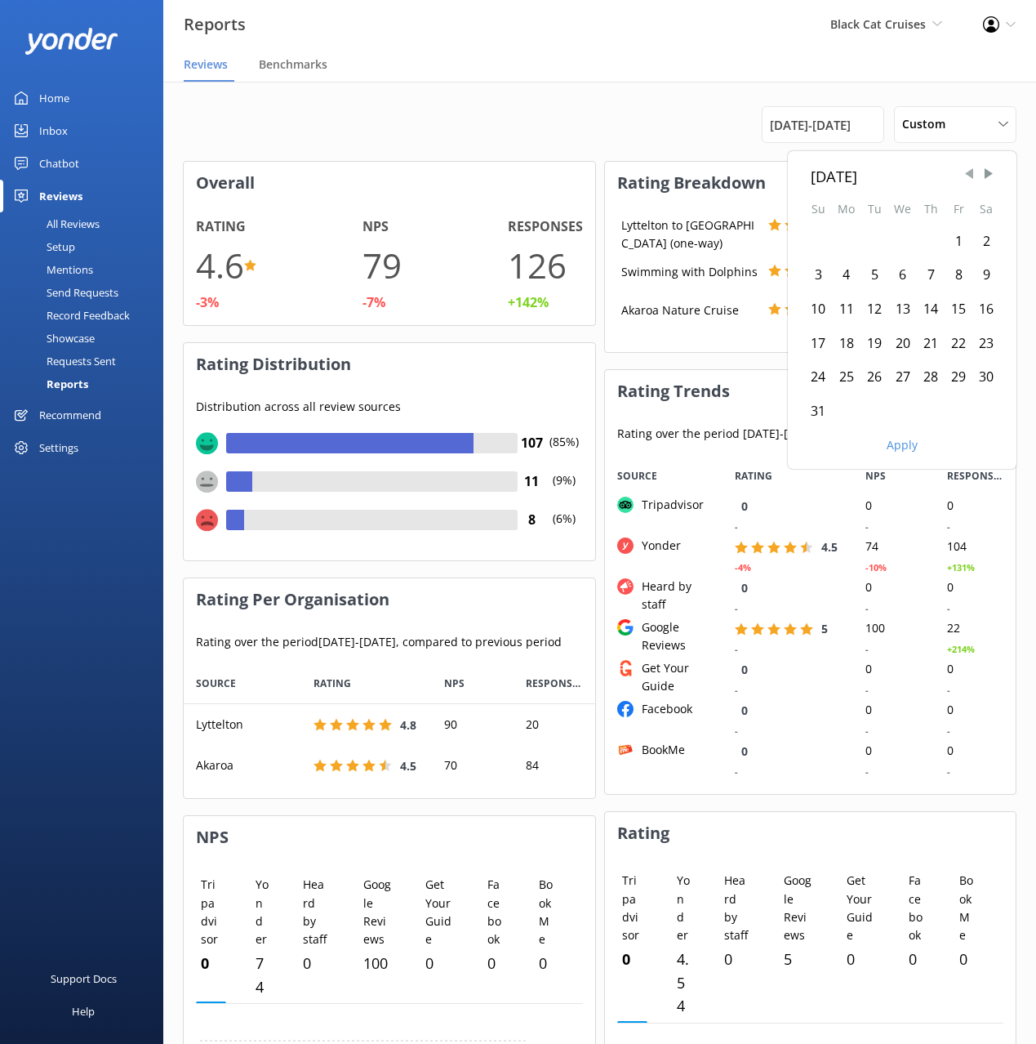
click at [976, 170] on span "Previous Month" at bounding box center [969, 174] width 16 height 16
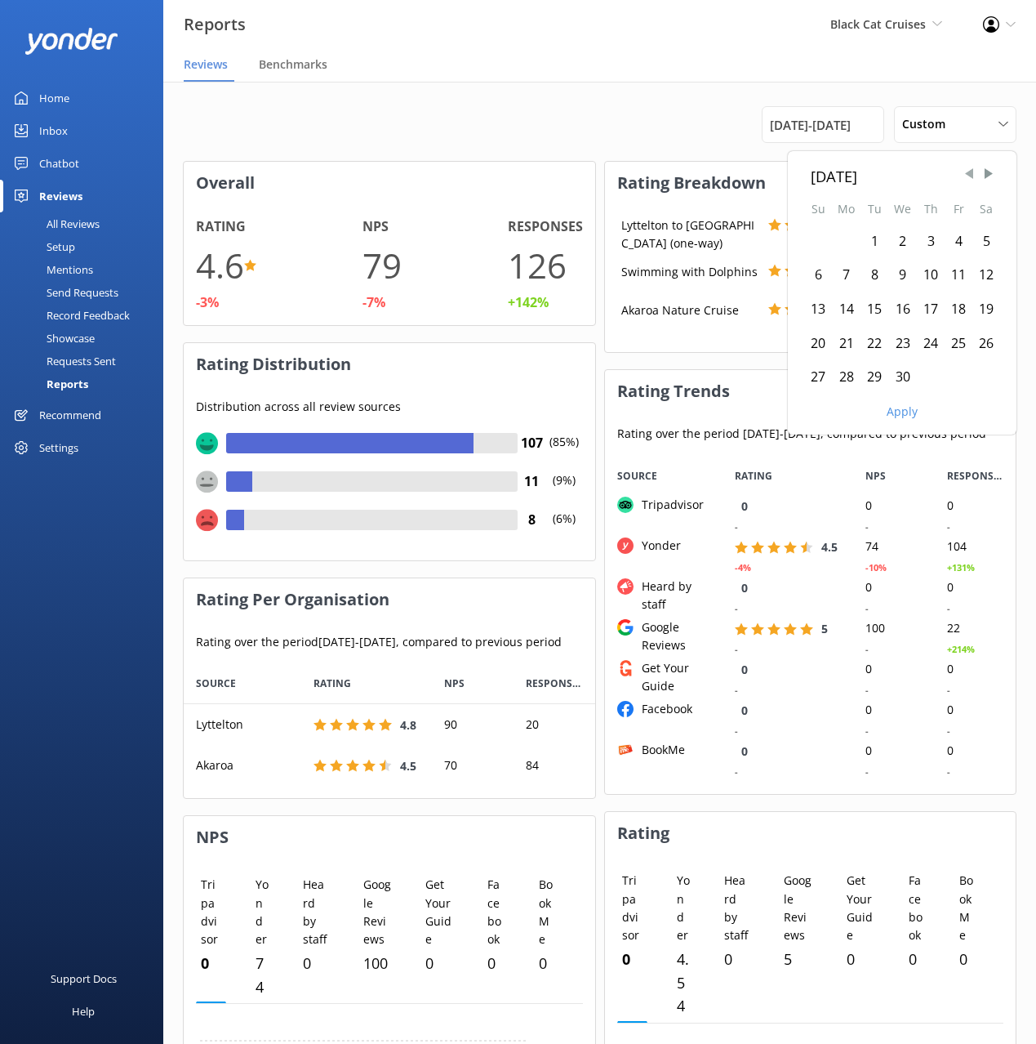
click at [976, 170] on span "Previous Month" at bounding box center [969, 174] width 16 height 16
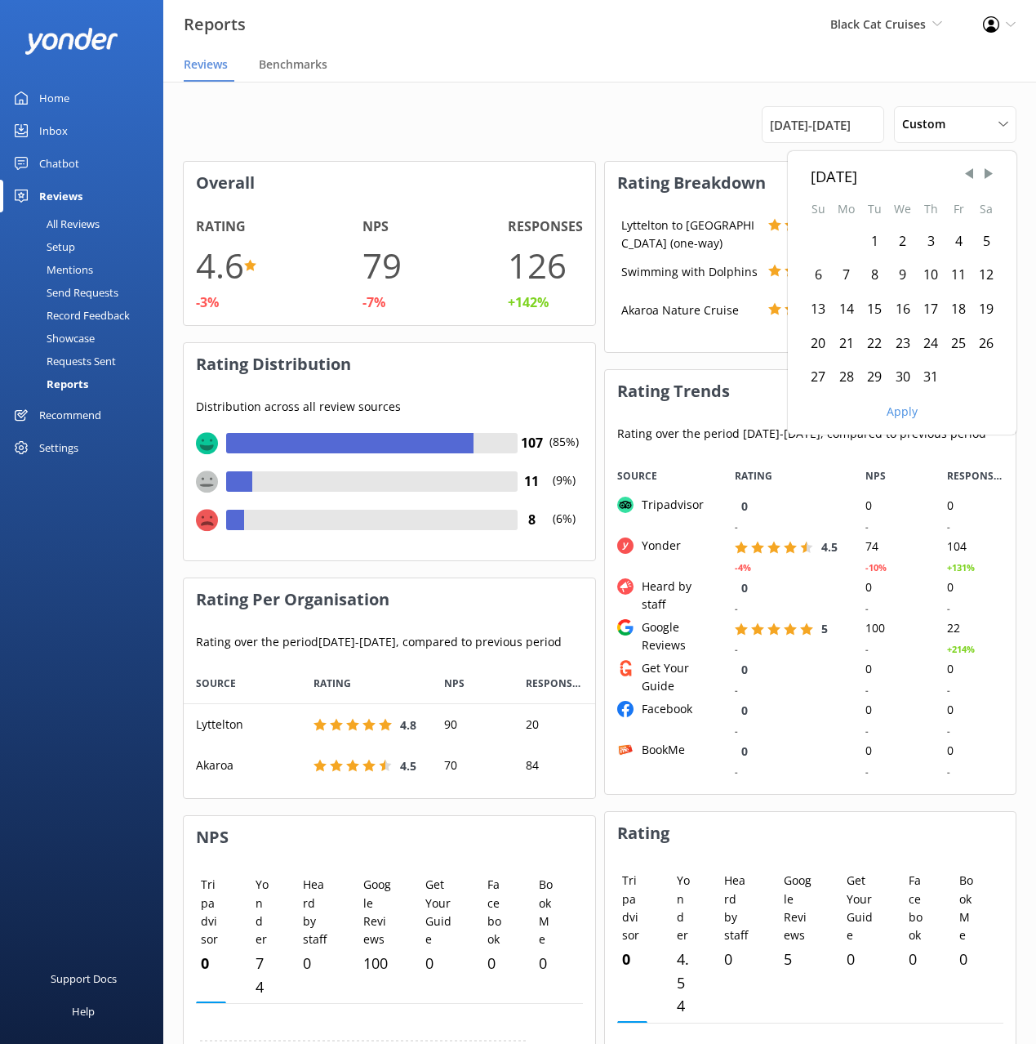
click at [878, 310] on div "15" at bounding box center [875, 309] width 28 height 34
click at [907, 414] on button "Apply" at bounding box center [902, 411] width 31 height 11
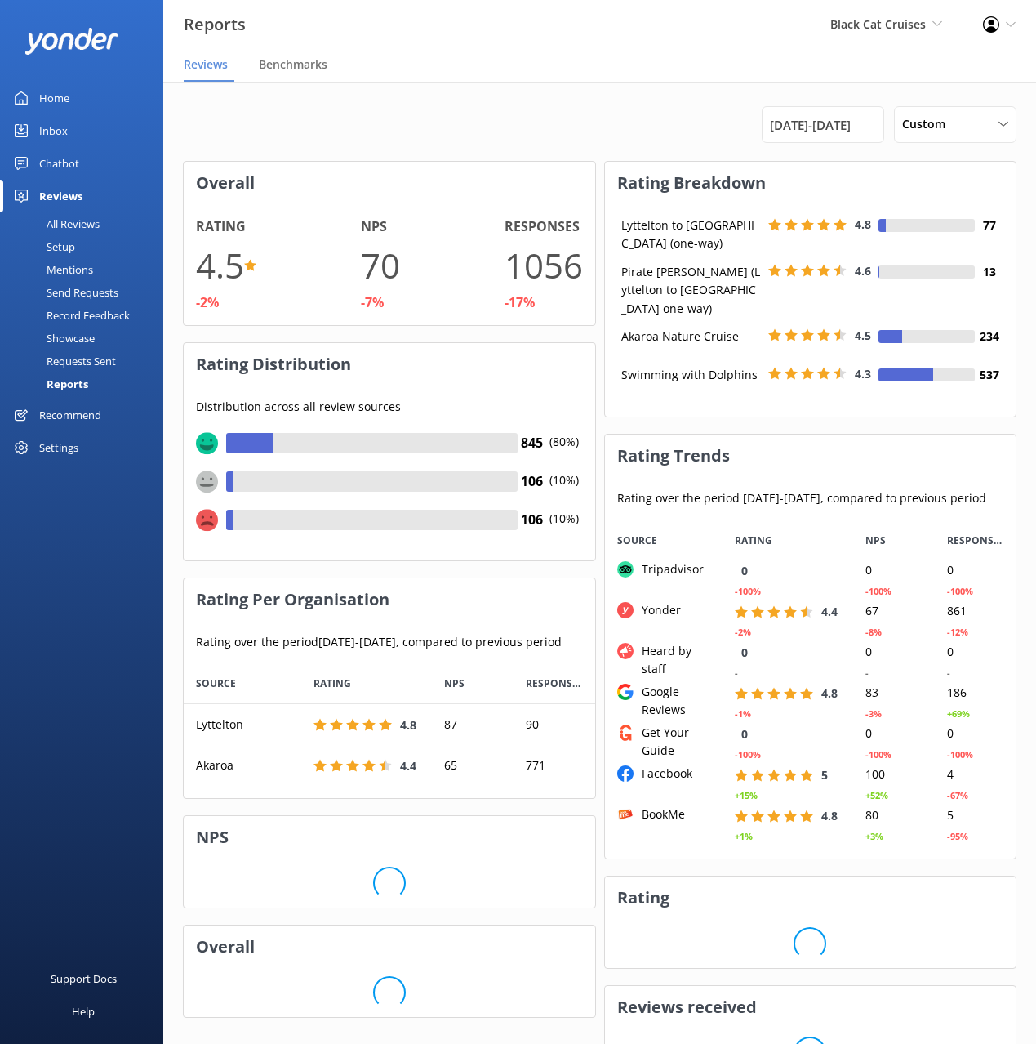
scroll to position [135, 411]
drag, startPoint x: 531, startPoint y: 142, endPoint x: 612, endPoint y: 374, distance: 245.9
click at [531, 142] on div "[DATE] - [DATE] Custom Last 7 days Last 30 days Last 90 days Last 180 days Cust…" at bounding box center [600, 124] width 834 height 37
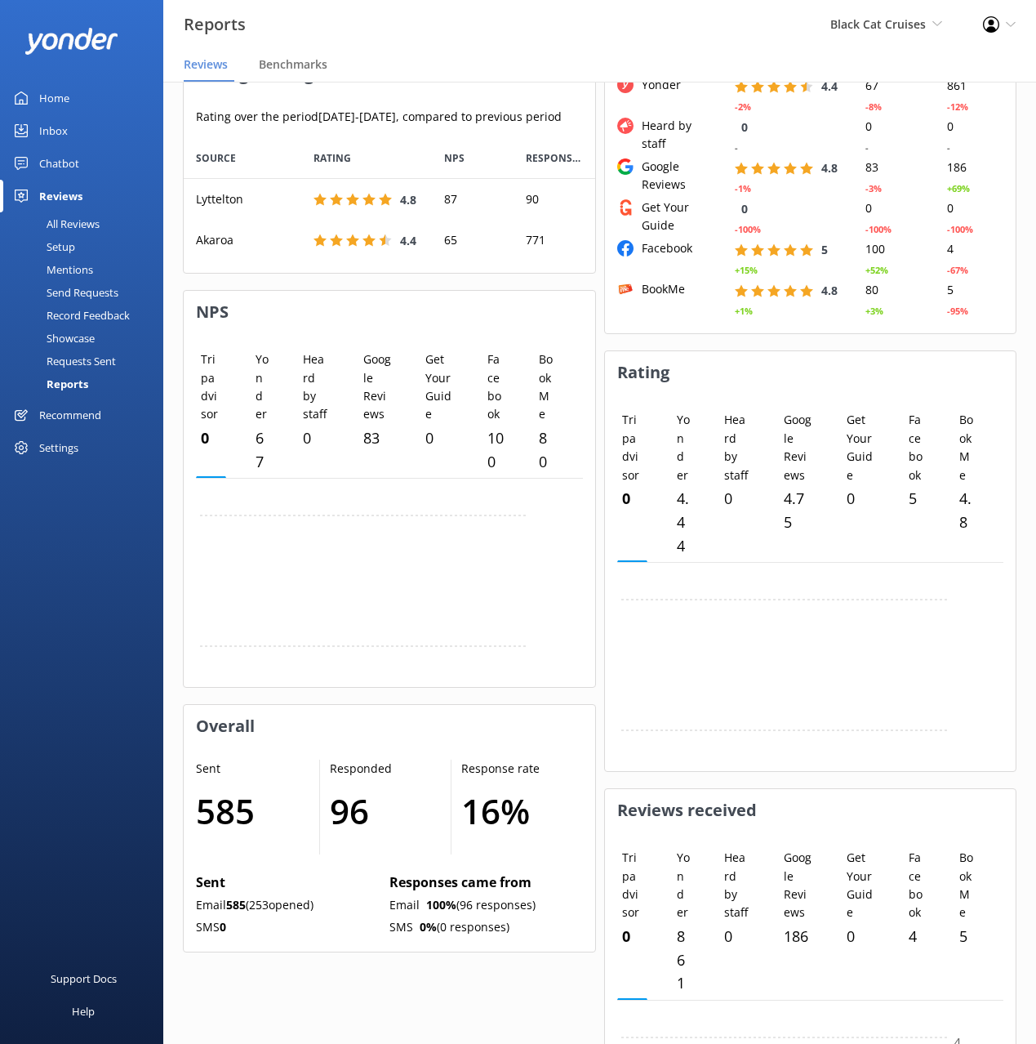
scroll to position [777, 0]
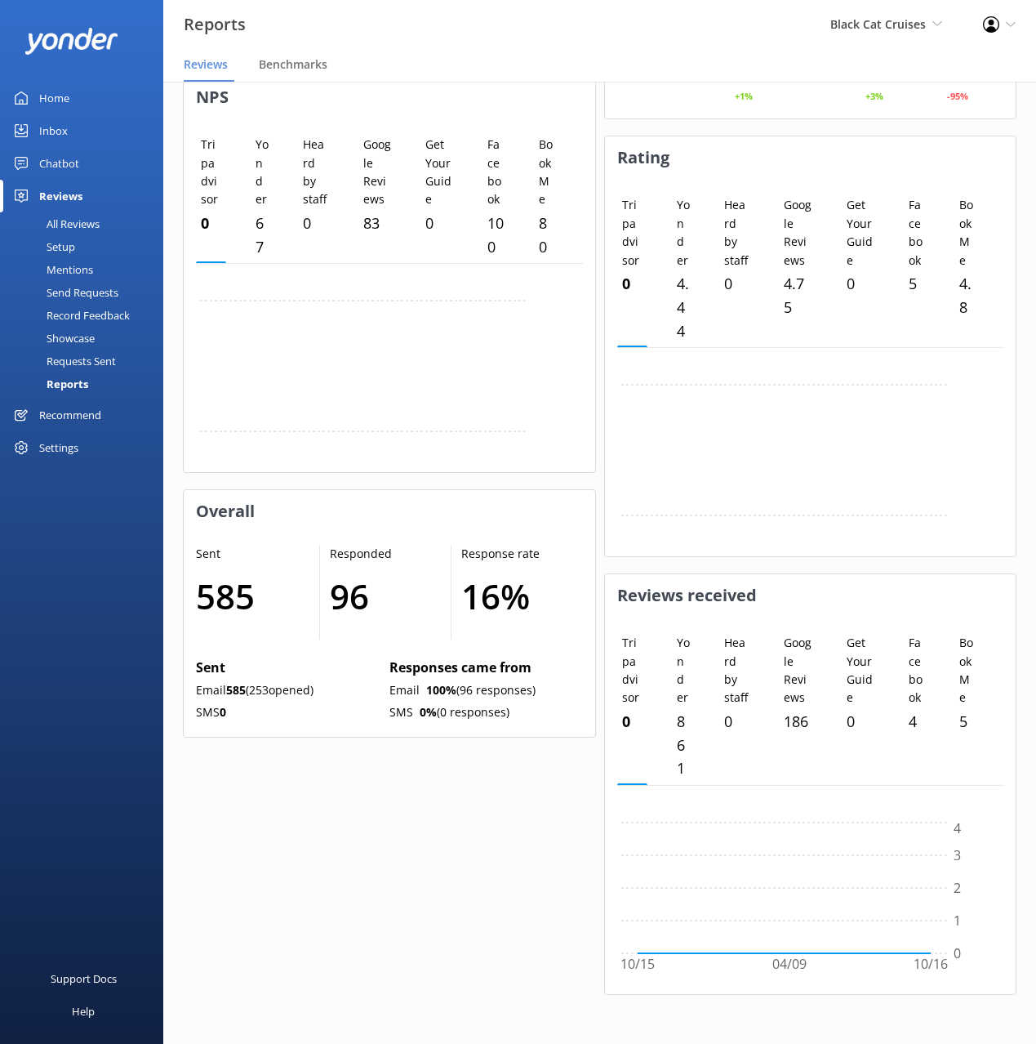
click at [440, 839] on div "Overall Rating 4.5 -2% NPS 70 -7% Responses 1056 -17% Rating Distribution Distr…" at bounding box center [389, 216] width 413 height 1590
click at [261, 597] on h1 "4940" at bounding box center [249, 595] width 107 height 55
drag, startPoint x: 261, startPoint y: 597, endPoint x: 270, endPoint y: 611, distance: 17.0
click at [261, 597] on h1 "4940" at bounding box center [249, 595] width 107 height 55
copy h1 "4940"
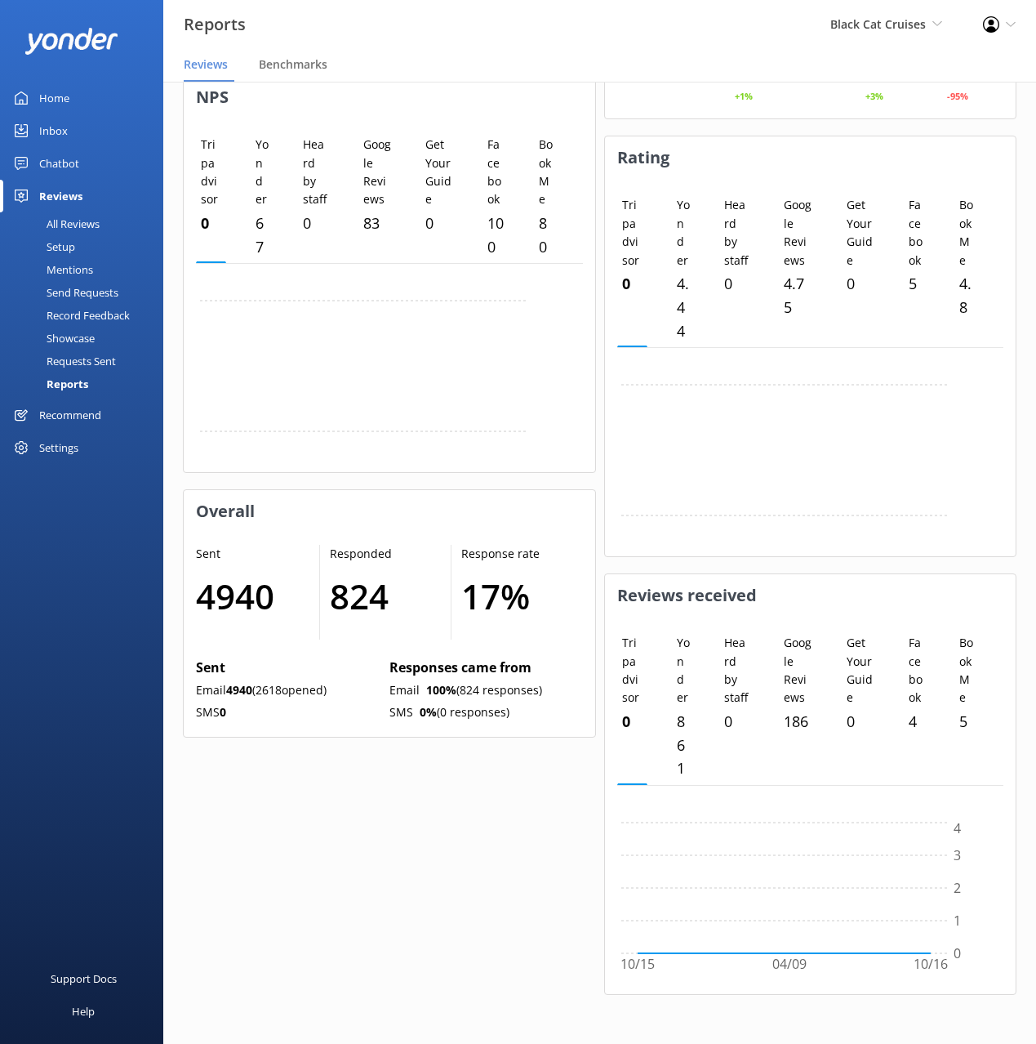
click at [517, 592] on h1 "17 %" at bounding box center [513, 595] width 105 height 55
click at [479, 597] on h1 "17 %" at bounding box center [513, 595] width 105 height 55
click at [477, 598] on h1 "17 %" at bounding box center [513, 595] width 105 height 55
click at [368, 595] on h1 "824" at bounding box center [382, 595] width 105 height 55
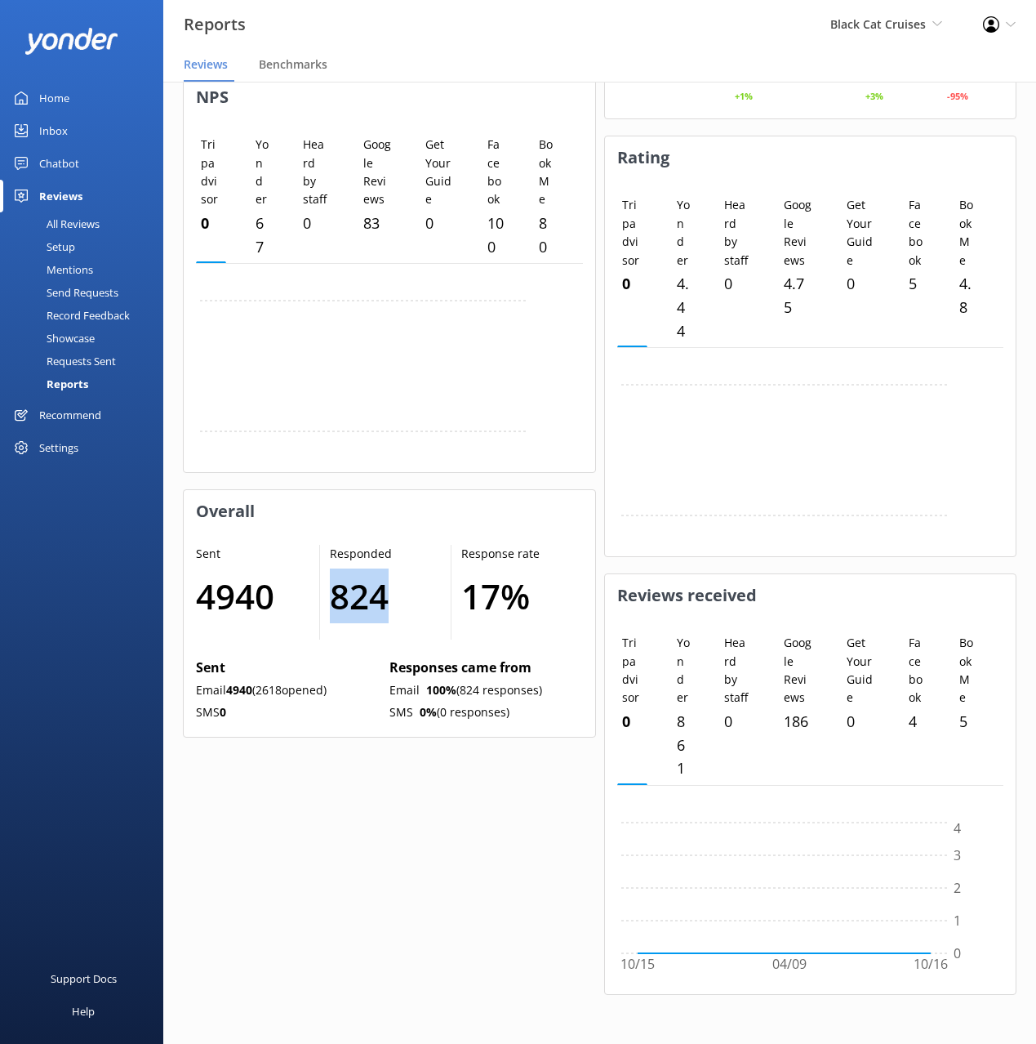
copy h1 "824"
drag, startPoint x: 483, startPoint y: 621, endPoint x: 496, endPoint y: 614, distance: 14.3
click at [485, 620] on h1 "17 %" at bounding box center [513, 595] width 105 height 55
drag, startPoint x: 493, startPoint y: 599, endPoint x: 452, endPoint y: 600, distance: 40.9
click at [453, 596] on div "Response rate 17 %" at bounding box center [517, 592] width 131 height 95
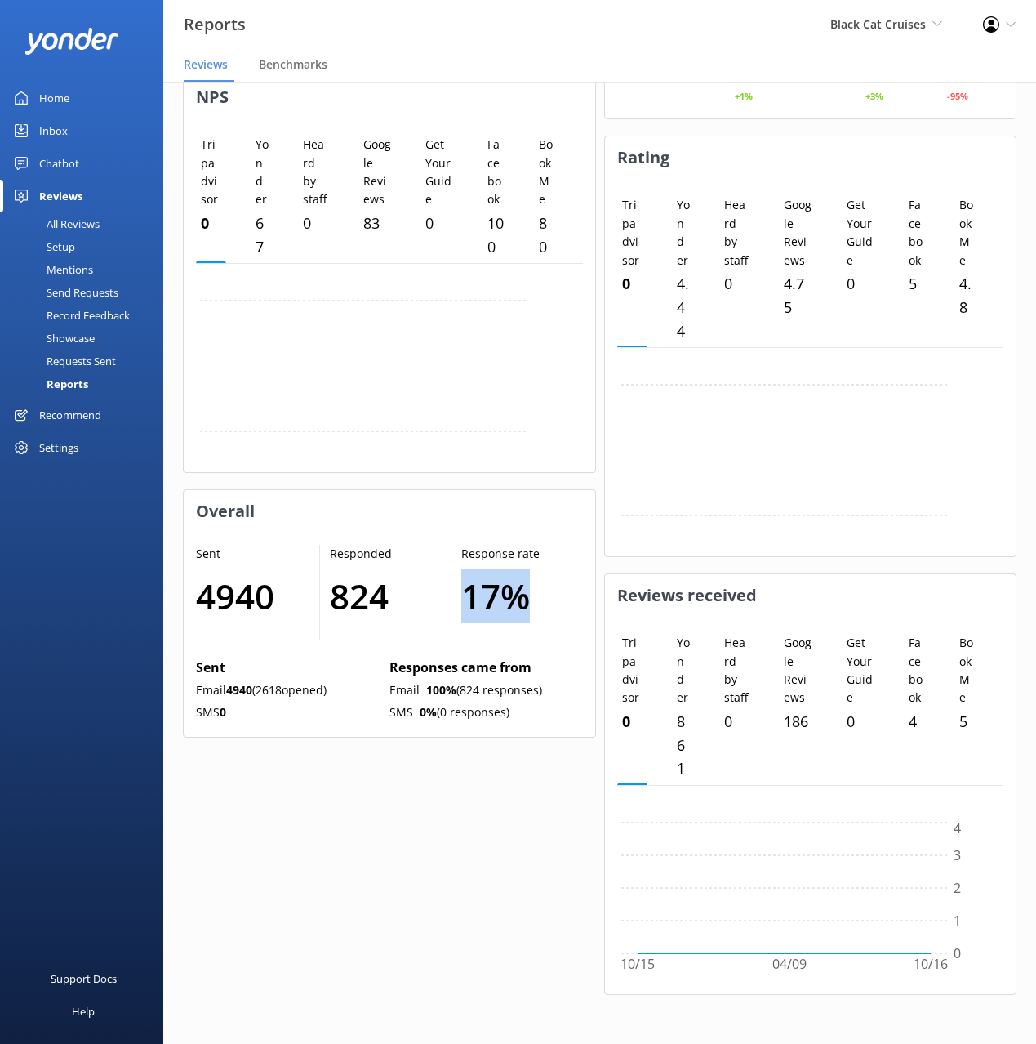
copy h1 "17 %"
click at [80, 440] on div "Settings" at bounding box center [81, 447] width 163 height 33
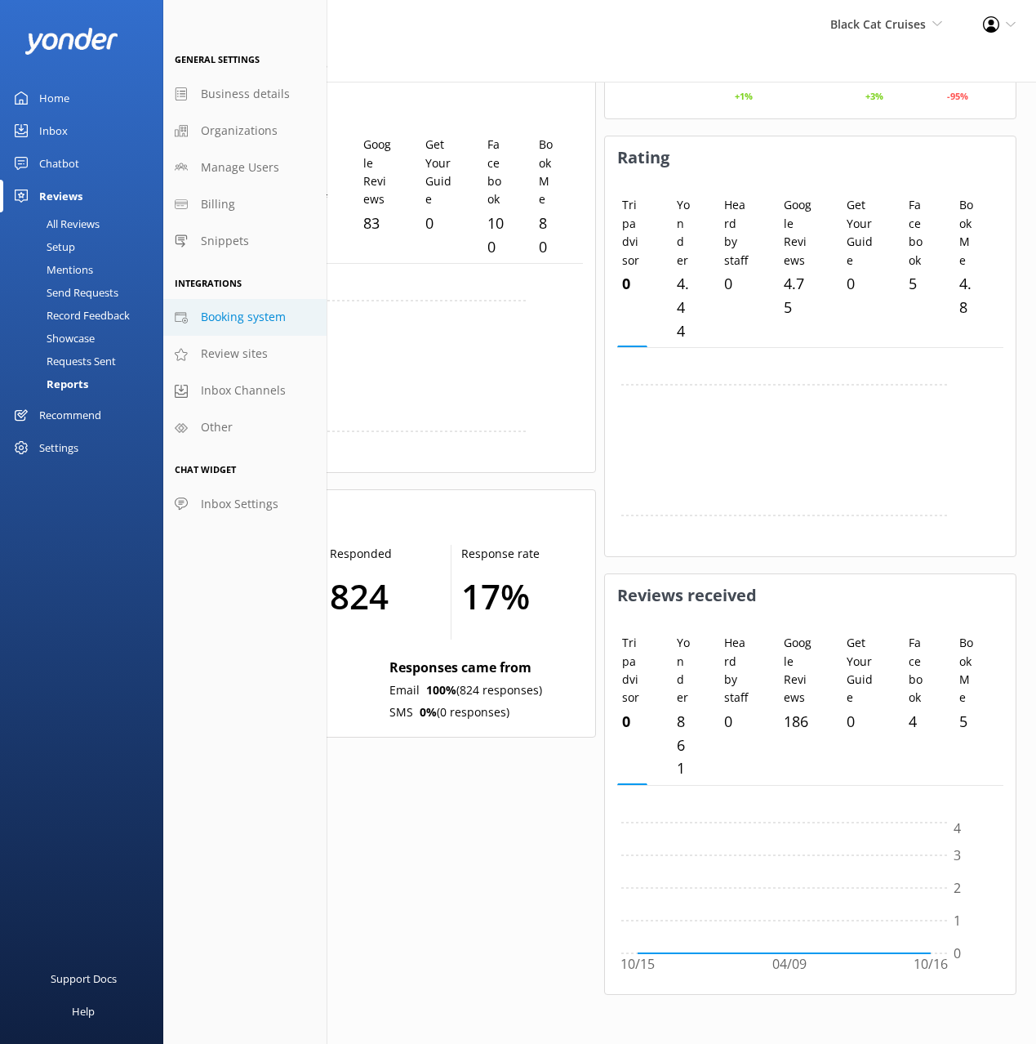
click at [237, 318] on span "Booking system" at bounding box center [243, 317] width 85 height 18
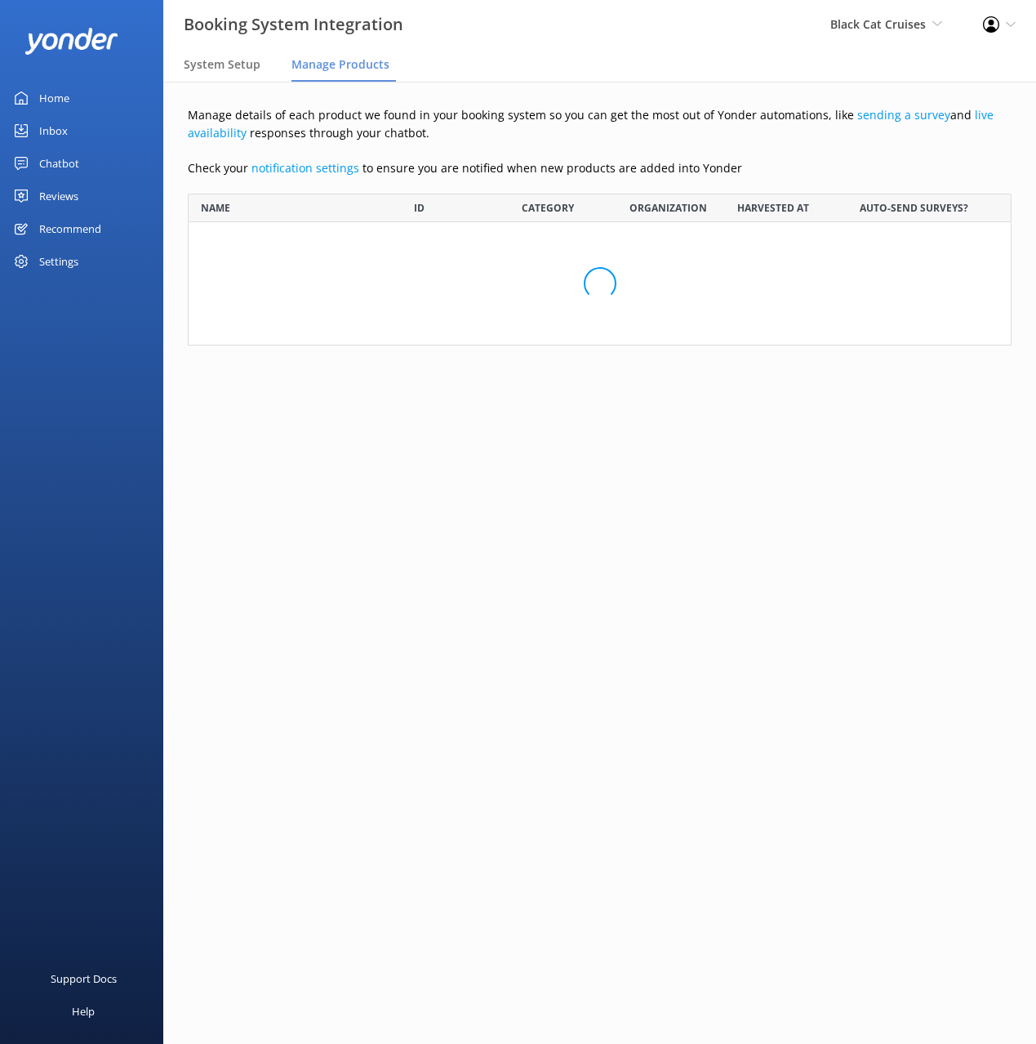
scroll to position [1132, 824]
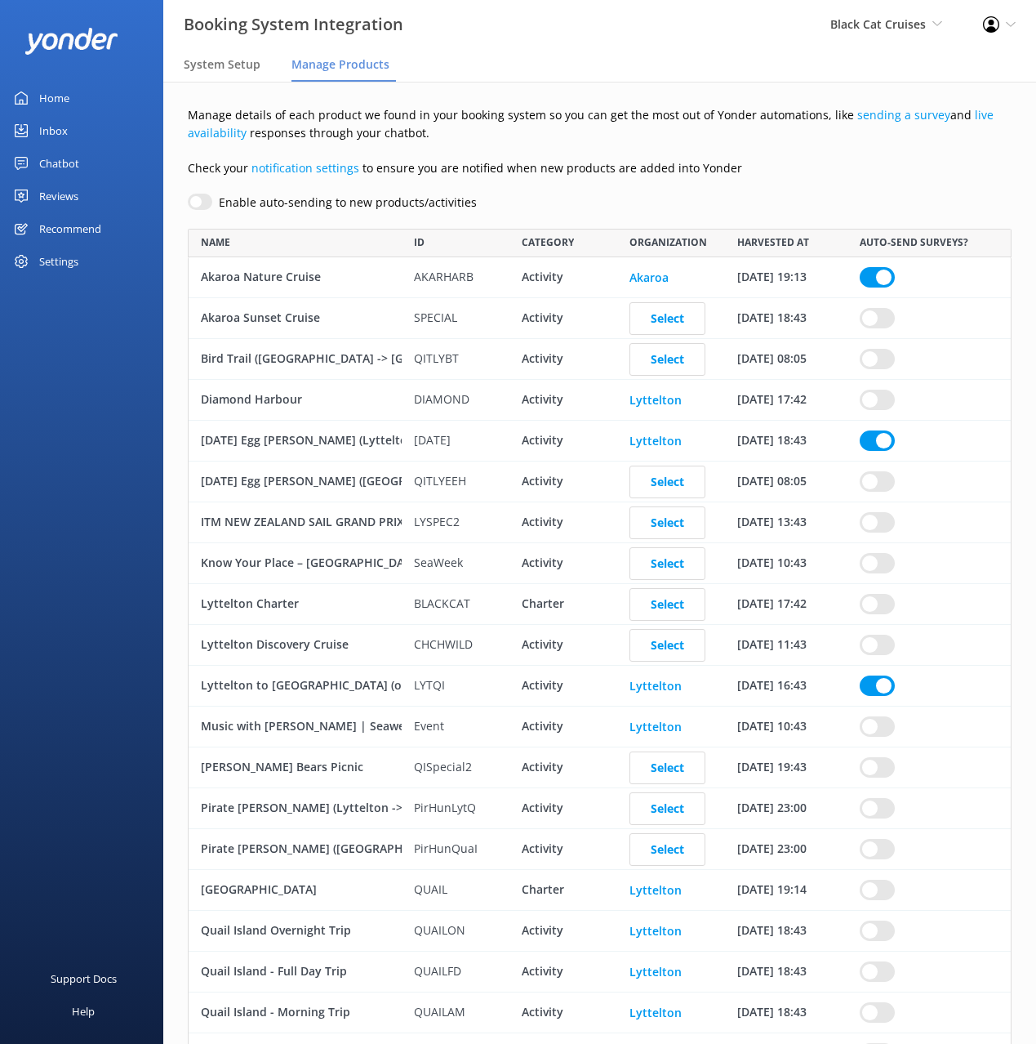
drag, startPoint x: 498, startPoint y: 102, endPoint x: 336, endPoint y: 91, distance: 162.1
click at [497, 102] on div "Manage details of each product we found in your booking system so you can get t…" at bounding box center [599, 746] width 873 height 1329
click at [243, 66] on span "System Setup" at bounding box center [222, 64] width 77 height 16
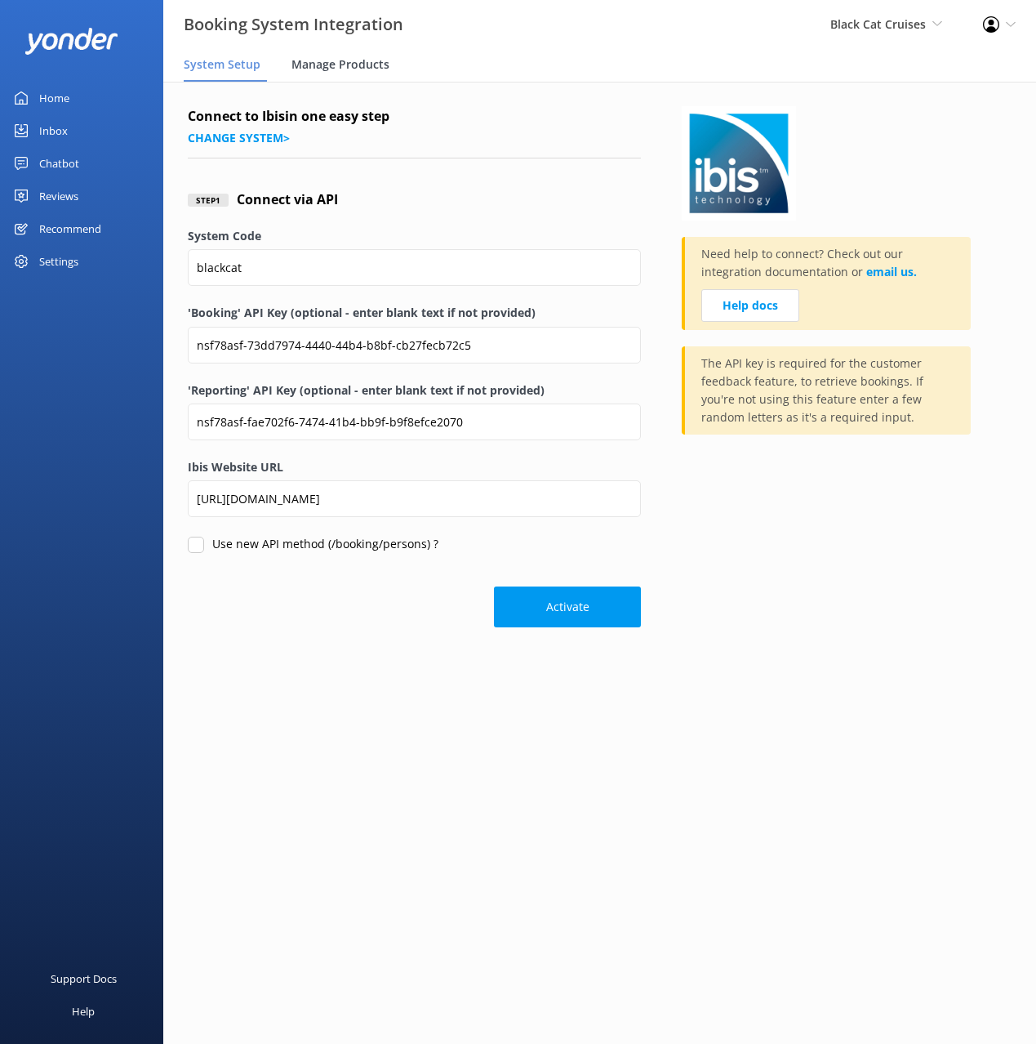
click at [348, 67] on span "Manage Products" at bounding box center [341, 64] width 98 height 16
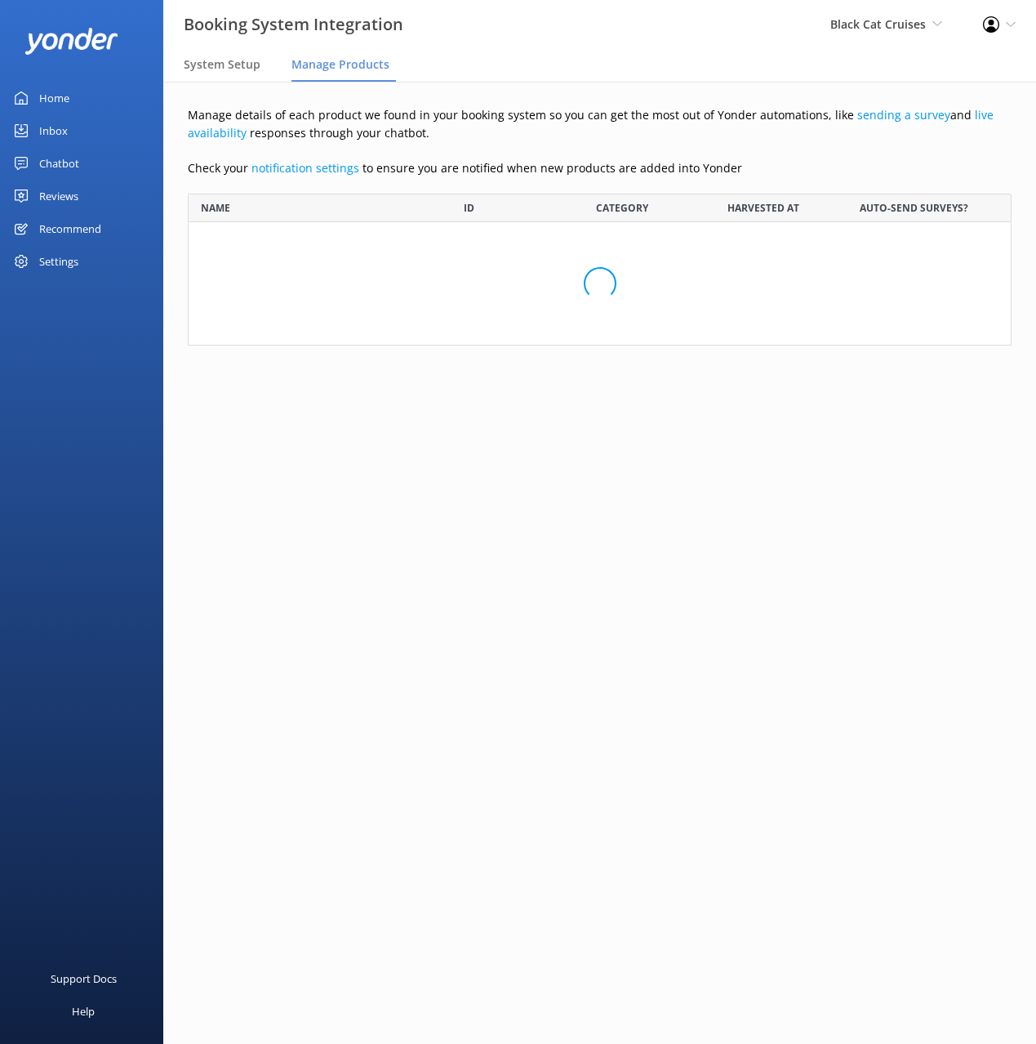
scroll to position [1132, 824]
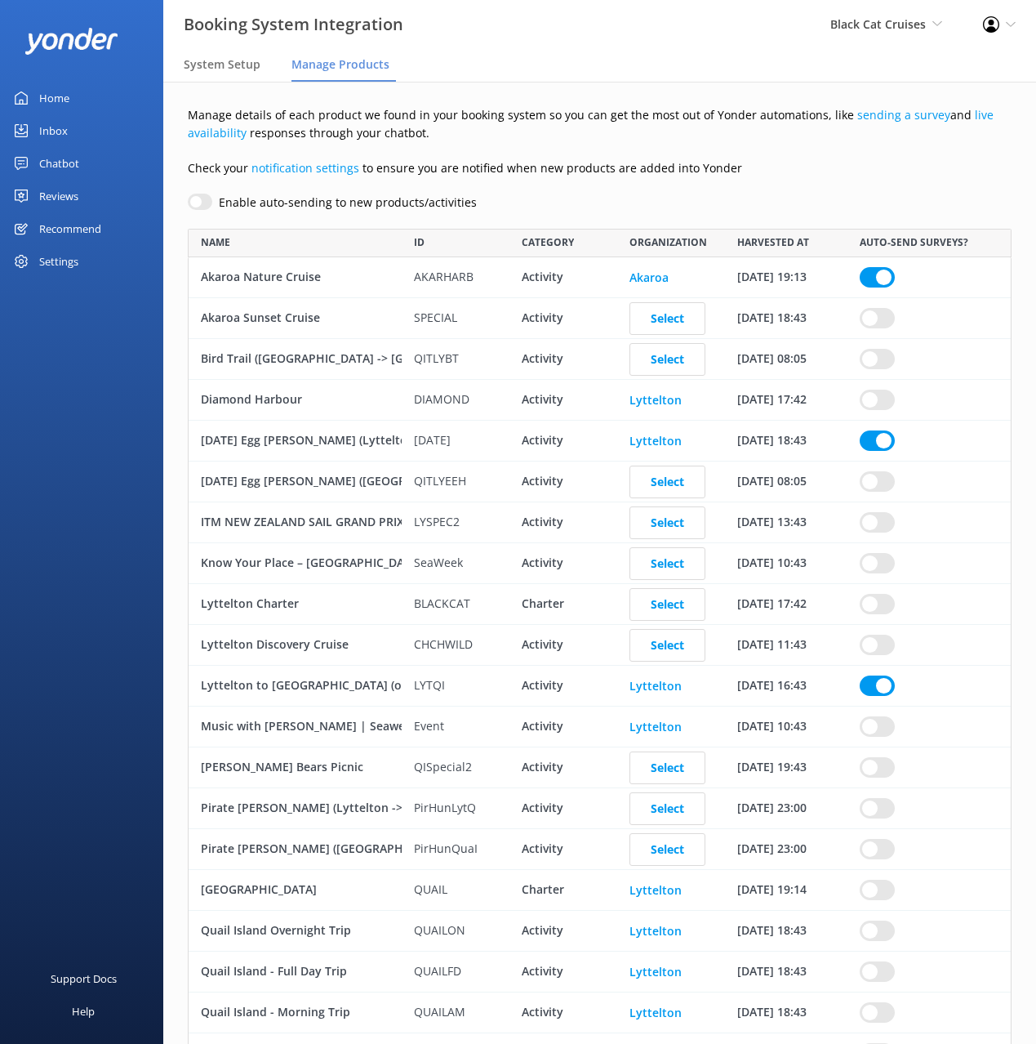
drag, startPoint x: 688, startPoint y: 48, endPoint x: 243, endPoint y: 298, distance: 510.4
click at [687, 49] on nav "System Setup Manage Products" at bounding box center [599, 65] width 873 height 33
click at [60, 261] on div "Settings" at bounding box center [58, 261] width 39 height 33
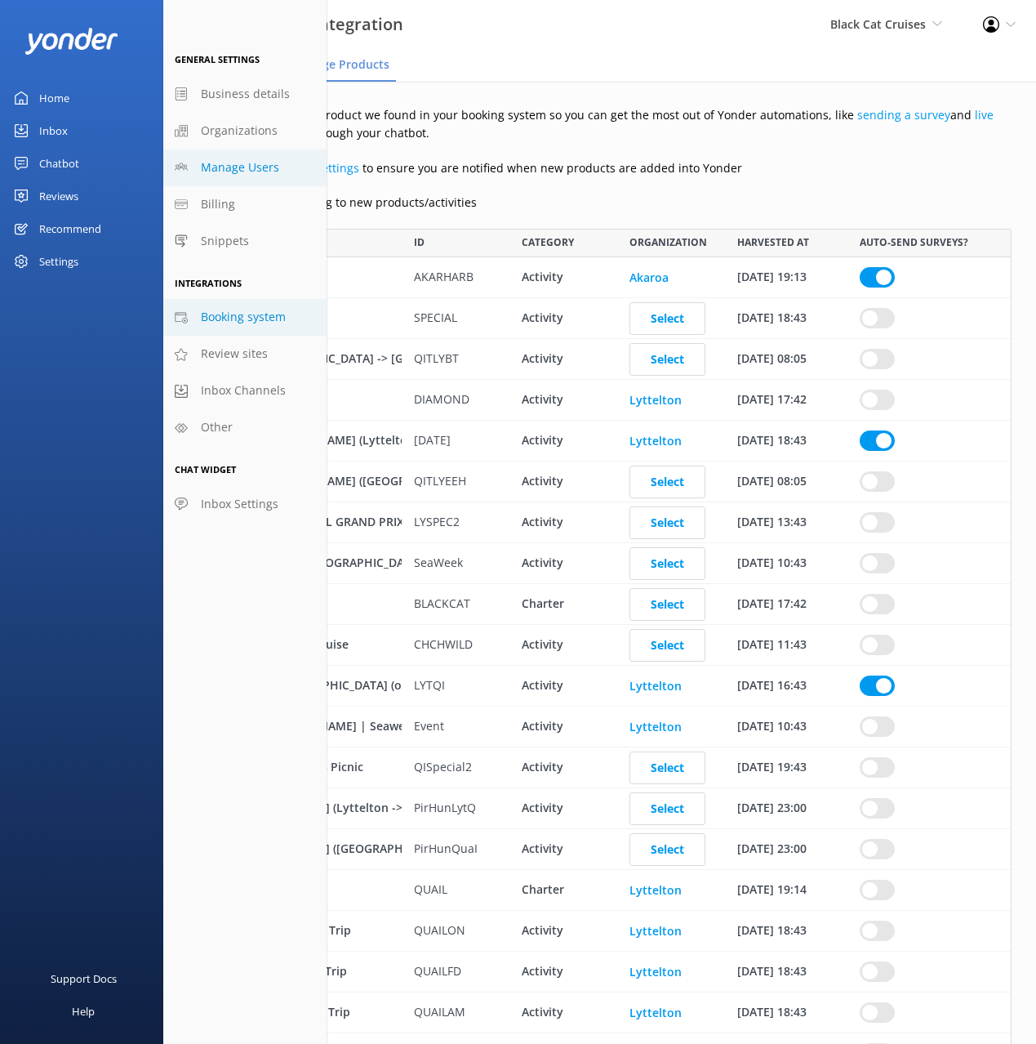
click at [237, 170] on span "Manage Users" at bounding box center [240, 167] width 78 height 18
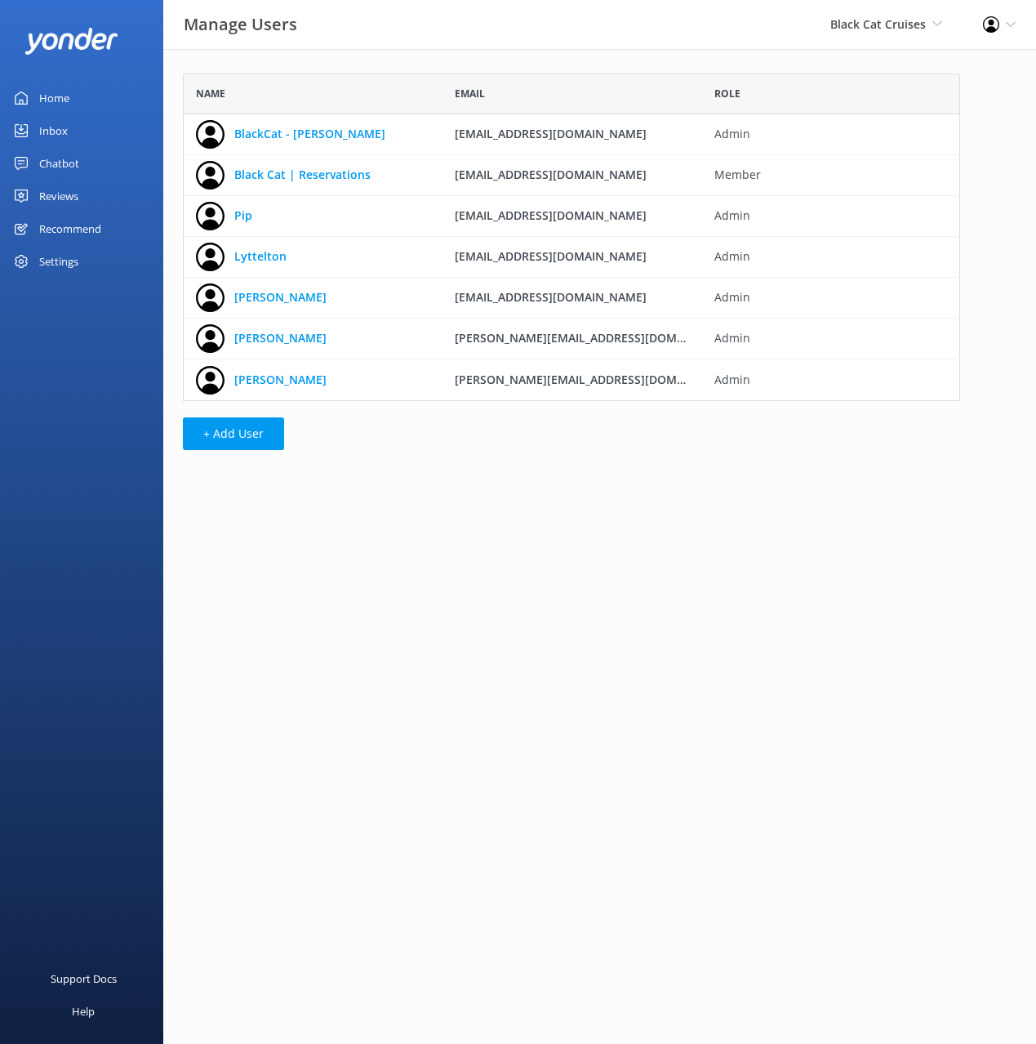
scroll to position [327, 777]
drag, startPoint x: 657, startPoint y: 543, endPoint x: 584, endPoint y: 546, distance: 73.5
click at [654, 543] on main "Name Email Role BlackCat - [PERSON_NAME] [PERSON_NAME][EMAIL_ADDRESS][DOMAIN_NA…" at bounding box center [599, 546] width 873 height 995
click at [568, 543] on main "Name Email Role BlackCat - [PERSON_NAME] [PERSON_NAME][EMAIL_ADDRESS][DOMAIN_NA…" at bounding box center [599, 546] width 873 height 995
drag, startPoint x: 570, startPoint y: 222, endPoint x: 454, endPoint y: 221, distance: 116.0
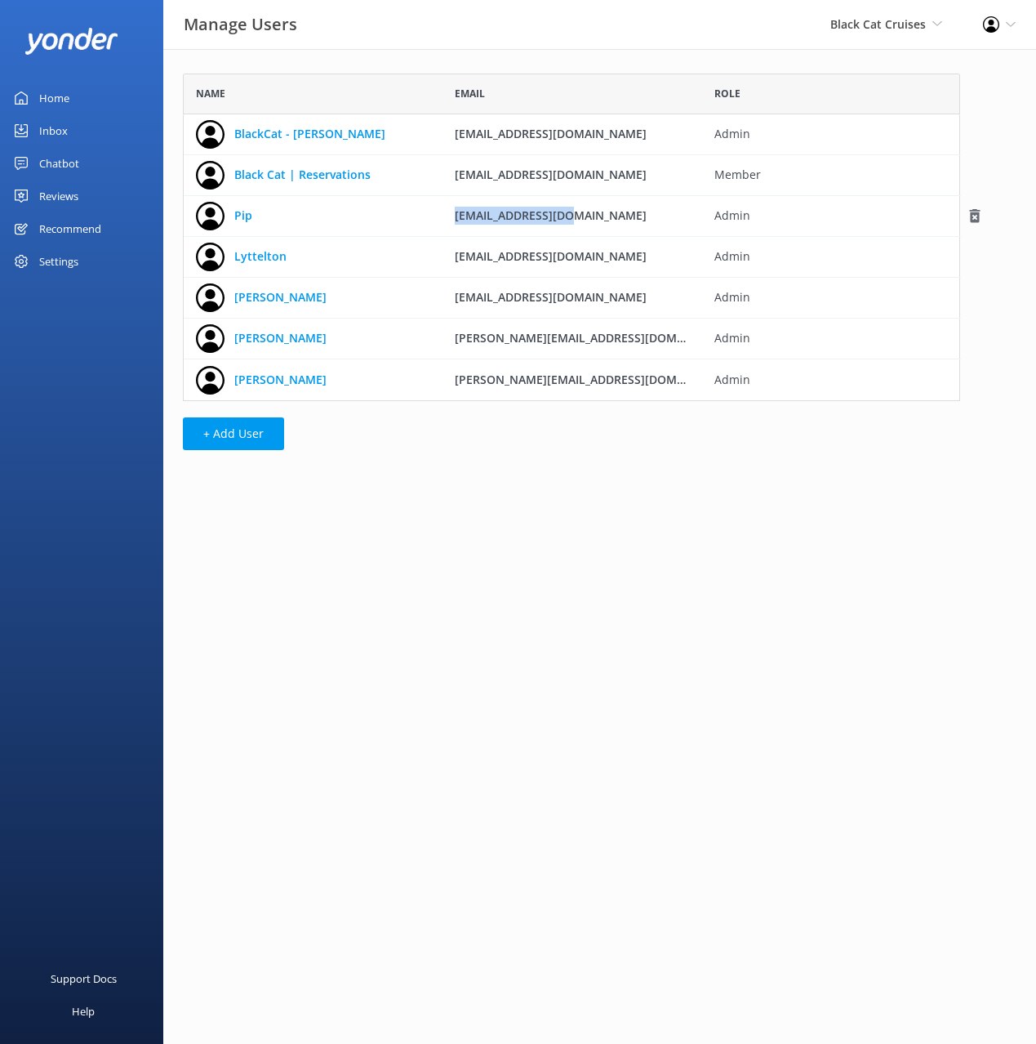
click at [454, 221] on div "[EMAIL_ADDRESS][DOMAIN_NAME]" at bounding box center [572, 216] width 259 height 41
copy span "[EMAIL_ADDRESS][DOMAIN_NAME]"
click at [79, 156] on link "Chatbot" at bounding box center [81, 163] width 163 height 33
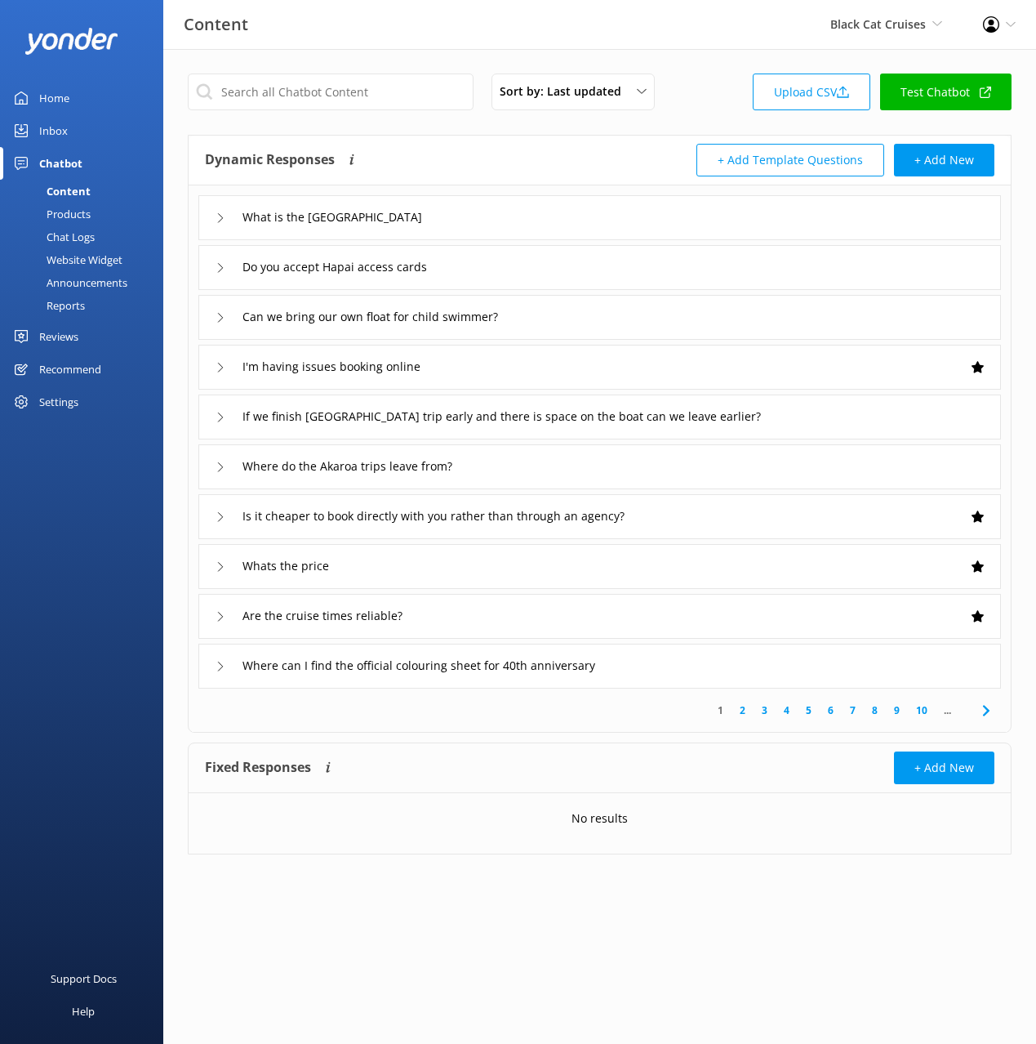
click at [995, 712] on icon at bounding box center [987, 711] width 20 height 20
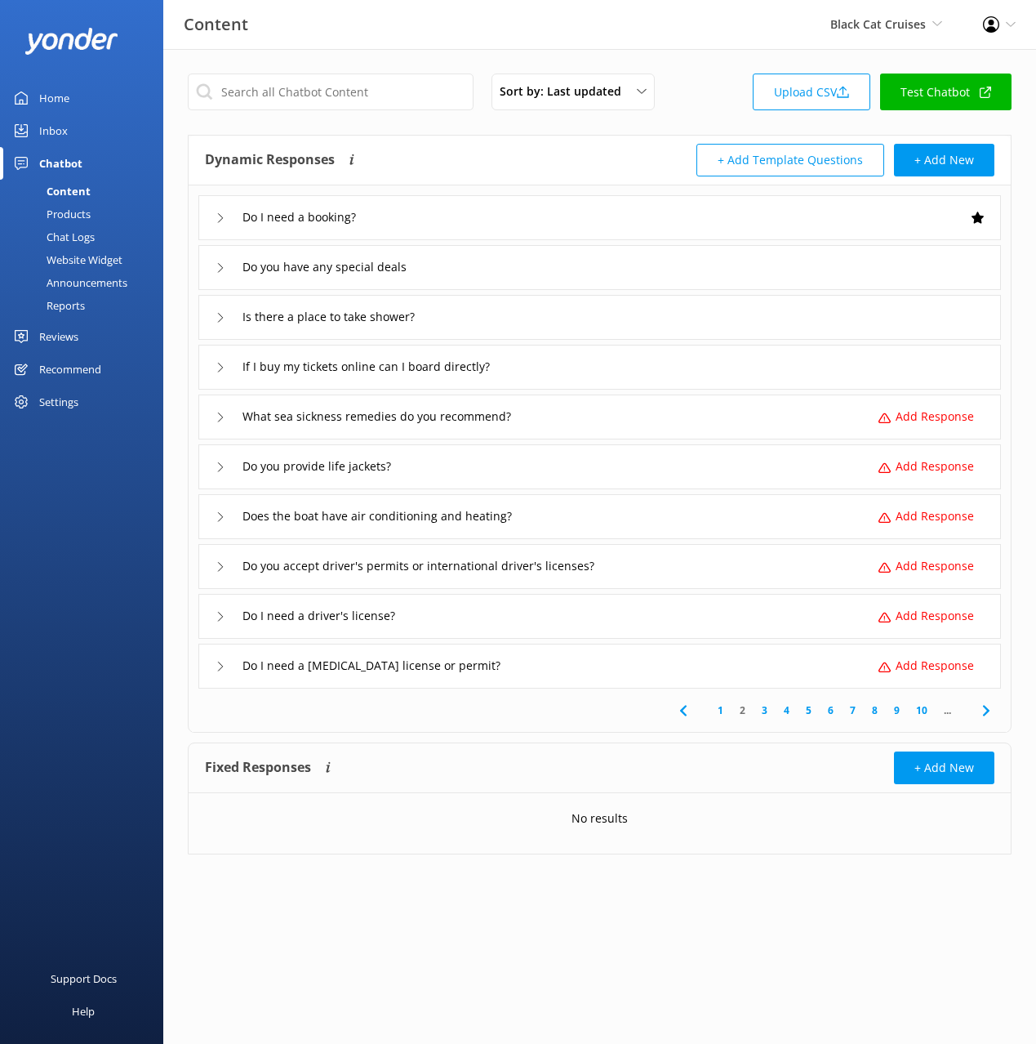
click at [526, 475] on div "Do you provide life jackets? Add Response" at bounding box center [599, 466] width 803 height 45
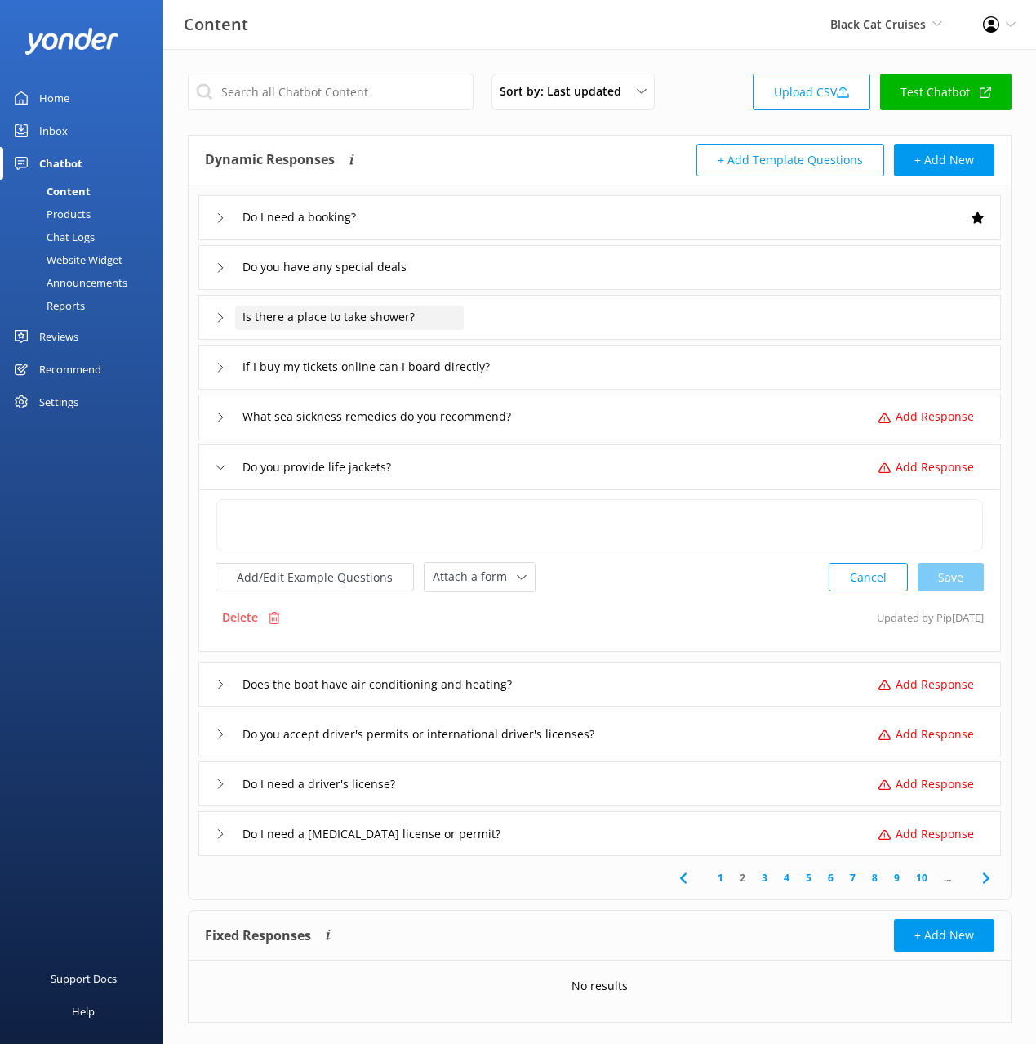
click at [461, 308] on div "Is there a place to take shower?" at bounding box center [349, 317] width 229 height 24
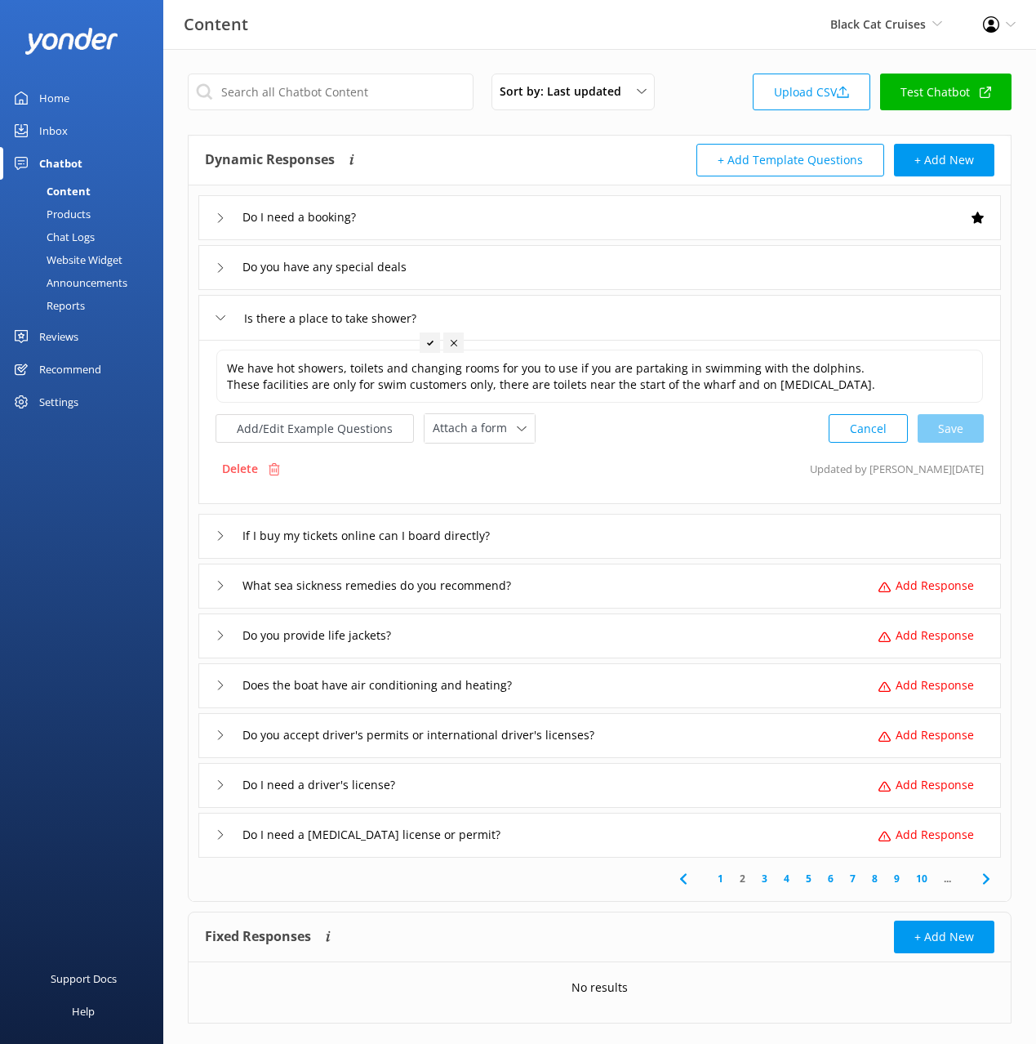
click at [49, 403] on div "Settings" at bounding box center [58, 401] width 39 height 33
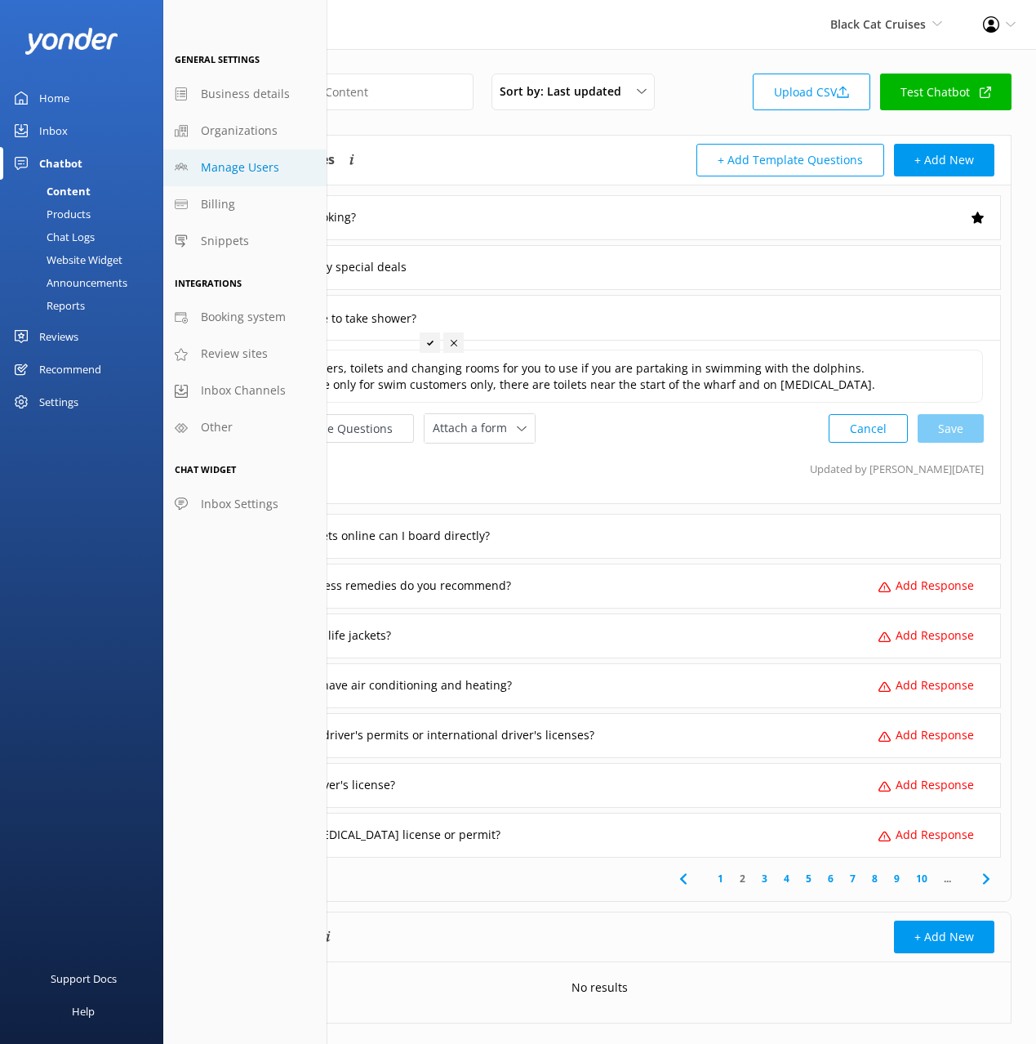
click at [253, 176] on span "Manage Users" at bounding box center [240, 167] width 78 height 18
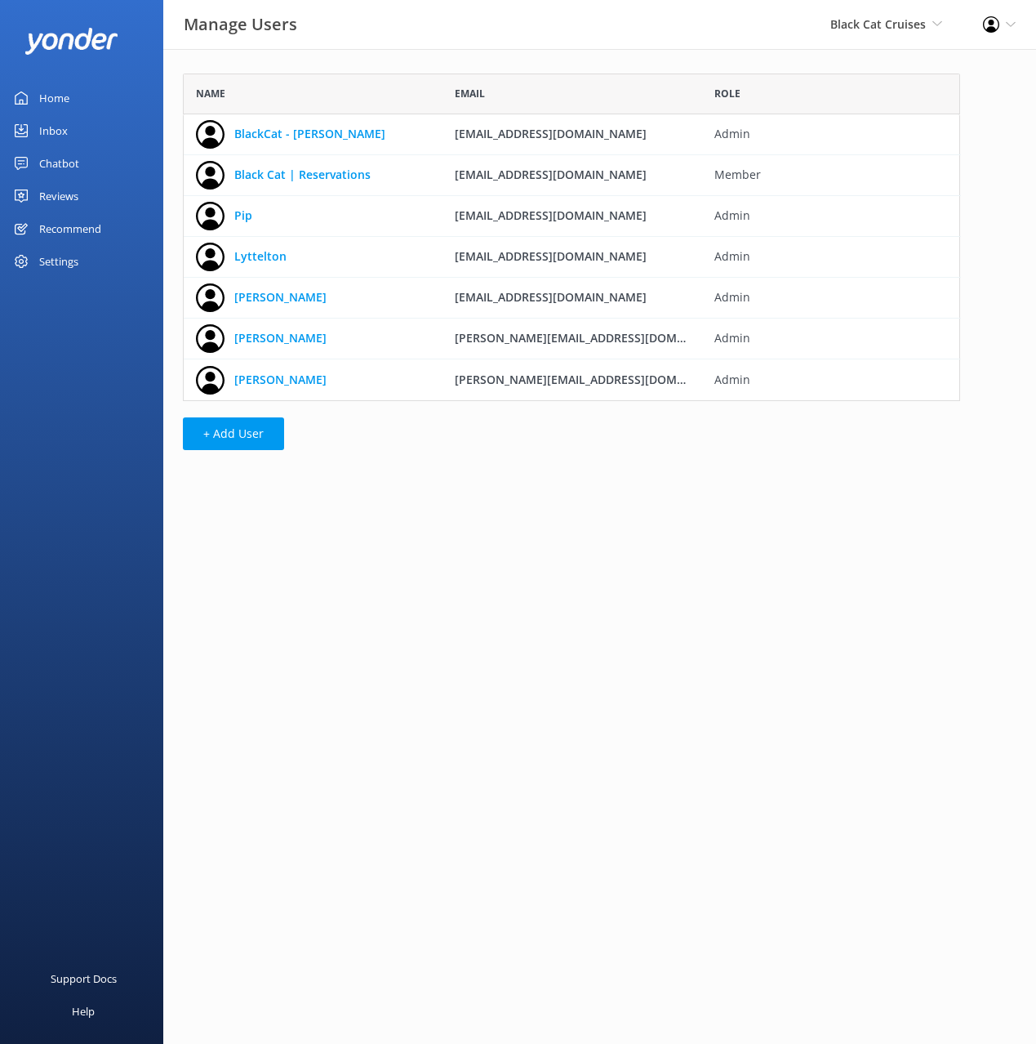
scroll to position [327, 777]
drag, startPoint x: 442, startPoint y: 425, endPoint x: 423, endPoint y: 421, distance: 19.4
click at [440, 425] on div "Name Email Role BlackCat - [PERSON_NAME] [PERSON_NAME][EMAIL_ADDRESS][DOMAIN_NA…" at bounding box center [571, 266] width 817 height 434
drag, startPoint x: 600, startPoint y: 380, endPoint x: 456, endPoint y: 383, distance: 144.6
click at [456, 383] on div "[PERSON_NAME][EMAIL_ADDRESS][DOMAIN_NAME]" at bounding box center [572, 379] width 259 height 41
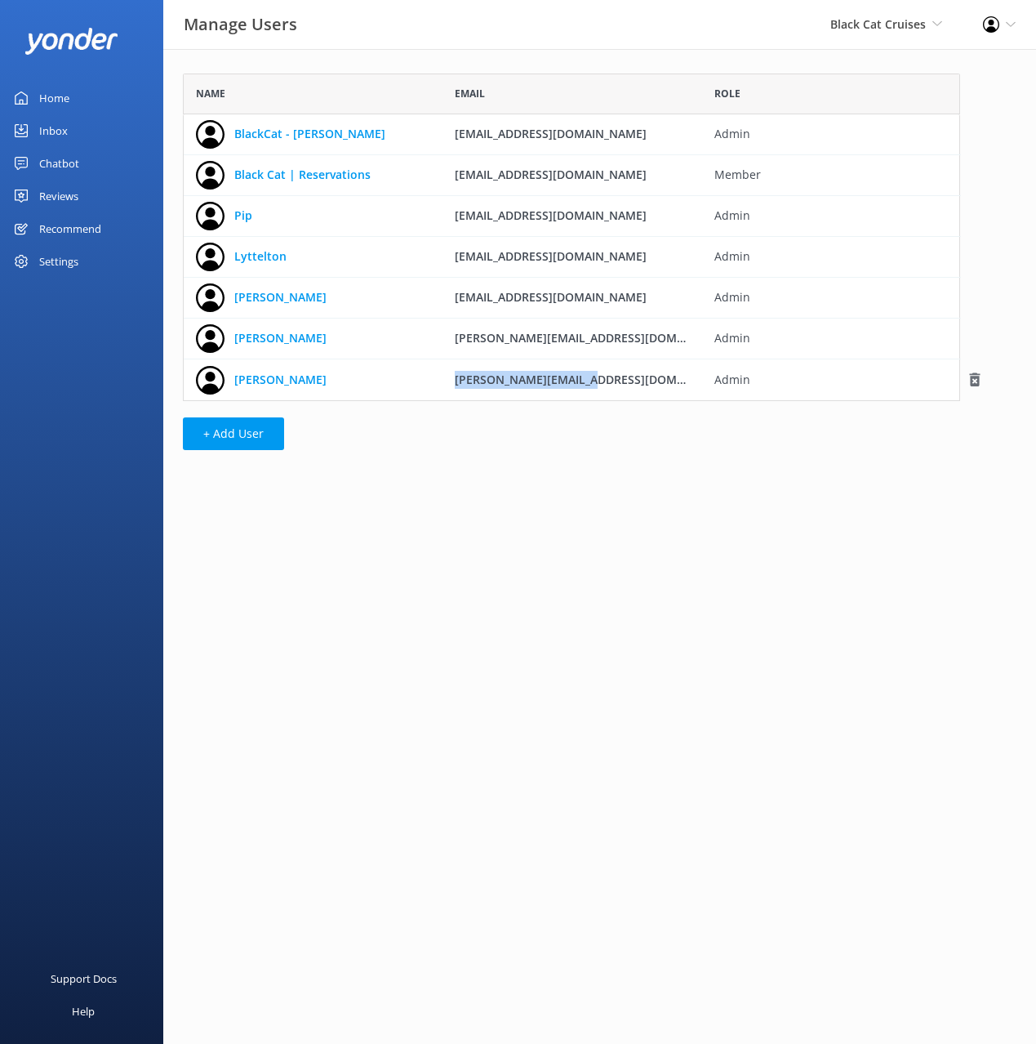
copy span "[PERSON_NAME][EMAIL_ADDRESS][DOMAIN_NAME]"
